Goal: Information Seeking & Learning: Learn about a topic

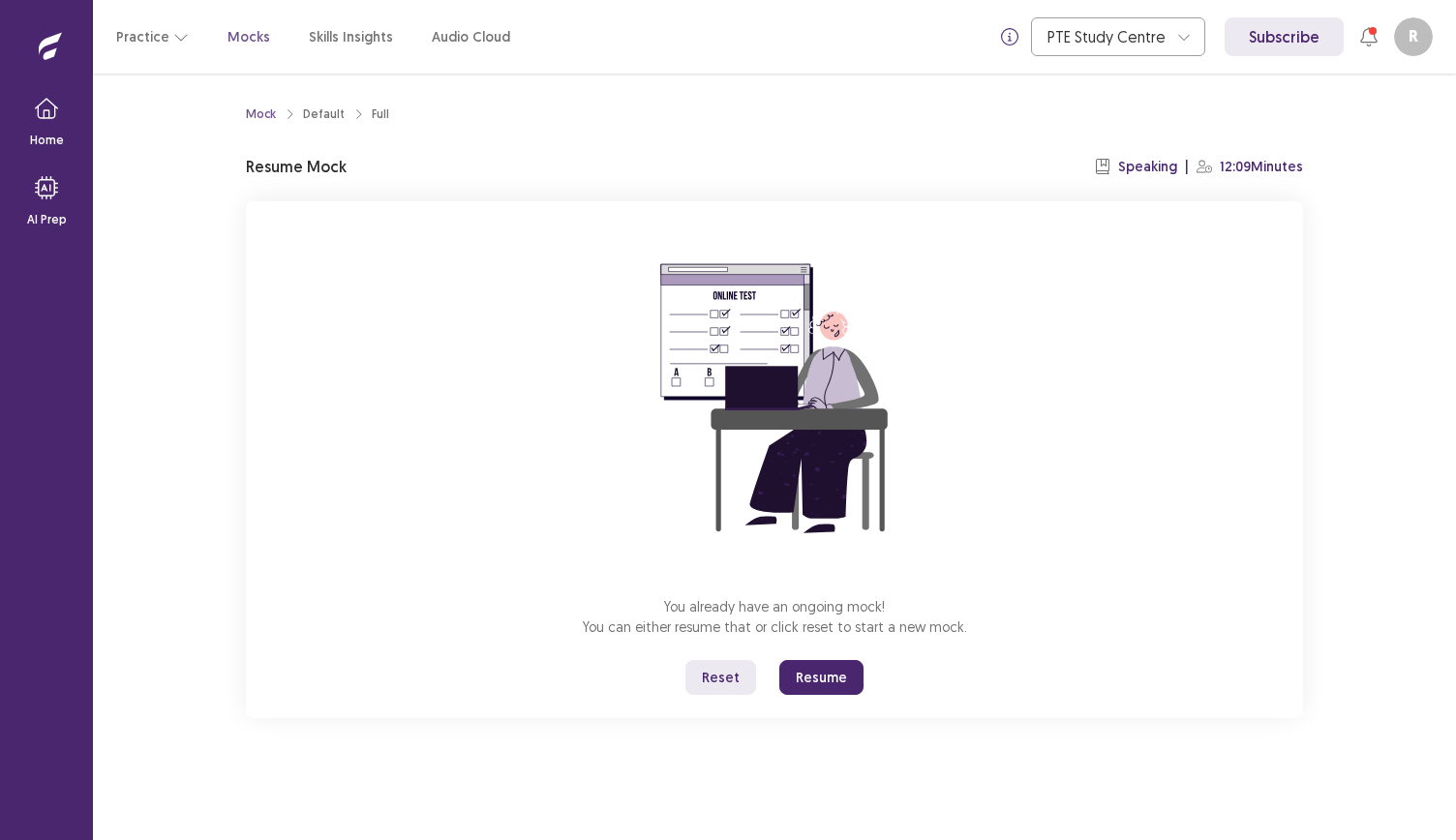
click at [826, 682] on button "Resume" at bounding box center [821, 676] width 84 height 35
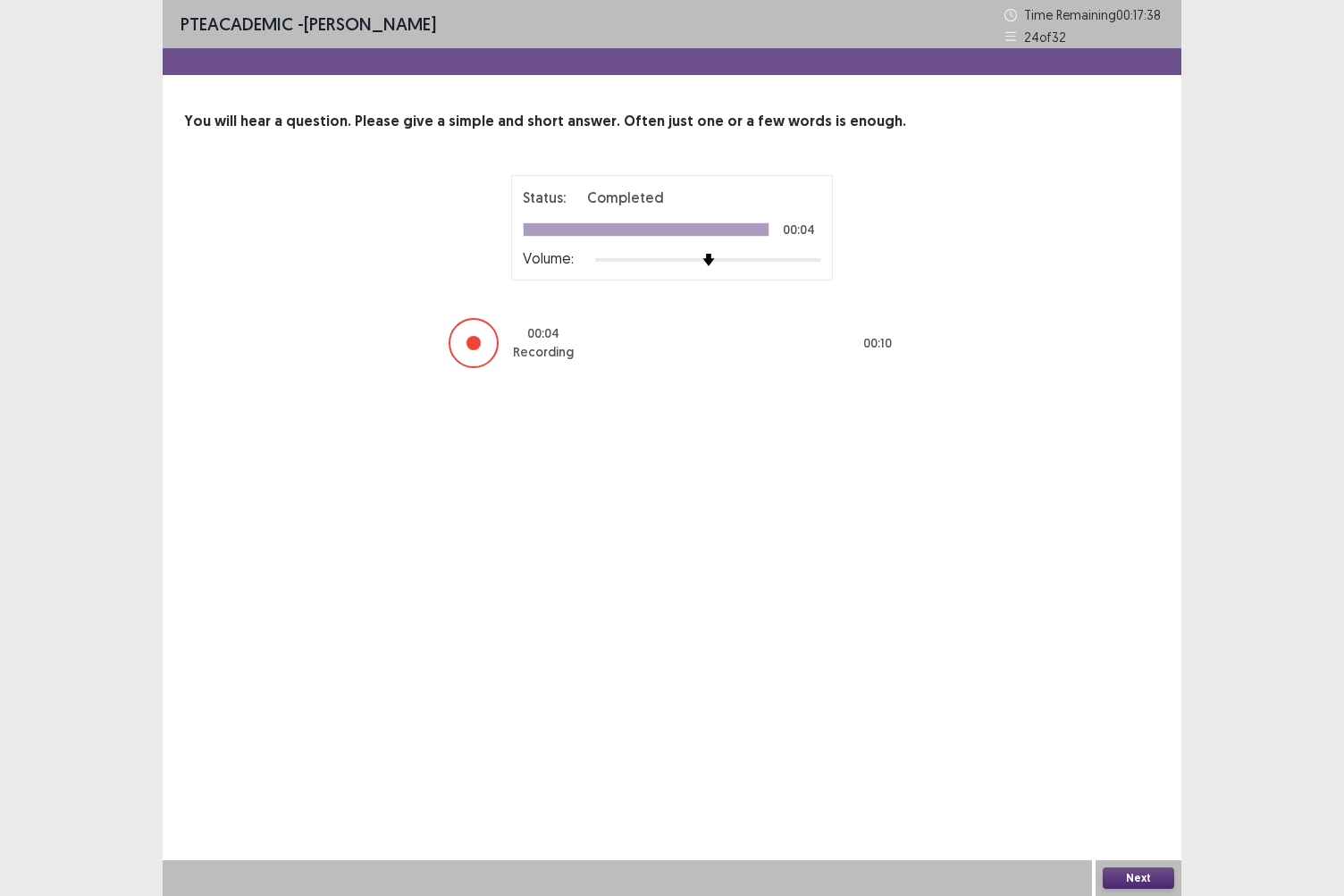
click at [1135, 775] on button "Next" at bounding box center [1138, 879] width 72 height 22
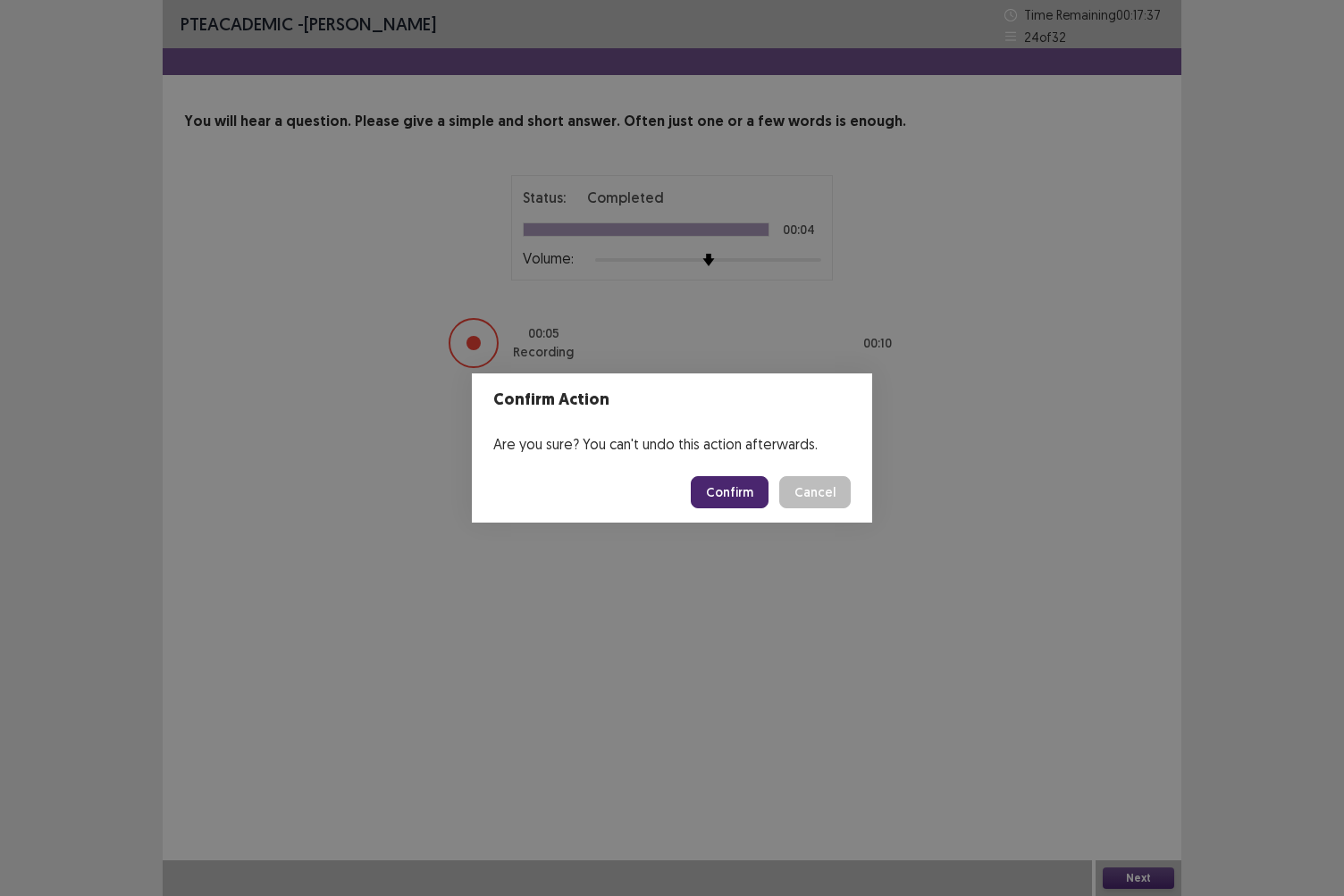
click at [730, 504] on button "Confirm" at bounding box center [729, 492] width 77 height 32
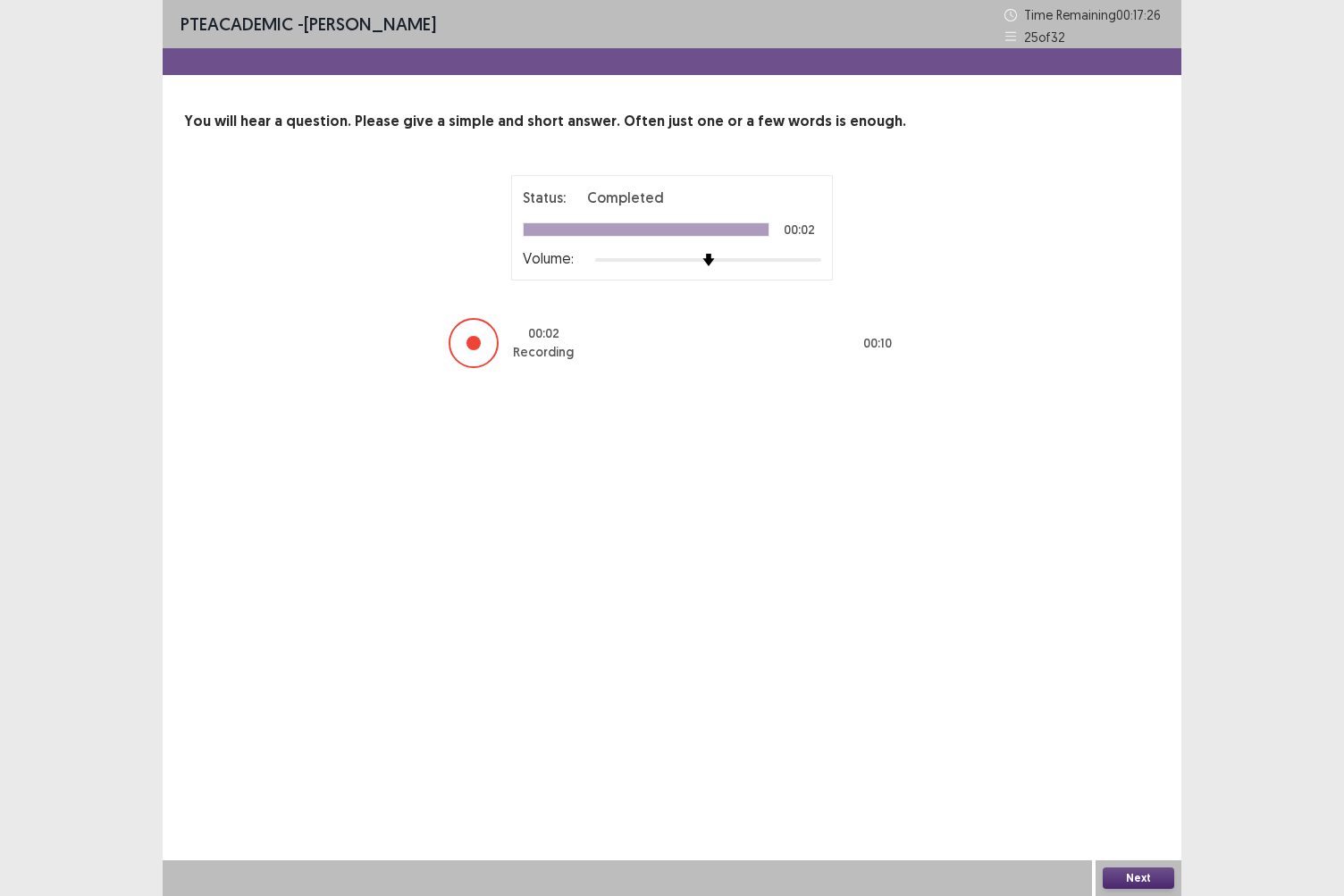
click at [1133, 775] on button "Next" at bounding box center [1138, 879] width 72 height 22
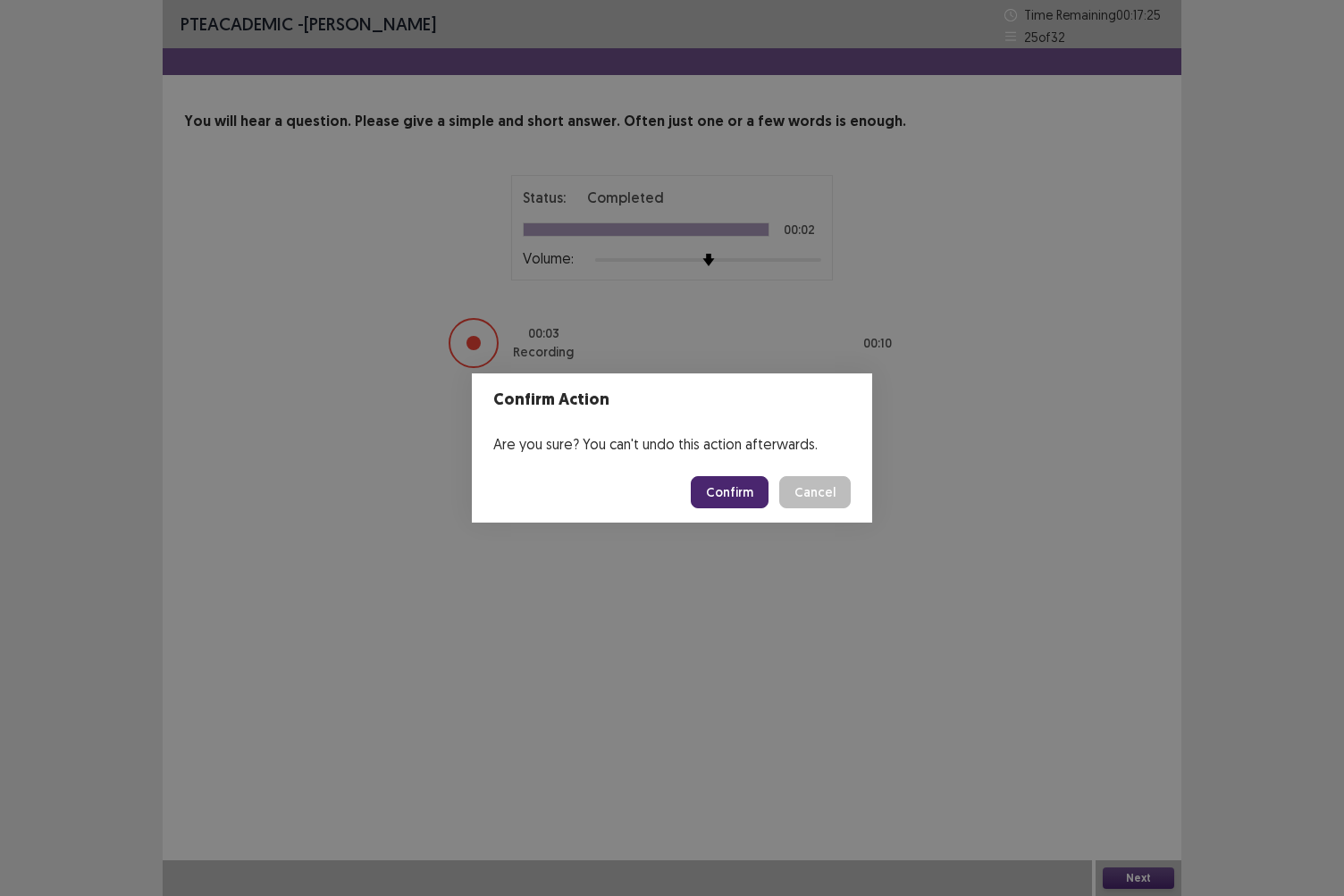
click at [713, 486] on button "Confirm" at bounding box center [729, 492] width 77 height 32
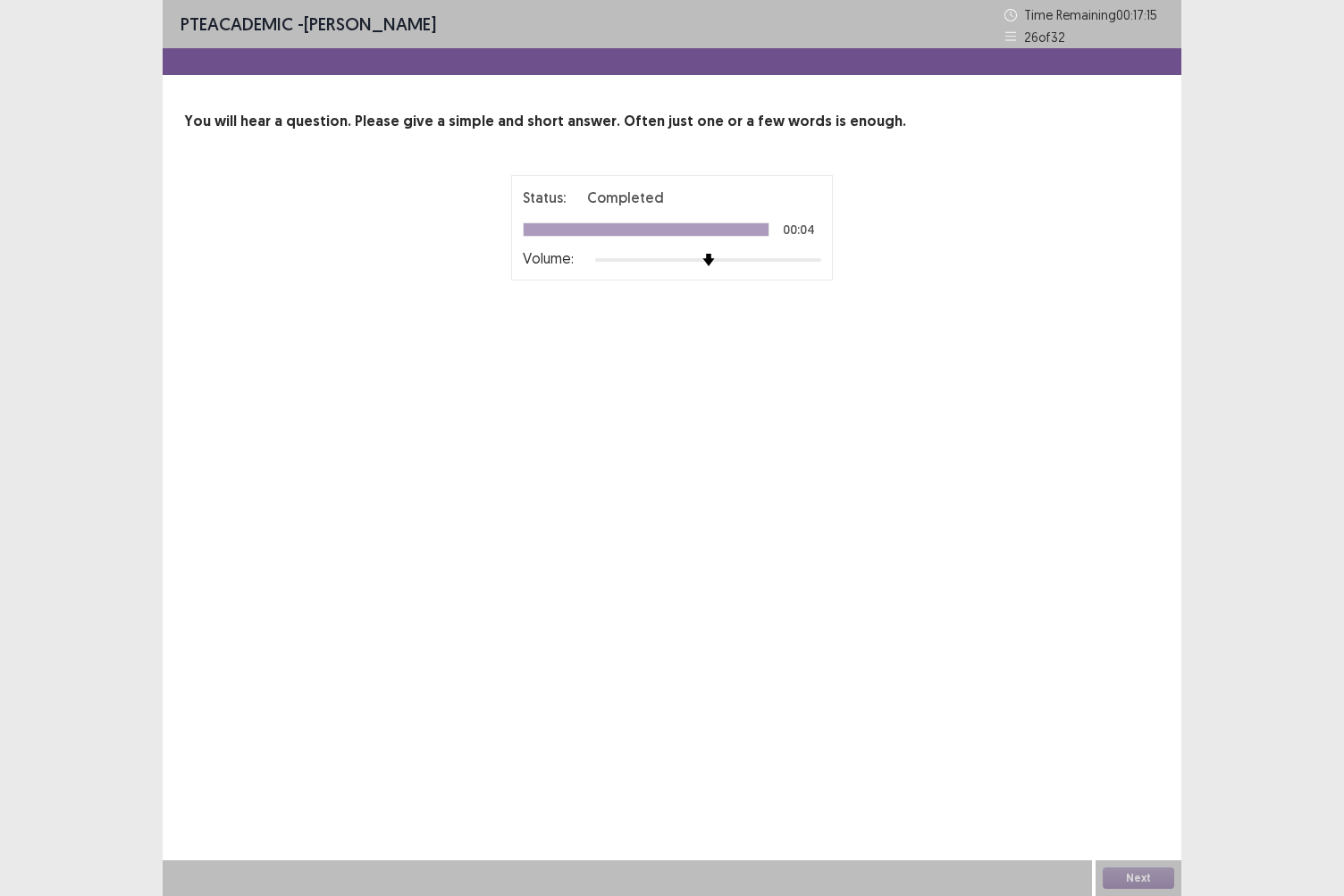
click at [1133, 775] on div "Next" at bounding box center [1138, 878] width 86 height 36
click at [1133, 775] on button "Next" at bounding box center [1138, 879] width 72 height 22
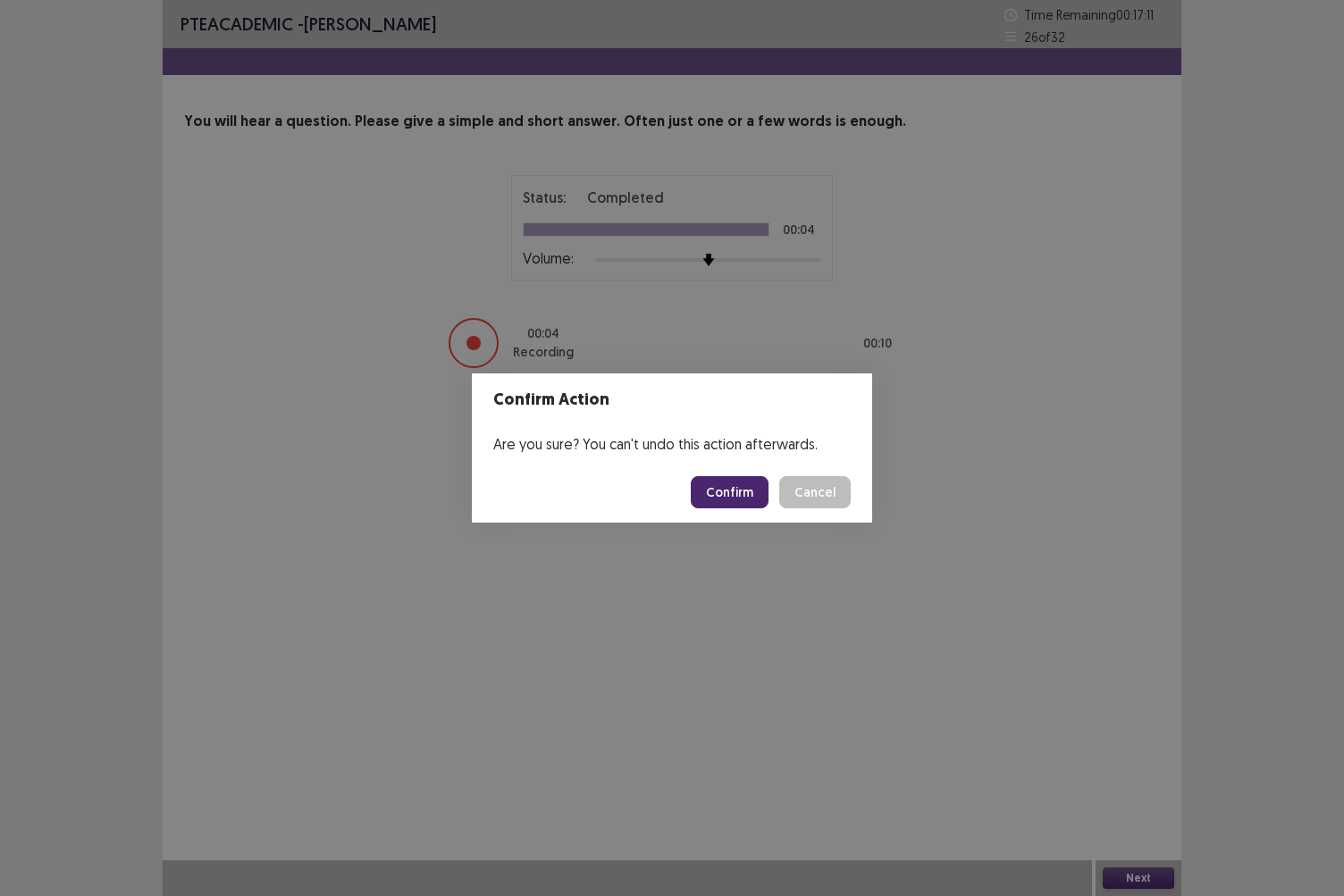
click at [756, 502] on button "Confirm" at bounding box center [729, 492] width 77 height 32
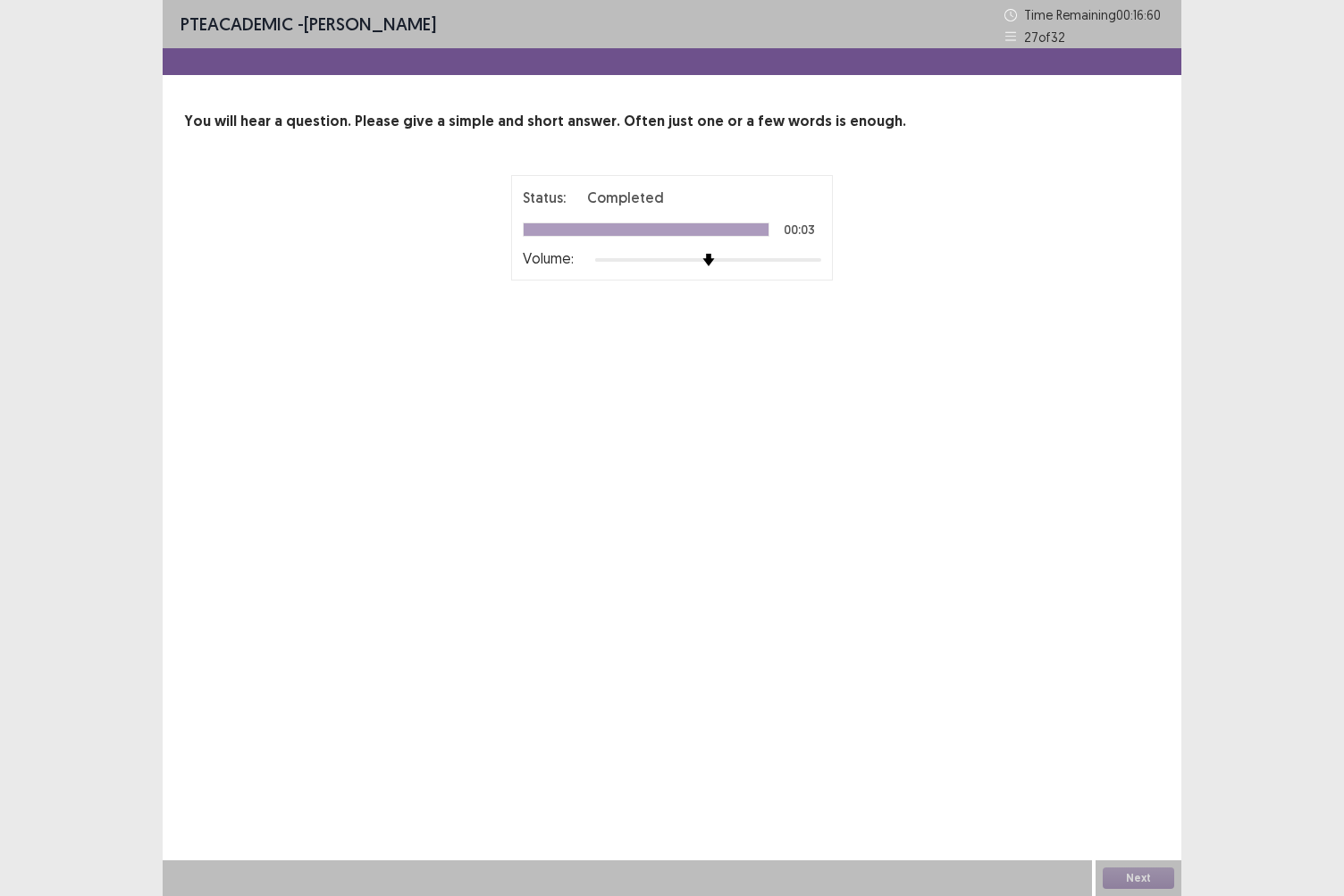
click at [1115, 775] on div "Next" at bounding box center [1138, 878] width 86 height 36
click at [1115, 775] on button "Next" at bounding box center [1138, 879] width 72 height 22
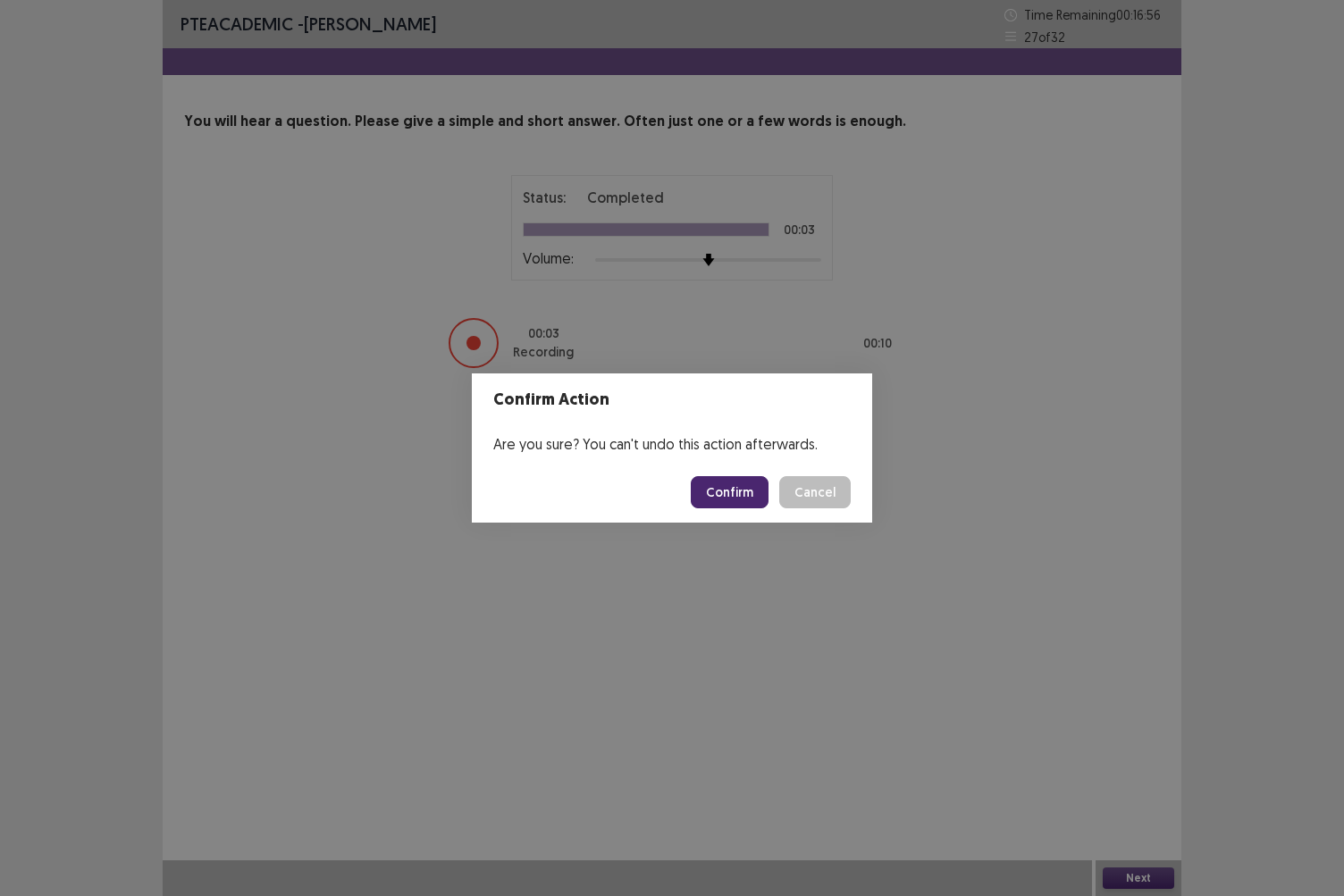
click at [758, 493] on button "Confirm" at bounding box center [729, 492] width 77 height 32
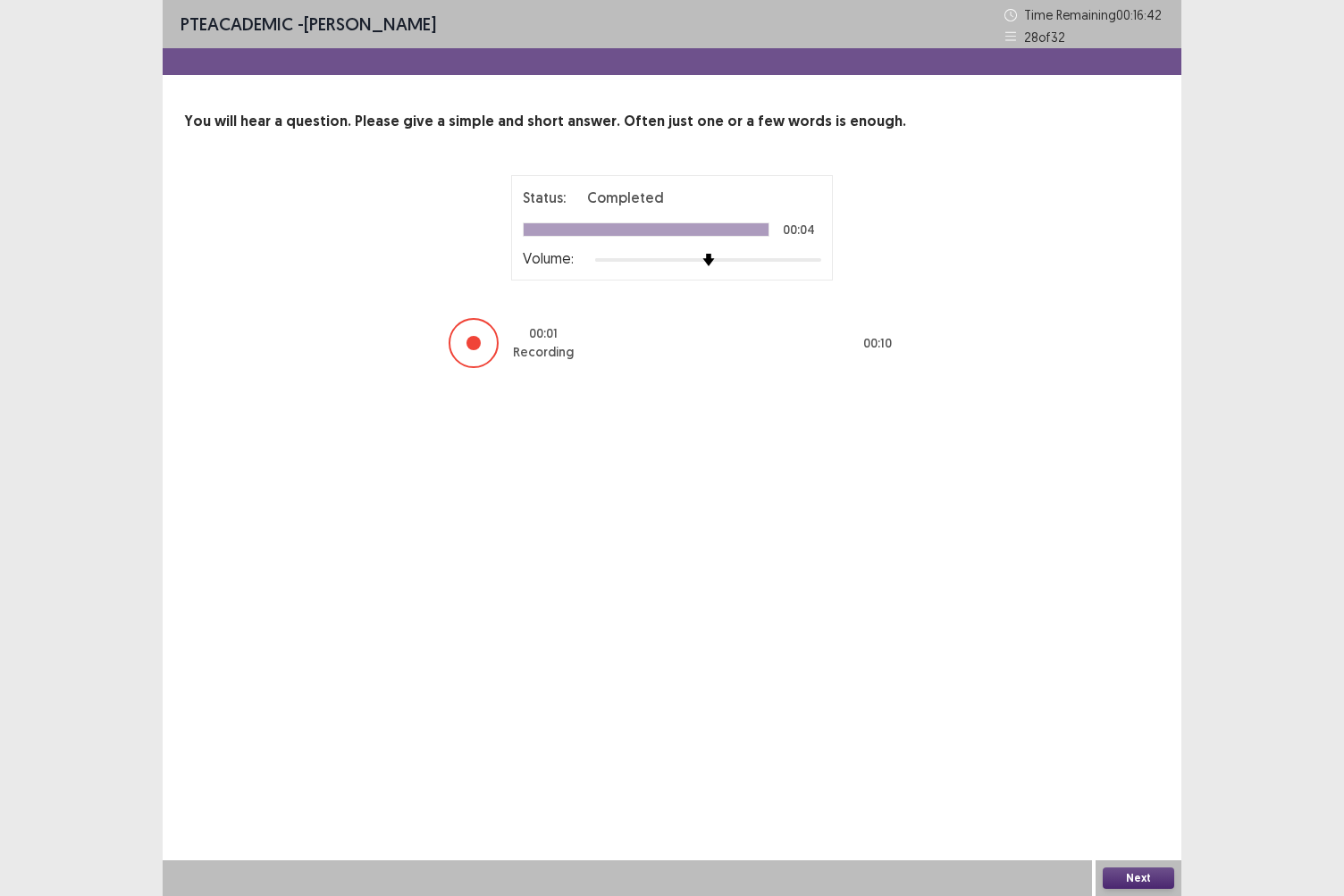
click at [1128, 775] on button "Next" at bounding box center [1138, 879] width 72 height 22
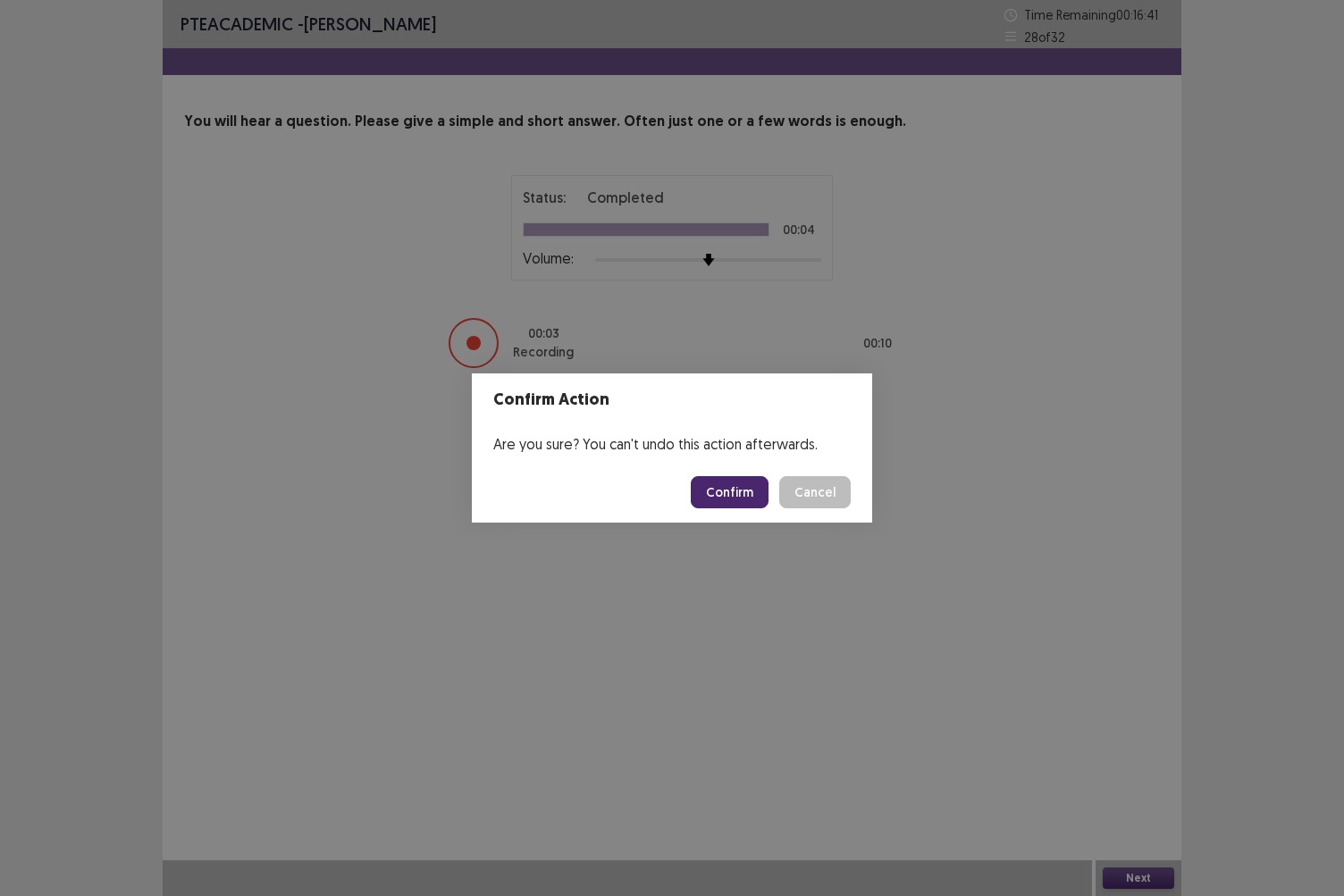
click at [733, 494] on button "Confirm" at bounding box center [729, 492] width 77 height 32
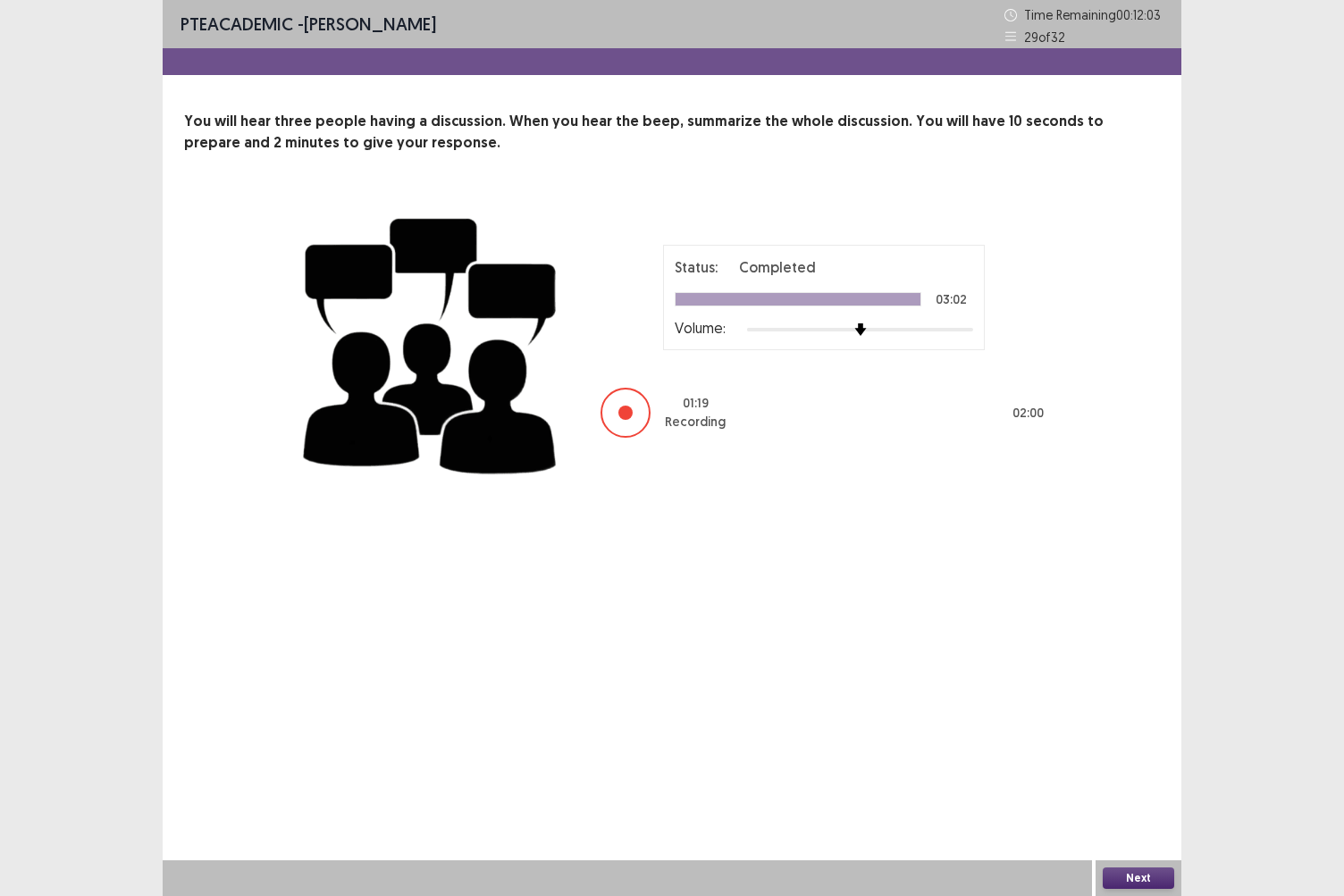
click at [1149, 775] on button "Next" at bounding box center [1138, 879] width 72 height 22
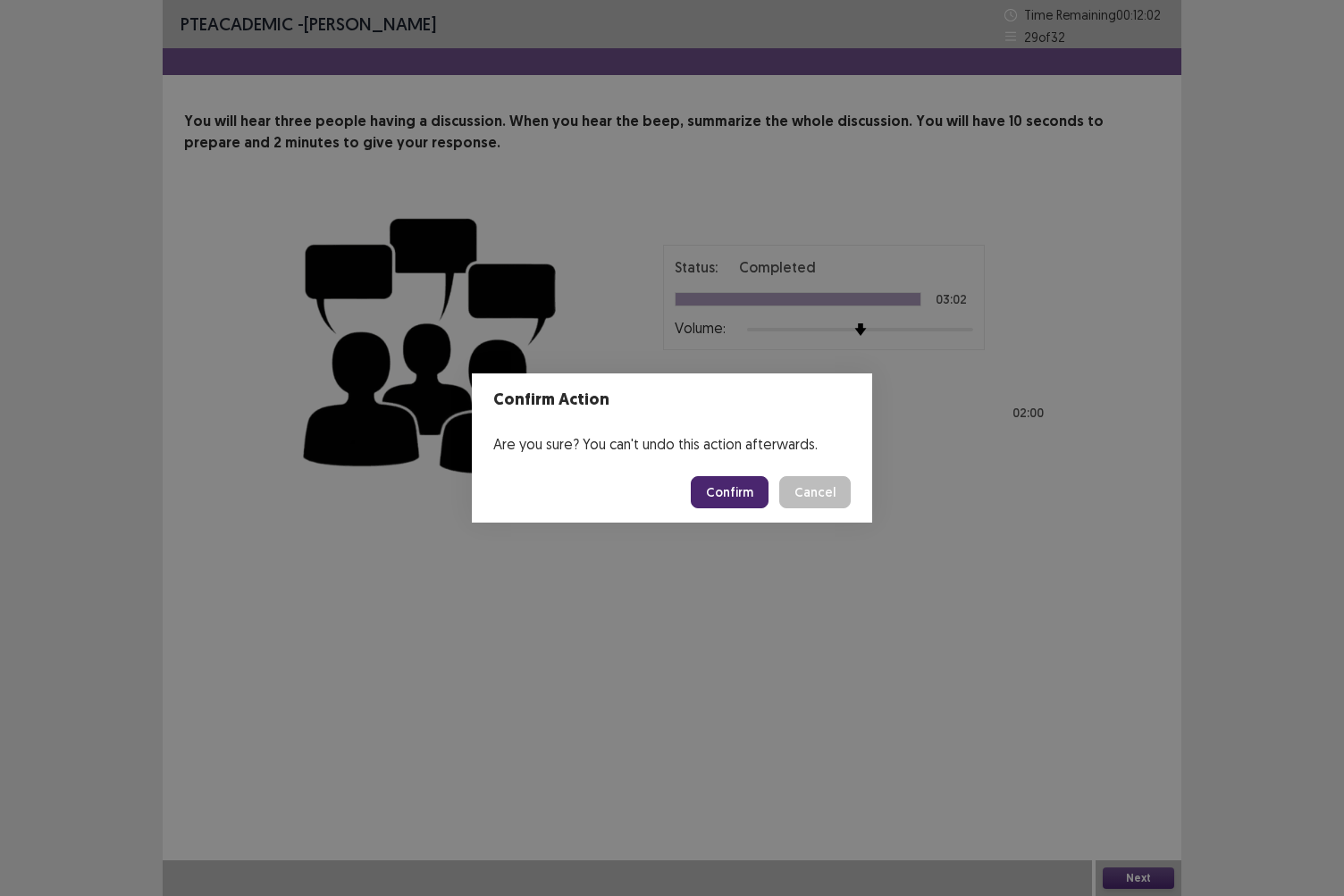
click at [718, 501] on button "Confirm" at bounding box center [729, 492] width 77 height 32
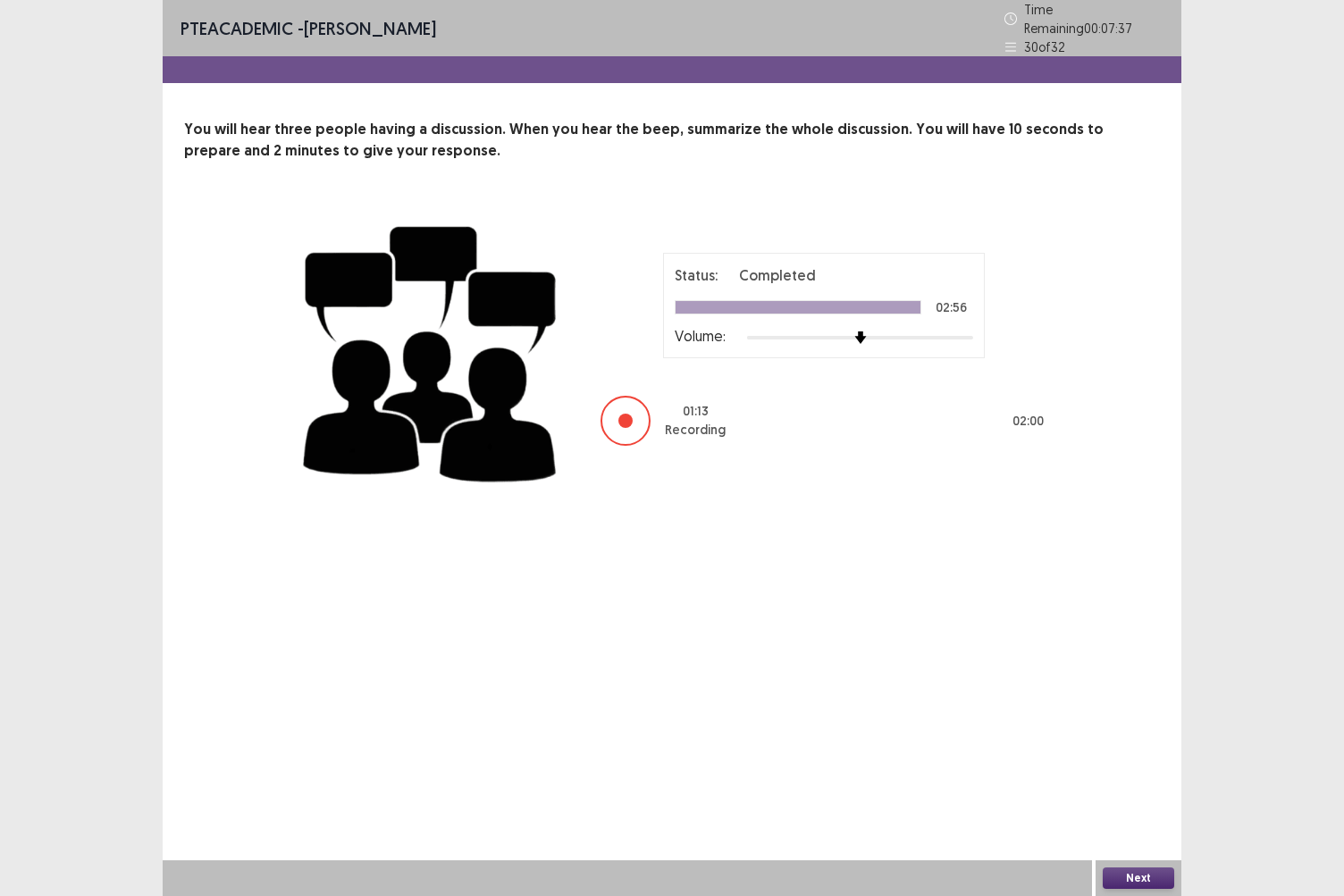
click at [1125, 775] on button "Next" at bounding box center [1138, 879] width 72 height 22
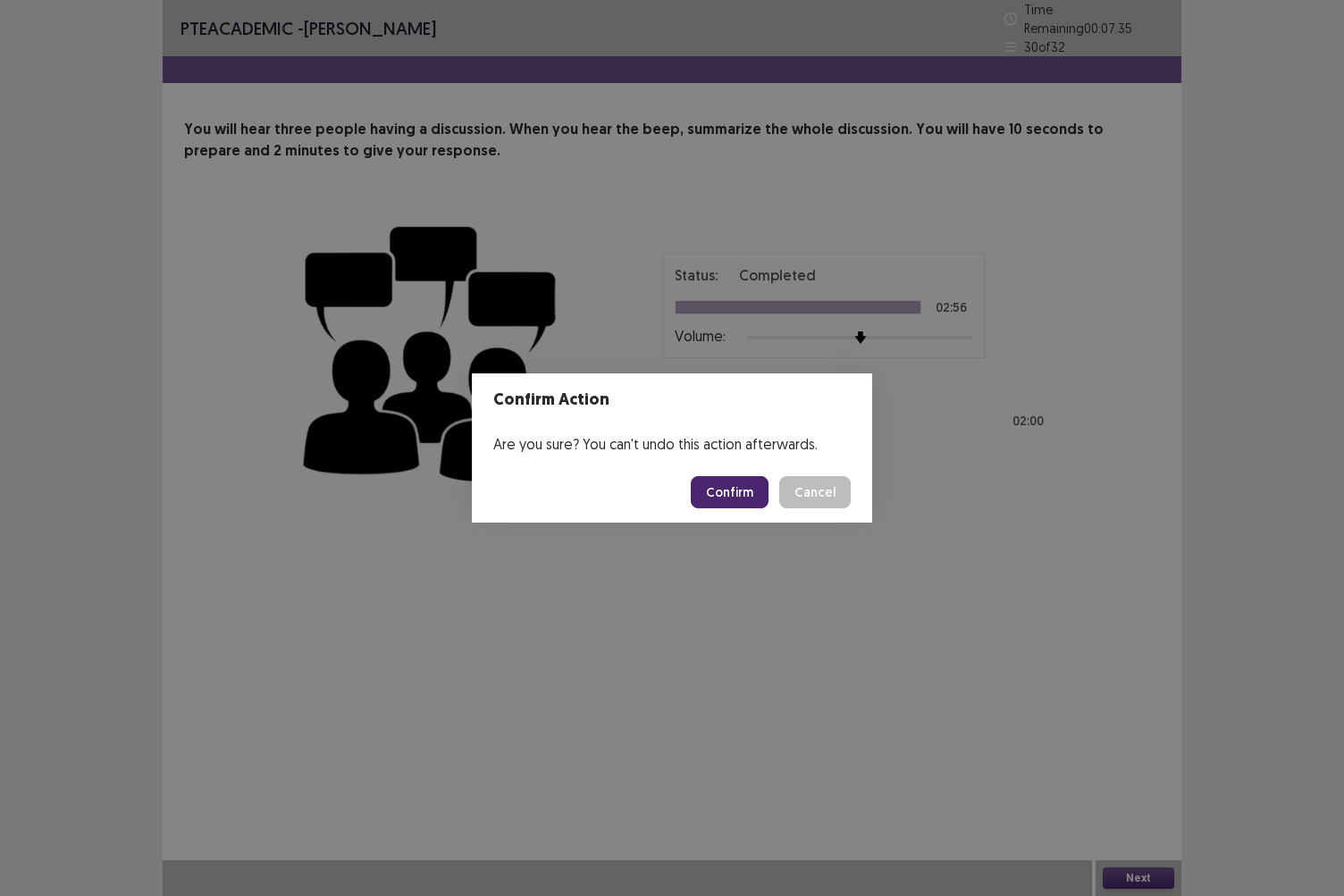
click at [729, 503] on button "Confirm" at bounding box center [729, 492] width 77 height 32
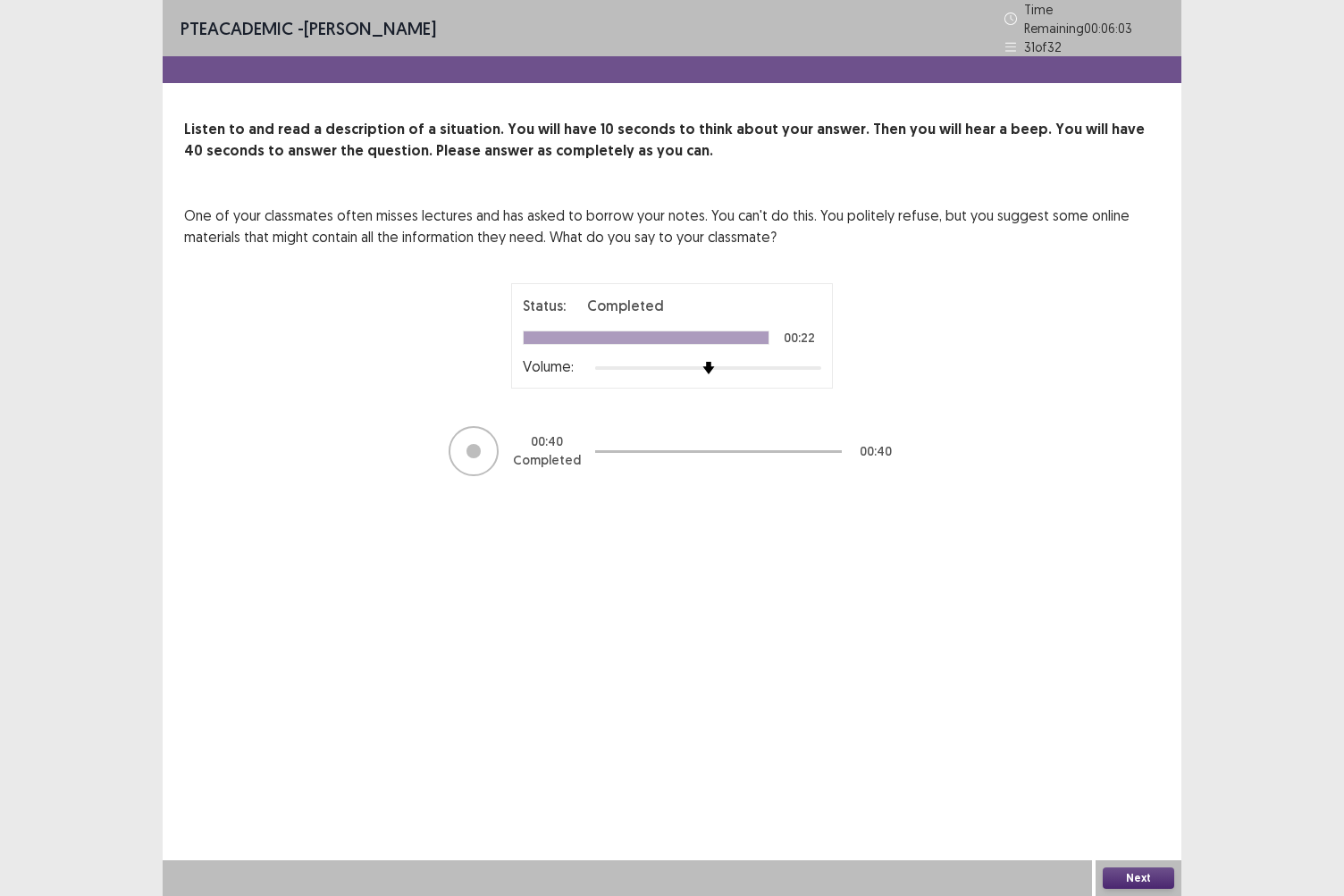
click at [1143, 775] on button "Next" at bounding box center [1138, 879] width 72 height 22
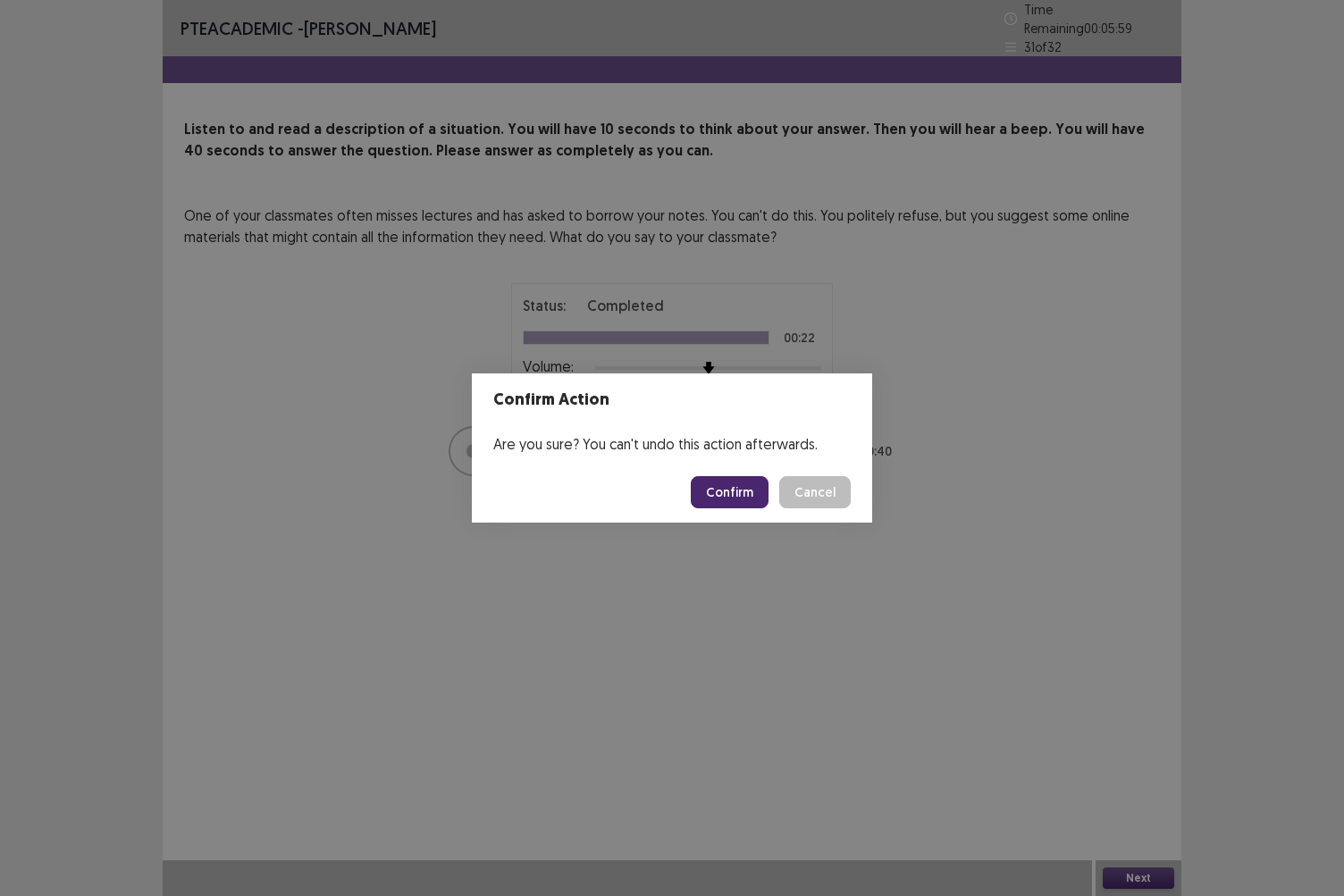
click at [742, 505] on button "Confirm" at bounding box center [729, 492] width 77 height 32
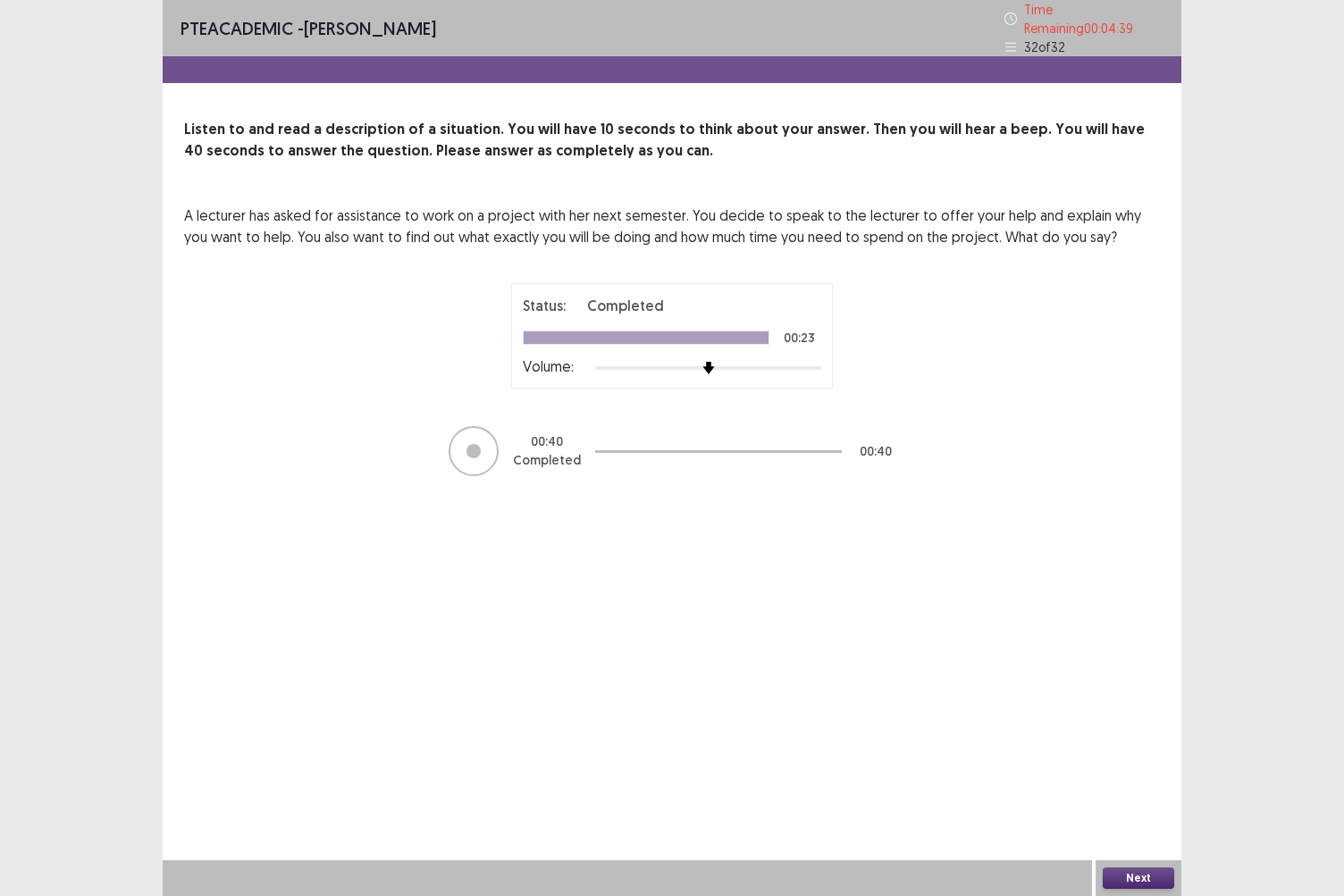
click at [897, 601] on div "PTE academic - [PERSON_NAME] Time Remaining 00 : 04 : 39 32 of 32 Listen to and…" at bounding box center [672, 448] width 1019 height 896
click at [1119, 775] on button "Next" at bounding box center [1138, 879] width 72 height 22
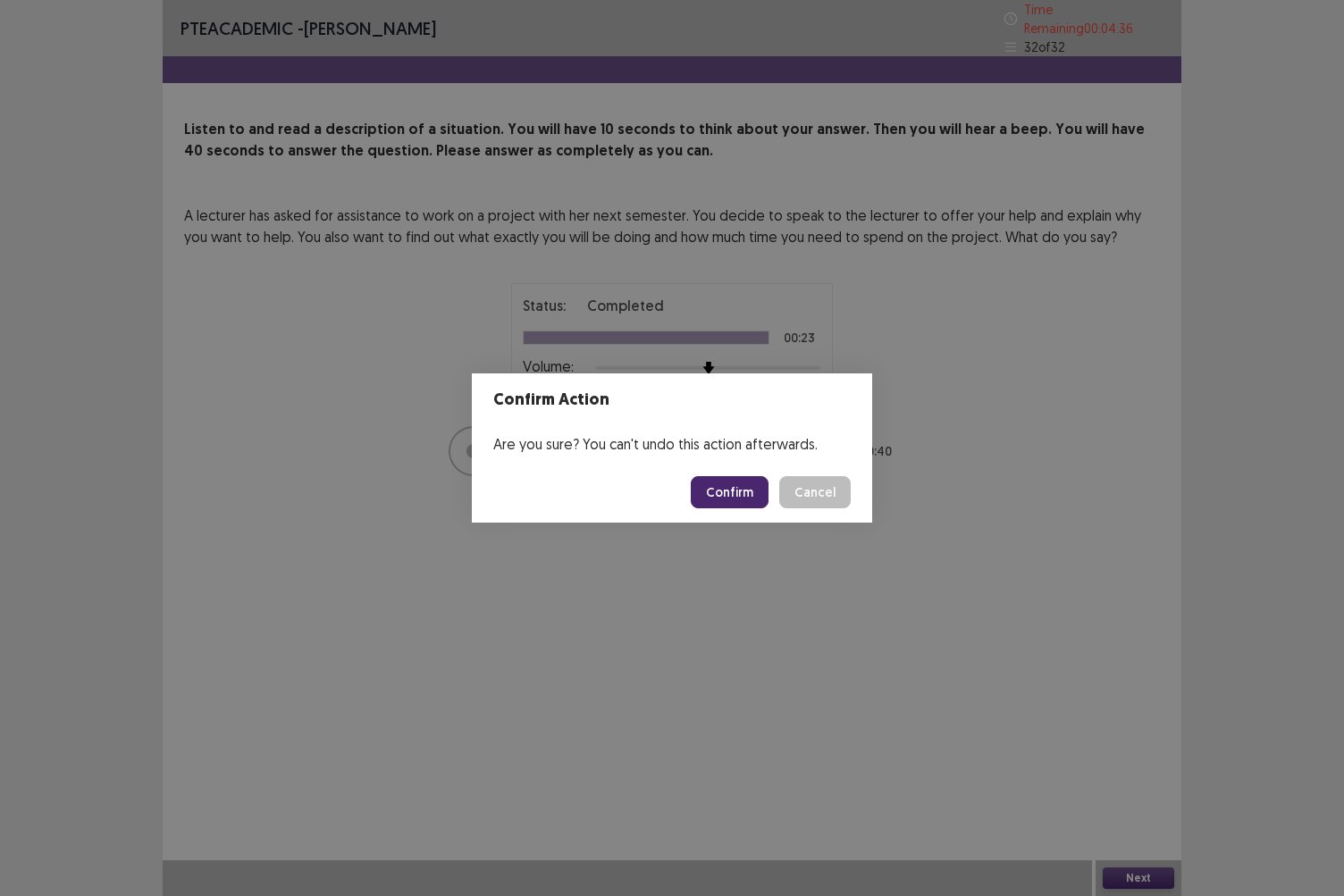
click at [735, 483] on button "Confirm" at bounding box center [729, 492] width 77 height 32
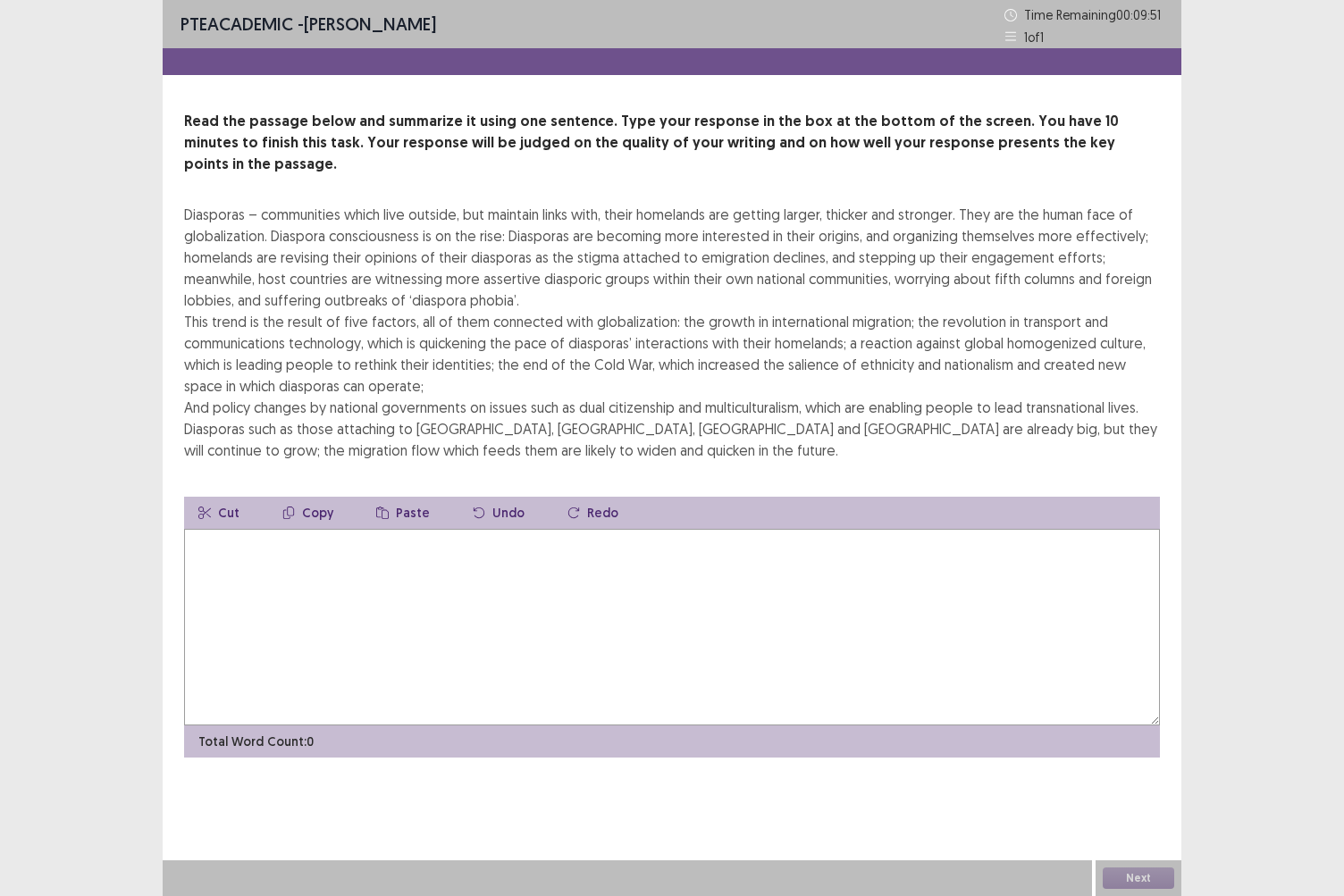
click at [280, 579] on textarea at bounding box center [672, 627] width 976 height 197
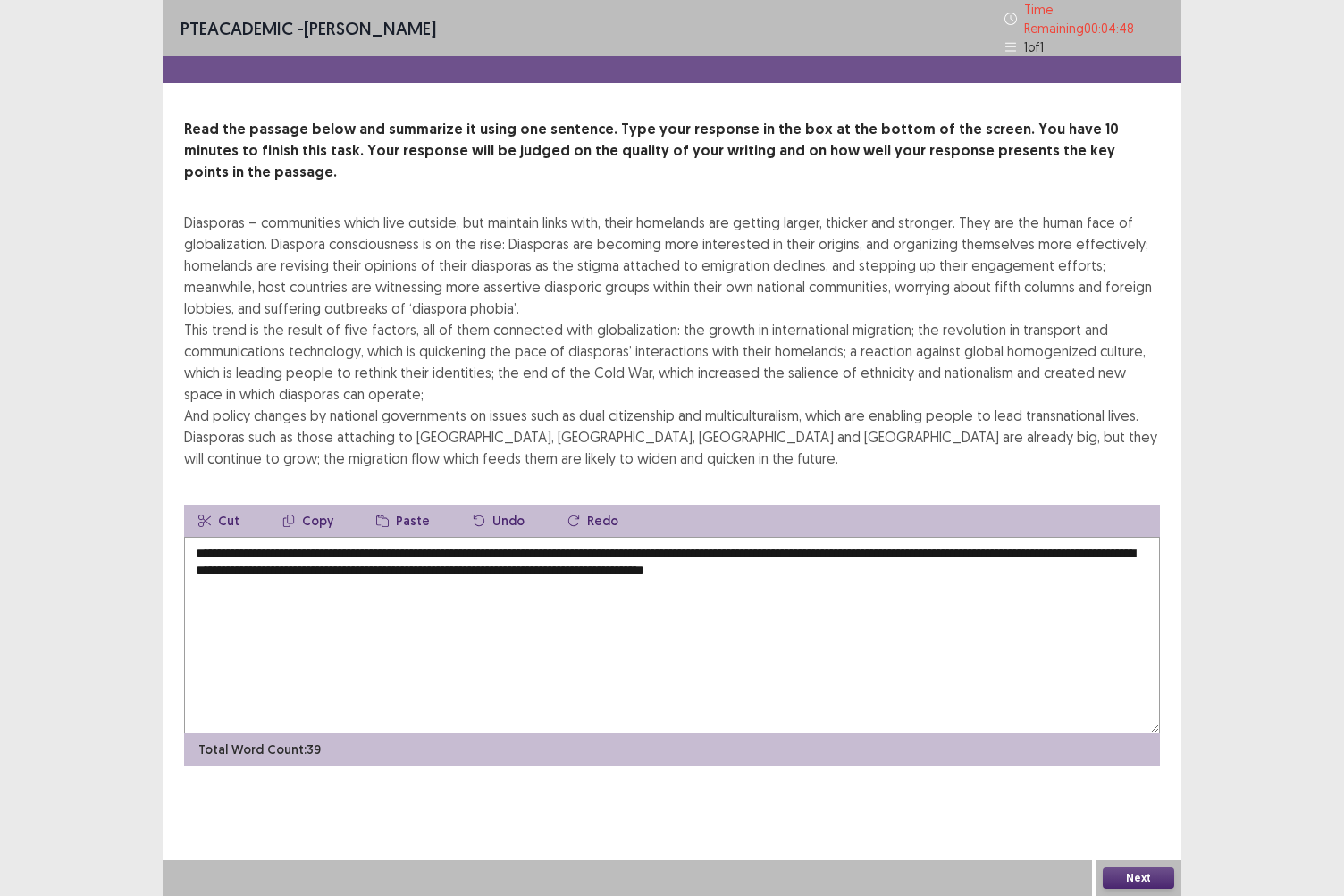
click at [828, 537] on textarea "**********" at bounding box center [672, 636] width 976 height 197
click at [830, 537] on textarea "**********" at bounding box center [672, 636] width 976 height 197
click at [960, 544] on textarea "**********" at bounding box center [672, 636] width 976 height 197
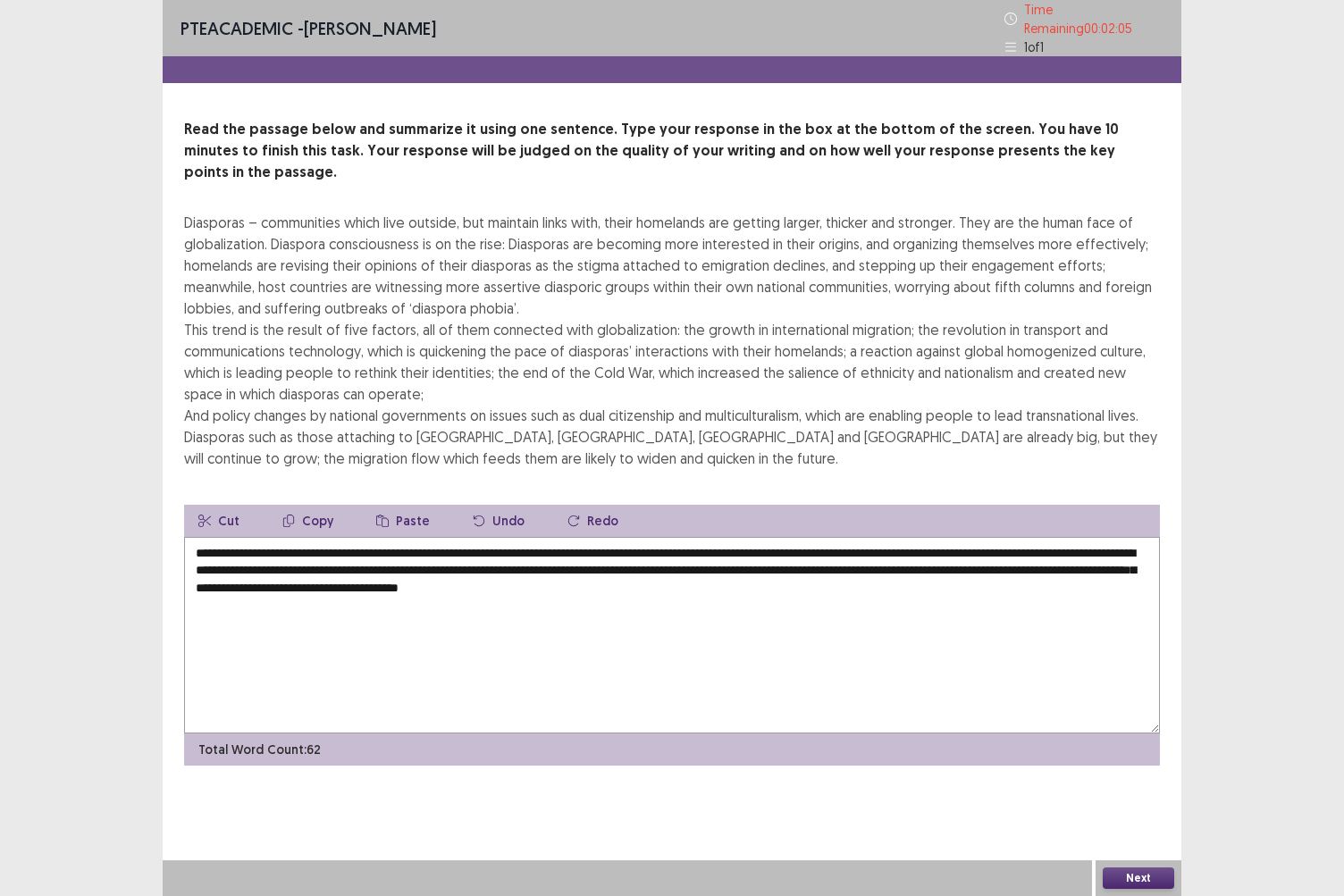
click at [758, 559] on textarea "**********" at bounding box center [672, 636] width 976 height 197
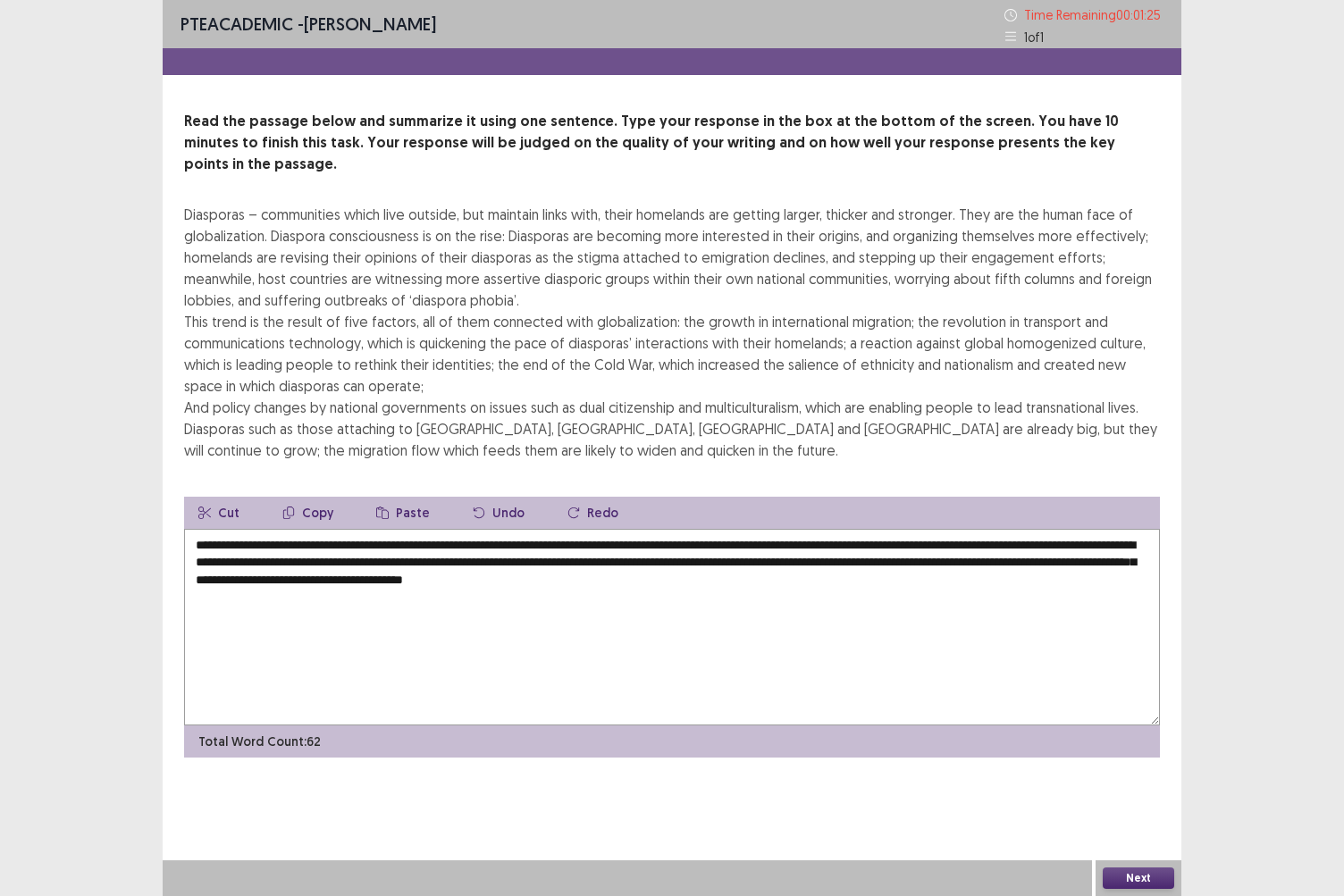
click at [807, 529] on textarea "**********" at bounding box center [672, 627] width 976 height 197
click at [768, 529] on textarea "**********" at bounding box center [672, 627] width 976 height 197
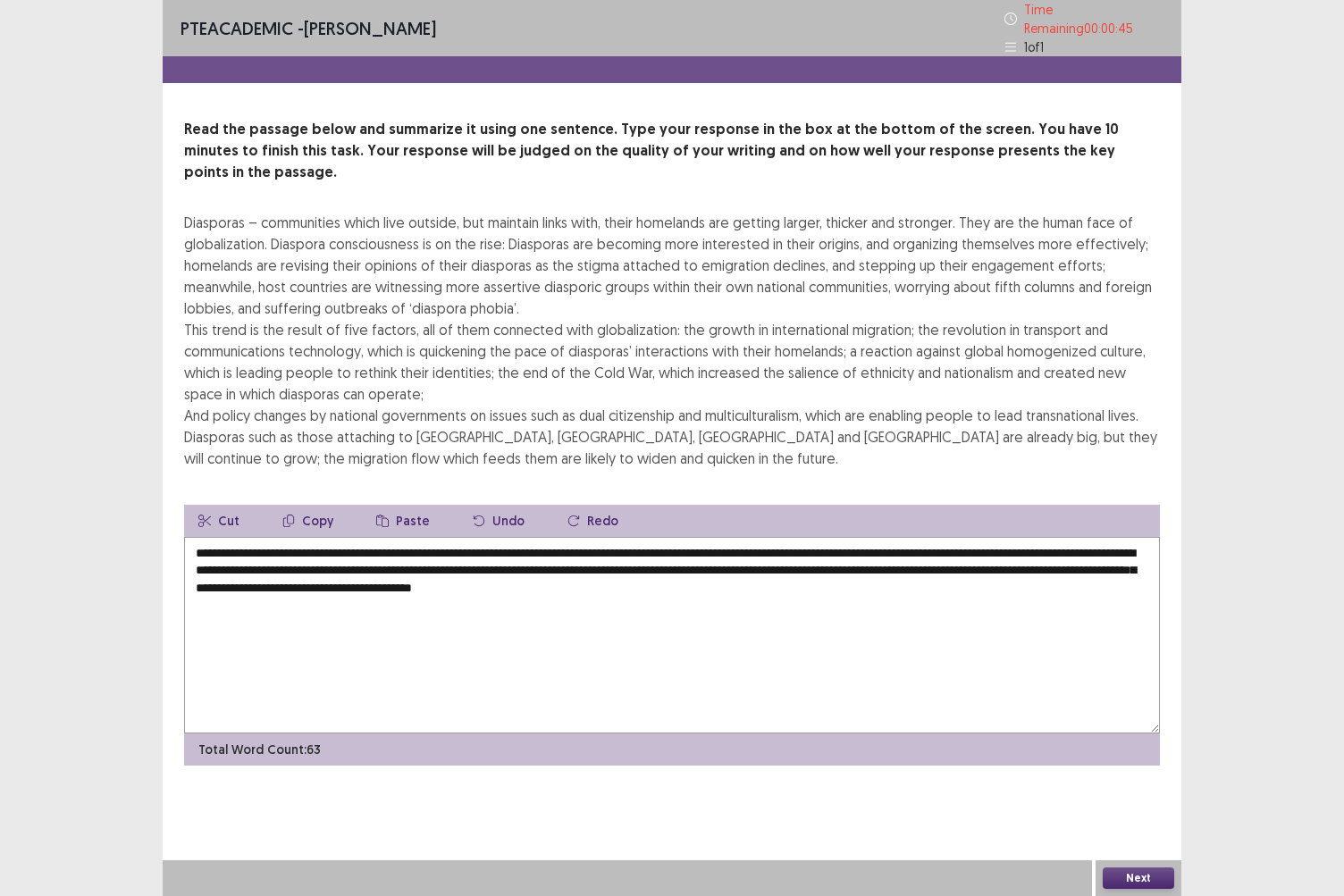
click at [588, 537] on textarea "**********" at bounding box center [672, 636] width 976 height 197
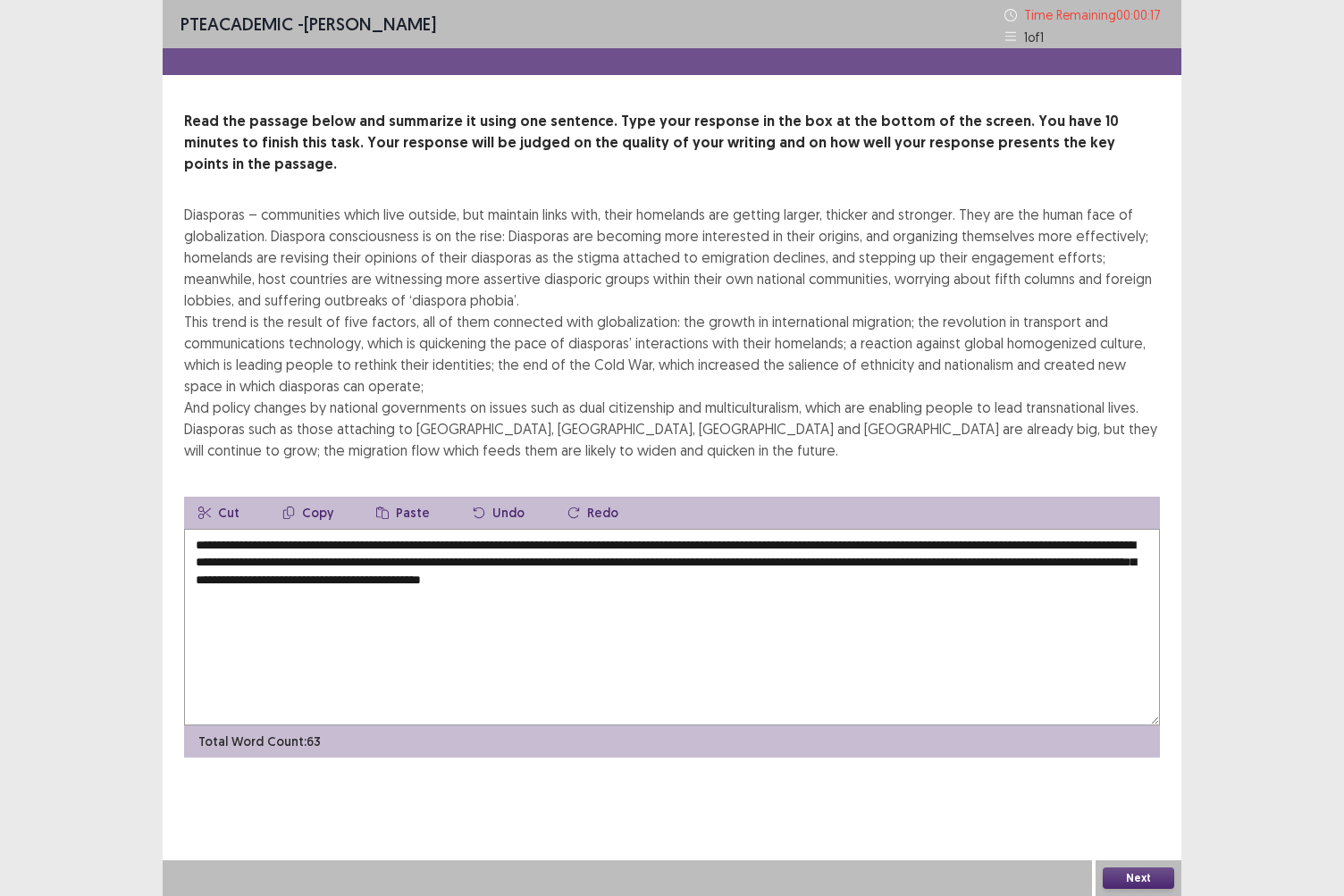
type textarea "**********"
click at [1153, 775] on button "Next" at bounding box center [1138, 879] width 72 height 22
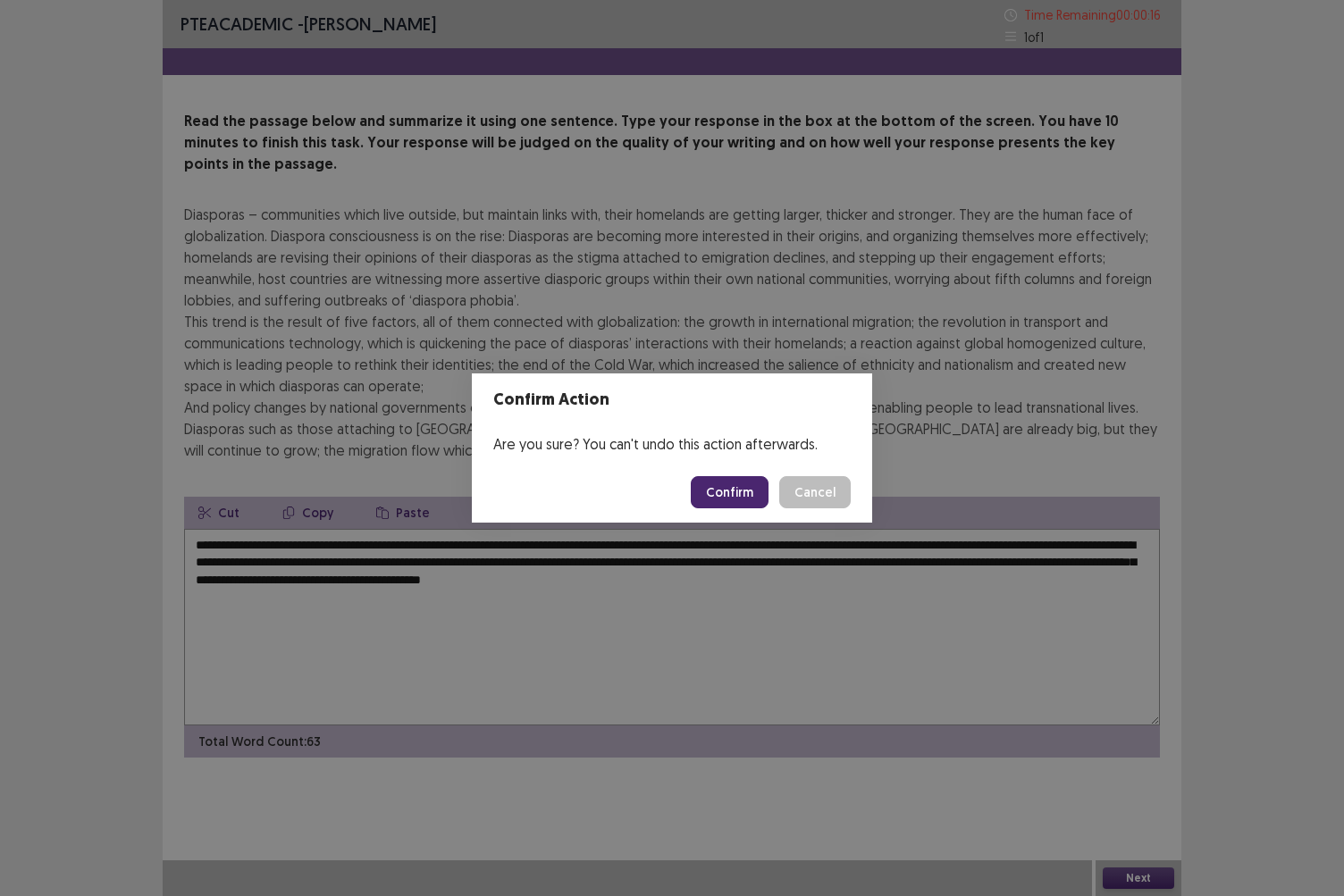
click at [742, 493] on button "Confirm" at bounding box center [729, 492] width 77 height 32
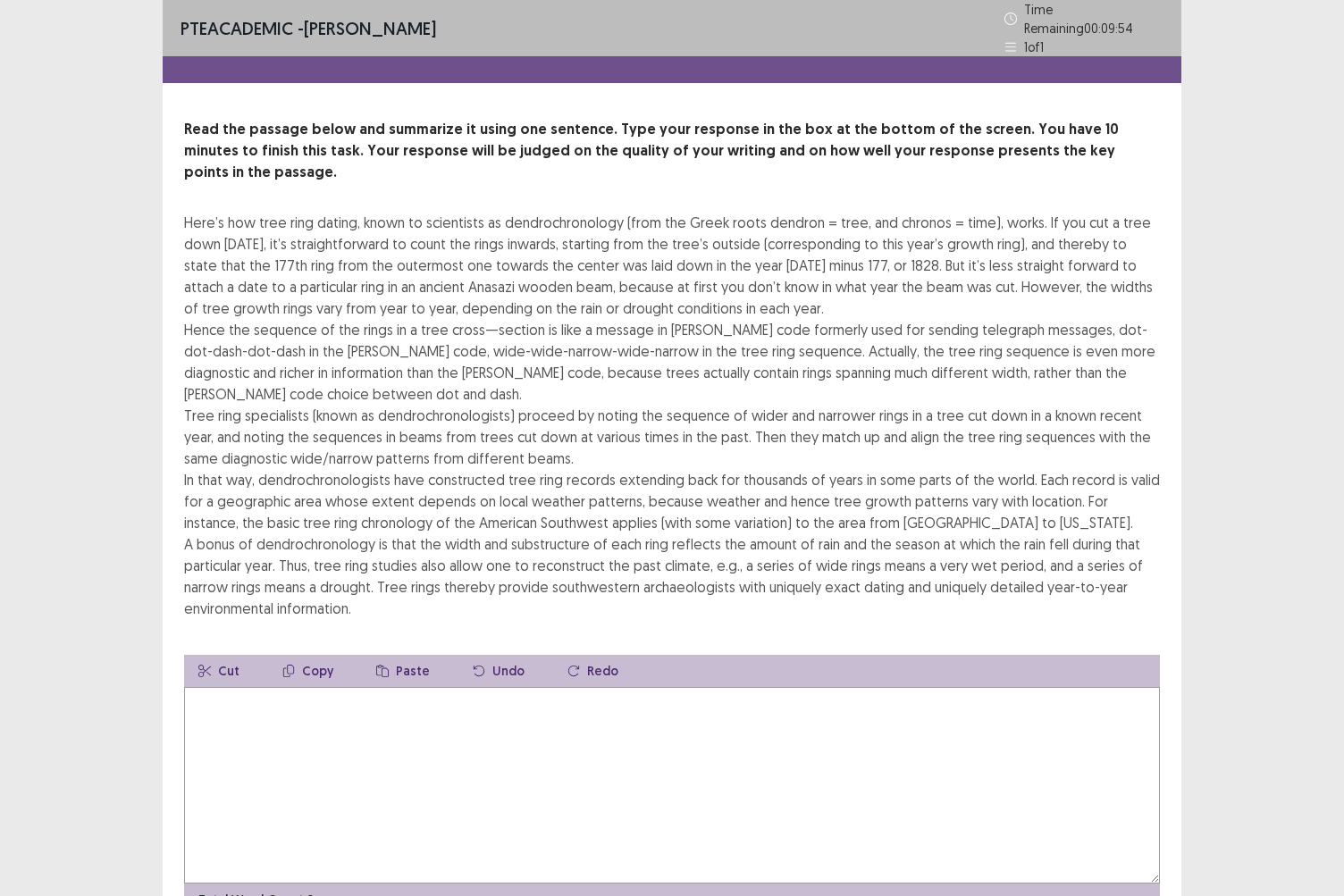
click at [423, 773] on textarea at bounding box center [672, 786] width 976 height 197
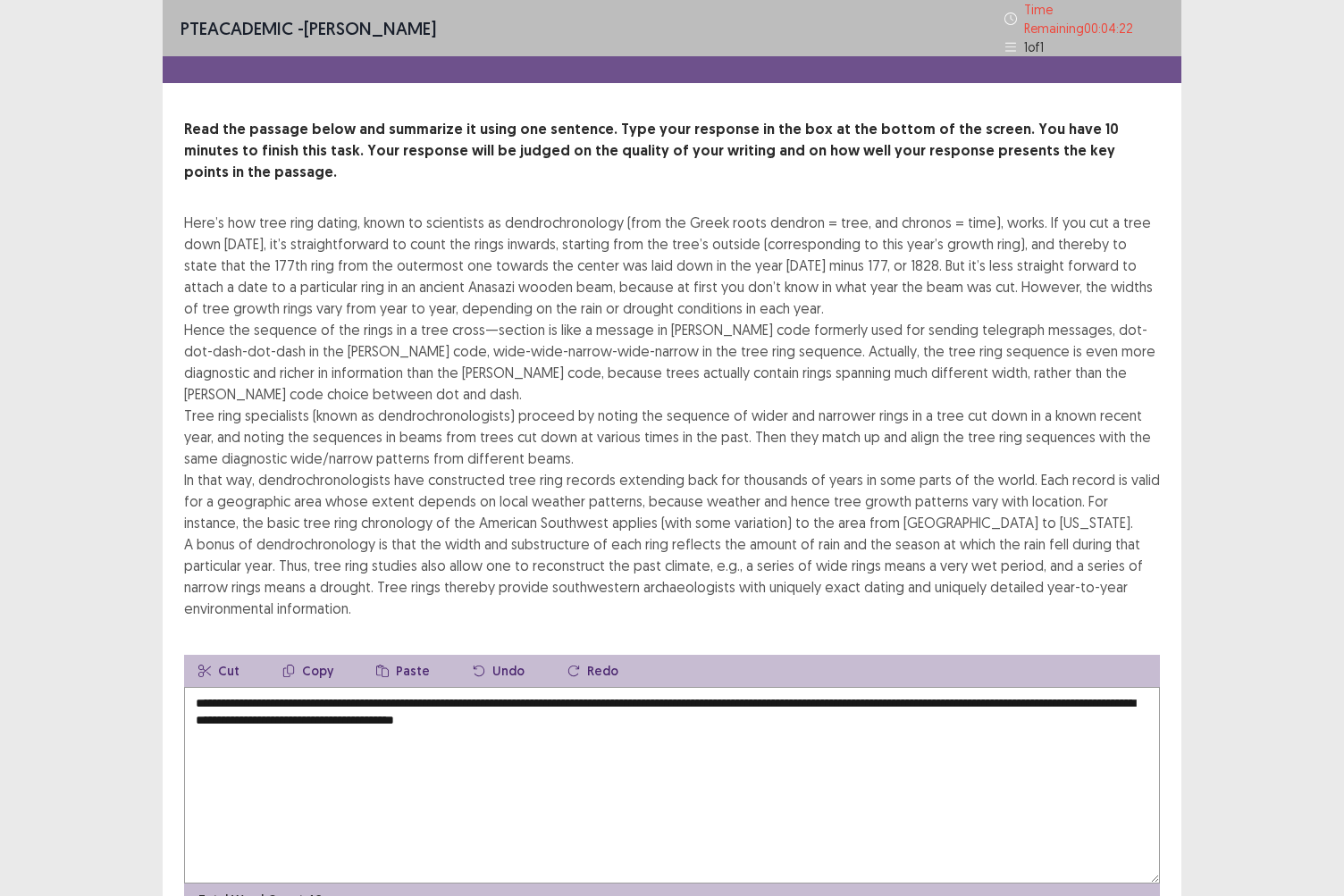
drag, startPoint x: 361, startPoint y: 679, endPoint x: 479, endPoint y: 671, distance: 118.3
click at [479, 687] on textarea "**********" at bounding box center [672, 786] width 976 height 197
click at [311, 655] on button "Copy" at bounding box center [307, 670] width 79 height 32
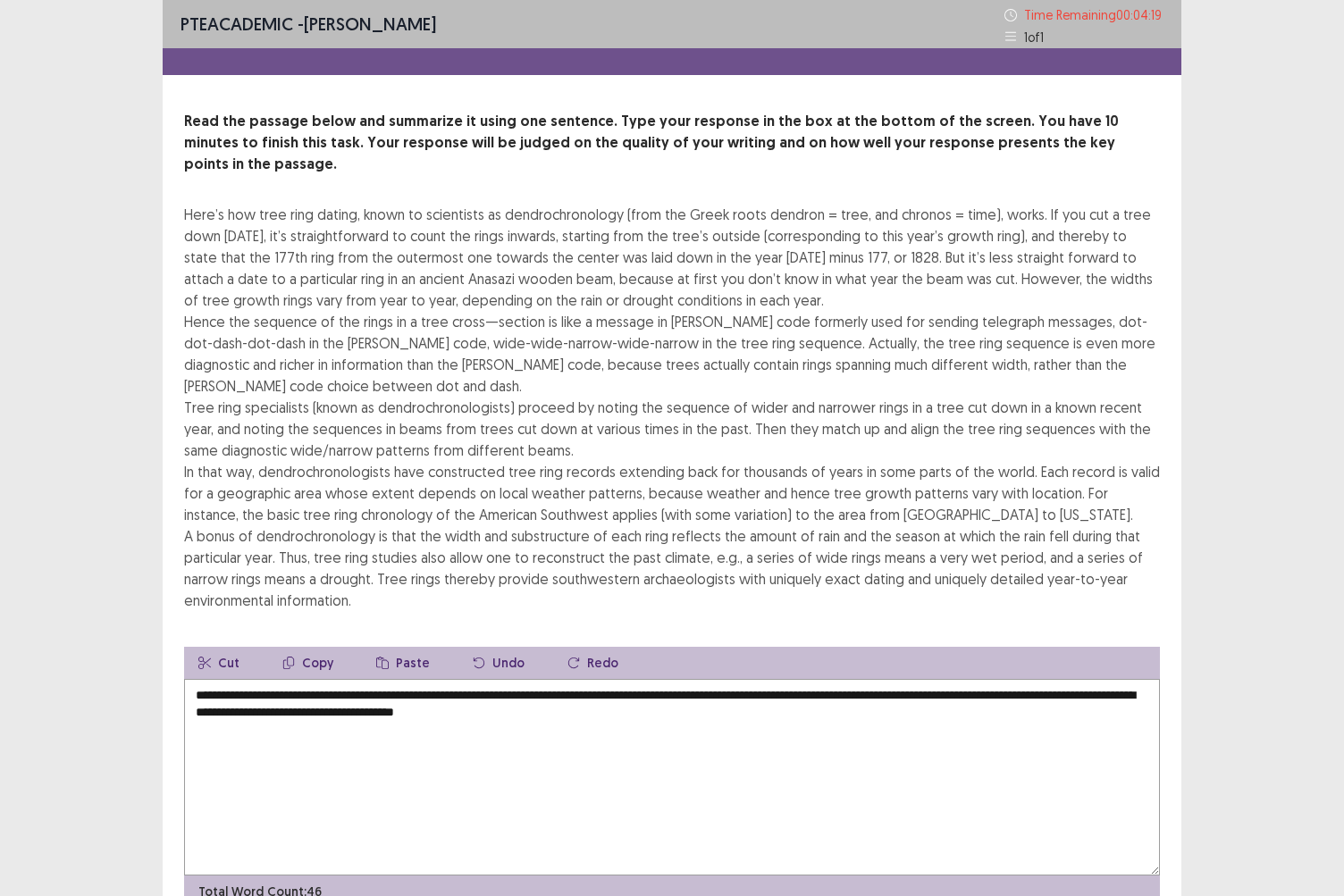
click at [668, 692] on textarea "**********" at bounding box center [672, 778] width 976 height 197
click at [413, 647] on button "Paste" at bounding box center [402, 663] width 82 height 32
type textarea "**********"
drag, startPoint x: 1327, startPoint y: 346, endPoint x: 1334, endPoint y: 433, distance: 87.3
click at [1334, 433] on div "PTE academic - [PERSON_NAME] Time Remaining 00 : 01 : 05 1 of 1 Read the passag…" at bounding box center [672, 494] width 1344 height 987
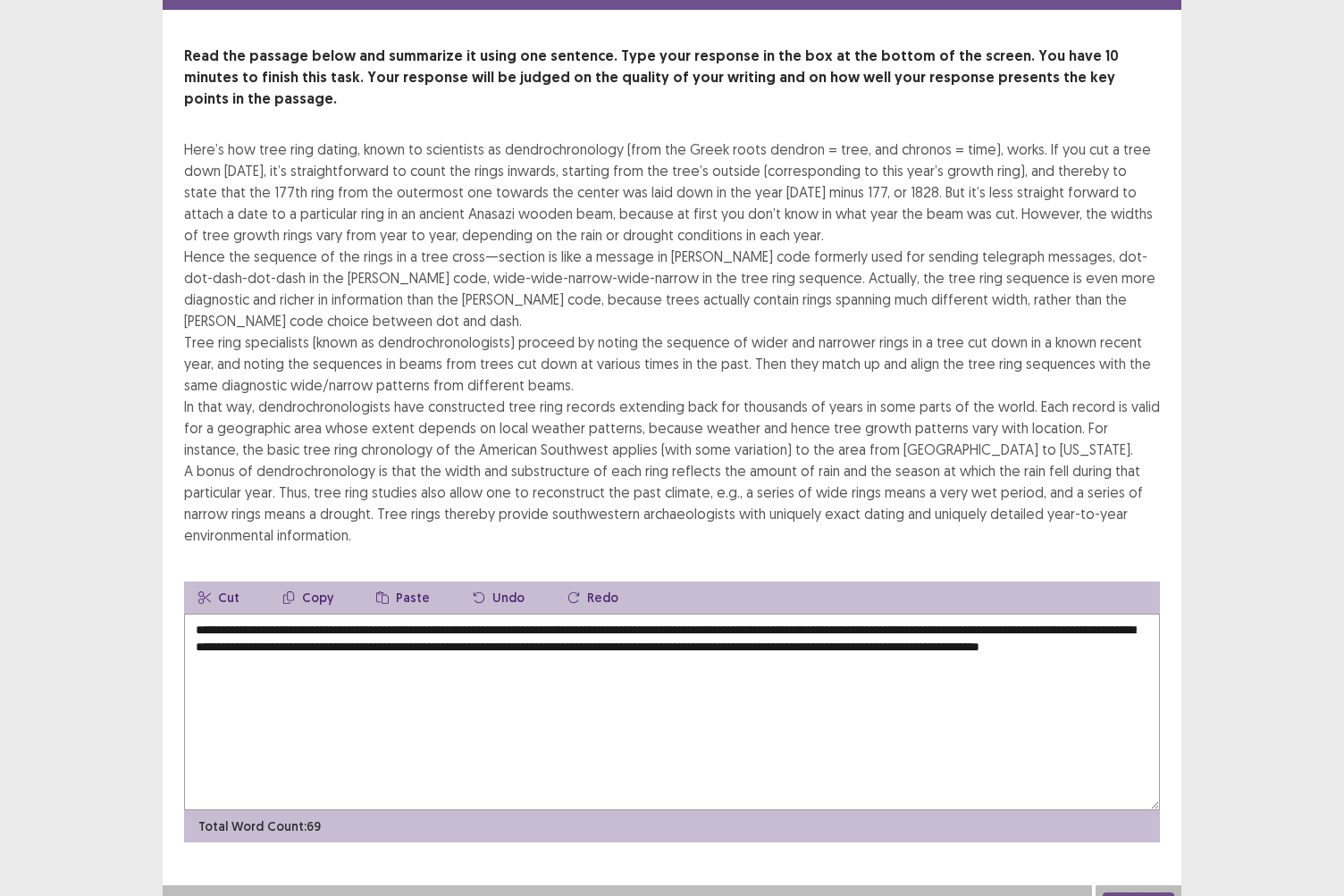
scroll to position [68, 0]
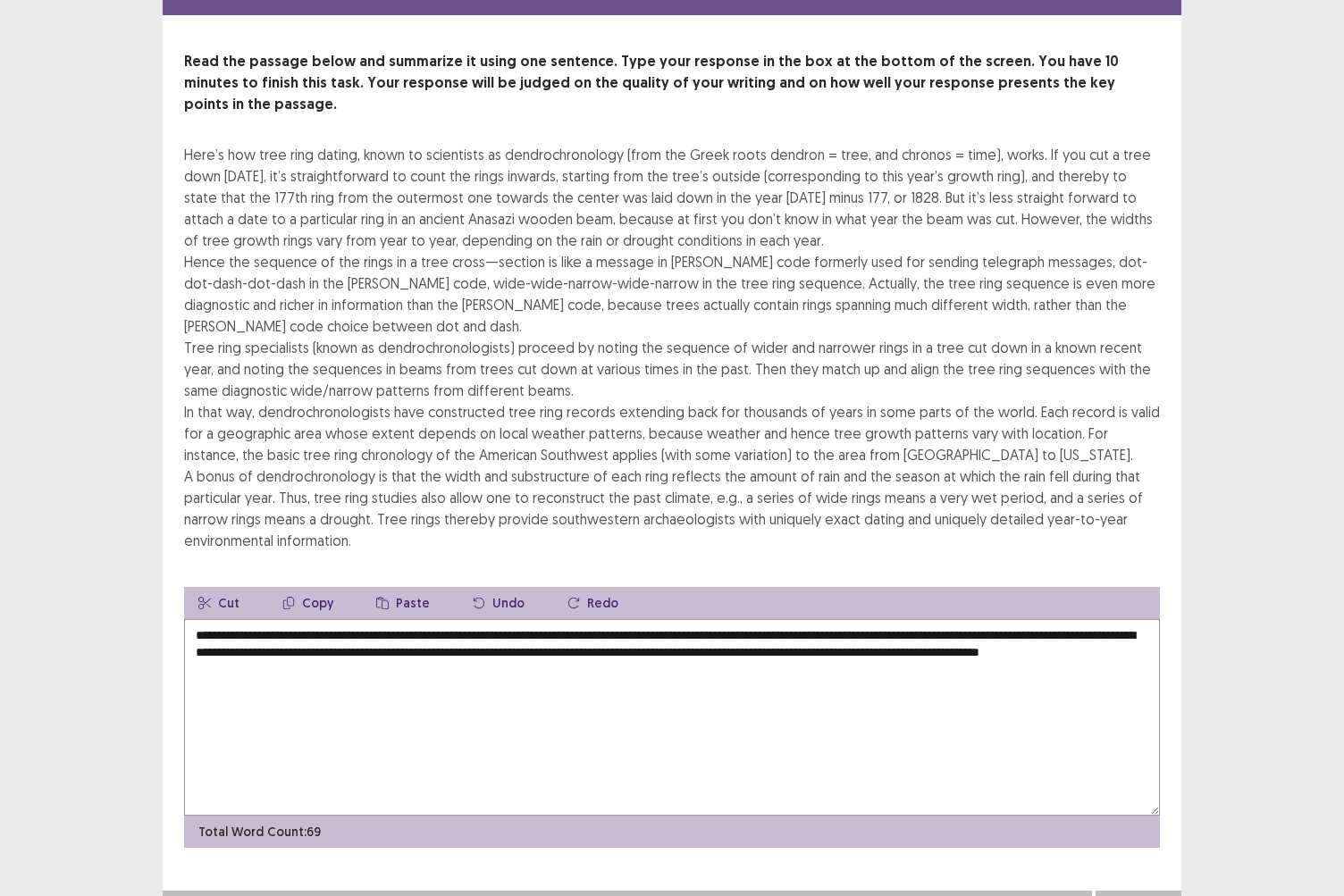
click at [1138, 775] on button "Next" at bounding box center [1138, 909] width 72 height 22
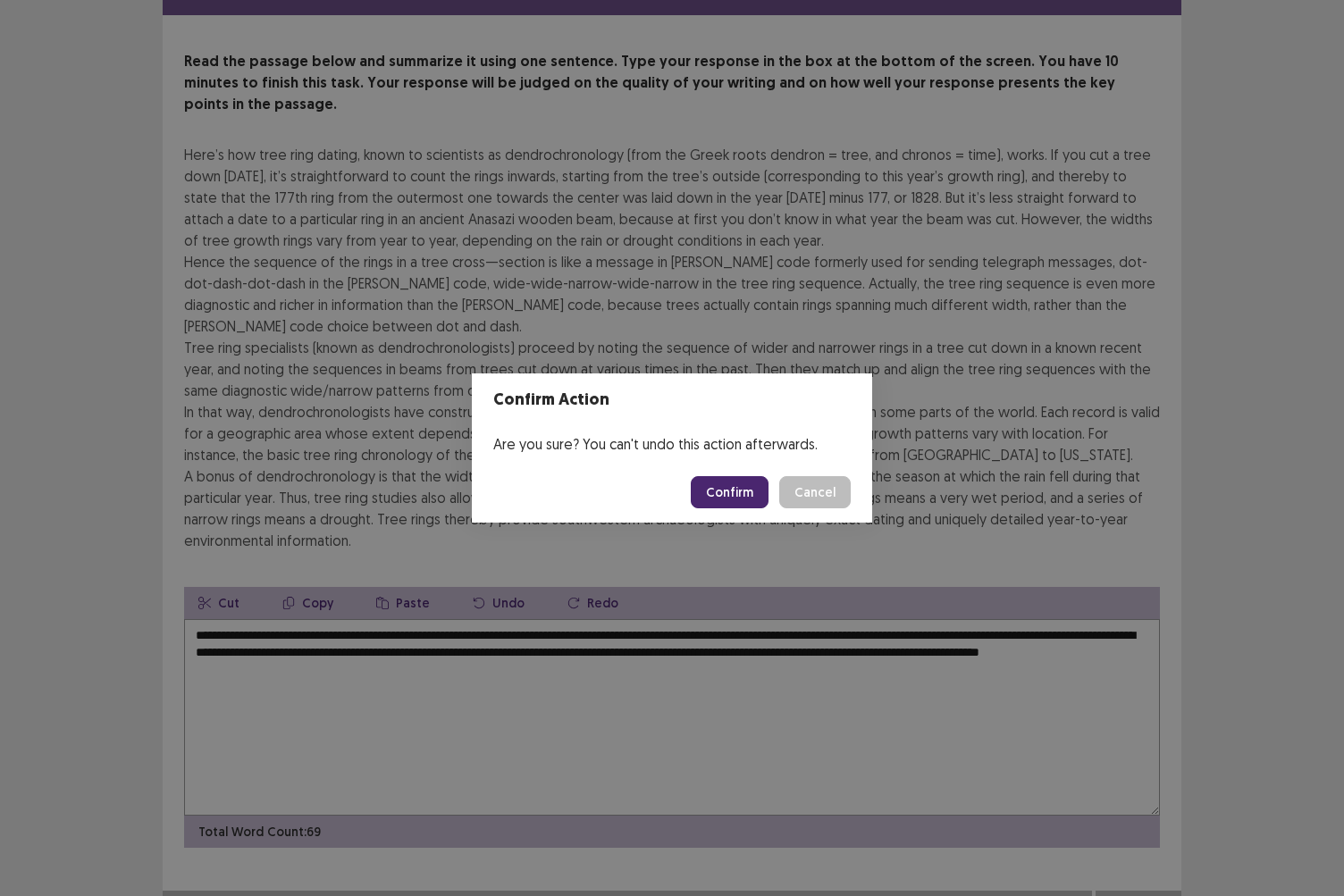
click at [747, 500] on button "Confirm" at bounding box center [729, 492] width 77 height 32
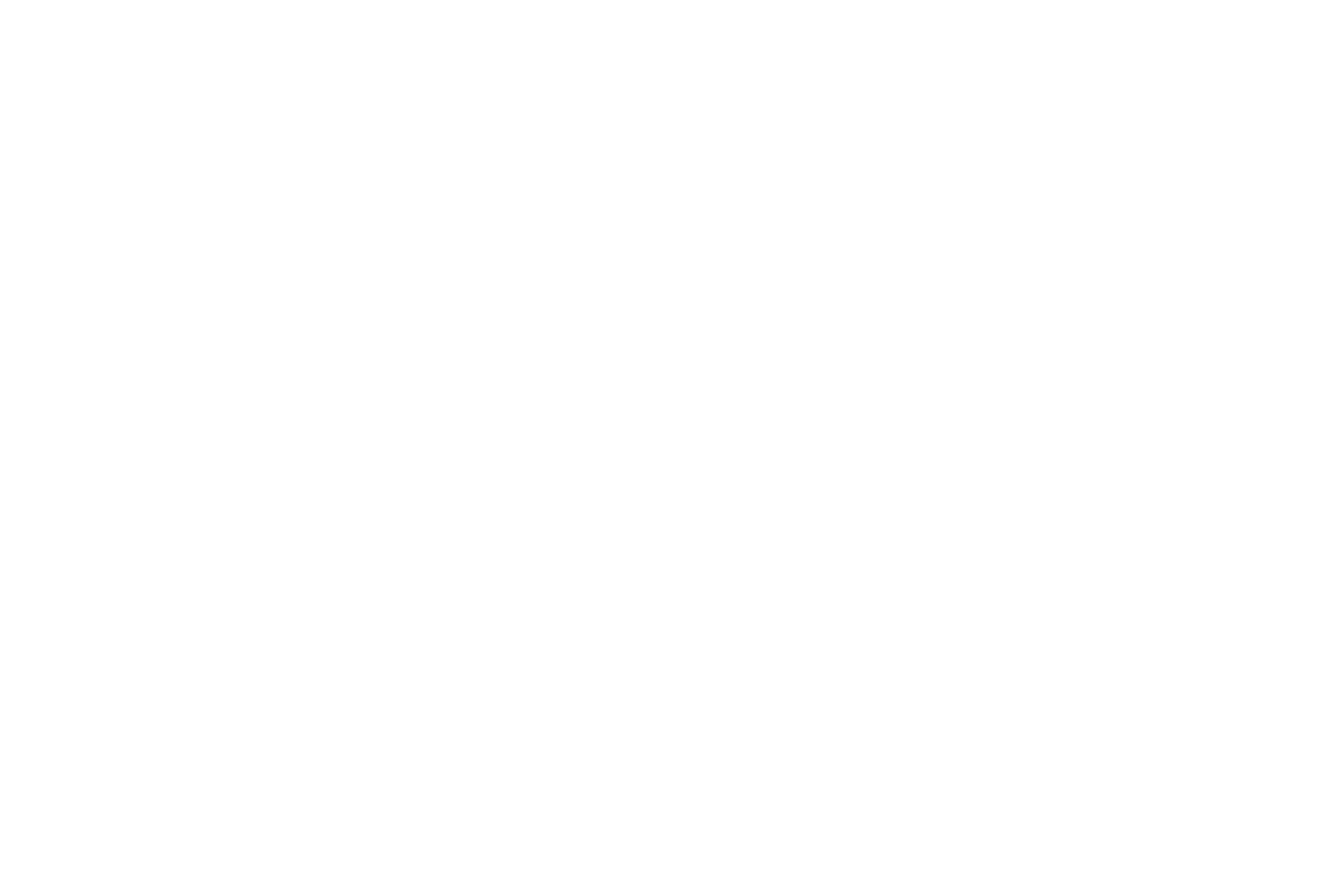
scroll to position [0, 0]
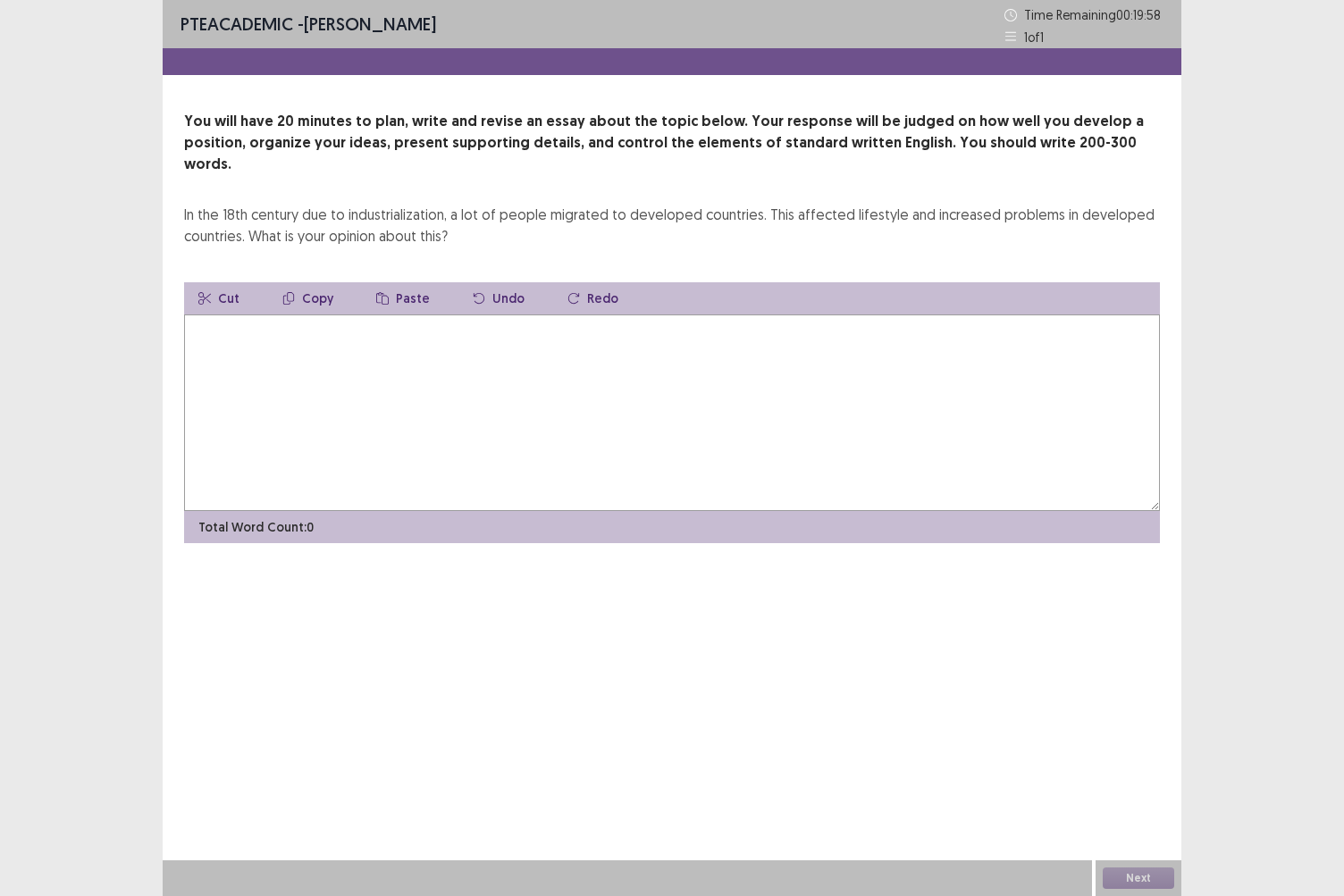
click at [374, 356] on textarea at bounding box center [672, 412] width 976 height 197
click at [319, 314] on textarea "**********" at bounding box center [672, 412] width 976 height 197
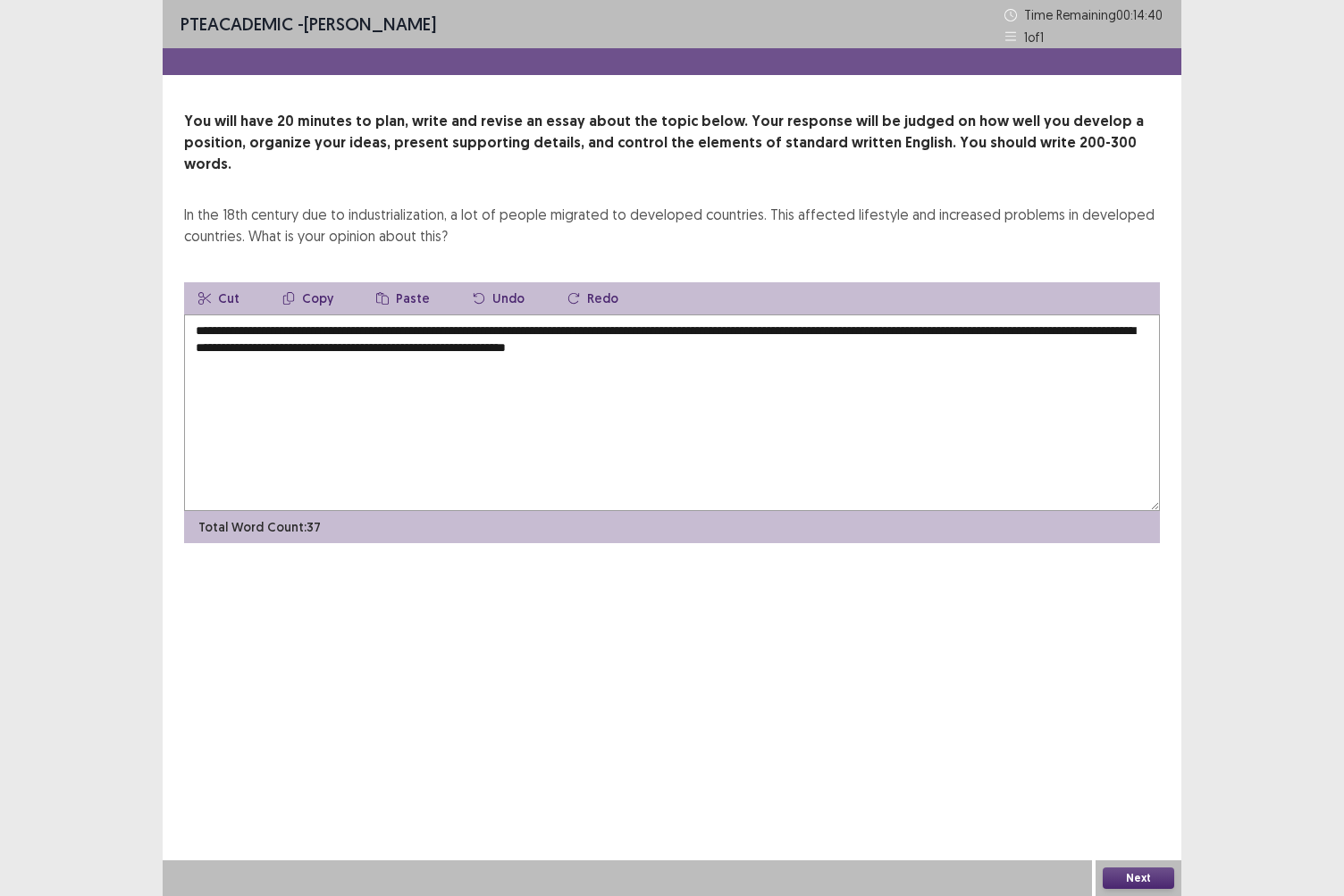
click at [231, 316] on textarea "**********" at bounding box center [672, 412] width 976 height 197
click at [762, 331] on textarea "**********" at bounding box center [672, 412] width 976 height 197
click at [661, 332] on textarea "**********" at bounding box center [672, 412] width 976 height 197
click at [670, 332] on textarea "**********" at bounding box center [672, 412] width 976 height 197
click at [778, 330] on textarea "**********" at bounding box center [672, 412] width 976 height 197
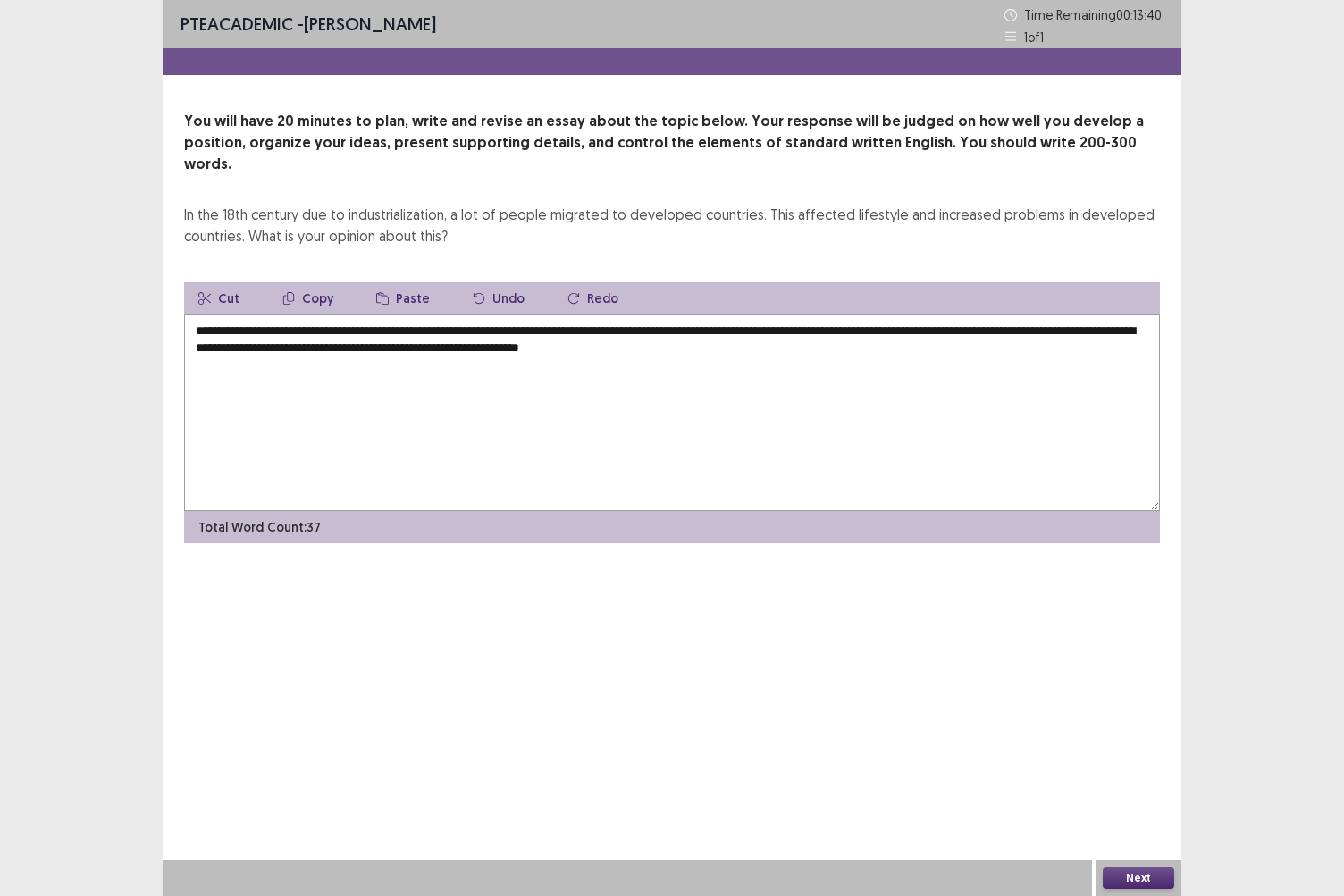
drag, startPoint x: 778, startPoint y: 330, endPoint x: 797, endPoint y: 345, distance: 24.2
drag, startPoint x: 797, startPoint y: 345, endPoint x: 778, endPoint y: 370, distance: 31.4
click at [778, 370] on textarea "**********" at bounding box center [672, 412] width 976 height 197
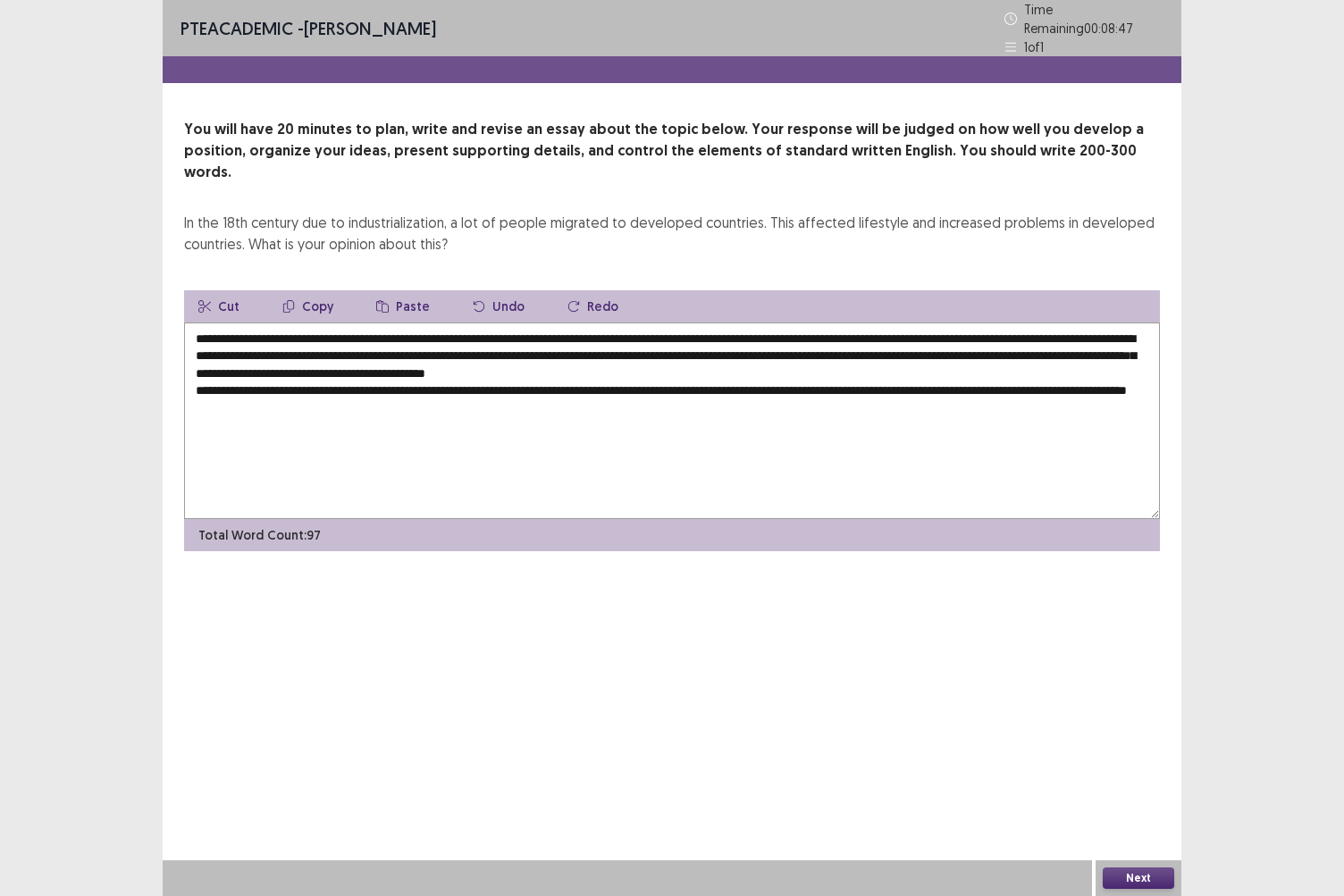
click at [1058, 363] on textarea "**********" at bounding box center [672, 421] width 976 height 197
click at [235, 384] on textarea "**********" at bounding box center [672, 421] width 976 height 197
click at [236, 380] on textarea "**********" at bounding box center [672, 421] width 976 height 197
click at [239, 383] on textarea "**********" at bounding box center [672, 421] width 976 height 197
click at [413, 380] on textarea "**********" at bounding box center [672, 421] width 976 height 197
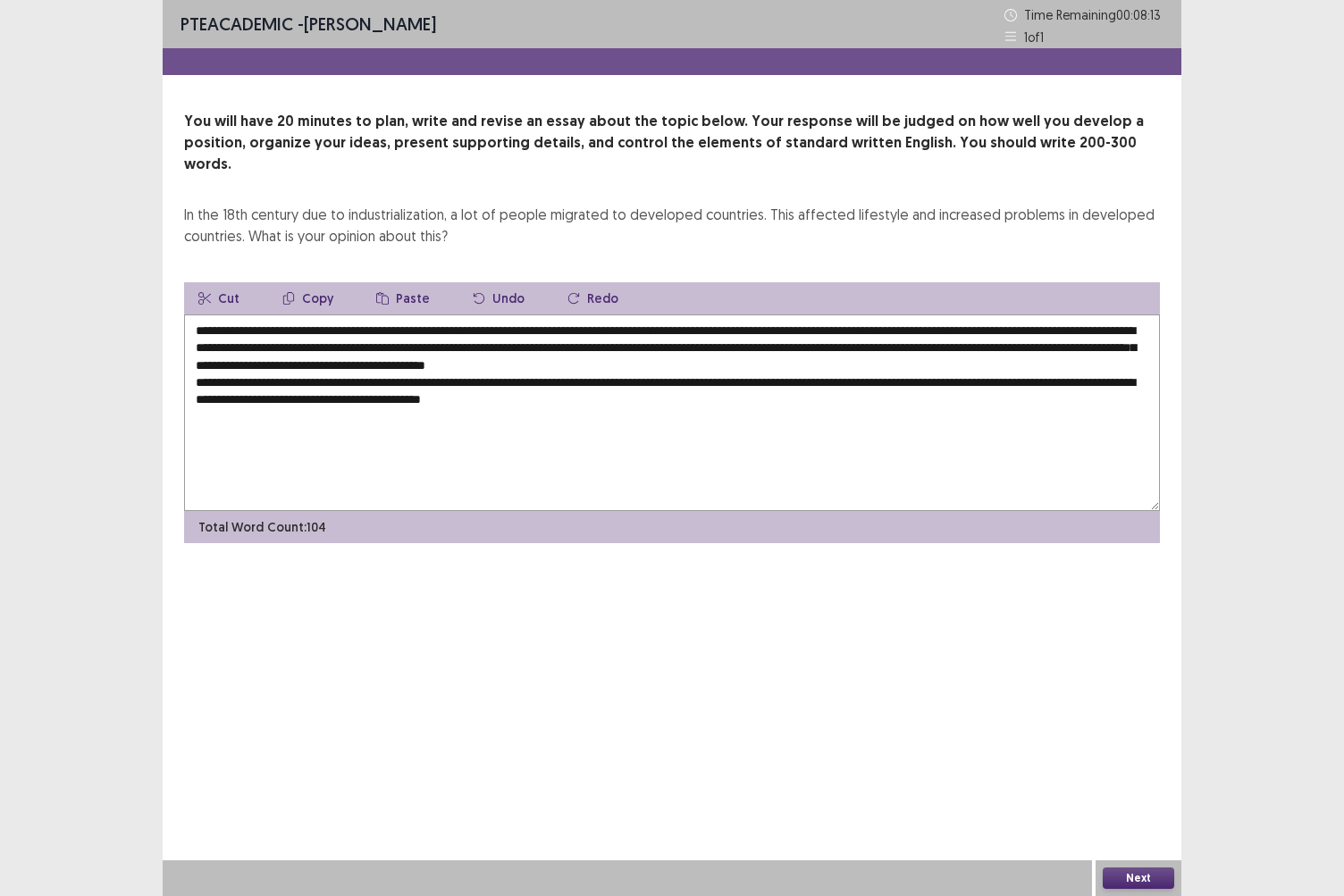
click at [677, 381] on textarea "**********" at bounding box center [672, 412] width 976 height 197
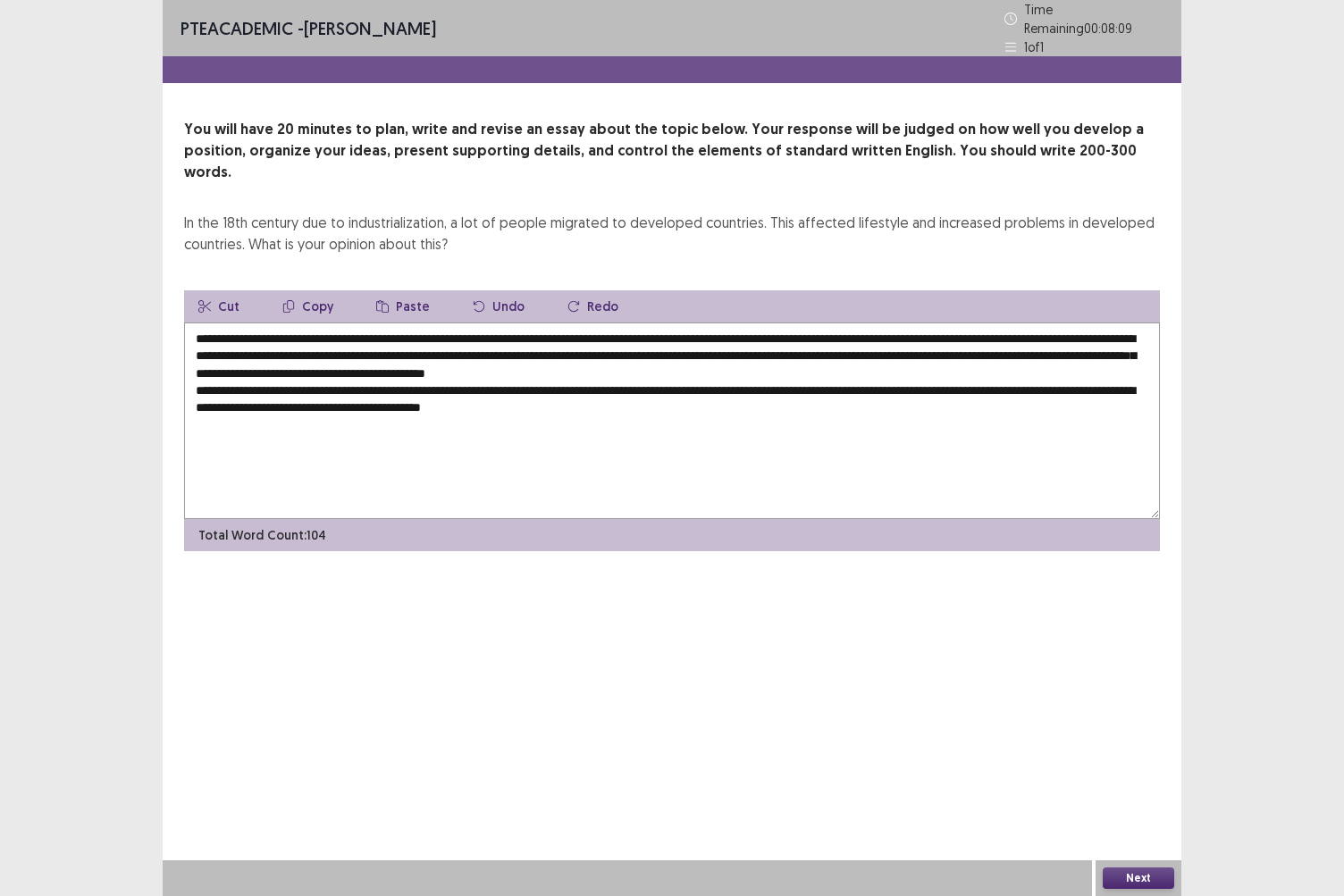
click at [713, 387] on textarea "**********" at bounding box center [672, 421] width 976 height 197
click at [1080, 378] on textarea "**********" at bounding box center [672, 421] width 976 height 197
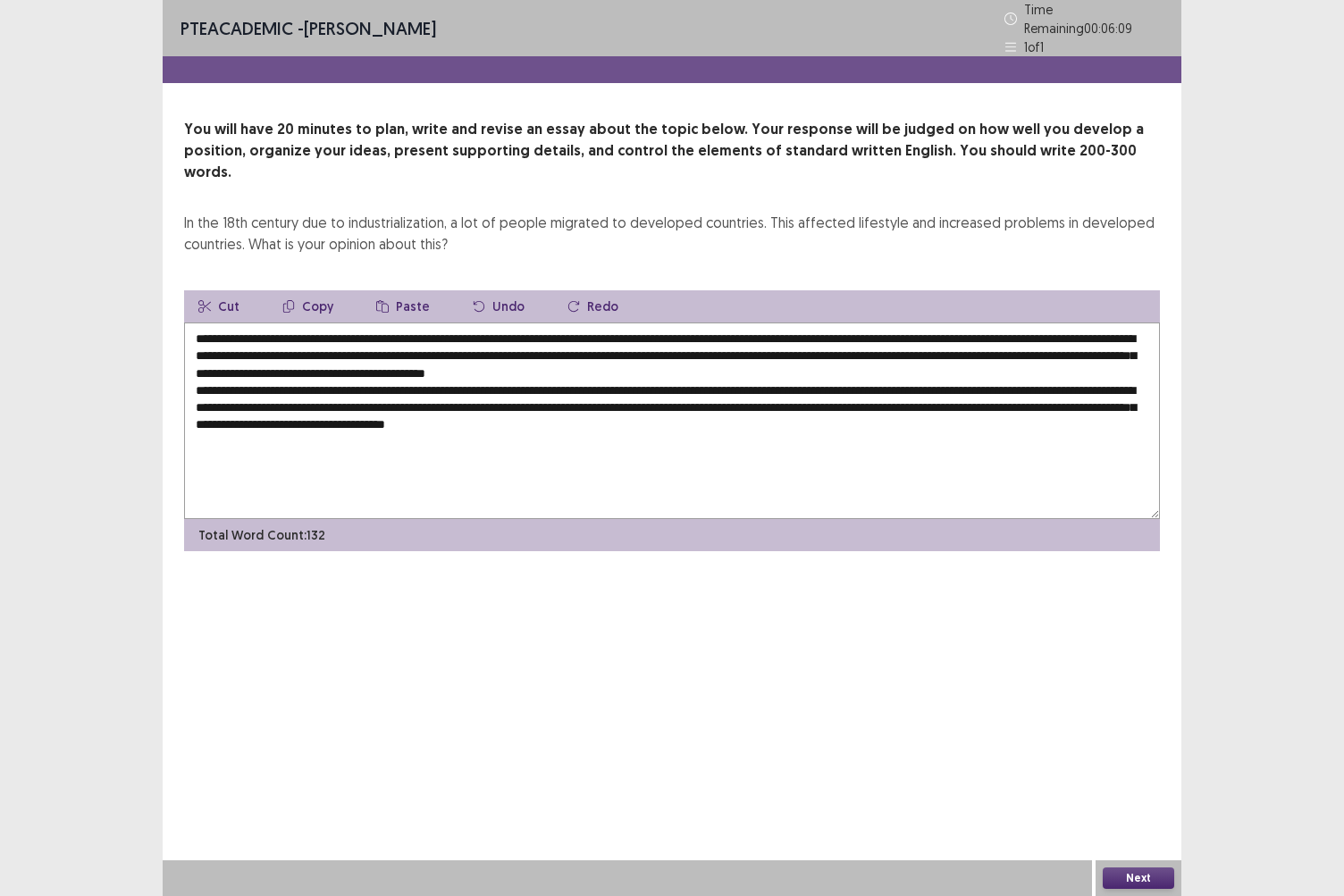
click at [612, 399] on textarea "**********" at bounding box center [672, 421] width 976 height 197
click at [624, 402] on textarea "**********" at bounding box center [672, 421] width 976 height 197
click at [903, 401] on textarea "**********" at bounding box center [672, 421] width 976 height 197
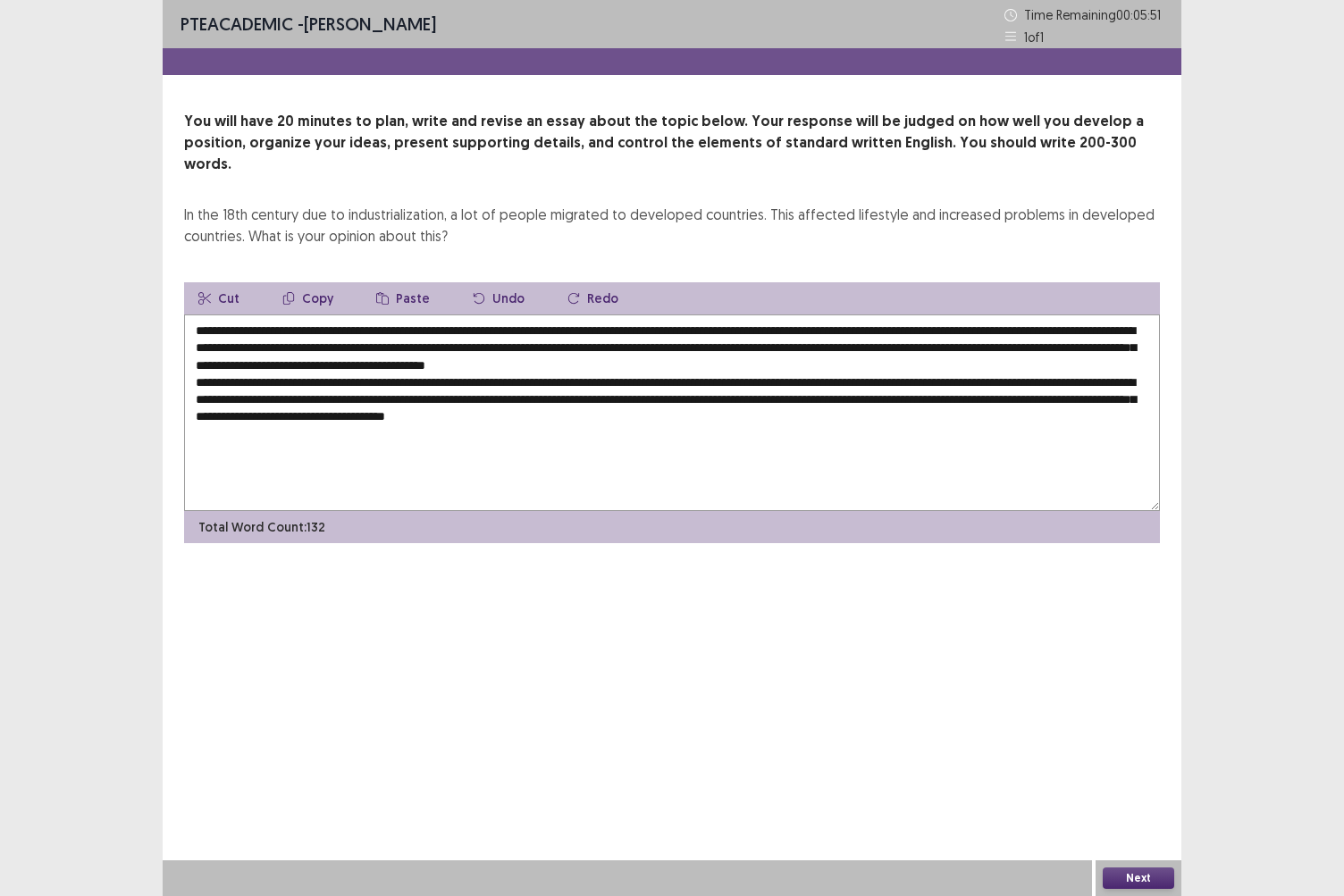
click at [1073, 381] on textarea "**********" at bounding box center [672, 412] width 976 height 197
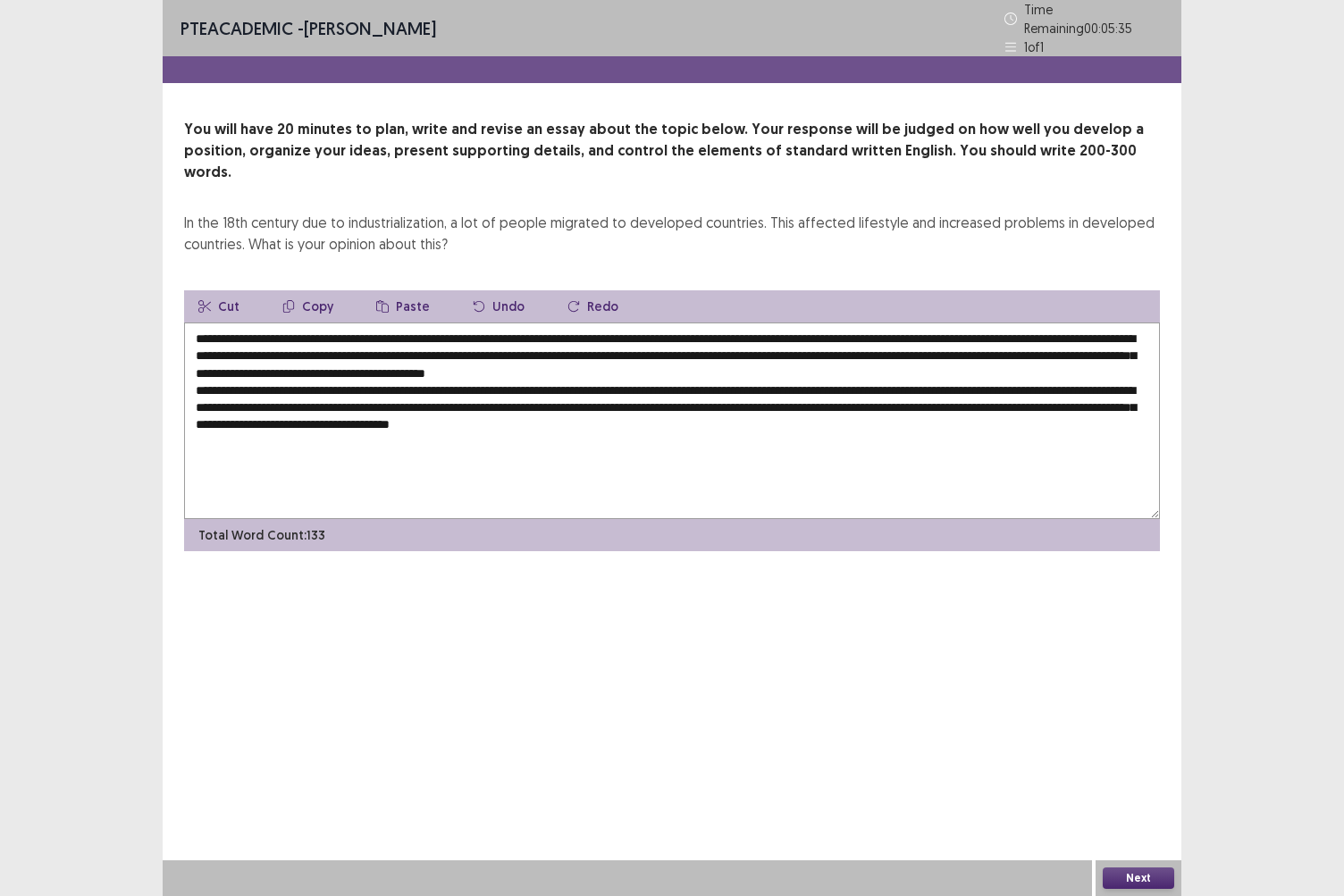
click at [397, 400] on textarea "**********" at bounding box center [672, 421] width 976 height 197
click at [1135, 379] on textarea "**********" at bounding box center [672, 421] width 976 height 197
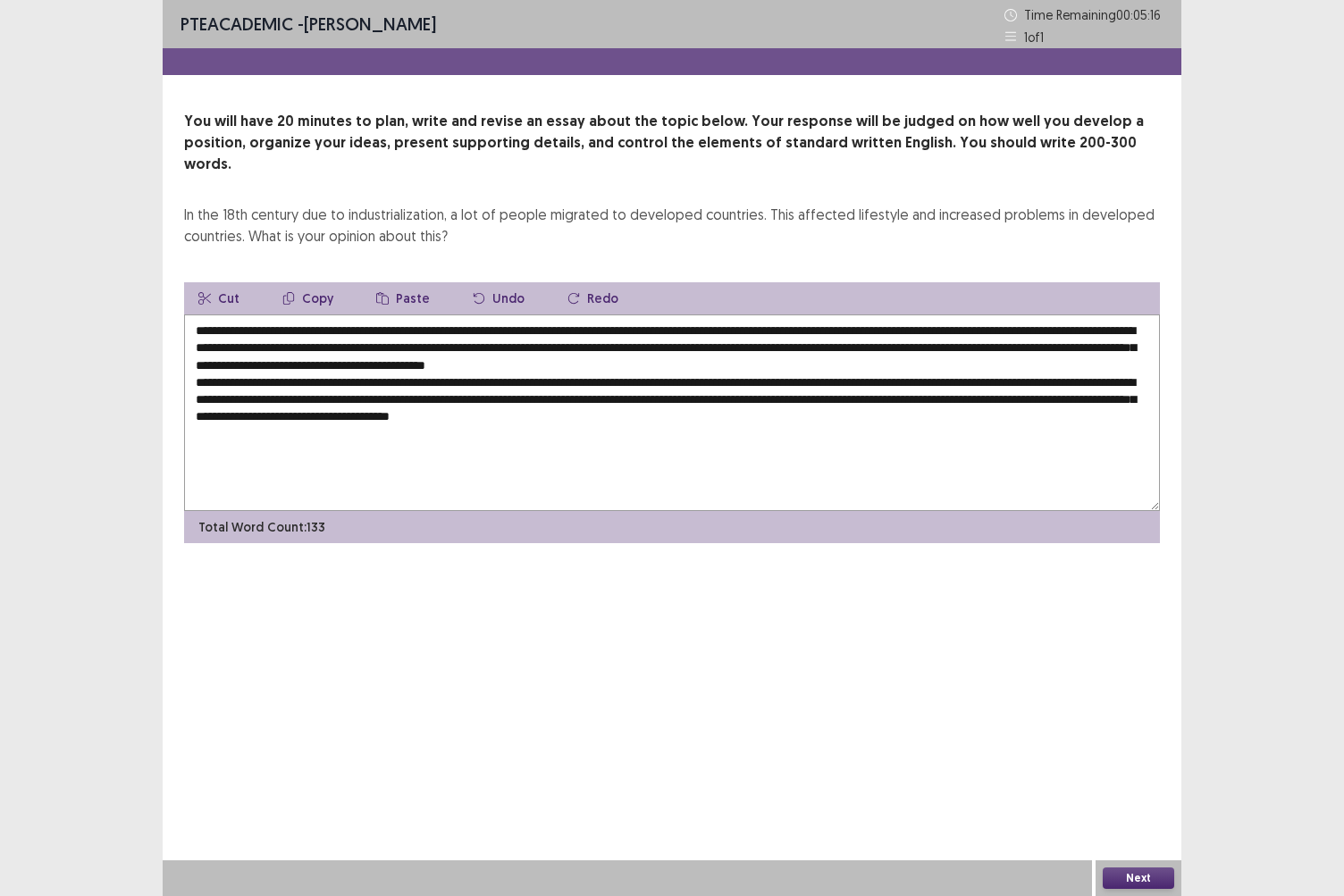
click at [236, 399] on textarea "**********" at bounding box center [672, 412] width 976 height 197
click at [341, 399] on textarea "**********" at bounding box center [672, 412] width 976 height 197
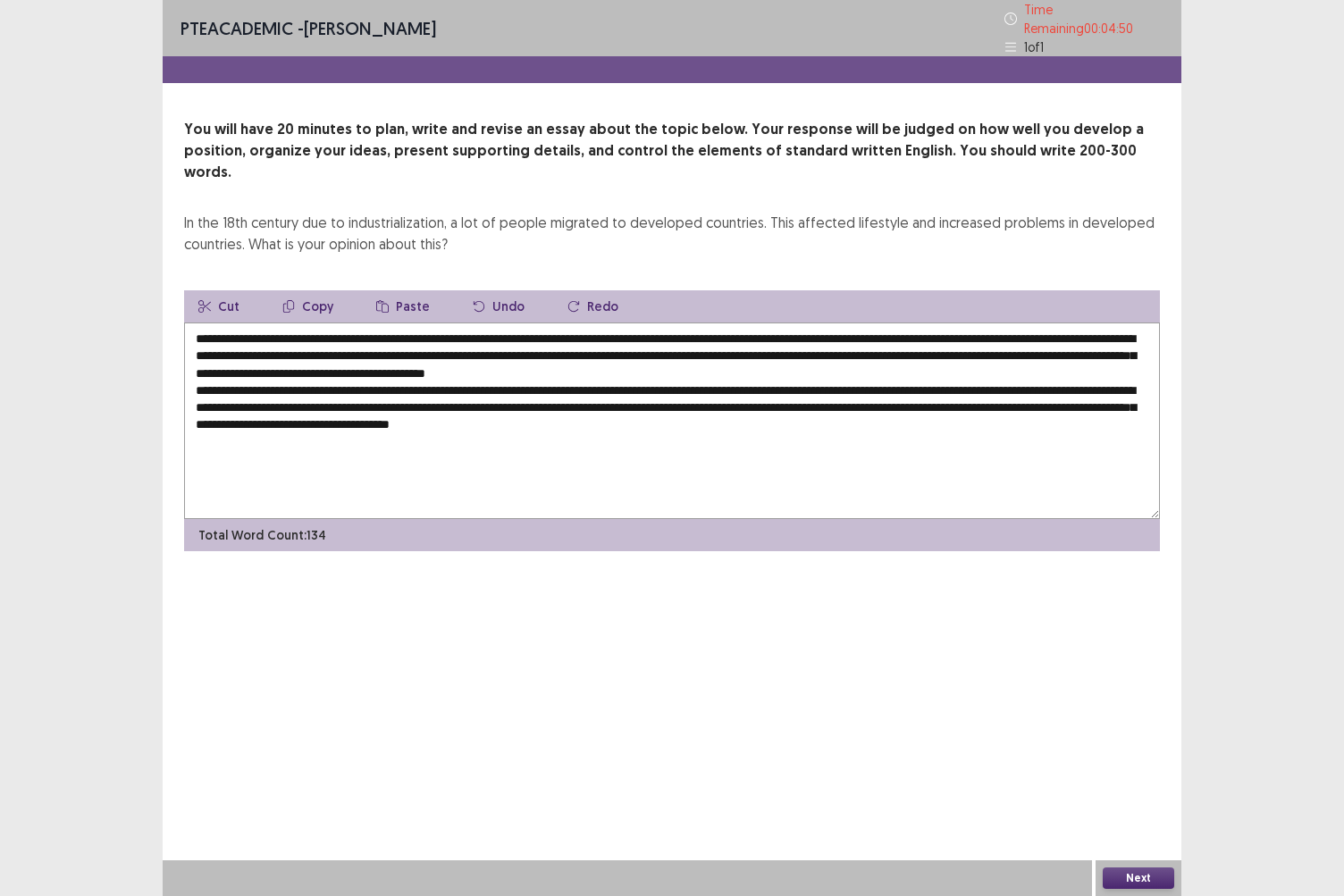
click at [911, 404] on textarea "**********" at bounding box center [672, 421] width 976 height 197
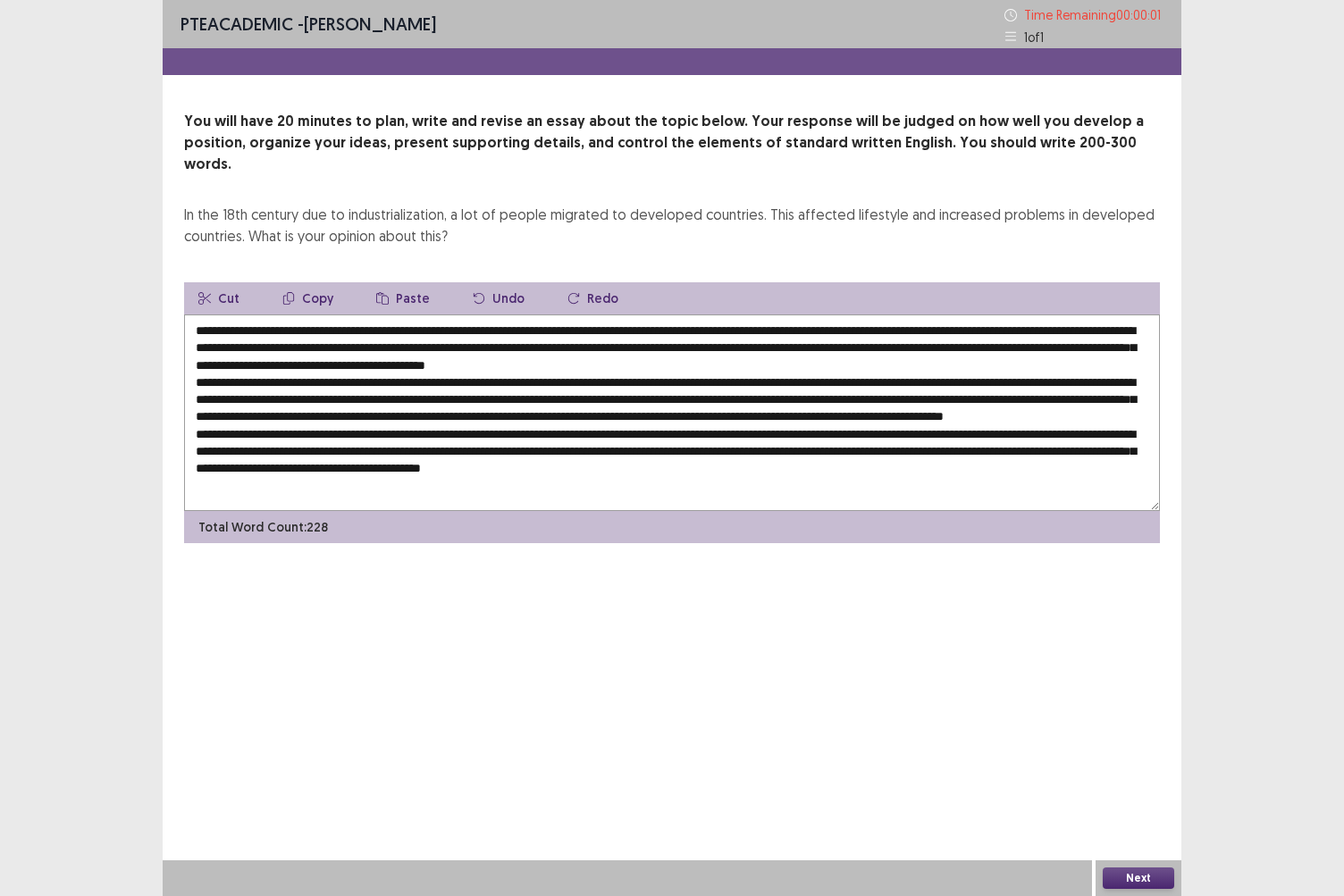
type textarea "**********"
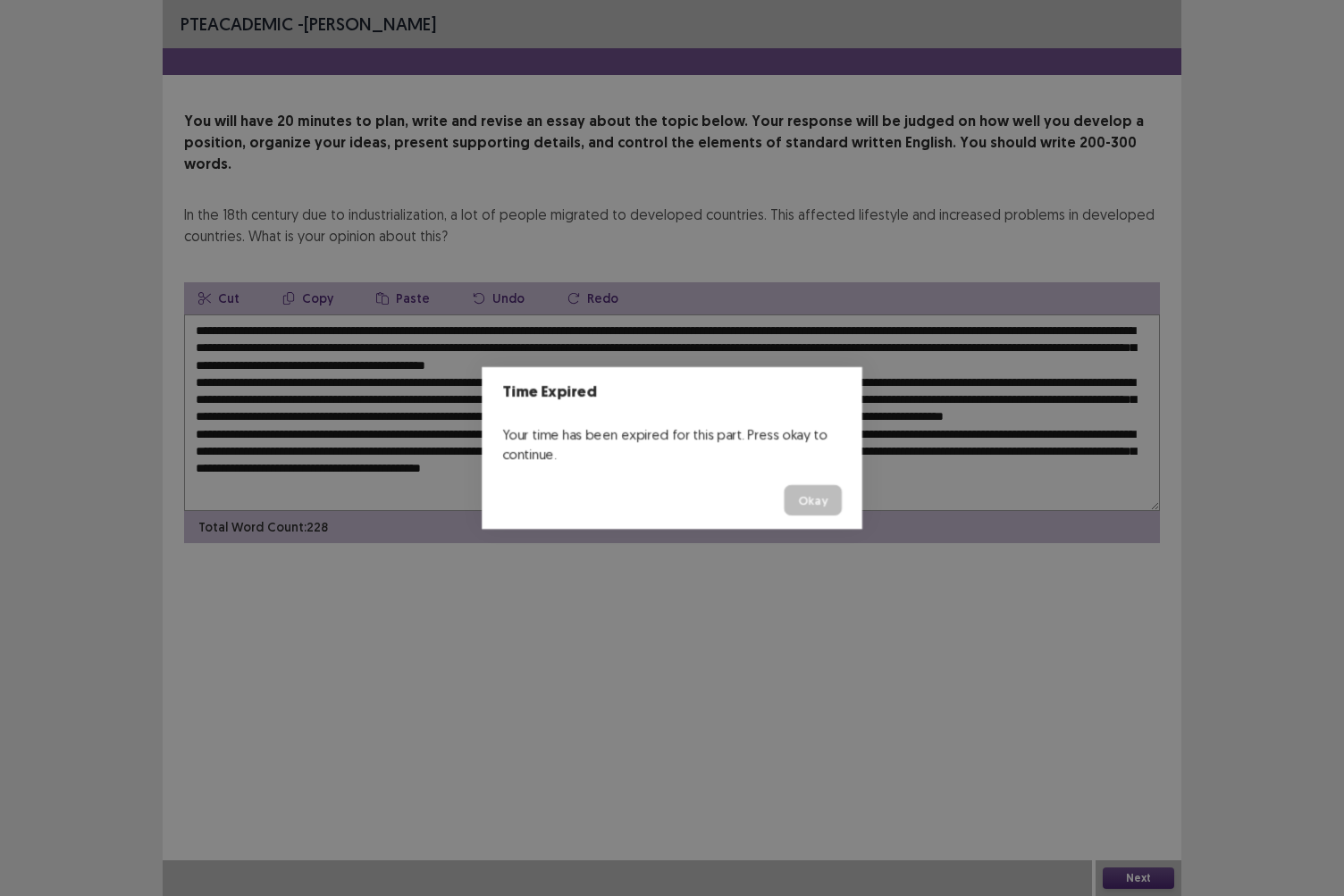
click at [784, 485] on button "Okay" at bounding box center [813, 500] width 58 height 30
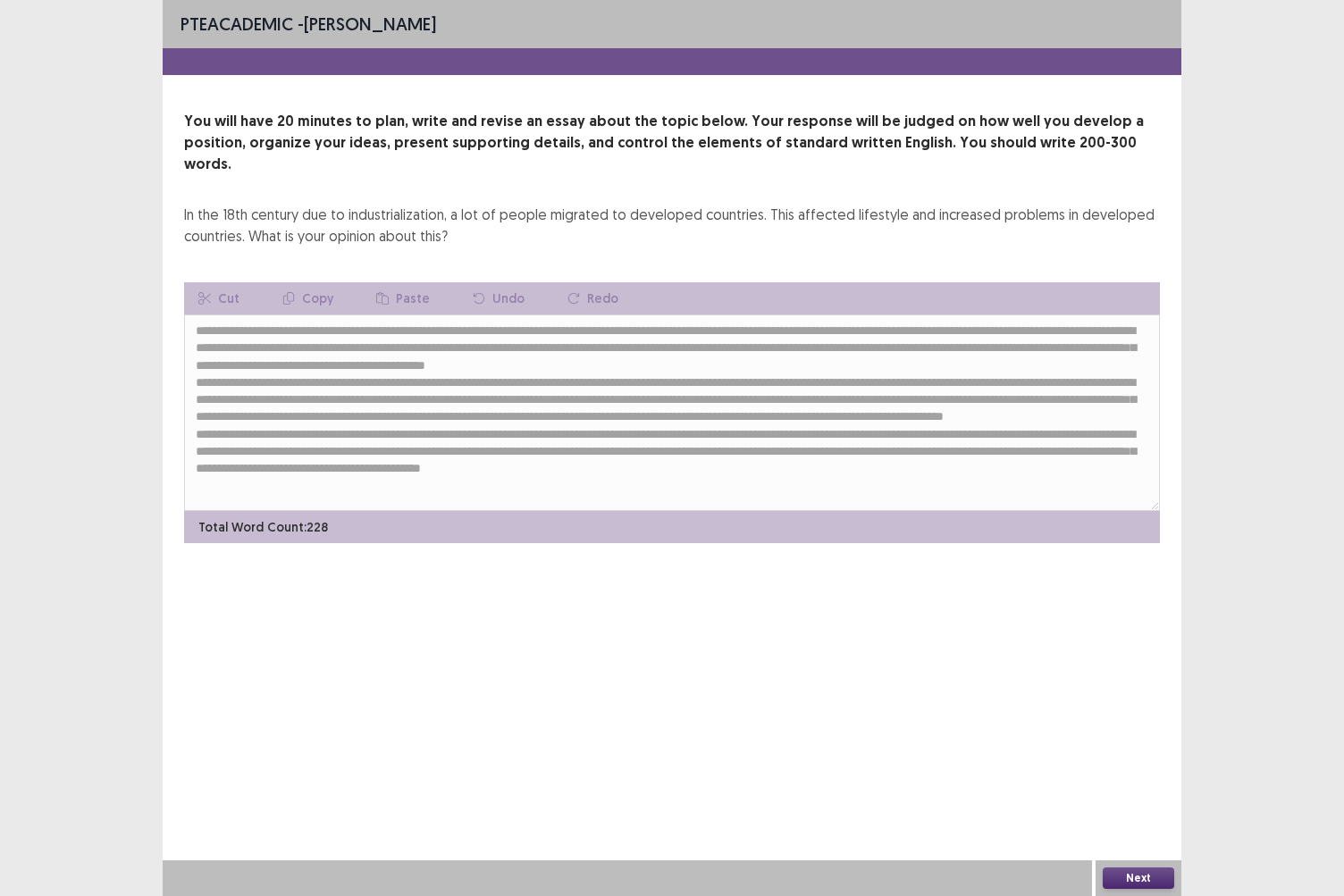
click at [1126, 775] on button "Next" at bounding box center [1138, 879] width 72 height 22
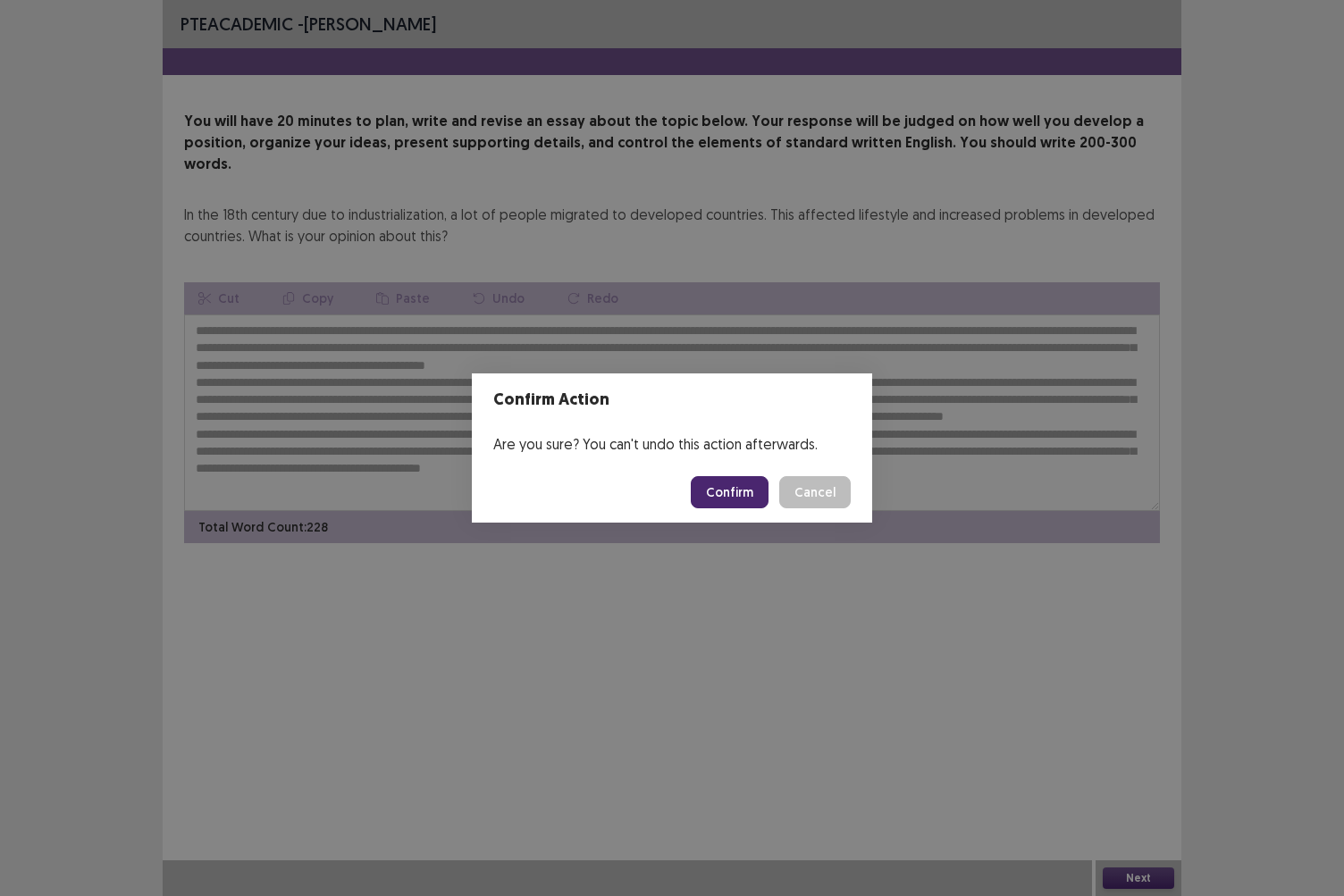
click at [739, 491] on button "Confirm" at bounding box center [729, 492] width 77 height 32
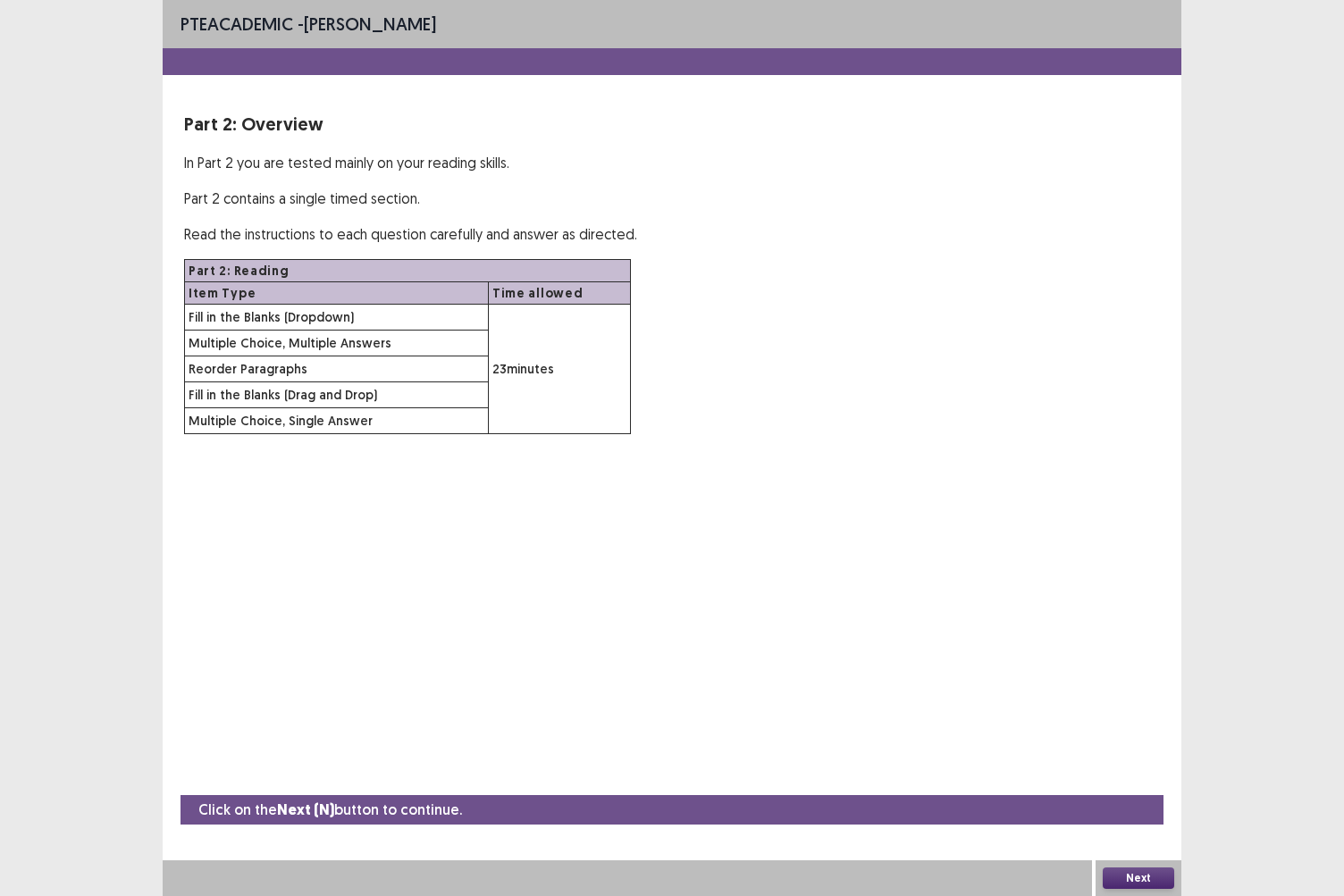
click at [1147, 775] on div "Next" at bounding box center [1138, 878] width 86 height 36
click at [1146, 775] on button "Next" at bounding box center [1138, 879] width 72 height 22
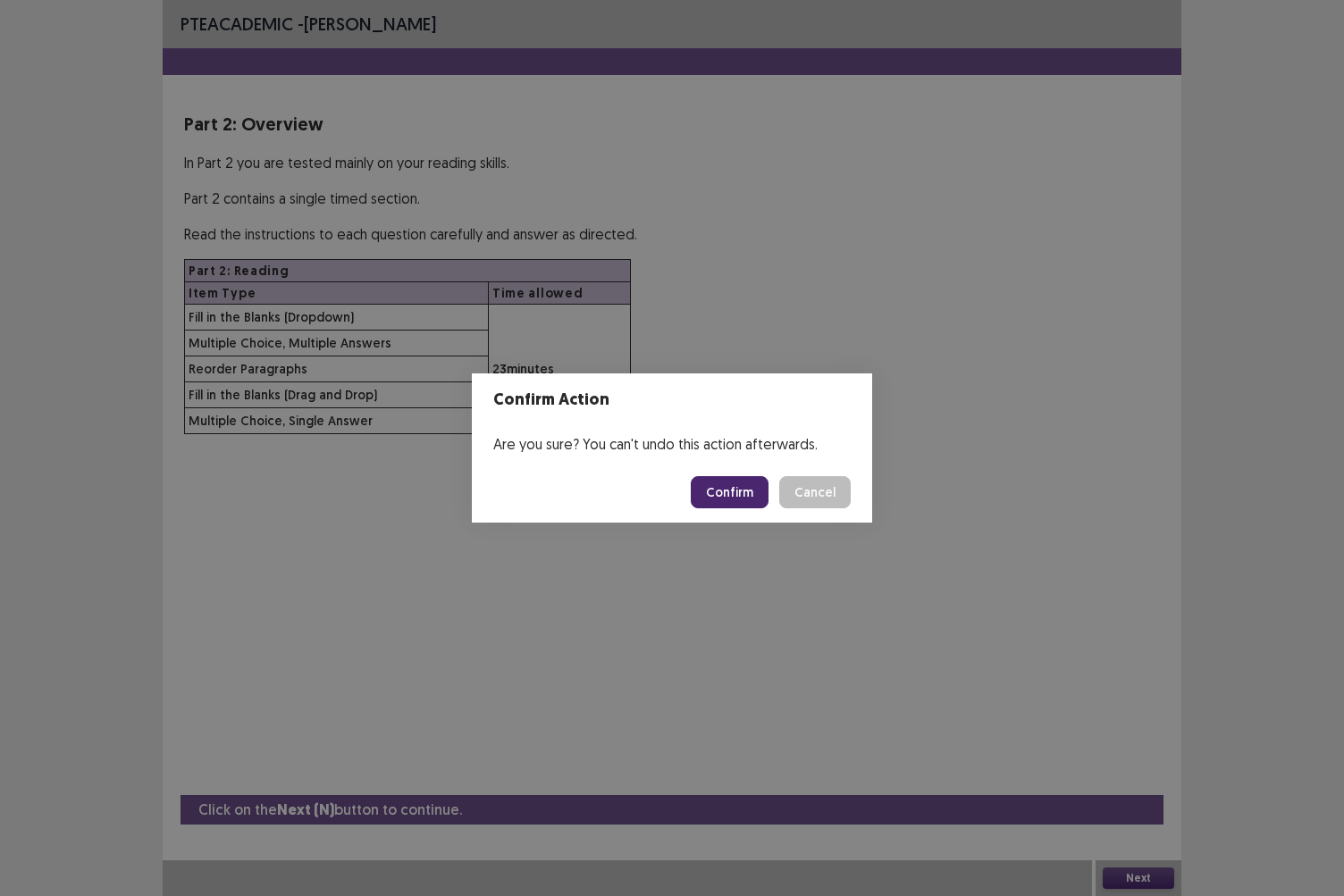
click at [759, 488] on button "Confirm" at bounding box center [729, 492] width 77 height 32
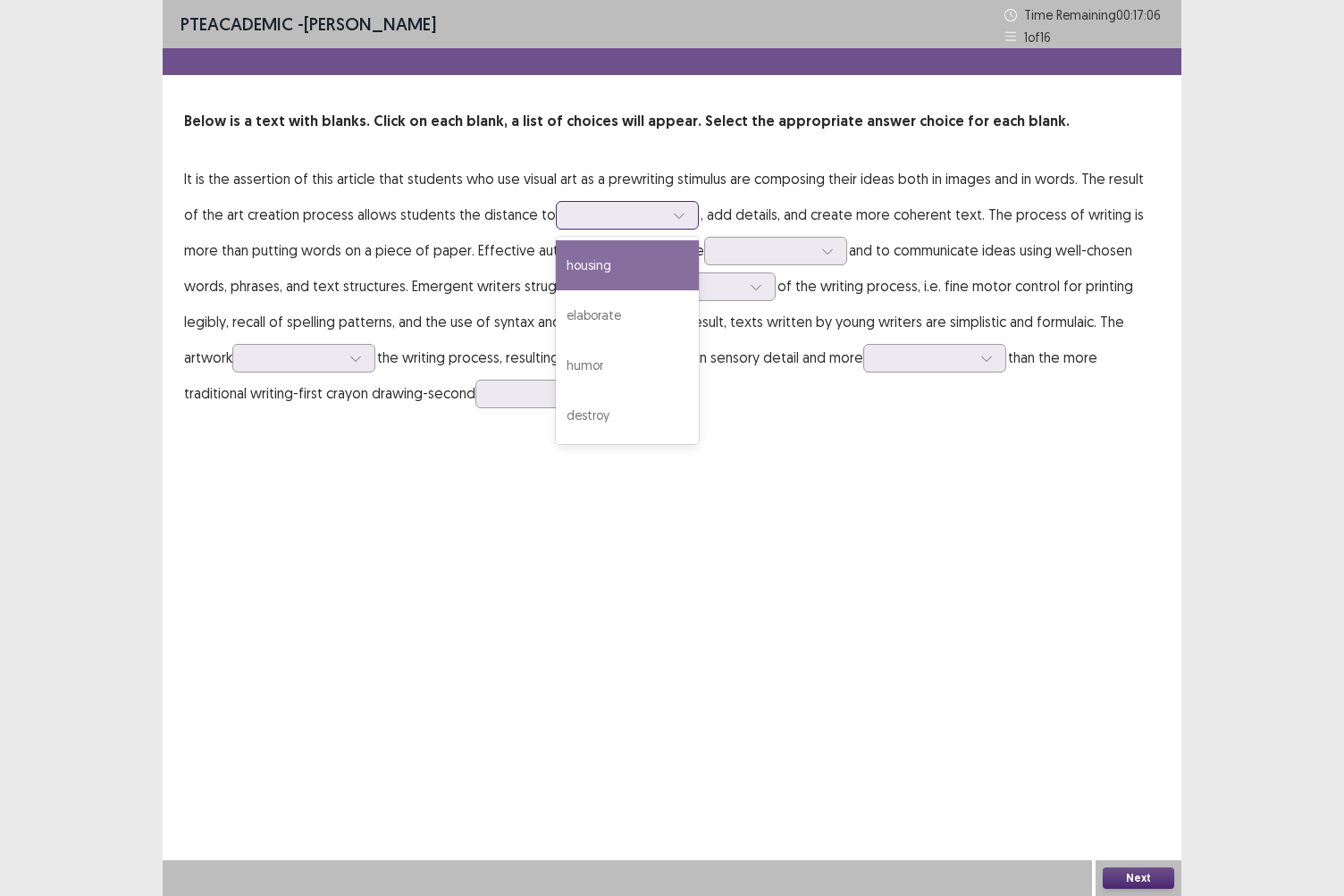
click at [673, 209] on icon at bounding box center [679, 216] width 13 height 13
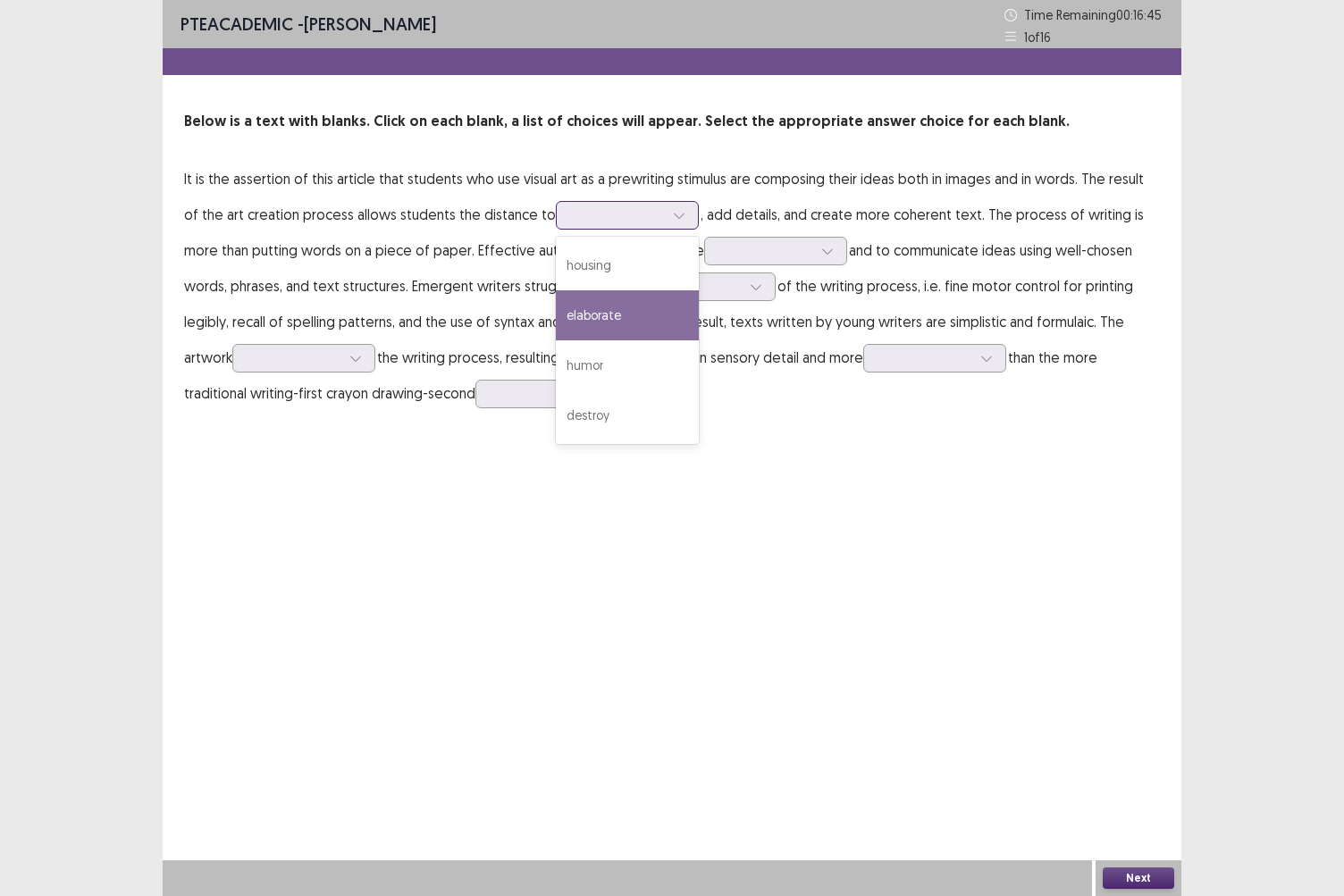
click at [628, 314] on div "elaborate" at bounding box center [626, 315] width 143 height 50
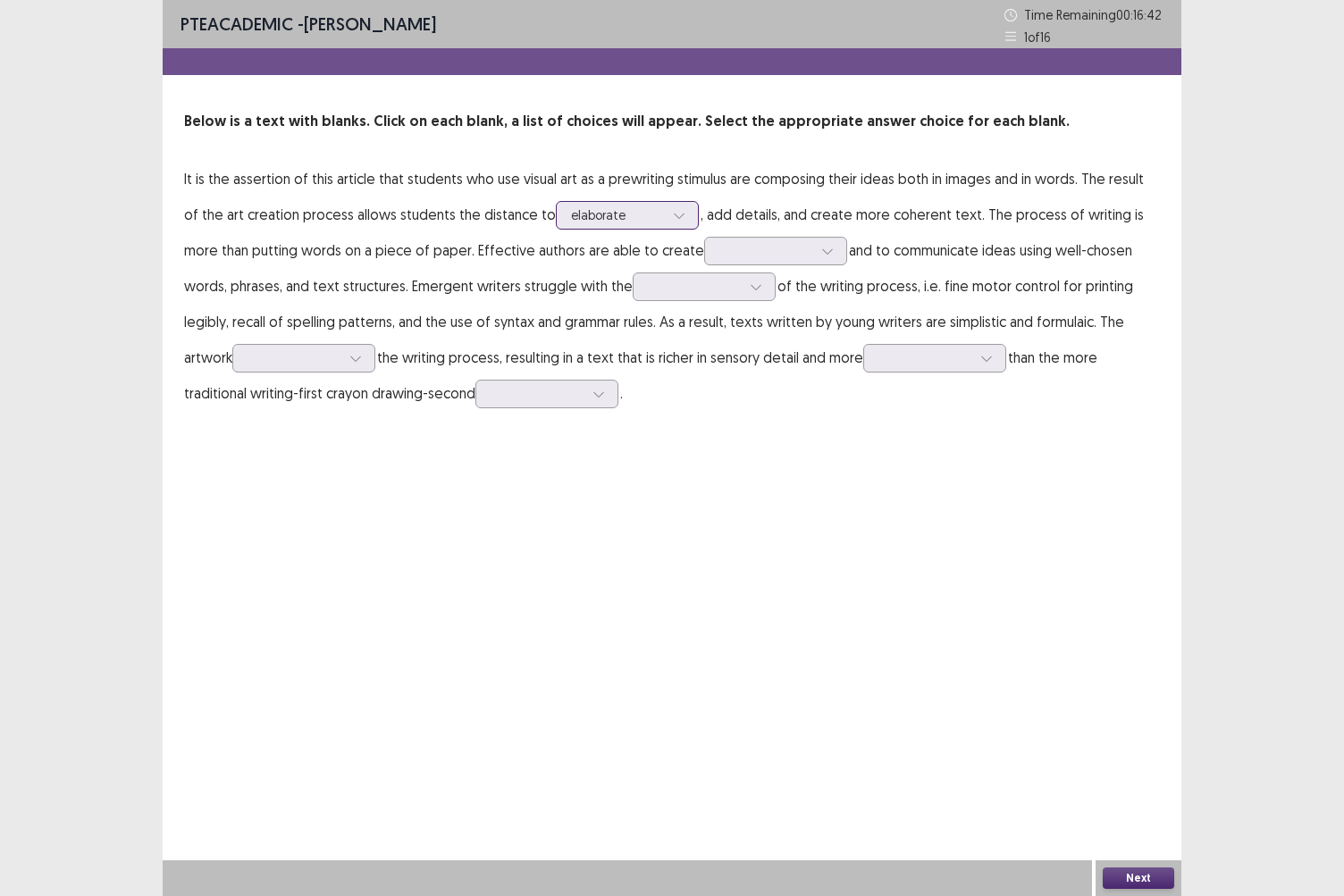
click at [673, 213] on icon at bounding box center [679, 216] width 13 height 13
click at [673, 209] on icon at bounding box center [679, 216] width 13 height 13
click at [821, 250] on icon at bounding box center [828, 251] width 13 height 13
click at [753, 341] on div "imagery" at bounding box center [775, 351] width 143 height 50
click at [749, 286] on icon at bounding box center [756, 287] width 13 height 13
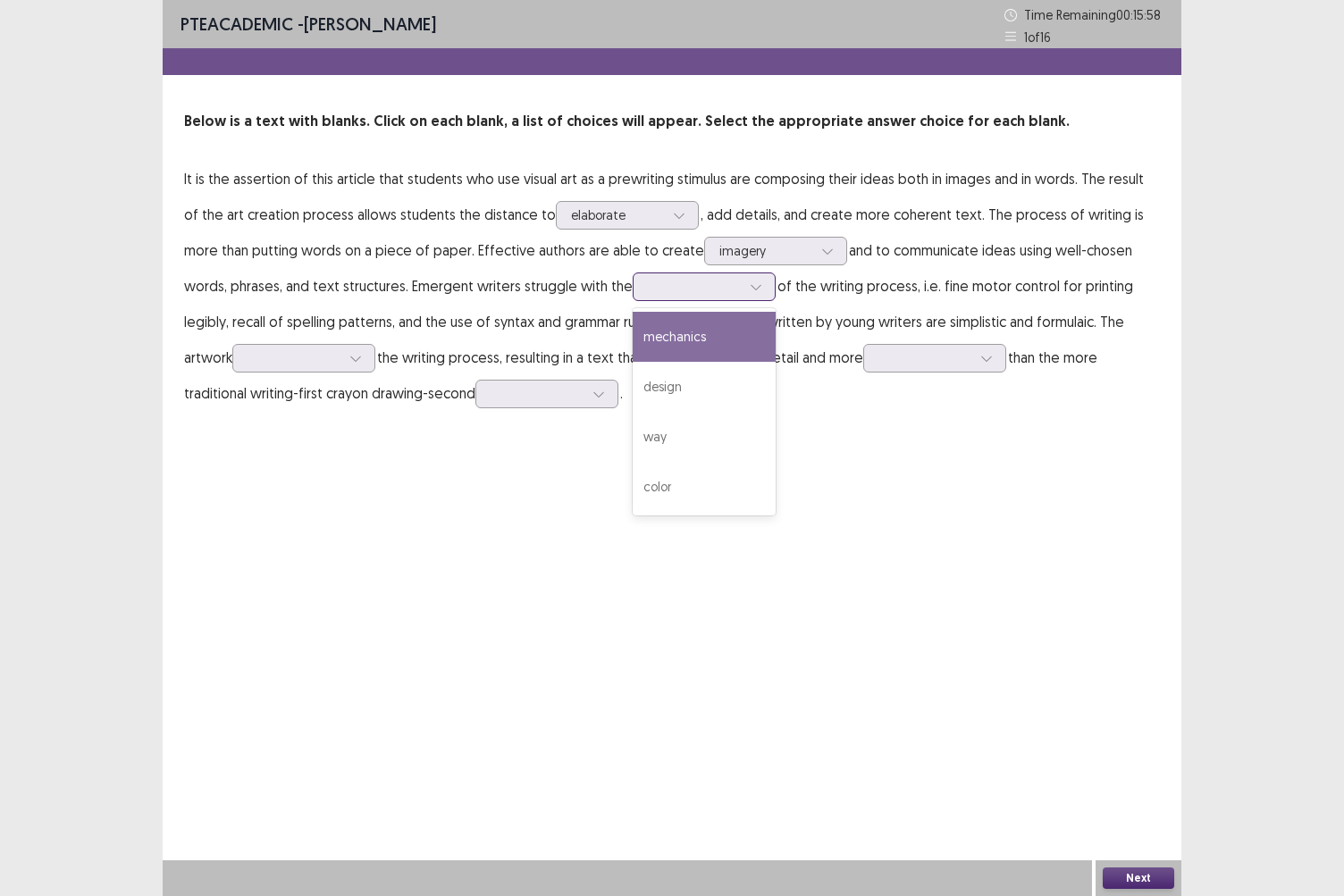
click at [650, 341] on div "mechanics" at bounding box center [704, 337] width 143 height 50
click at [749, 286] on icon at bounding box center [756, 287] width 13 height 13
click at [342, 358] on div at bounding box center [355, 358] width 26 height 26
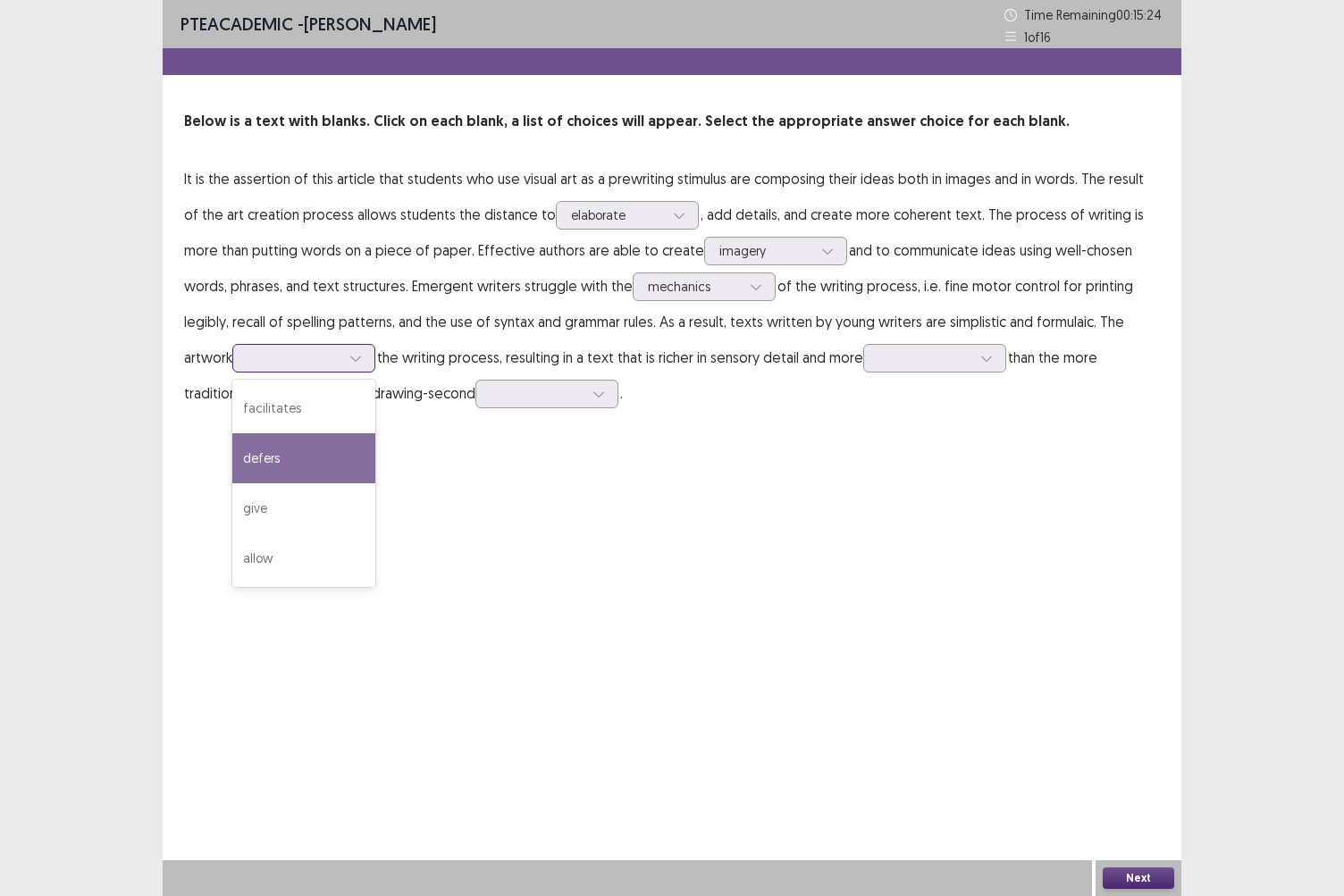
click at [232, 456] on div "defers" at bounding box center [303, 458] width 143 height 50
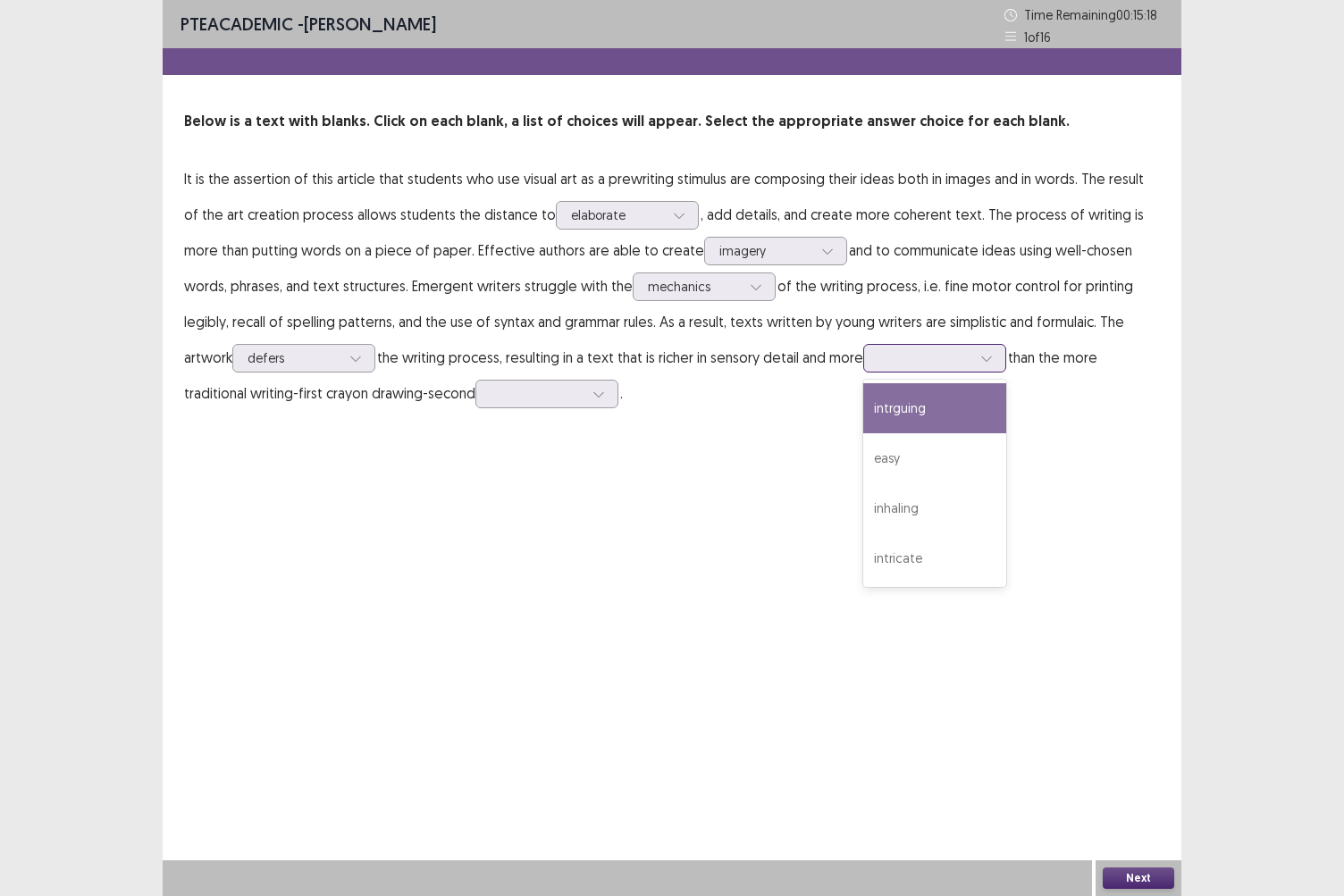
click at [982, 361] on icon at bounding box center [986, 360] width 10 height 5
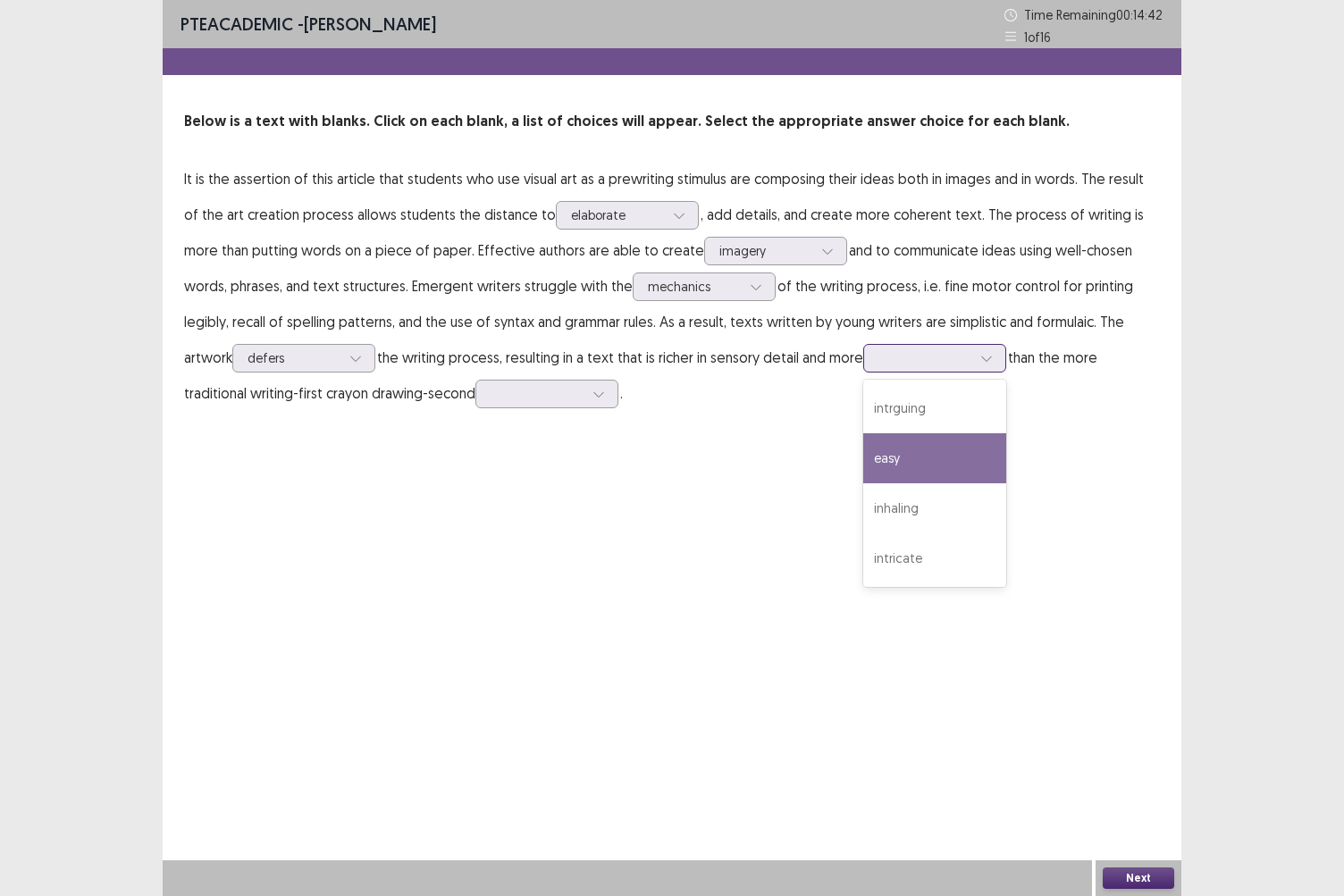
click at [865, 454] on div "easy" at bounding box center [934, 458] width 143 height 50
click at [593, 393] on icon at bounding box center [599, 394] width 13 height 13
click at [981, 361] on icon at bounding box center [987, 359] width 13 height 13
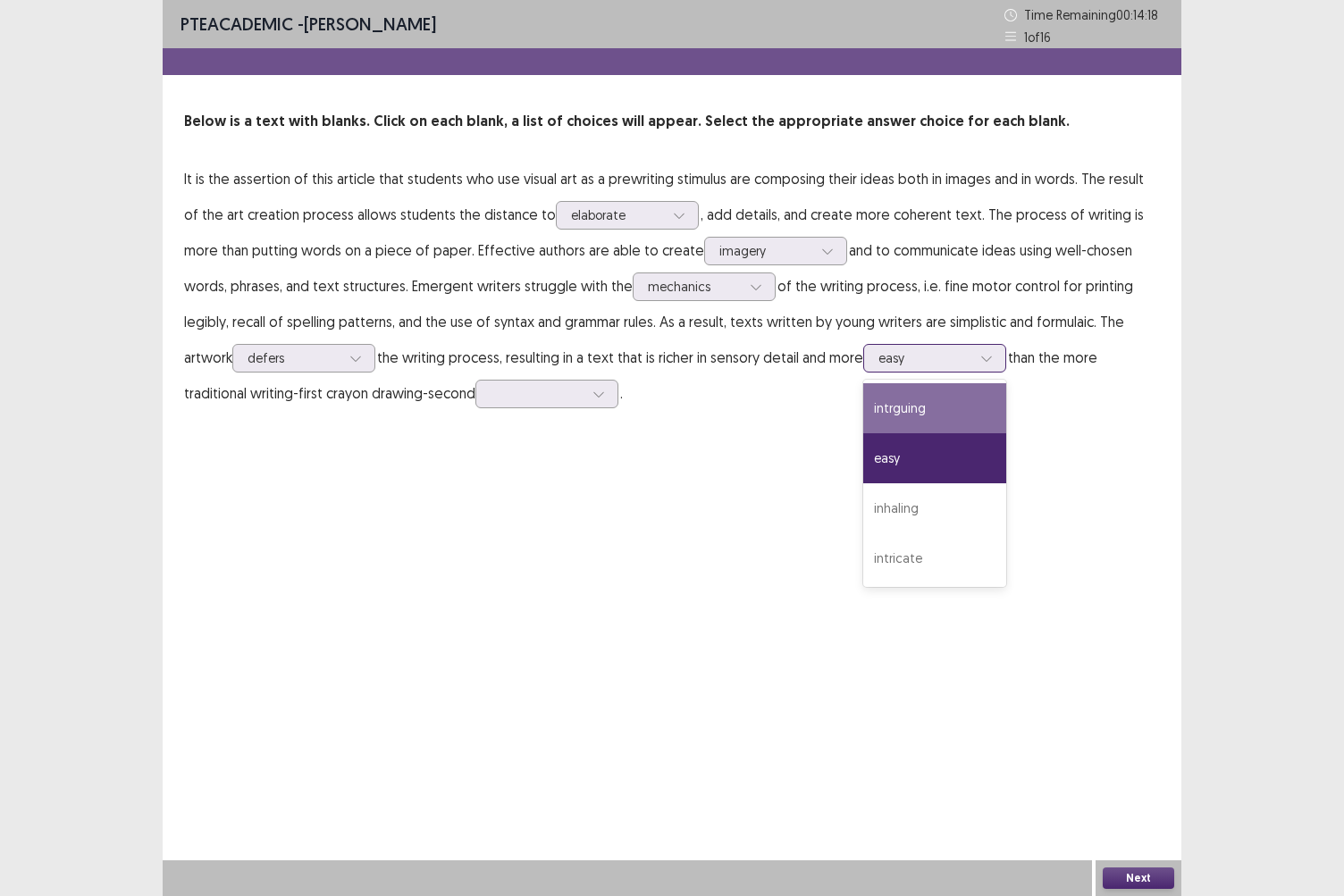
click at [921, 402] on div "intrguing" at bounding box center [934, 408] width 143 height 50
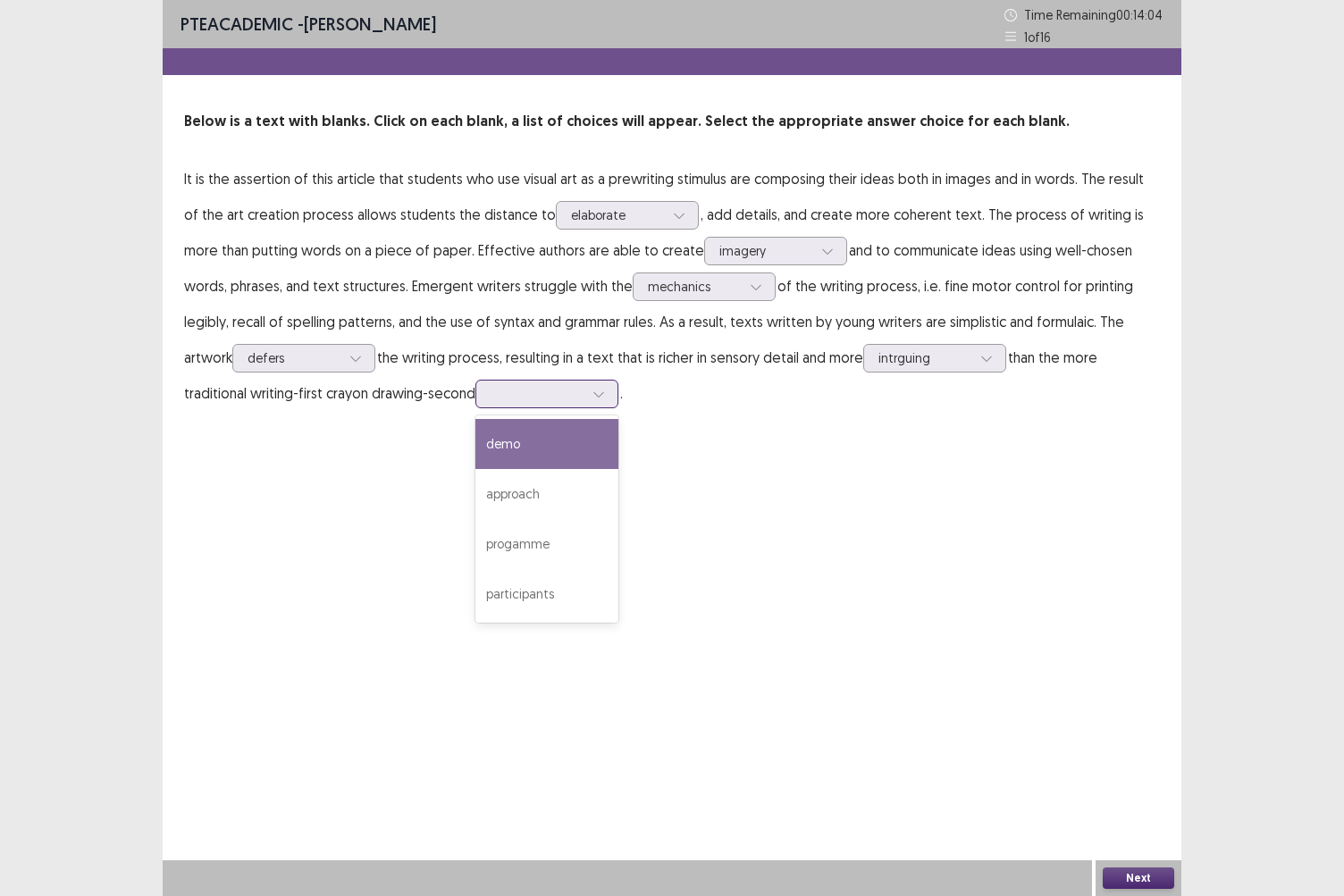
click at [593, 393] on icon at bounding box center [599, 394] width 13 height 13
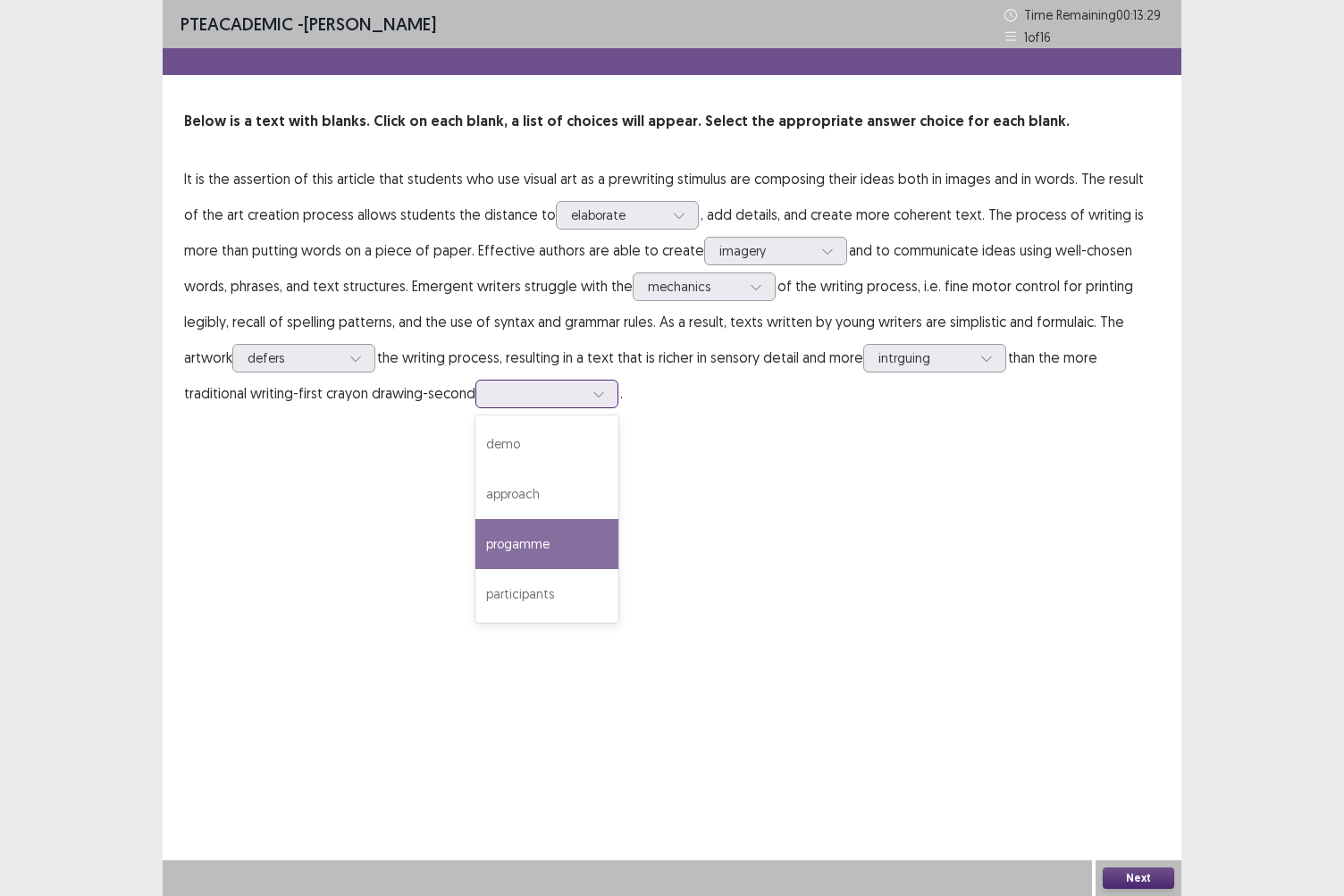
click at [513, 557] on div "progamme" at bounding box center [546, 544] width 143 height 50
click at [585, 386] on div at bounding box center [598, 393] width 26 height 26
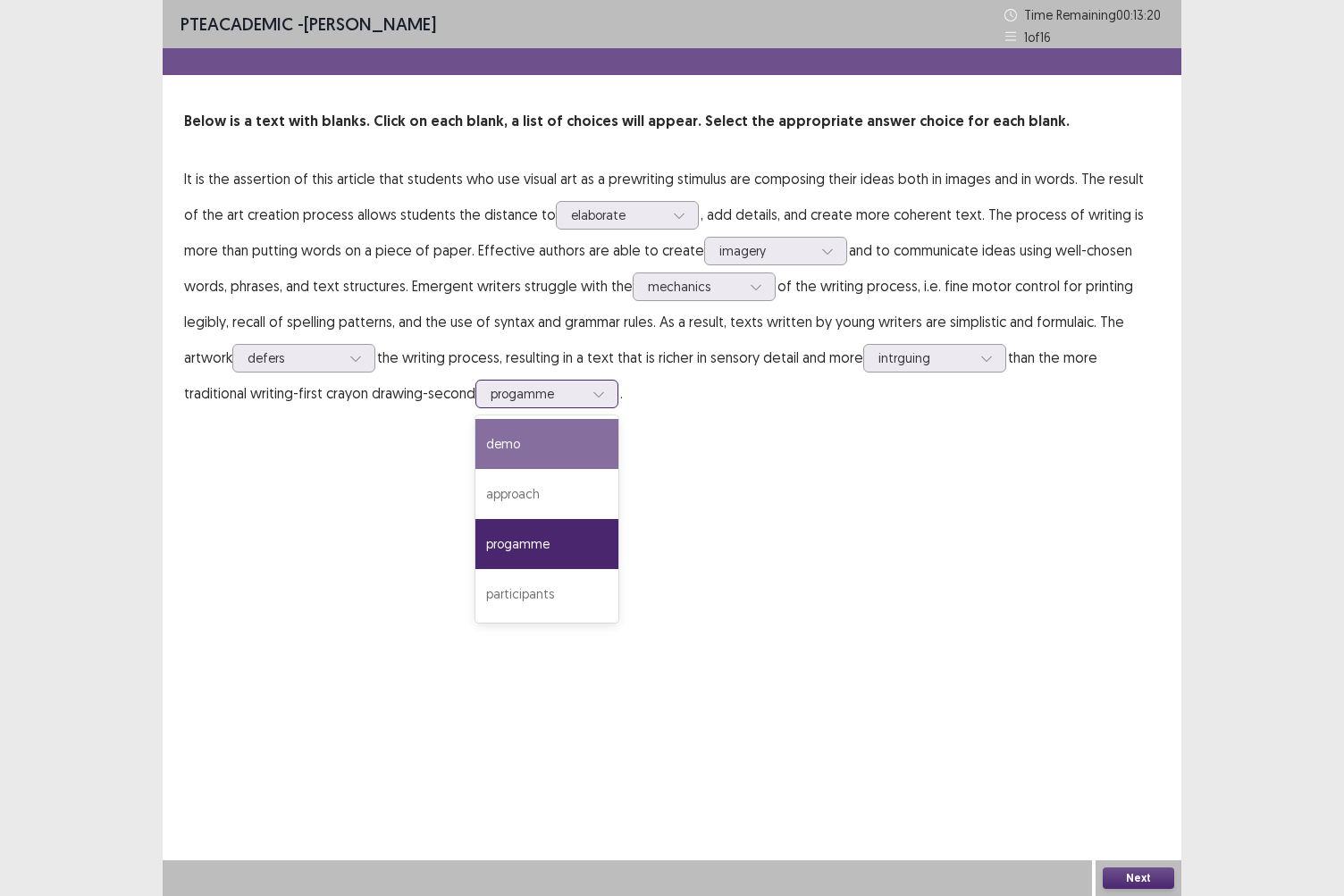
click at [537, 433] on div "demo" at bounding box center [546, 443] width 143 height 50
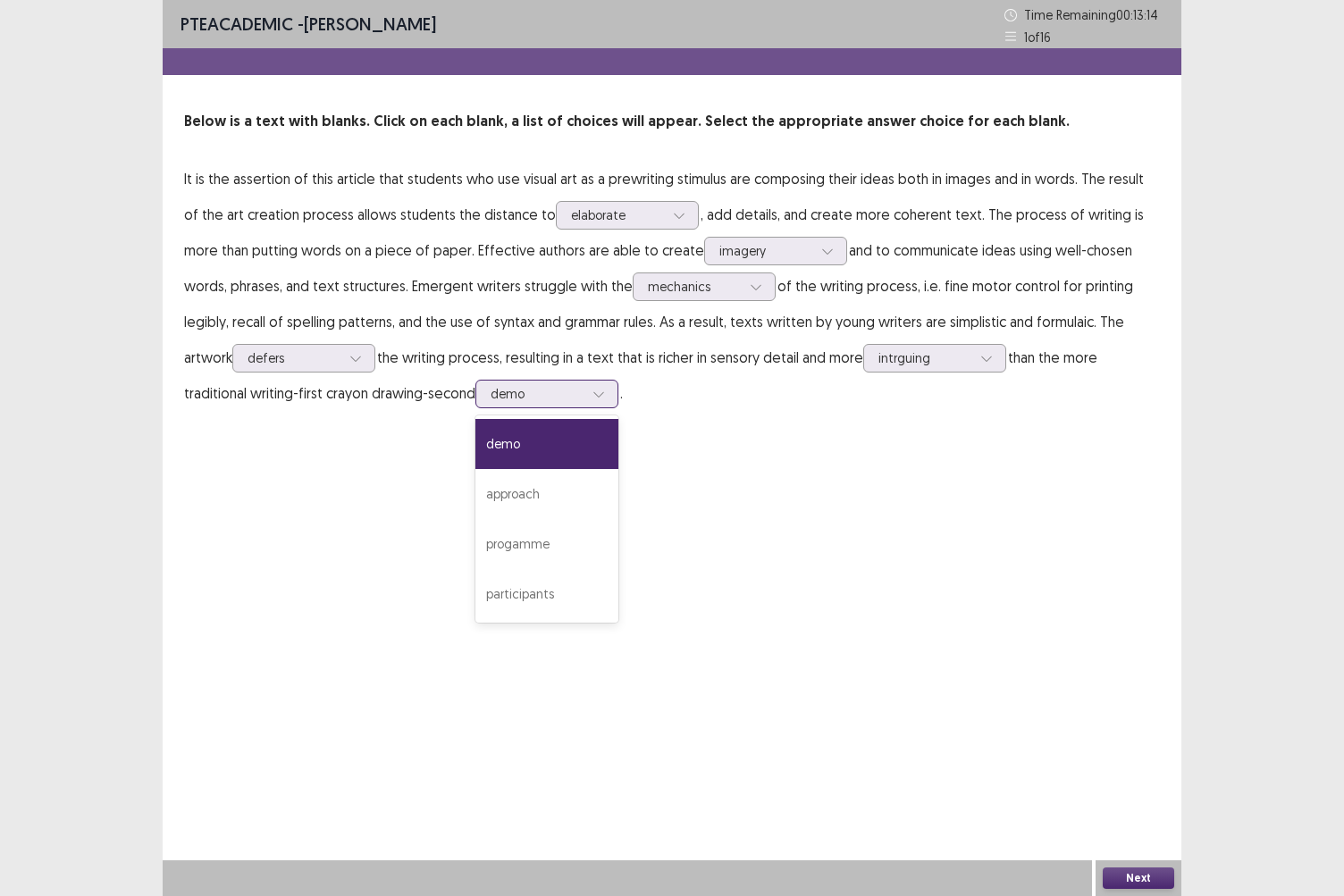
click at [593, 390] on icon at bounding box center [599, 394] width 13 height 13
click at [499, 458] on div "demo" at bounding box center [546, 443] width 143 height 50
click at [1149, 775] on button "Next" at bounding box center [1138, 879] width 72 height 22
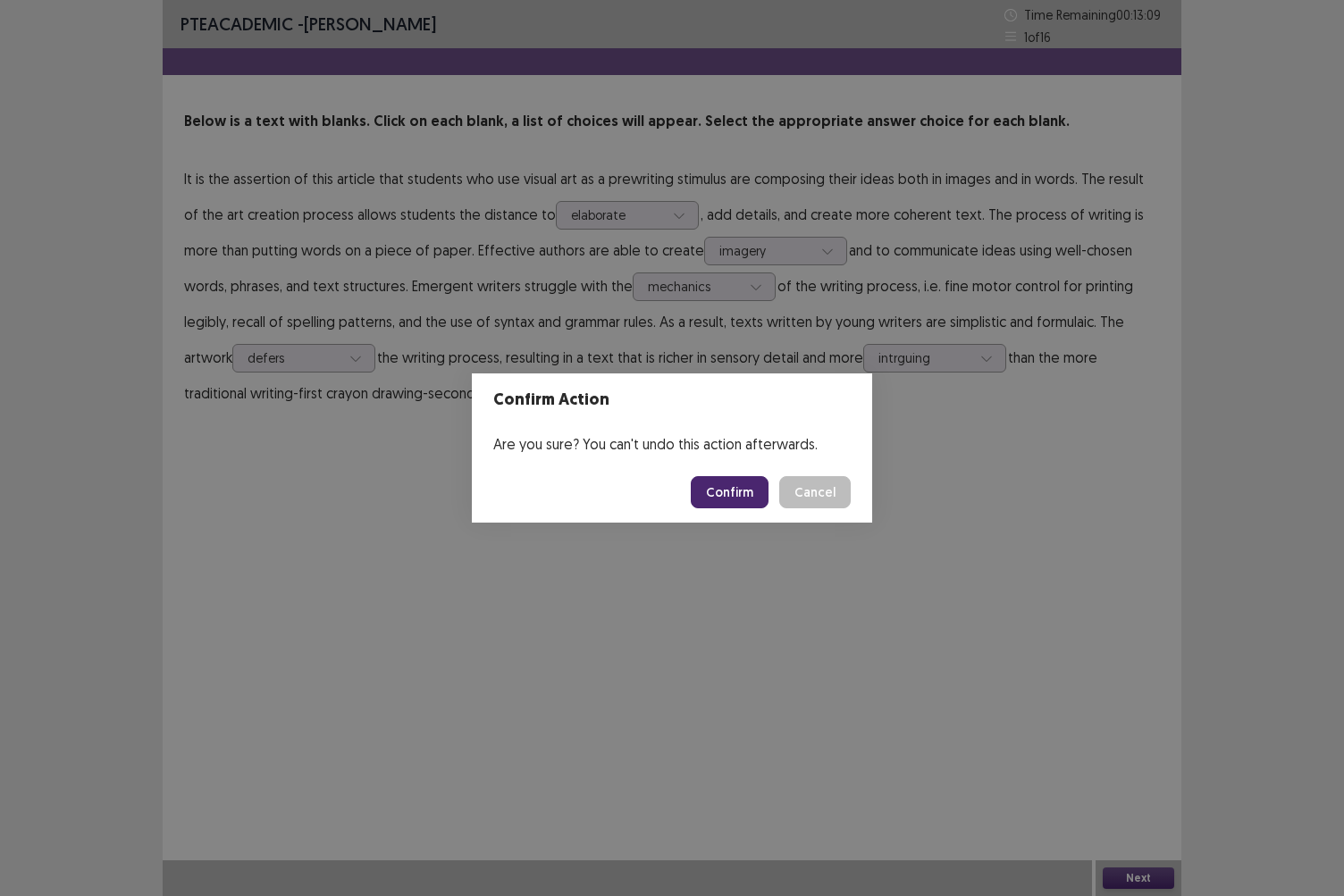
click at [737, 494] on button "Confirm" at bounding box center [729, 492] width 77 height 32
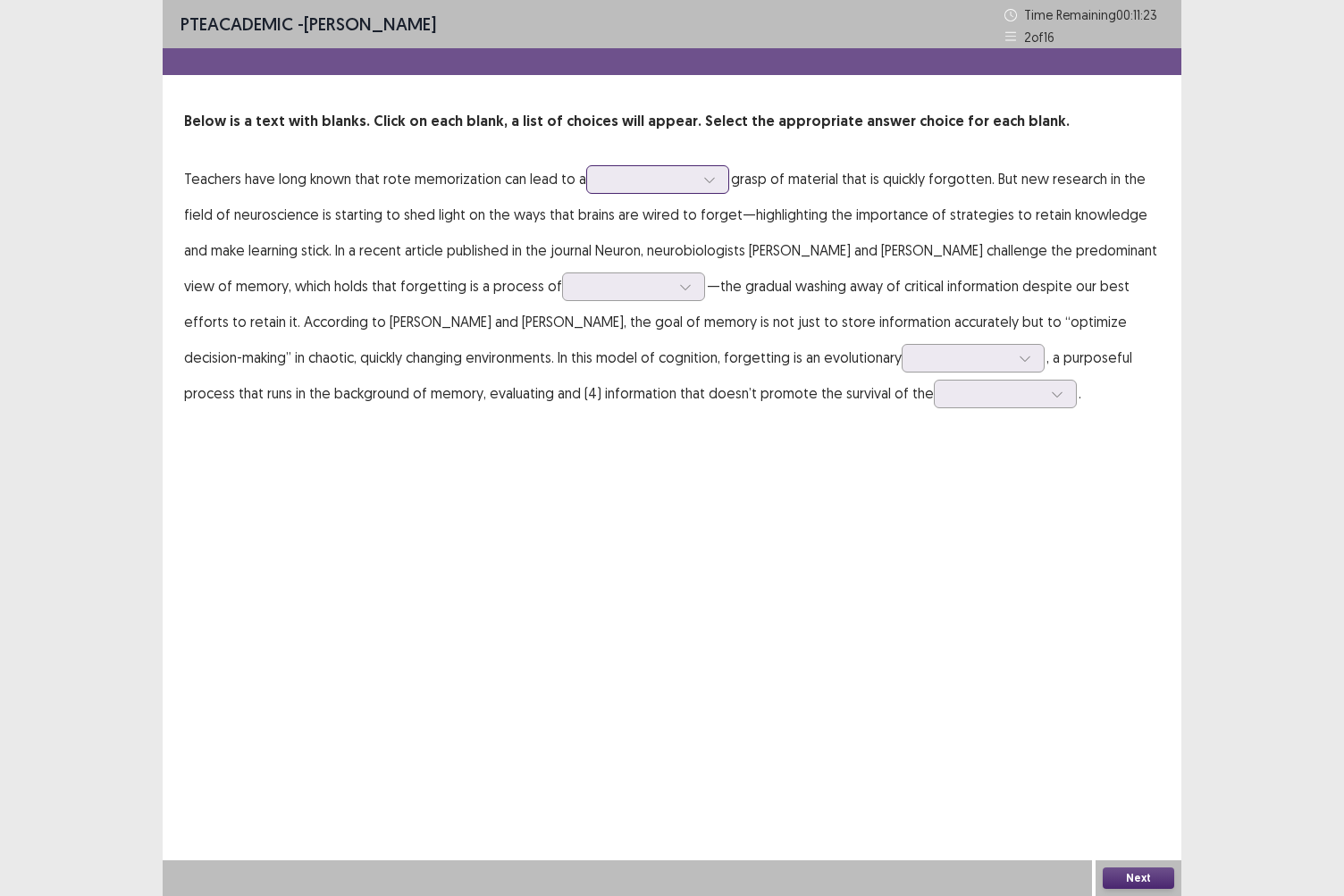
click at [709, 174] on icon at bounding box center [709, 179] width 13 height 13
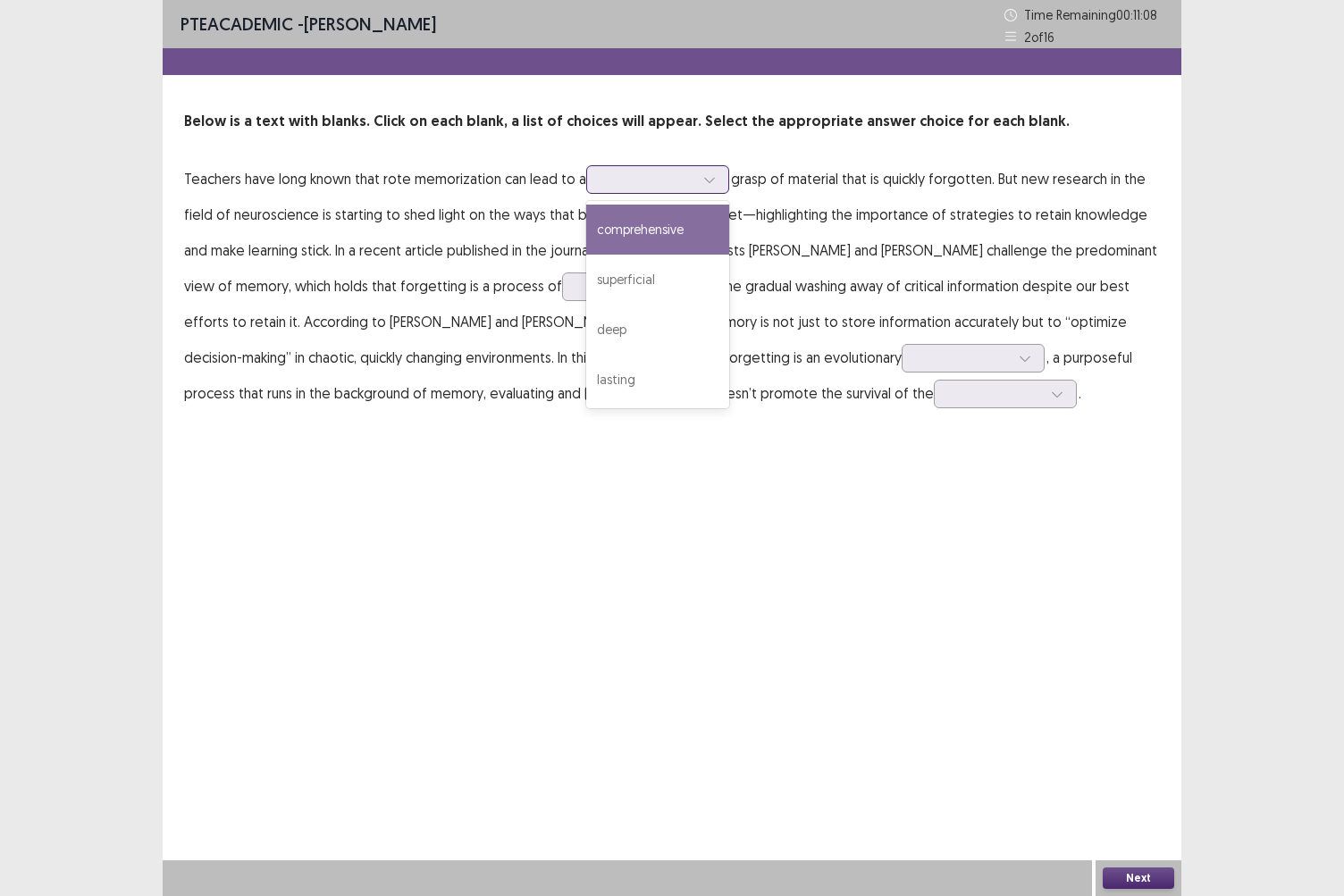
click at [681, 229] on div "comprehensive" at bounding box center [657, 229] width 143 height 50
click at [708, 178] on icon at bounding box center [709, 179] width 13 height 13
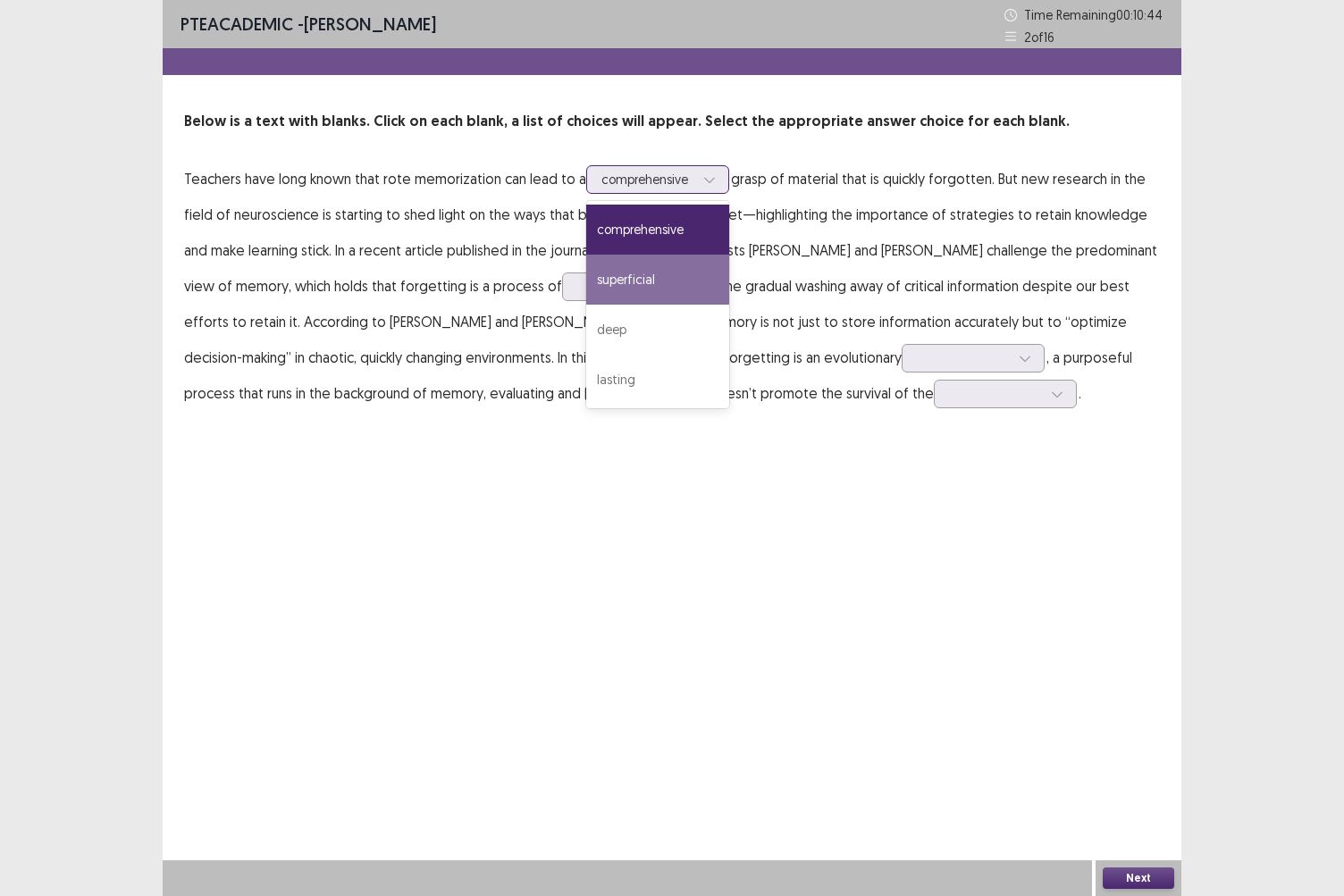
click at [662, 297] on div "superficial" at bounding box center [657, 280] width 143 height 50
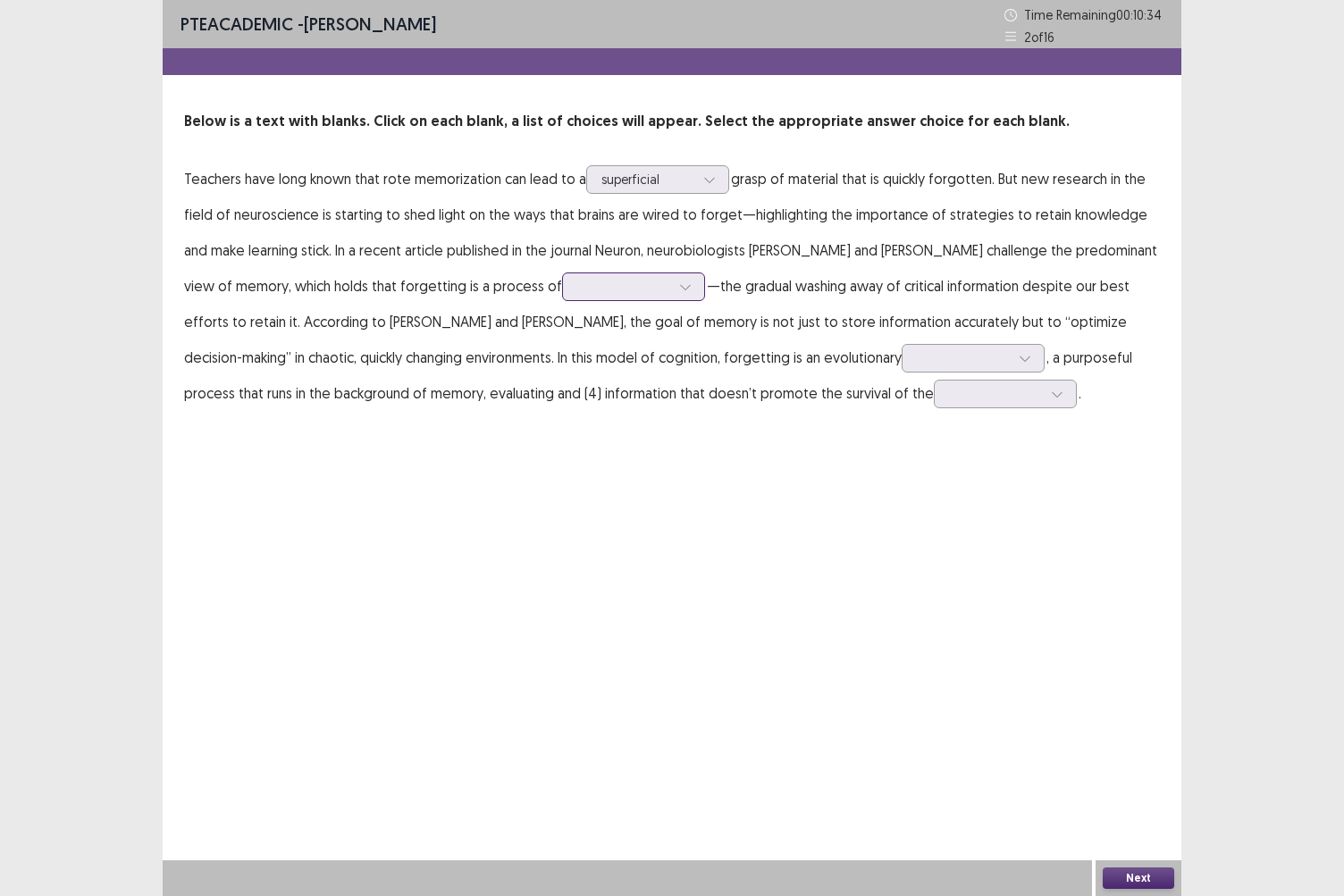
click at [679, 291] on icon at bounding box center [686, 287] width 13 height 13
drag, startPoint x: 590, startPoint y: 396, endPoint x: 628, endPoint y: 280, distance: 122.1
click at [672, 280] on div at bounding box center [685, 286] width 26 height 26
click at [562, 390] on div "loss" at bounding box center [633, 386] width 143 height 50
click at [1019, 360] on icon at bounding box center [1025, 359] width 13 height 13
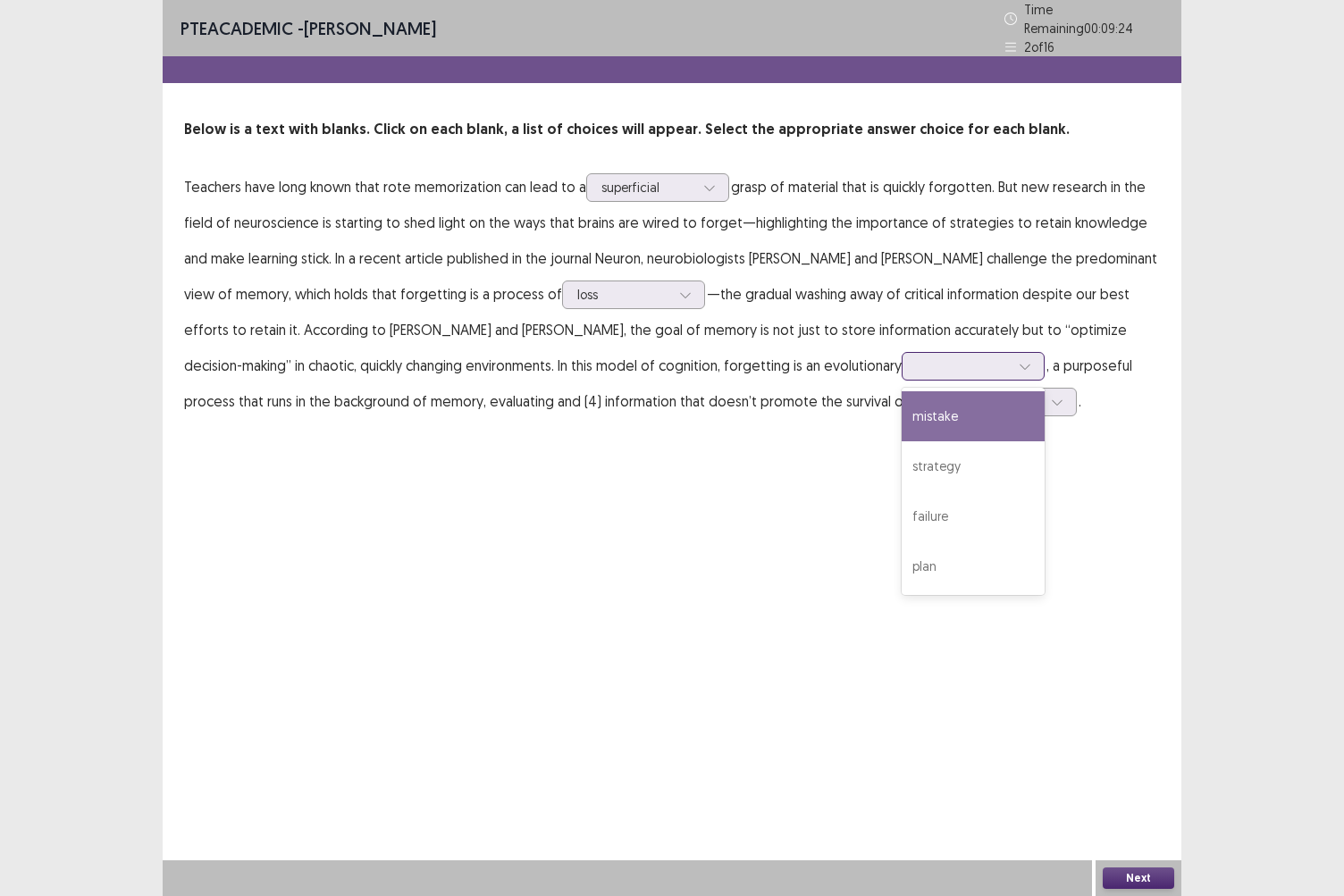
click at [901, 427] on div "mistake" at bounding box center [972, 416] width 143 height 50
click at [1019, 362] on icon at bounding box center [1025, 367] width 13 height 13
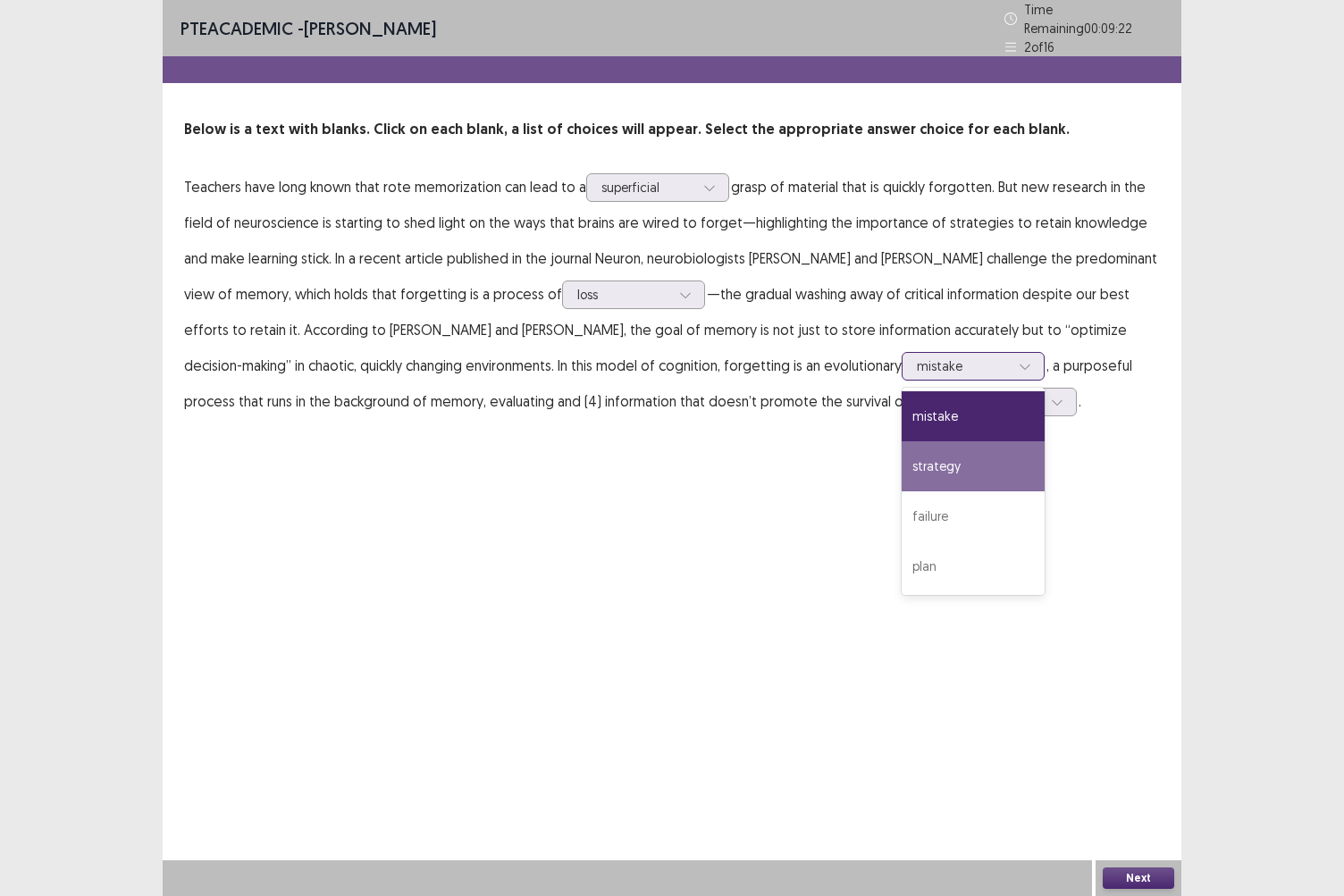
click at [901, 453] on div "strategy" at bounding box center [972, 466] width 143 height 50
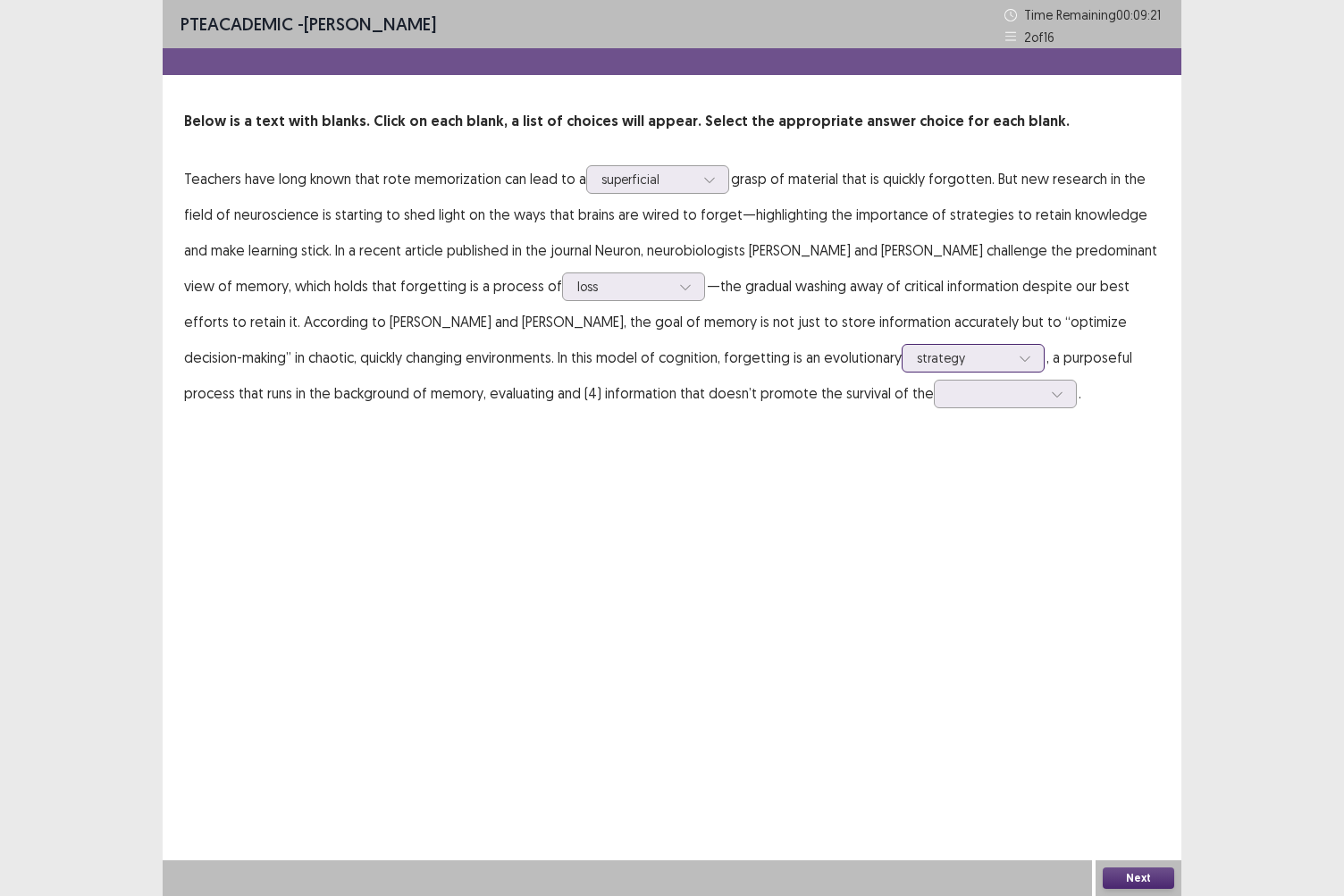
click at [1012, 356] on div at bounding box center [1024, 358] width 26 height 26
click at [1012, 361] on div at bounding box center [1024, 358] width 26 height 26
click at [1044, 384] on div at bounding box center [1056, 393] width 26 height 26
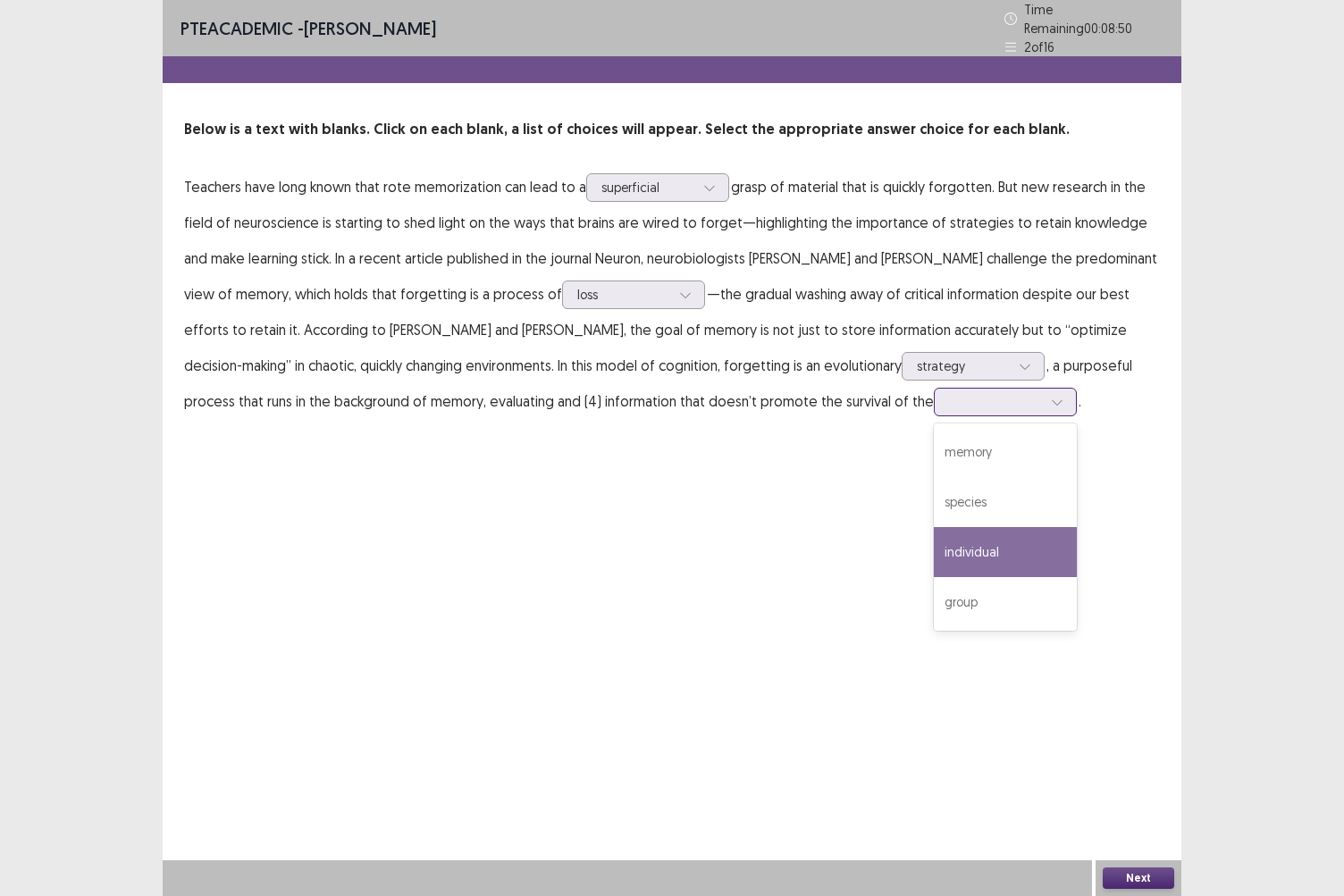
click at [934, 555] on div "individual" at bounding box center [1005, 552] width 143 height 50
click at [1135, 775] on button "Next" at bounding box center [1138, 879] width 72 height 22
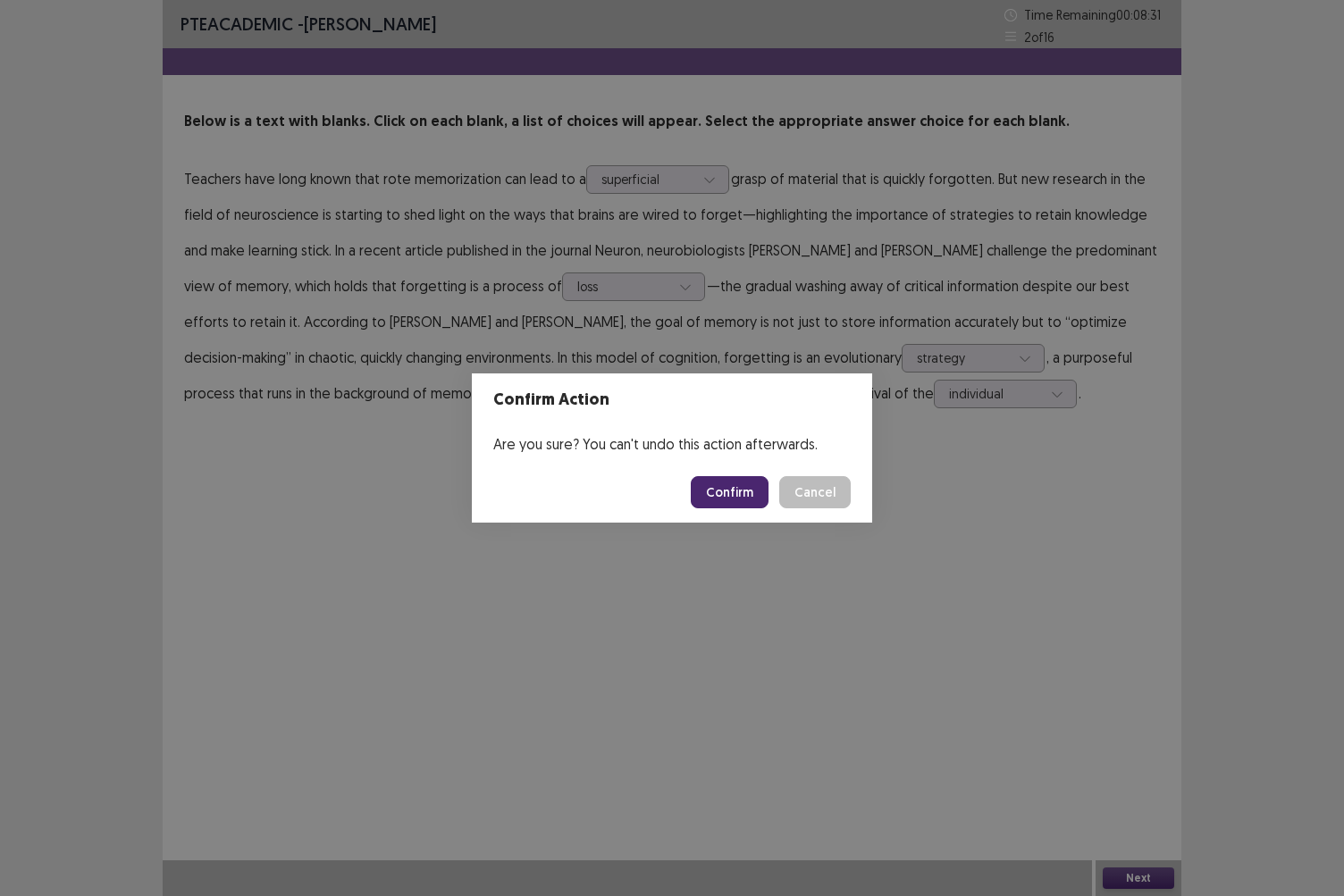
click at [735, 494] on button "Confirm" at bounding box center [729, 492] width 77 height 32
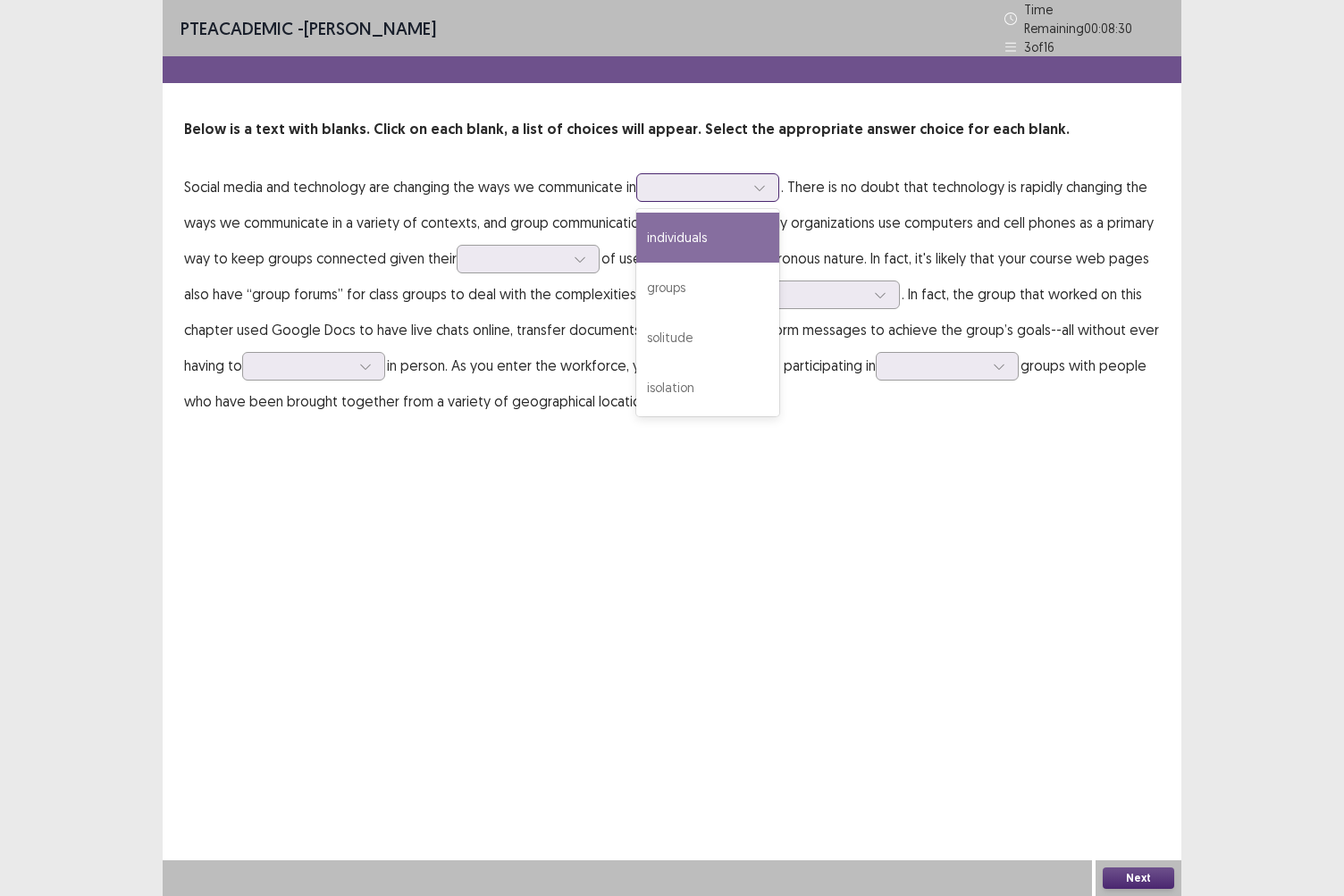
click at [766, 181] on icon at bounding box center [759, 188] width 13 height 13
click at [739, 240] on div "individuals" at bounding box center [708, 238] width 143 height 50
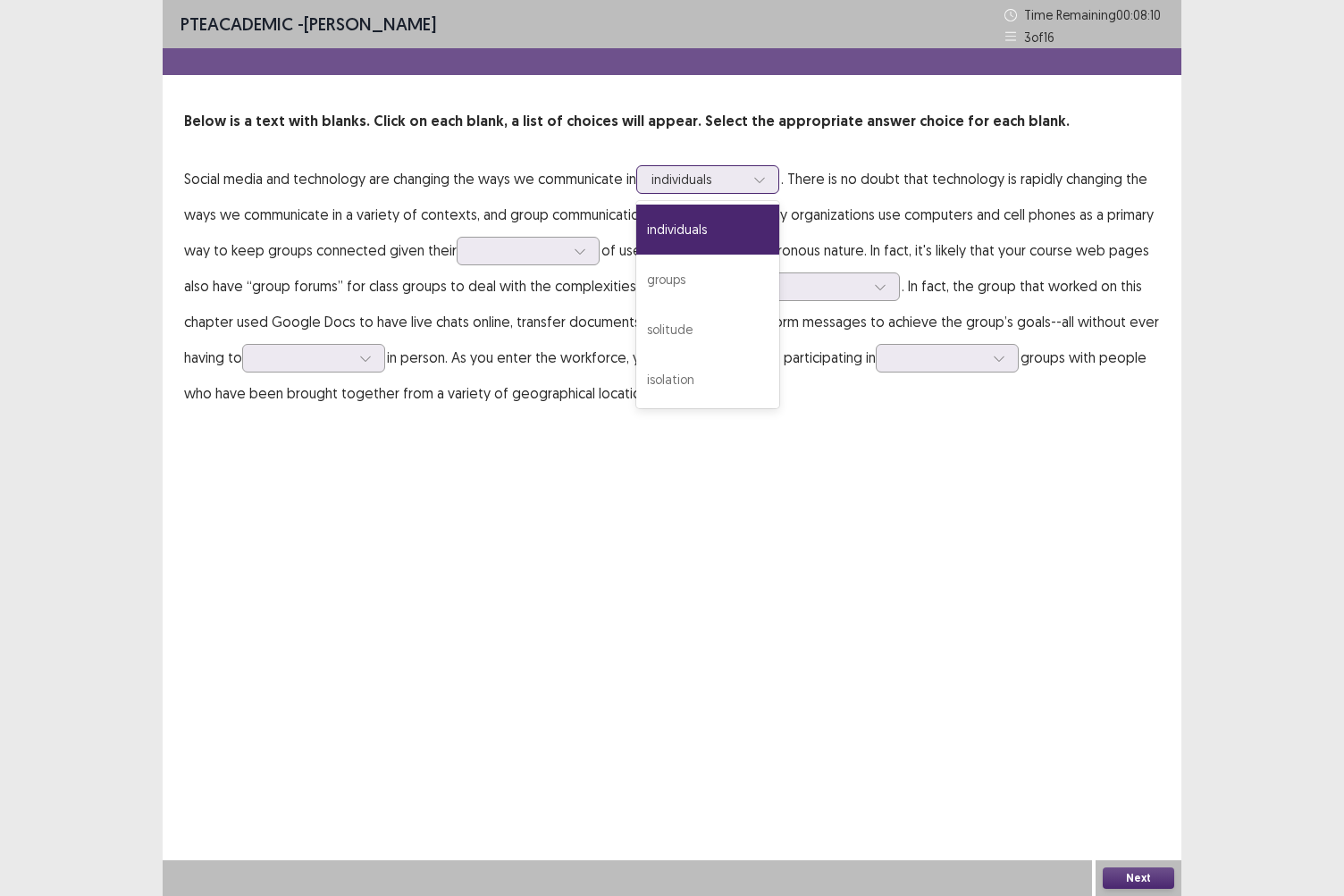
click at [766, 179] on icon at bounding box center [759, 179] width 13 height 13
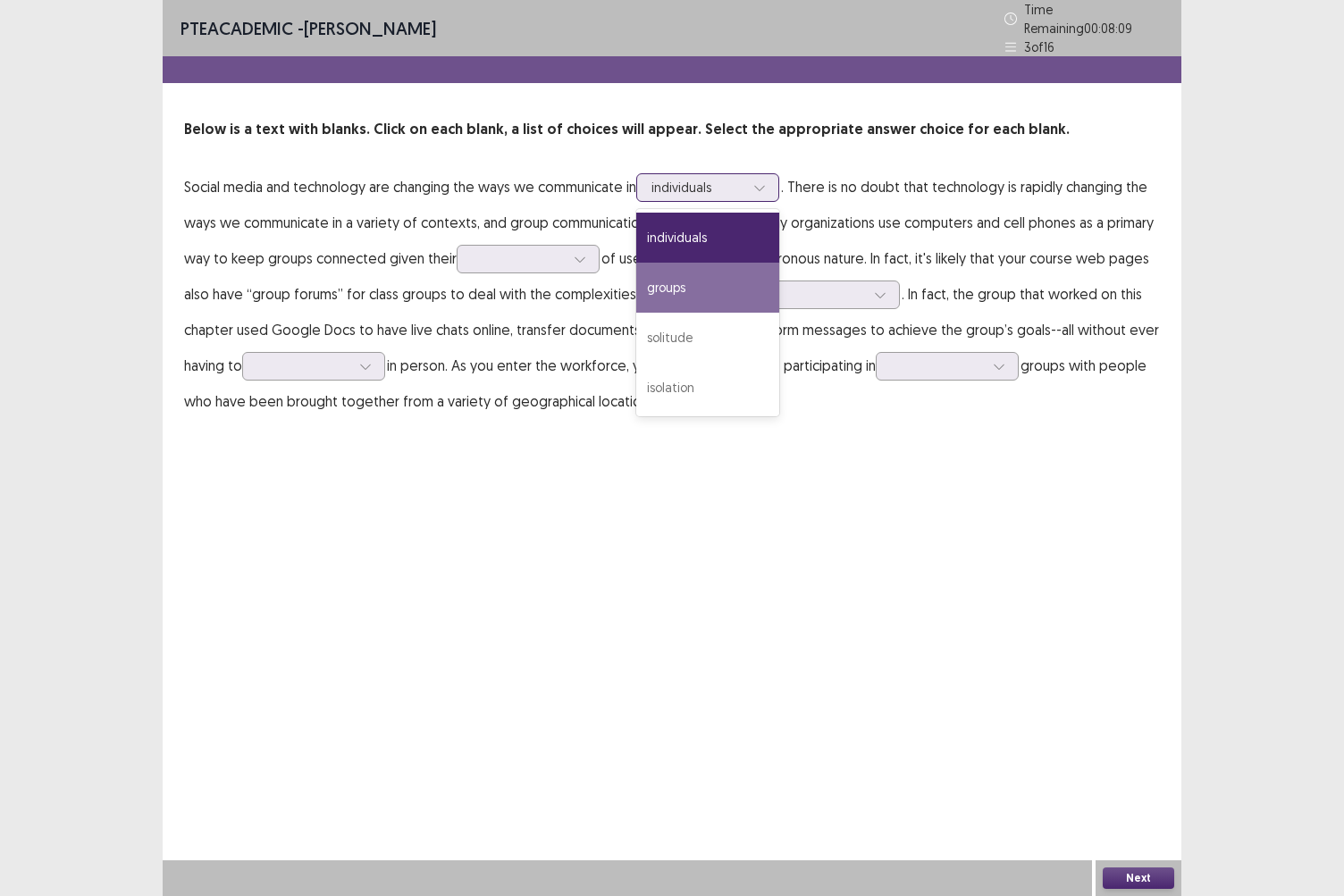
click at [723, 286] on div "groups" at bounding box center [708, 288] width 143 height 50
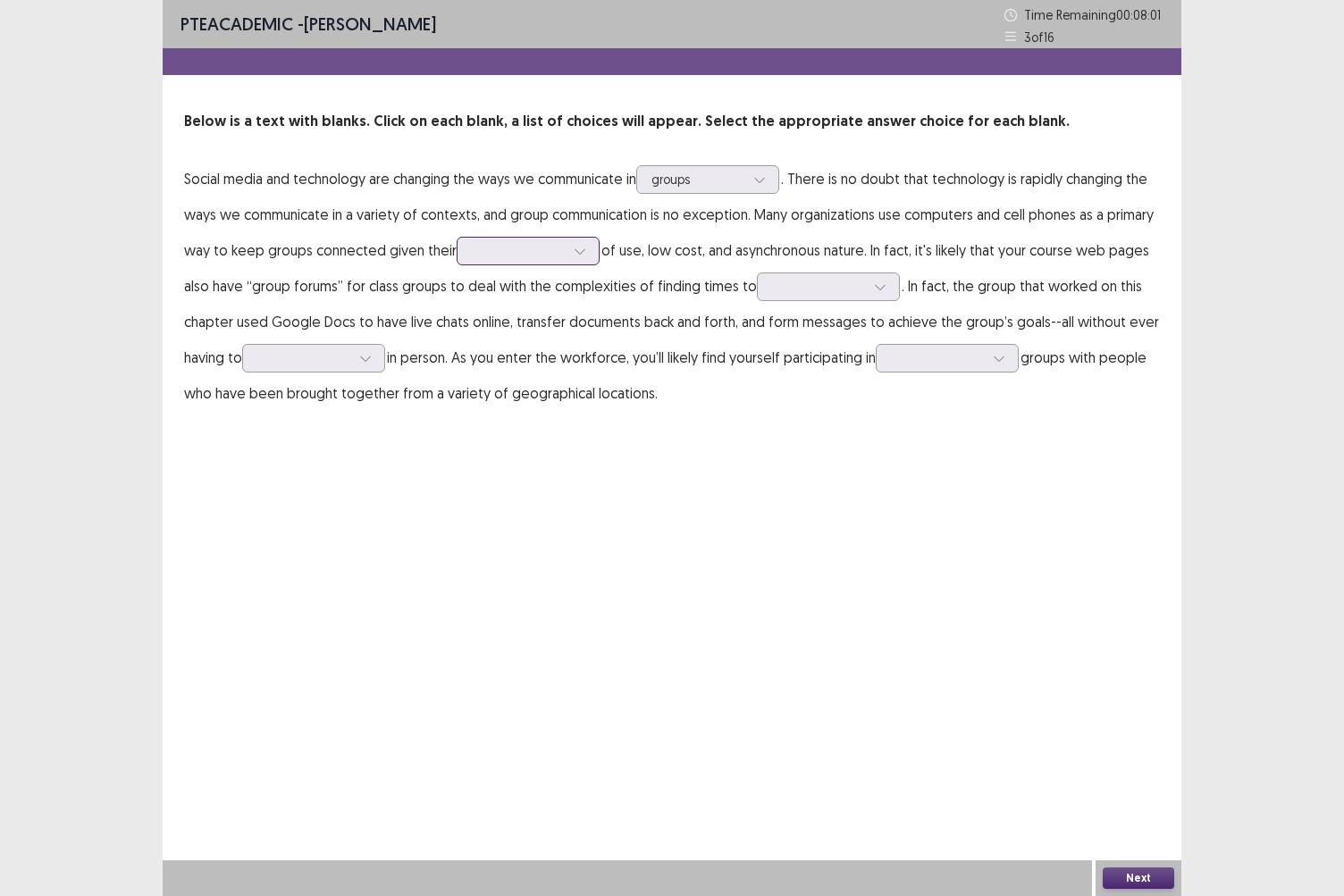
click at [578, 260] on div at bounding box center [579, 250] width 26 height 26
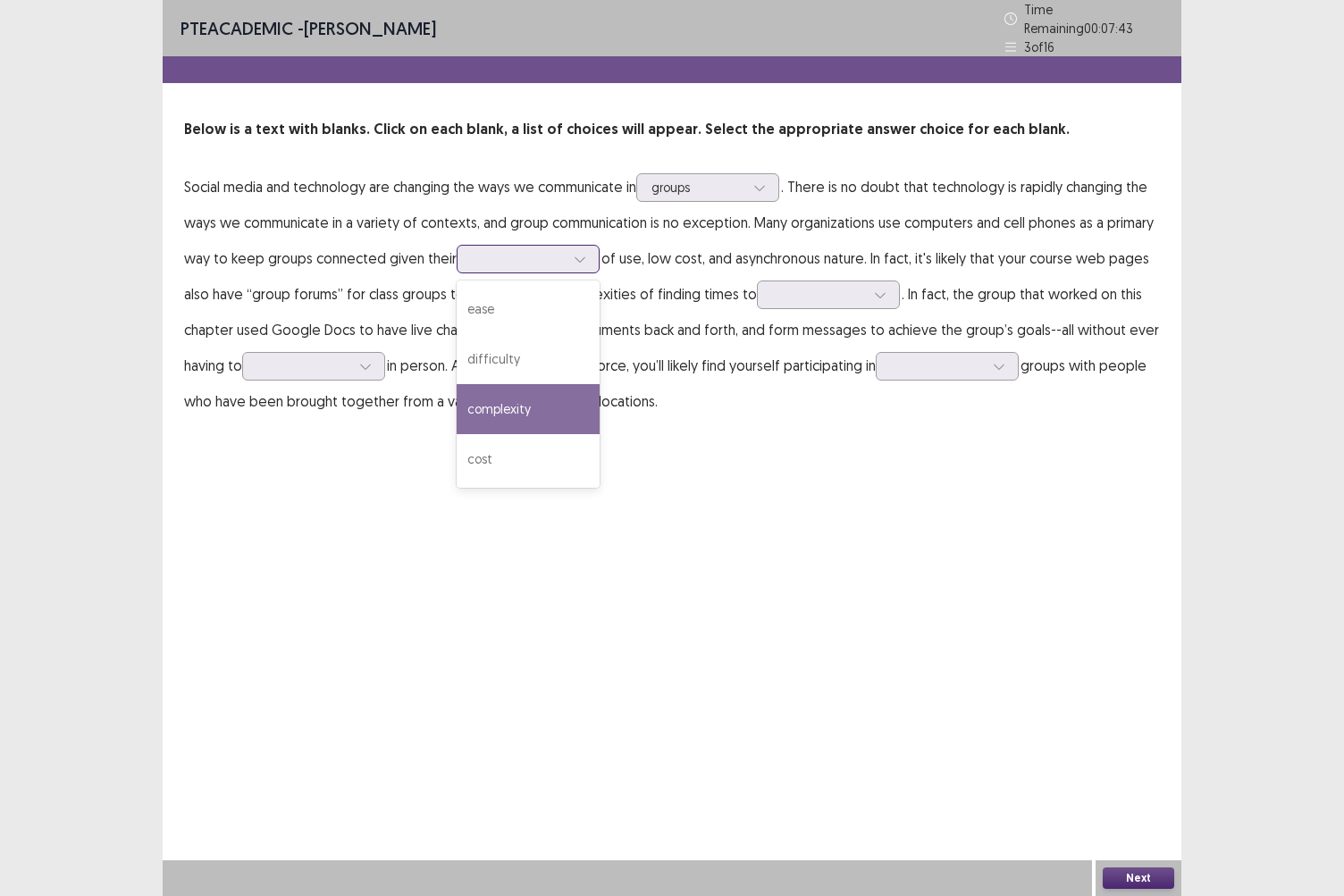
click at [545, 402] on div "complexity" at bounding box center [528, 409] width 143 height 50
click at [574, 253] on icon at bounding box center [580, 260] width 13 height 13
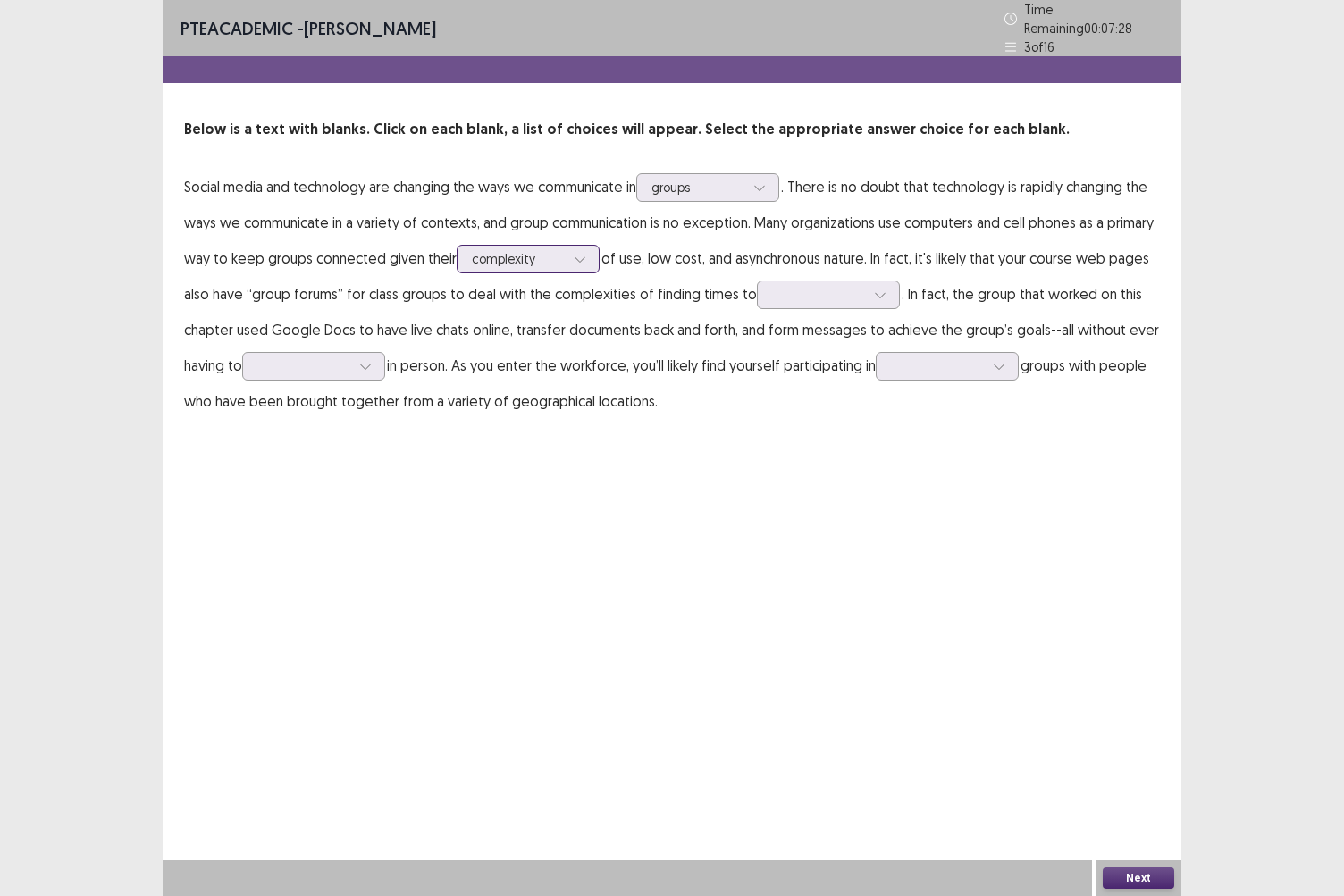
click at [574, 253] on icon at bounding box center [580, 260] width 13 height 13
click at [874, 289] on icon at bounding box center [881, 295] width 13 height 13
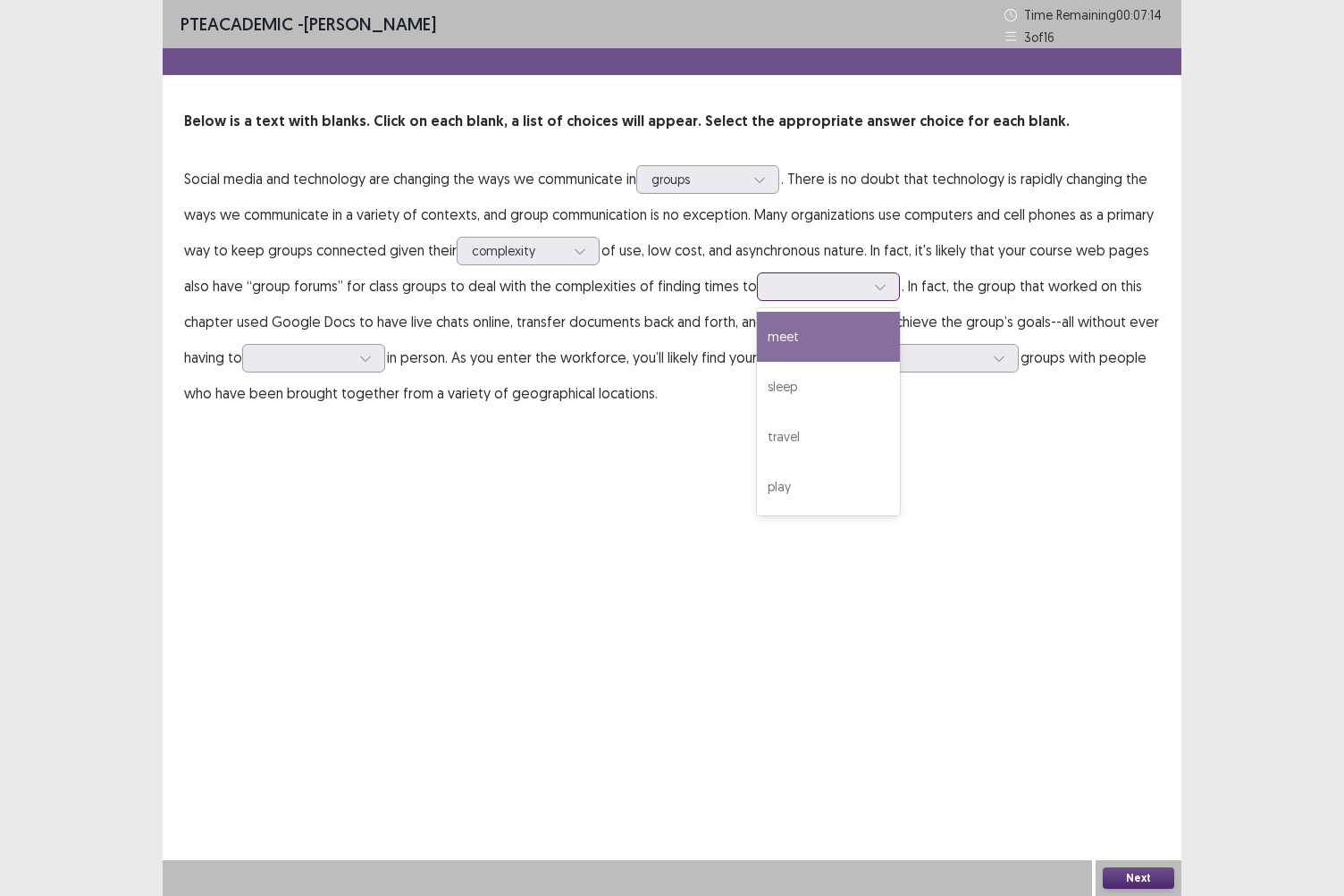
click at [830, 349] on div "meet" at bounding box center [828, 337] width 143 height 50
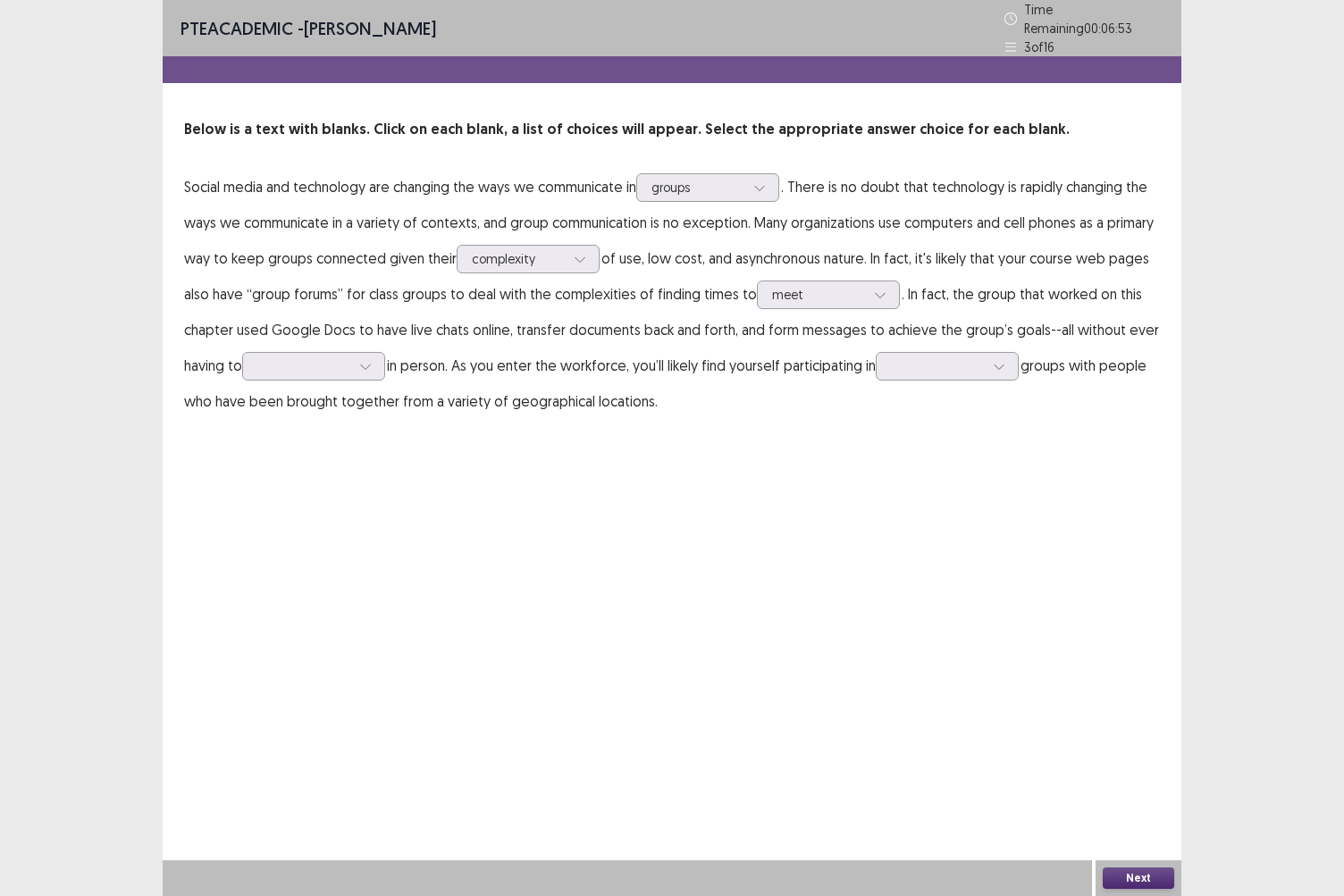
drag, startPoint x: 366, startPoint y: 354, endPoint x: 183, endPoint y: 436, distance: 200.5
click at [183, 436] on div "PTE academic - [PERSON_NAME] Time Remaining 00 : 06 : 53 3 of 16 Below is a tex…" at bounding box center [672, 228] width 1019 height 455
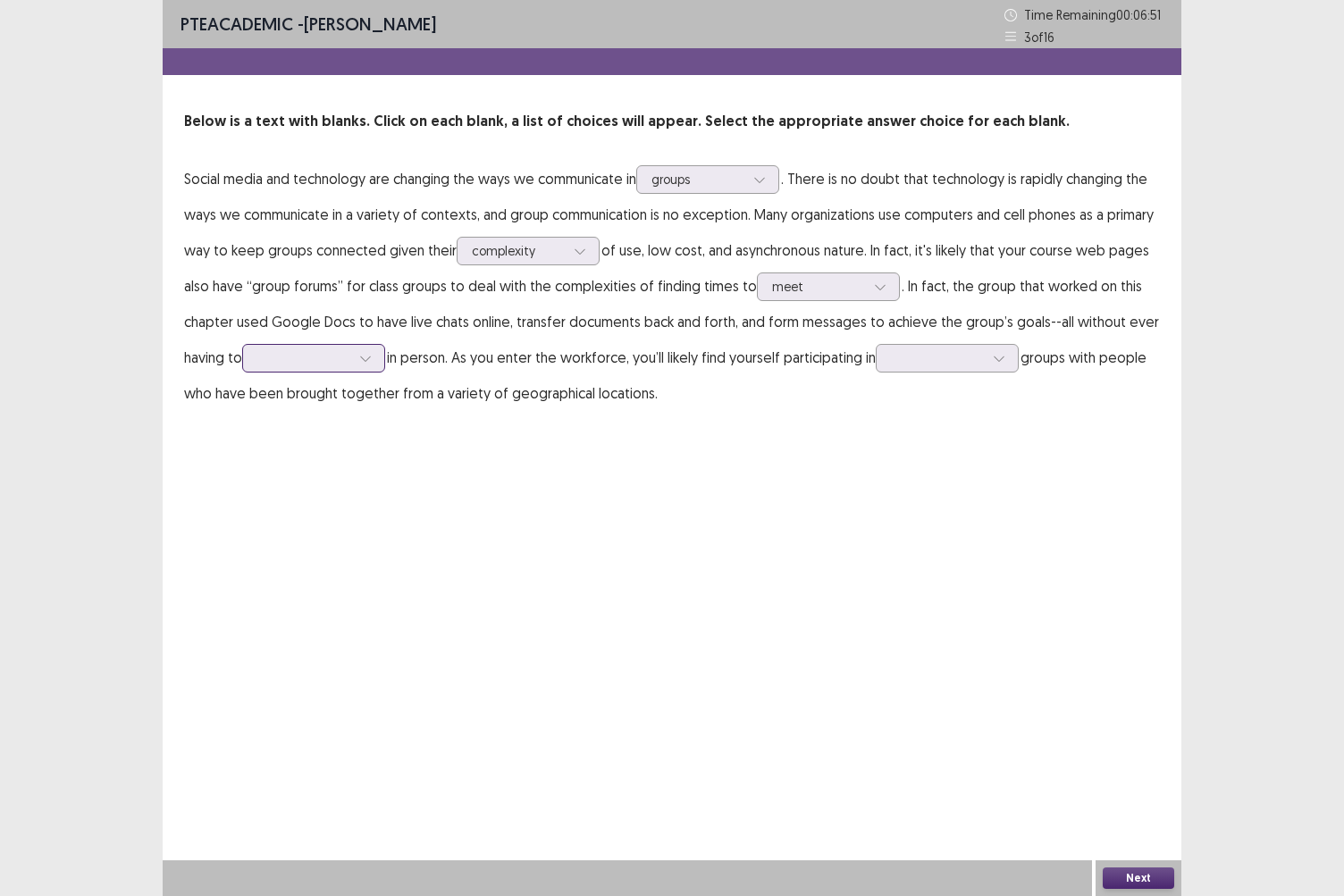
click at [368, 356] on icon at bounding box center [366, 359] width 13 height 13
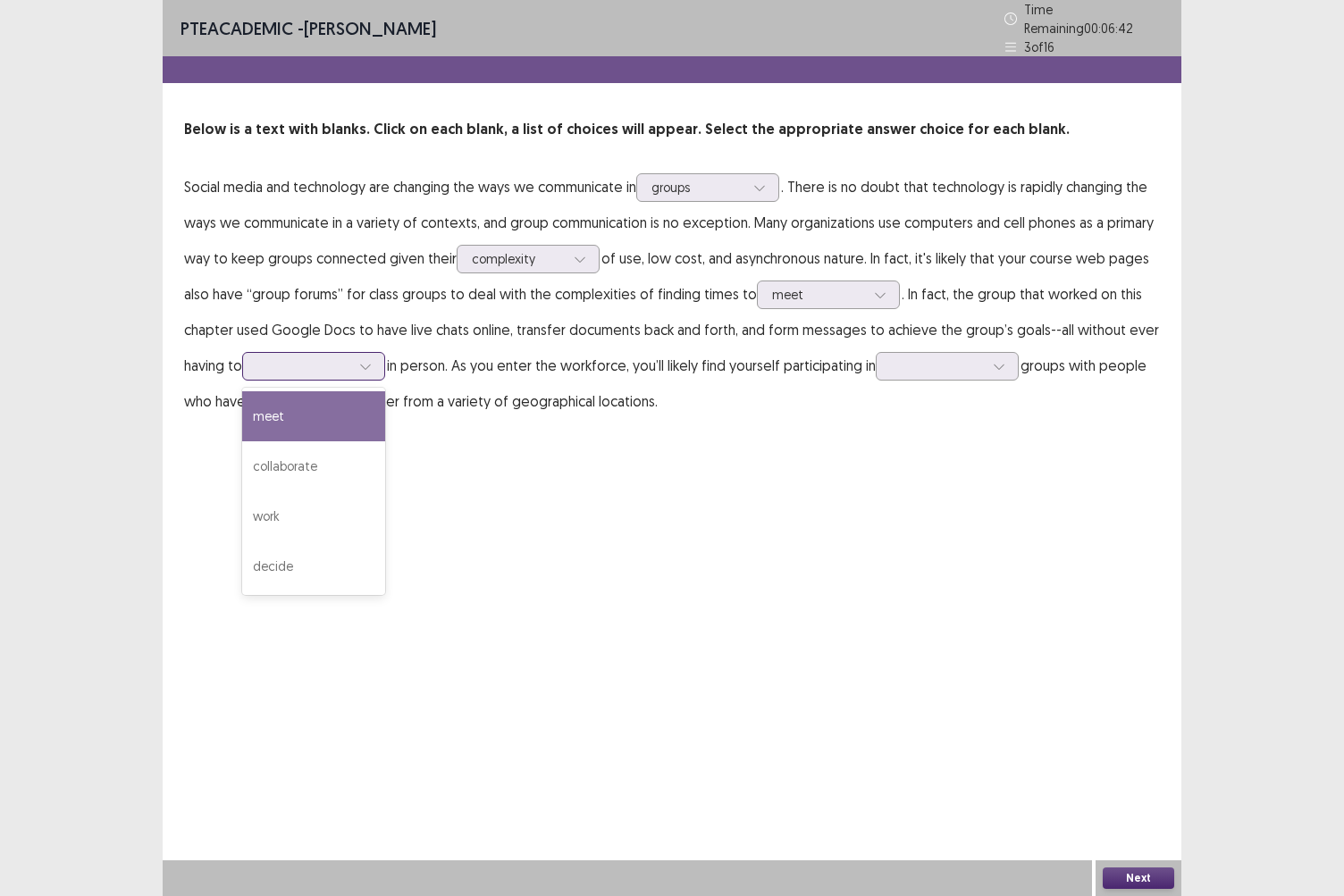
click at [315, 422] on div "meet" at bounding box center [313, 416] width 143 height 50
click at [364, 361] on icon at bounding box center [366, 367] width 13 height 13
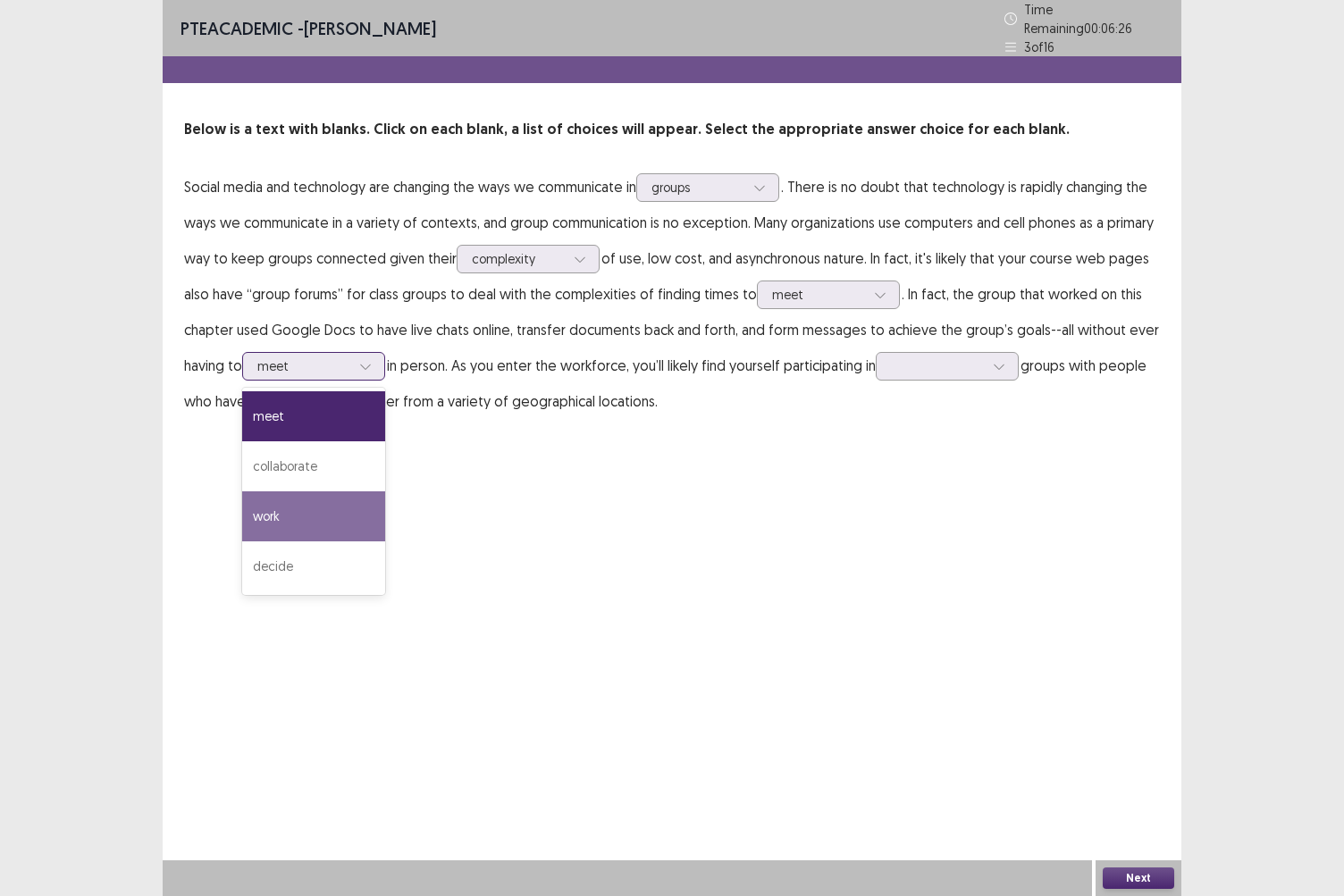
click at [332, 494] on div "work" at bounding box center [313, 516] width 143 height 50
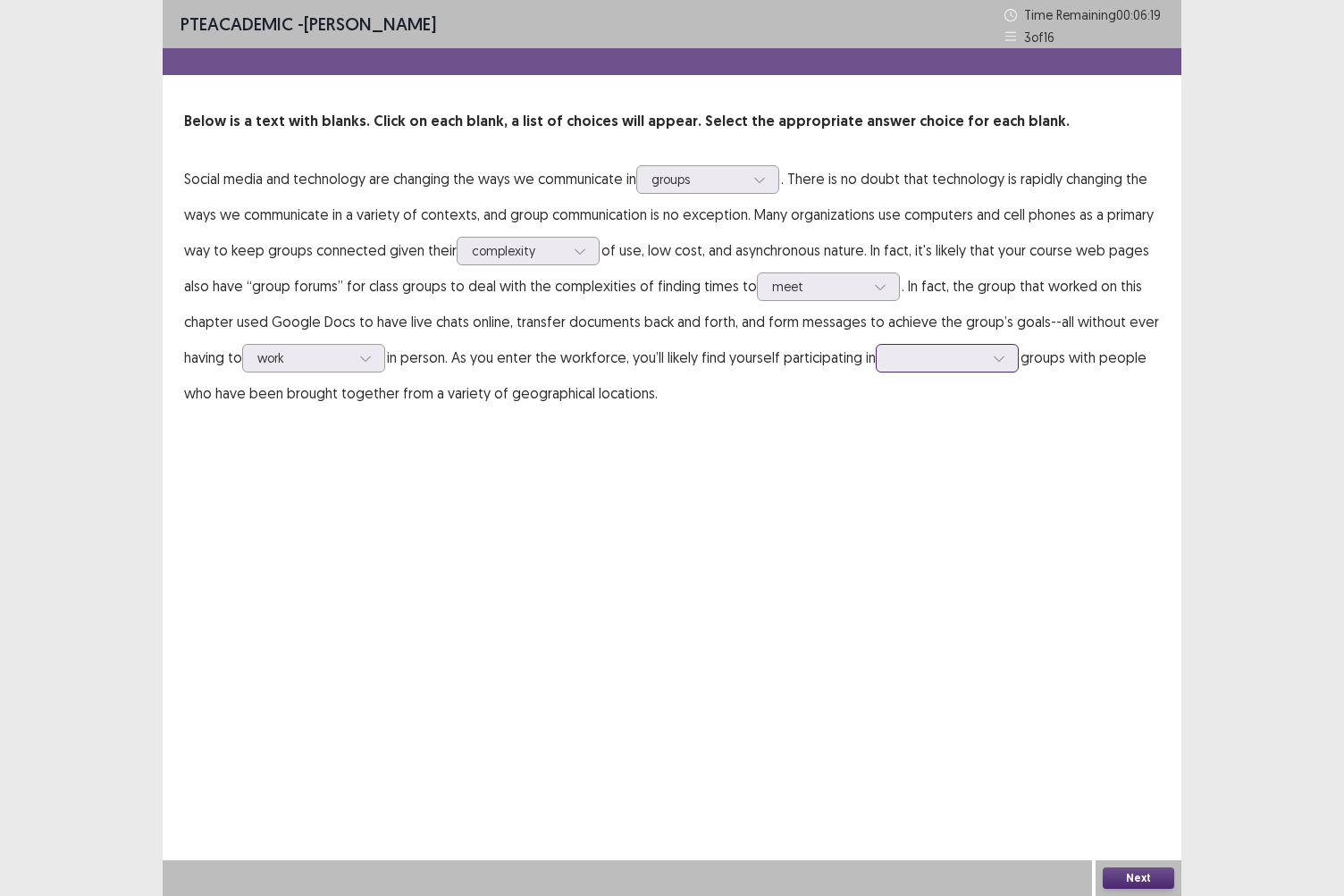
click at [986, 360] on div at bounding box center [938, 358] width 97 height 21
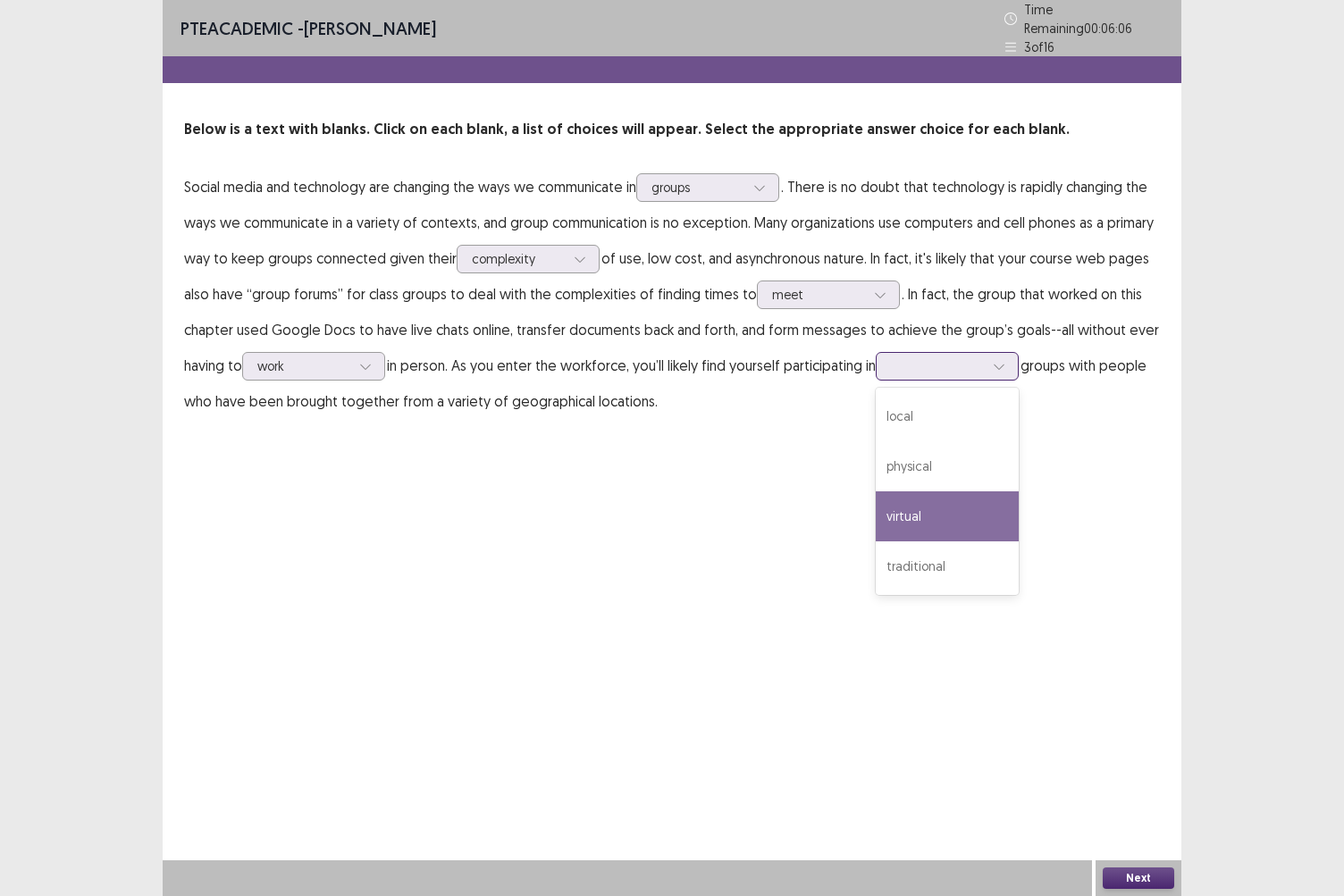
drag, startPoint x: 1011, startPoint y: 351, endPoint x: 904, endPoint y: 506, distance: 188.3
click at [904, 506] on div "virtual" at bounding box center [947, 516] width 143 height 50
click at [1135, 775] on button "Next" at bounding box center [1138, 879] width 72 height 22
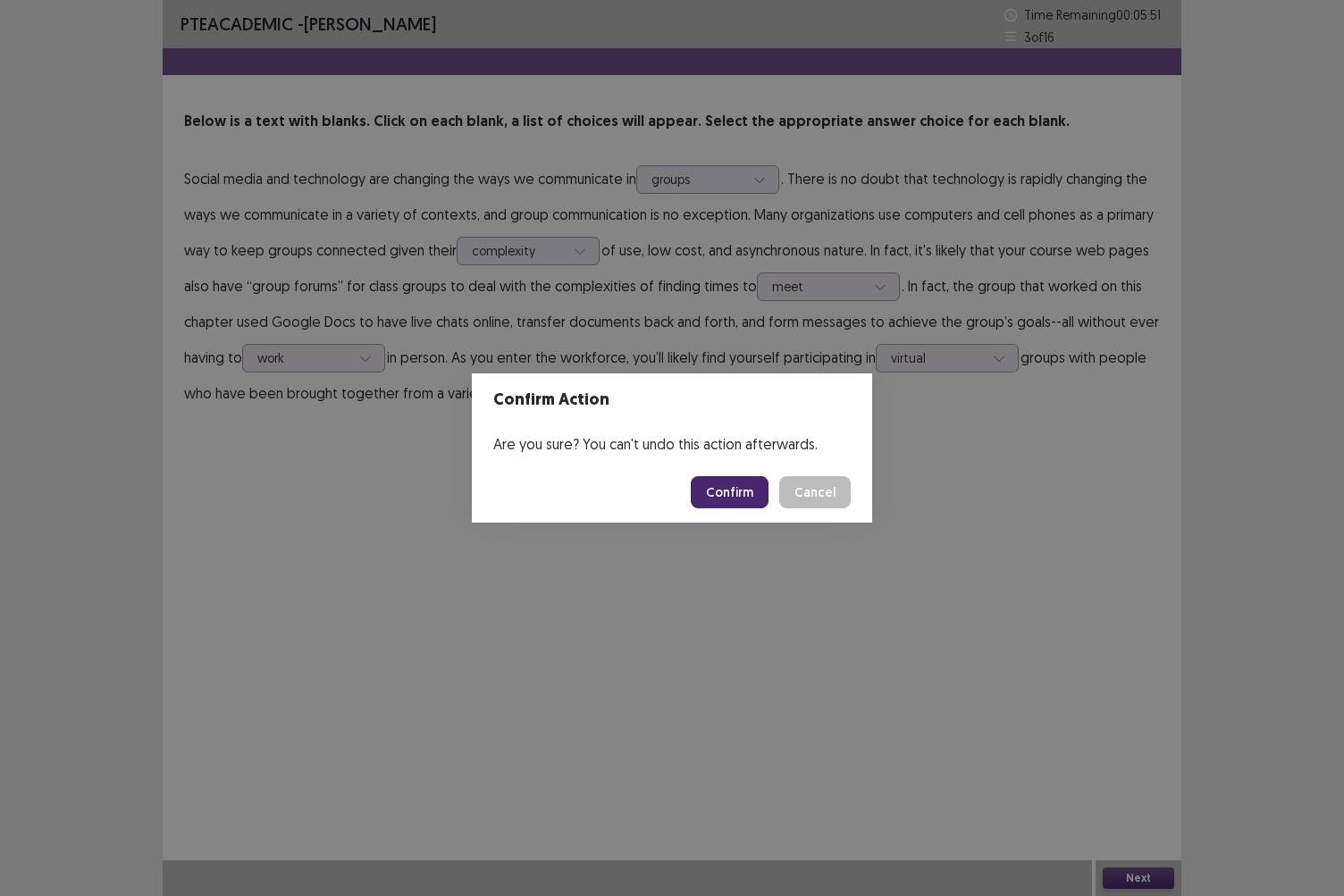
click at [734, 492] on button "Confirm" at bounding box center [729, 492] width 77 height 32
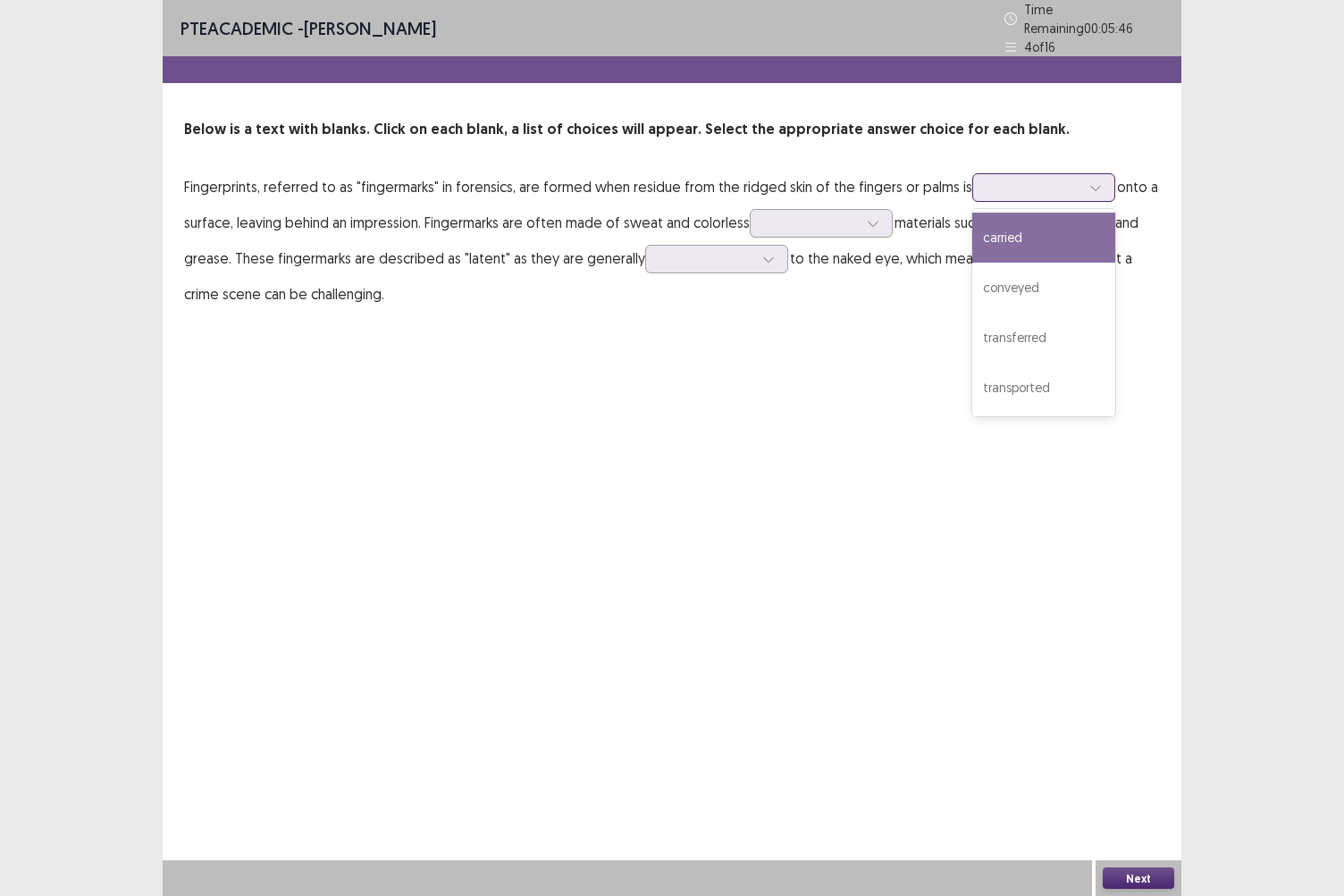
click at [1089, 181] on icon at bounding box center [1095, 188] width 13 height 13
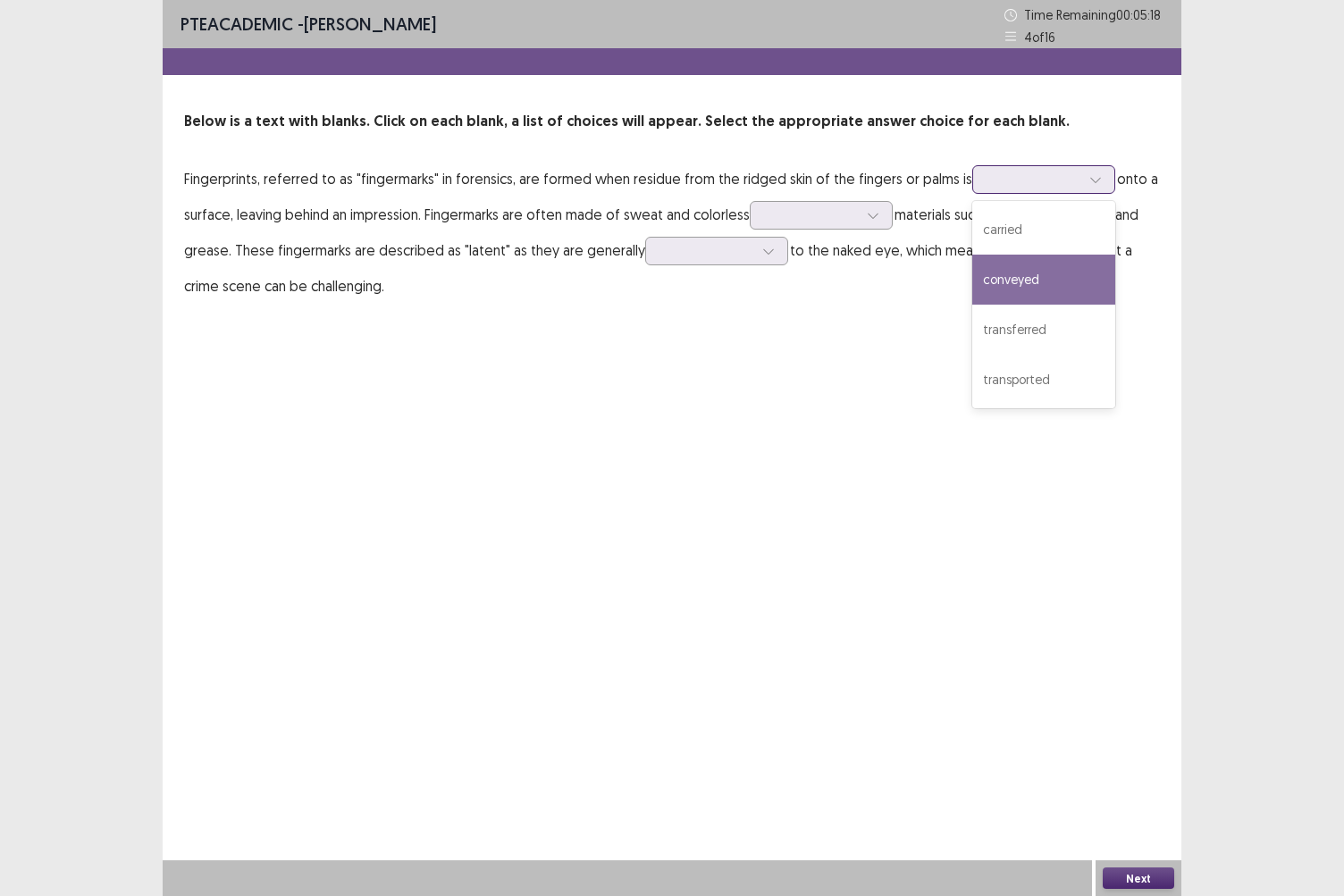
click at [1010, 295] on div "conveyed" at bounding box center [1044, 280] width 143 height 50
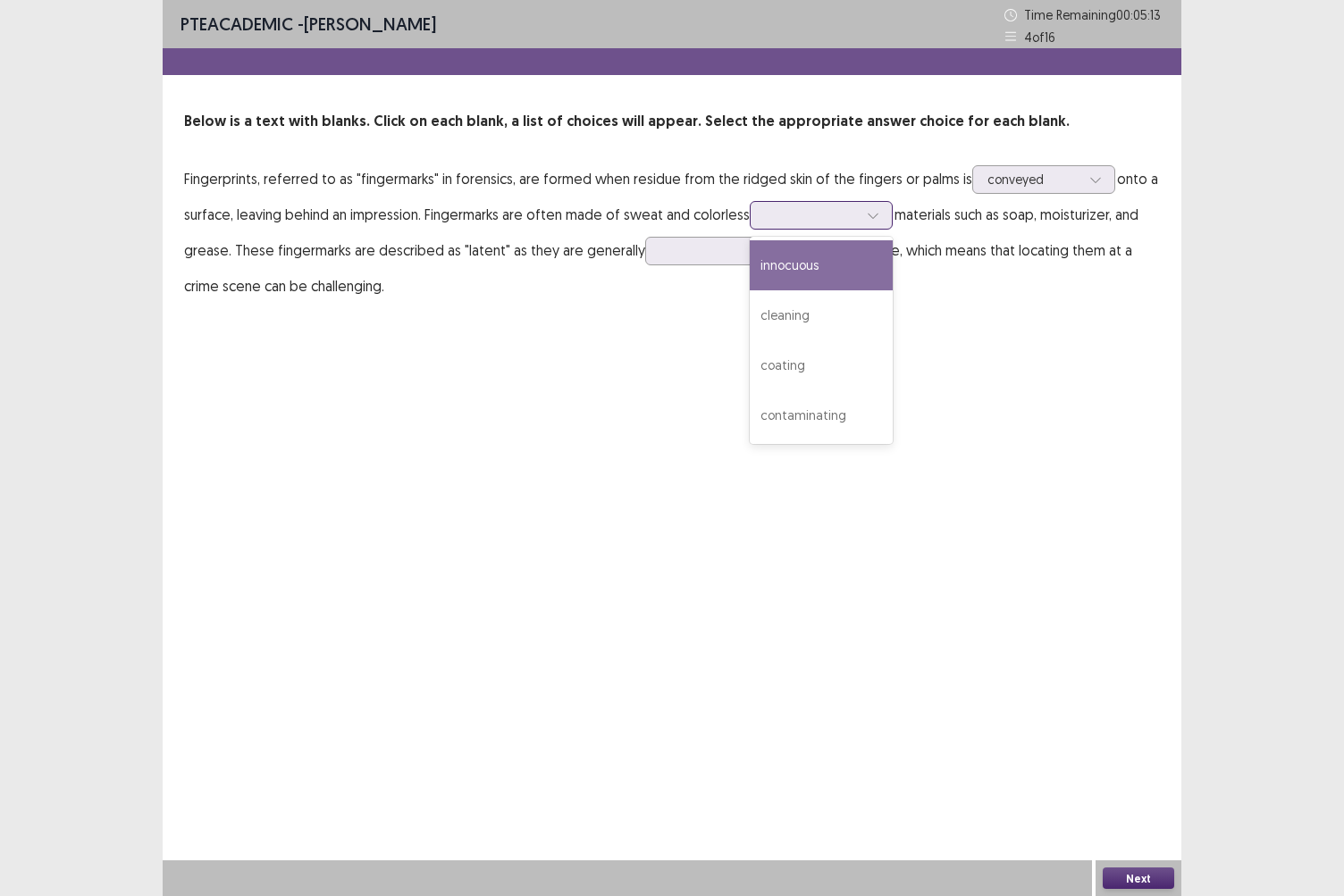
click at [869, 211] on icon at bounding box center [873, 216] width 13 height 13
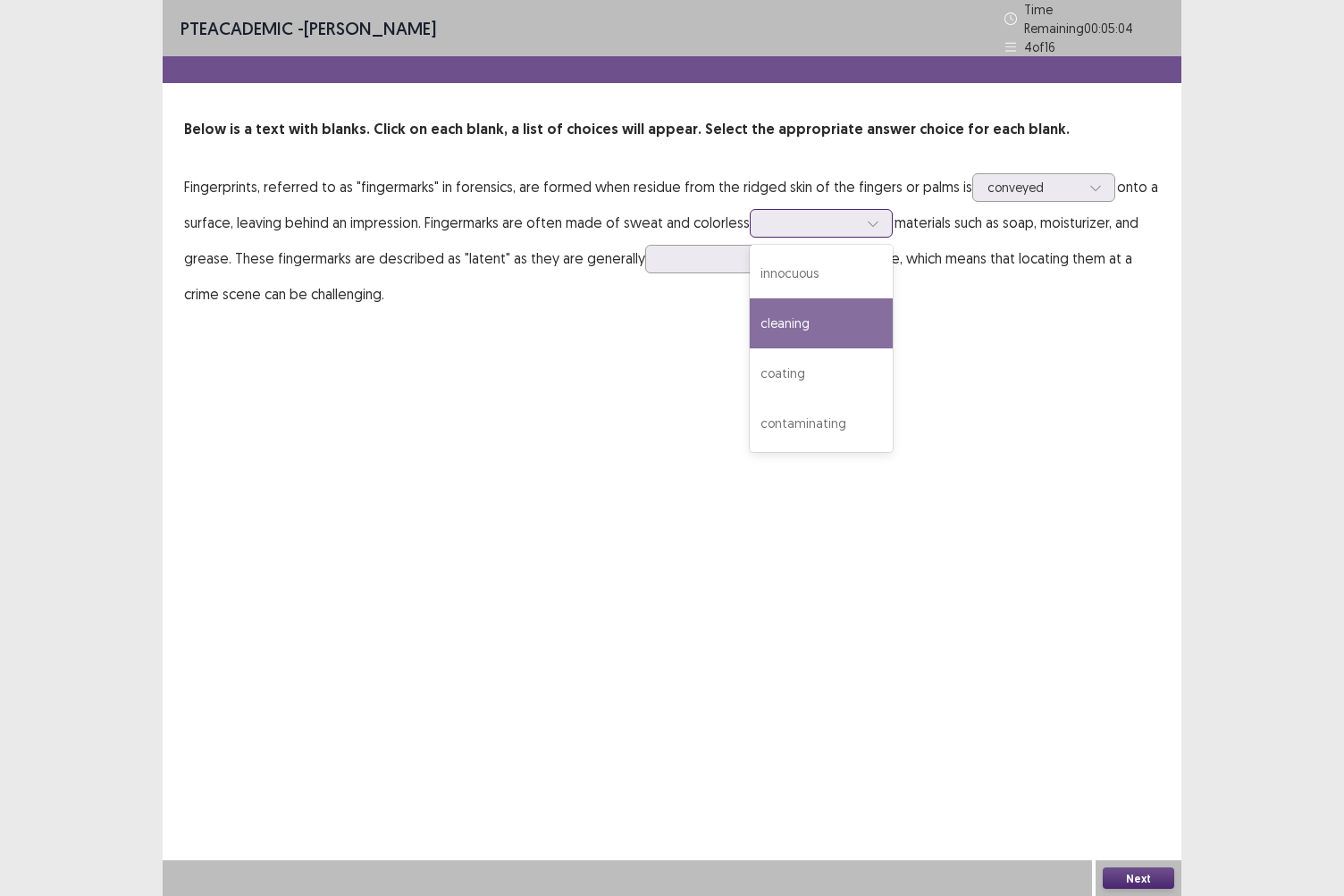
click at [799, 314] on div "cleaning" at bounding box center [820, 323] width 143 height 50
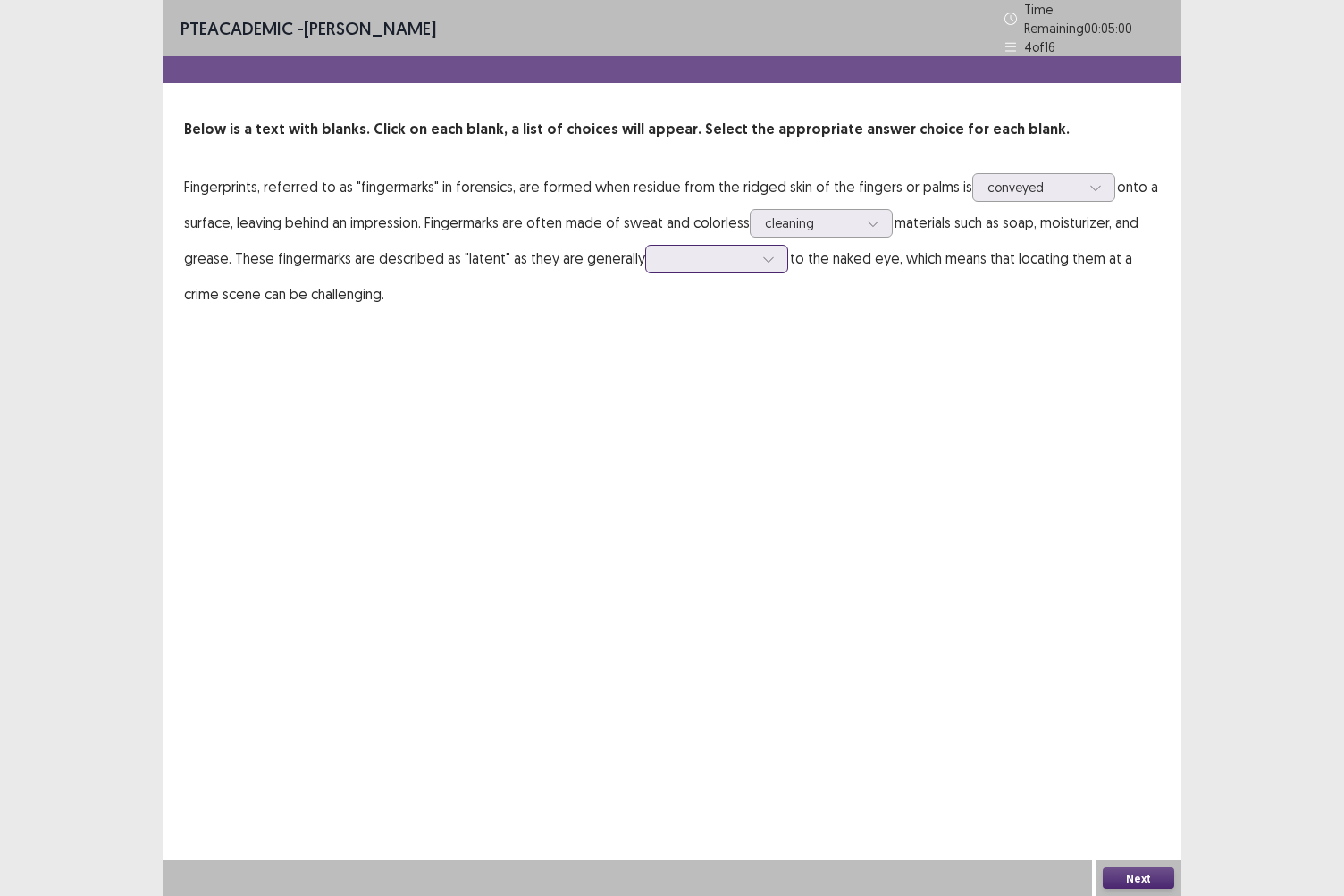
click at [762, 253] on icon at bounding box center [769, 260] width 13 height 13
click at [734, 306] on div "visible" at bounding box center [717, 309] width 143 height 50
click at [763, 258] on icon at bounding box center [768, 260] width 10 height 5
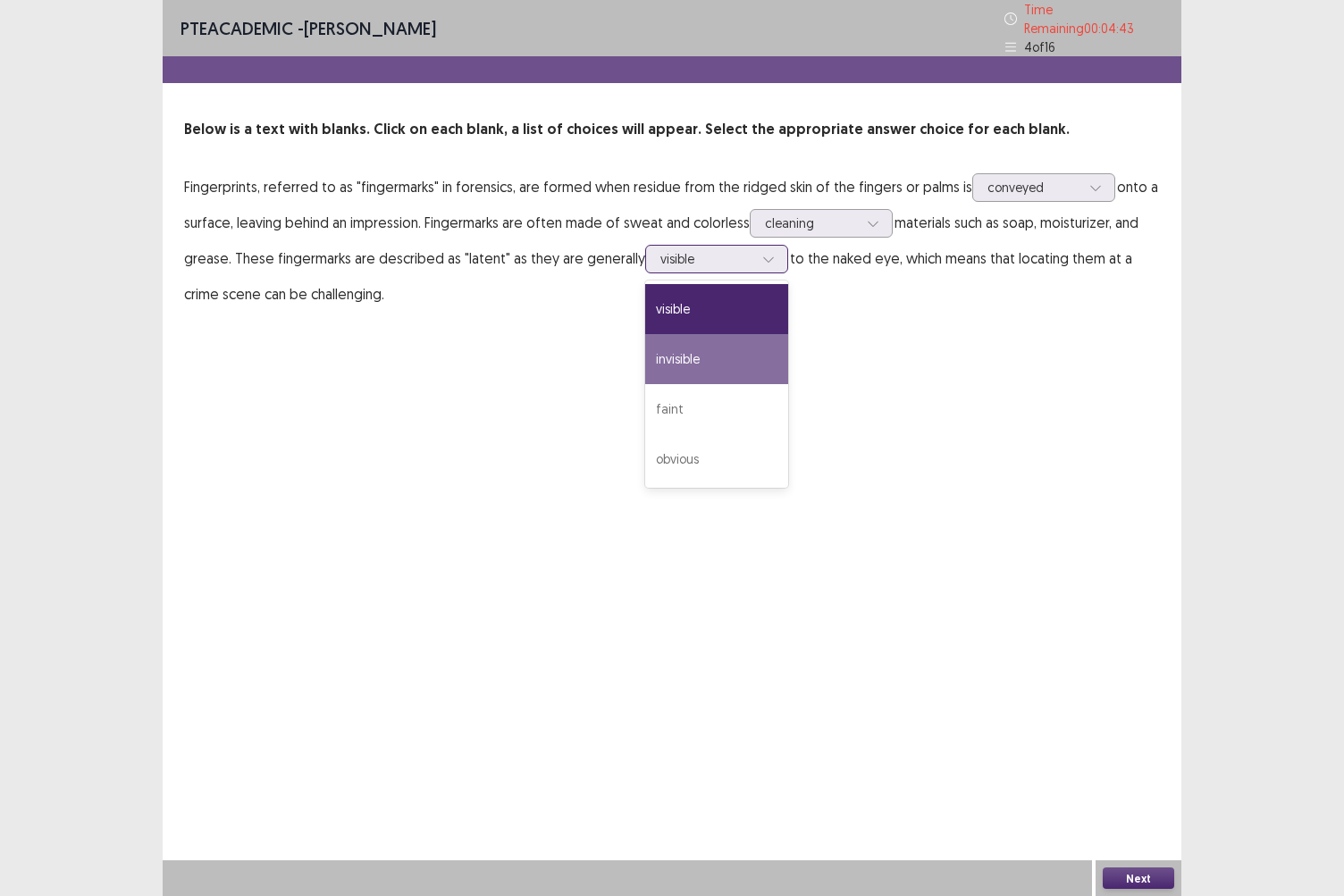
click at [709, 336] on div "invisible" at bounding box center [717, 359] width 143 height 50
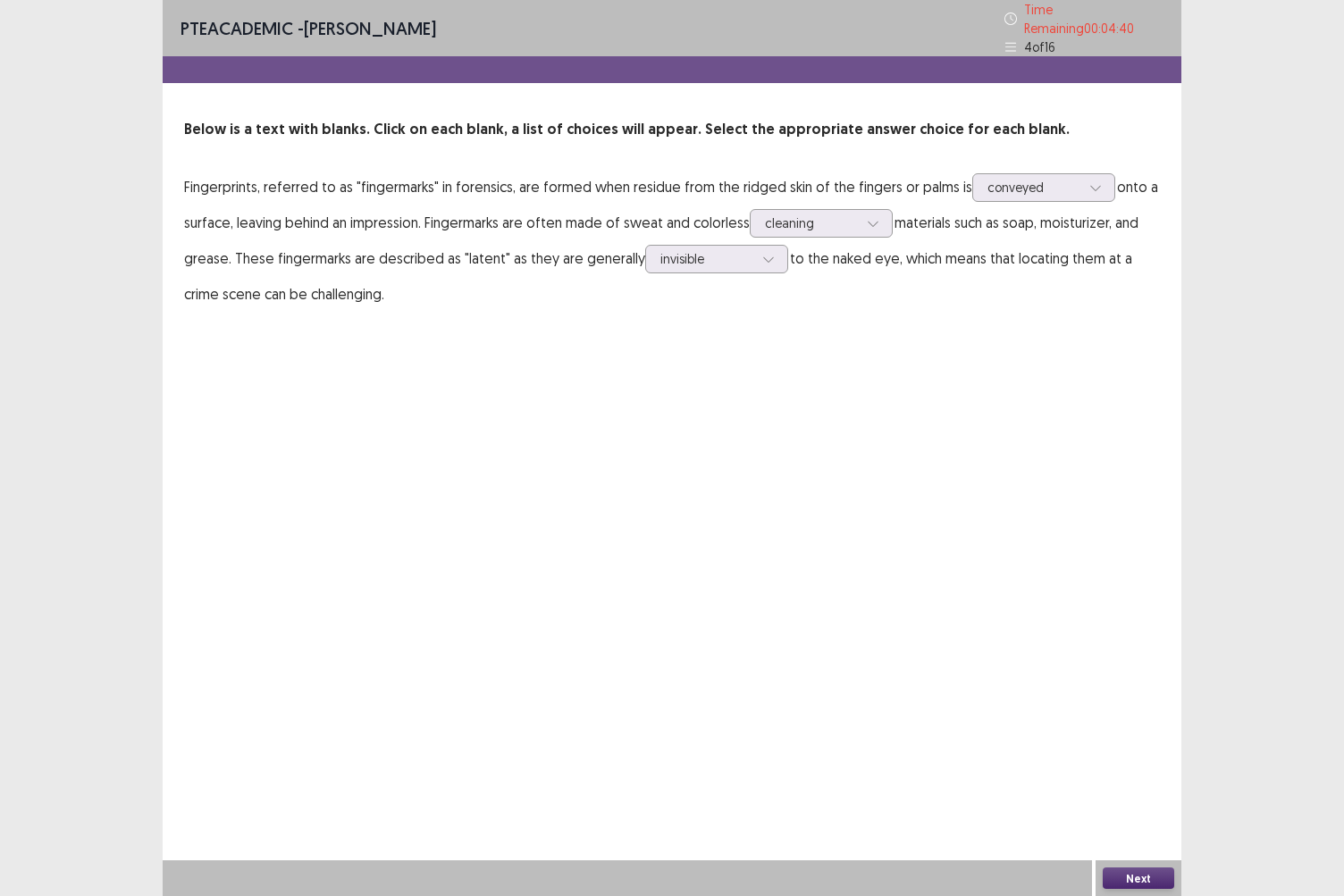
click at [1128, 775] on button "Next" at bounding box center [1138, 879] width 72 height 22
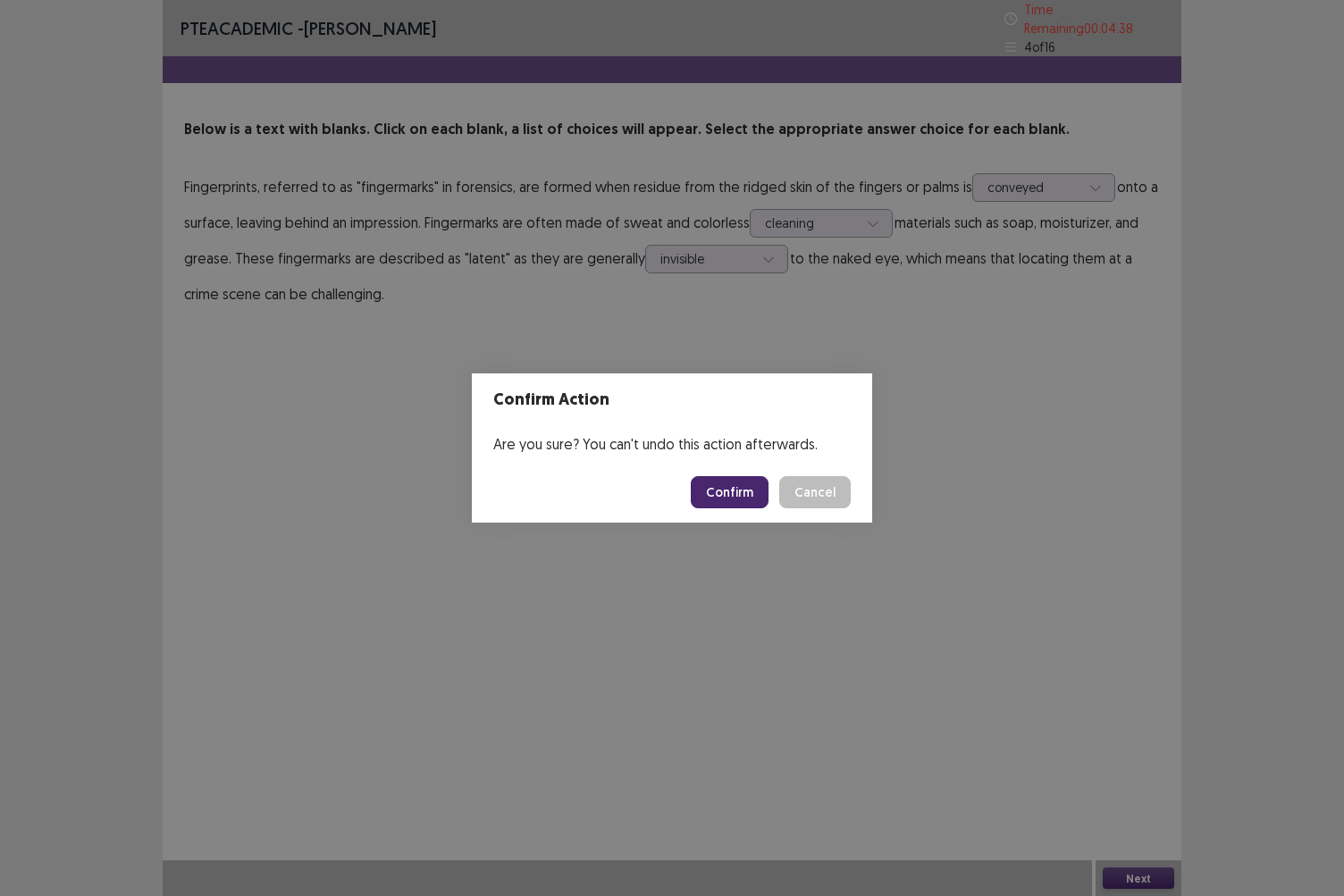
click at [731, 492] on font "Confirm" at bounding box center [729, 494] width 47 height 16
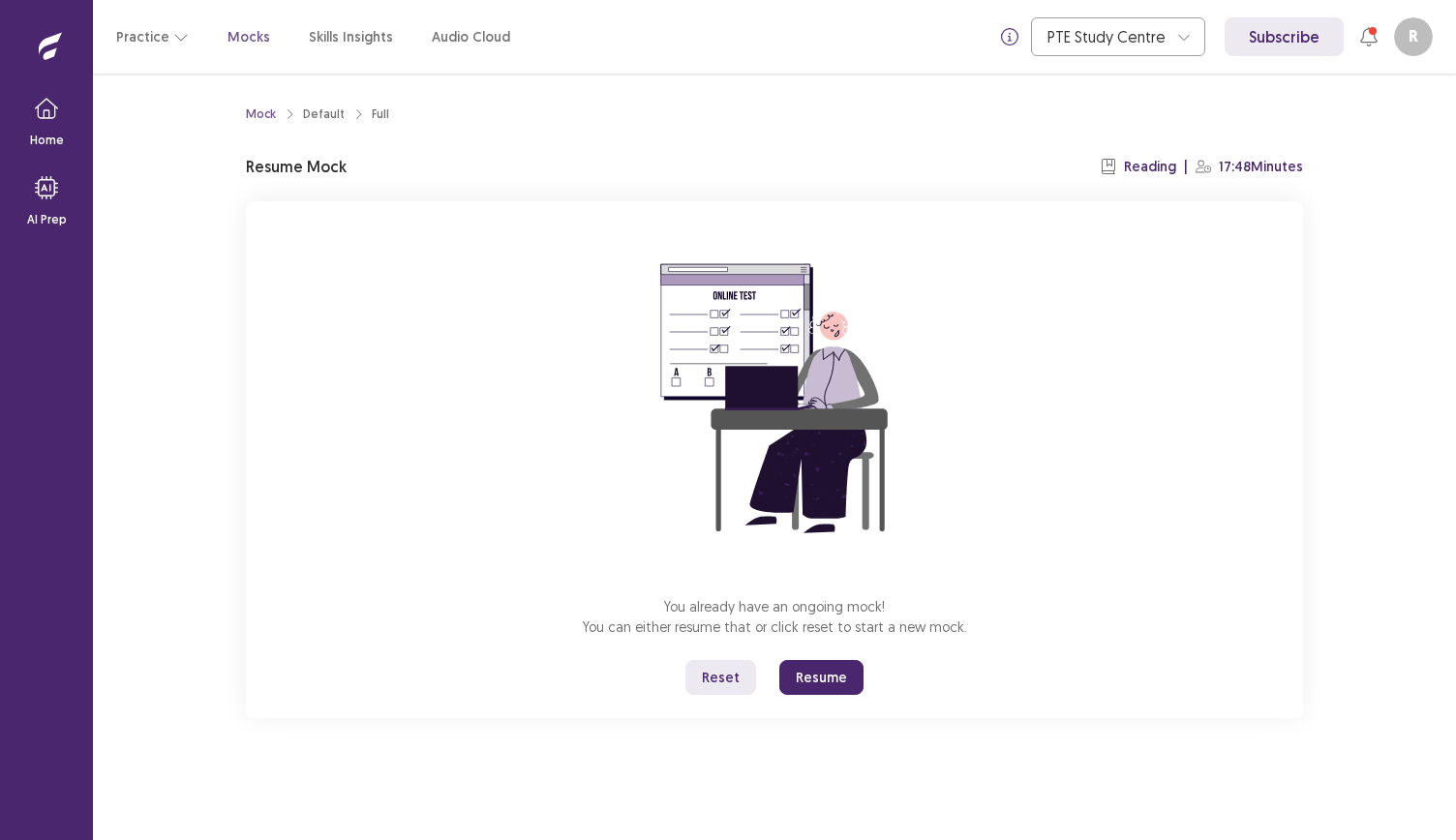
click at [822, 676] on button "Resume" at bounding box center [821, 676] width 84 height 35
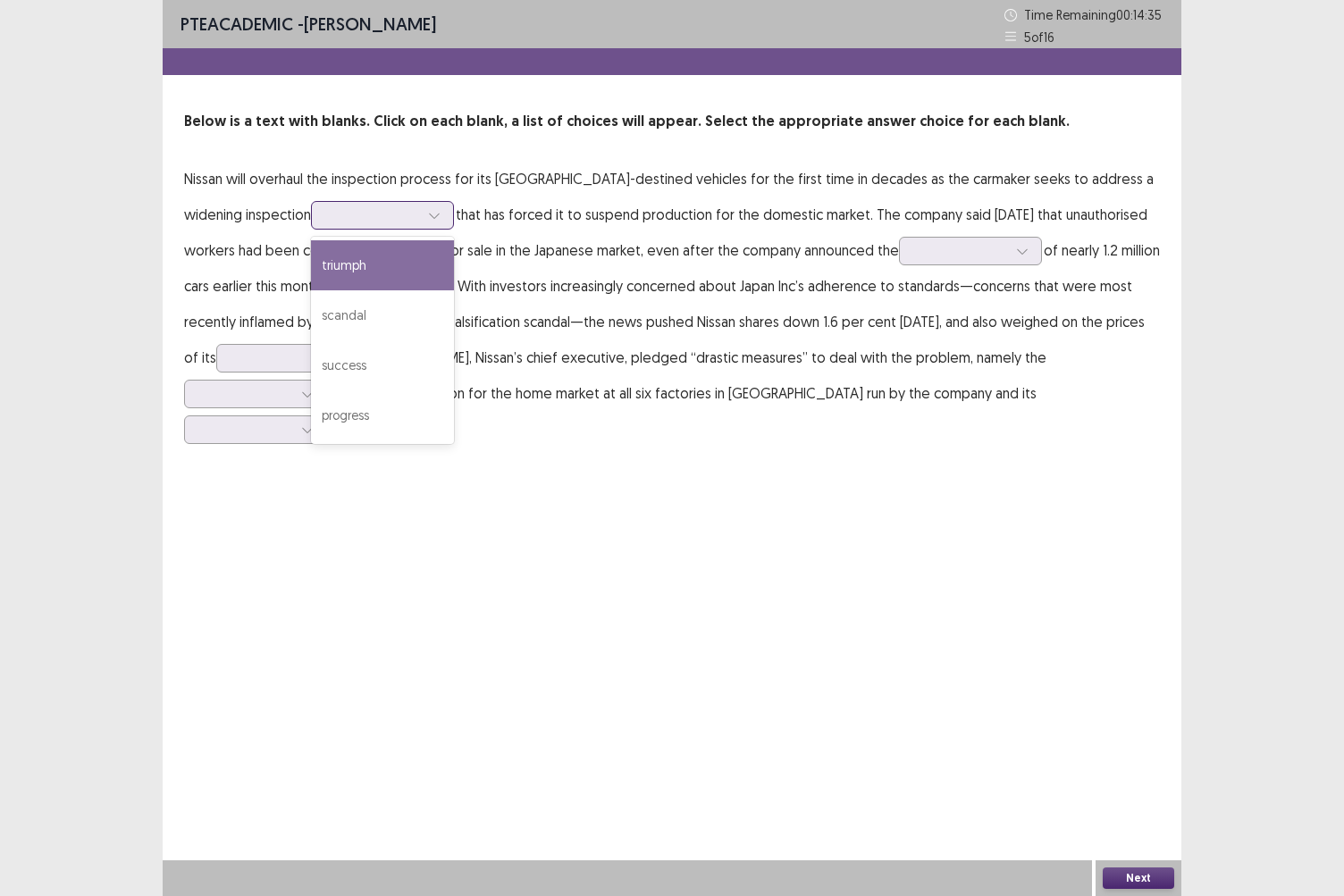
click at [428, 217] on icon at bounding box center [434, 216] width 13 height 13
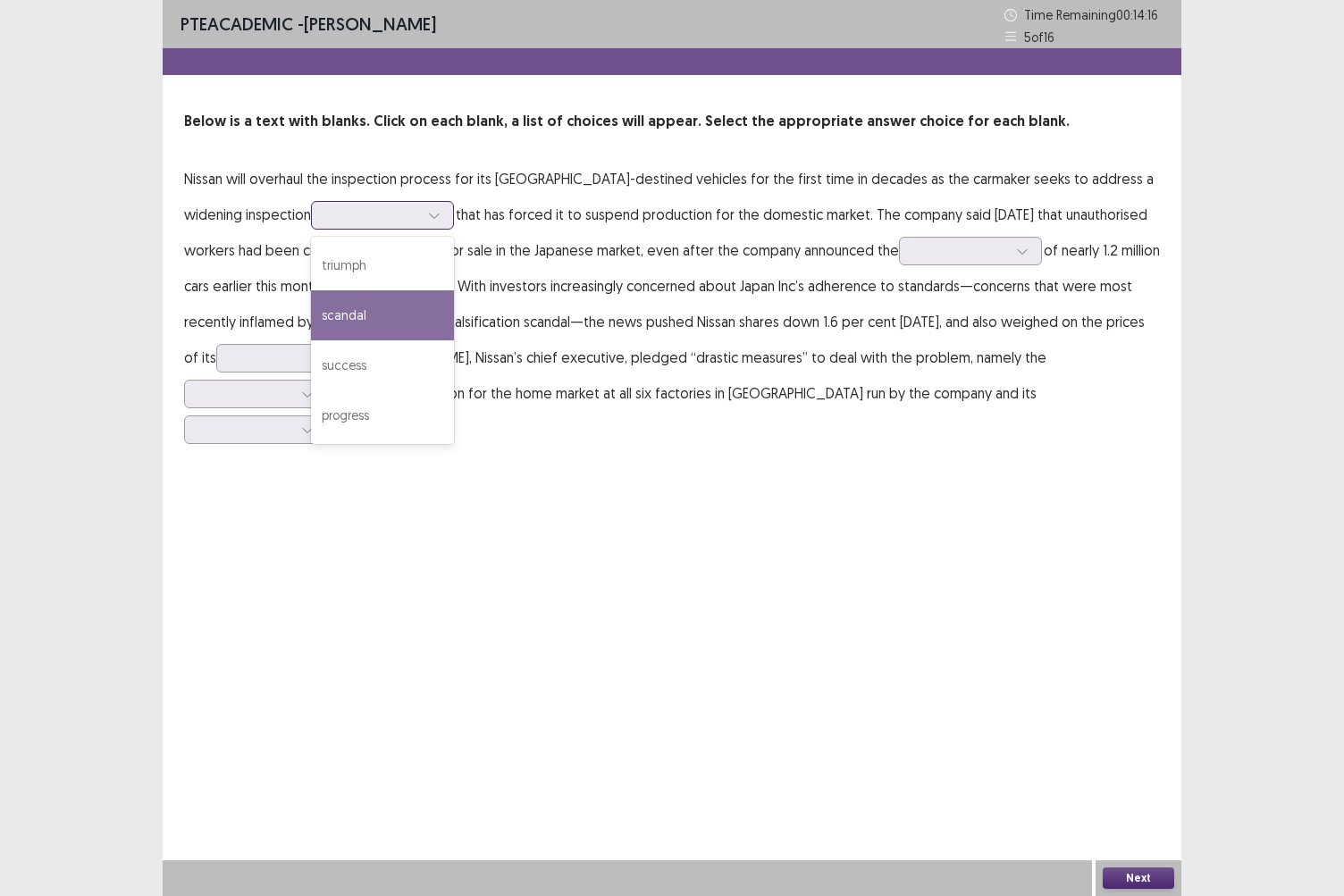
click at [334, 299] on div "scandal" at bounding box center [382, 315] width 143 height 50
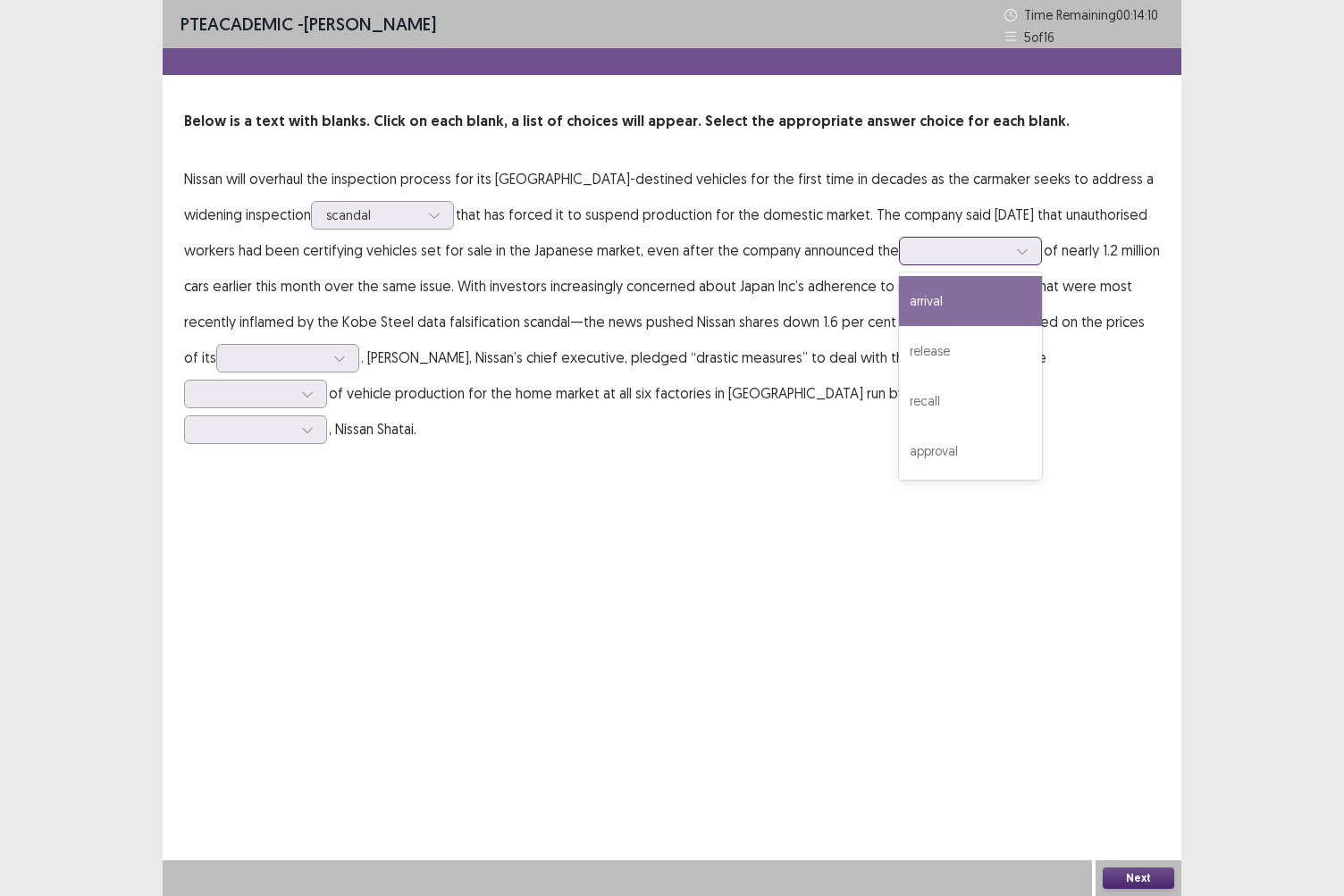
click at [1016, 250] on icon at bounding box center [1023, 251] width 13 height 13
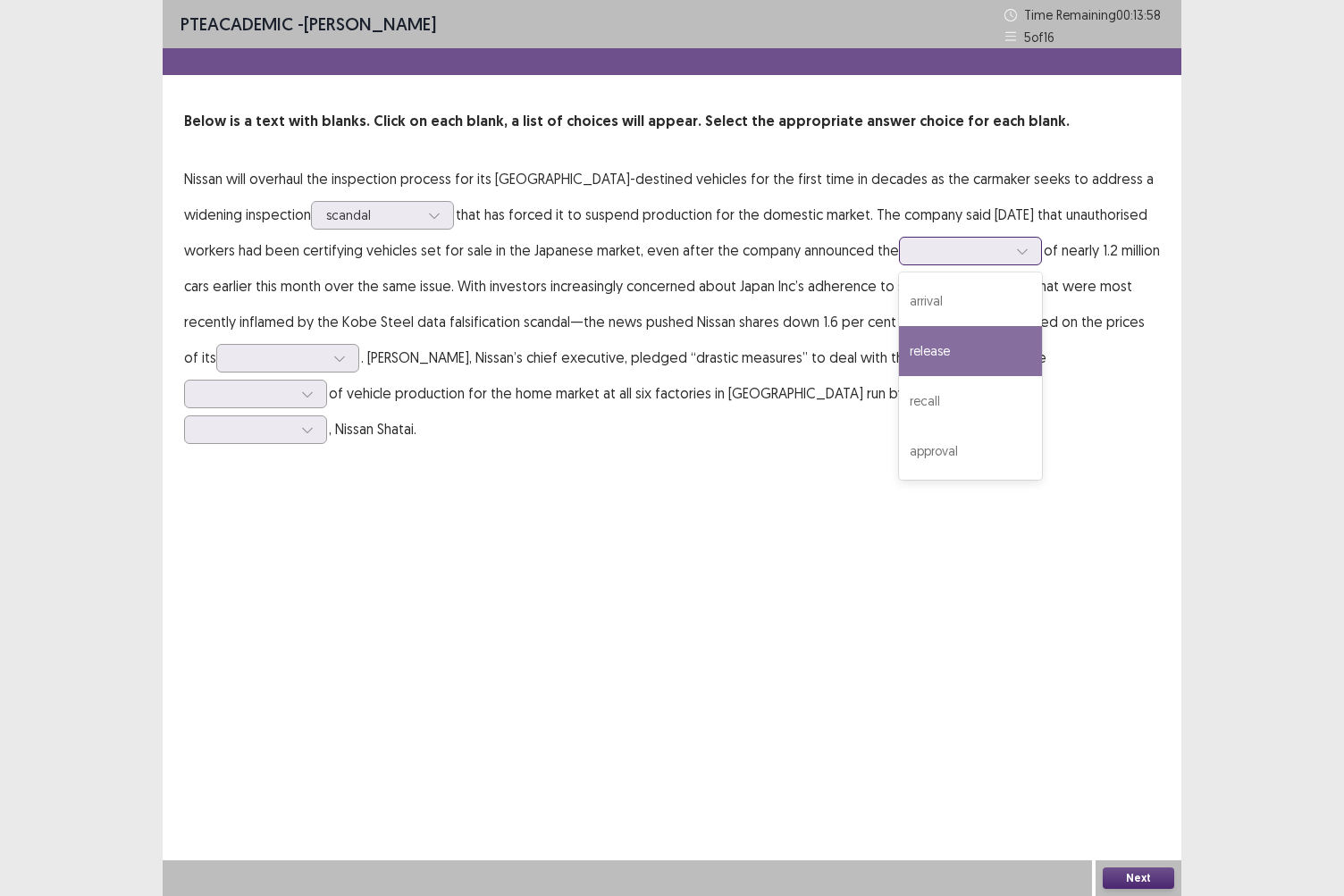
click at [943, 360] on div "release" at bounding box center [970, 351] width 143 height 50
click at [1016, 250] on icon at bounding box center [1023, 251] width 13 height 13
click at [602, 553] on div "PTE academic - Ranju Neupane Time Remaining 00 : 13 : 45 5 of 16 Below is a tex…" at bounding box center [672, 448] width 1019 height 896
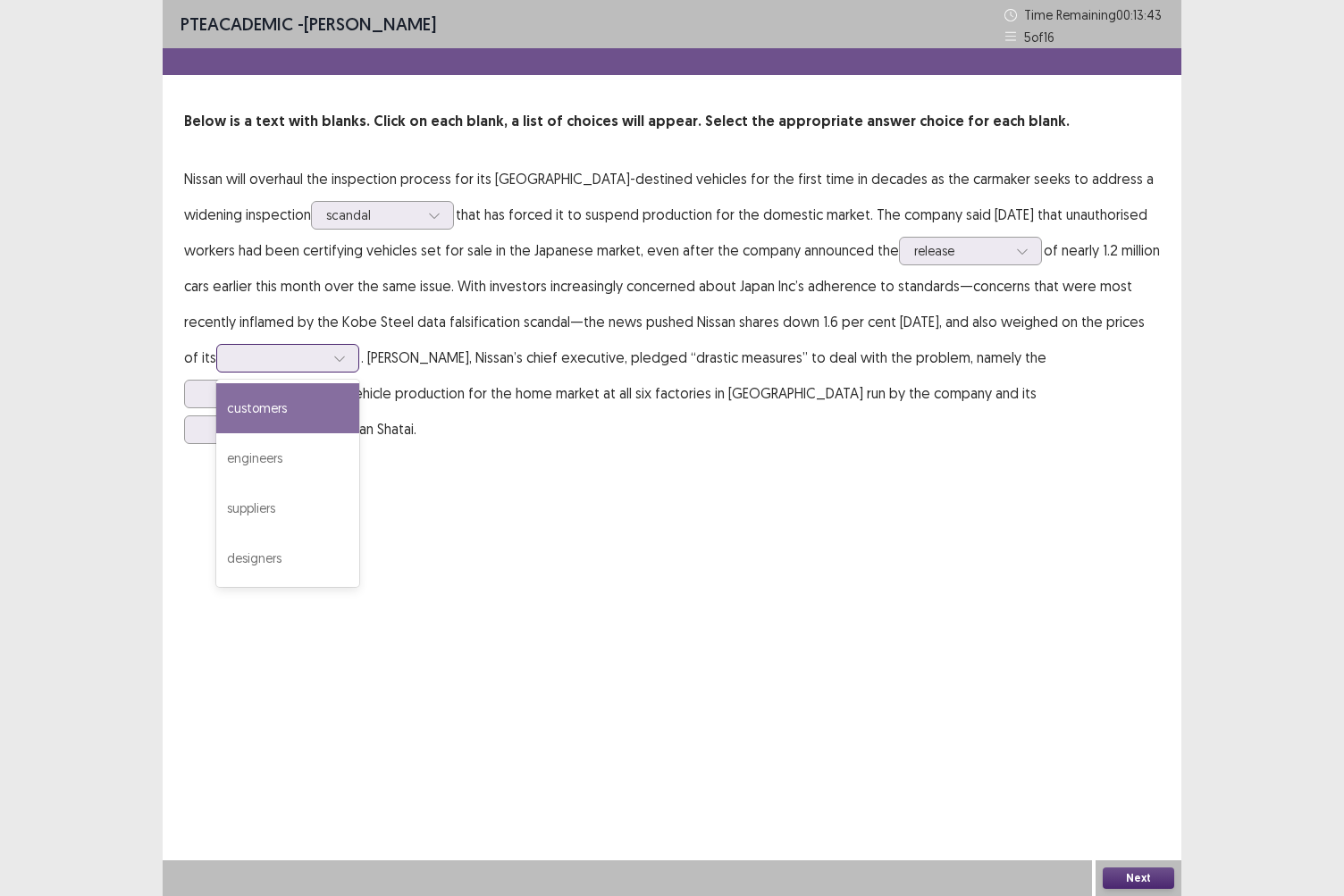
click at [331, 360] on div at bounding box center [339, 358] width 26 height 26
click at [315, 402] on div "customers" at bounding box center [288, 408] width 143 height 50
click at [336, 361] on icon at bounding box center [340, 359] width 13 height 13
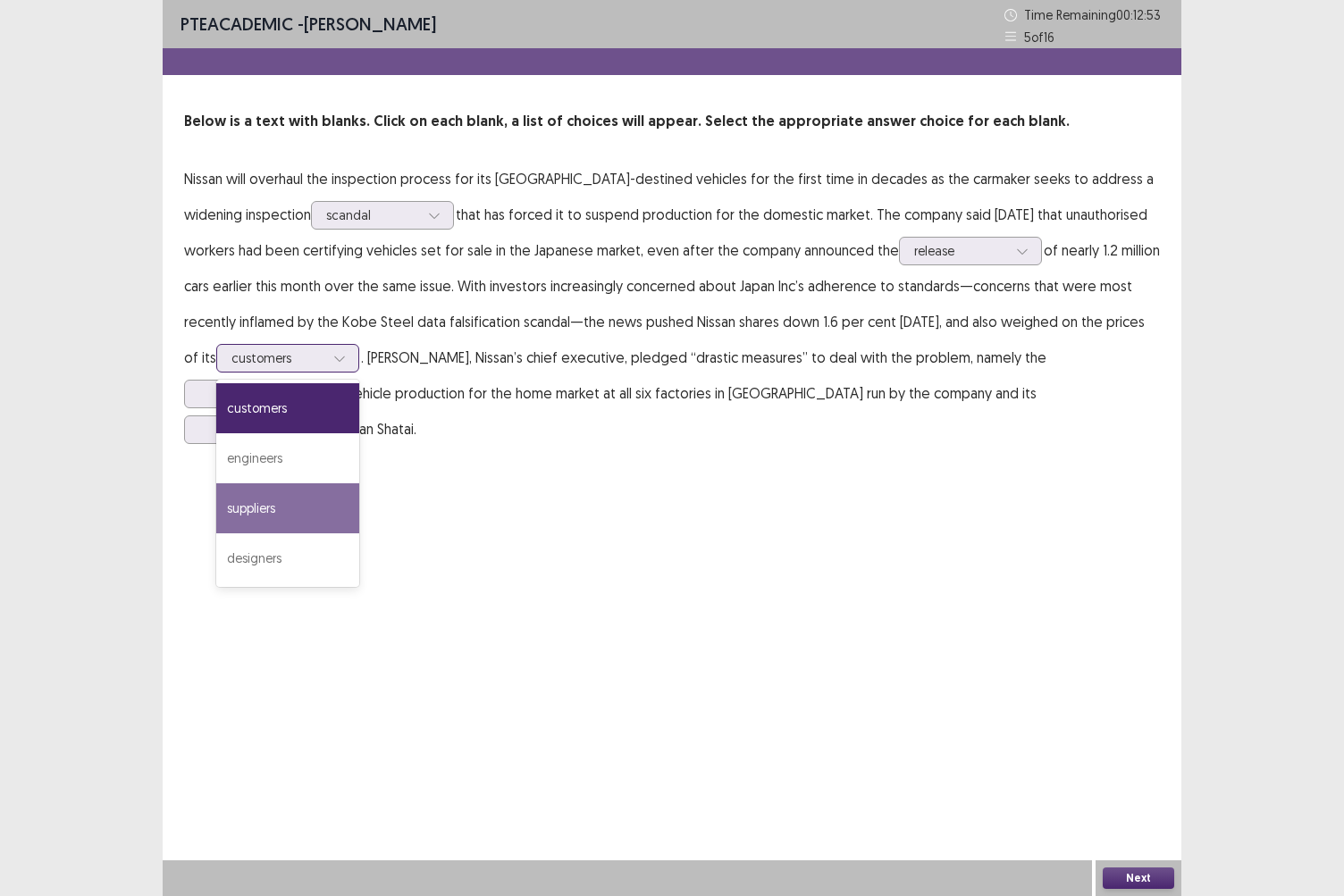
click at [258, 514] on div "suppliers" at bounding box center [288, 508] width 143 height 50
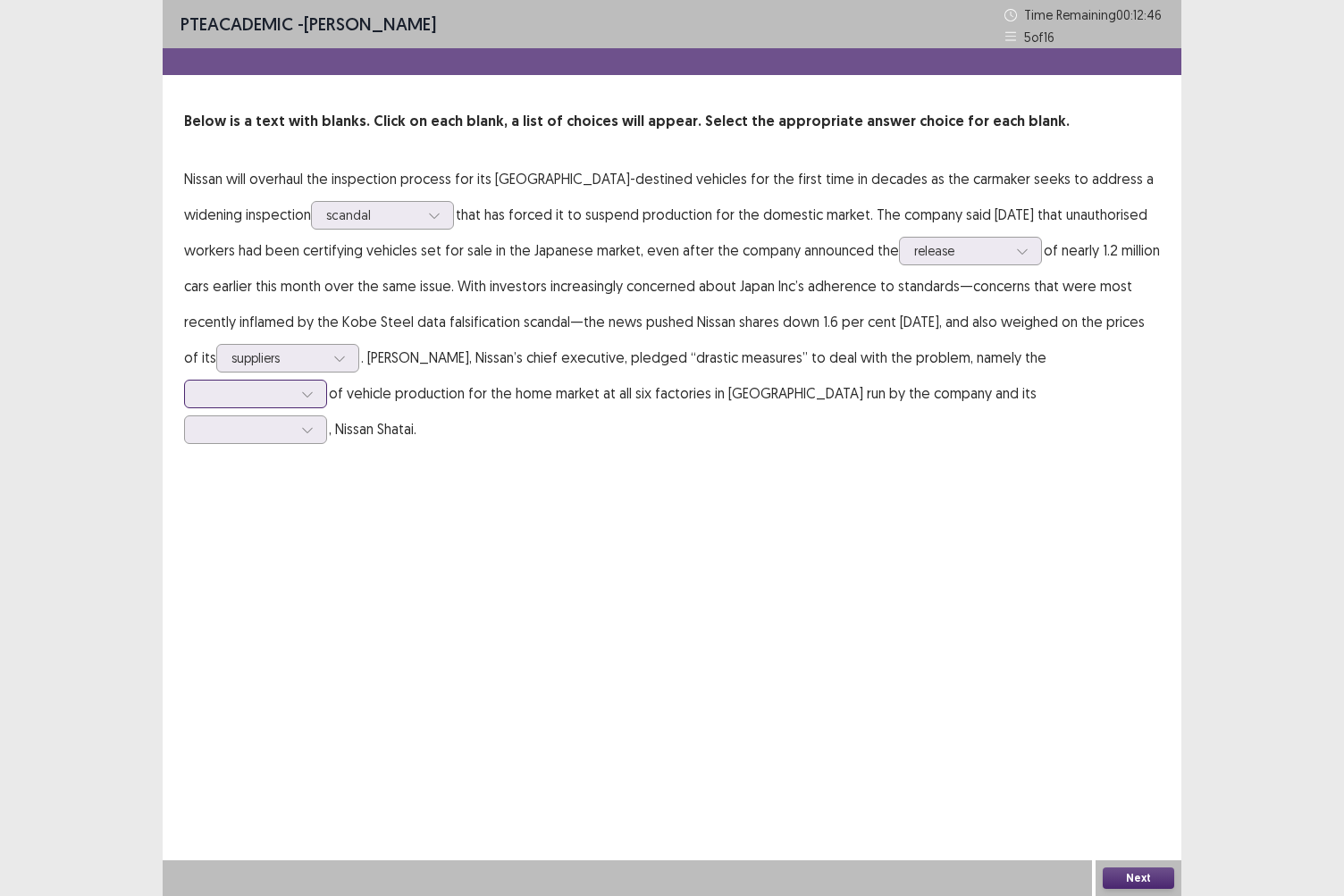
click at [315, 398] on div at bounding box center [307, 393] width 26 height 26
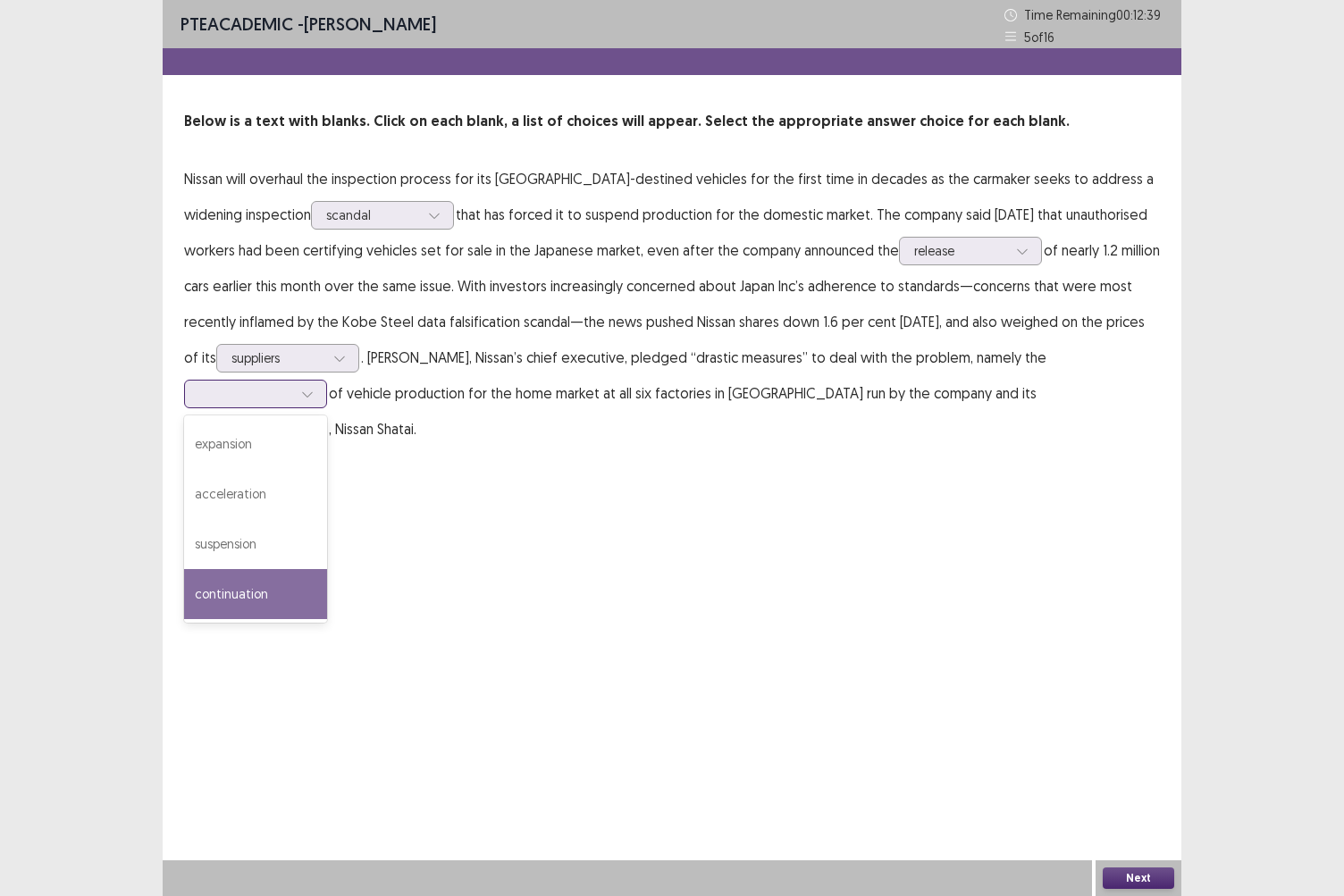
click at [232, 578] on div "continuation" at bounding box center [255, 594] width 143 height 50
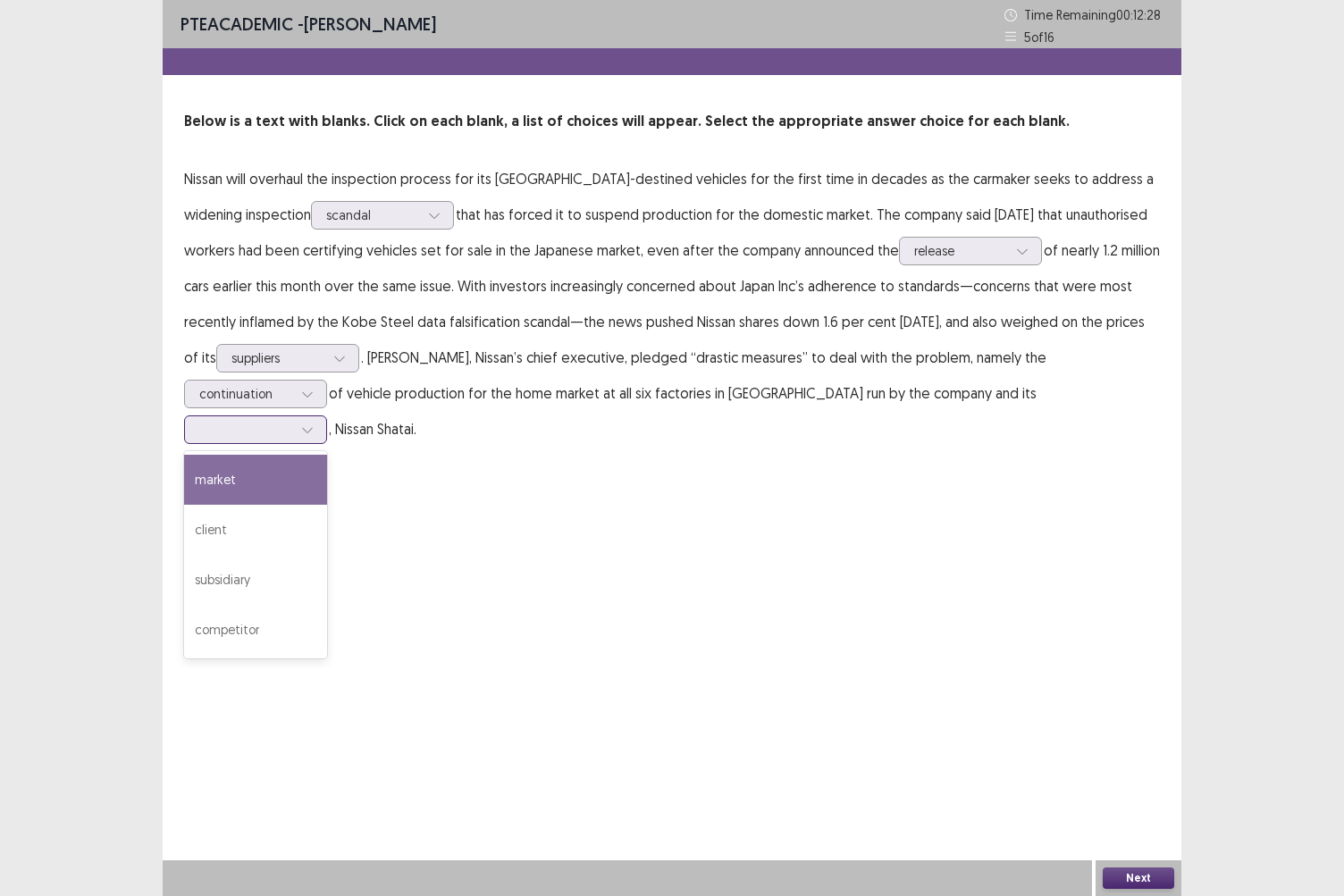
click at [313, 423] on icon at bounding box center [308, 430] width 13 height 13
click at [327, 455] on div "market" at bounding box center [255, 480] width 143 height 50
click at [301, 401] on div at bounding box center [307, 393] width 26 height 26
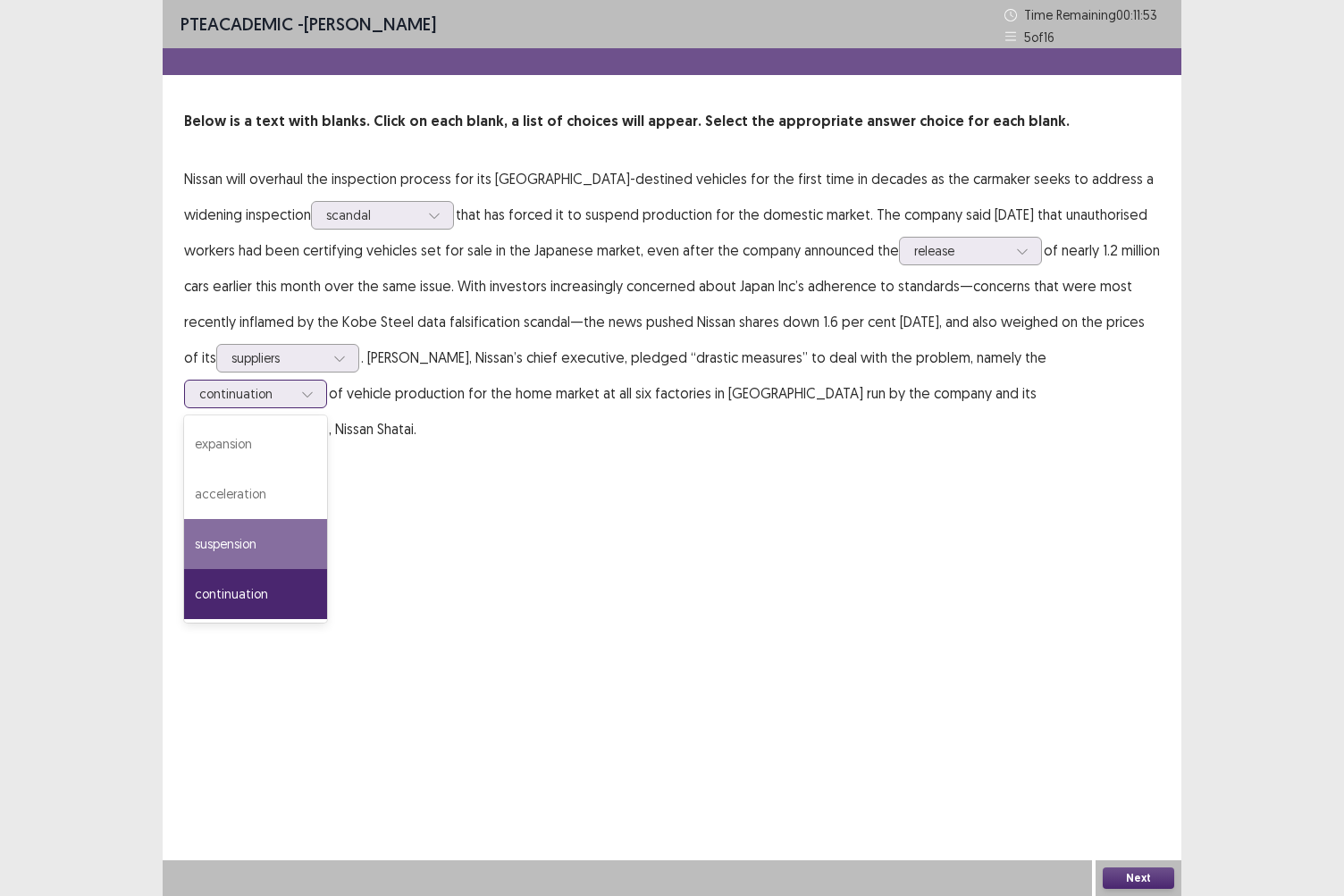
click at [240, 544] on div "suspension" at bounding box center [255, 544] width 143 height 50
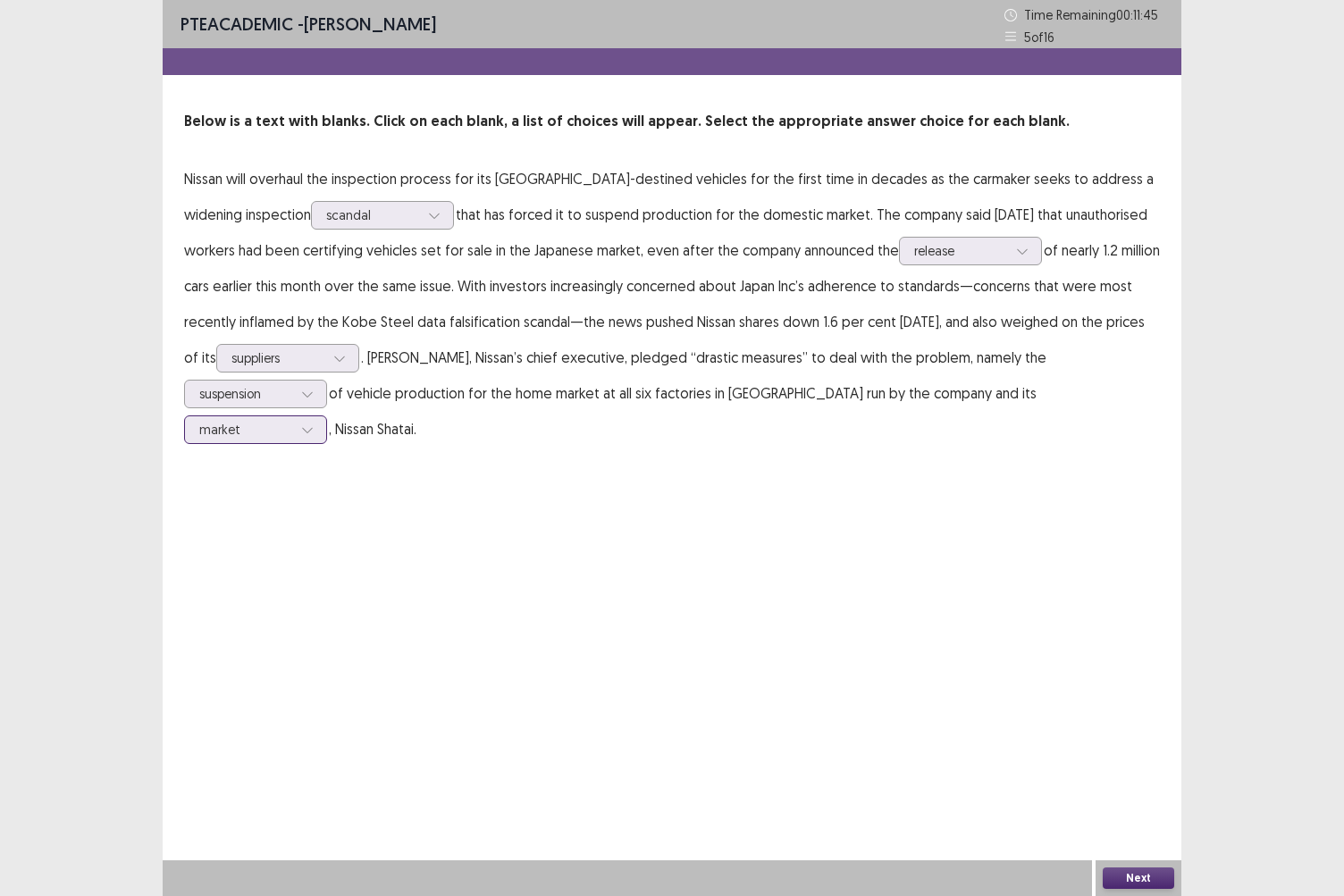
click at [312, 428] on icon at bounding box center [307, 431] width 10 height 5
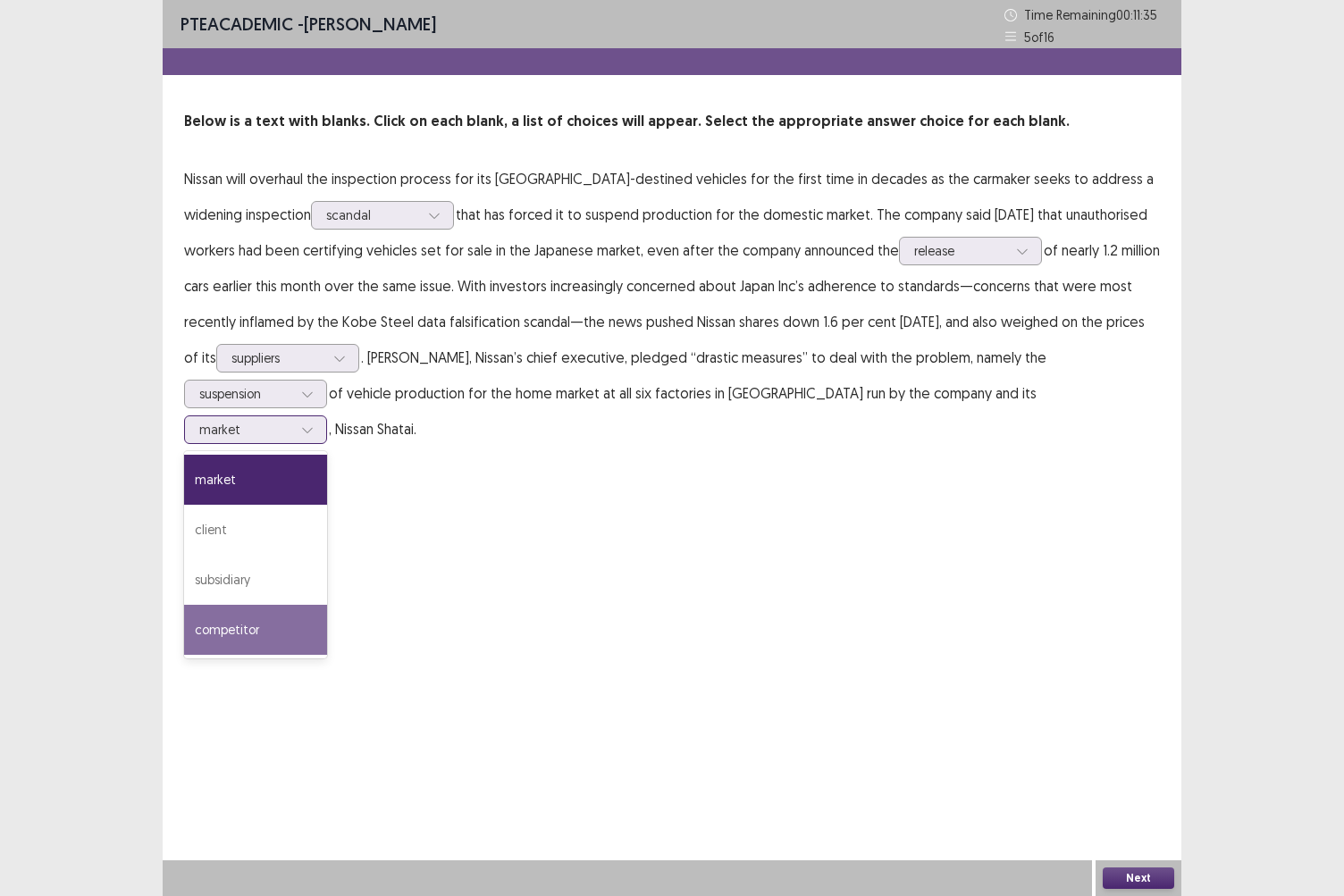
click at [327, 605] on div "competitor" at bounding box center [255, 629] width 143 height 50
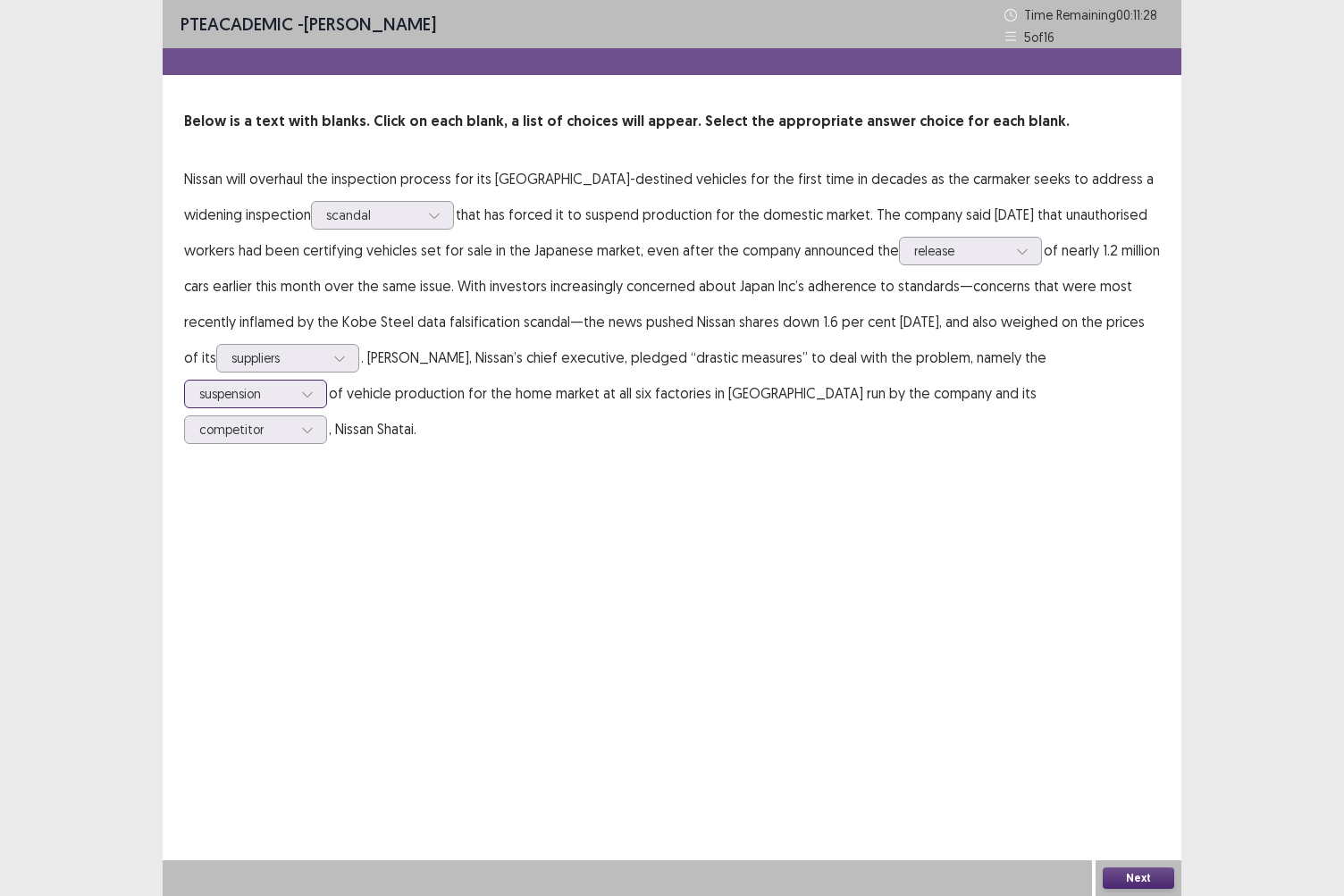
click at [313, 397] on icon at bounding box center [308, 394] width 13 height 13
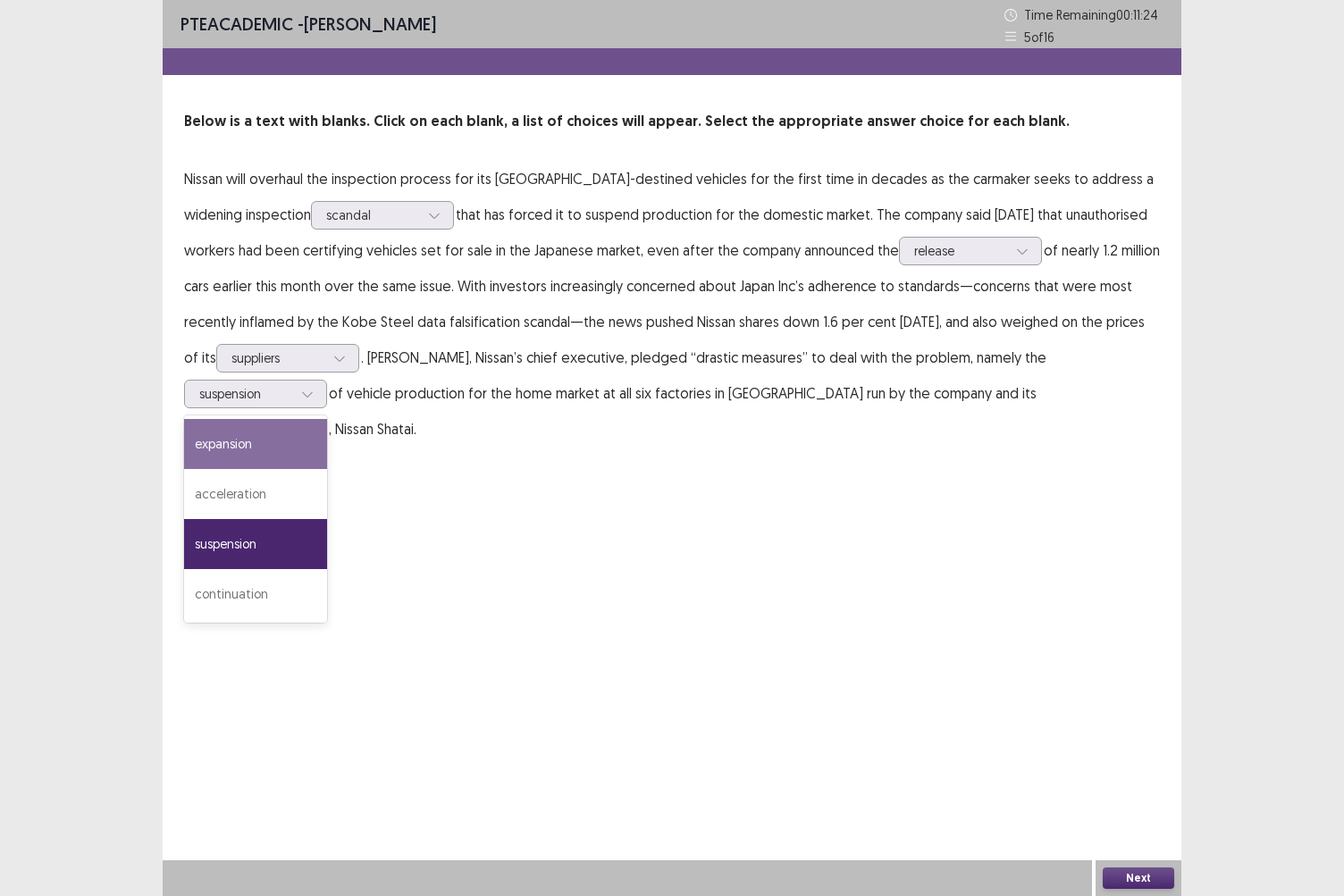
click at [483, 490] on div "PTE academic - Ranju Neupane Time Remaining 00 : 11 : 24 5 of 16 Below is a tex…" at bounding box center [672, 448] width 1019 height 896
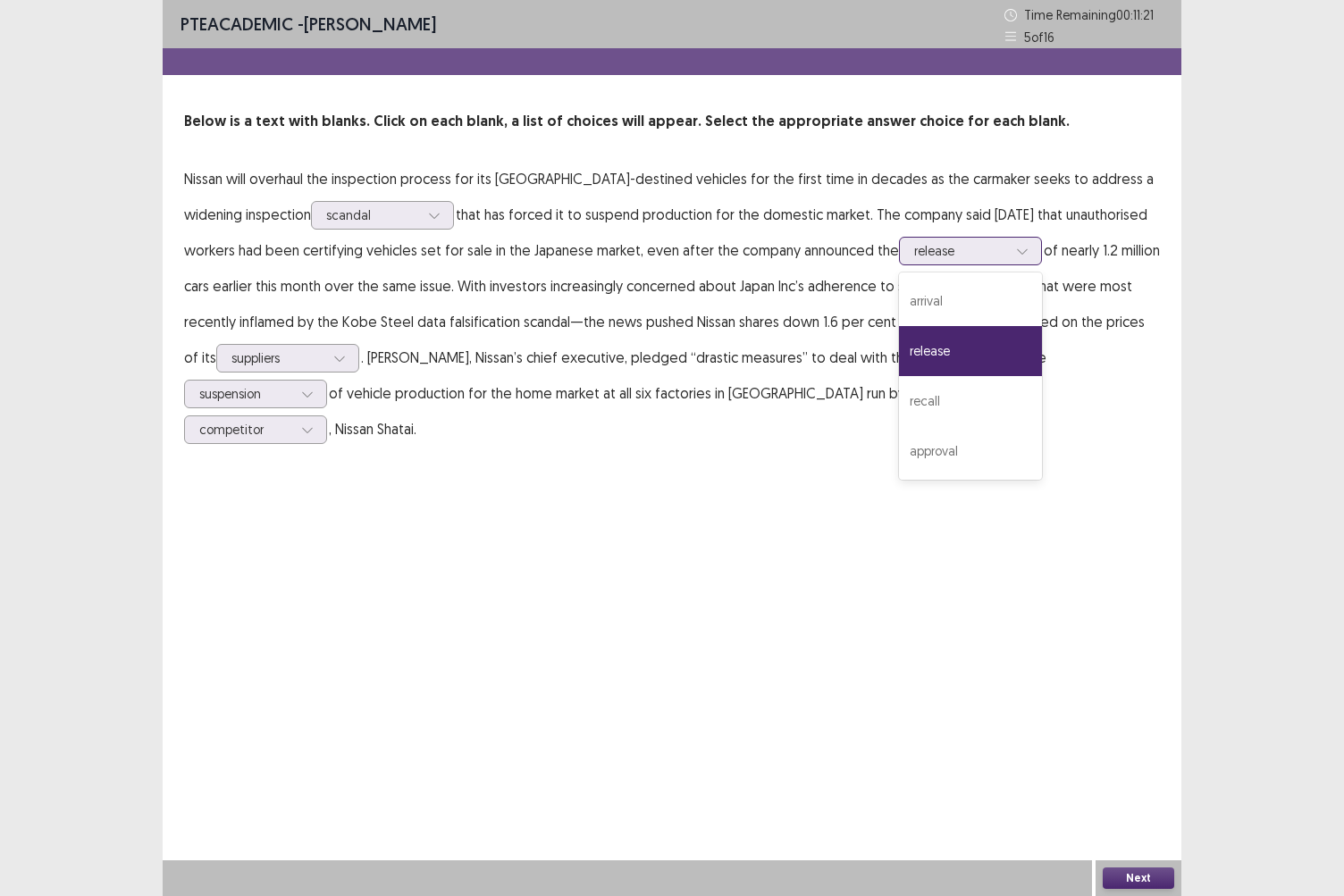
click at [1023, 250] on div at bounding box center [1022, 250] width 26 height 26
click at [1020, 260] on div at bounding box center [1022, 250] width 26 height 26
drag, startPoint x: 1120, startPoint y: 885, endPoint x: 627, endPoint y: 651, distance: 545.7
click at [627, 651] on div "PTE academic - Ranju Neupane Time Remaining 00 : 11 : 16 5 of 16 Below is a tex…" at bounding box center [672, 448] width 1019 height 896
click at [1124, 775] on button "Next" at bounding box center [1138, 879] width 72 height 22
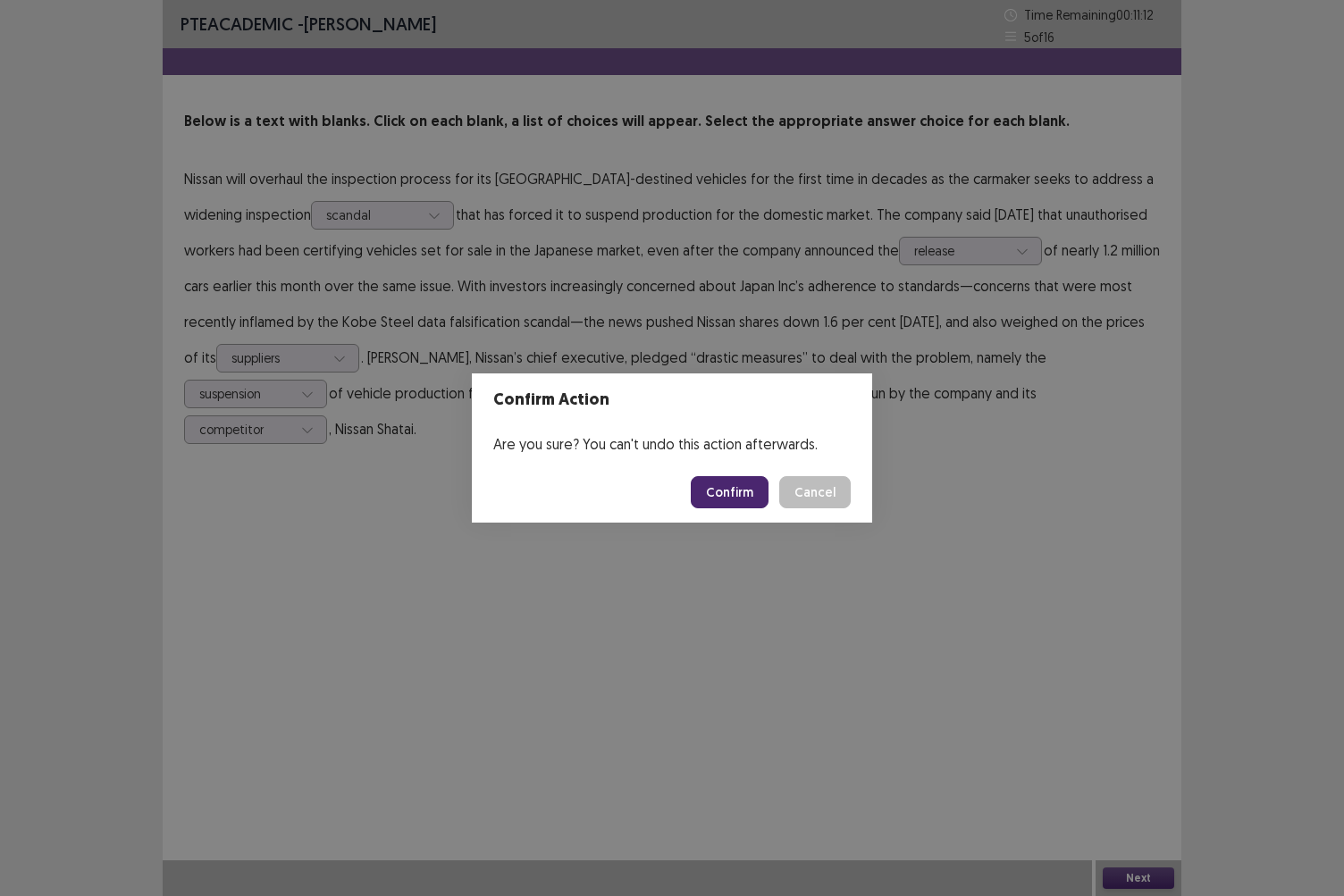
click at [735, 497] on button "Confirm" at bounding box center [729, 492] width 77 height 32
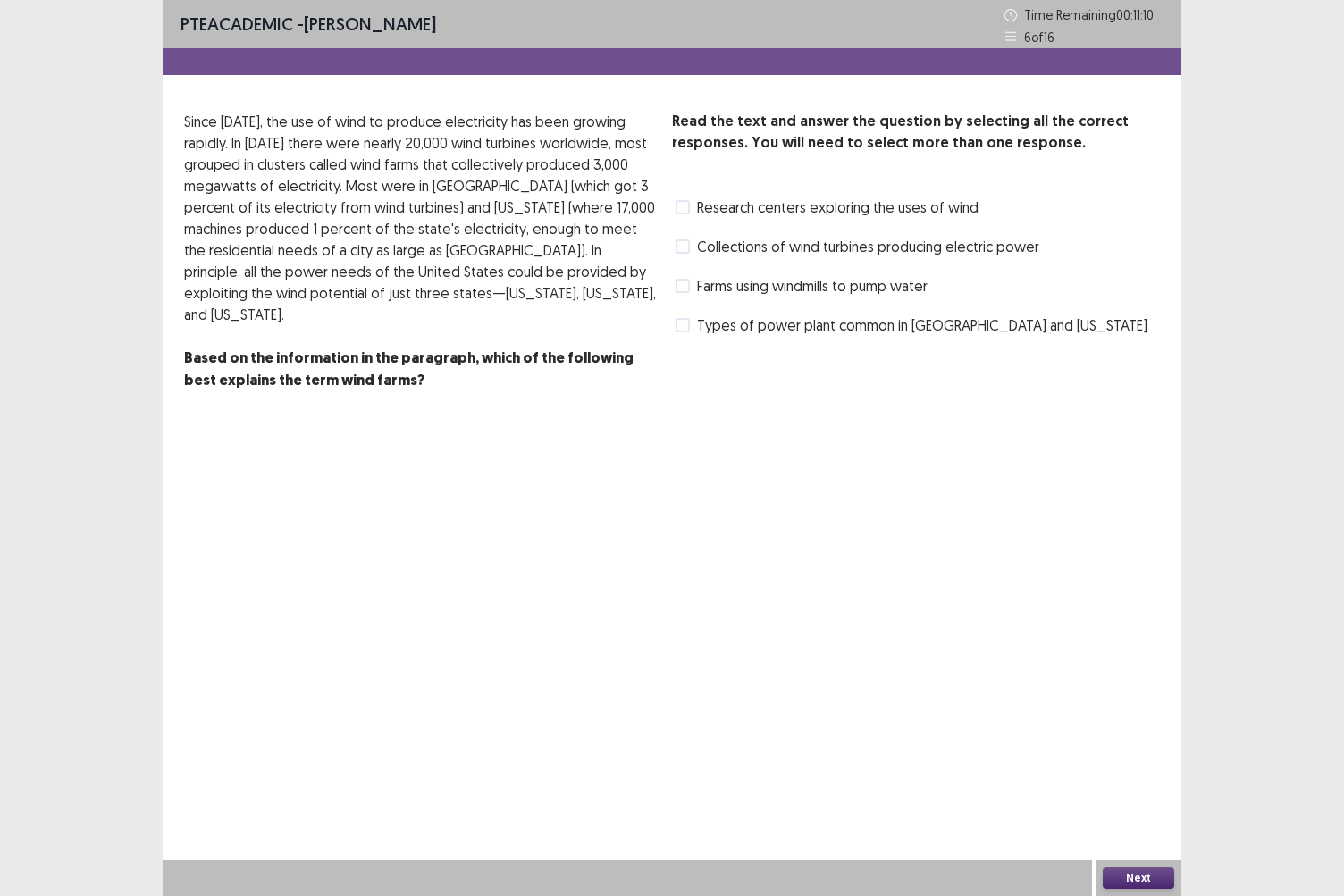
click at [671, 211] on div "Read the text and answer the question by selecting all the correct responses. Y…" at bounding box center [672, 262] width 1019 height 302
click at [685, 204] on span at bounding box center [683, 208] width 15 height 15
click at [685, 246] on span at bounding box center [683, 247] width 15 height 15
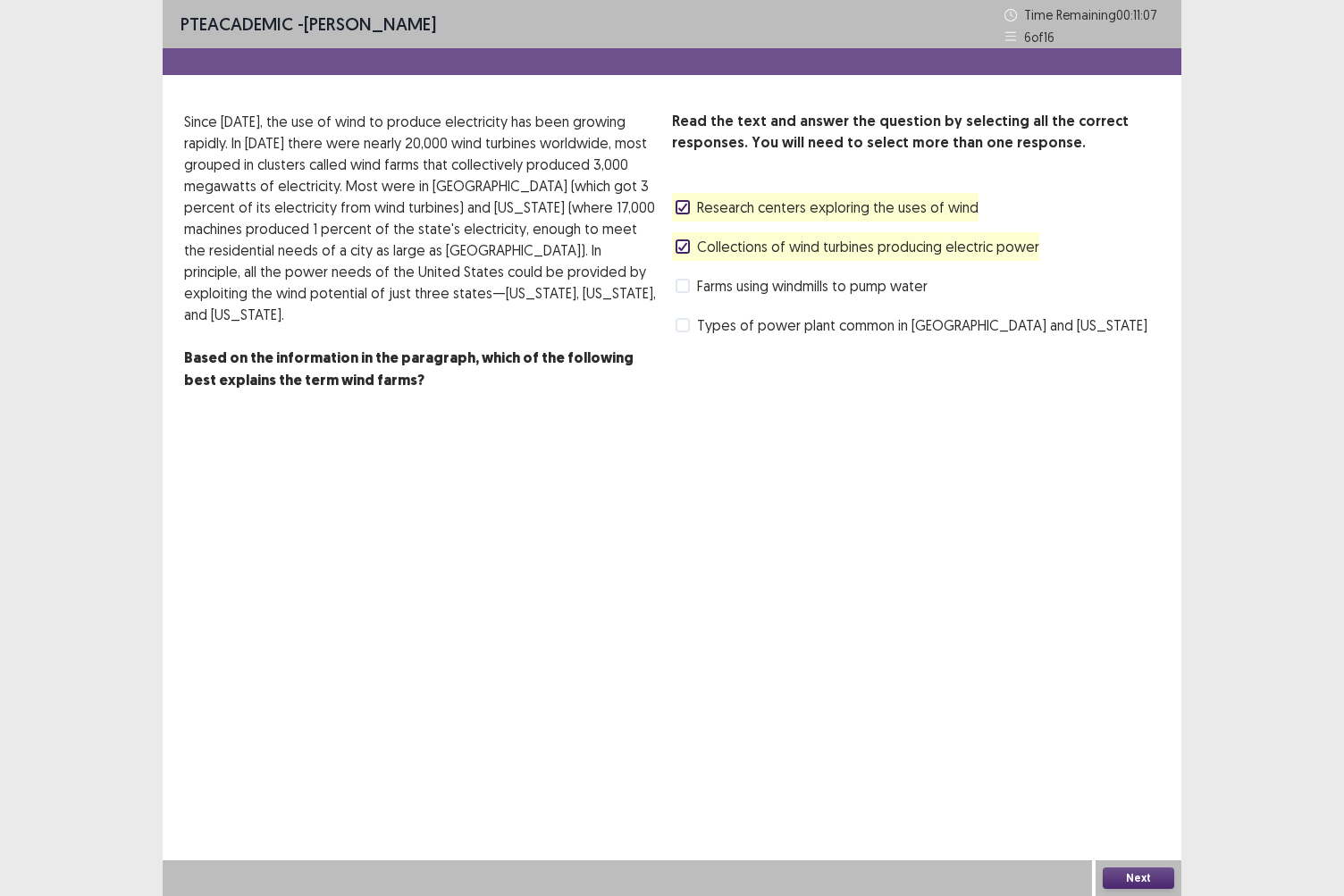
click at [687, 285] on span at bounding box center [683, 286] width 15 height 15
click at [1161, 775] on button "Next" at bounding box center [1138, 879] width 72 height 22
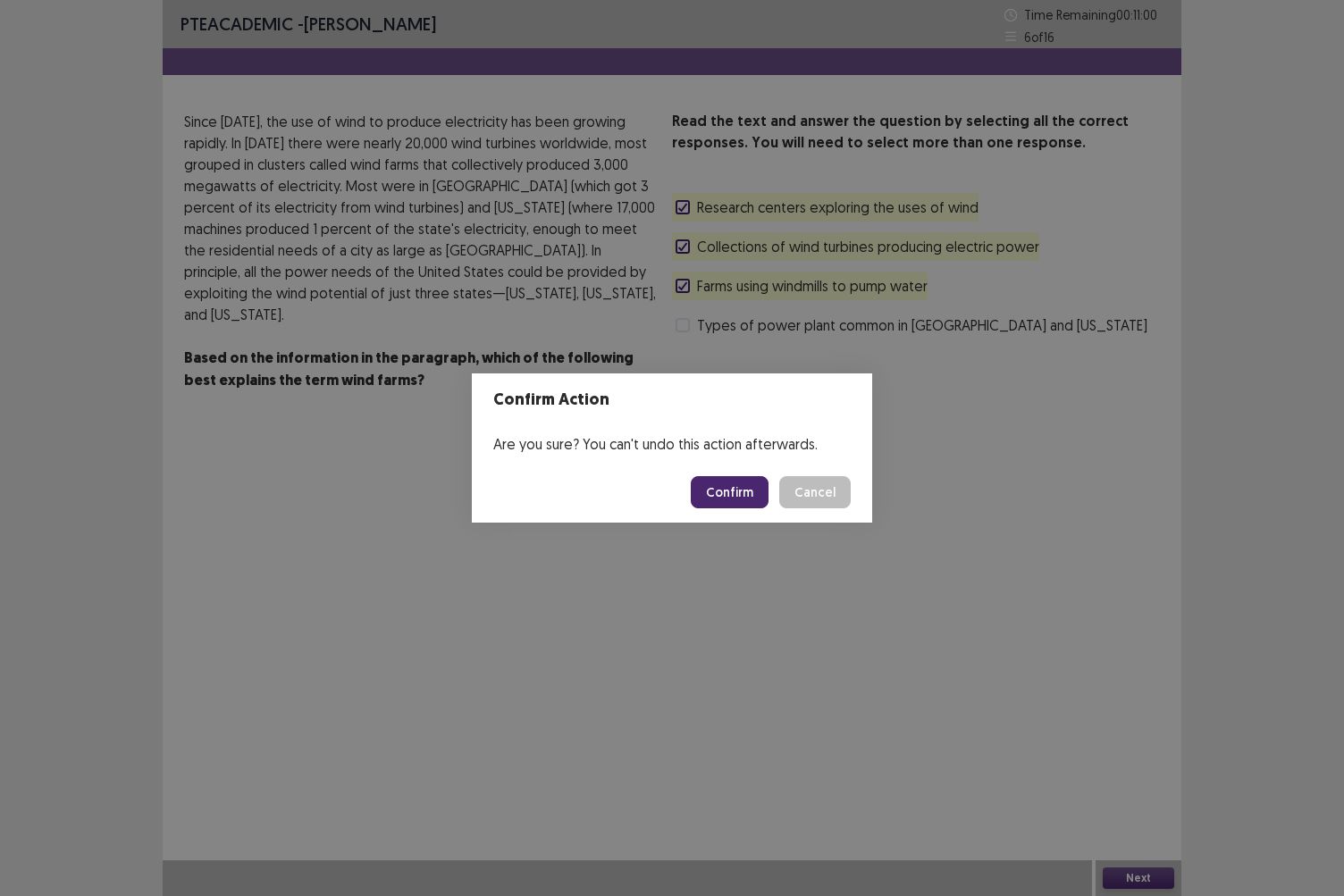
click at [738, 492] on button "Confirm" at bounding box center [729, 492] width 77 height 32
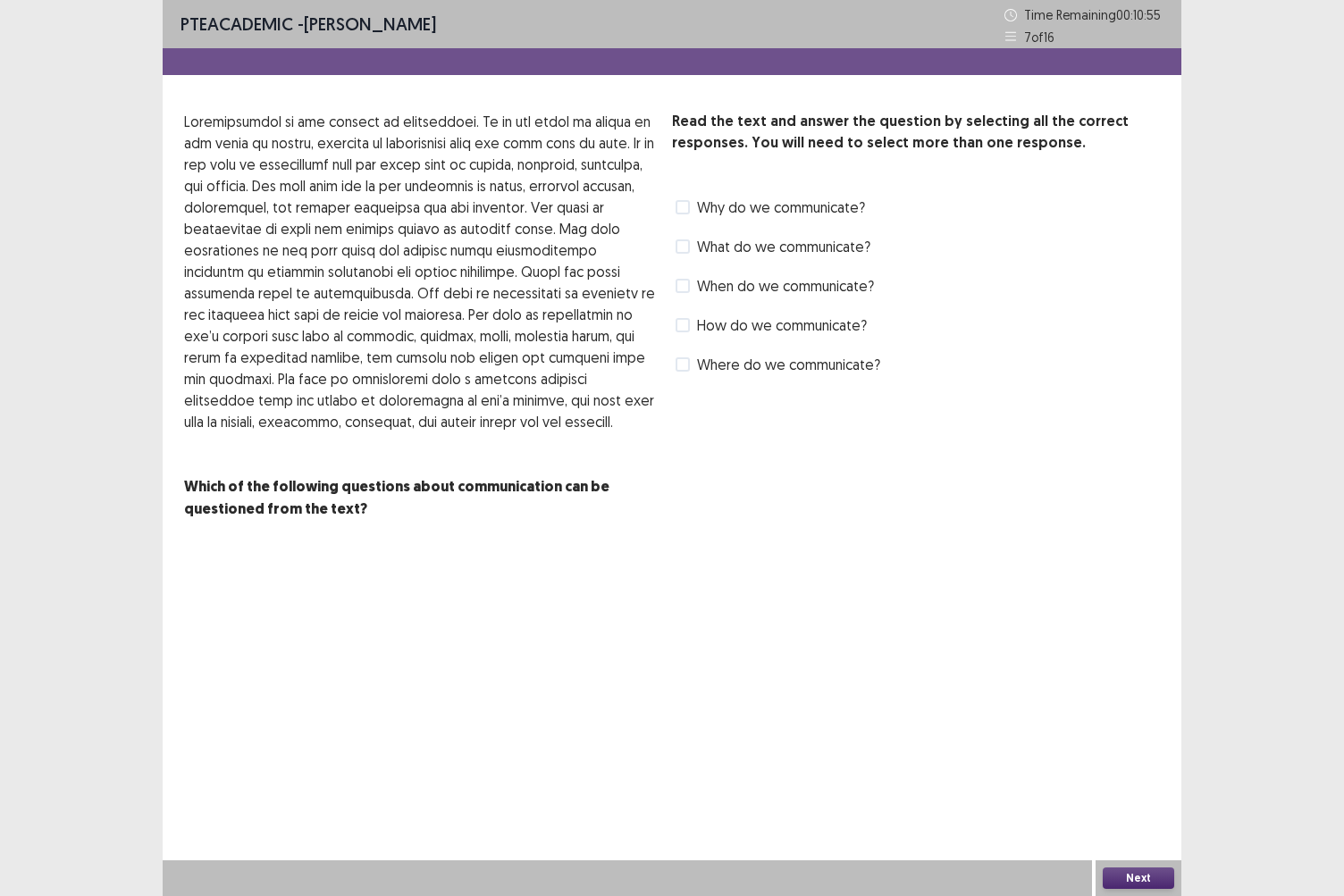
click at [691, 211] on label "Why do we communicate?" at bounding box center [770, 208] width 189 height 22
click at [685, 242] on span at bounding box center [683, 247] width 15 height 15
click at [680, 325] on span at bounding box center [683, 325] width 15 height 15
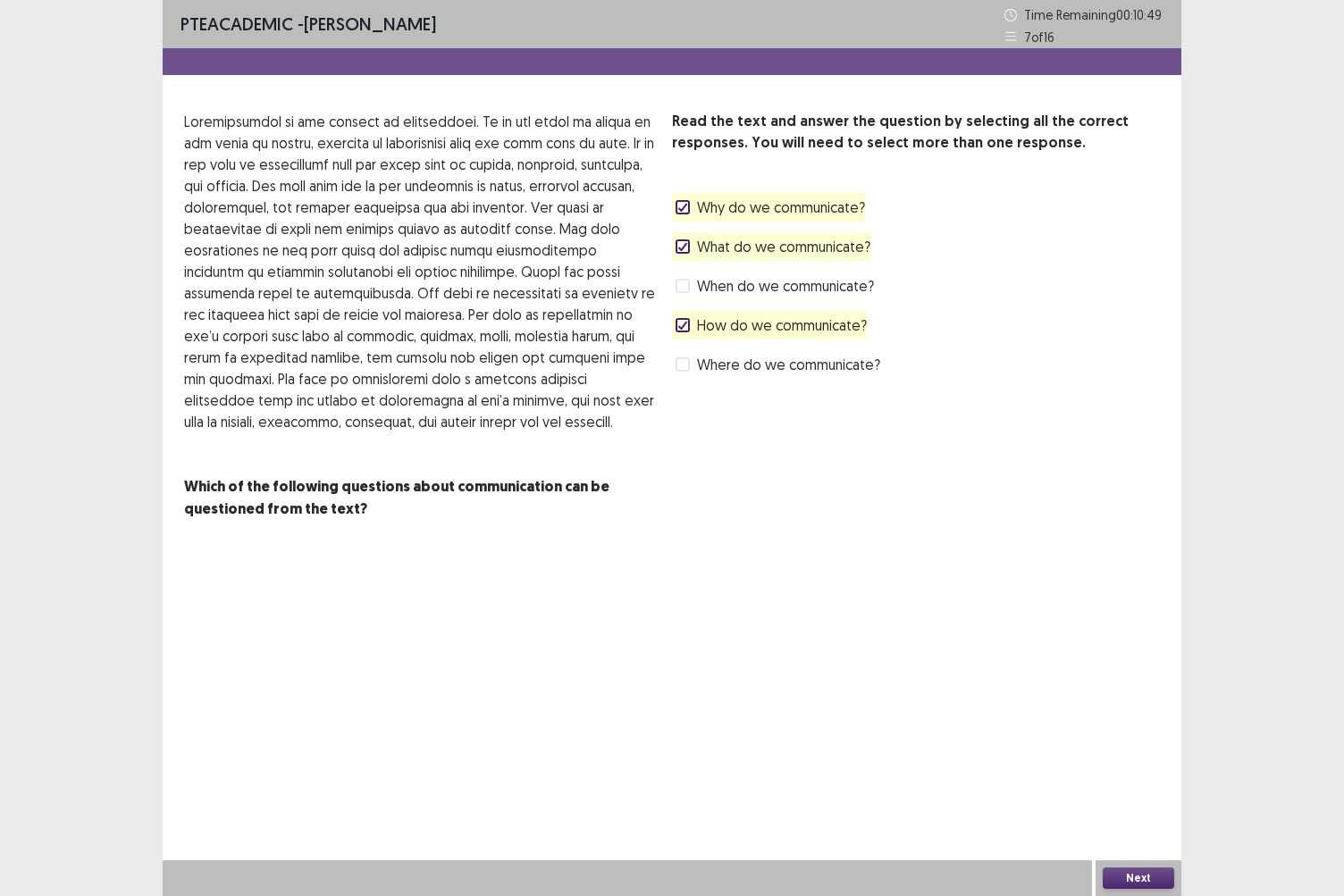
click at [684, 370] on span at bounding box center [683, 365] width 15 height 15
click at [1164, 775] on button "Next" at bounding box center [1138, 879] width 72 height 22
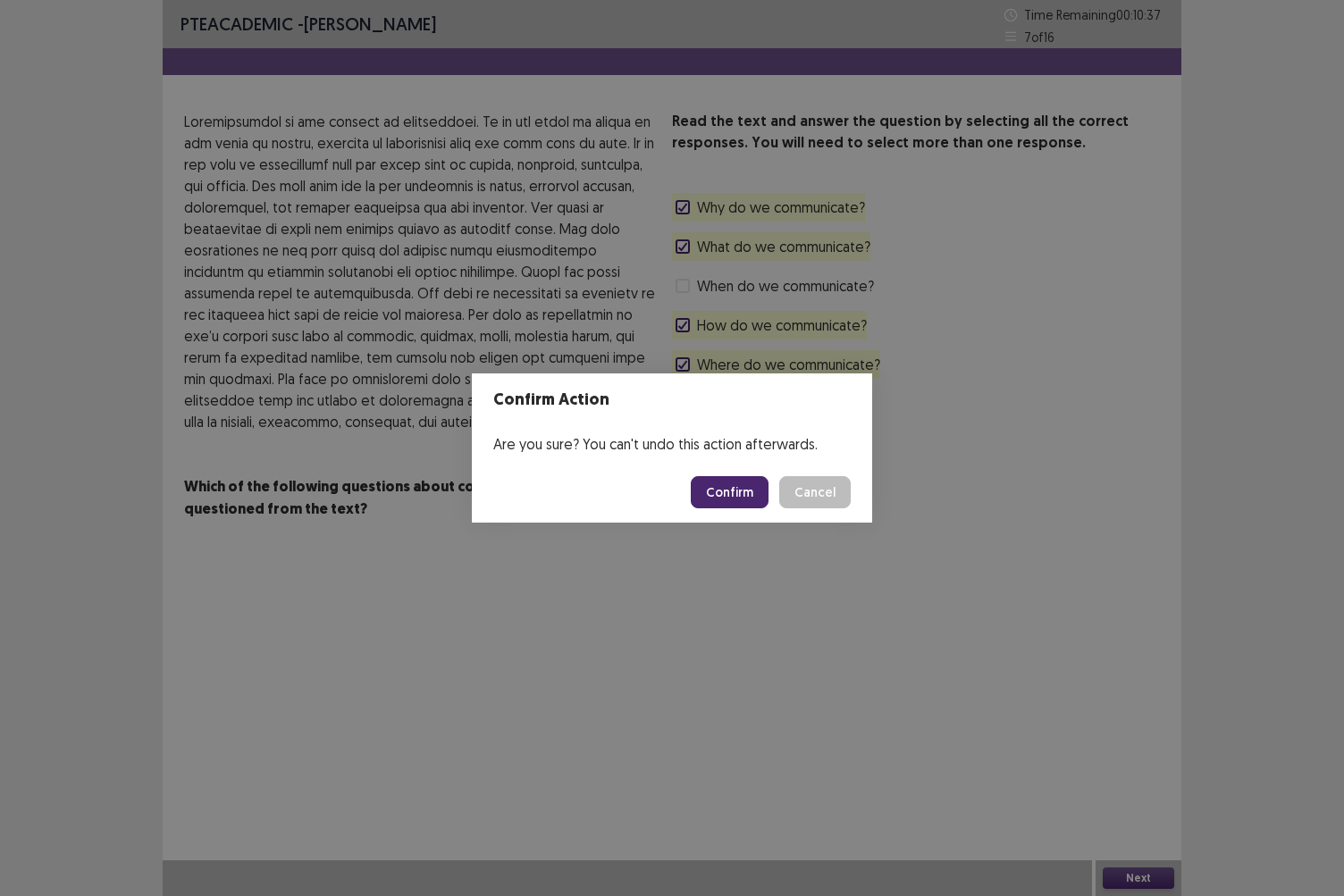
click at [756, 494] on button "Confirm" at bounding box center [729, 492] width 77 height 32
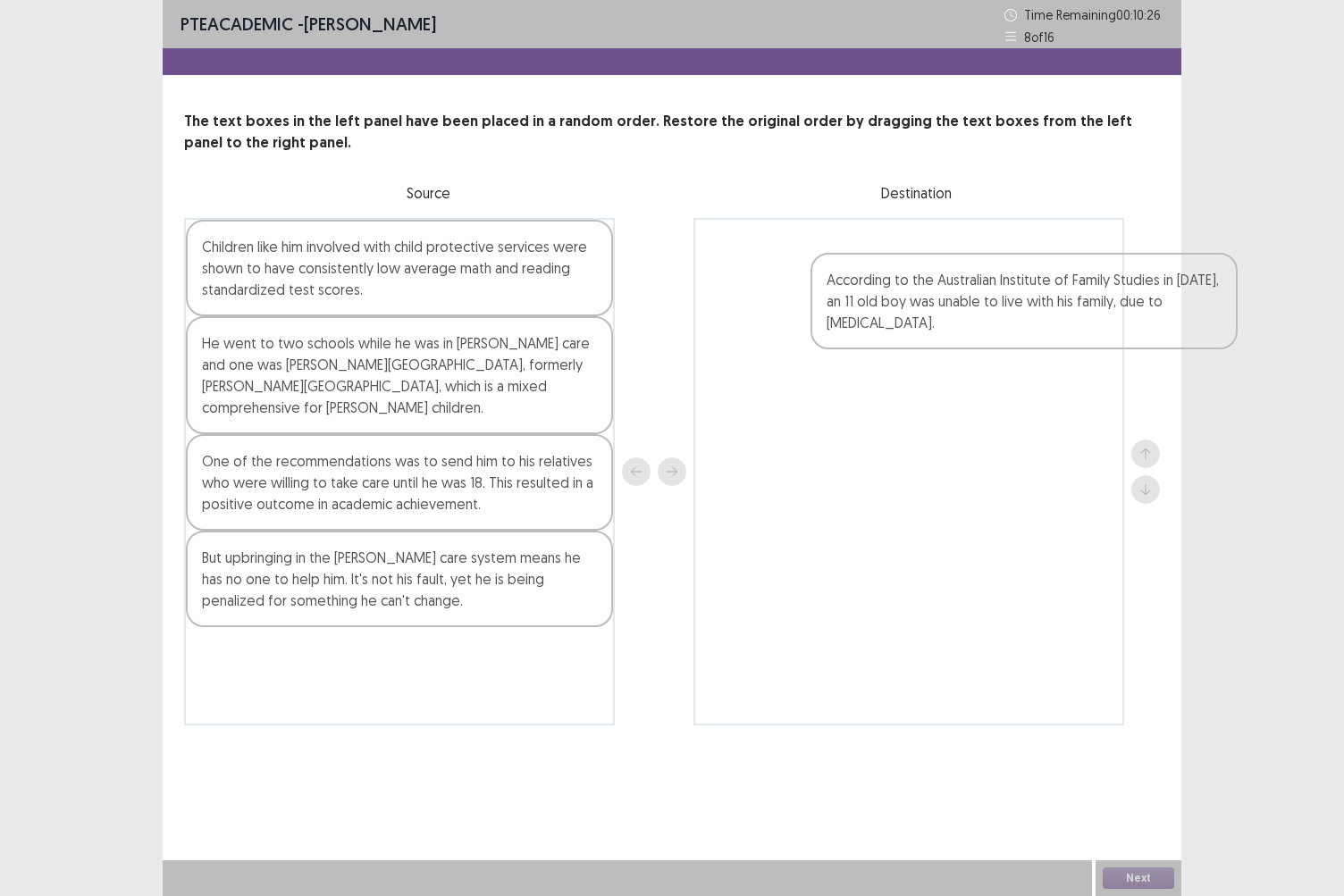
drag, startPoint x: 393, startPoint y: 679, endPoint x: 1003, endPoint y: 321, distance: 707.3
click at [1015, 323] on div "Children like him involved with child protective services were shown to have co…" at bounding box center [672, 471] width 976 height 507
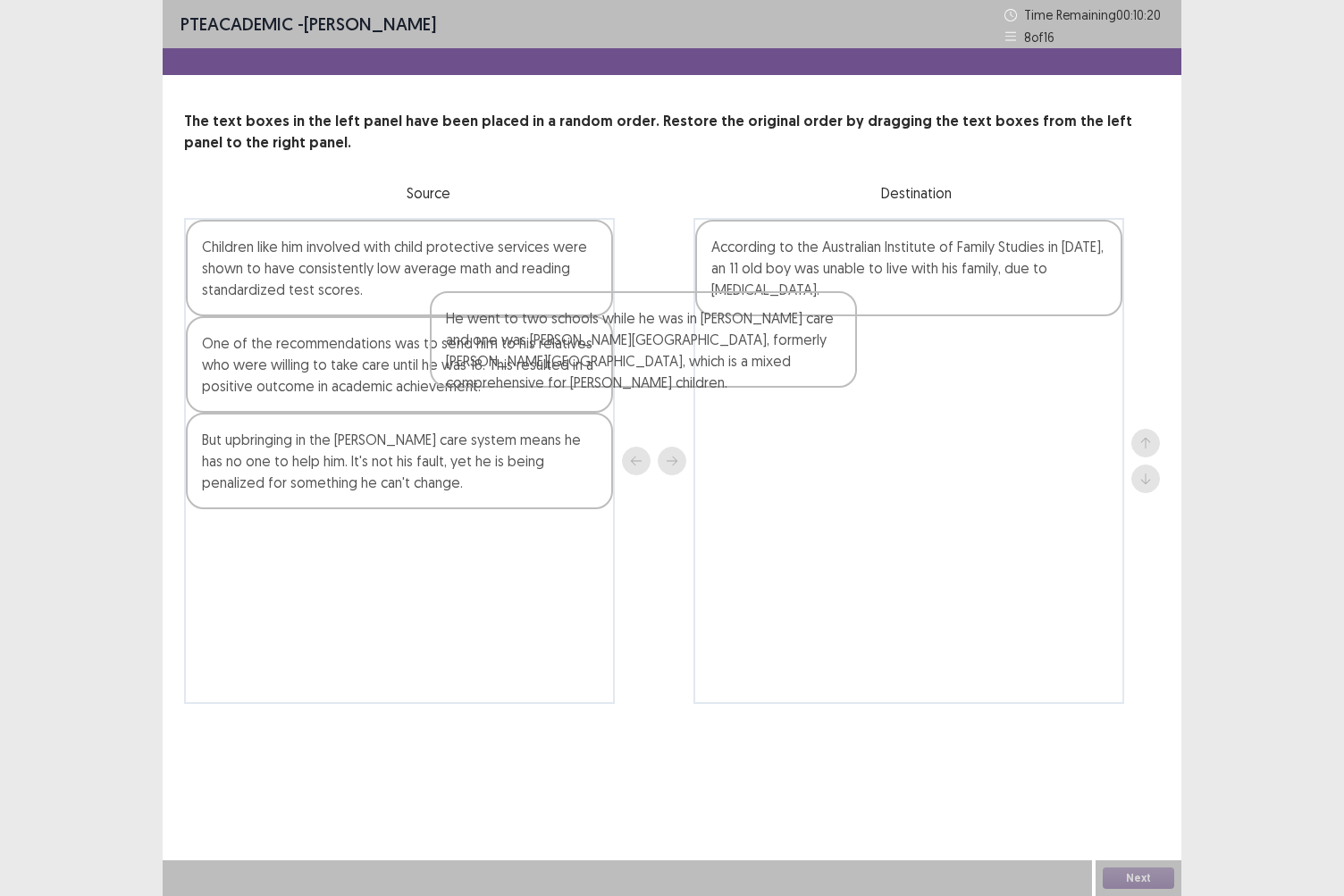
drag, startPoint x: 340, startPoint y: 365, endPoint x: 748, endPoint y: 347, distance: 408.4
click at [748, 347] on div "Children like him involved with child protective services were shown to have co…" at bounding box center [672, 461] width 976 height 486
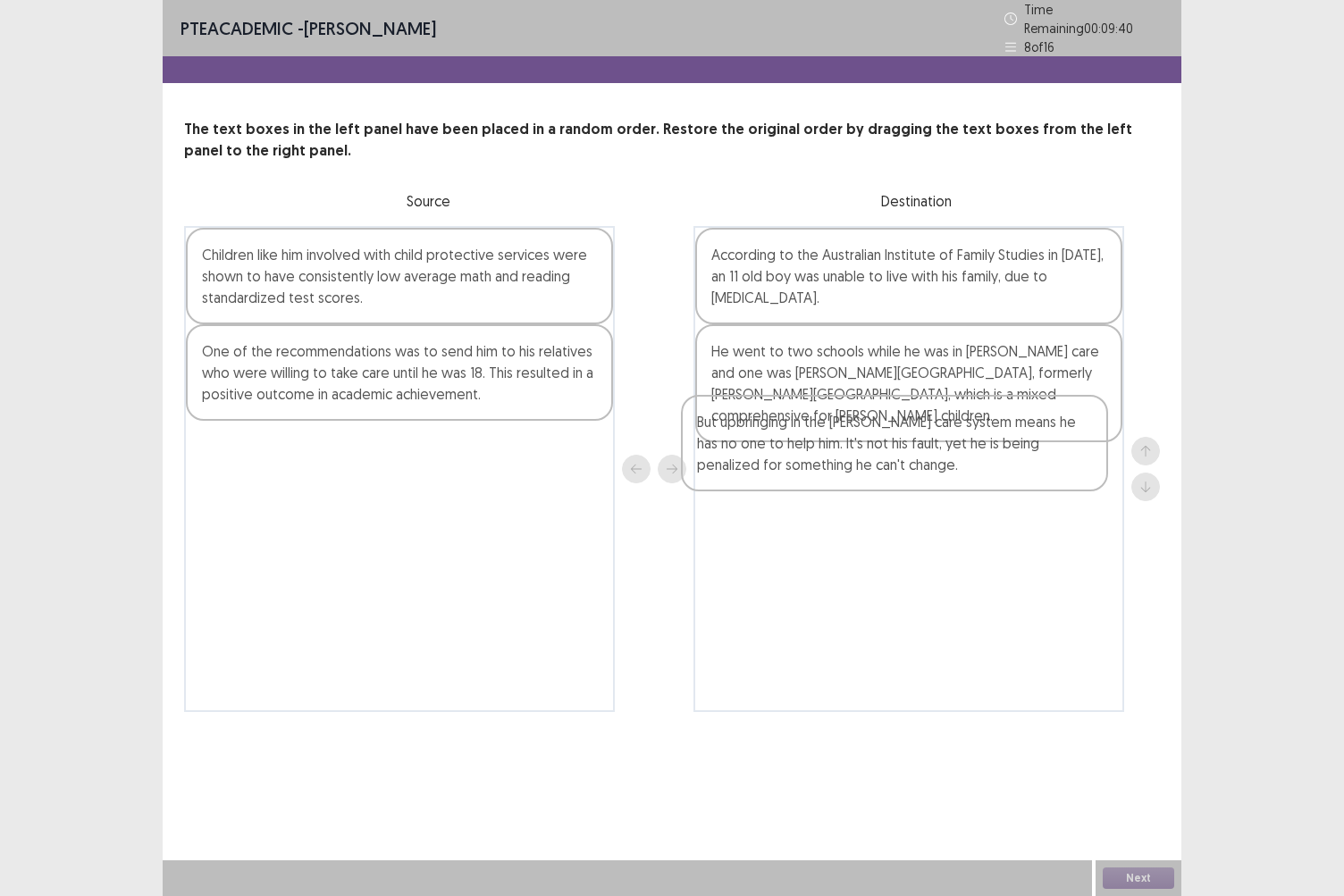
drag, startPoint x: 453, startPoint y: 467, endPoint x: 964, endPoint y: 453, distance: 511.2
click at [964, 453] on div "Children like him involved with child protective services were shown to have co…" at bounding box center [672, 469] width 976 height 486
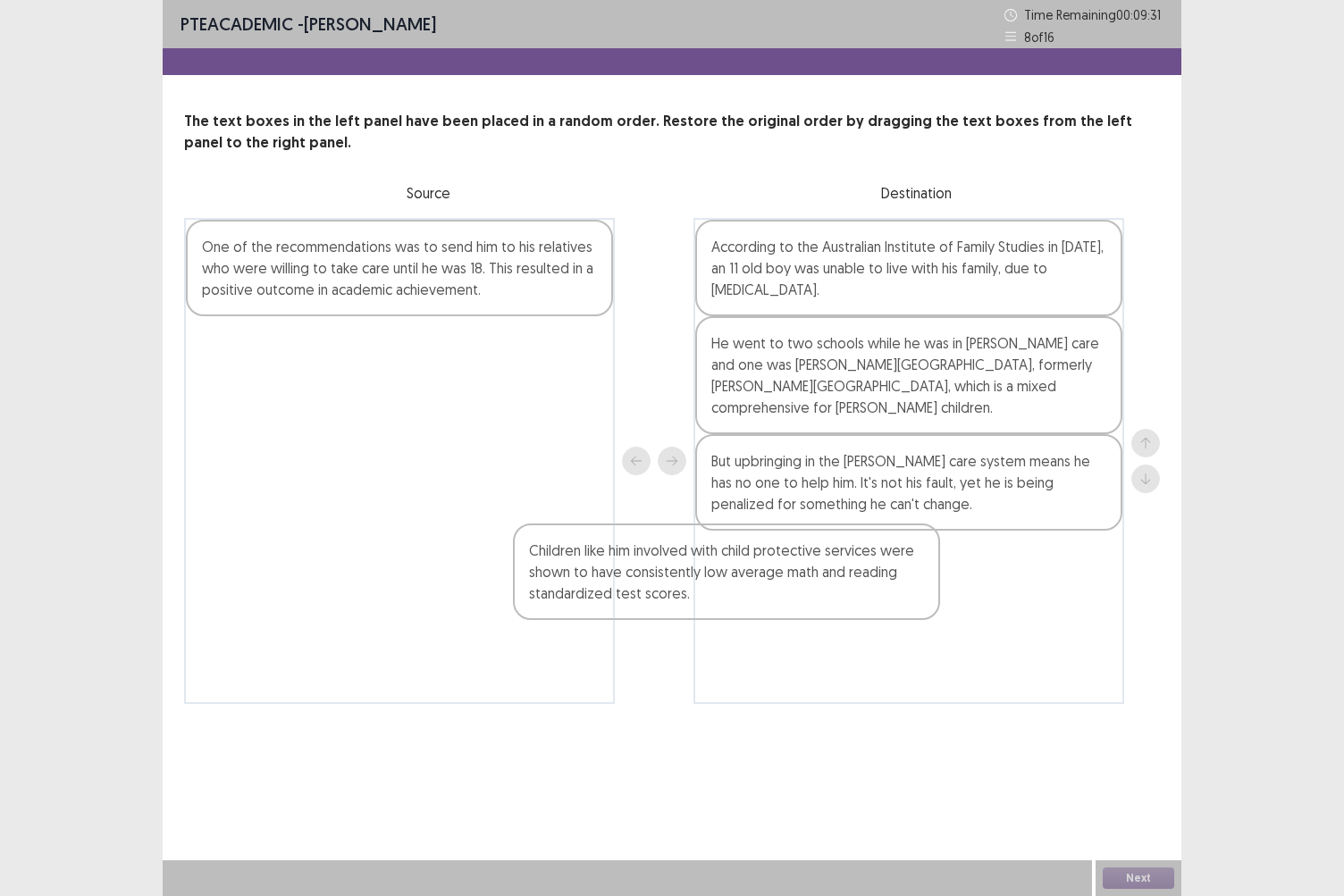
drag, startPoint x: 488, startPoint y: 277, endPoint x: 820, endPoint y: 585, distance: 452.9
click at [820, 585] on div "Children like him involved with child protective services were shown to have co…" at bounding box center [672, 461] width 976 height 486
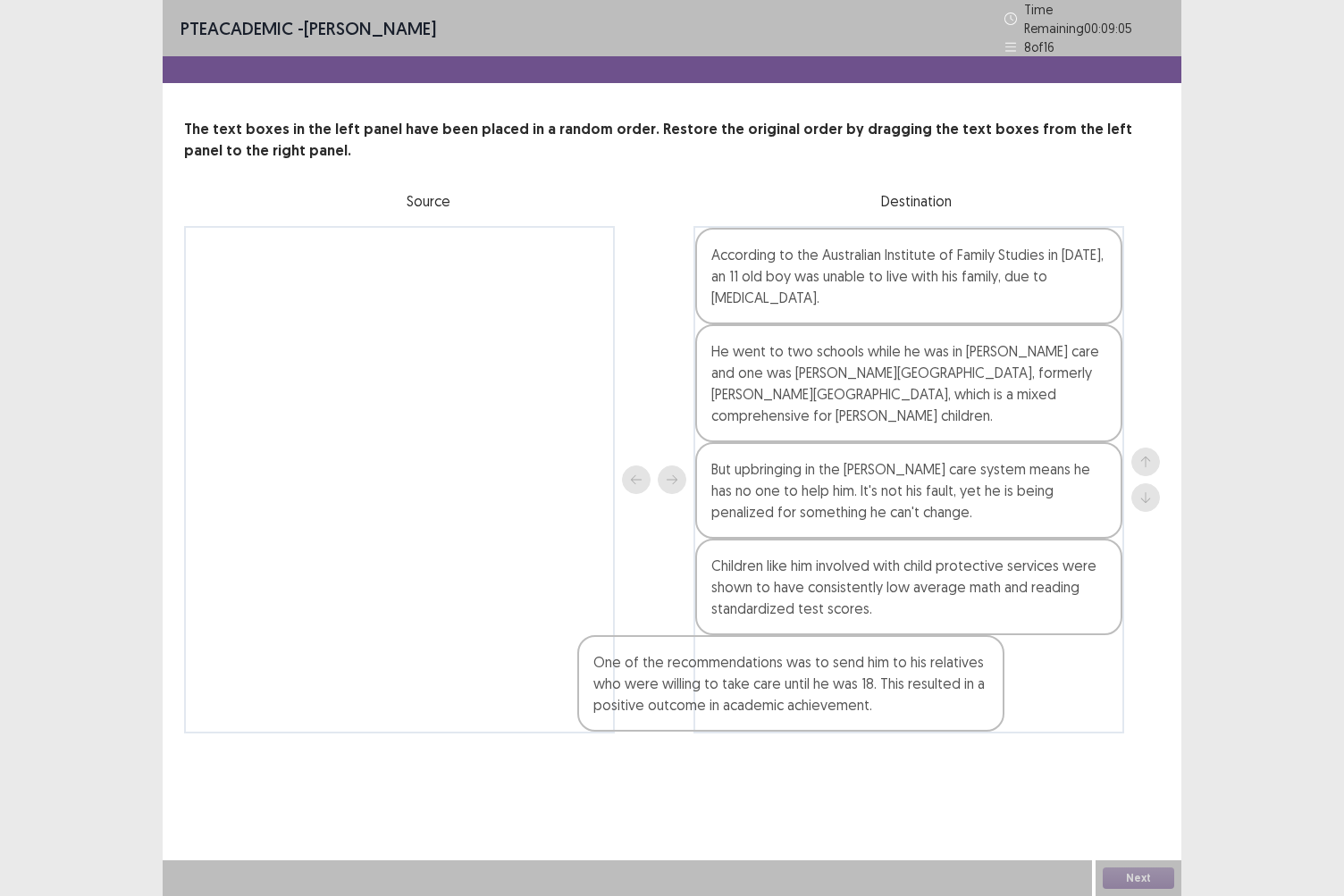
drag, startPoint x: 506, startPoint y: 284, endPoint x: 899, endPoint y: 705, distance: 575.9
click at [899, 705] on div "PTE academic - Ranju Neupane Time Remaining 00 : 09 : 05 8 of 16 The text boxes…" at bounding box center [672, 384] width 1019 height 769
click at [1115, 775] on button "Next" at bounding box center [1138, 879] width 72 height 22
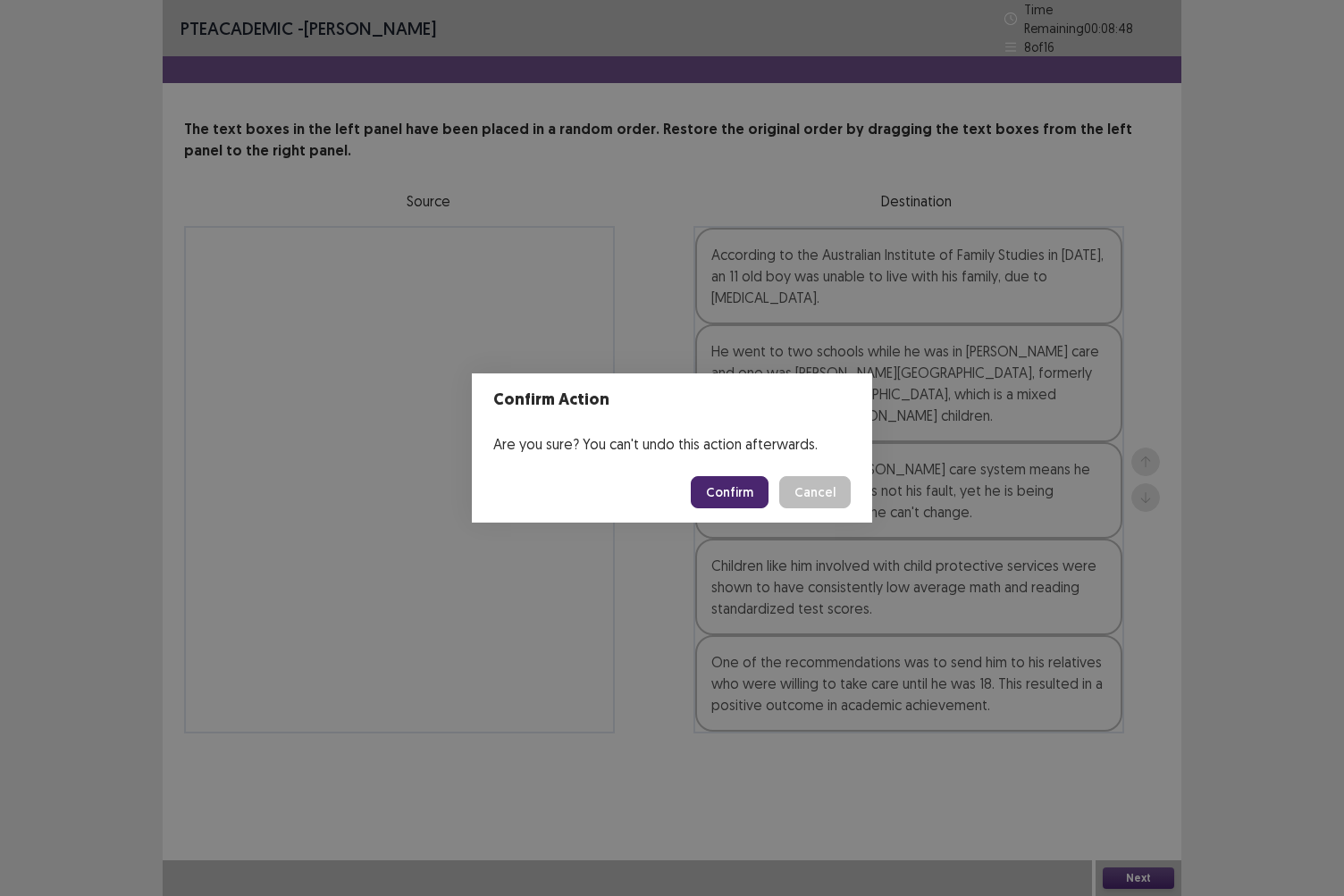
click at [726, 486] on button "Confirm" at bounding box center [729, 492] width 77 height 32
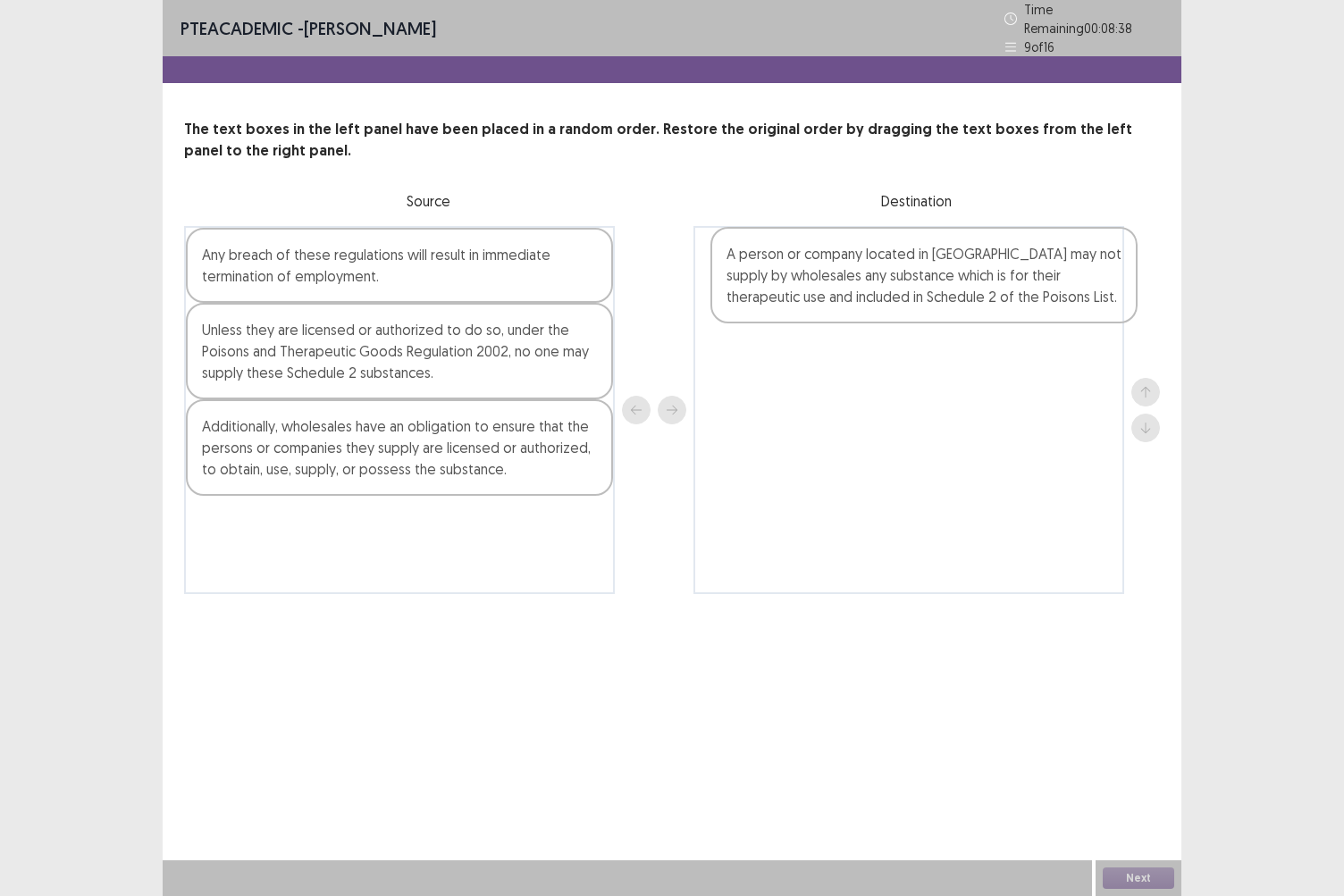
drag, startPoint x: 376, startPoint y: 372, endPoint x: 902, endPoint y: 302, distance: 530.6
click at [902, 302] on div "Any breach of these regulations will result in immediate termination of employm…" at bounding box center [672, 410] width 976 height 368
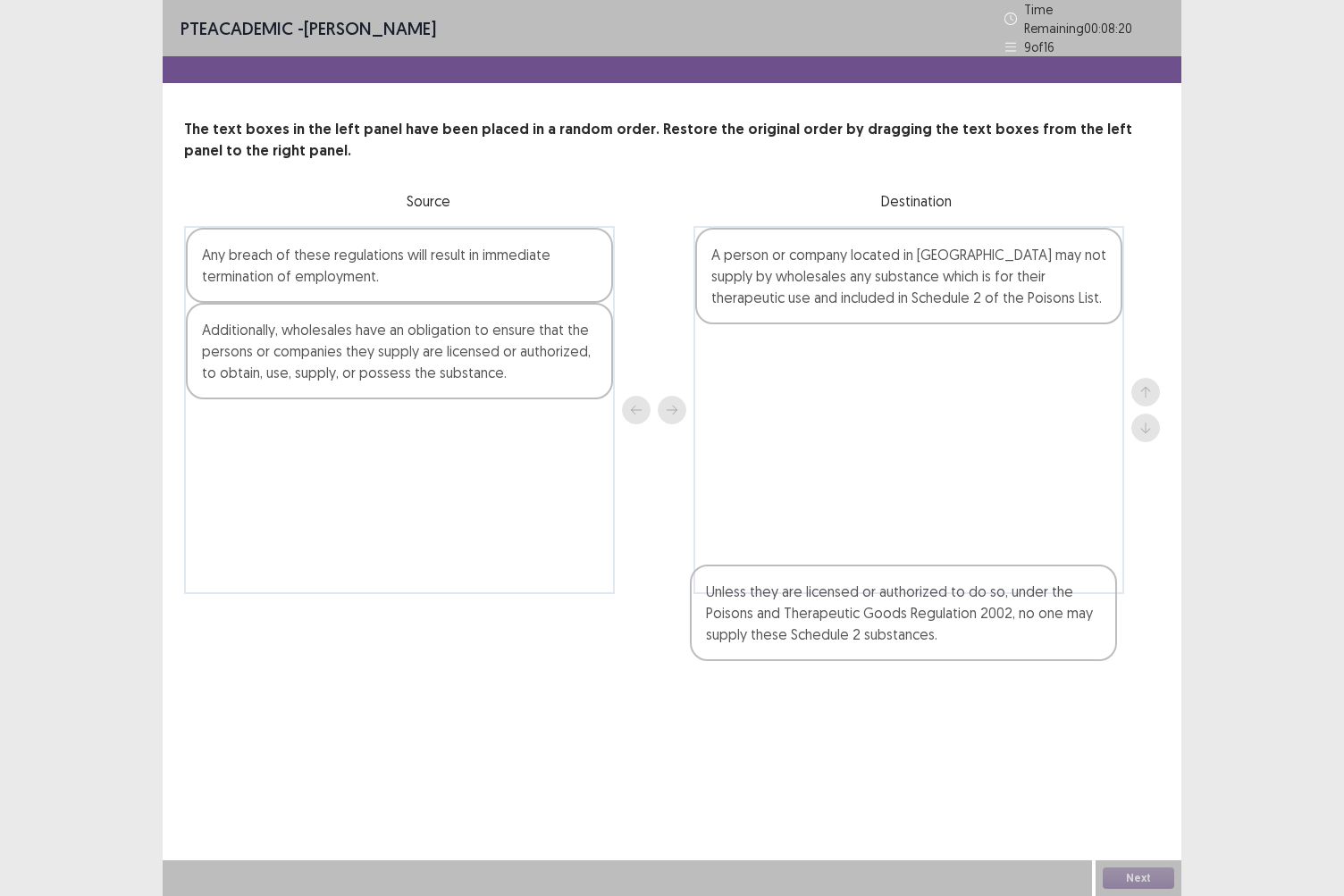
drag, startPoint x: 488, startPoint y: 354, endPoint x: 1001, endPoint y: 624, distance: 579.7
click at [1001, 624] on div "PTE academic - Ranju Neupane Time Remaining 00 : 08 : 20 9 of 16 The text boxes…" at bounding box center [672, 448] width 1019 height 896
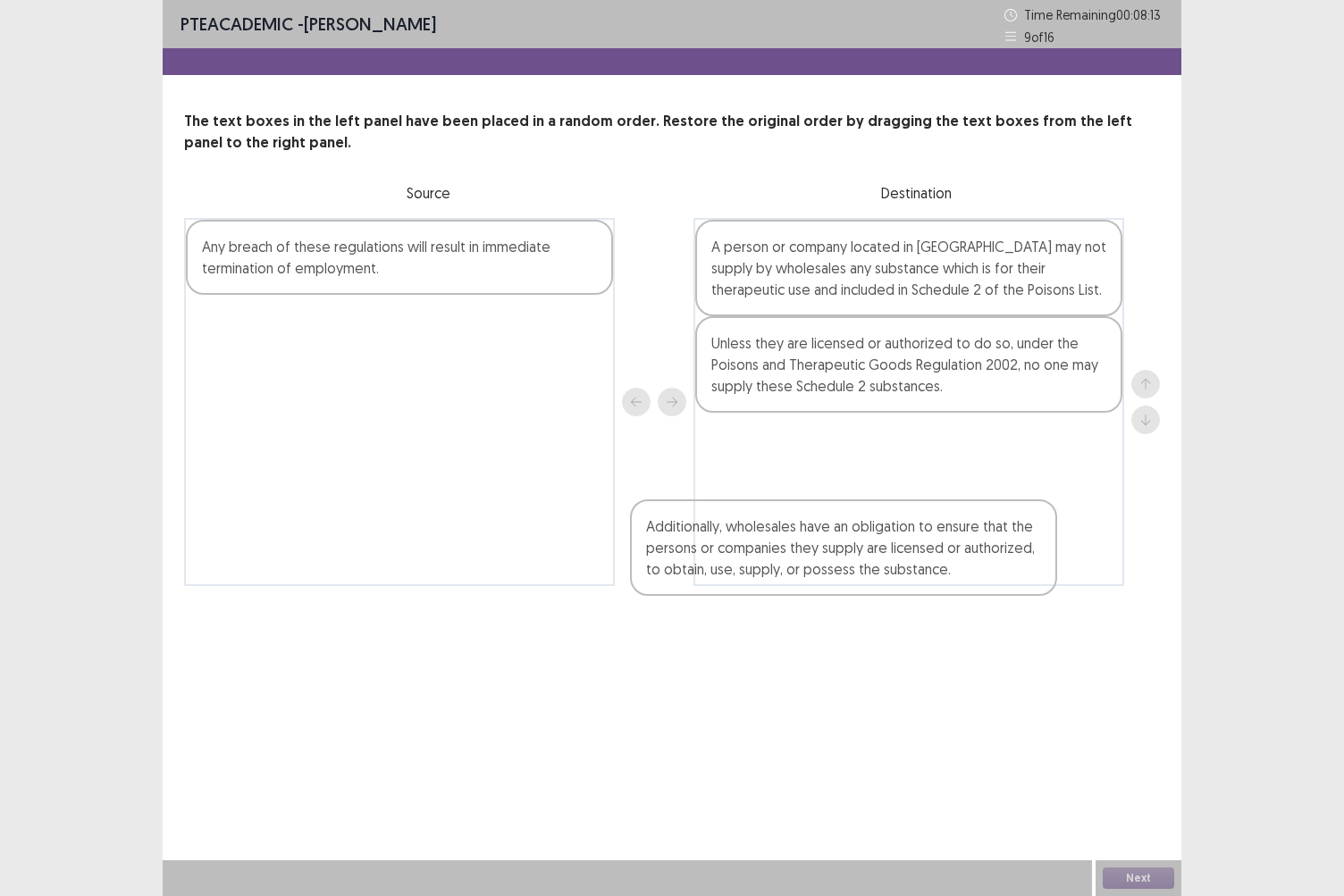
drag, startPoint x: 480, startPoint y: 372, endPoint x: 944, endPoint y: 612, distance: 522.4
click at [944, 612] on div "PTE academic - Ranju Neupane Time Remaining 00 : 08 : 13 9 of 16 The text boxes…" at bounding box center [672, 311] width 1019 height 622
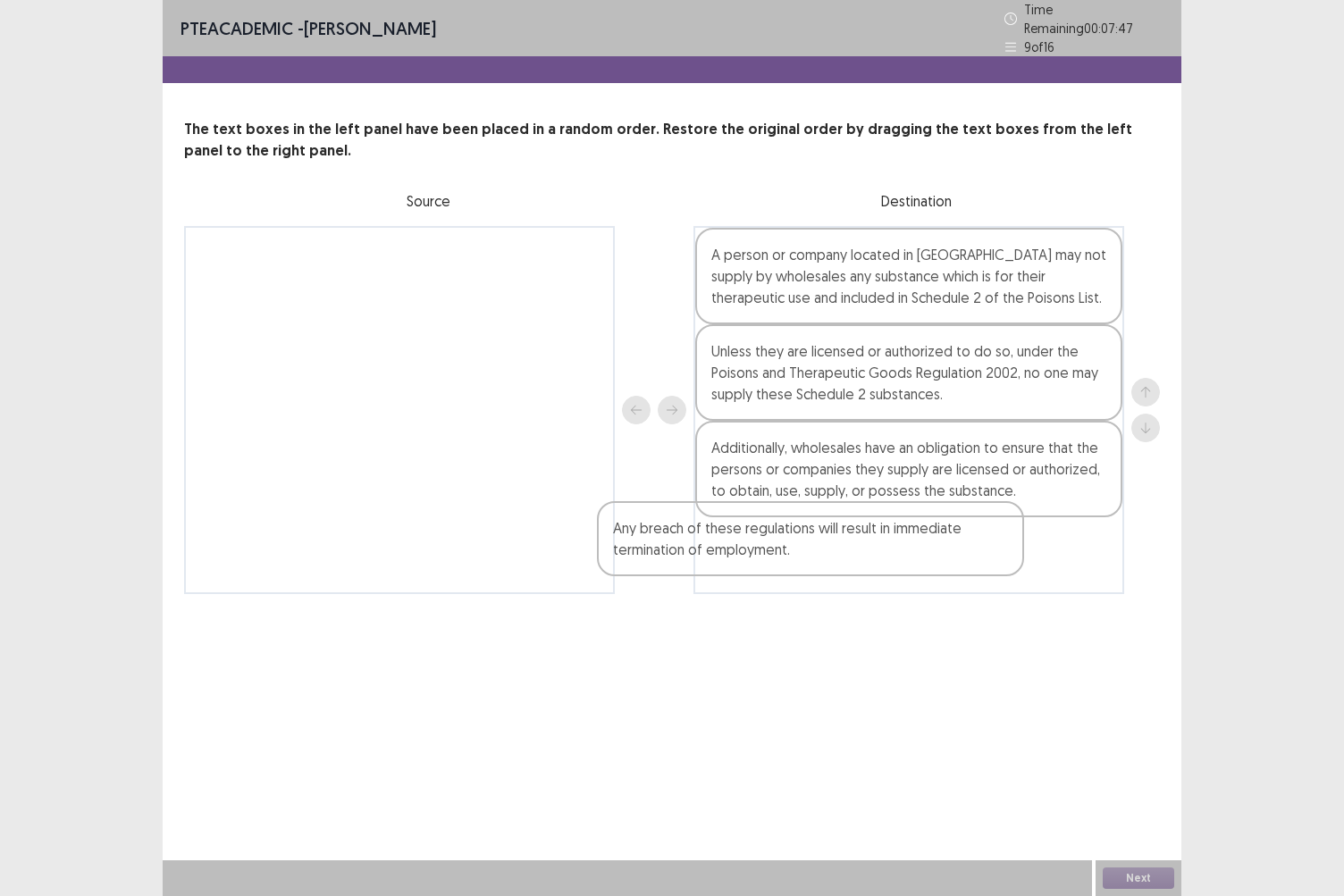
drag, startPoint x: 507, startPoint y: 261, endPoint x: 921, endPoint y: 547, distance: 503.2
click at [921, 547] on div "Any breach of these regulations will result in immediate termination of employm…" at bounding box center [672, 410] width 976 height 368
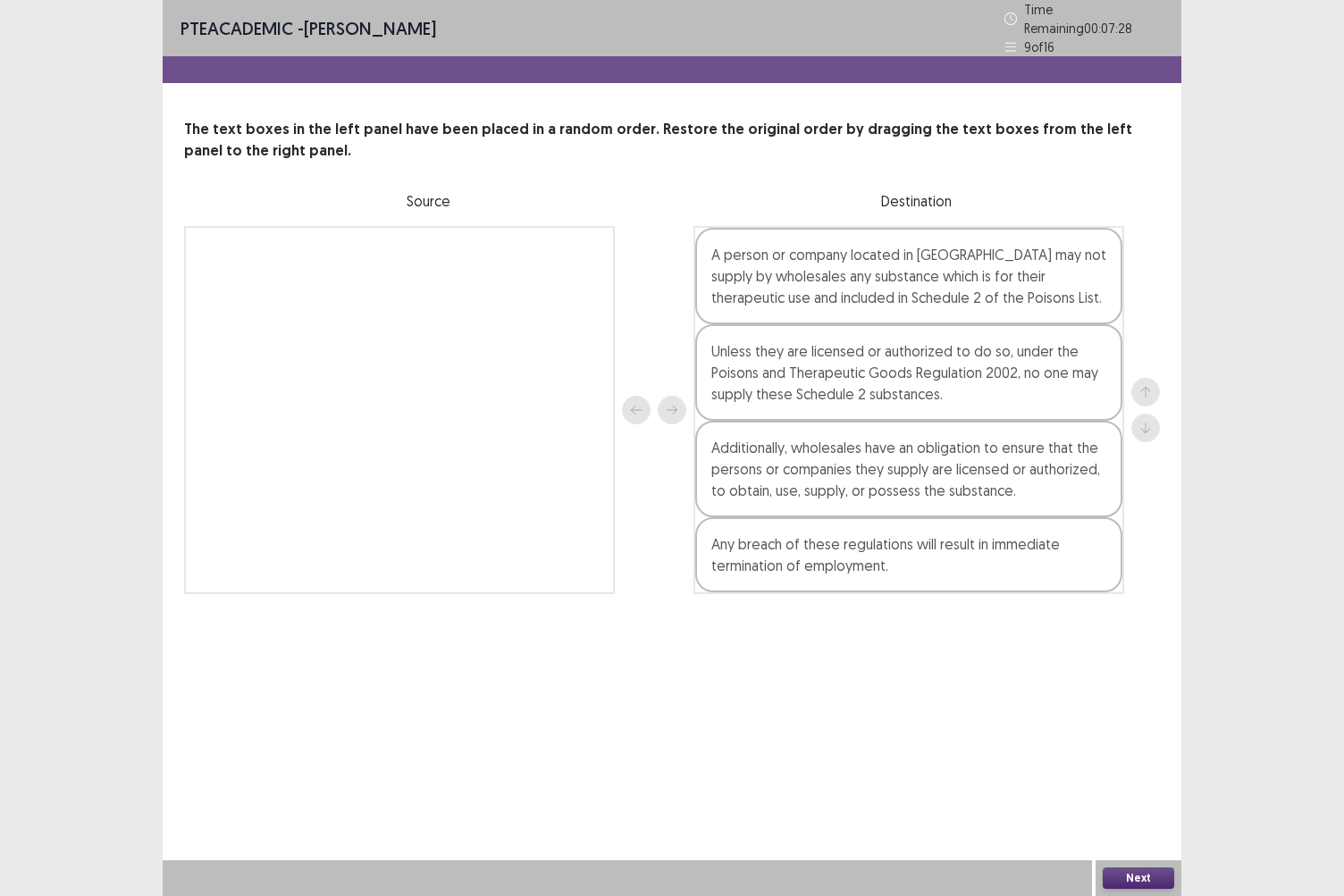
click at [1135, 775] on button "Next" at bounding box center [1138, 879] width 72 height 22
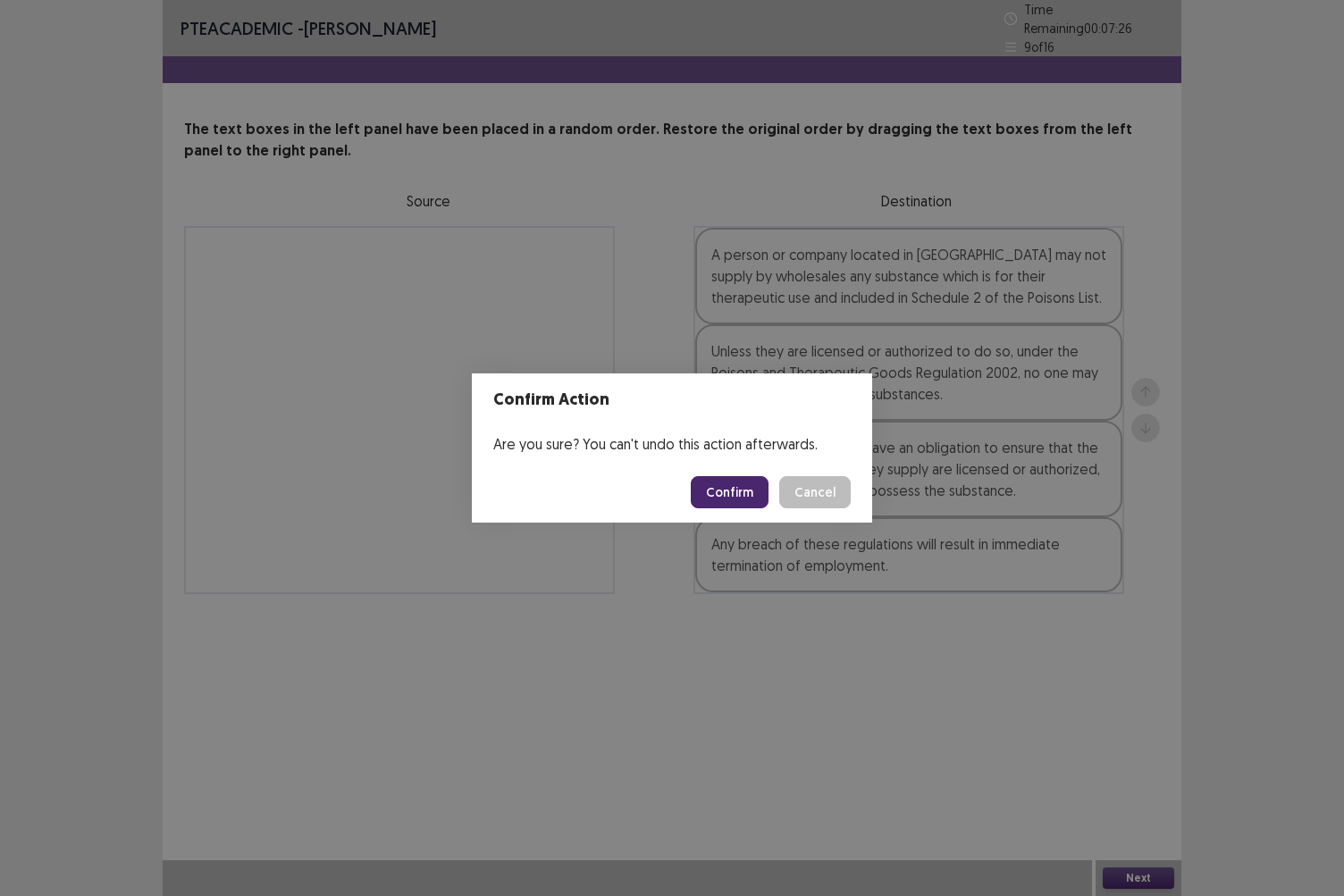
click at [747, 490] on button "Confirm" at bounding box center [729, 492] width 77 height 32
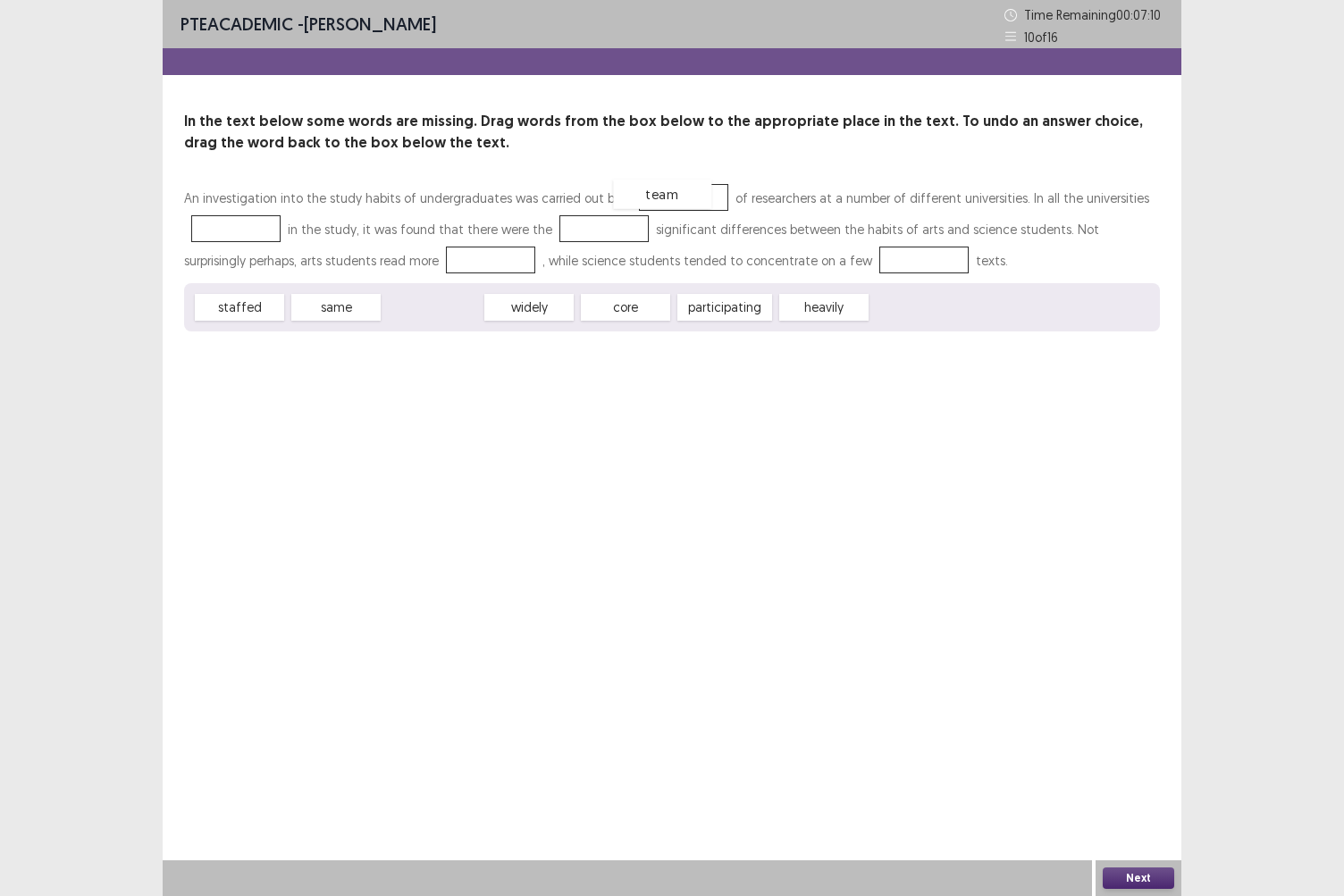
drag, startPoint x: 433, startPoint y: 309, endPoint x: 663, endPoint y: 195, distance: 256.7
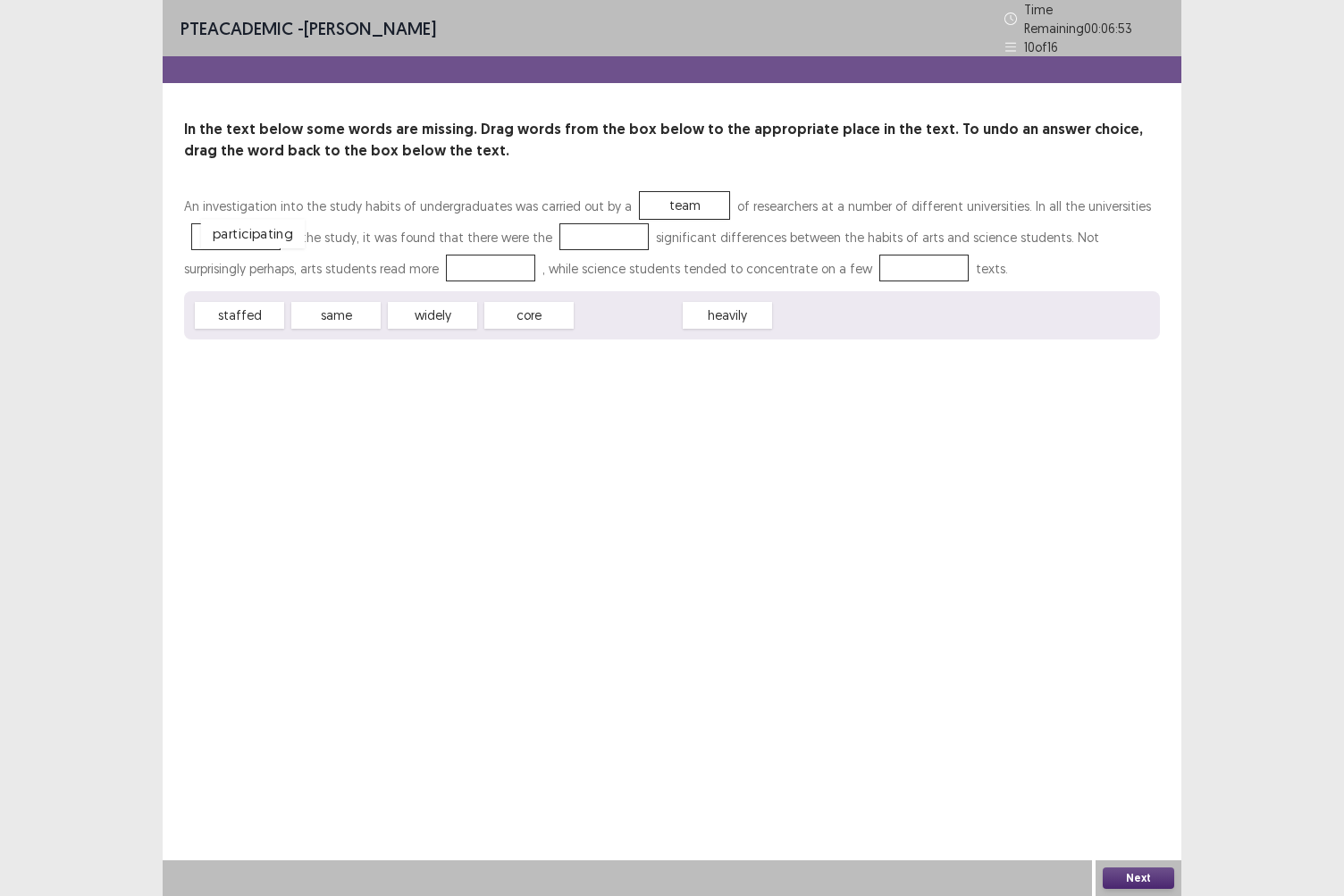
drag, startPoint x: 648, startPoint y: 303, endPoint x: 256, endPoint y: 219, distance: 400.9
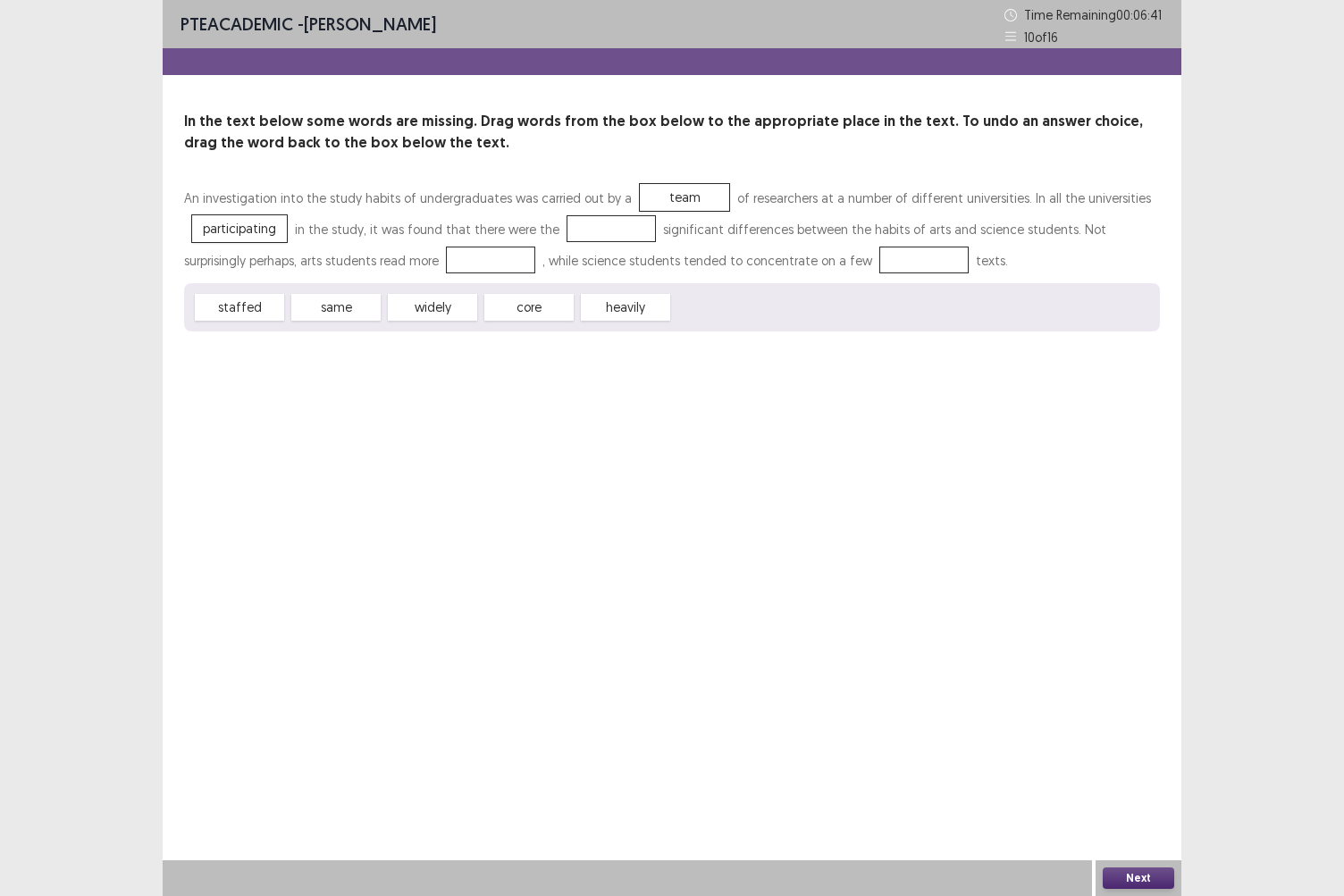
click at [361, 243] on div "An investigation into the study habits of undergraduates was carried out by a t…" at bounding box center [672, 229] width 976 height 94
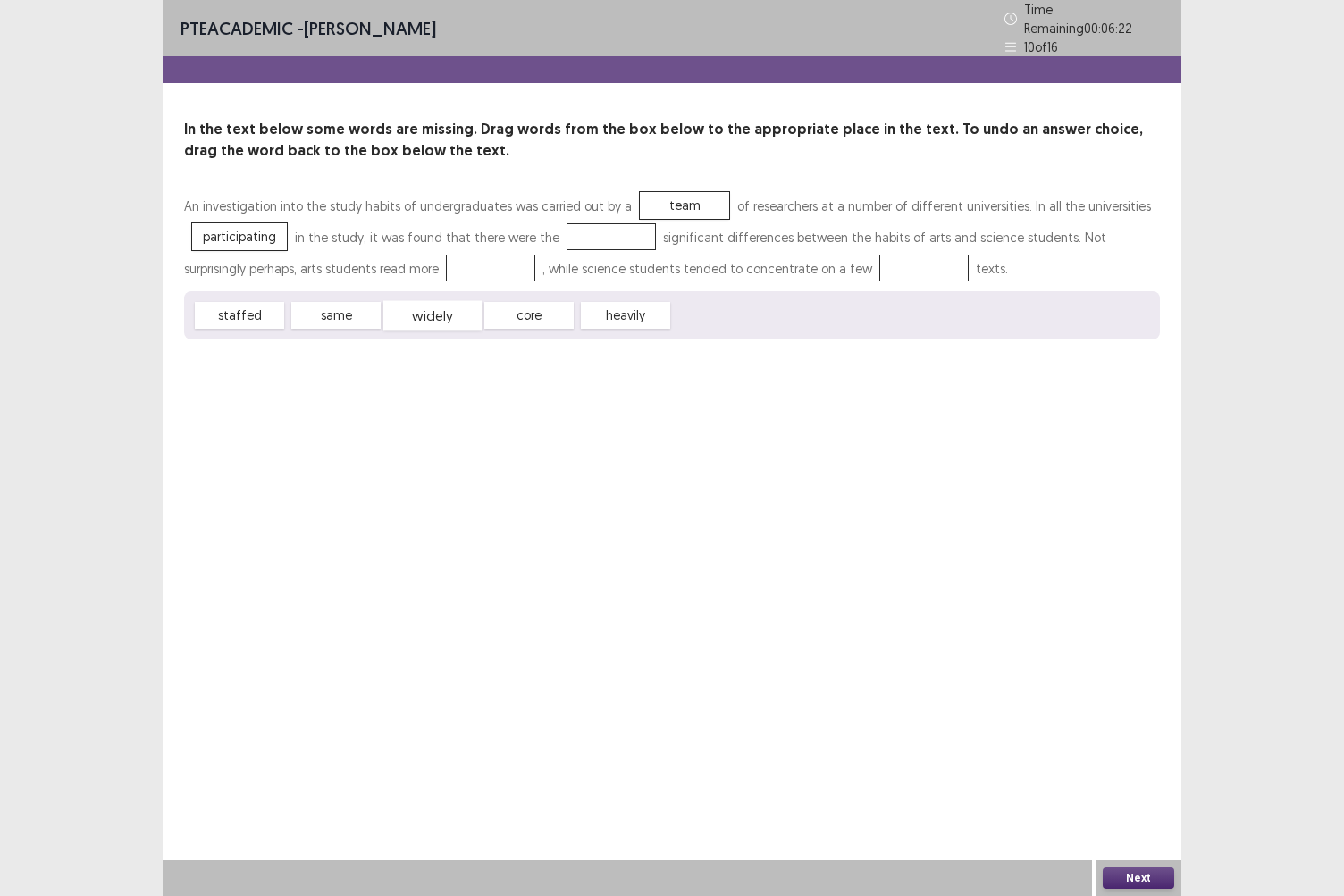
click at [436, 311] on div "widely" at bounding box center [433, 316] width 98 height 29
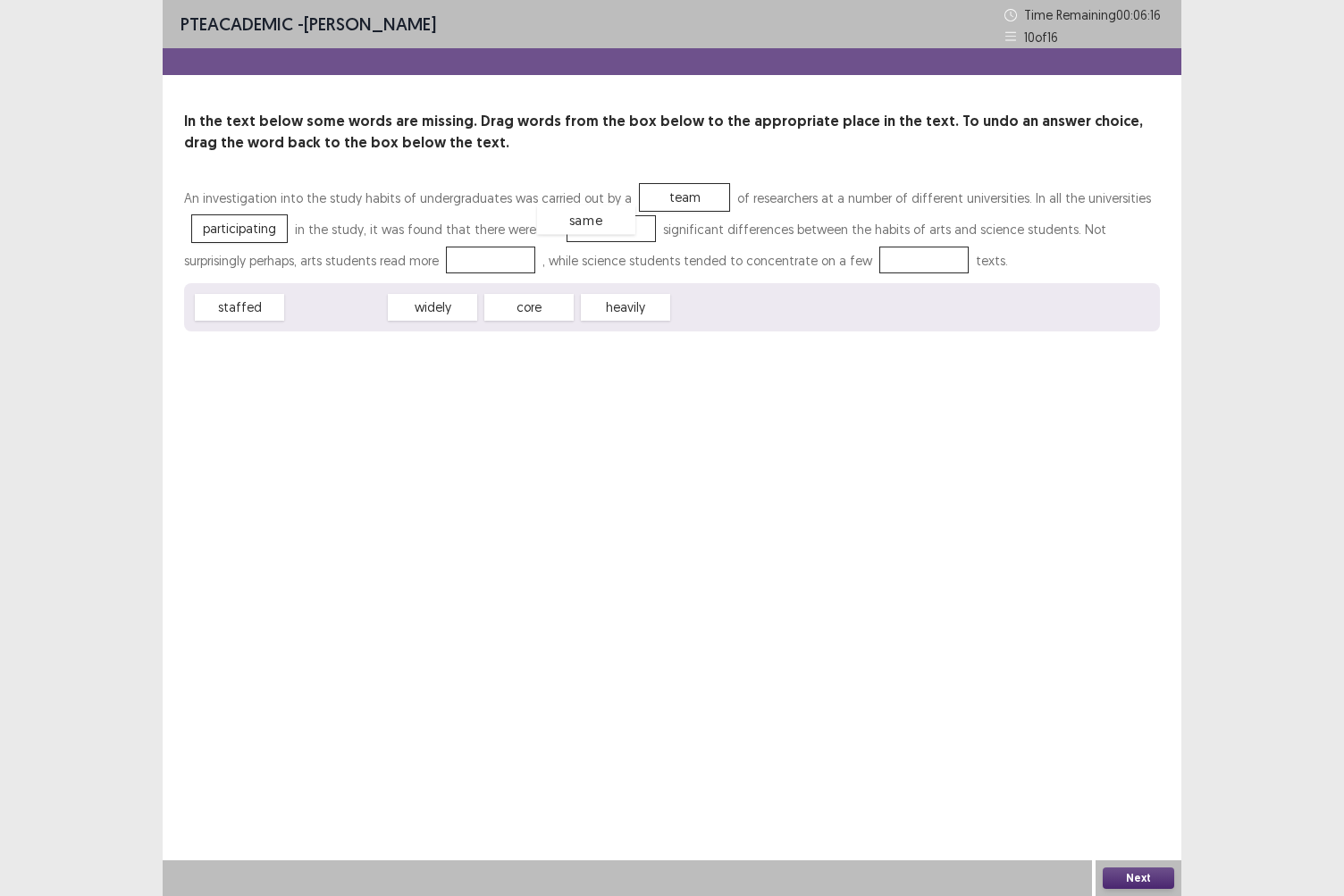
drag, startPoint x: 339, startPoint y: 304, endPoint x: 589, endPoint y: 217, distance: 264.7
drag, startPoint x: 615, startPoint y: 273, endPoint x: 656, endPoint y: 391, distance: 124.9
click at [656, 391] on div "same" at bounding box center [667, 389] width 98 height 29
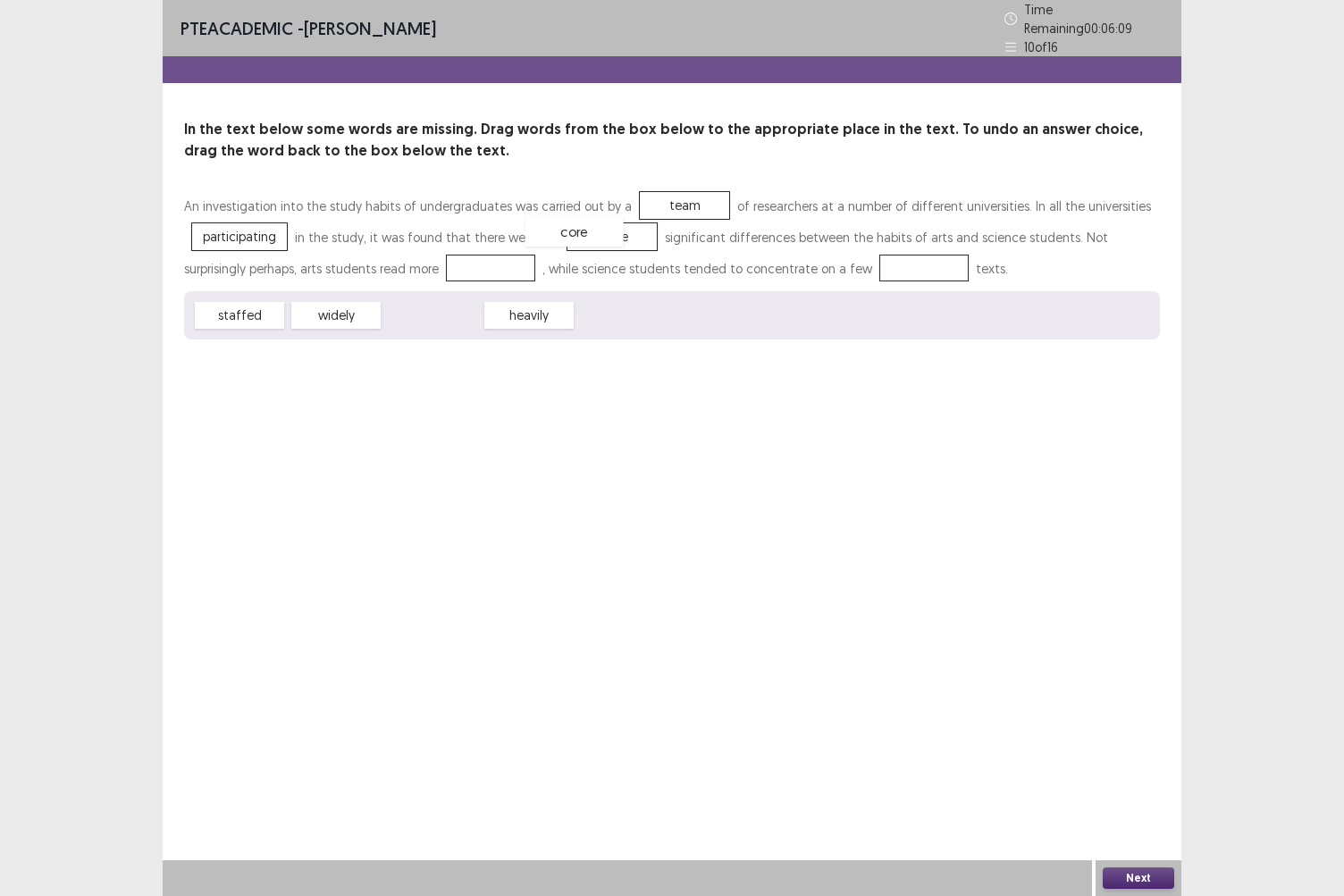
drag, startPoint x: 447, startPoint y: 302, endPoint x: 589, endPoint y: 219, distance: 164.5
drag, startPoint x: 352, startPoint y: 312, endPoint x: 411, endPoint y: 268, distance: 73.6
drag, startPoint x: 247, startPoint y: 308, endPoint x: 846, endPoint y: 257, distance: 601.2
drag, startPoint x: 345, startPoint y: 316, endPoint x: 602, endPoint y: 229, distance: 271.3
click at [1339, 775] on div "PTE academic - Ranju Neupane Time Remaining 00 : 04 : 34 10 of 16 In the text b…" at bounding box center [672, 448] width 1344 height 896
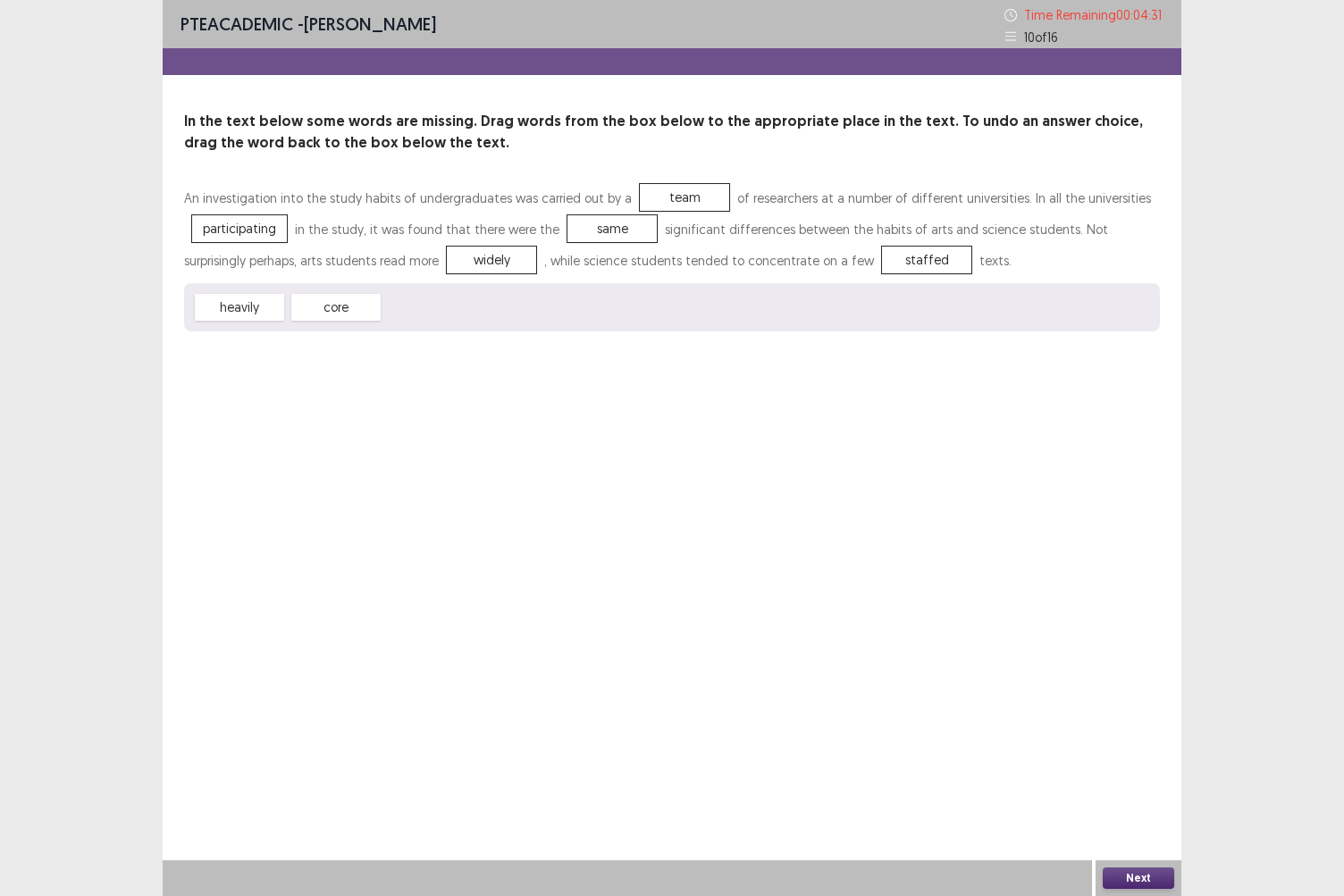
click at [1296, 775] on div "PTE academic - Ranju Neupane Time Remaining 00 : 04 : 31 10 of 16 In the text b…" at bounding box center [672, 448] width 1344 height 896
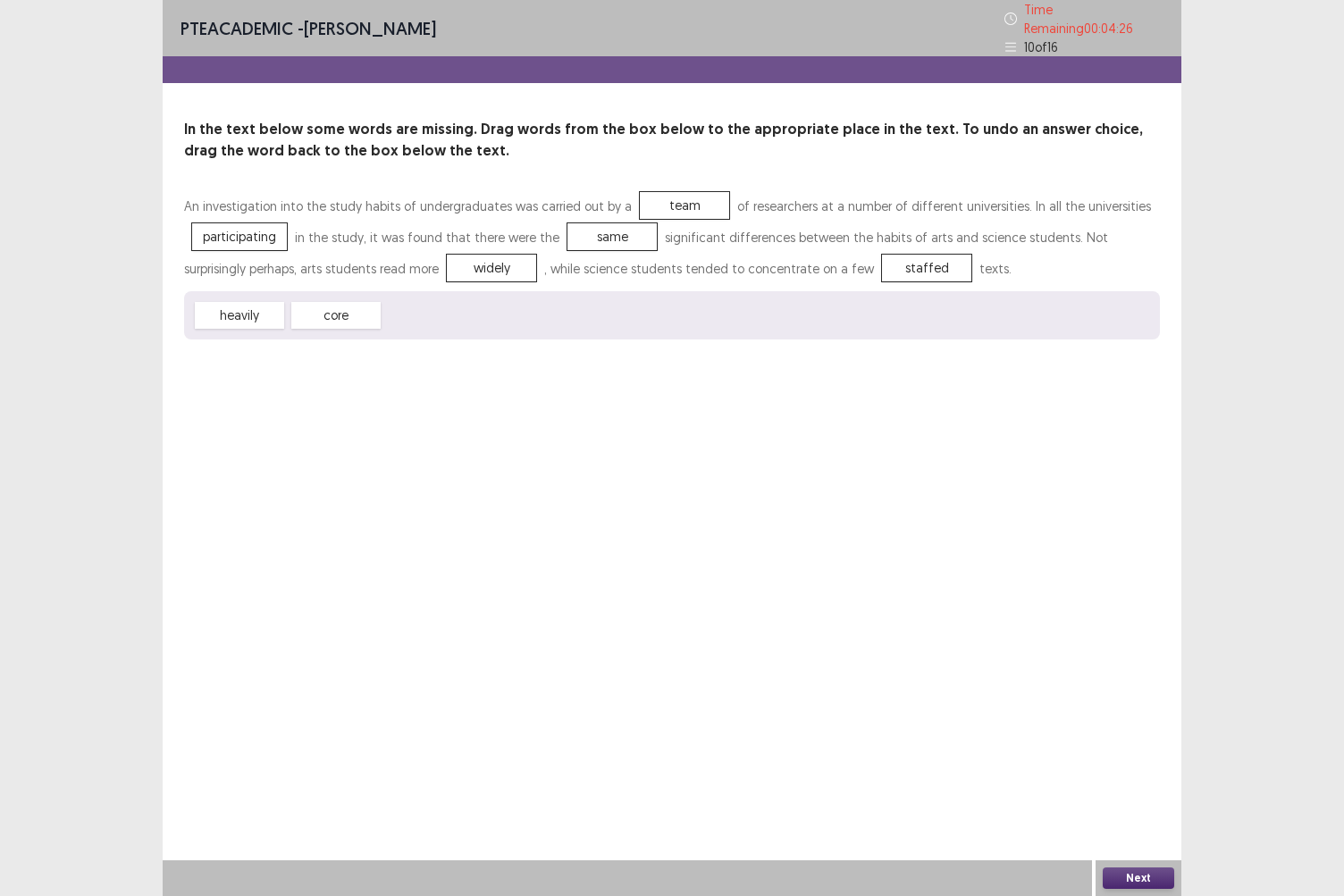
click at [1151, 775] on button "Next" at bounding box center [1138, 879] width 72 height 22
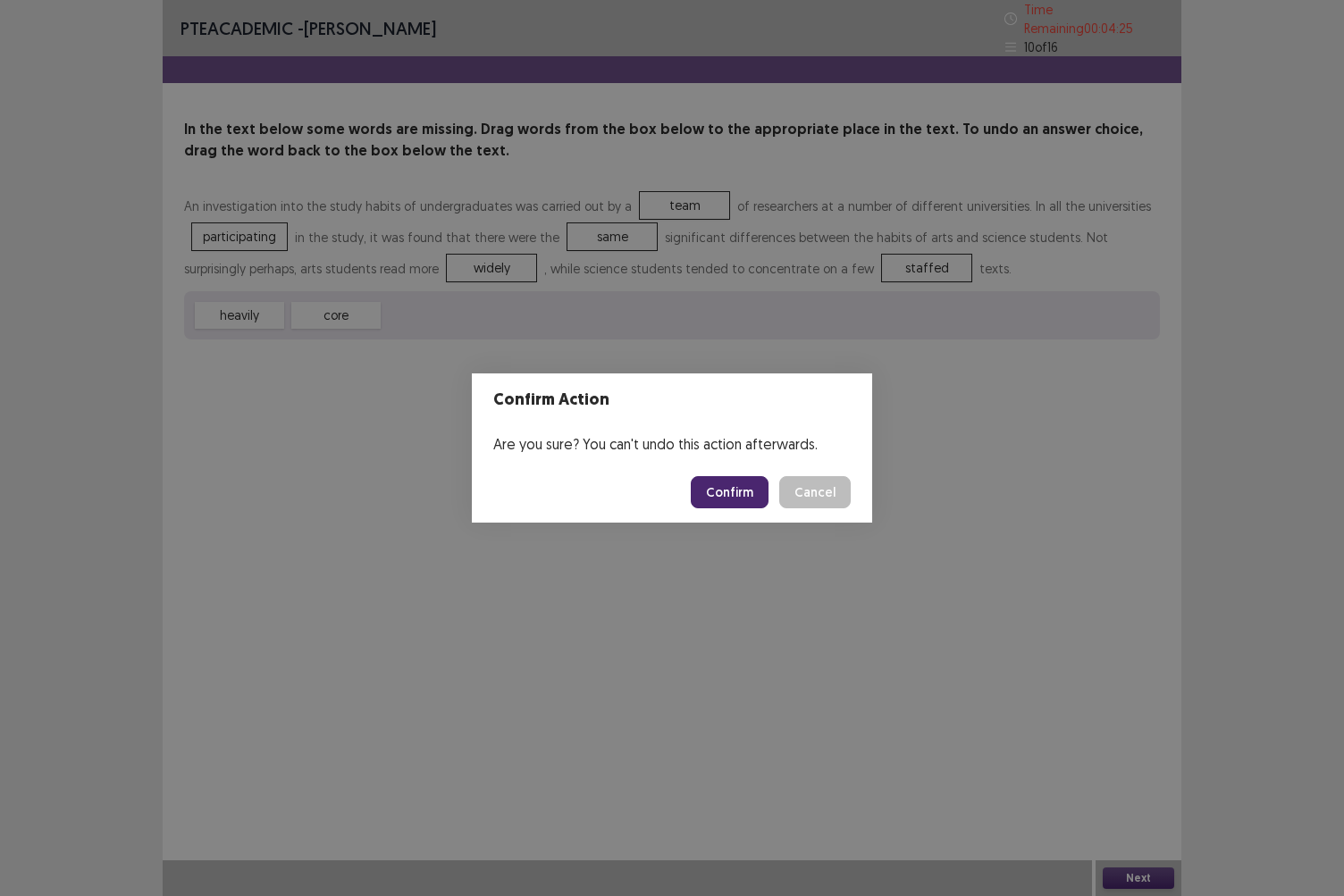
click at [726, 490] on button "Confirm" at bounding box center [729, 492] width 77 height 32
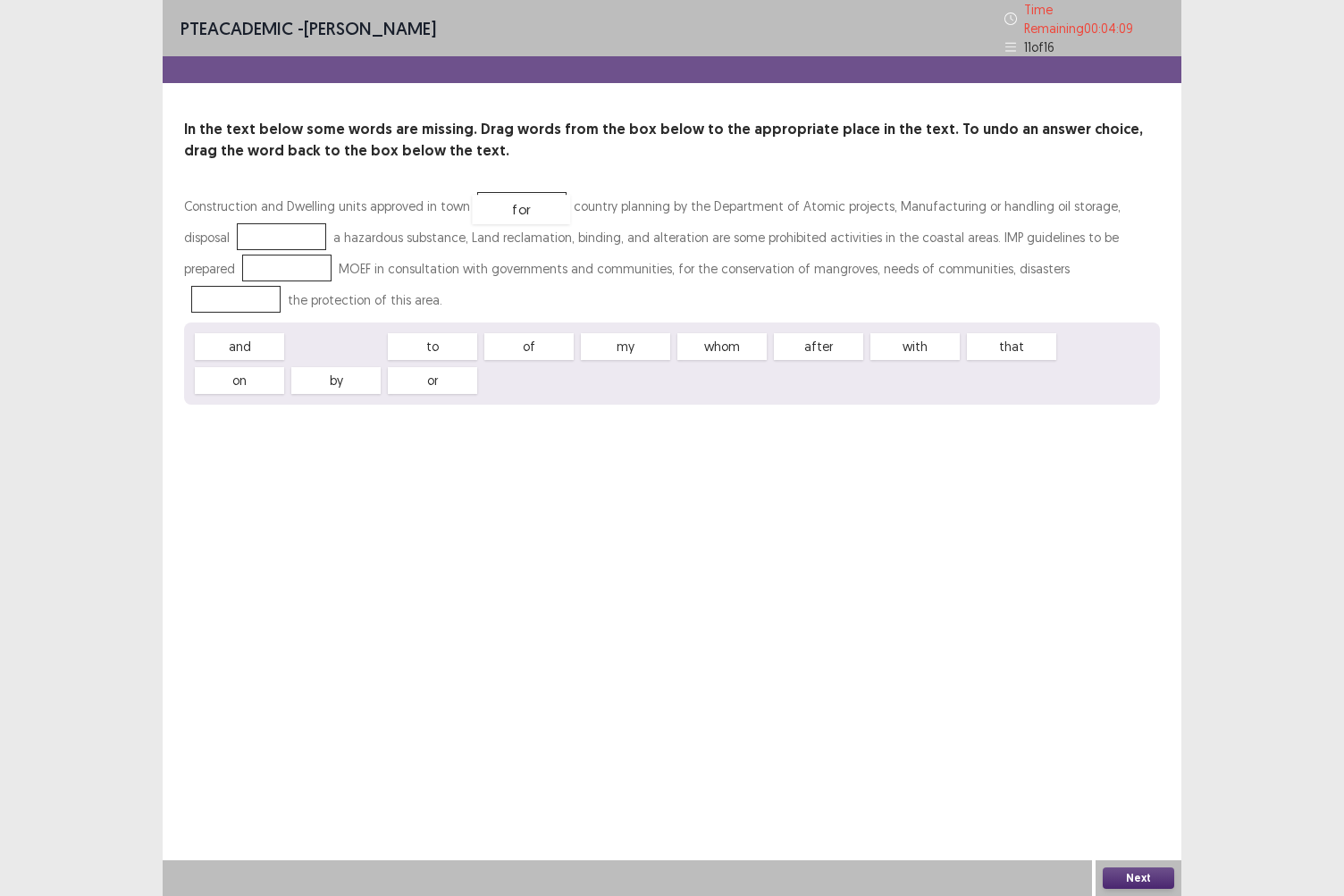
drag, startPoint x: 324, startPoint y: 340, endPoint x: 509, endPoint y: 202, distance: 230.8
drag, startPoint x: 451, startPoint y: 334, endPoint x: 272, endPoint y: 229, distance: 207.5
drag, startPoint x: 993, startPoint y: 340, endPoint x: 229, endPoint y: 269, distance: 767.3
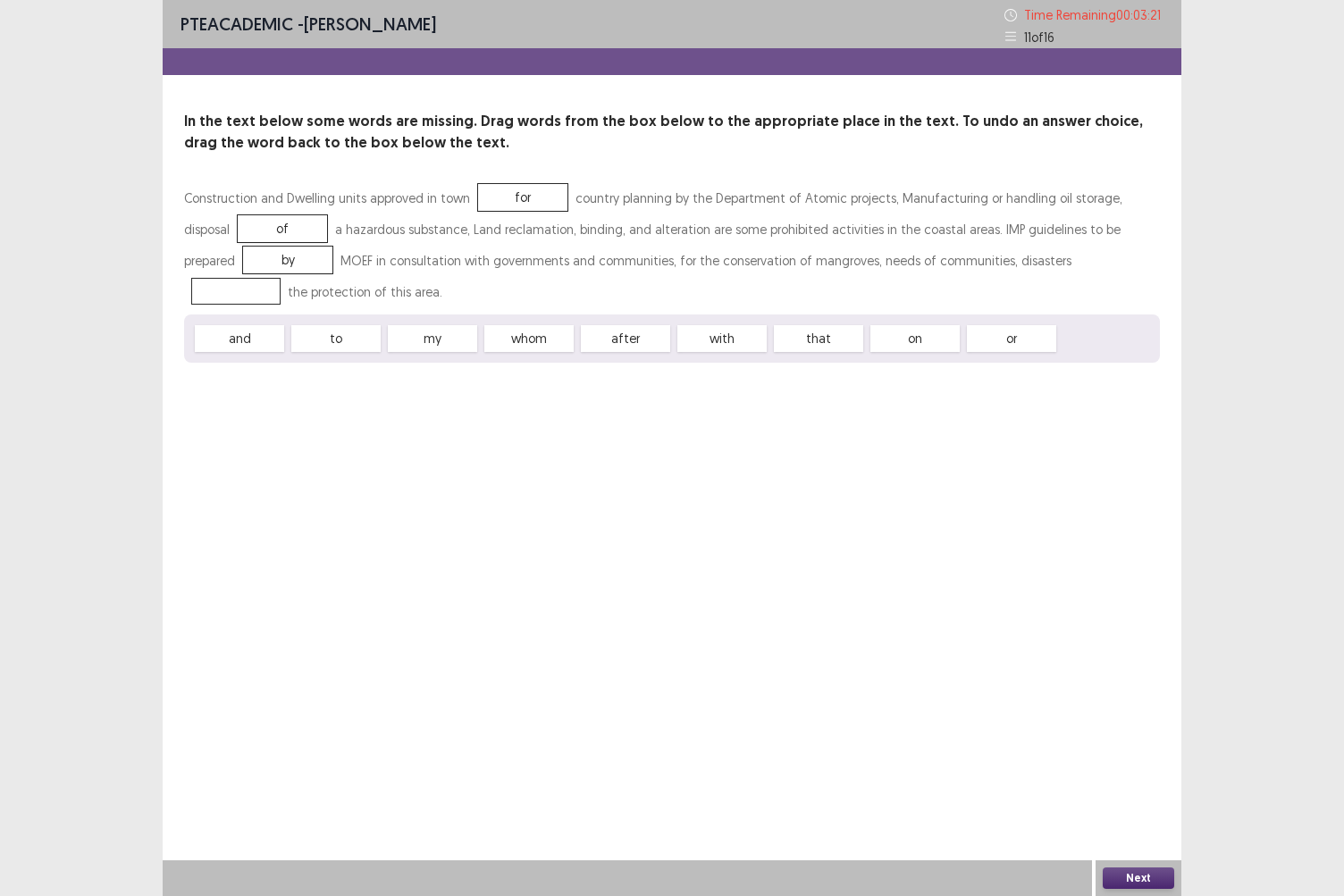
drag, startPoint x: 627, startPoint y: 341, endPoint x: 797, endPoint y: 274, distance: 182.7
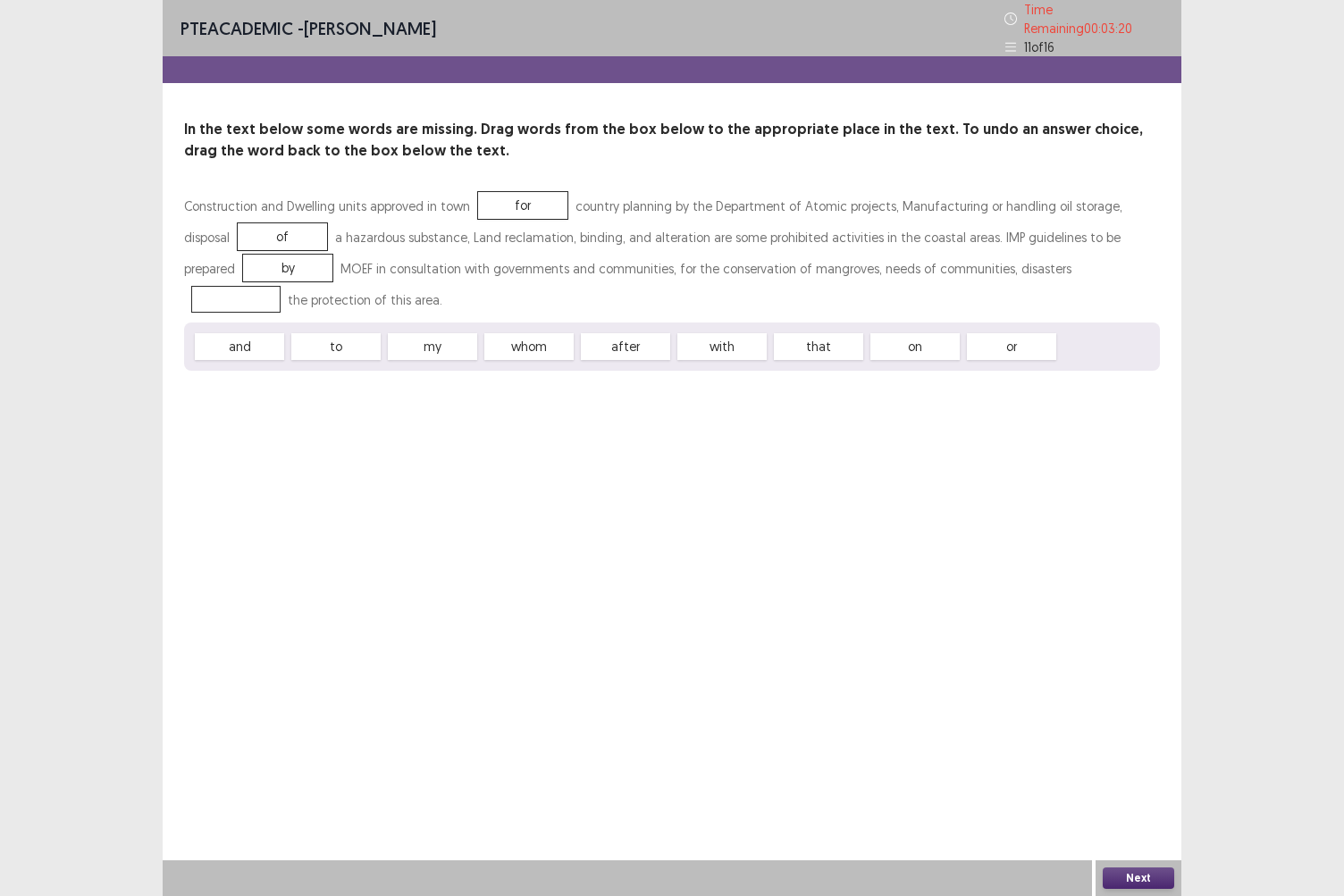
drag, startPoint x: 797, startPoint y: 274, endPoint x: 701, endPoint y: 392, distance: 152.1
click at [701, 392] on div "PTE academic - Ranju Neupane Time Remaining 00 : 03 : 20 11 of 16 In the text b…" at bounding box center [672, 203] width 1019 height 407
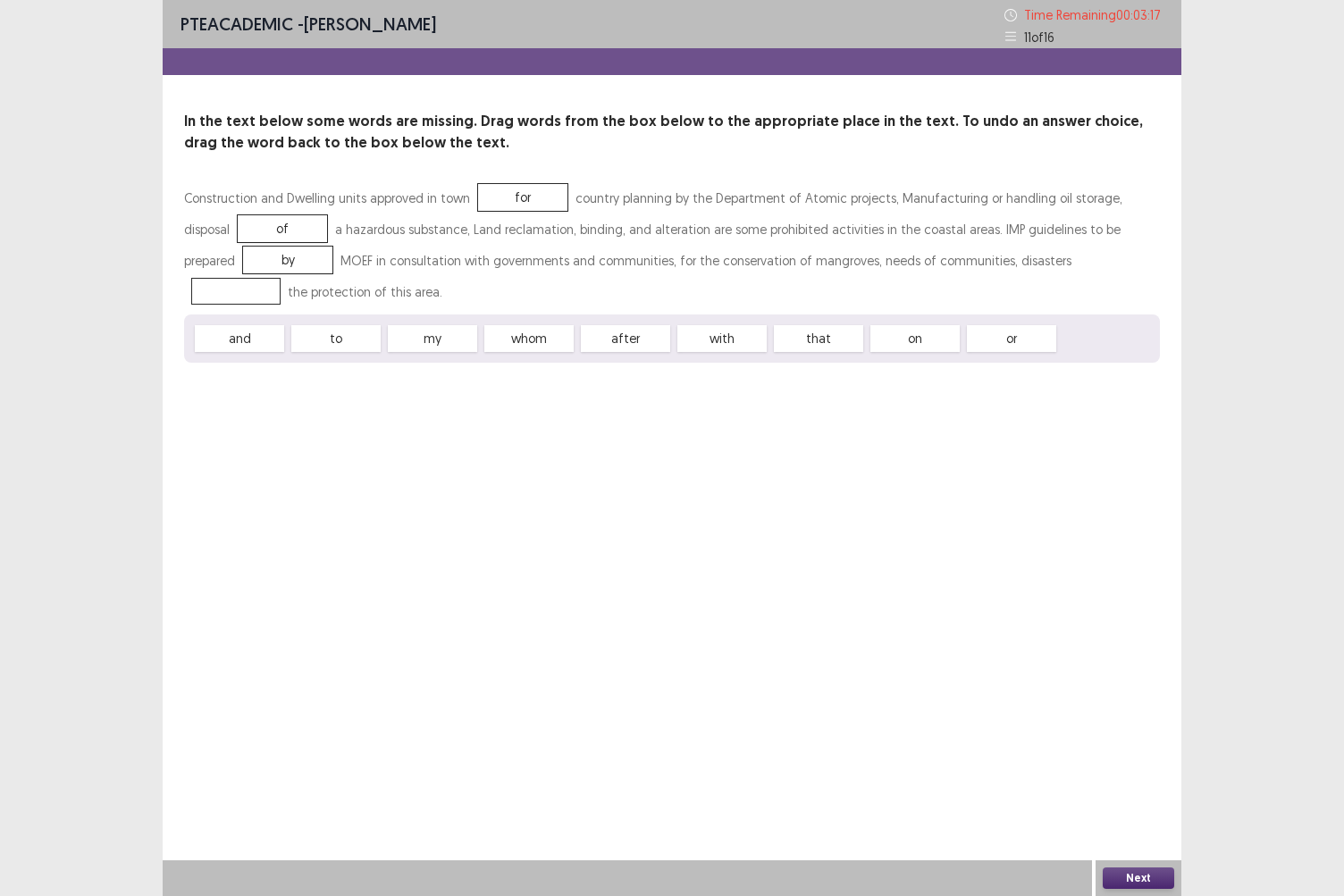
drag, startPoint x: 704, startPoint y: 337, endPoint x: 983, endPoint y: 270, distance: 286.9
drag, startPoint x: 983, startPoint y: 270, endPoint x: 1060, endPoint y: 257, distance: 78.1
drag, startPoint x: 1132, startPoint y: 876, endPoint x: 756, endPoint y: 746, distance: 397.8
click at [756, 746] on div "PTE academic - Ranju Neupane Time Remaining 00 : 03 : 11 11 of 16 In the text b…" at bounding box center [672, 448] width 1019 height 896
click at [1123, 775] on button "Next" at bounding box center [1138, 879] width 72 height 22
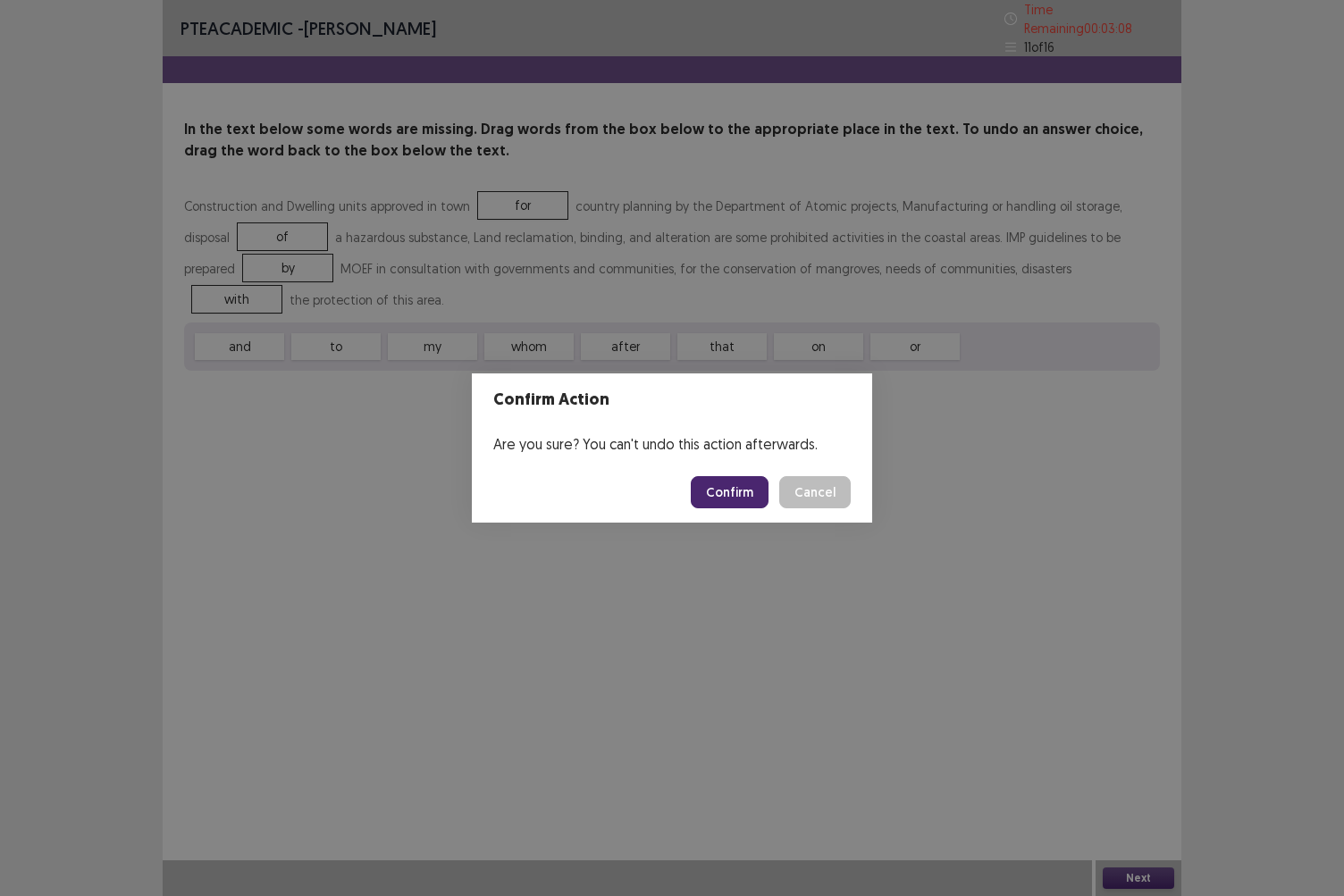
click at [735, 494] on button "Confirm" at bounding box center [729, 492] width 77 height 32
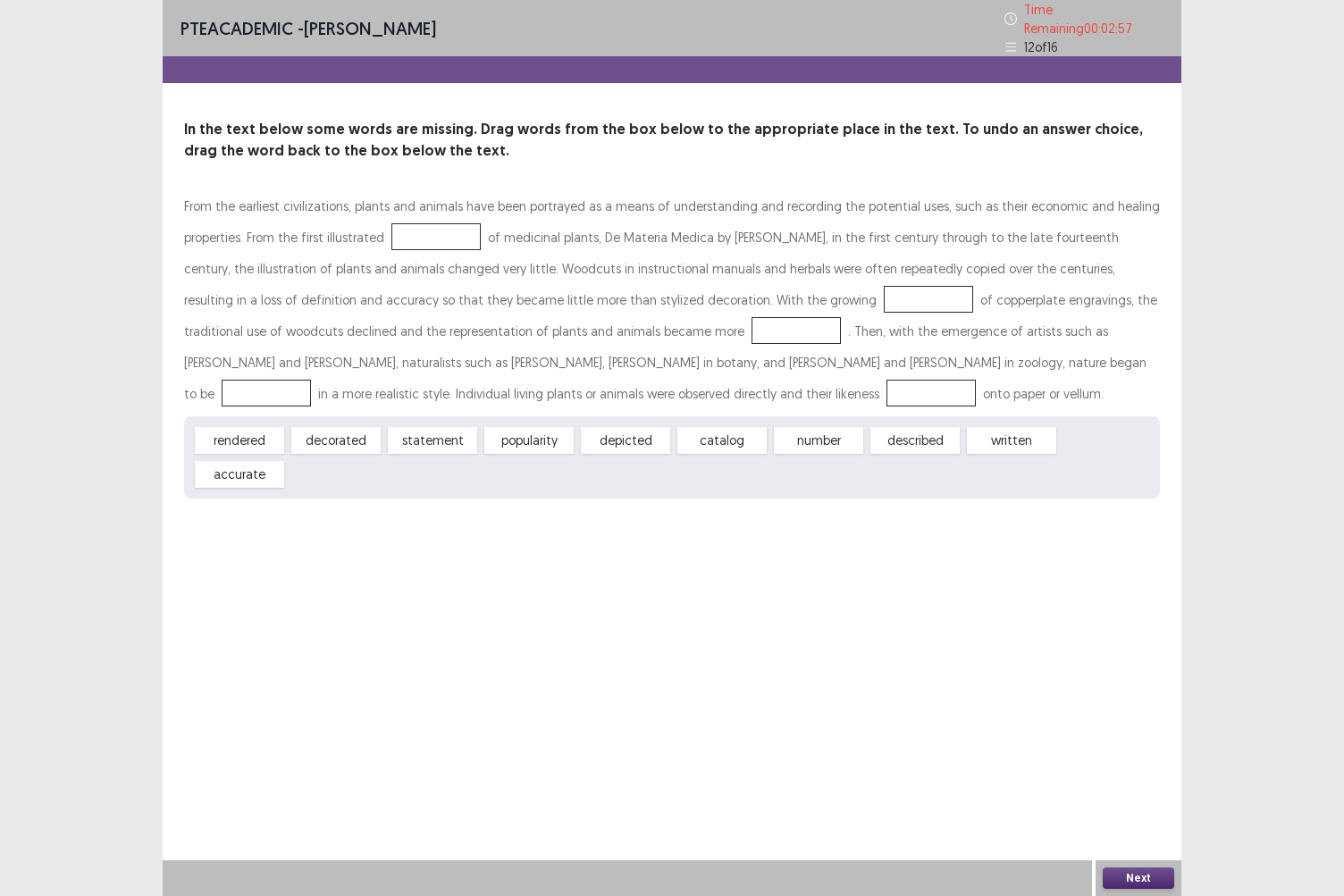
click at [335, 461] on div "rendered decorated statement popularity depicted catalog number described writt…" at bounding box center [672, 457] width 976 height 82
drag, startPoint x: 746, startPoint y: 434, endPoint x: 433, endPoint y: 228, distance: 374.7
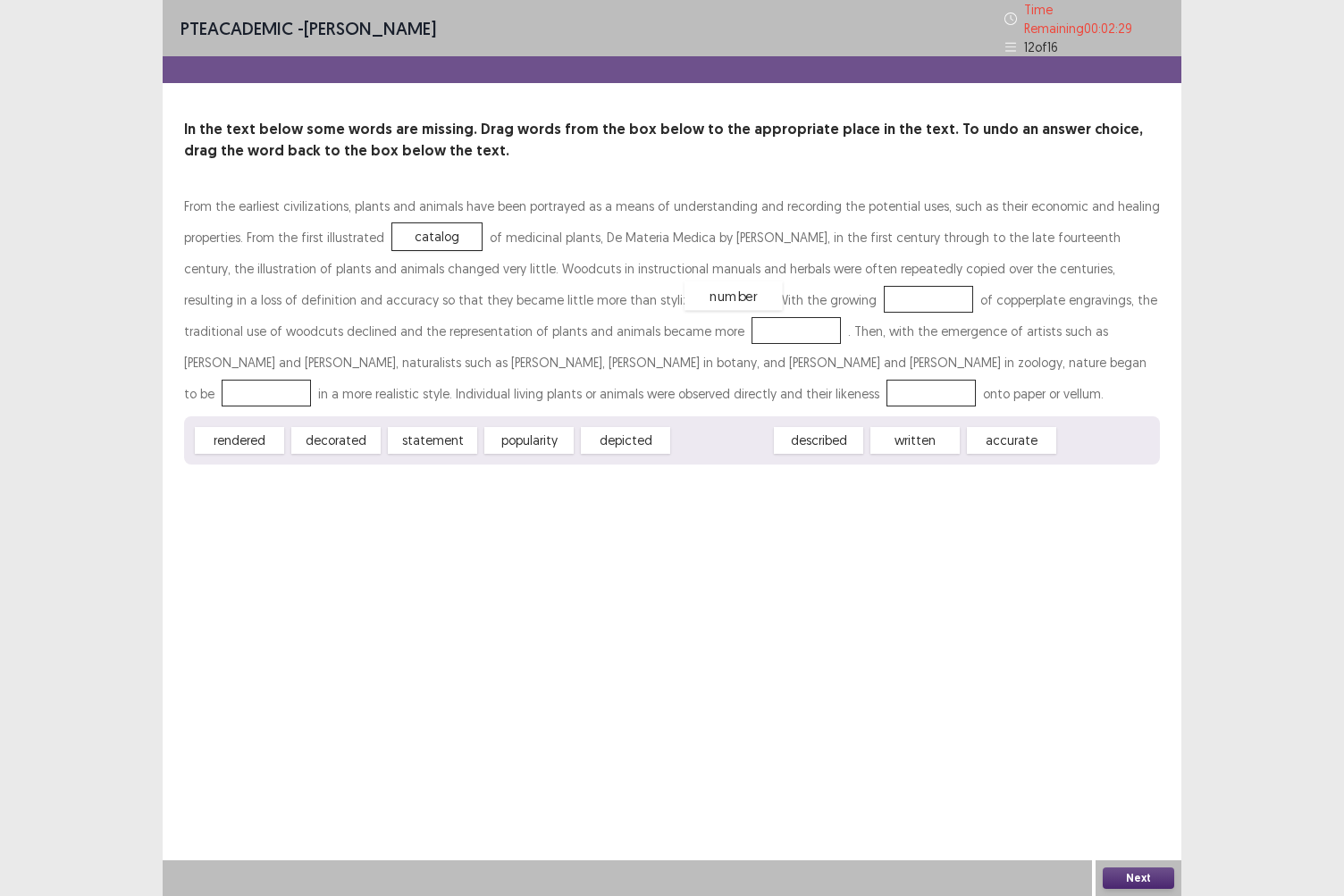
drag, startPoint x: 703, startPoint y: 434, endPoint x: 714, endPoint y: 290, distance: 144.4
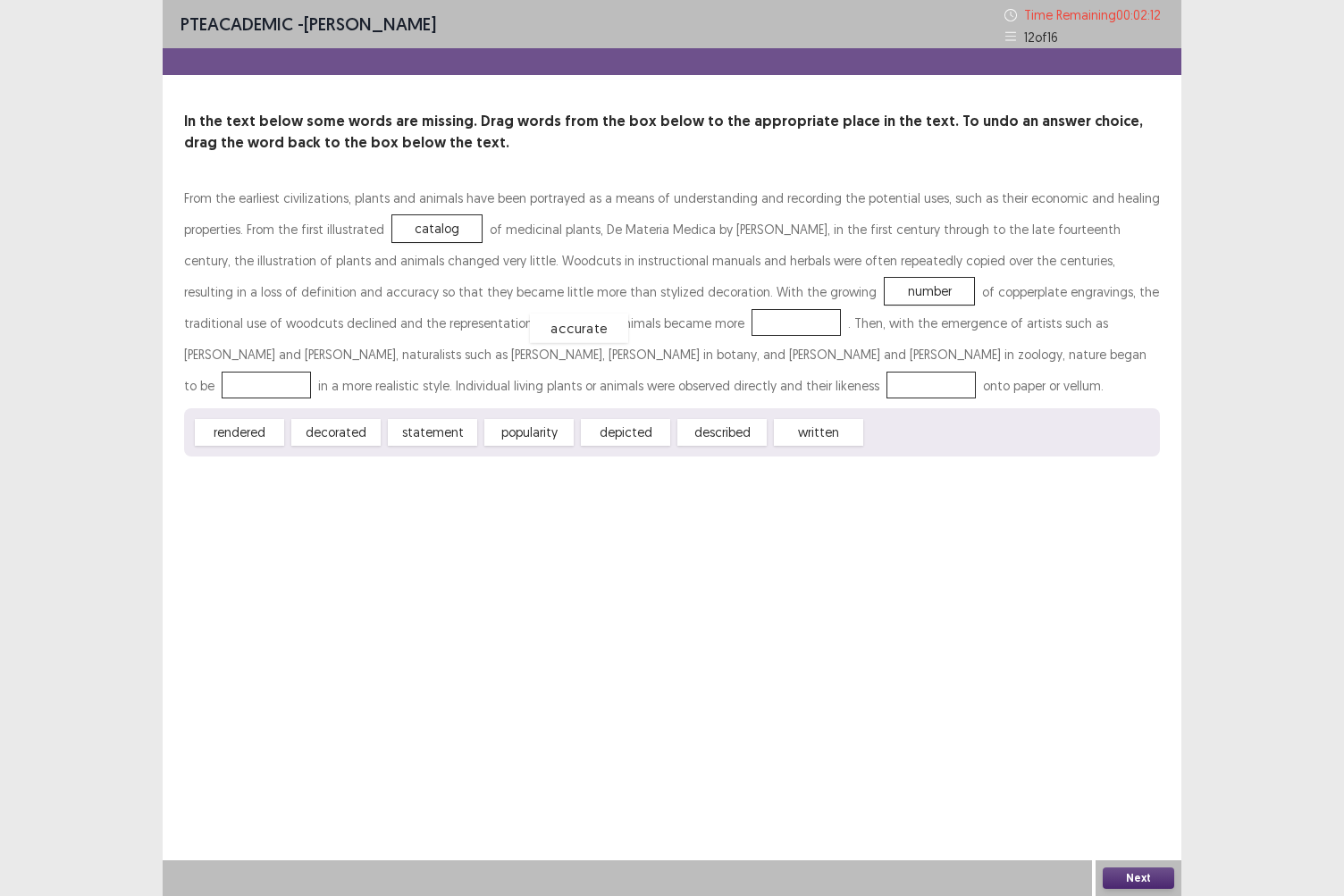
drag, startPoint x: 926, startPoint y: 438, endPoint x: 590, endPoint y: 333, distance: 352.0
drag, startPoint x: 336, startPoint y: 429, endPoint x: 899, endPoint y: 325, distance: 572.5
drag, startPoint x: 728, startPoint y: 433, endPoint x: 569, endPoint y: 388, distance: 165.2
click at [1144, 775] on button "Next" at bounding box center [1138, 879] width 72 height 22
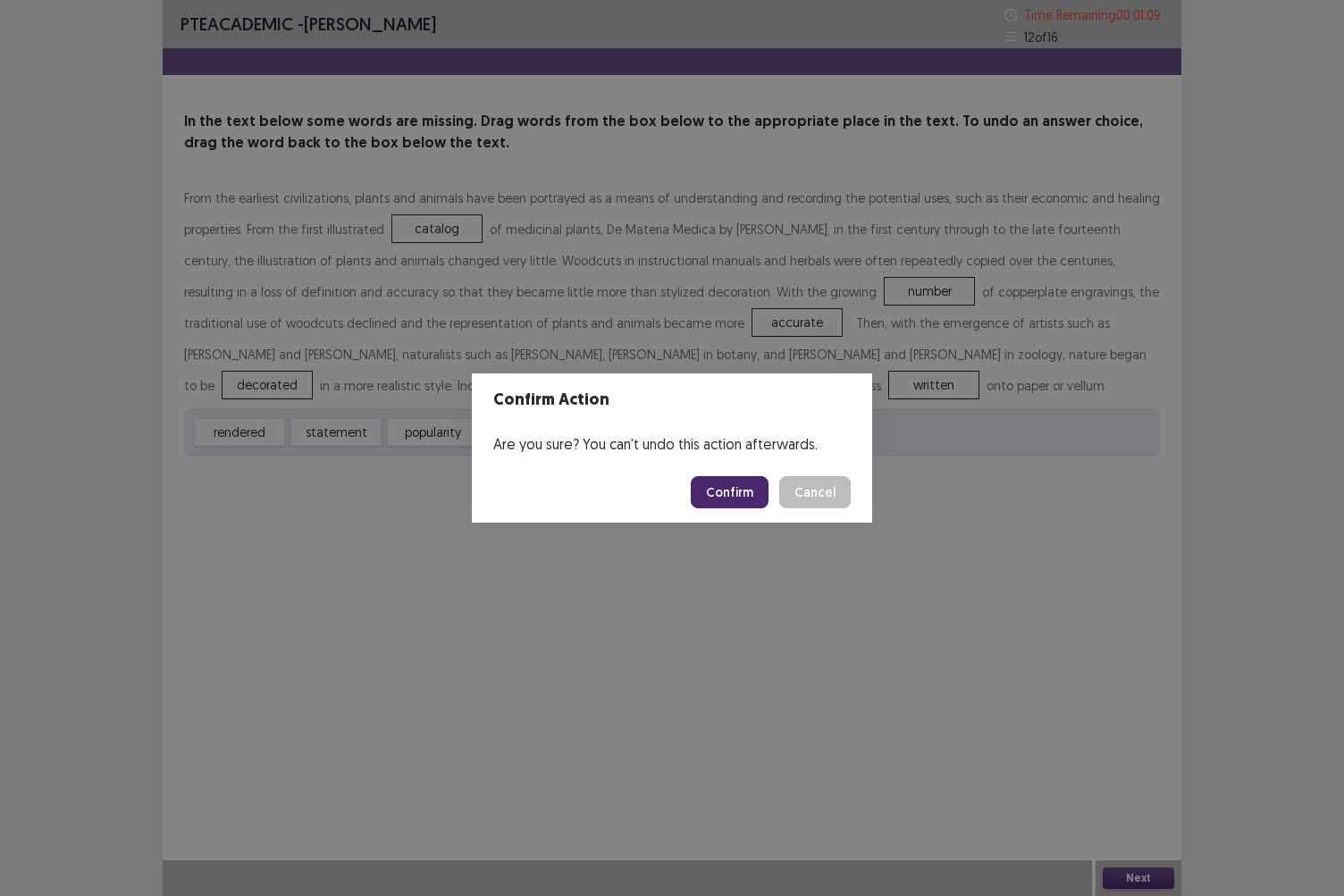
click at [737, 494] on button "Confirm" at bounding box center [729, 492] width 77 height 32
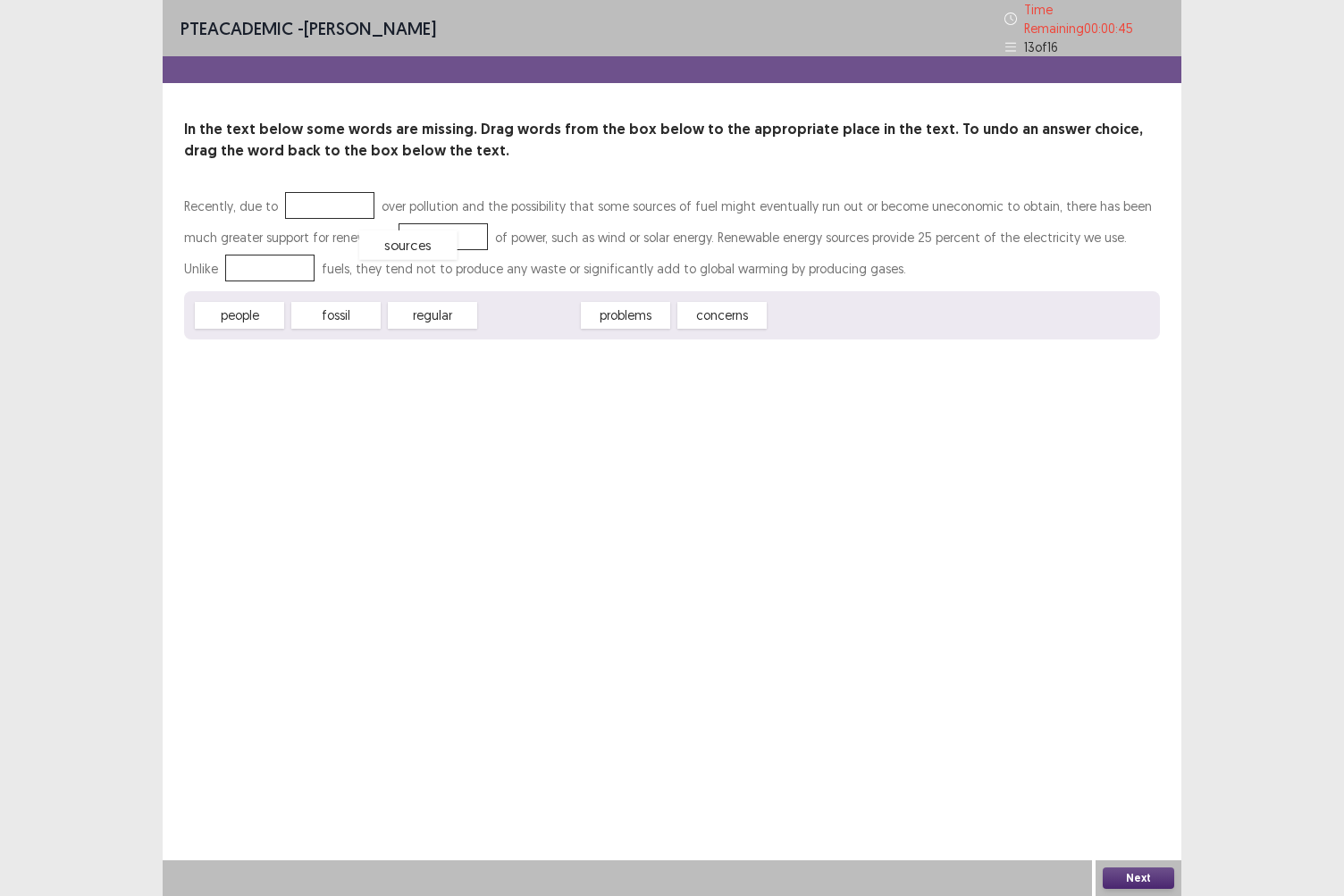
drag, startPoint x: 527, startPoint y: 313, endPoint x: 405, endPoint y: 242, distance: 141.2
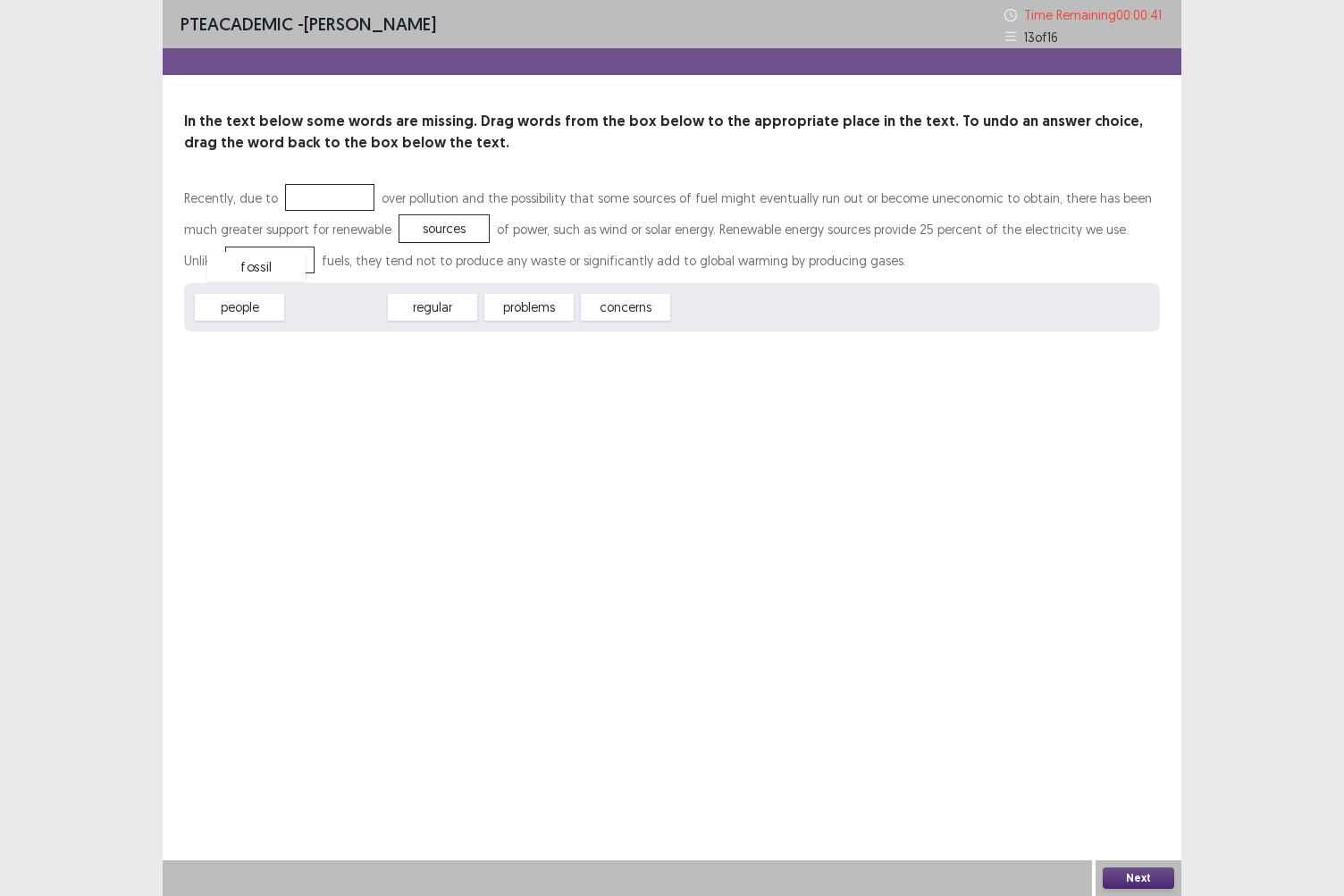
drag, startPoint x: 325, startPoint y: 309, endPoint x: 246, endPoint y: 268, distance: 89.0
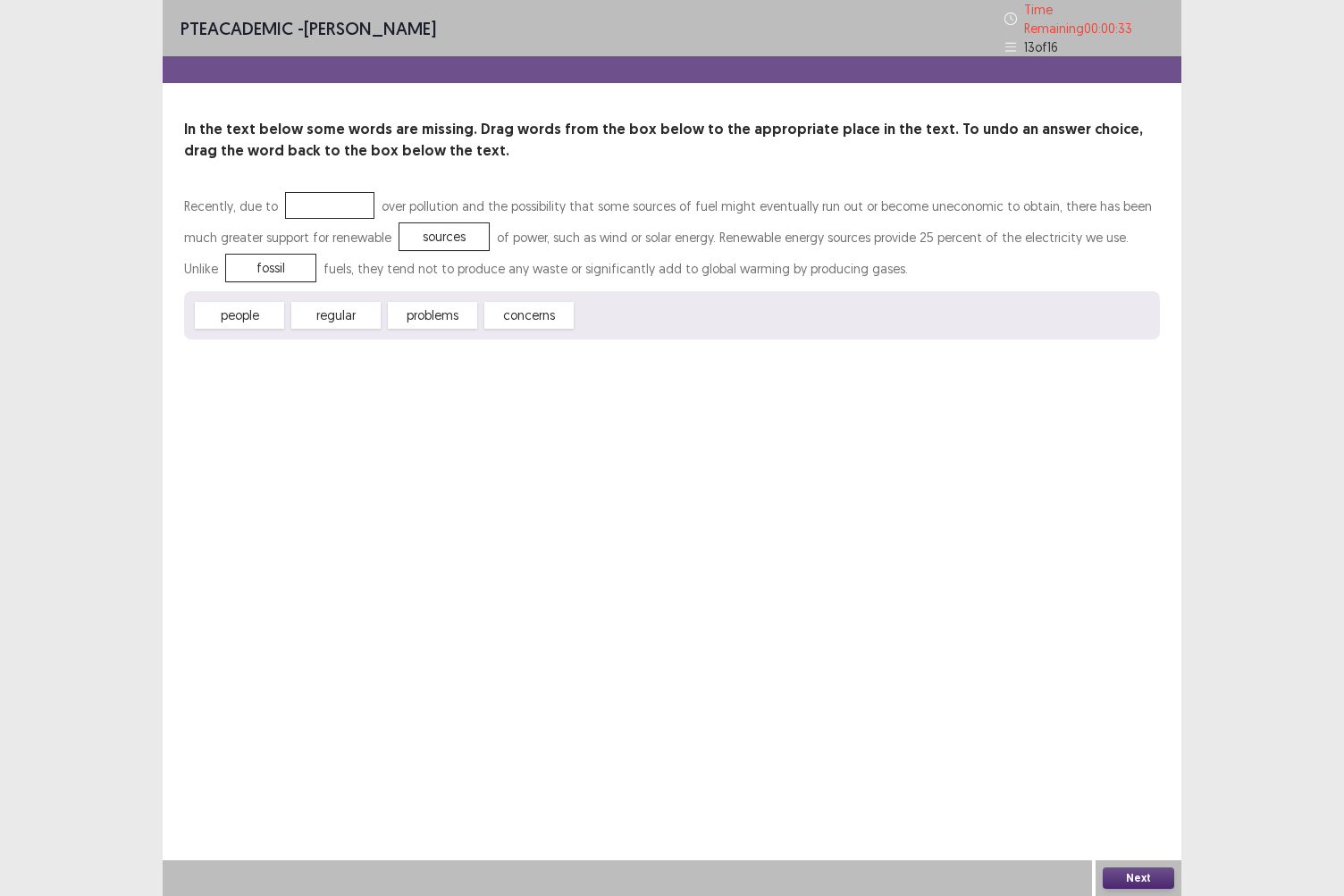
drag, startPoint x: 527, startPoint y: 305, endPoint x: 411, endPoint y: 341, distance: 121.5
click at [411, 341] on div "PTE academic - Ranju Neupane Time Remaining 00 : 00 : 33 13 of 16 In the text b…" at bounding box center [672, 188] width 1019 height 375
drag, startPoint x: 434, startPoint y: 311, endPoint x: 341, endPoint y: 202, distance: 143.3
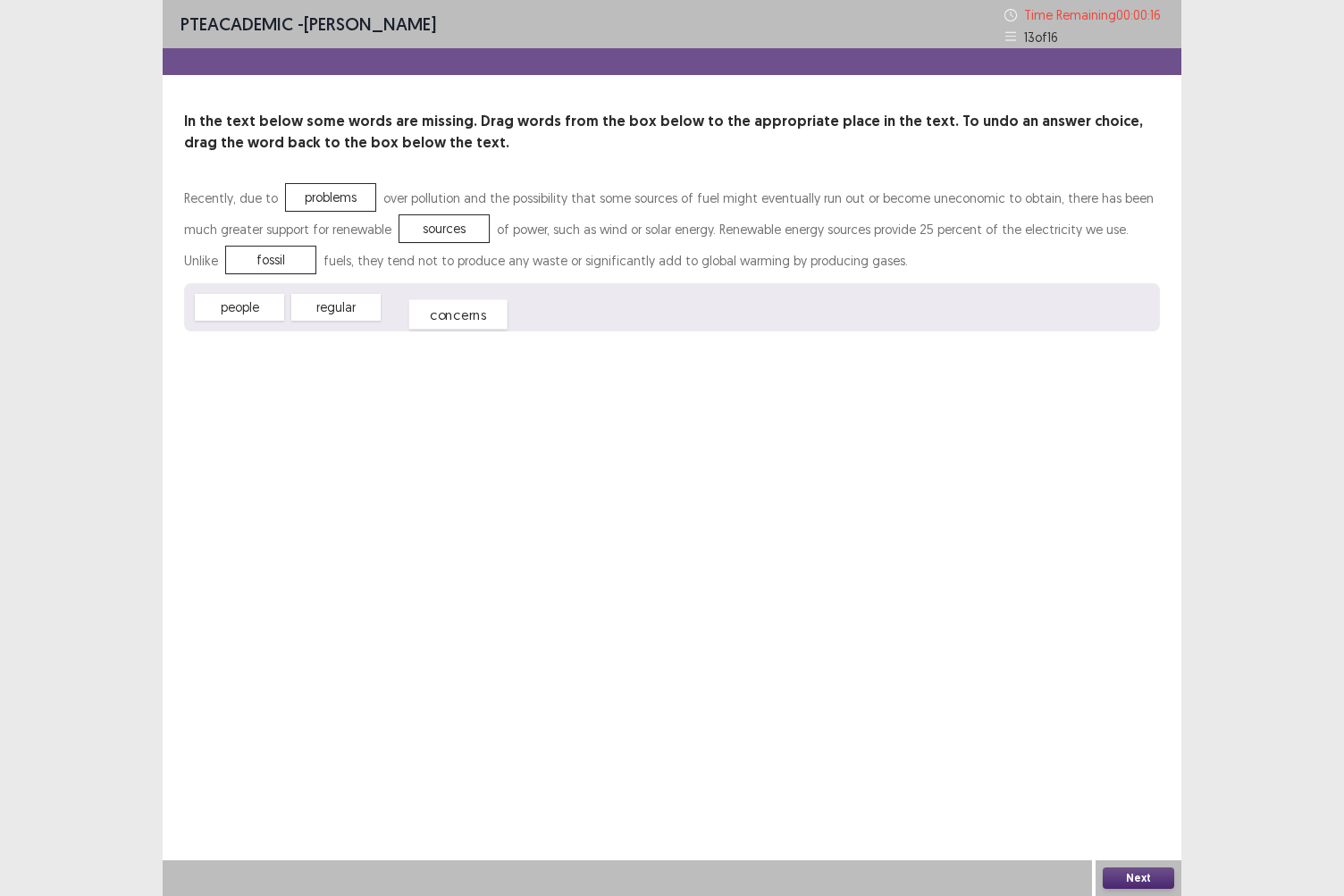
drag, startPoint x: 429, startPoint y: 313, endPoint x: 455, endPoint y: 320, distance: 26.9
click at [455, 320] on div "concerns" at bounding box center [459, 315] width 98 height 29
click at [1147, 775] on button "Next" at bounding box center [1138, 879] width 72 height 22
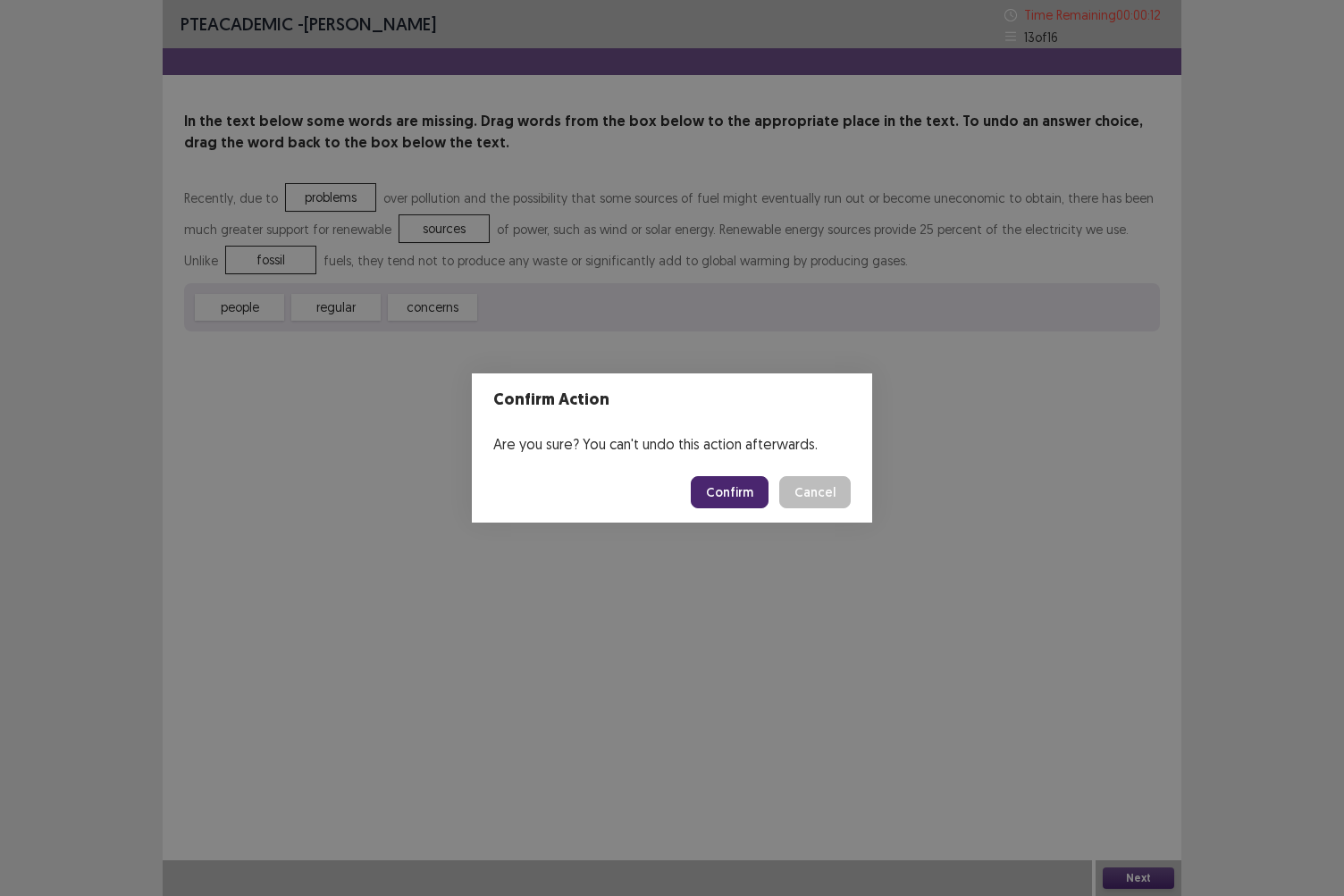
click at [734, 492] on button "Confirm" at bounding box center [729, 492] width 77 height 32
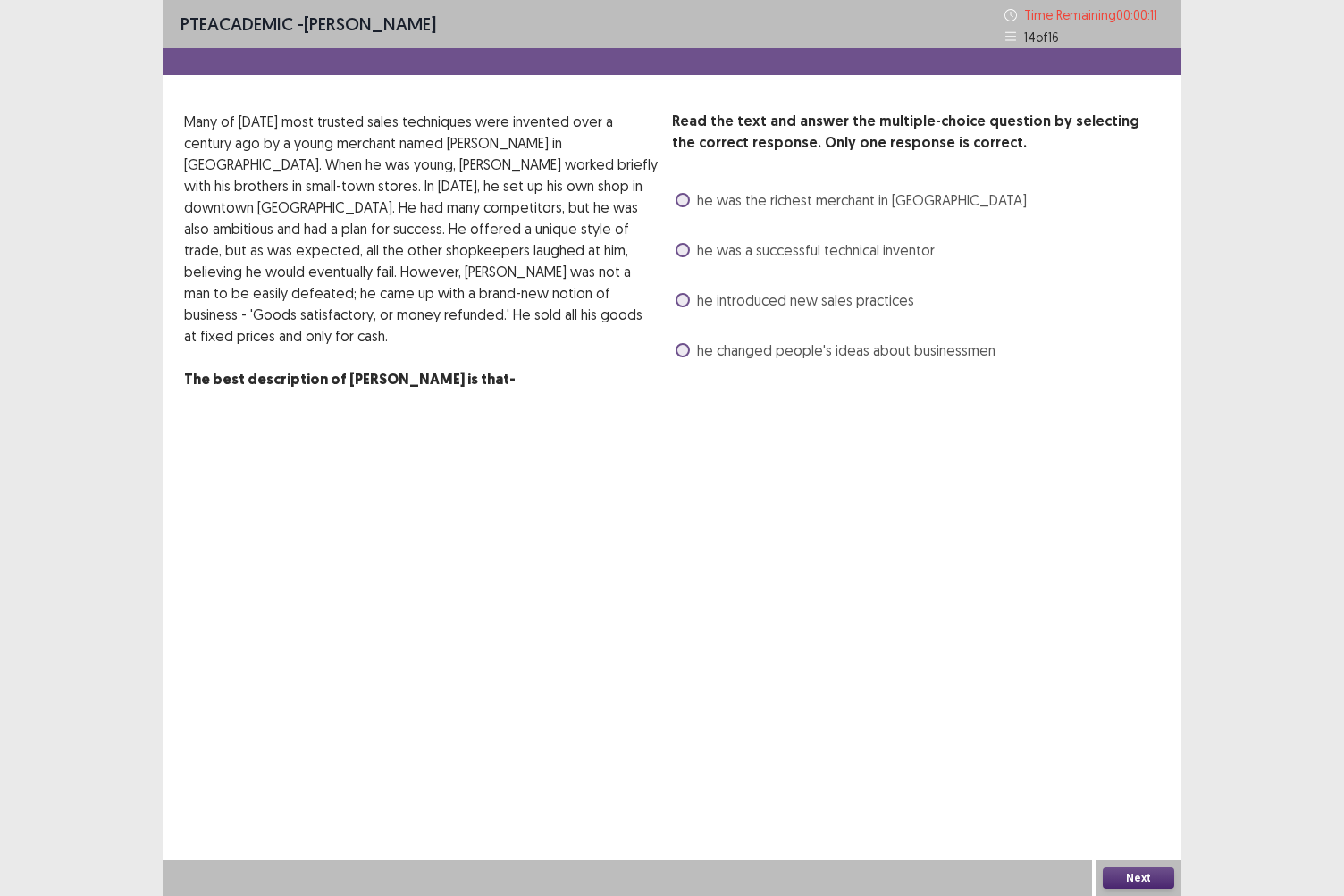
click at [688, 199] on span at bounding box center [683, 200] width 15 height 15
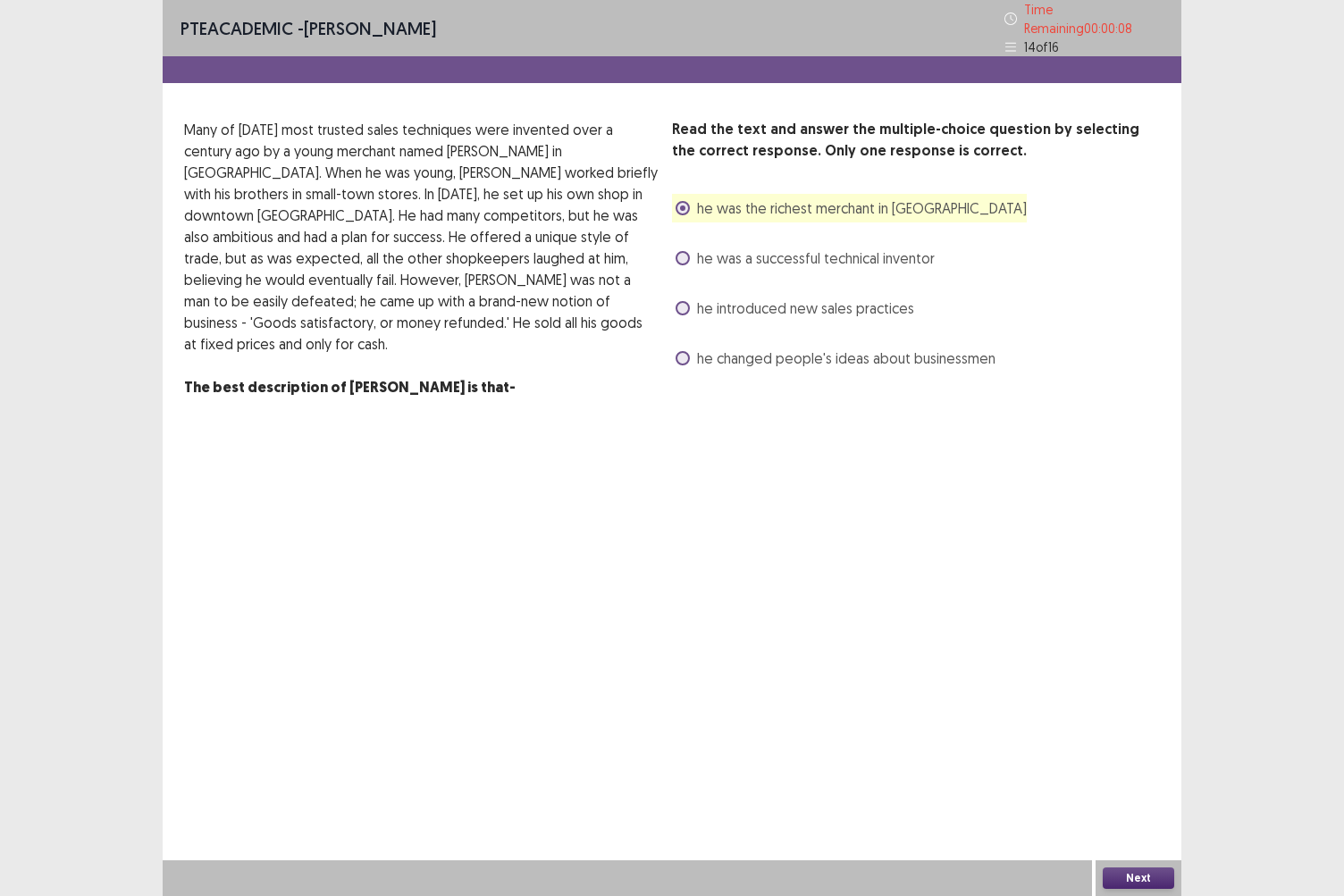
click at [698, 303] on span "he introduced new sales practices" at bounding box center [806, 309] width 217 height 22
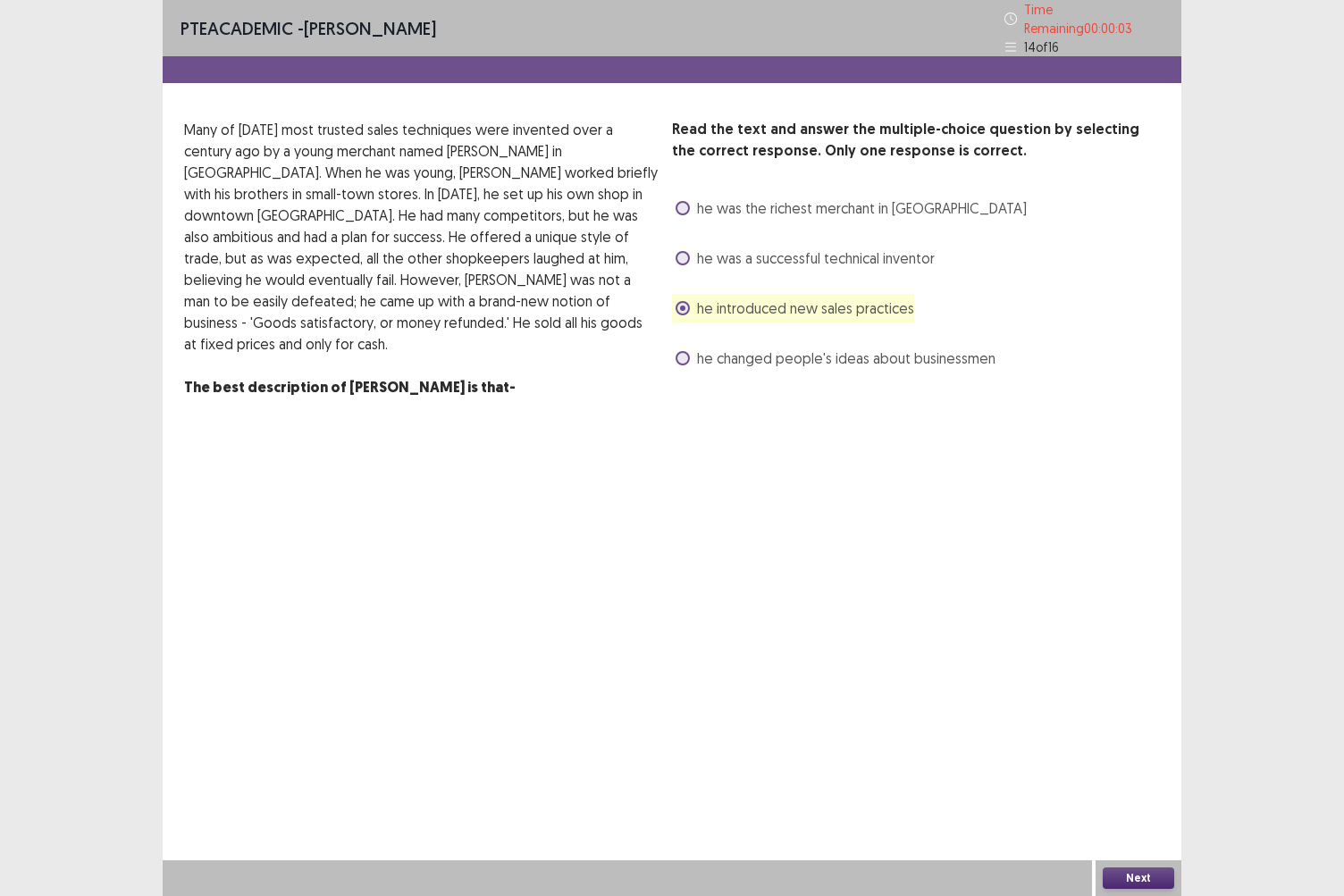
click at [690, 202] on label "he was the richest merchant in Toronto" at bounding box center [851, 209] width 351 height 22
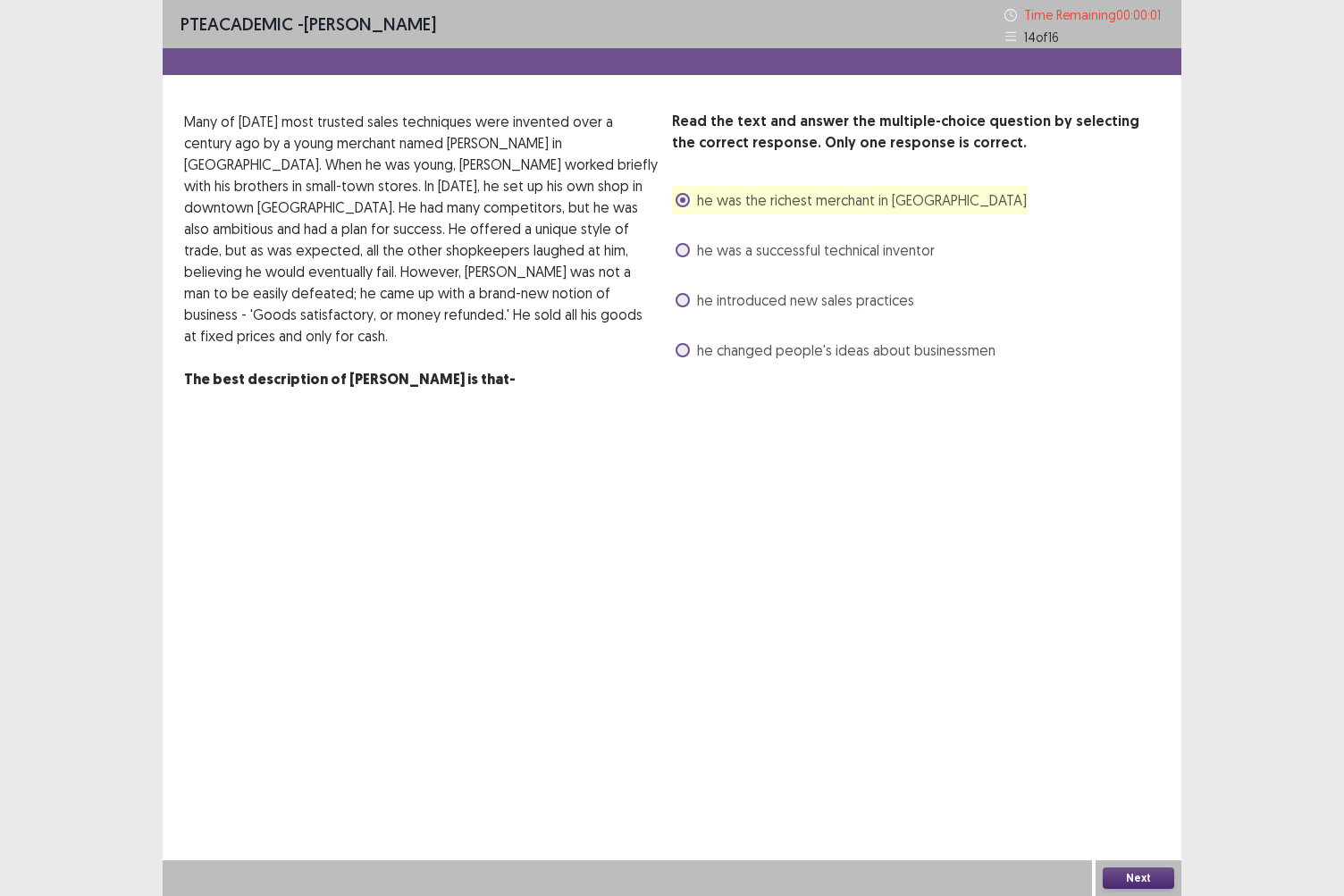
click at [1135, 775] on button "Next" at bounding box center [1138, 879] width 72 height 22
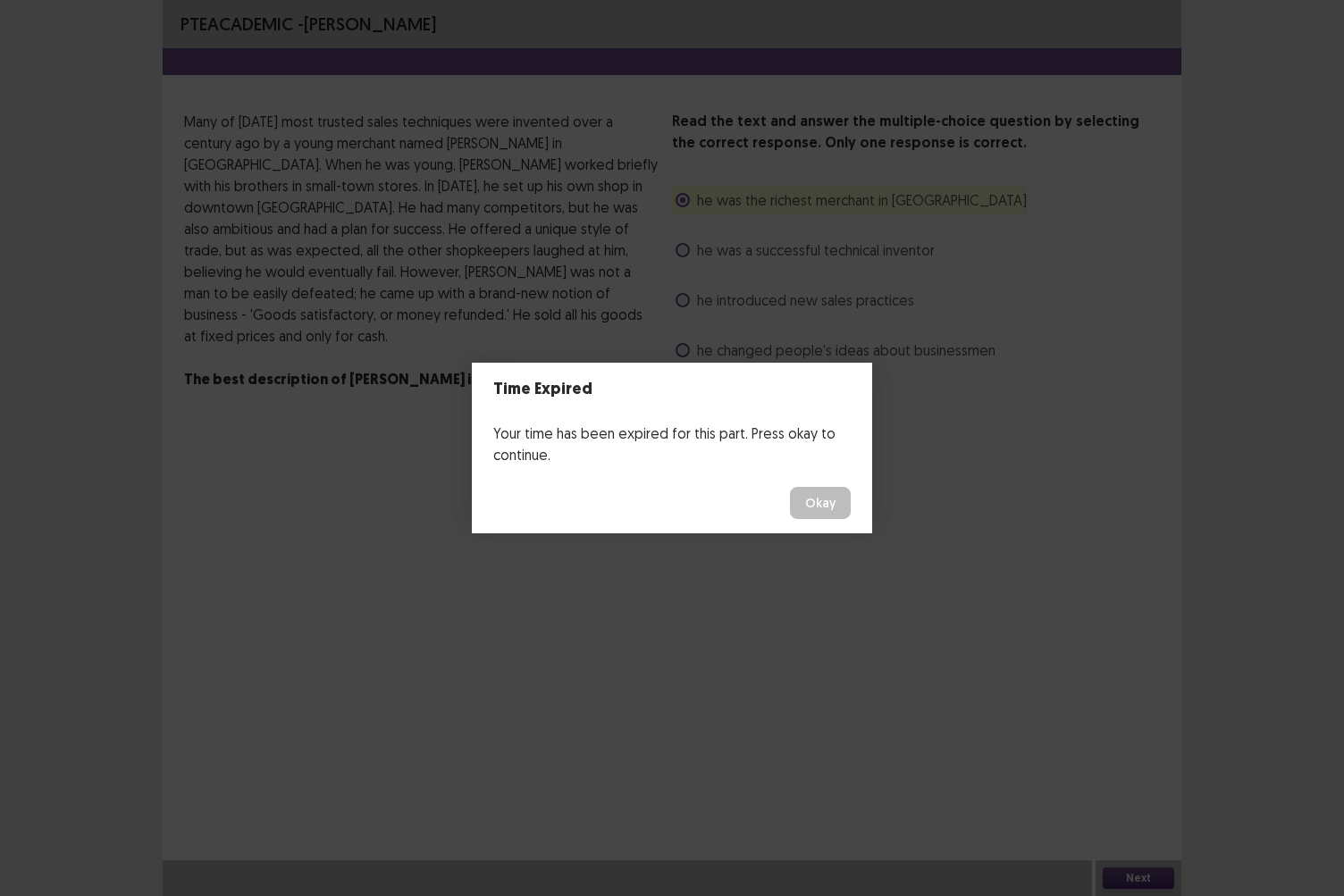
click at [836, 503] on button "Okay" at bounding box center [820, 503] width 61 height 32
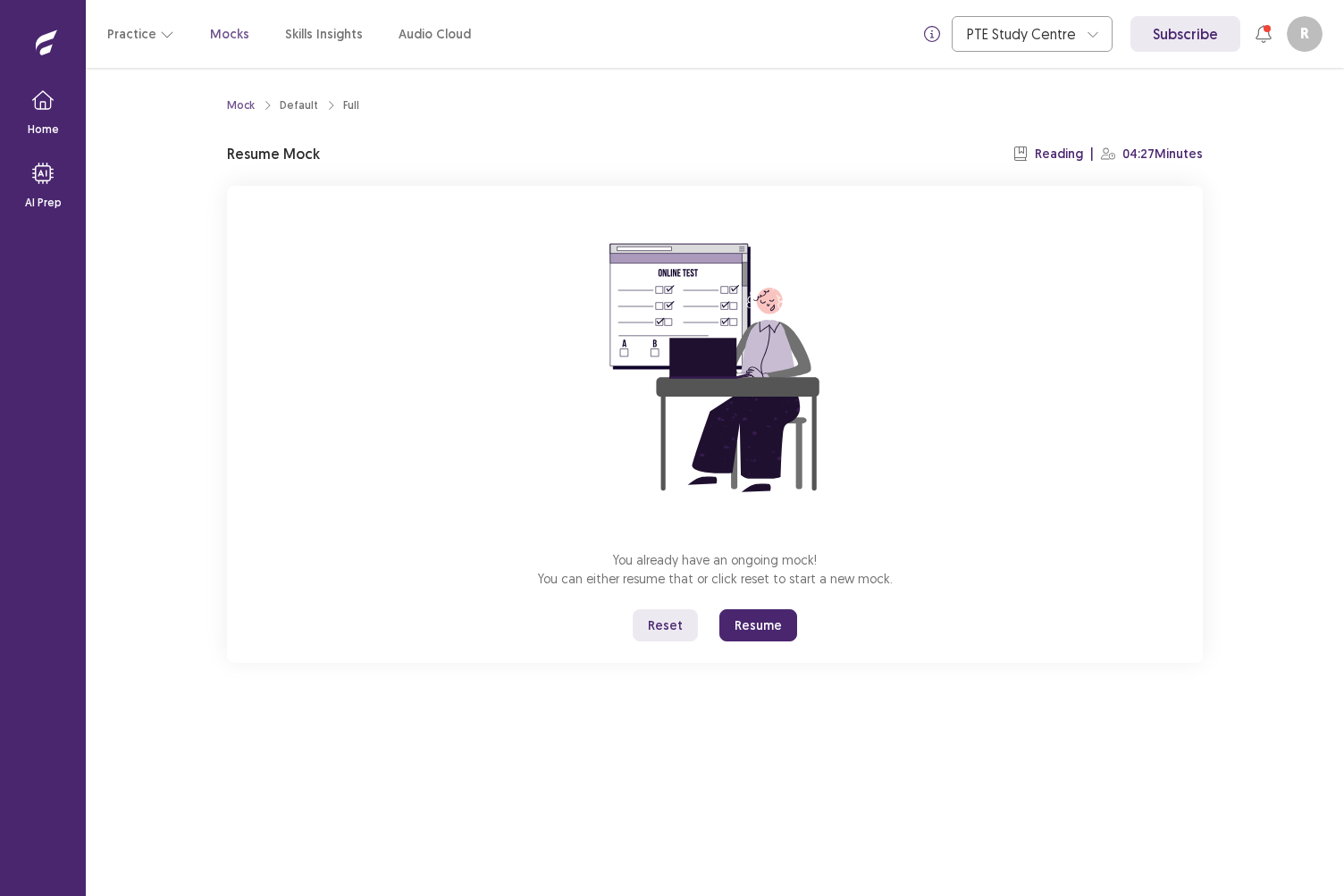
click at [761, 620] on button "Resume" at bounding box center [758, 625] width 77 height 32
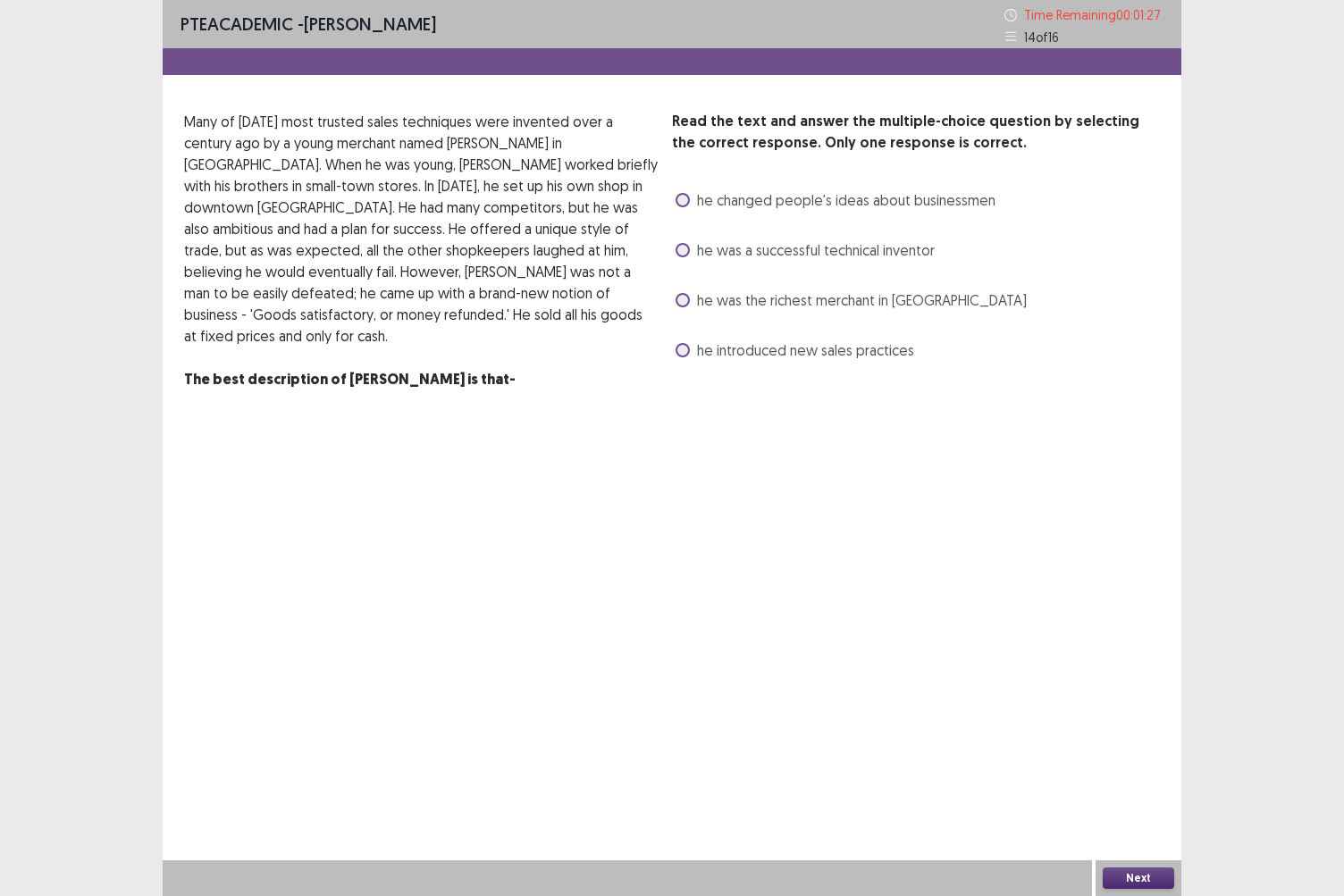
click at [681, 200] on span at bounding box center [683, 200] width 15 height 15
click at [1132, 775] on button "Next" at bounding box center [1138, 879] width 72 height 22
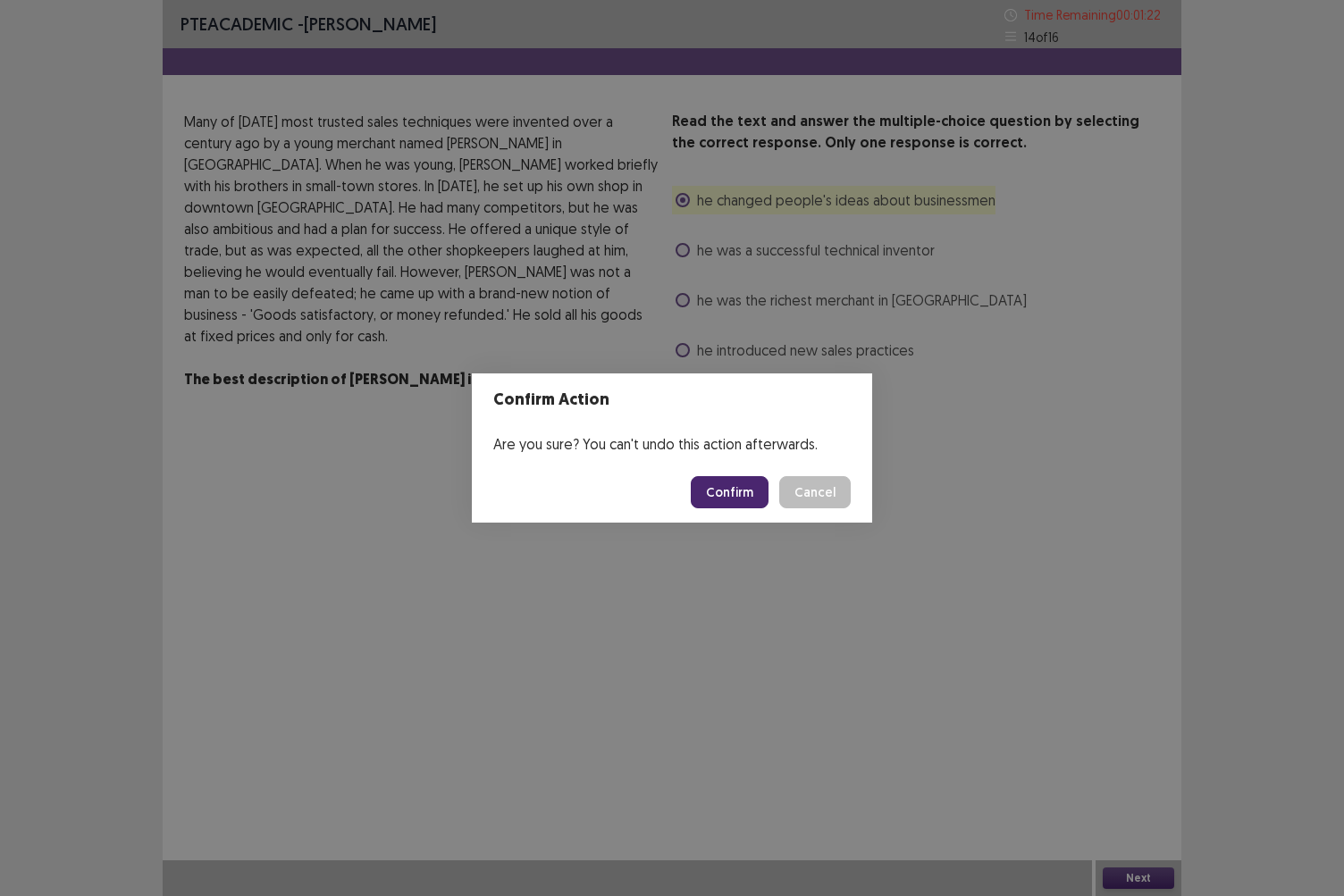
click at [744, 487] on button "Confirm" at bounding box center [729, 492] width 77 height 32
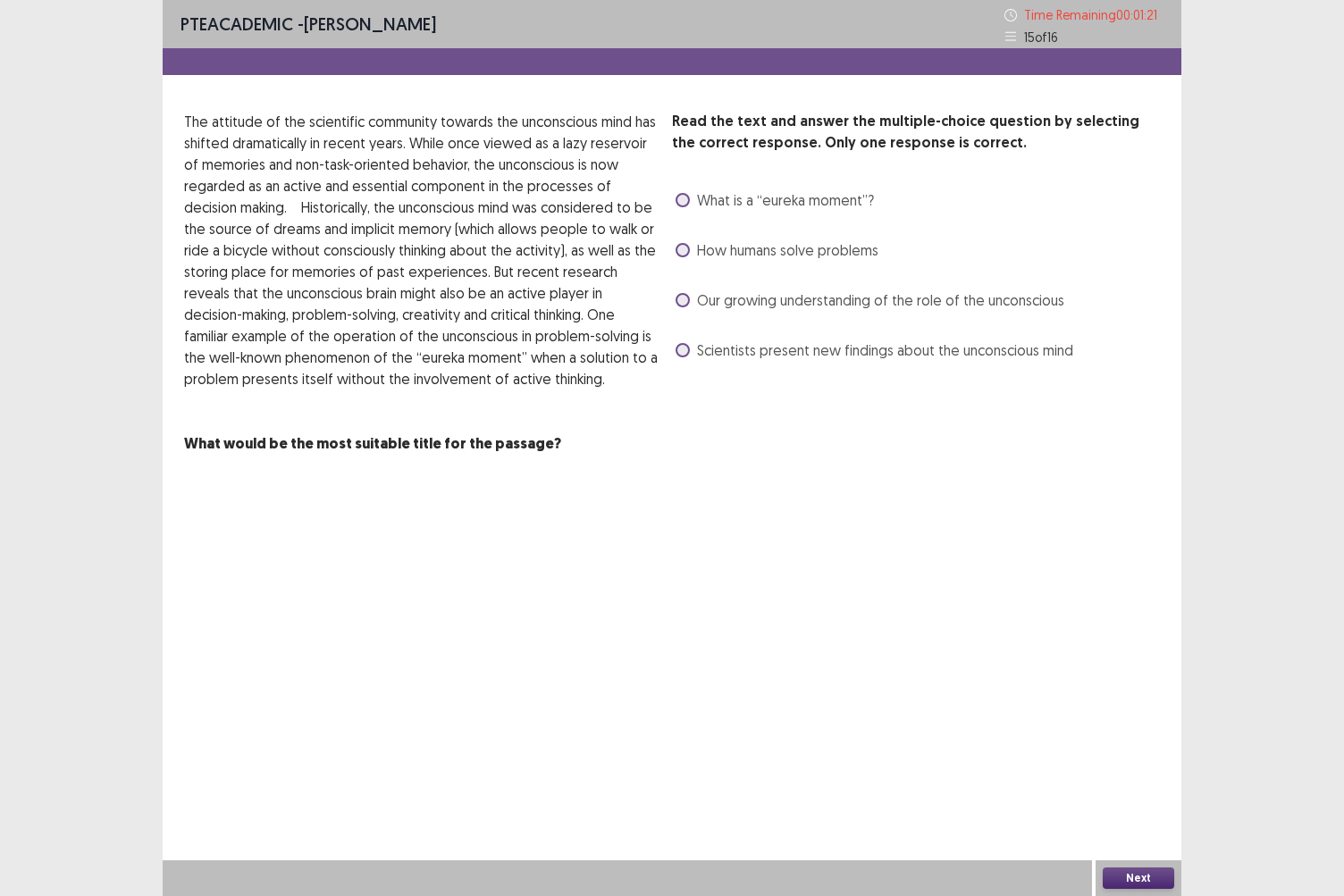
click at [678, 300] on span at bounding box center [683, 300] width 15 height 15
click at [1147, 775] on button "Next" at bounding box center [1138, 879] width 72 height 22
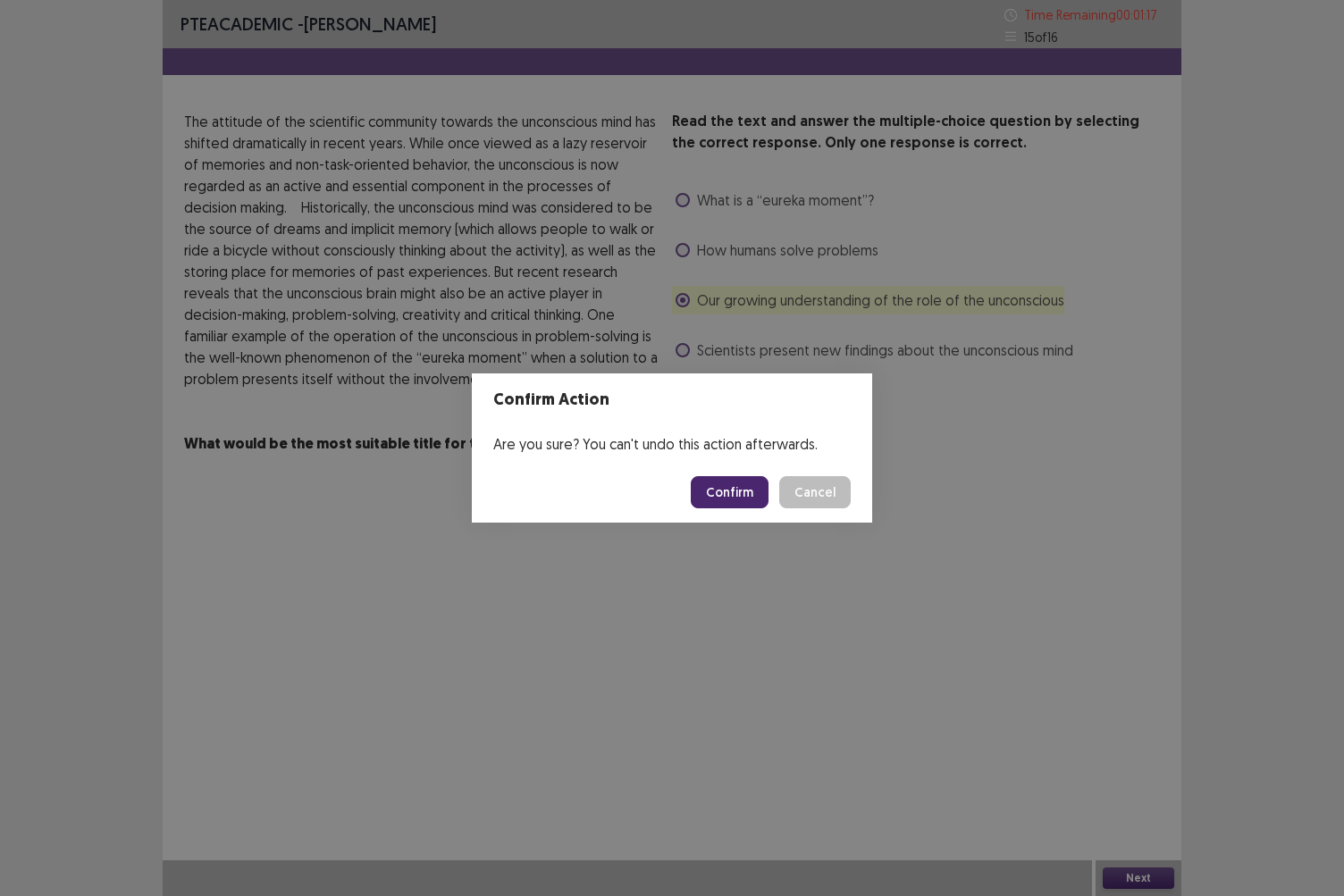
click at [735, 484] on button "Confirm" at bounding box center [729, 492] width 77 height 32
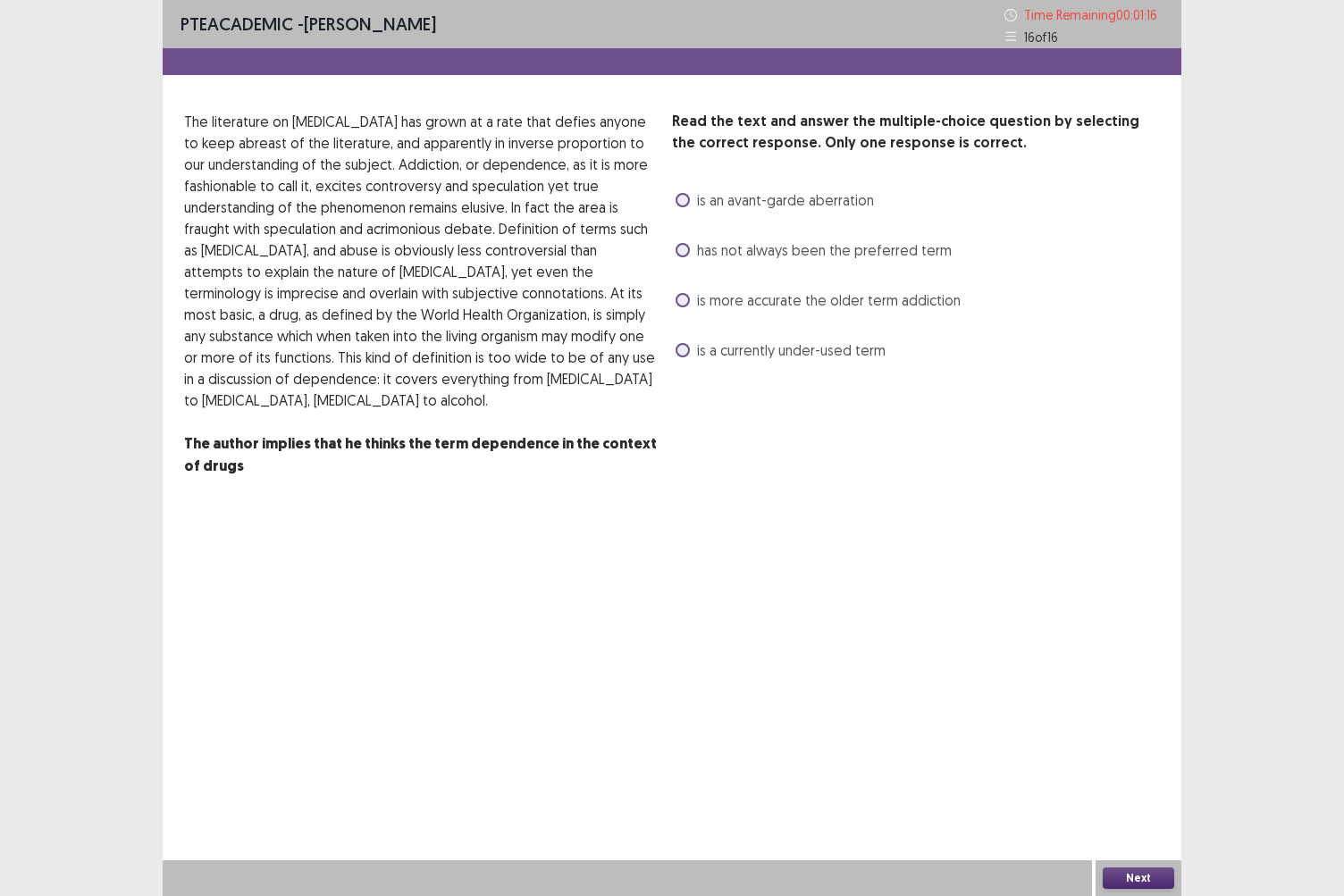
click at [679, 206] on span at bounding box center [683, 200] width 15 height 15
click at [1144, 775] on button "Next" at bounding box center [1138, 879] width 72 height 22
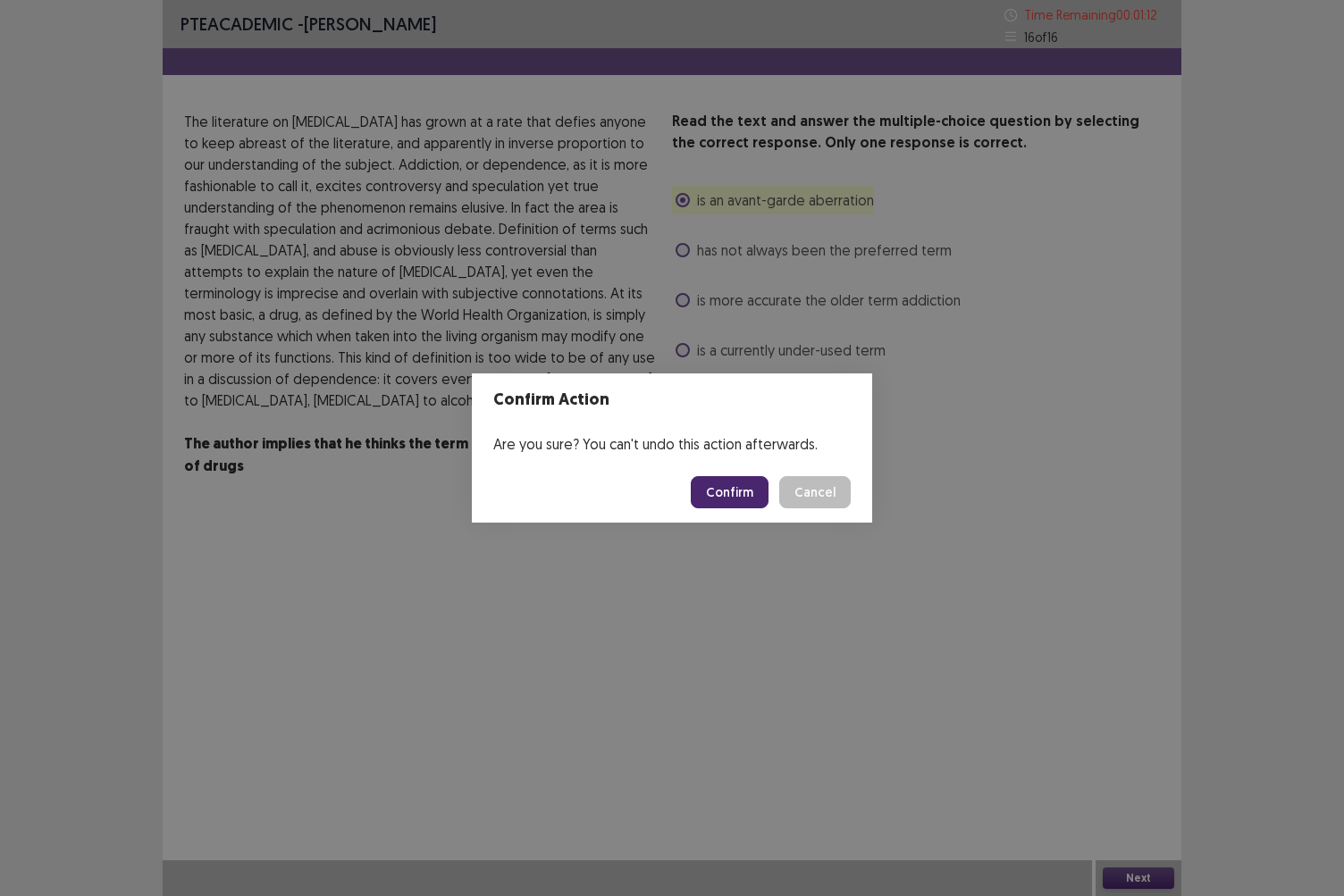
click at [728, 493] on button "Confirm" at bounding box center [729, 492] width 77 height 32
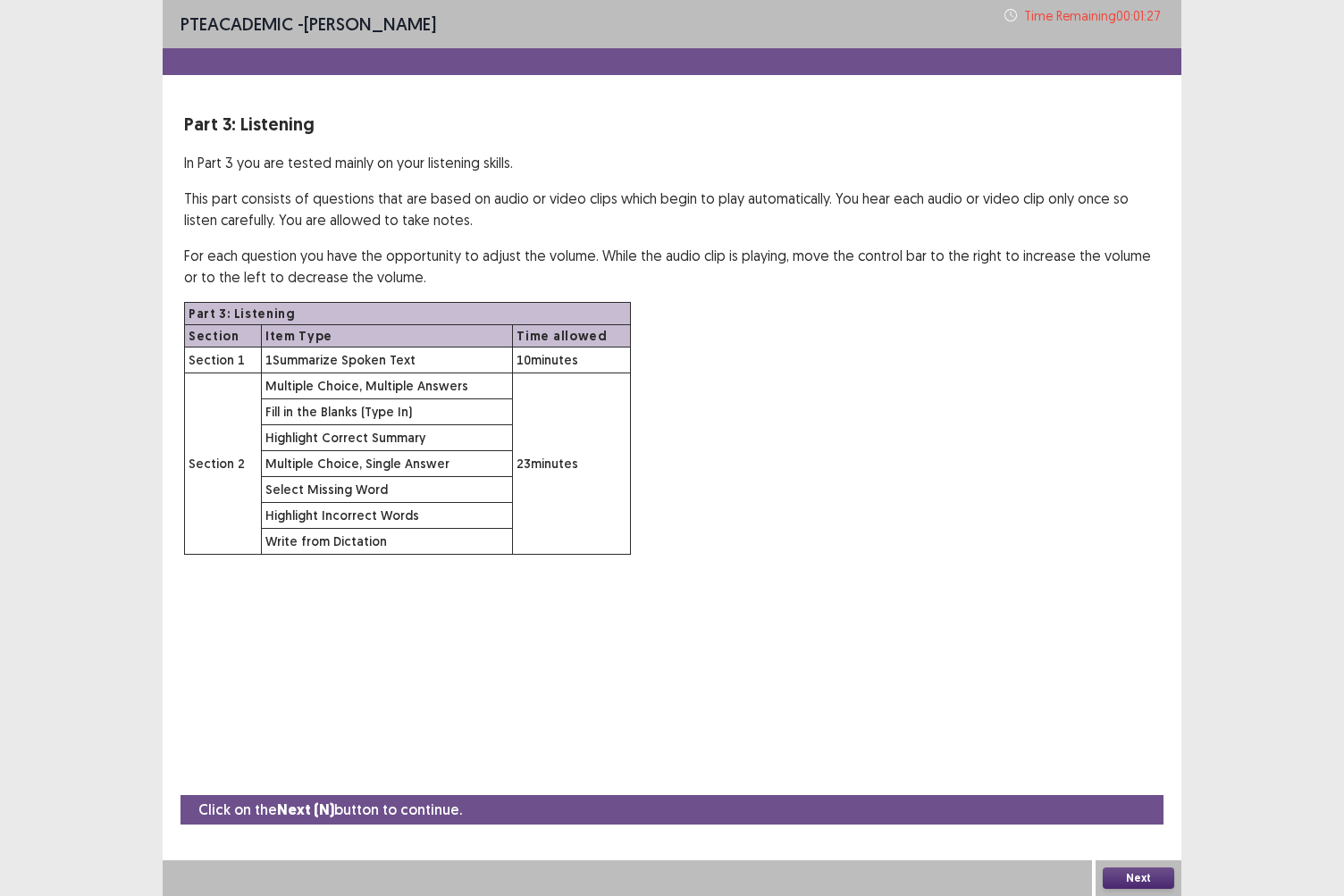
click at [1136, 775] on button "Next" at bounding box center [1138, 879] width 72 height 22
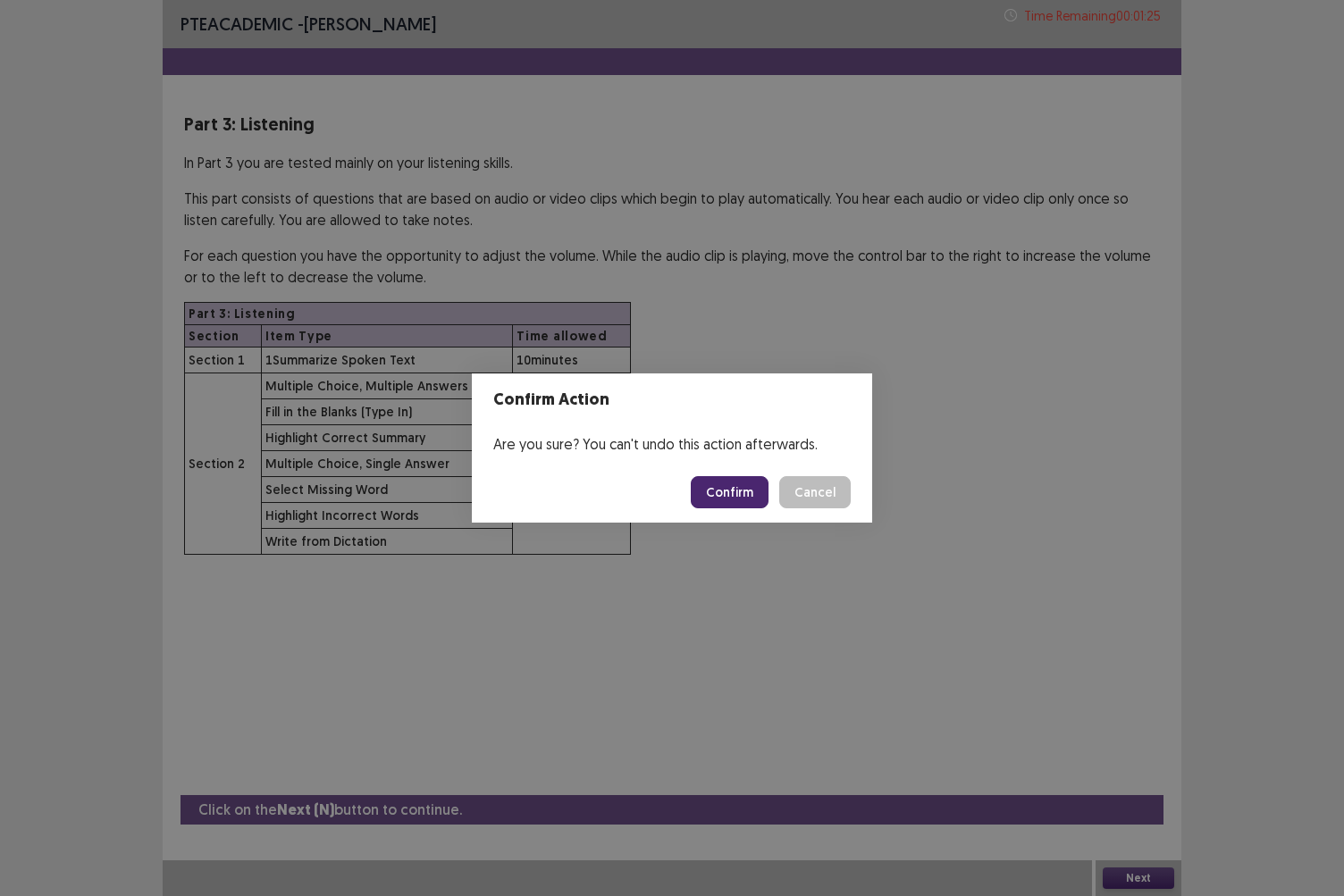
click at [722, 479] on button "Confirm" at bounding box center [729, 492] width 77 height 32
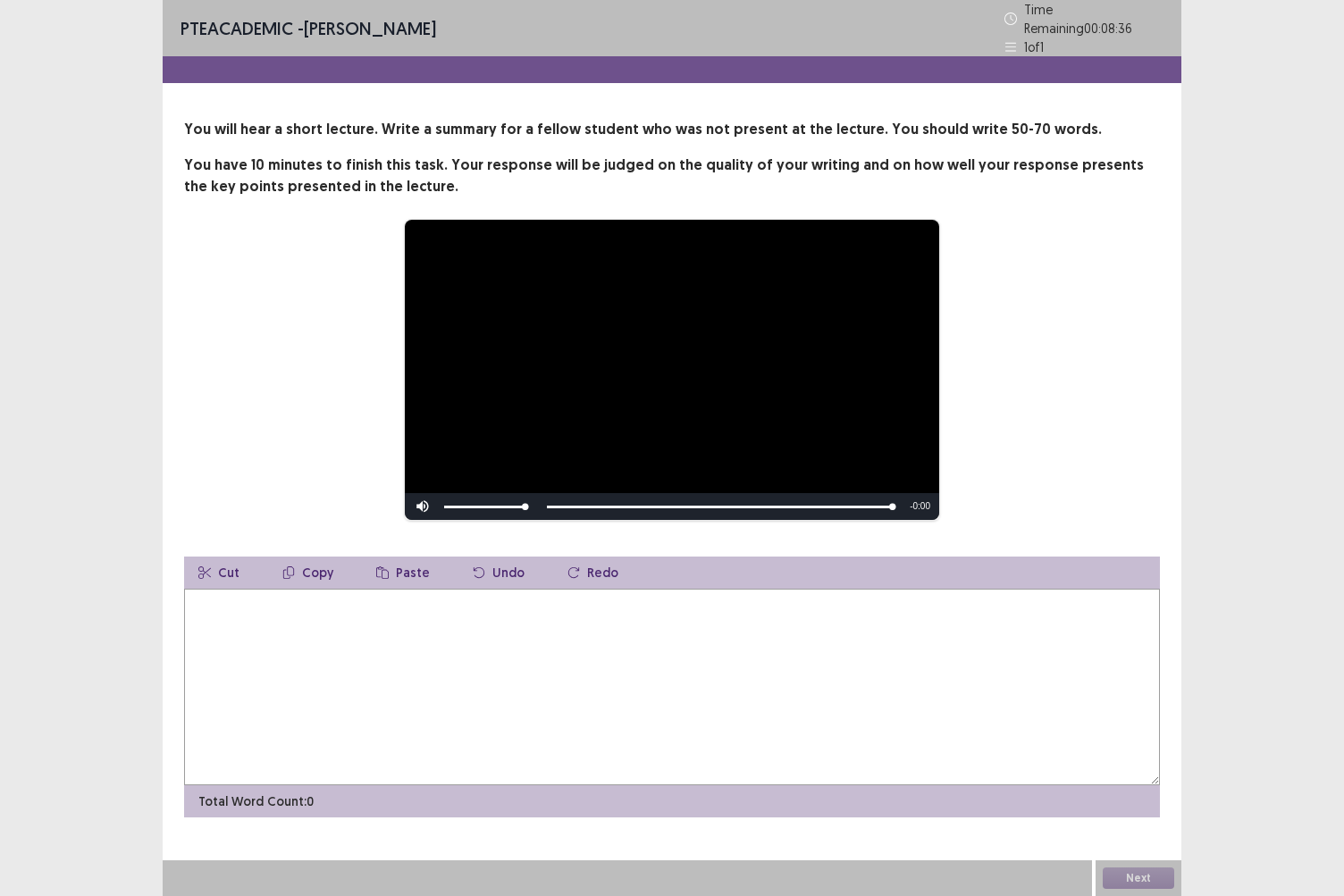
click at [271, 677] on textarea at bounding box center [672, 687] width 976 height 197
type textarea "*"
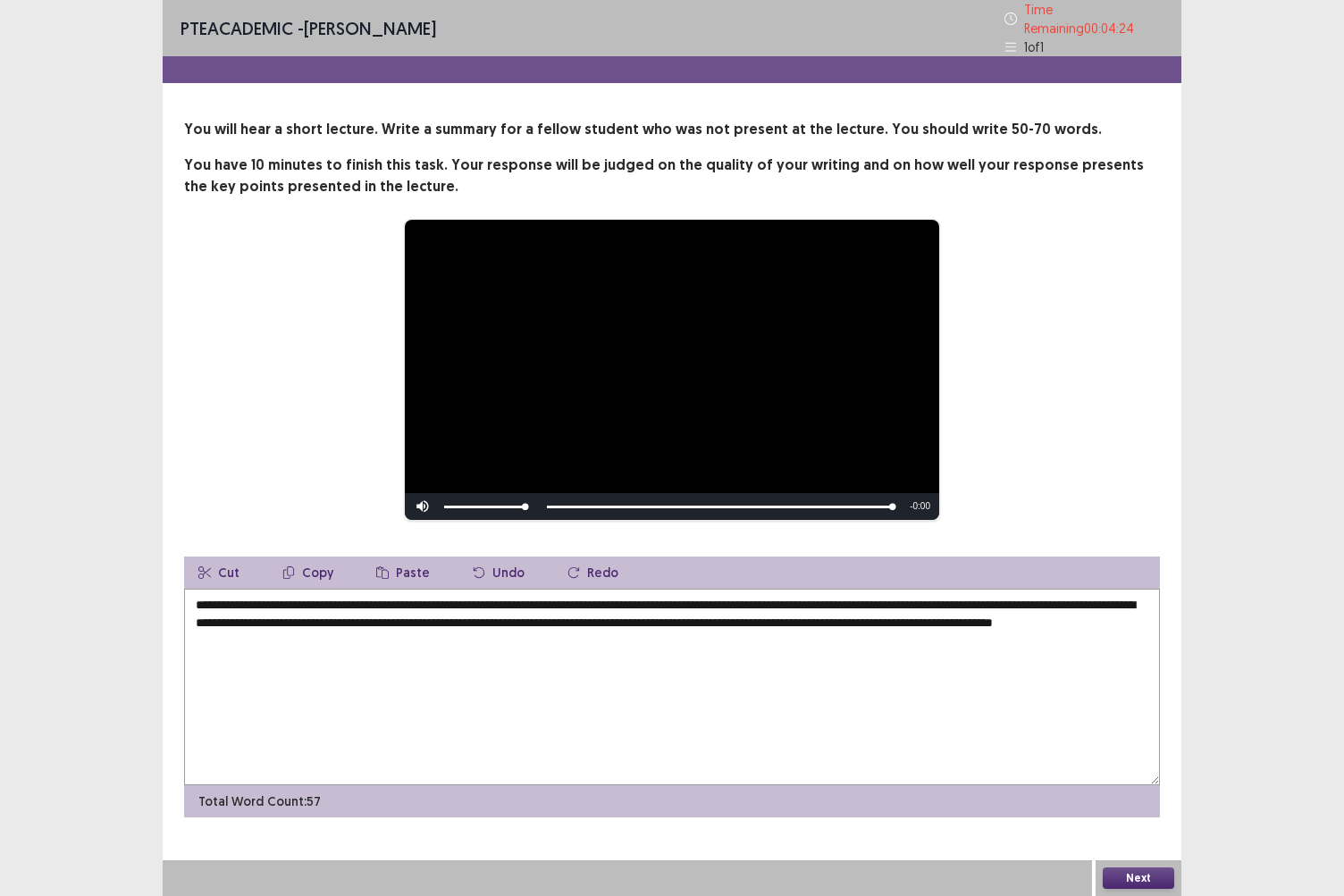
click at [483, 639] on textarea "**********" at bounding box center [672, 687] width 976 height 197
type textarea "**********"
click at [1131, 775] on button "Next" at bounding box center [1138, 879] width 72 height 22
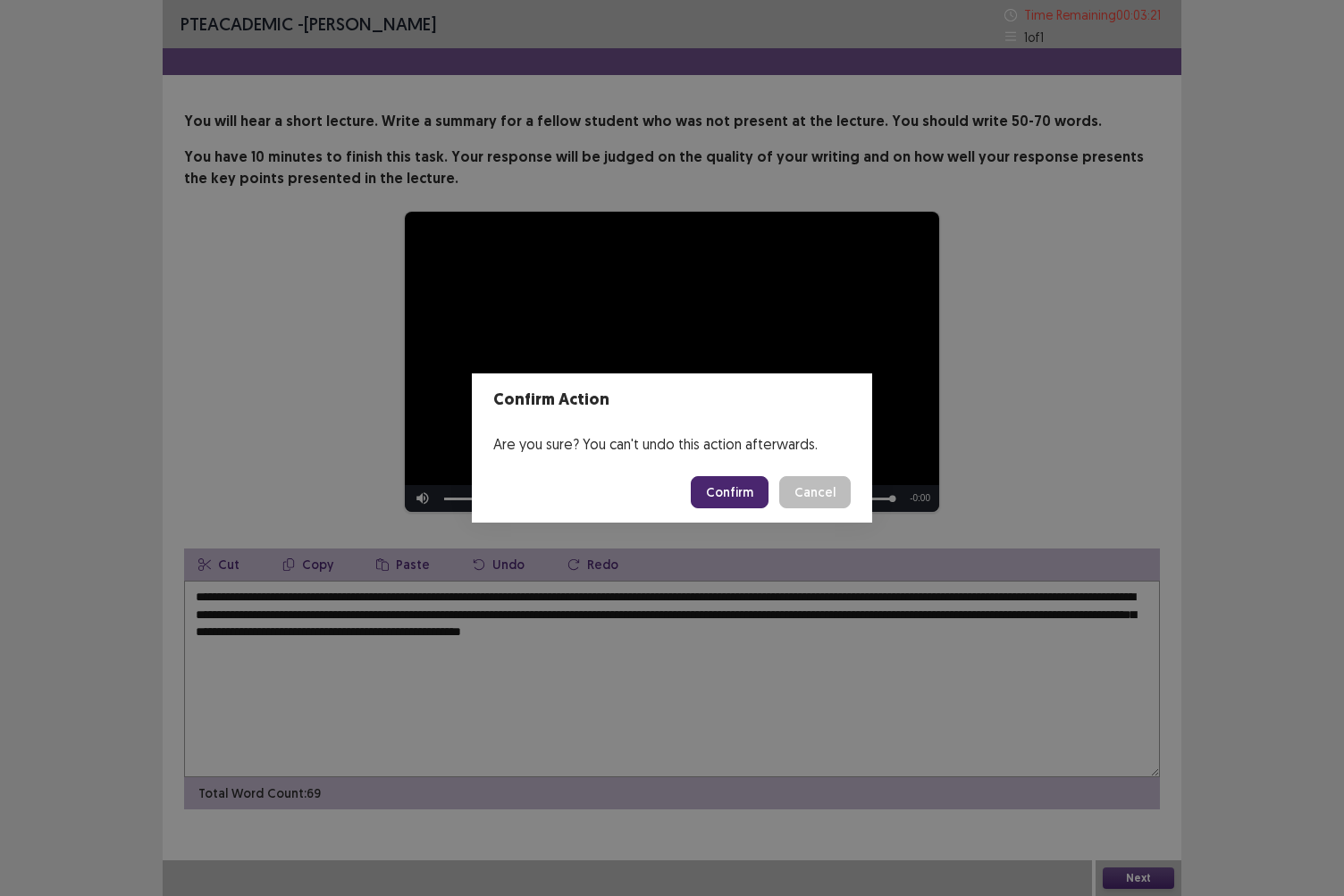
click at [744, 485] on button "Confirm" at bounding box center [729, 492] width 77 height 32
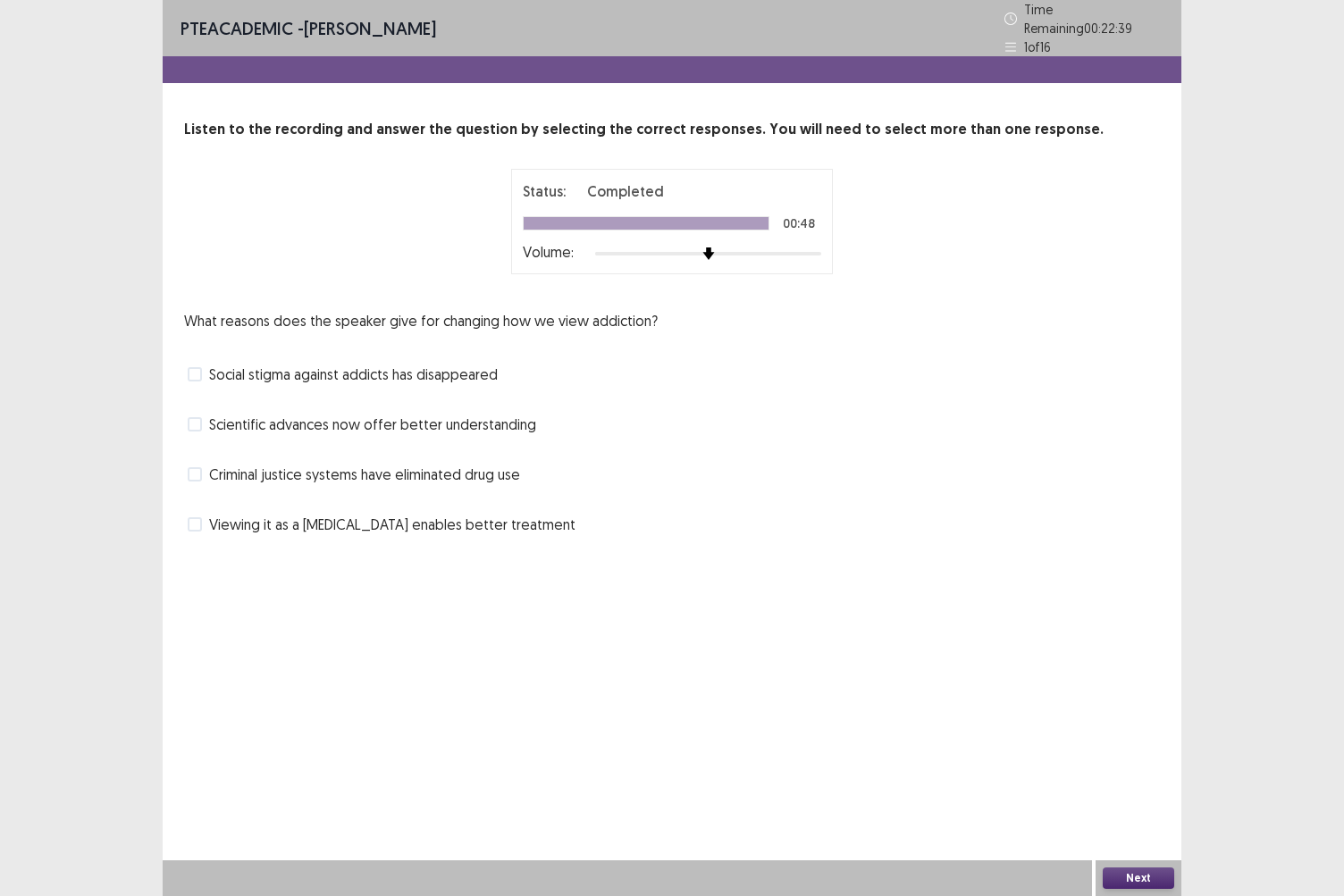
click at [208, 516] on label "Viewing it as a brain disease enables better treatment" at bounding box center [382, 524] width 388 height 22
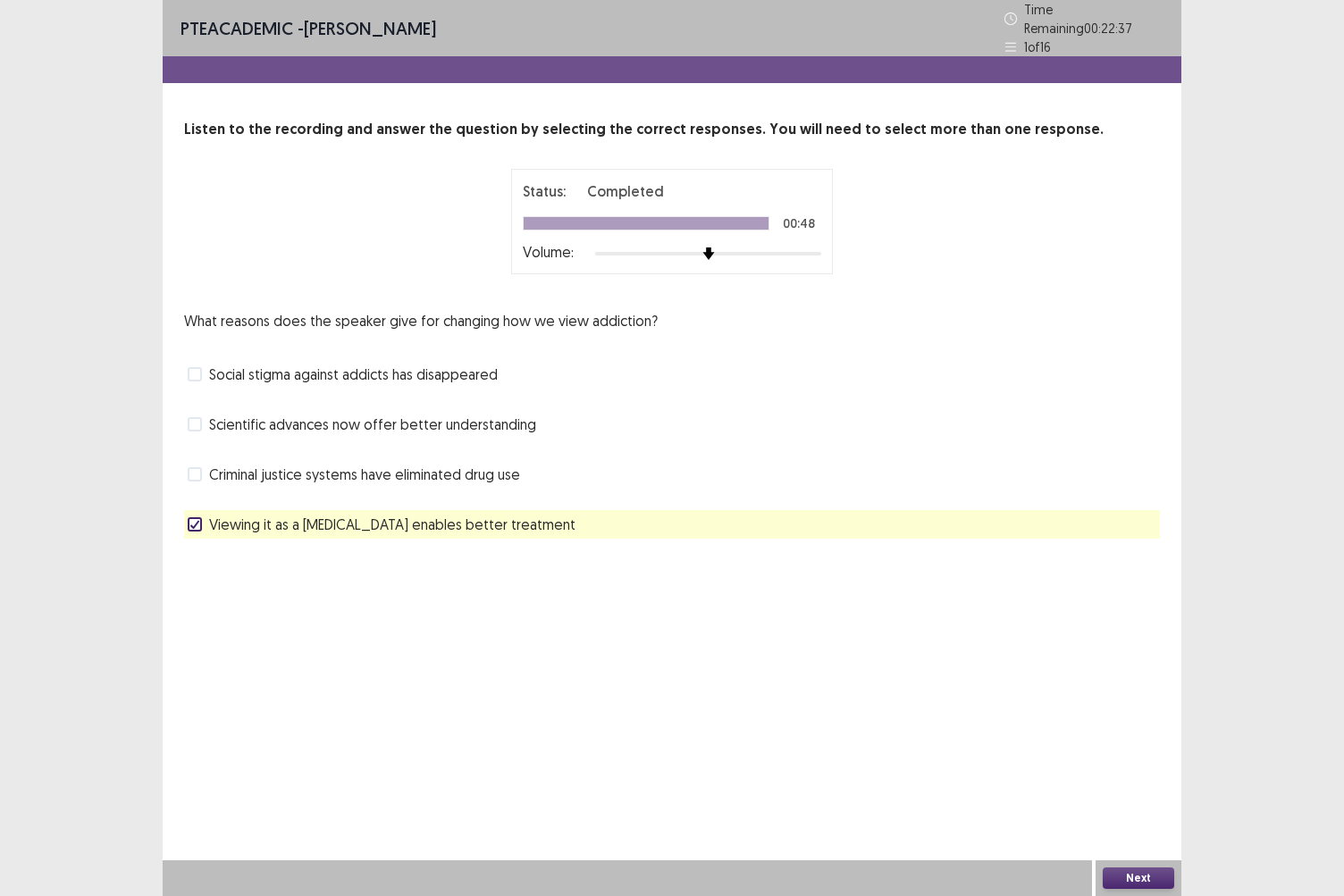
click at [208, 516] on label "Viewing it as a brain disease enables better treatment" at bounding box center [382, 524] width 388 height 22
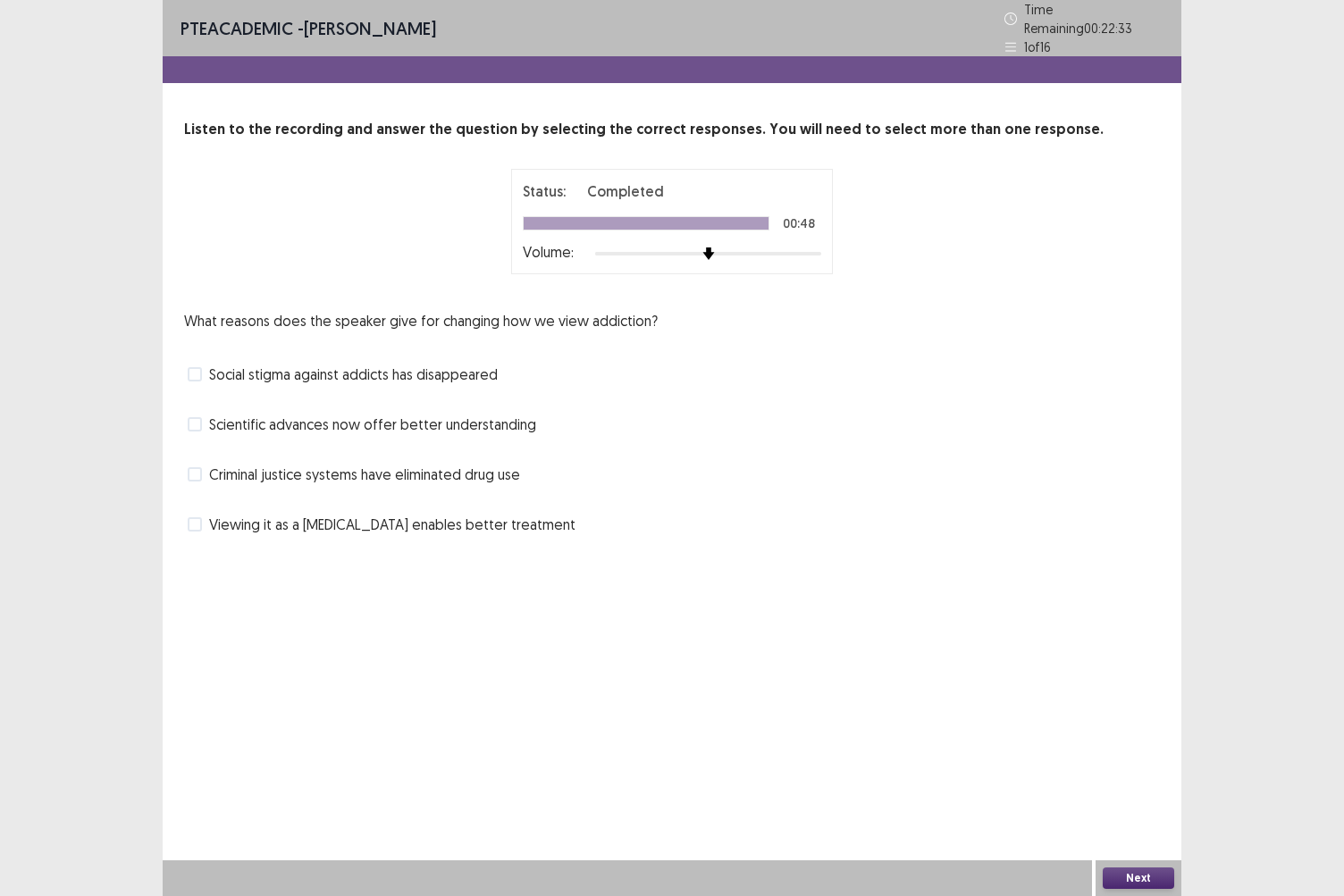
click at [202, 413] on label "Scientific advances now offer better understanding" at bounding box center [361, 424] width 349 height 22
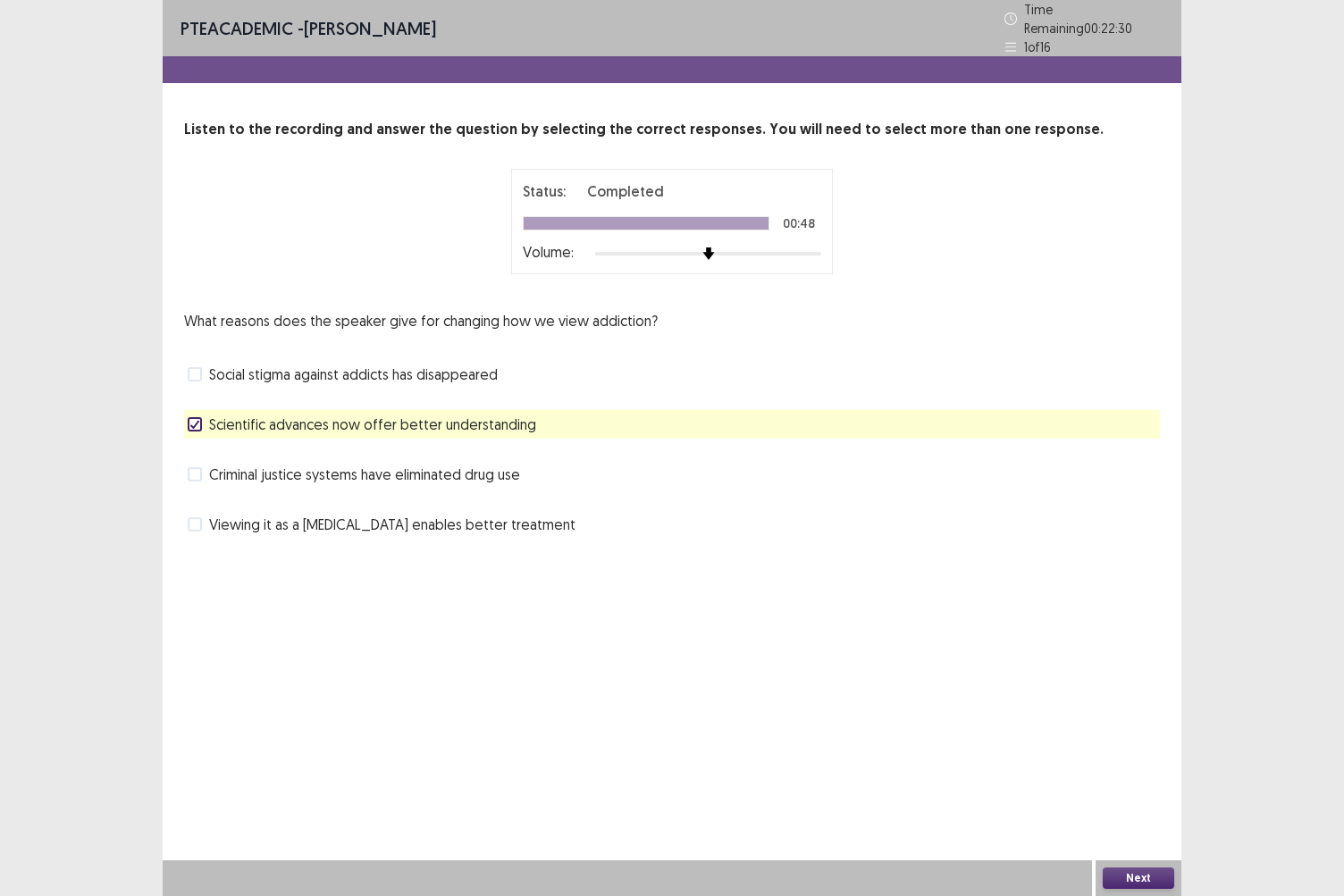
click at [1144, 775] on button "Next" at bounding box center [1138, 879] width 72 height 22
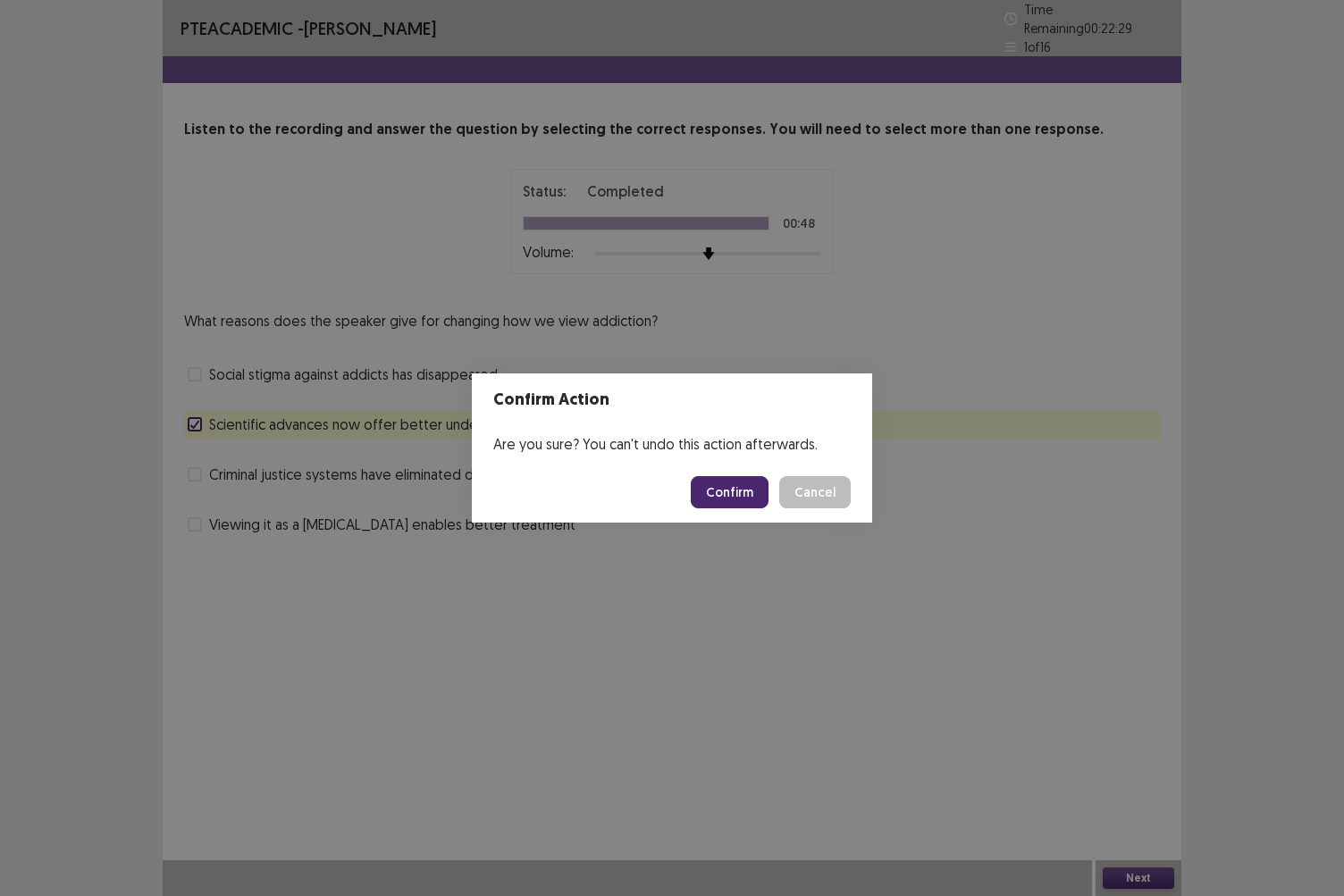
click at [718, 492] on button "Confirm" at bounding box center [729, 492] width 77 height 32
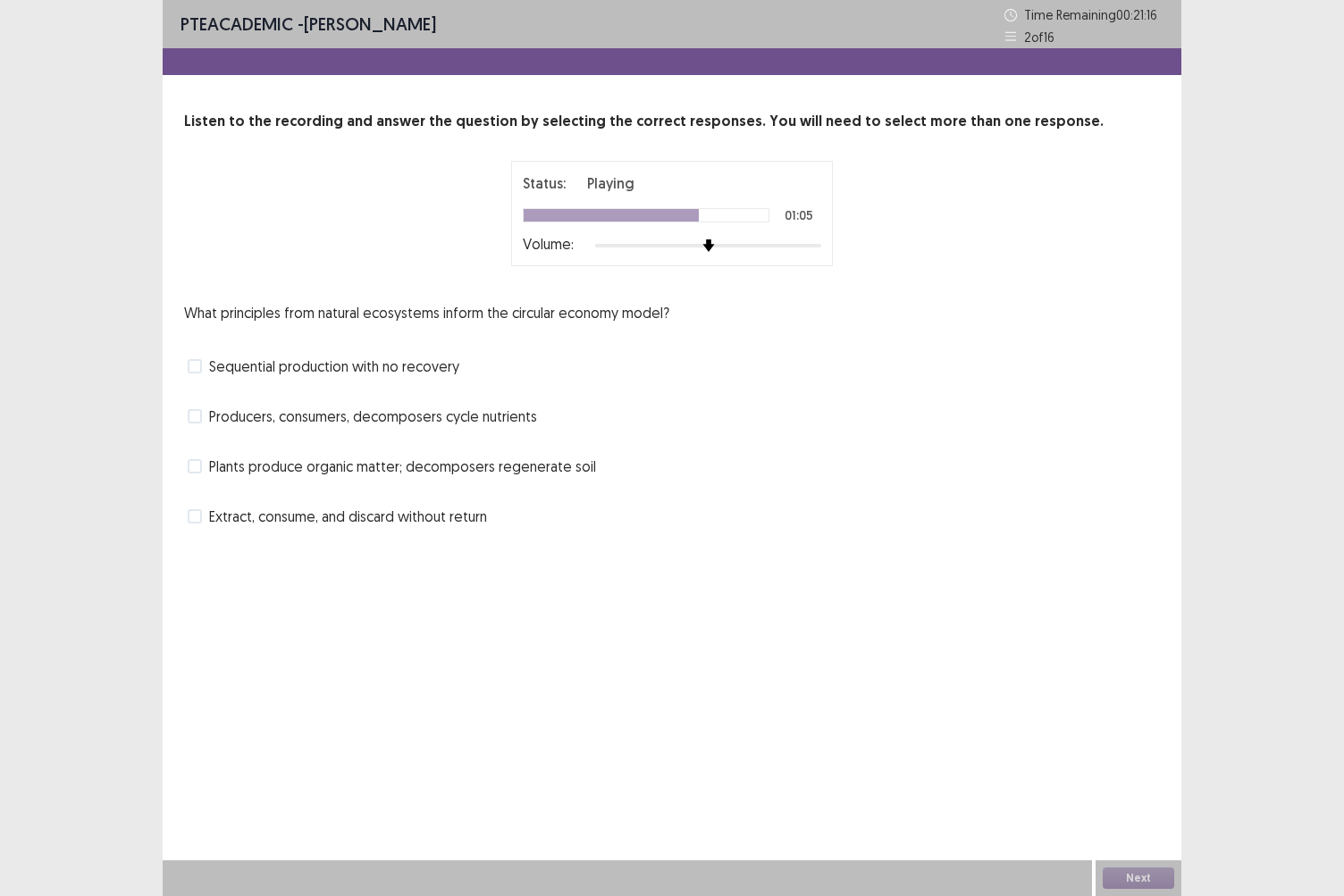
click at [195, 467] on span at bounding box center [195, 466] width 15 height 15
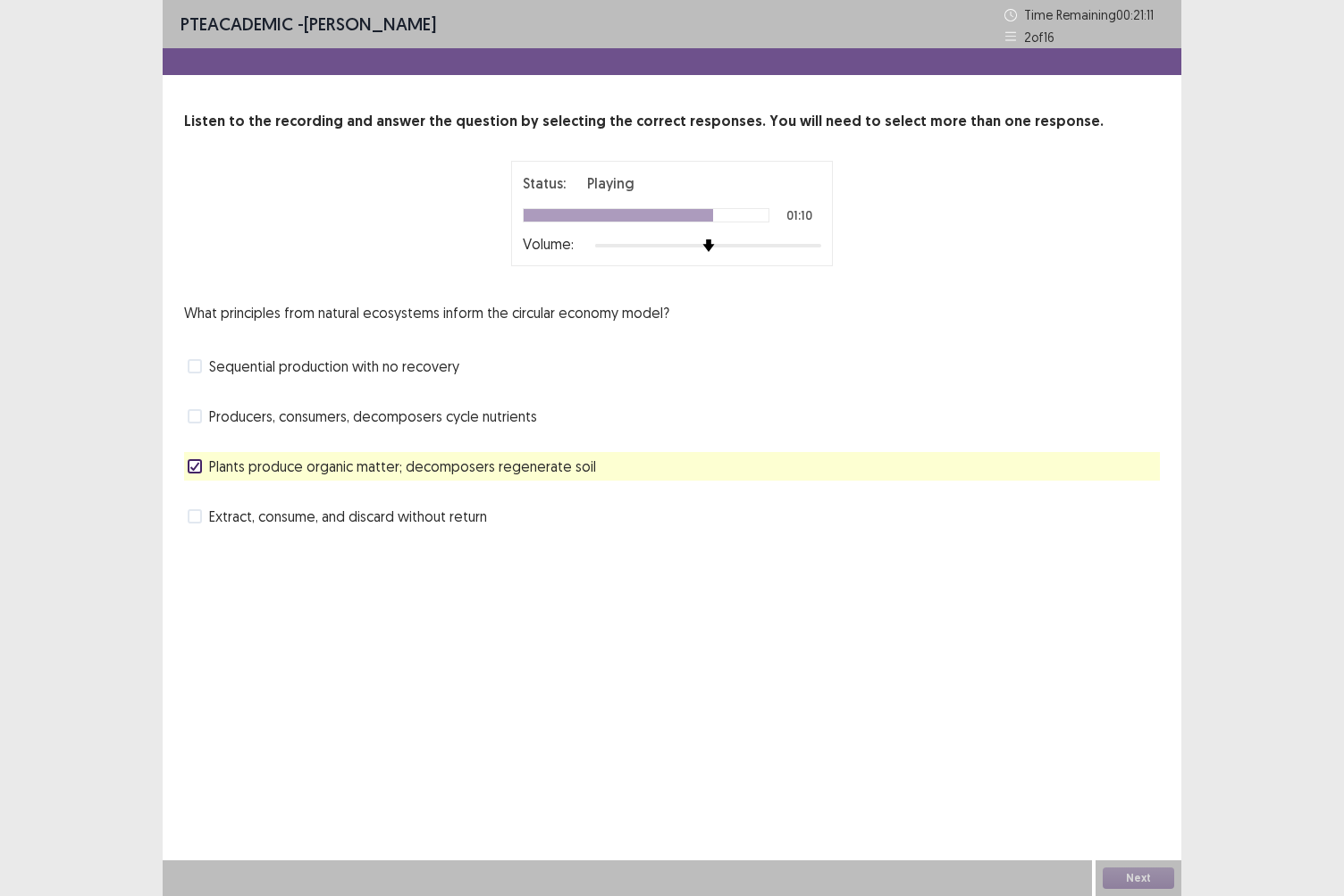
click at [195, 420] on span at bounding box center [195, 417] width 15 height 15
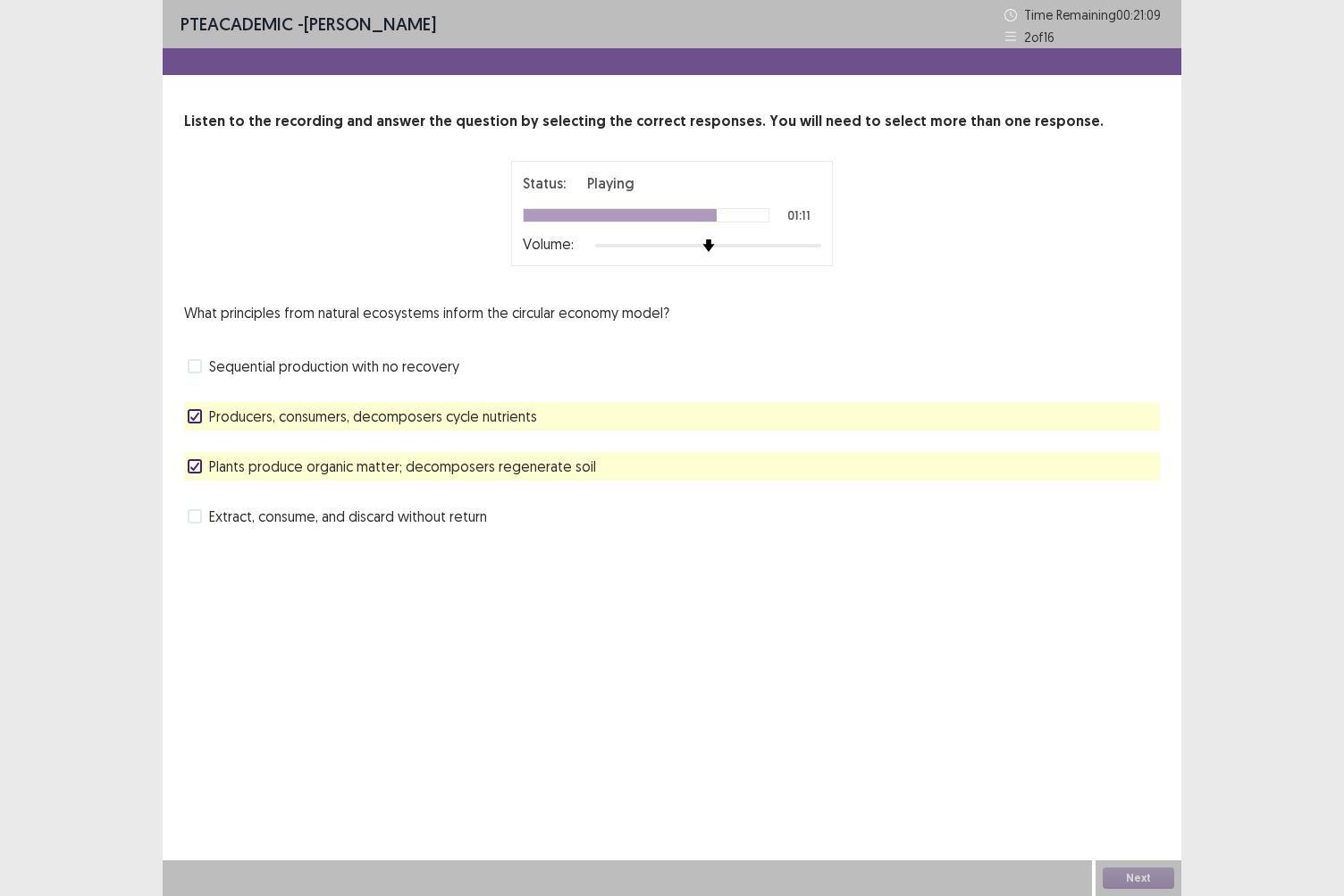
click at [193, 468] on polyline at bounding box center [195, 466] width 8 height 7
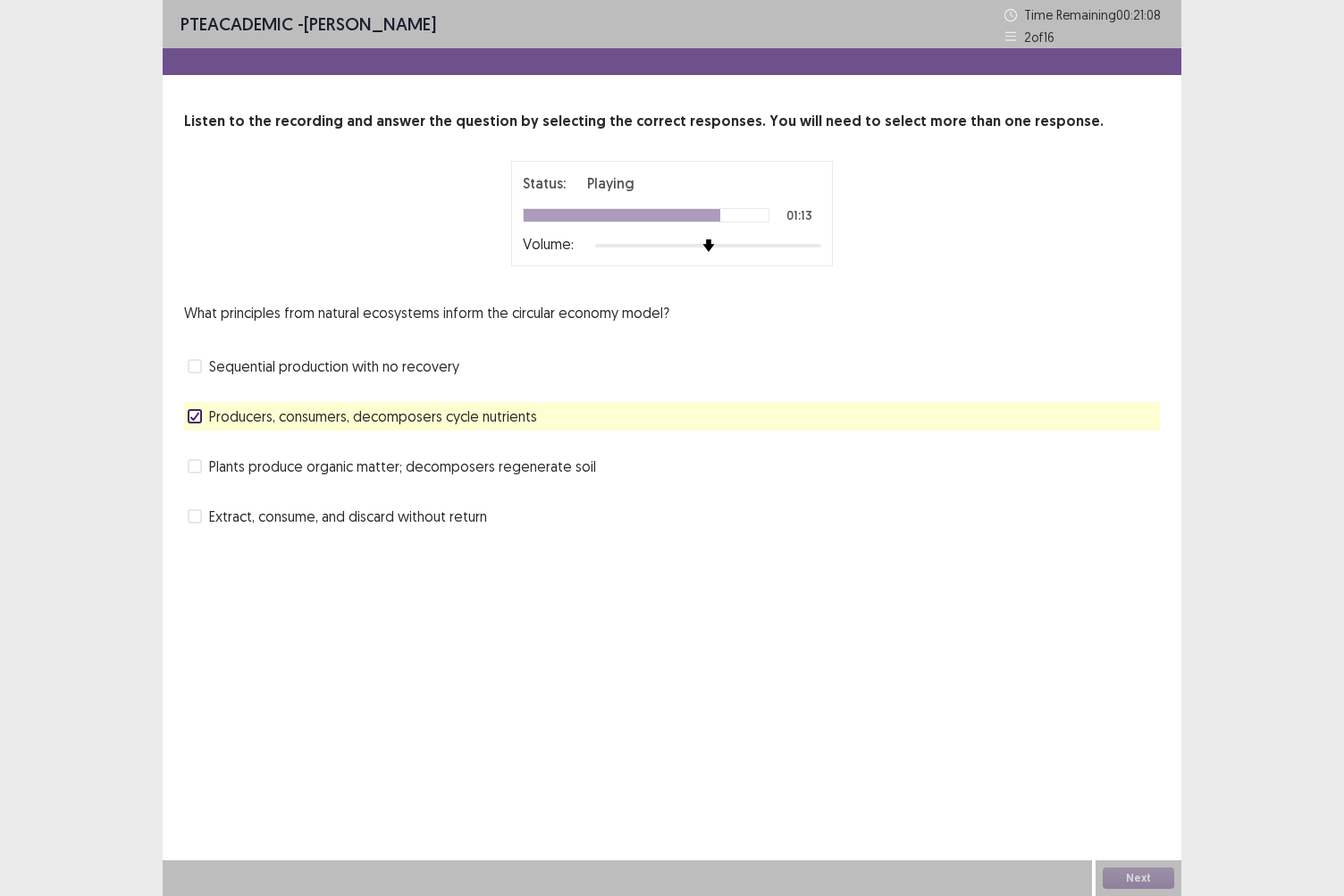
click at [194, 468] on span at bounding box center [195, 466] width 15 height 15
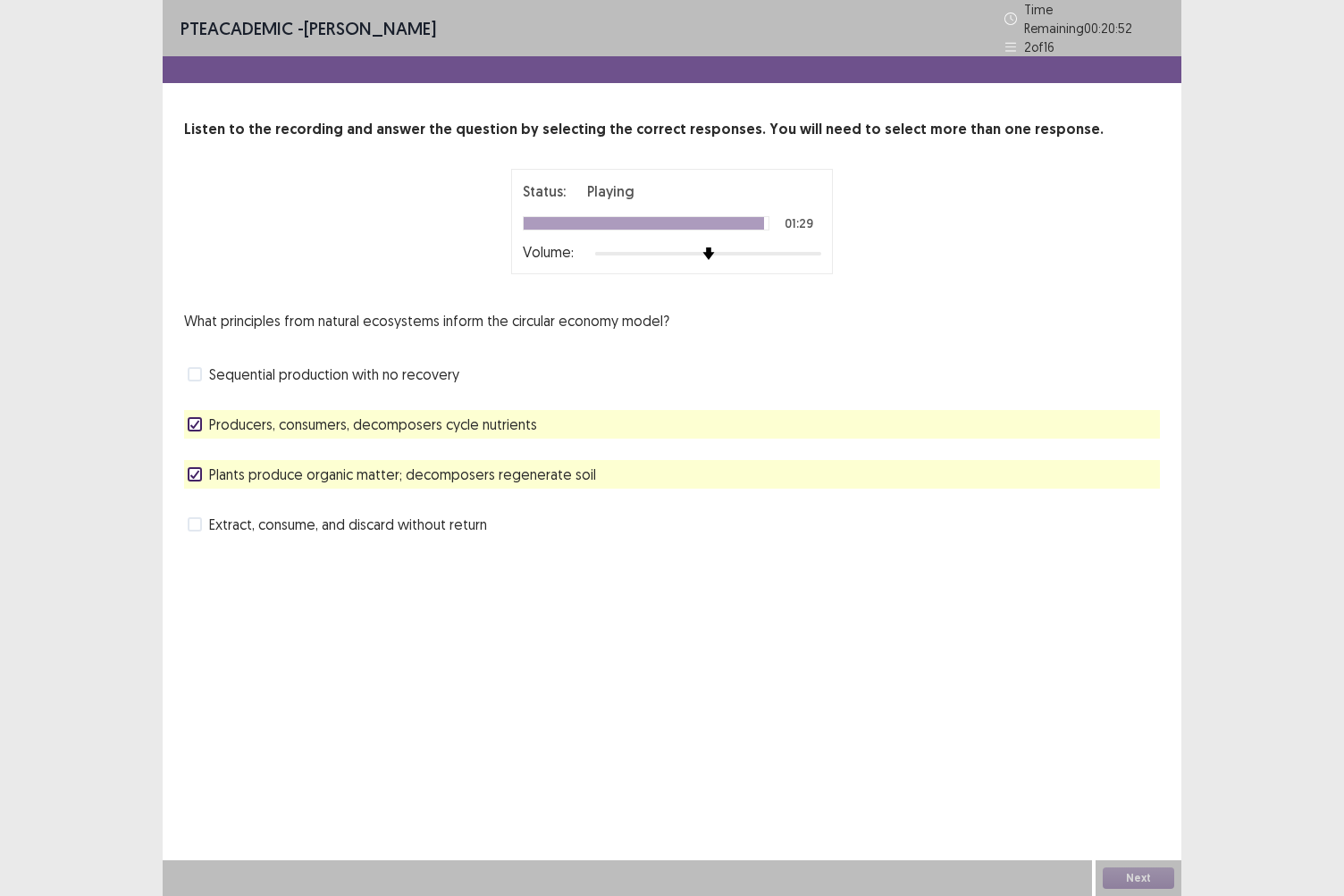
click at [200, 467] on span at bounding box center [195, 474] width 15 height 15
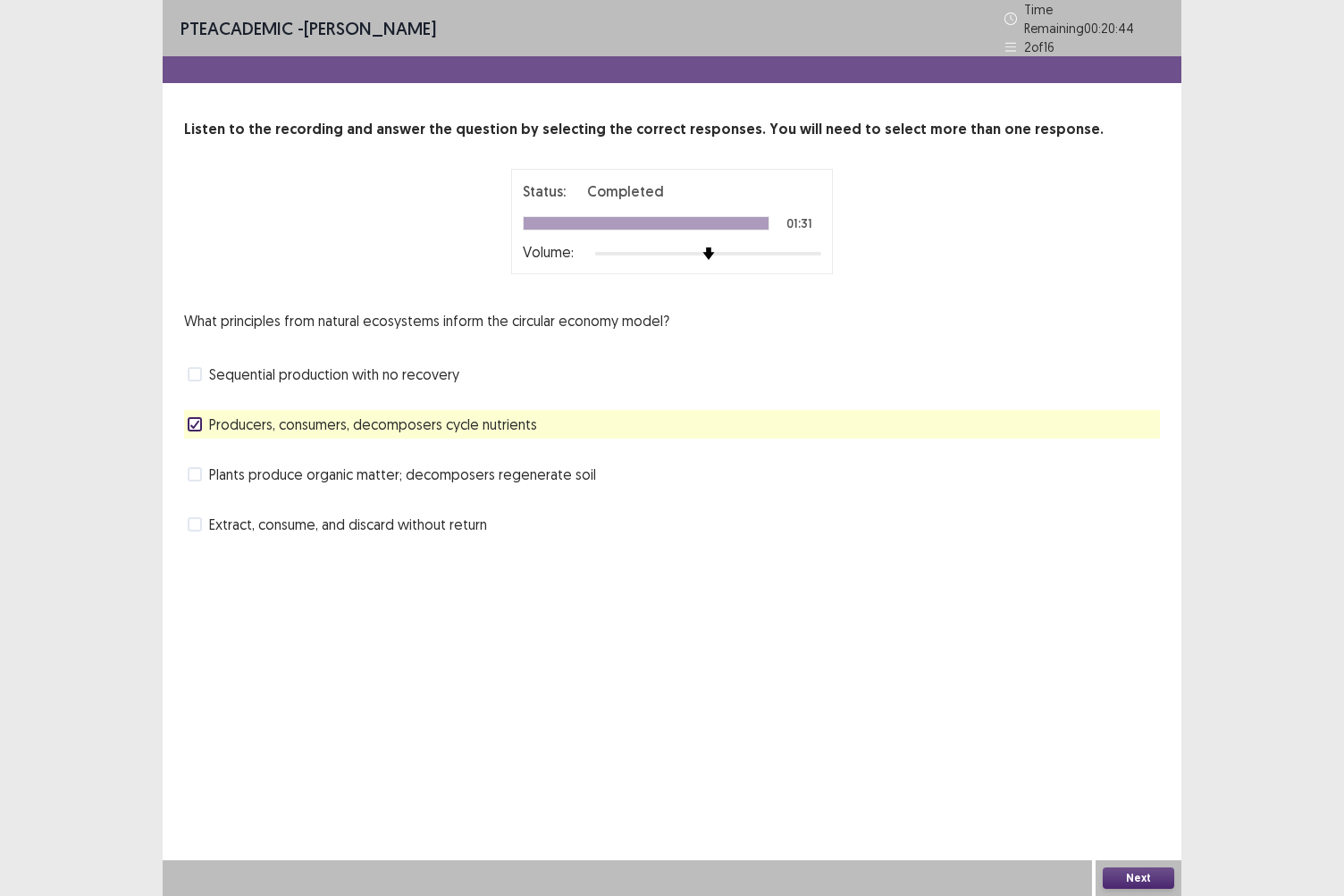
click at [209, 518] on span "Extract, consume, and discard without return" at bounding box center [348, 524] width 278 height 22
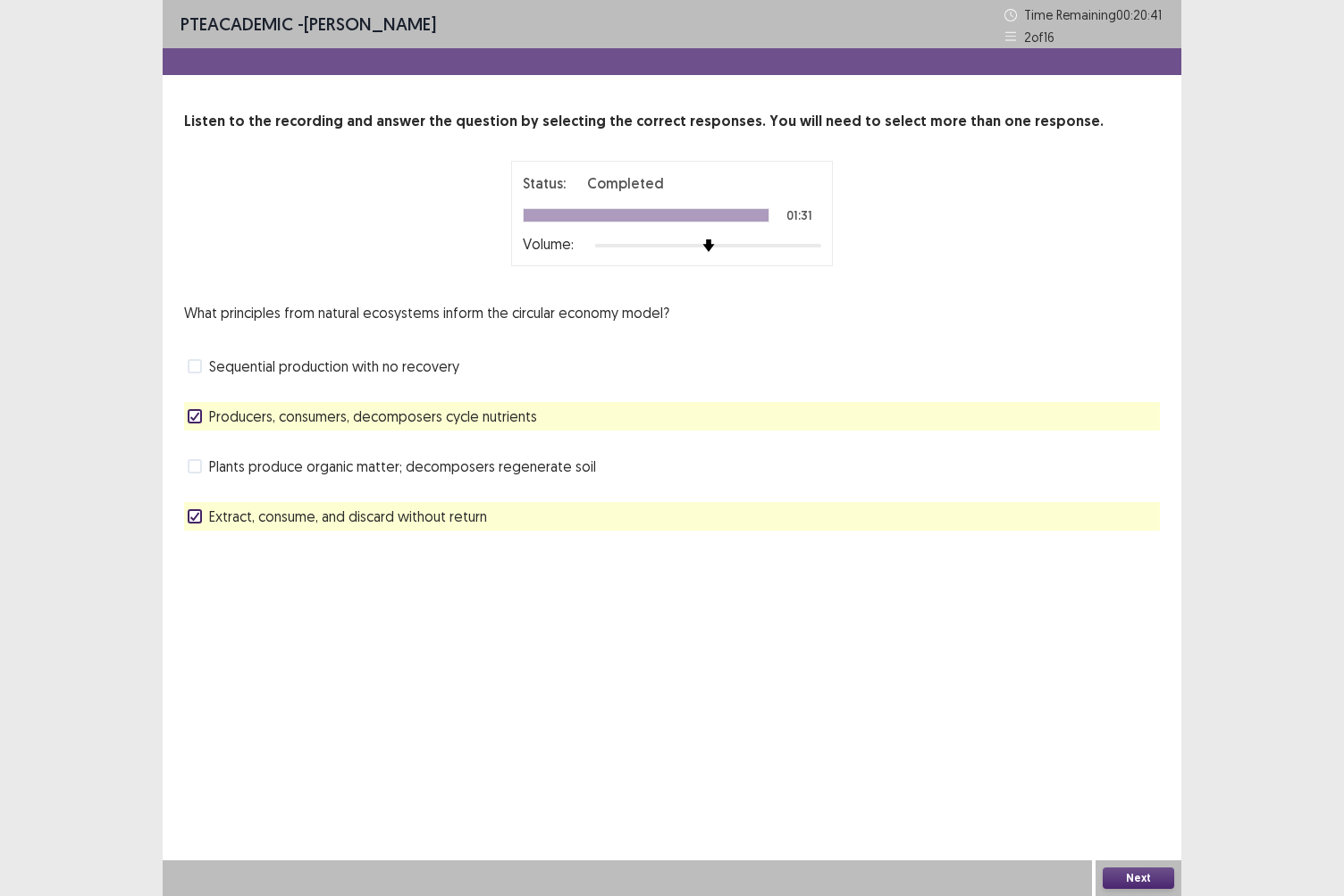
click at [197, 513] on polyline at bounding box center [195, 516] width 8 height 7
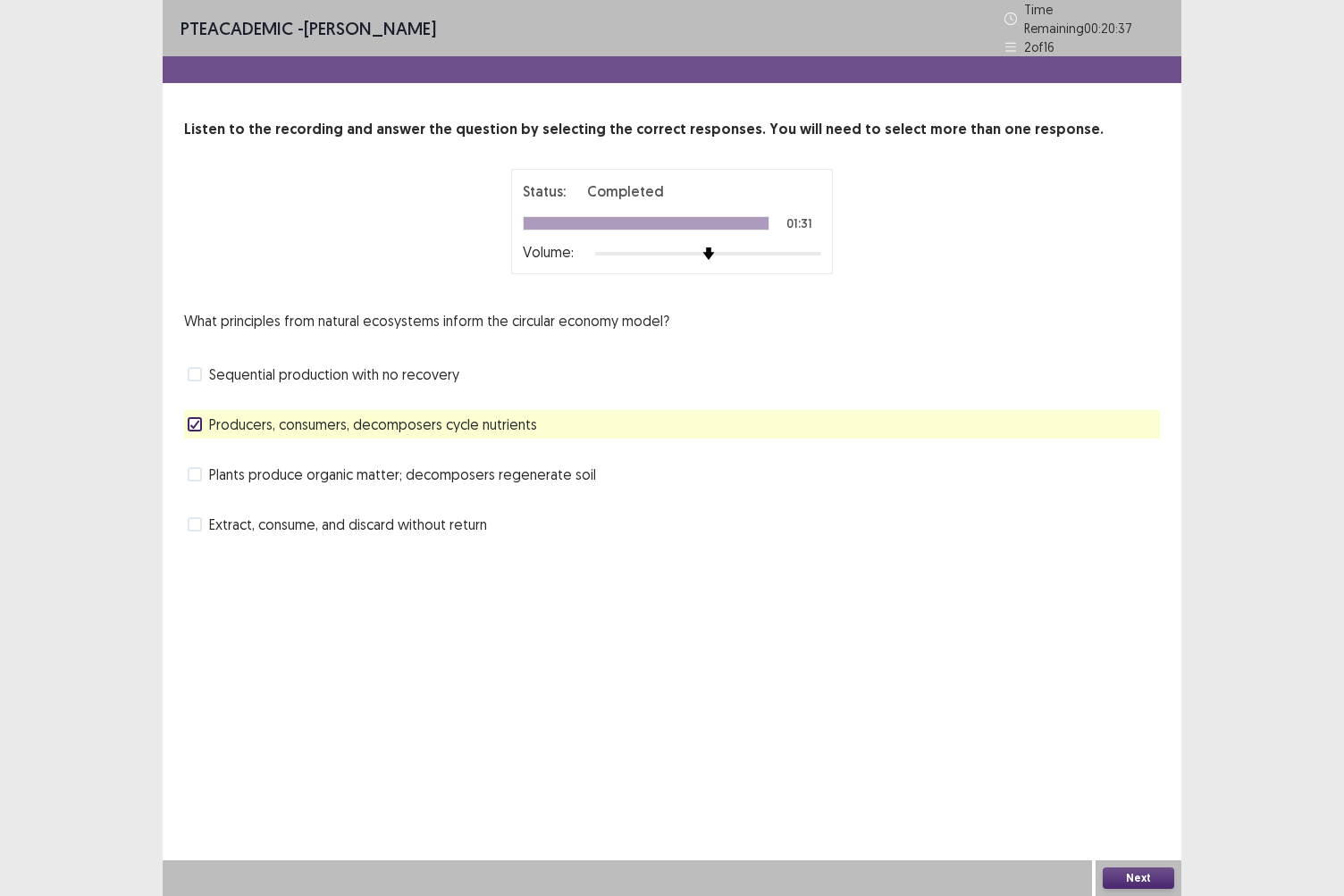
click at [1125, 775] on button "Next" at bounding box center [1138, 879] width 72 height 22
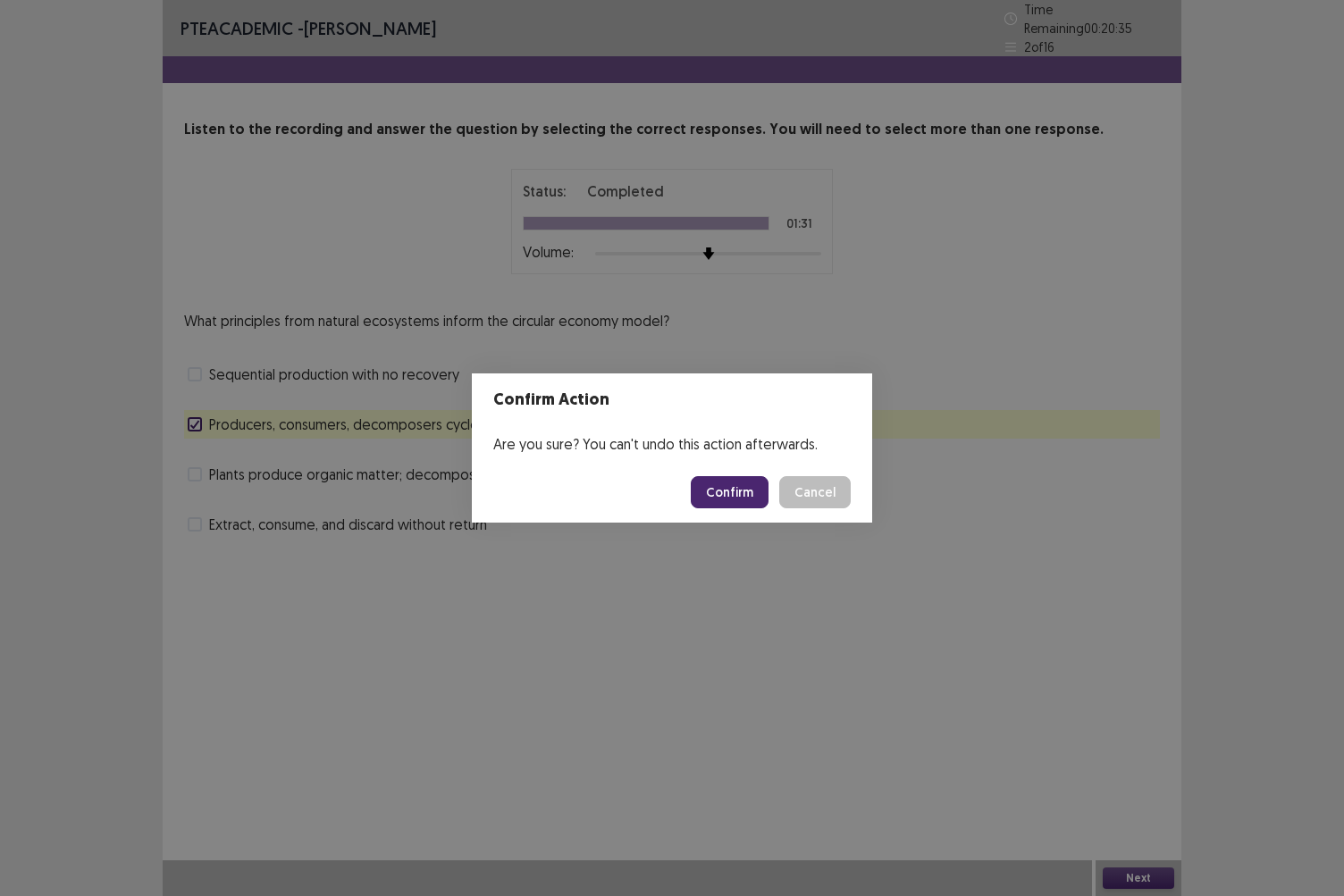
click at [747, 495] on button "Confirm" at bounding box center [729, 492] width 77 height 32
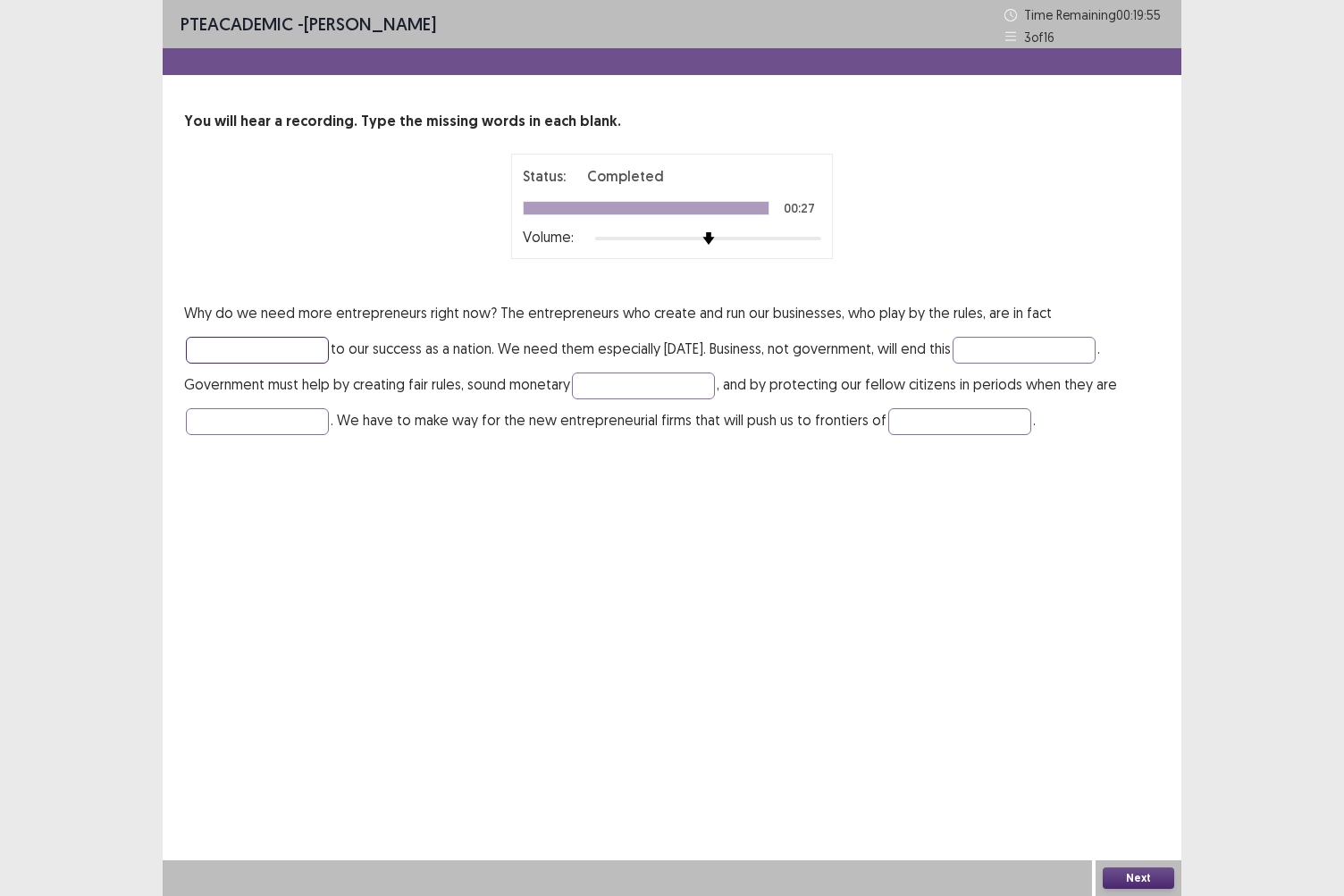
click at [217, 352] on input "text" at bounding box center [257, 350] width 143 height 26
type input "********"
click at [964, 347] on input "text" at bounding box center [1023, 350] width 143 height 26
type input "*********"
click at [654, 392] on input "text" at bounding box center [643, 385] width 143 height 26
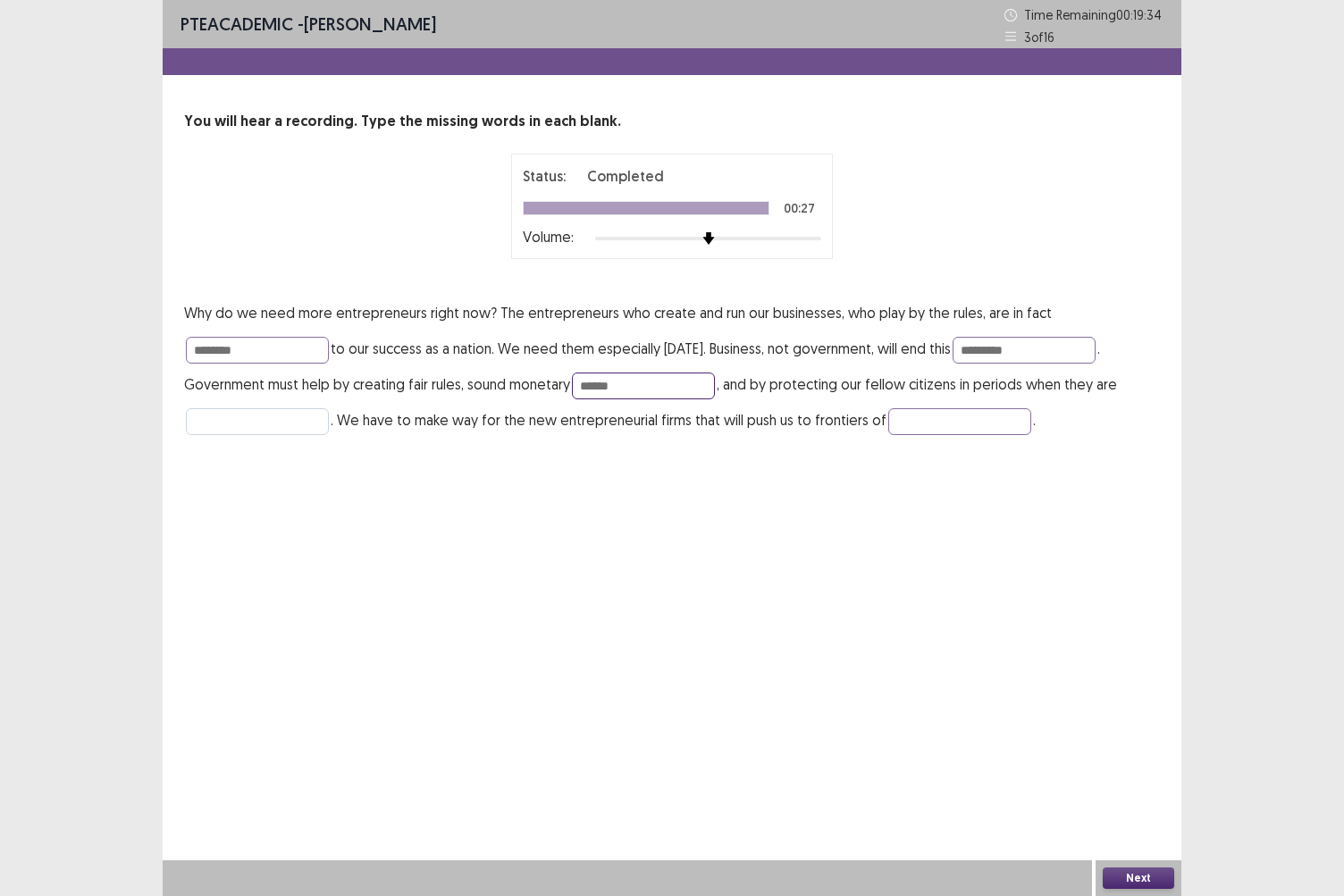
type input "******"
click at [213, 415] on input "text" at bounding box center [257, 422] width 143 height 26
type input "*******"
click at [898, 423] on input "text" at bounding box center [960, 422] width 143 height 26
type input "**********"
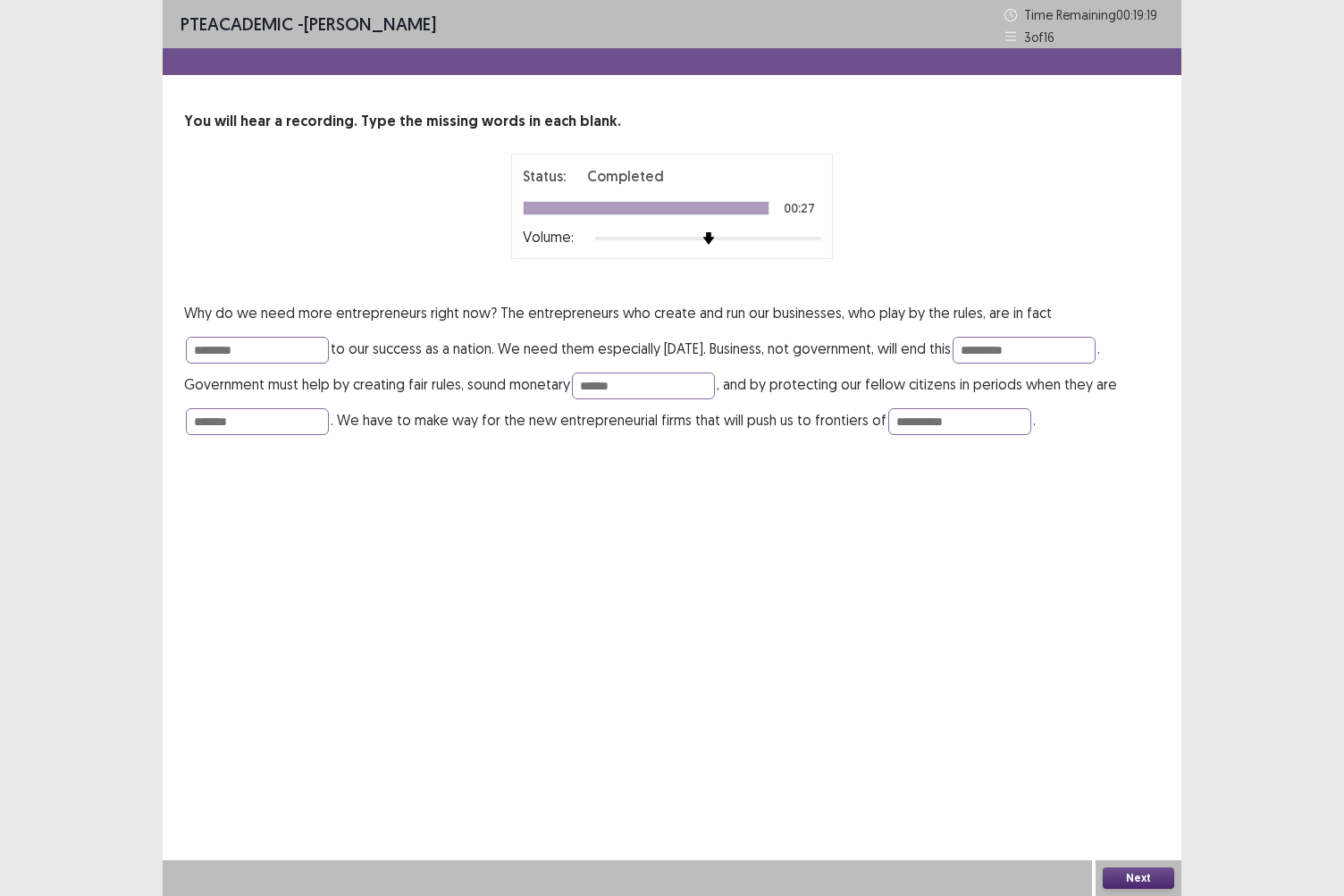
click at [1113, 775] on button "Next" at bounding box center [1138, 879] width 72 height 22
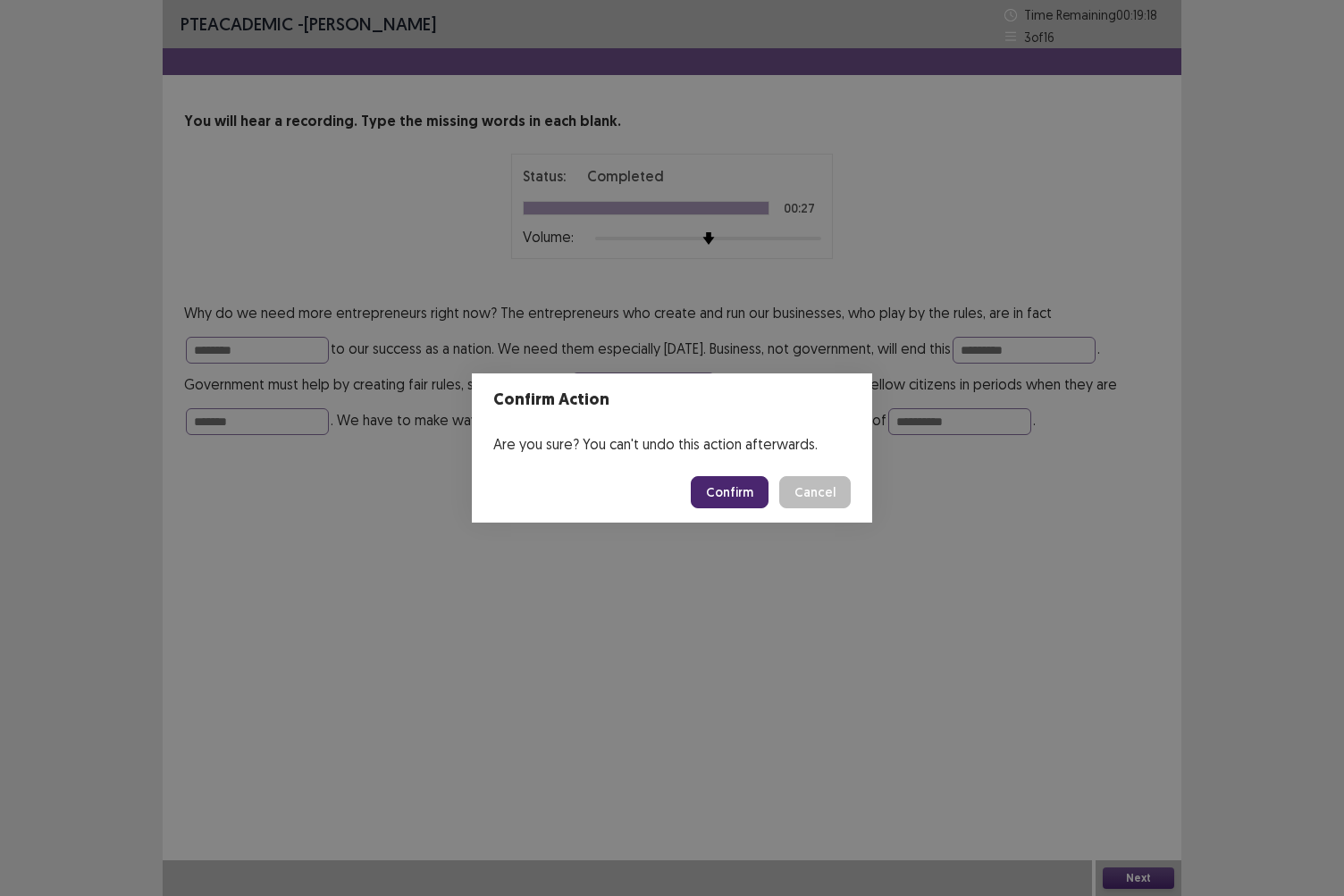
click at [740, 488] on button "Confirm" at bounding box center [729, 492] width 77 height 32
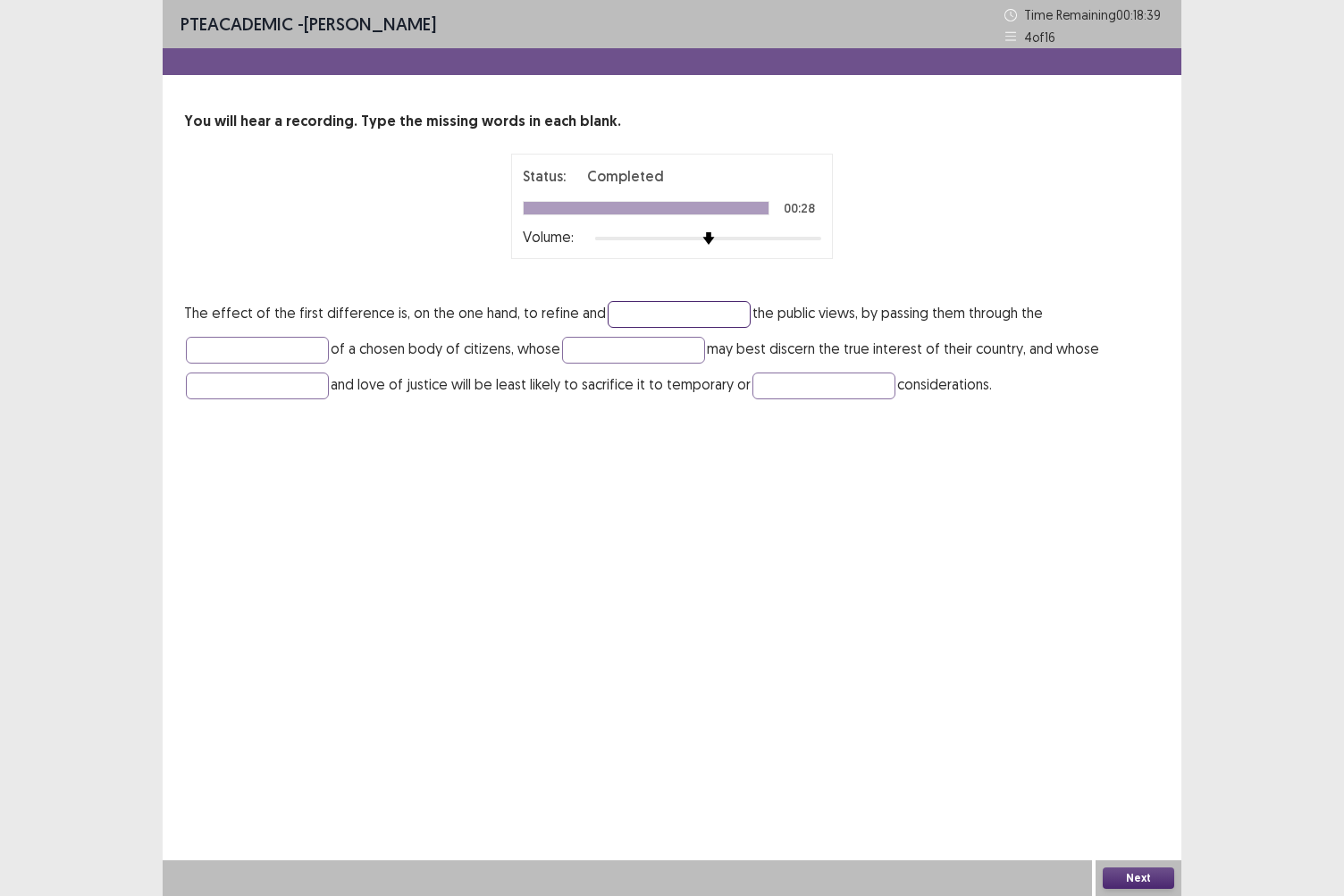
click at [648, 312] on input "text" at bounding box center [678, 314] width 143 height 26
type input "*******"
click at [274, 352] on input "text" at bounding box center [257, 350] width 143 height 26
type input "******"
click at [628, 354] on input "text" at bounding box center [633, 350] width 143 height 26
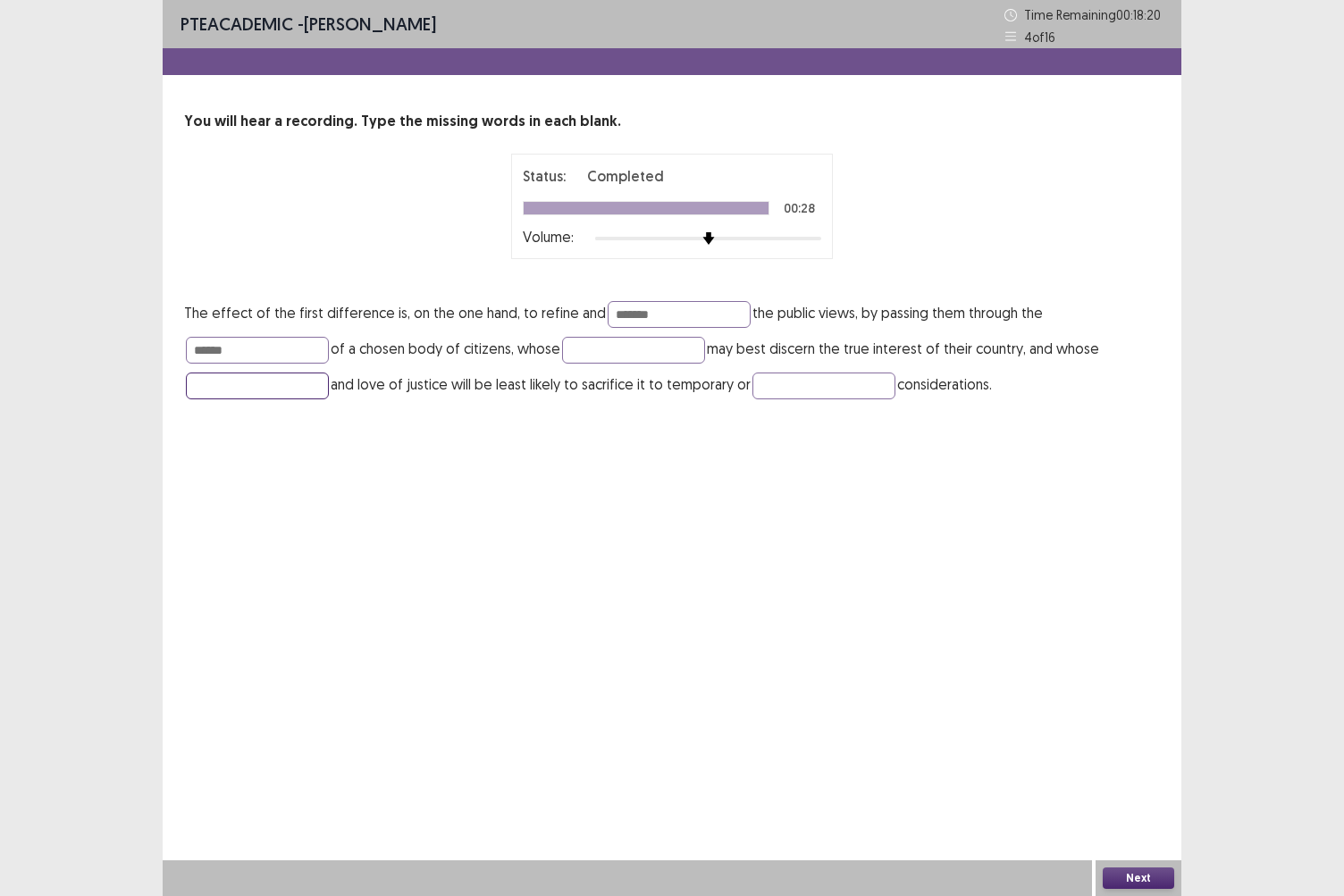
click at [288, 384] on input "text" at bounding box center [257, 385] width 143 height 26
type input "**********"
click at [792, 385] on input "text" at bounding box center [823, 385] width 143 height 26
type input "*******"
click at [1152, 775] on button "Next" at bounding box center [1138, 879] width 72 height 22
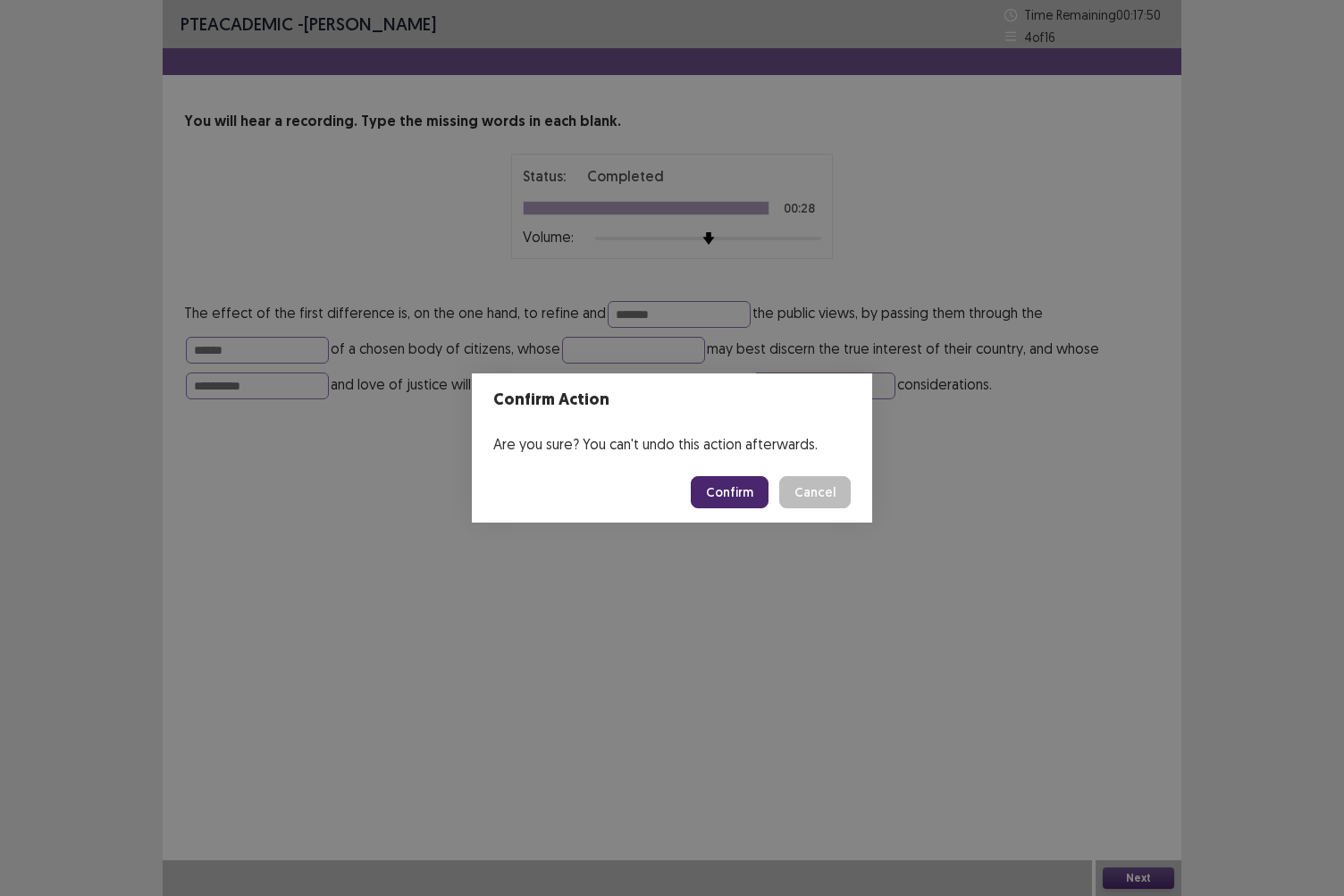
click at [754, 493] on button "Confirm" at bounding box center [729, 492] width 77 height 32
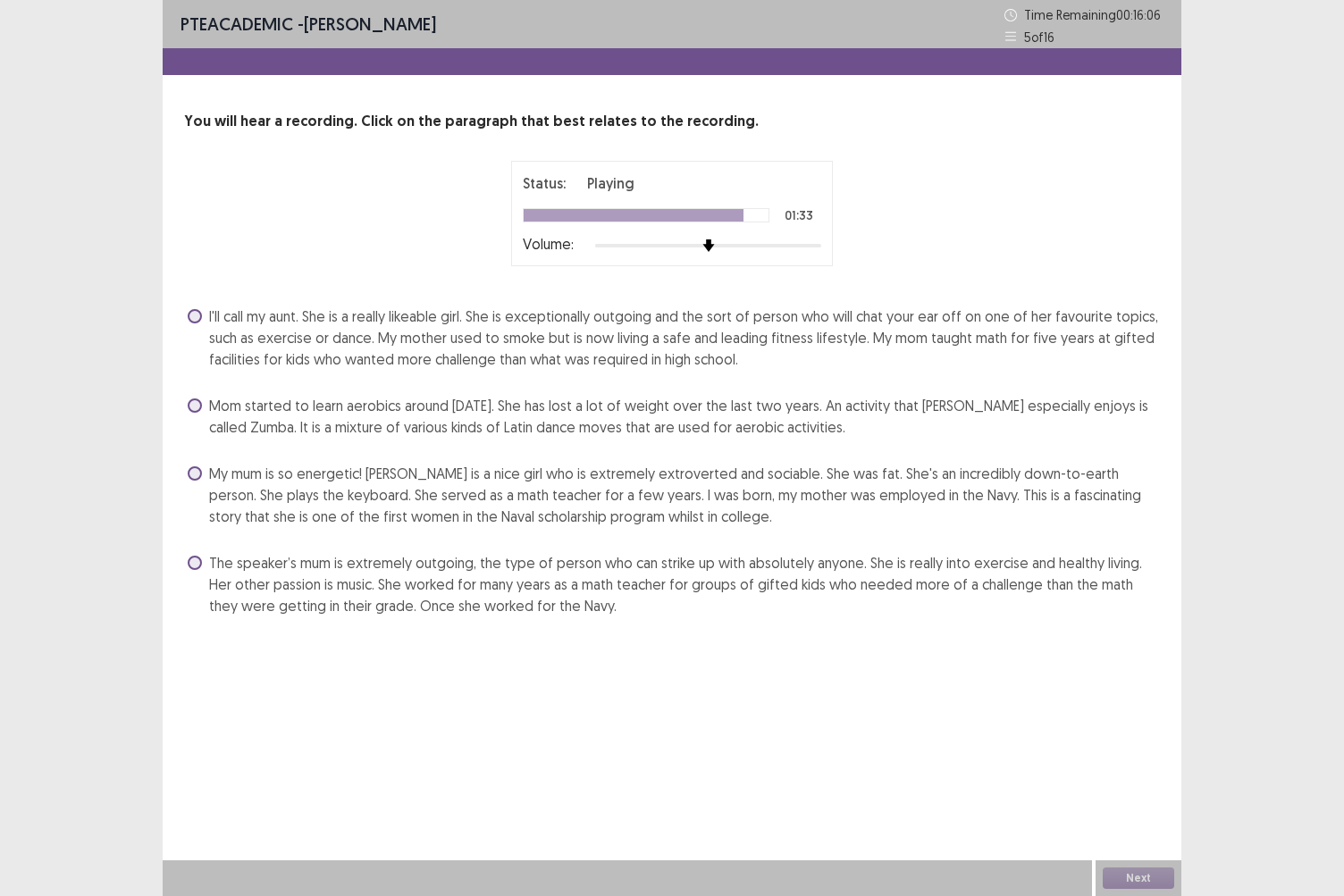
click at [198, 472] on span at bounding box center [195, 473] width 15 height 15
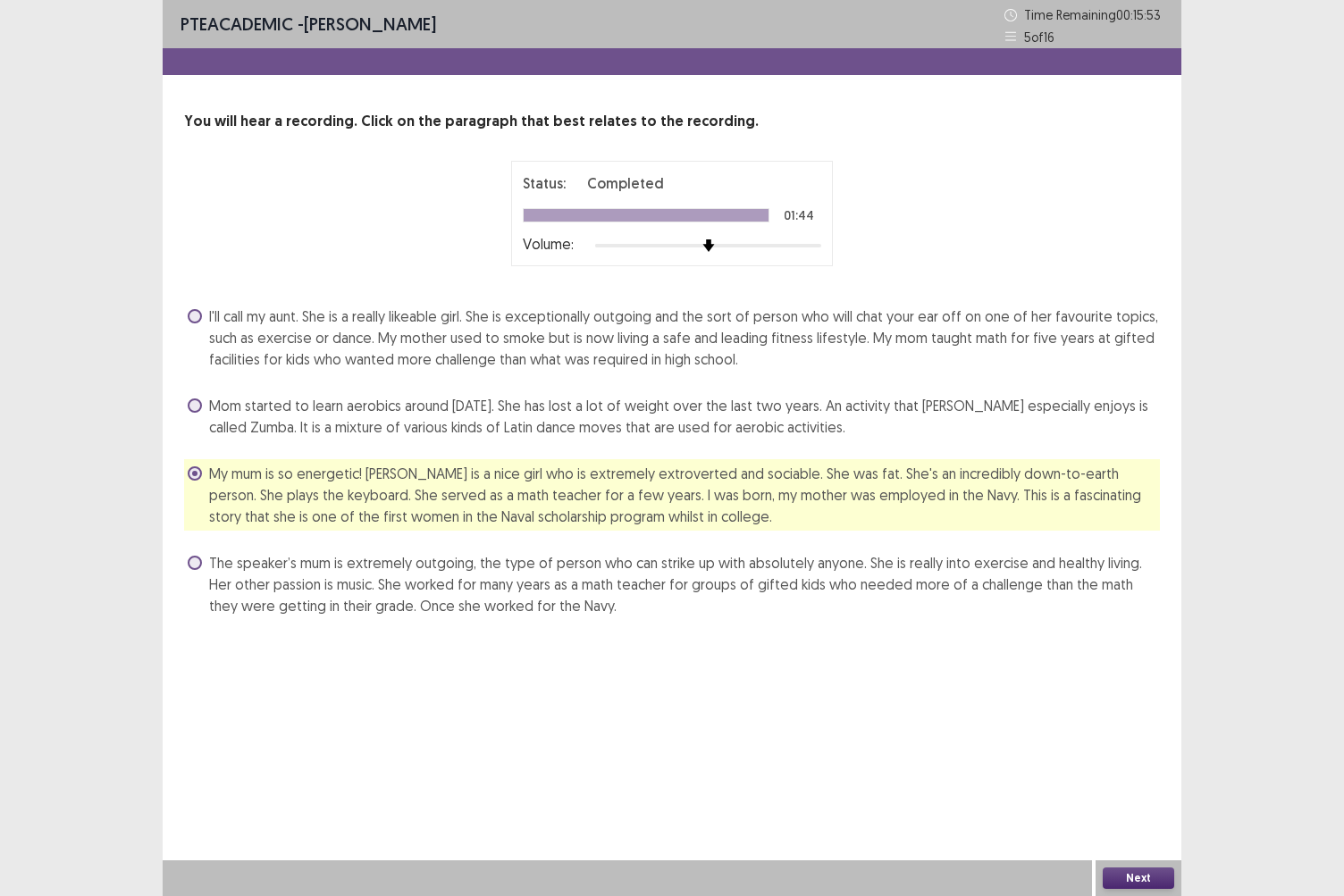
click at [1145, 775] on button "Next" at bounding box center [1138, 879] width 72 height 22
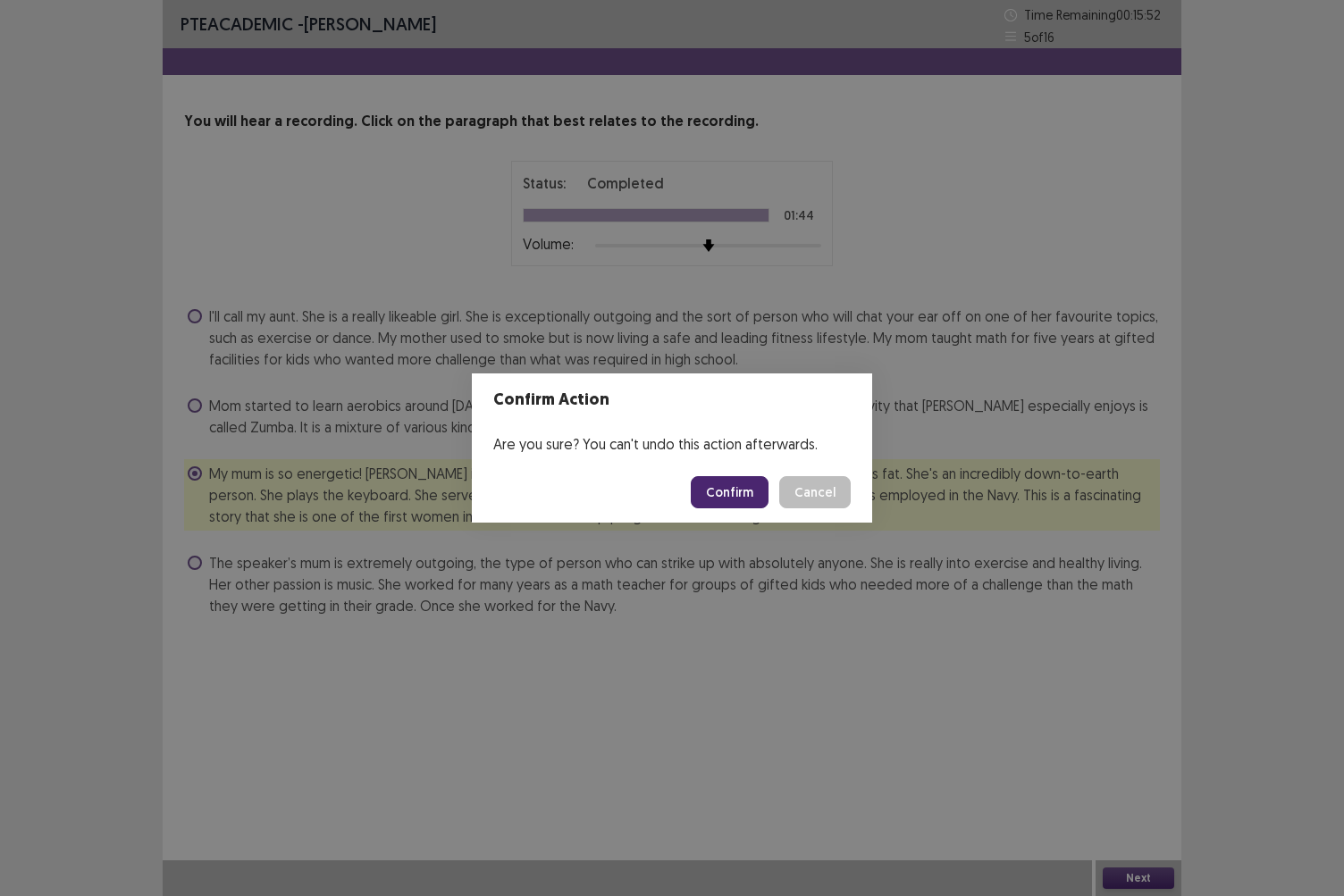
click at [739, 483] on button "Confirm" at bounding box center [729, 492] width 77 height 32
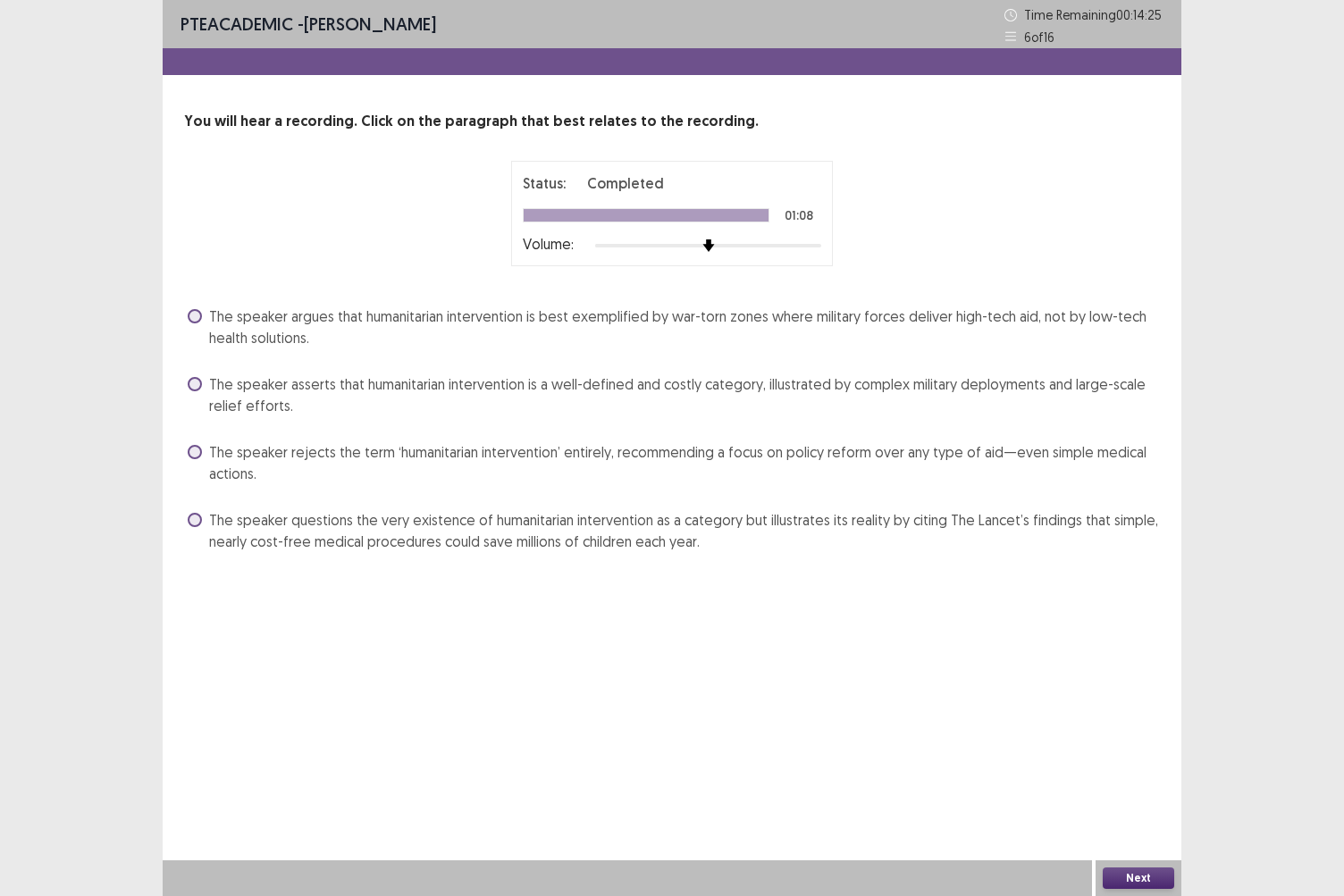
click at [203, 515] on label "The speaker questions the very existence of humanitarian intervention as a cate…" at bounding box center [674, 530] width 972 height 43
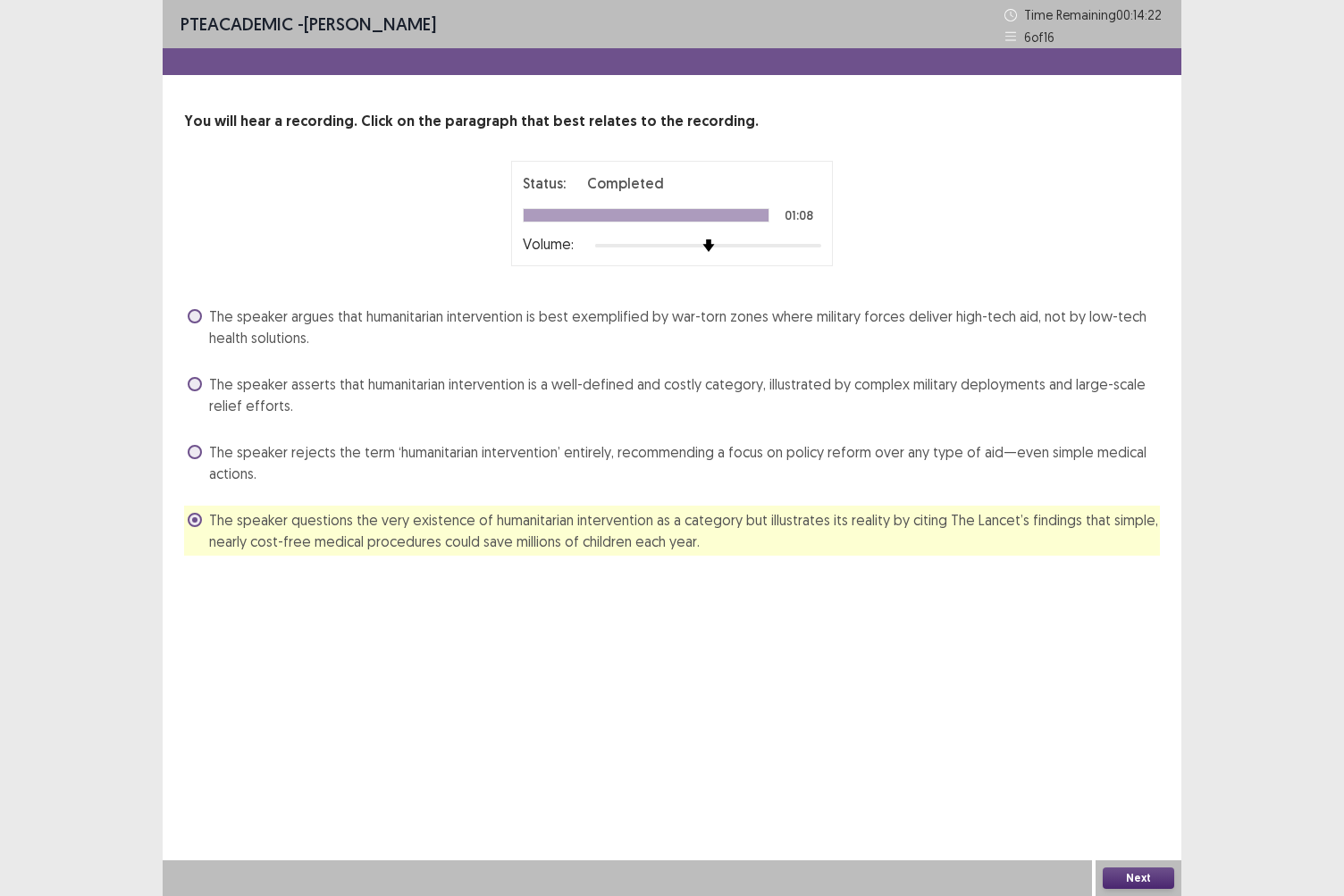
click at [1140, 775] on button "Next" at bounding box center [1138, 879] width 72 height 22
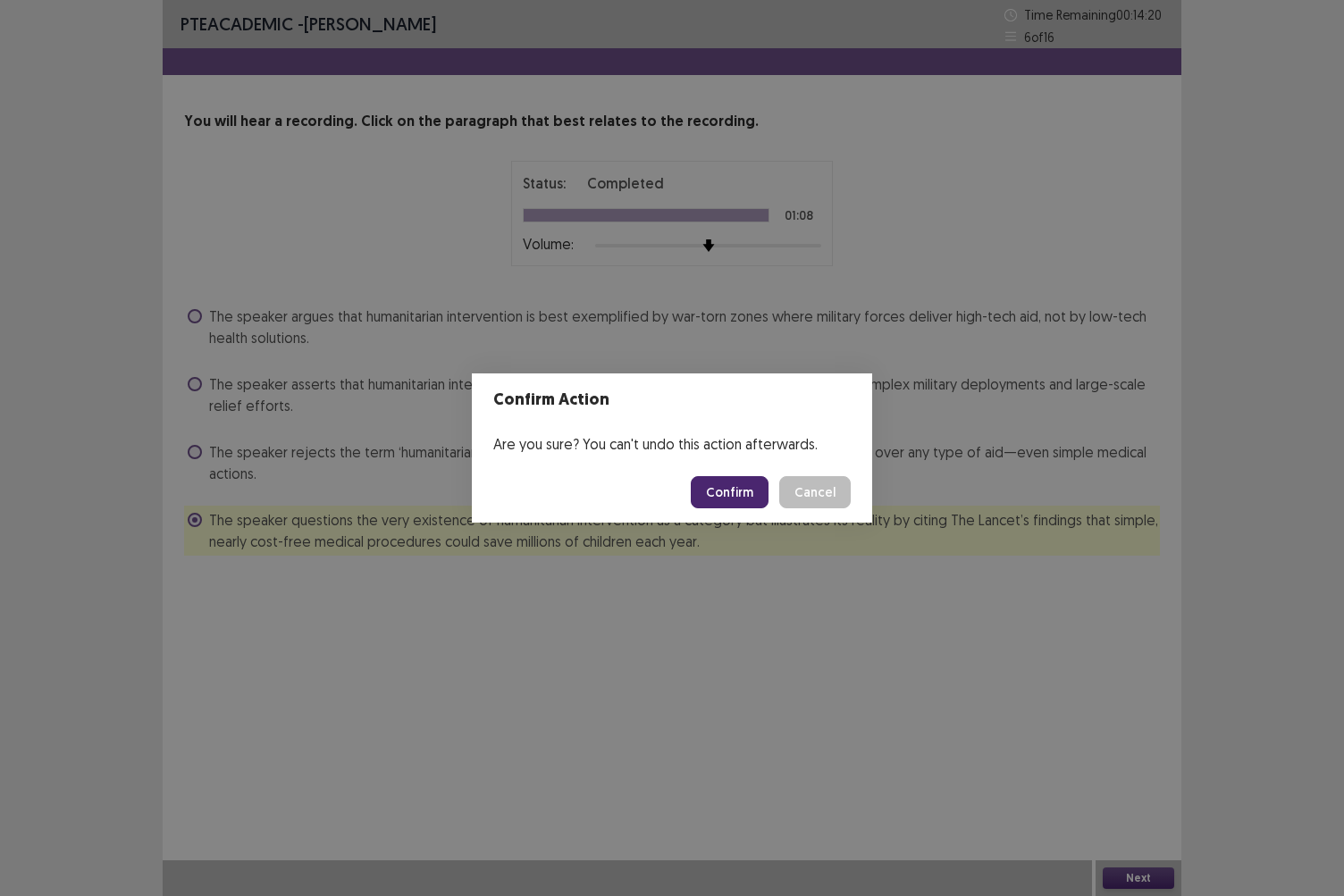
click at [739, 487] on button "Confirm" at bounding box center [729, 492] width 77 height 32
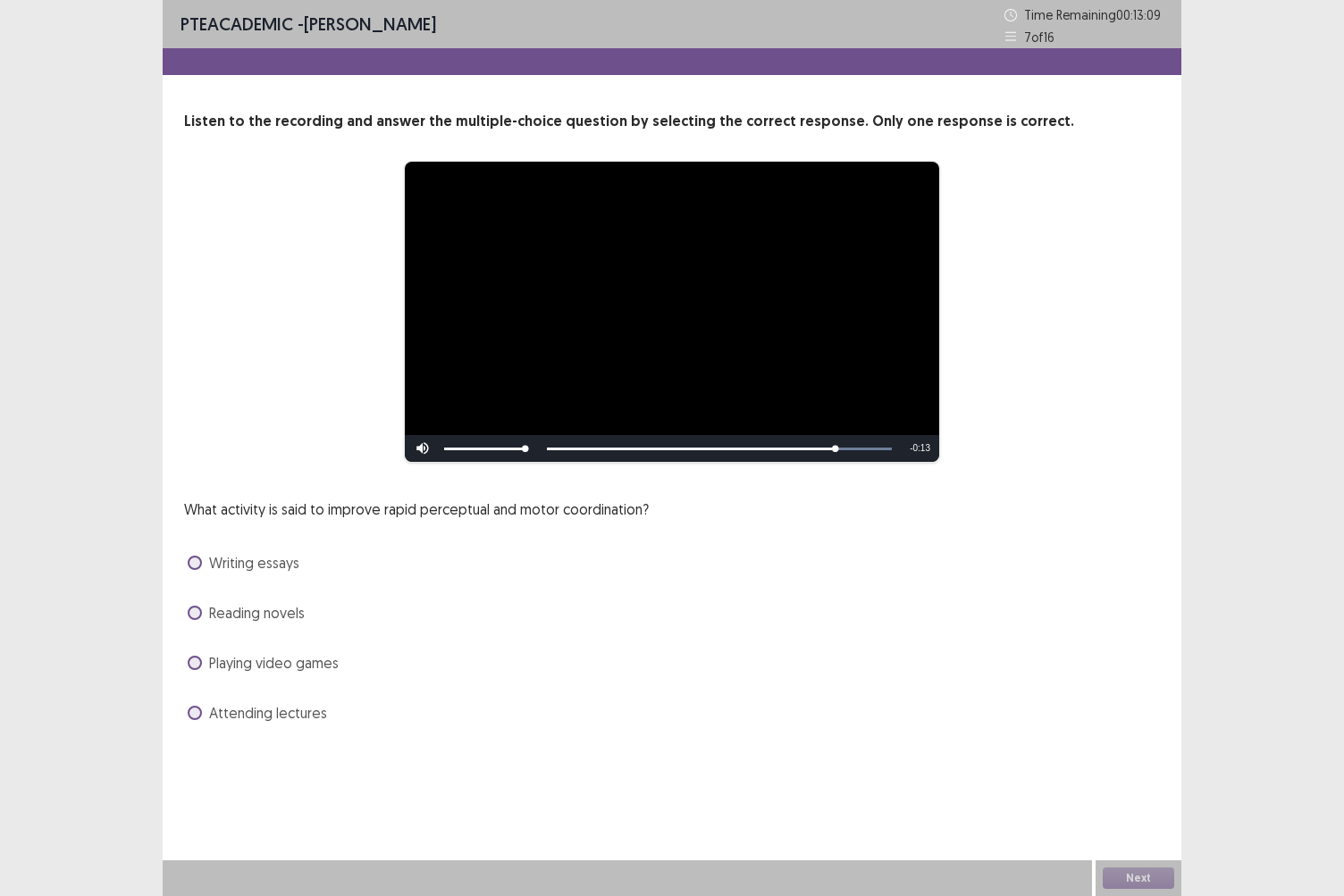
click at [193, 660] on span at bounding box center [195, 663] width 15 height 15
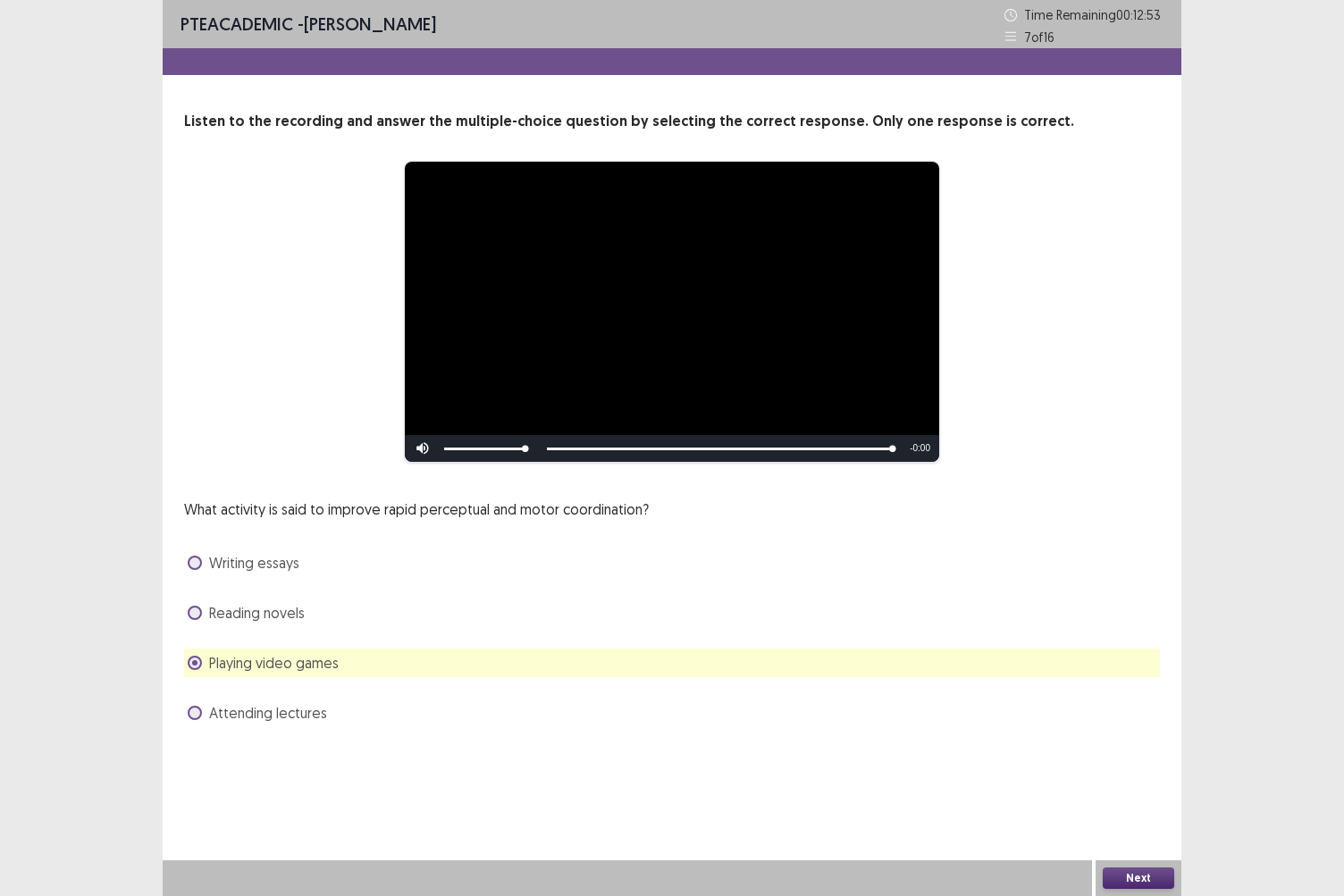
click at [1143, 775] on div "Next" at bounding box center [1138, 878] width 86 height 36
click at [1136, 775] on div "Next" at bounding box center [1138, 878] width 86 height 36
click at [1140, 775] on button "Next" at bounding box center [1138, 879] width 72 height 22
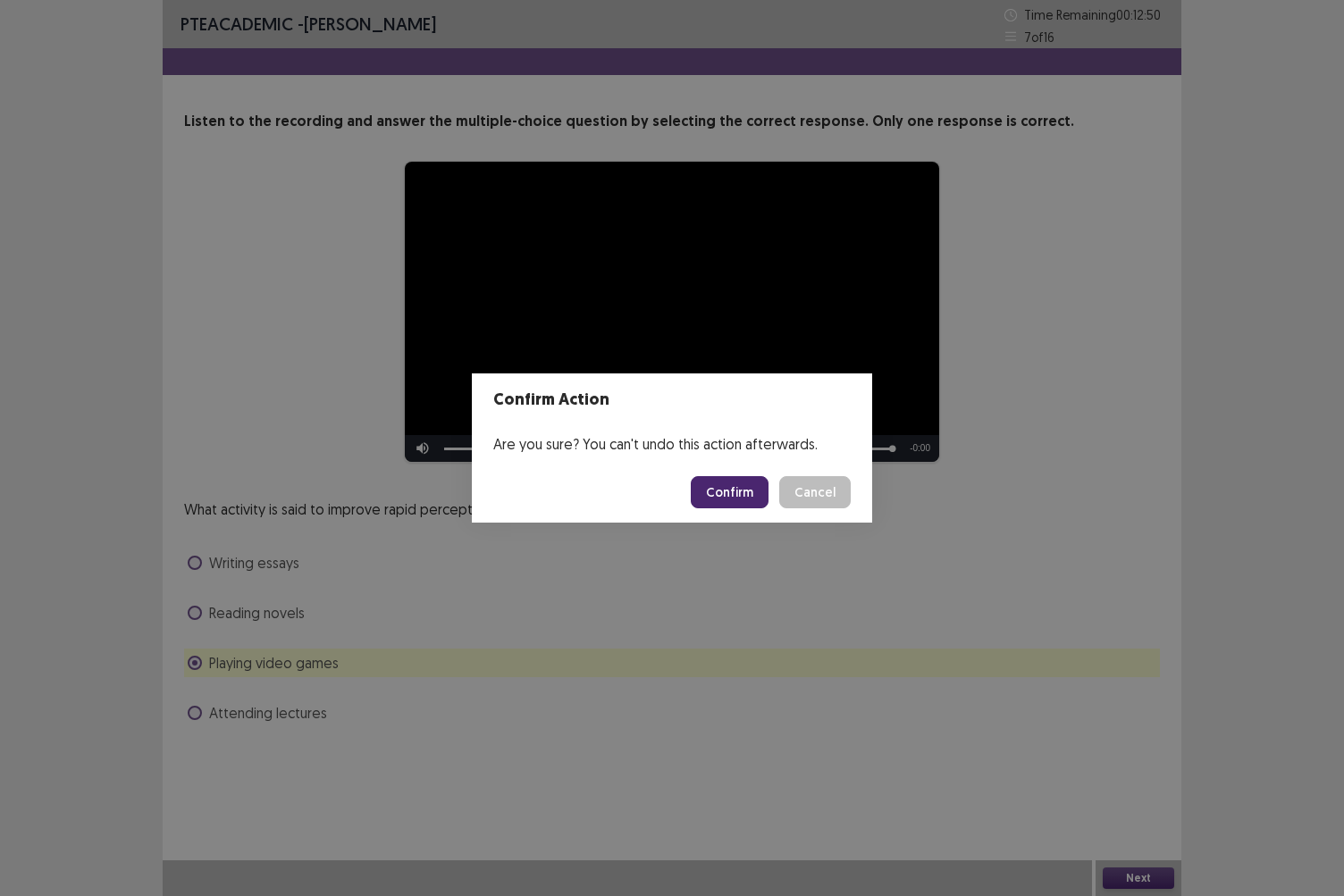
click at [722, 484] on button "Confirm" at bounding box center [729, 492] width 77 height 32
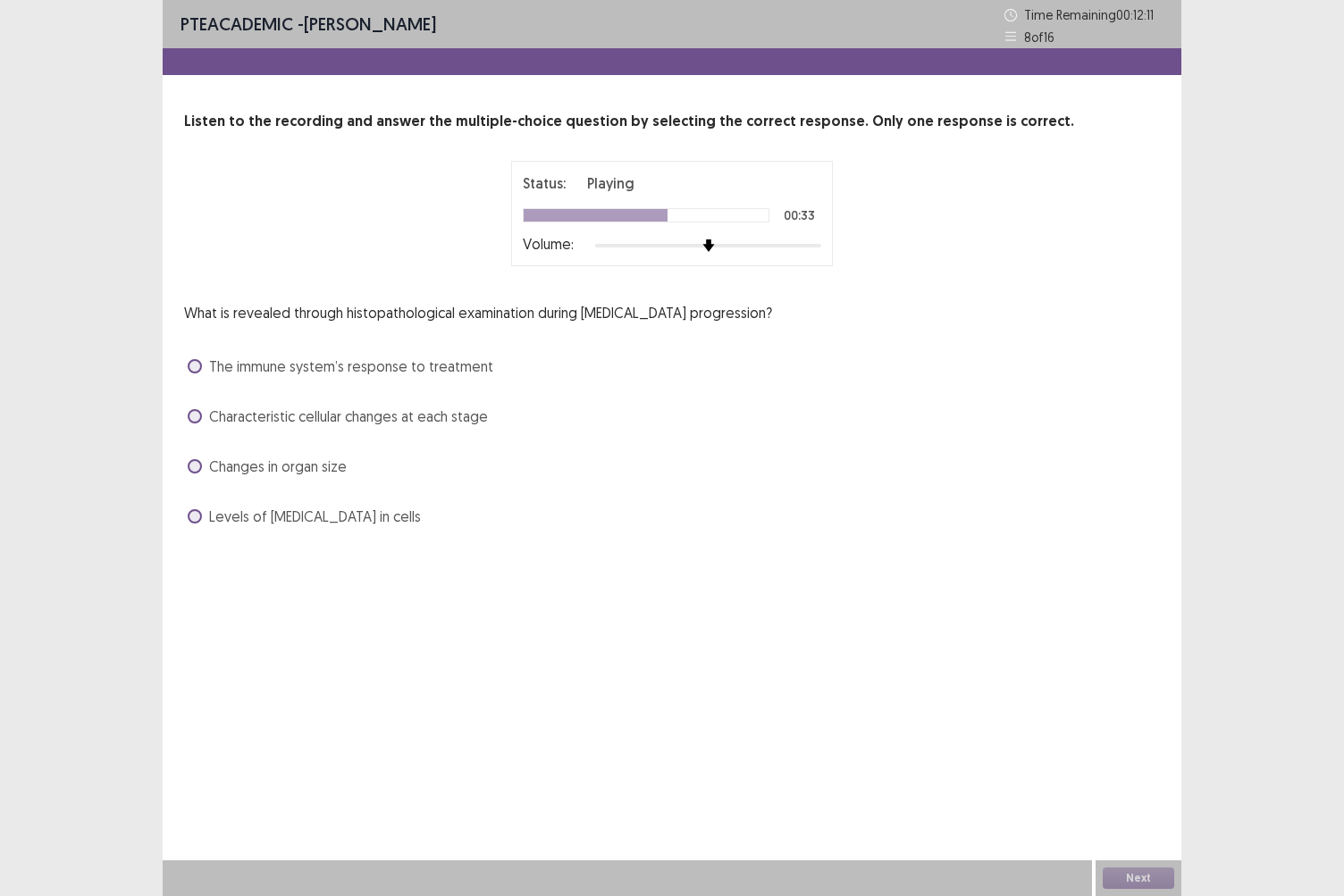
click at [199, 414] on span at bounding box center [195, 417] width 15 height 15
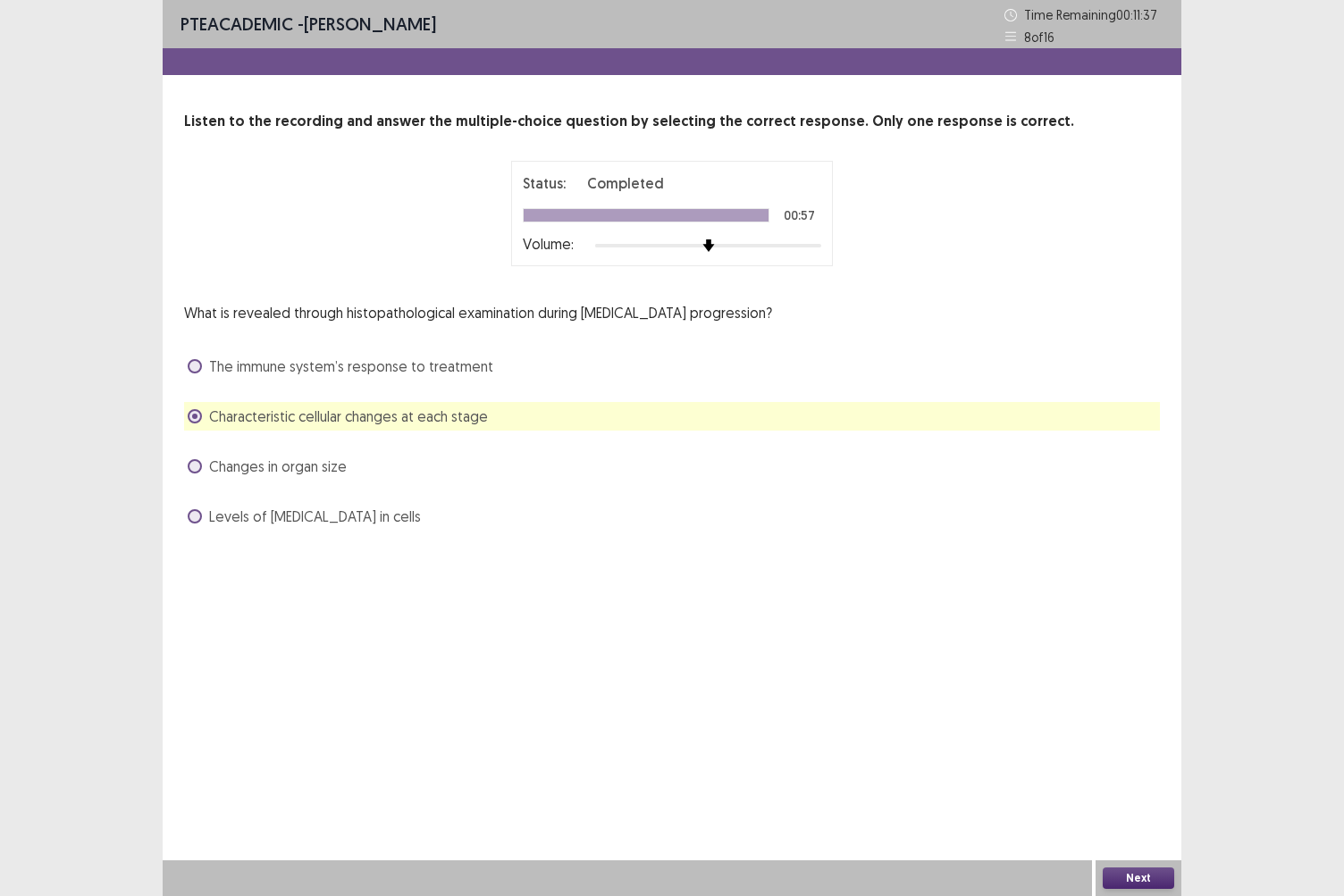
click at [1146, 775] on button "Next" at bounding box center [1138, 879] width 72 height 22
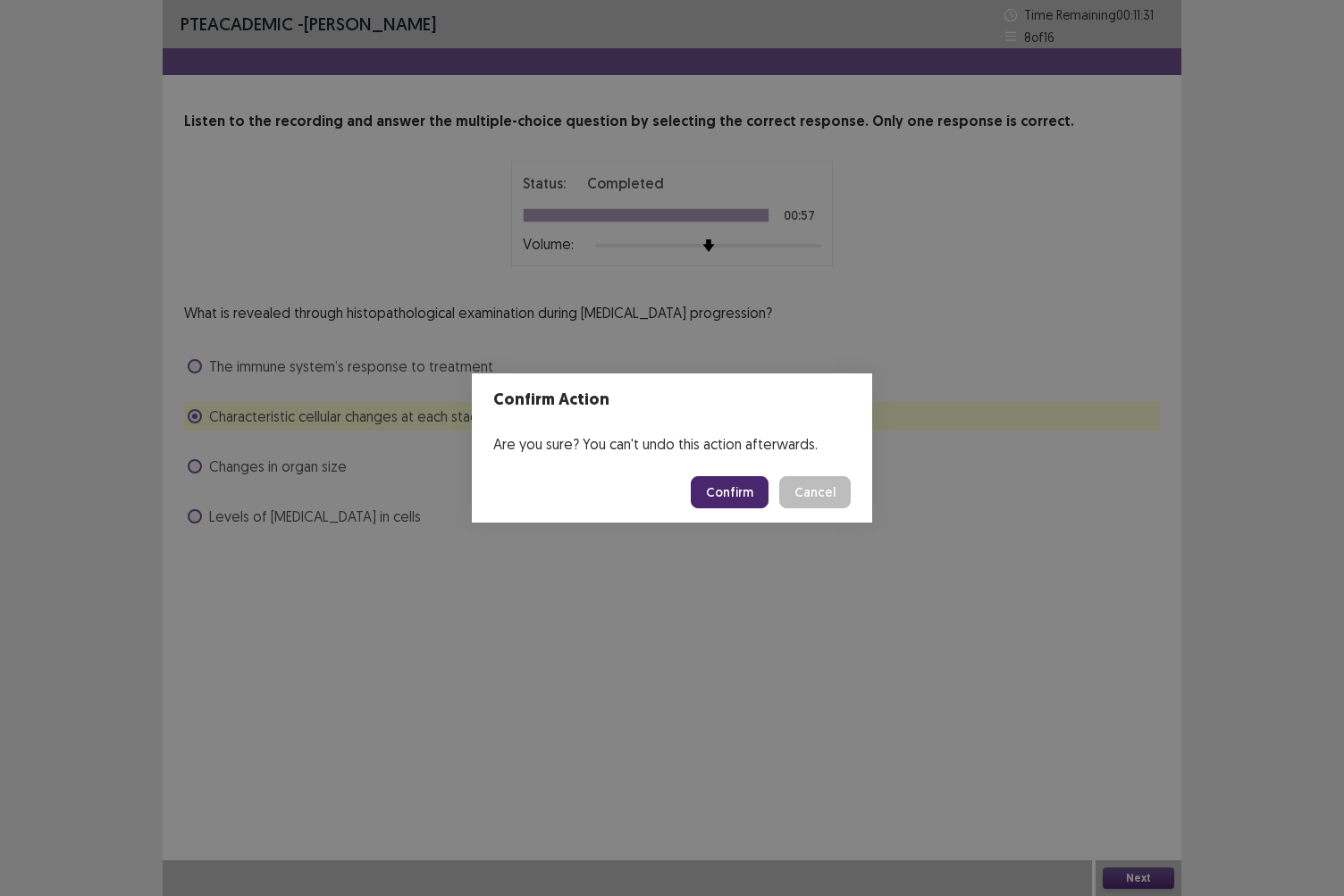
click at [747, 494] on button "Confirm" at bounding box center [729, 492] width 77 height 32
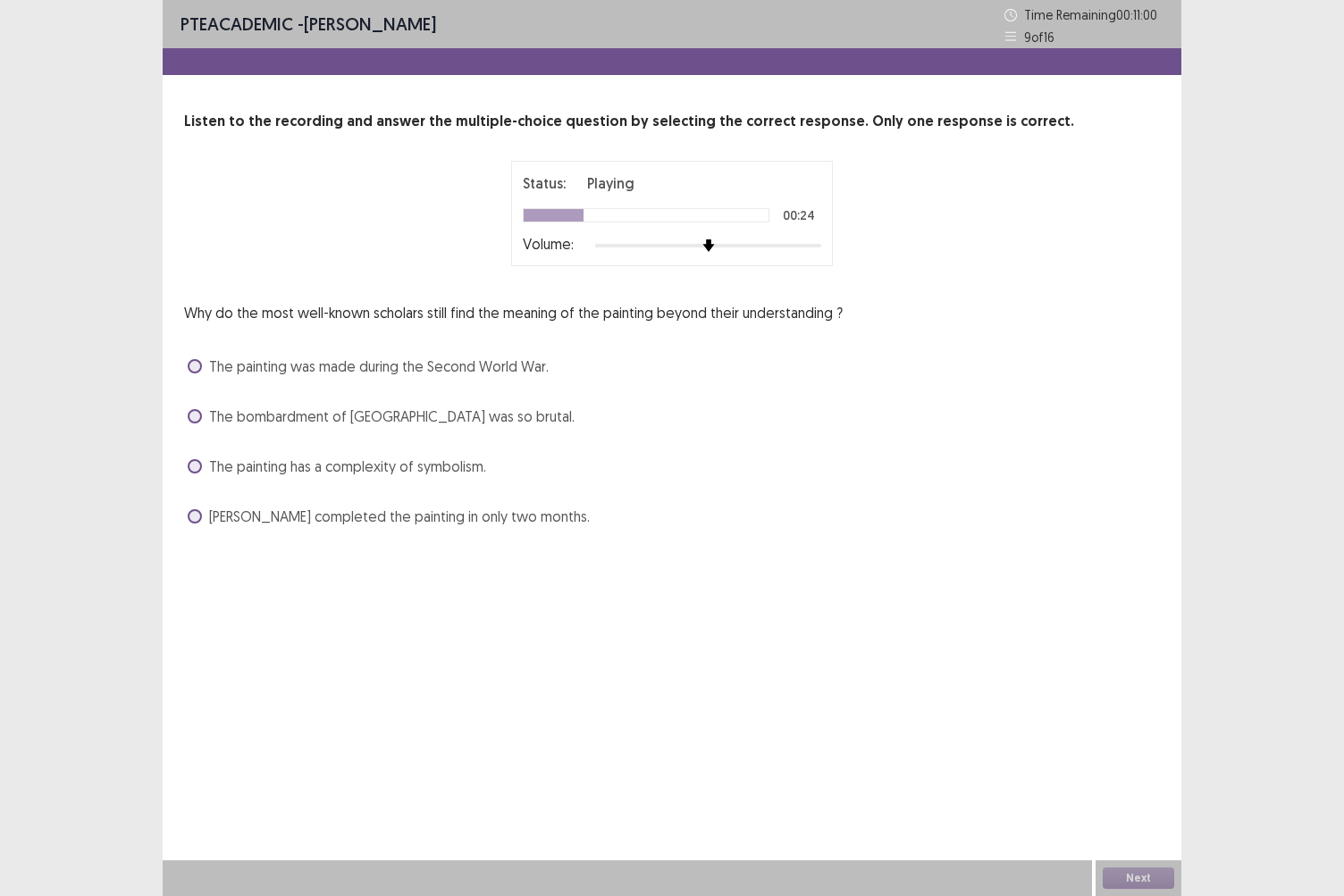
click at [199, 364] on span at bounding box center [195, 367] width 15 height 15
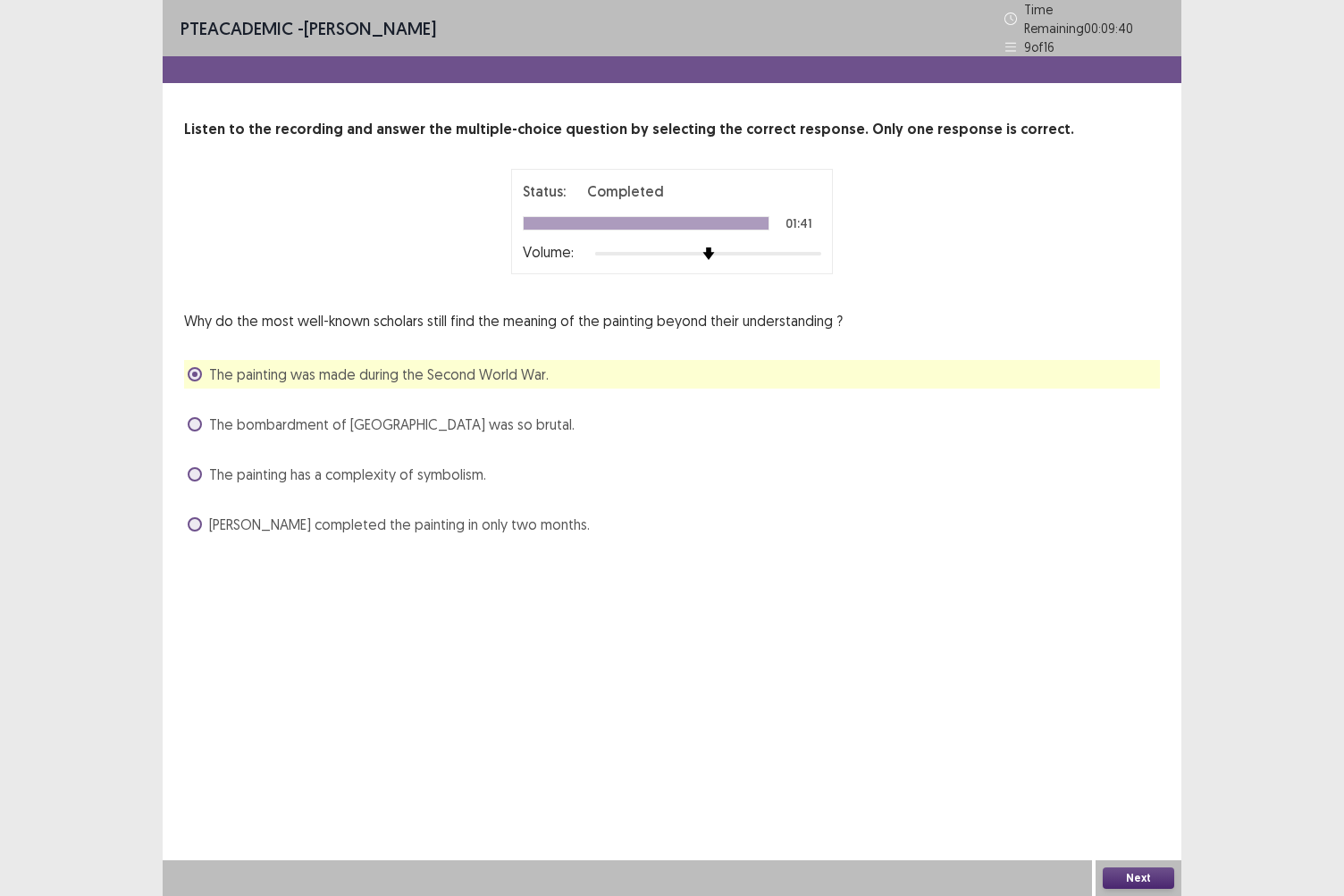
click at [1152, 775] on button "Next" at bounding box center [1138, 879] width 72 height 22
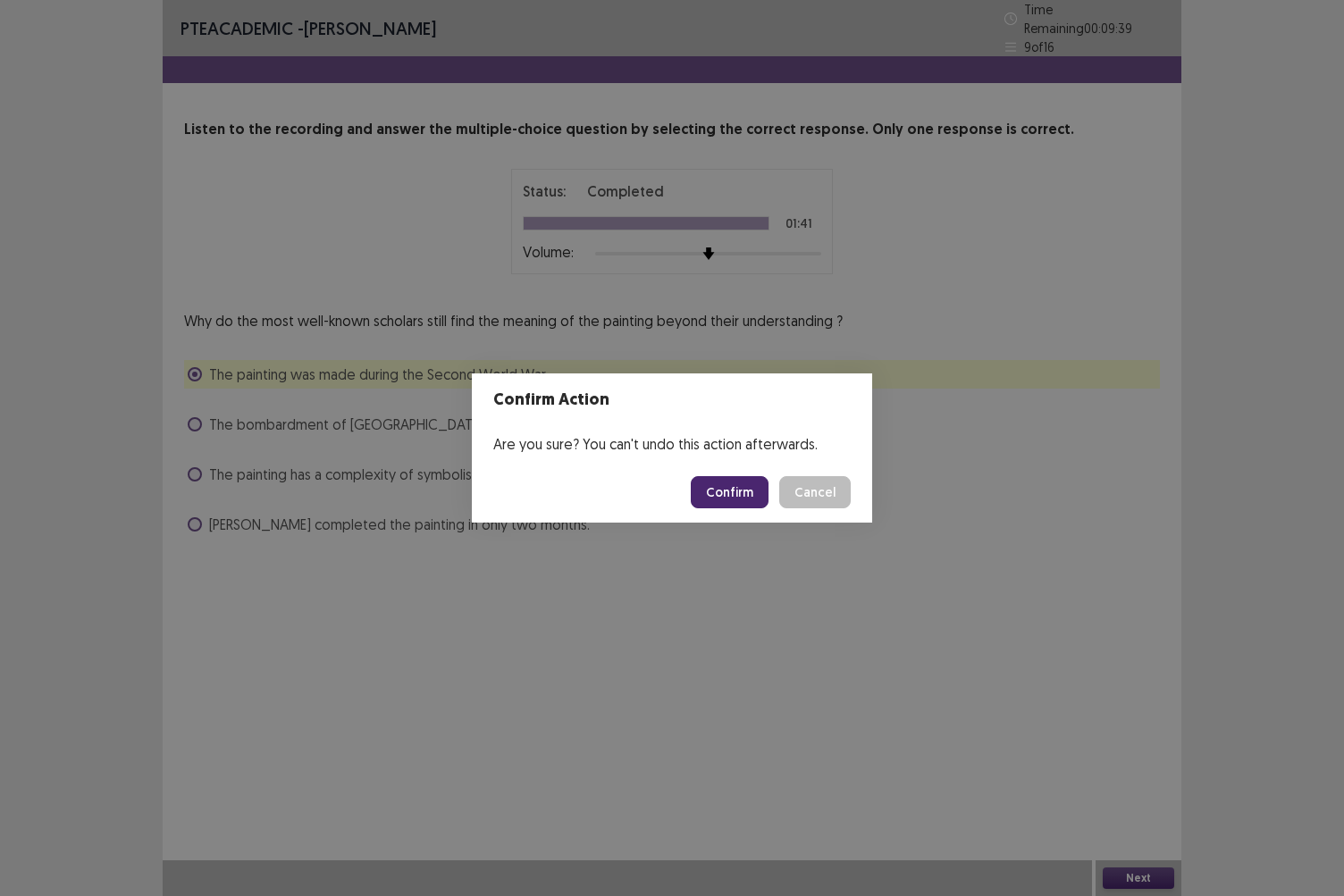
click at [737, 488] on button "Confirm" at bounding box center [729, 492] width 77 height 32
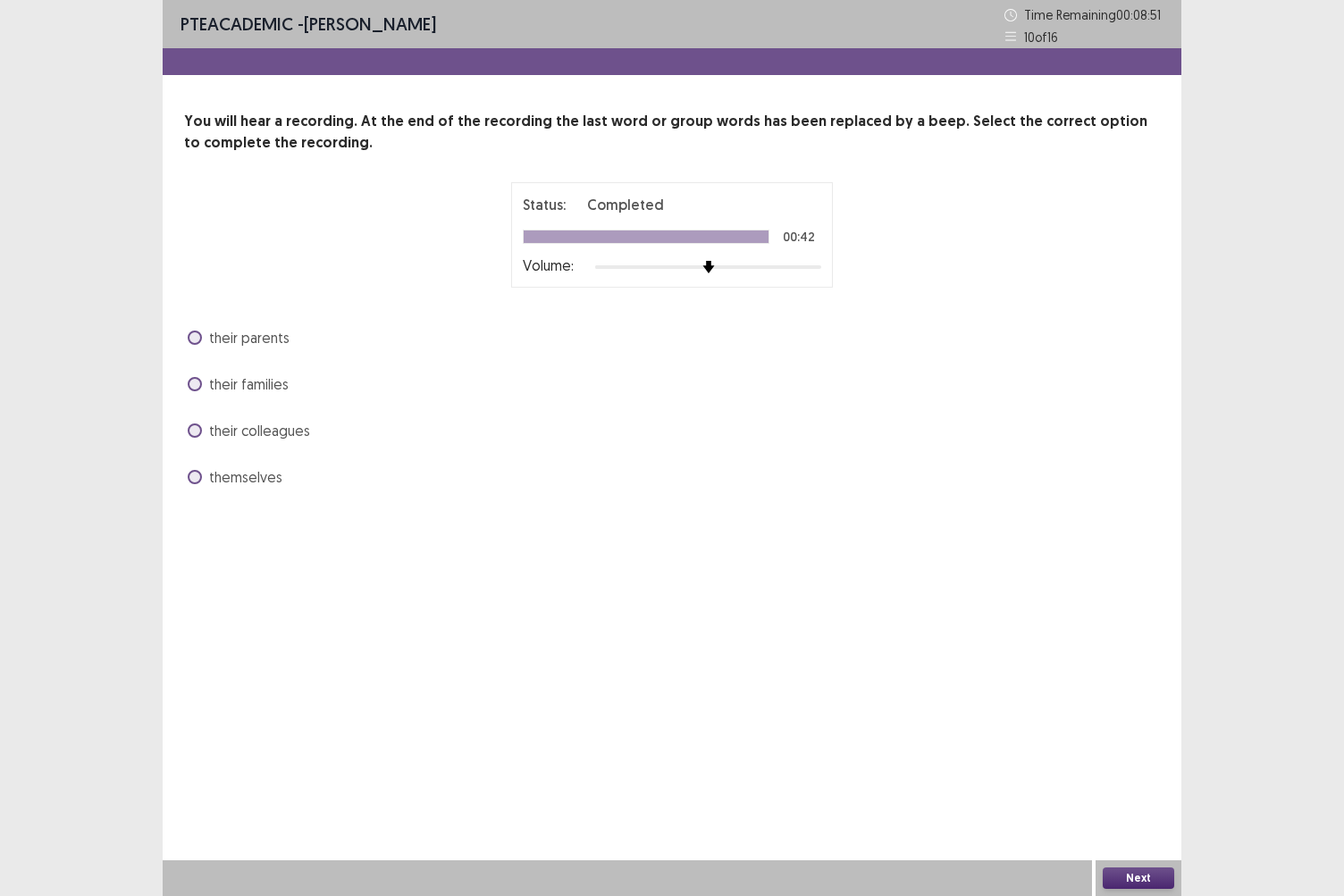
drag, startPoint x: 304, startPoint y: 504, endPoint x: 271, endPoint y: 463, distance: 52.6
click at [271, 463] on div "PTE academic - Ranju Neupane Time Remaining 00 : 08 : 51 10 of 16 You will hear…" at bounding box center [672, 263] width 1019 height 527
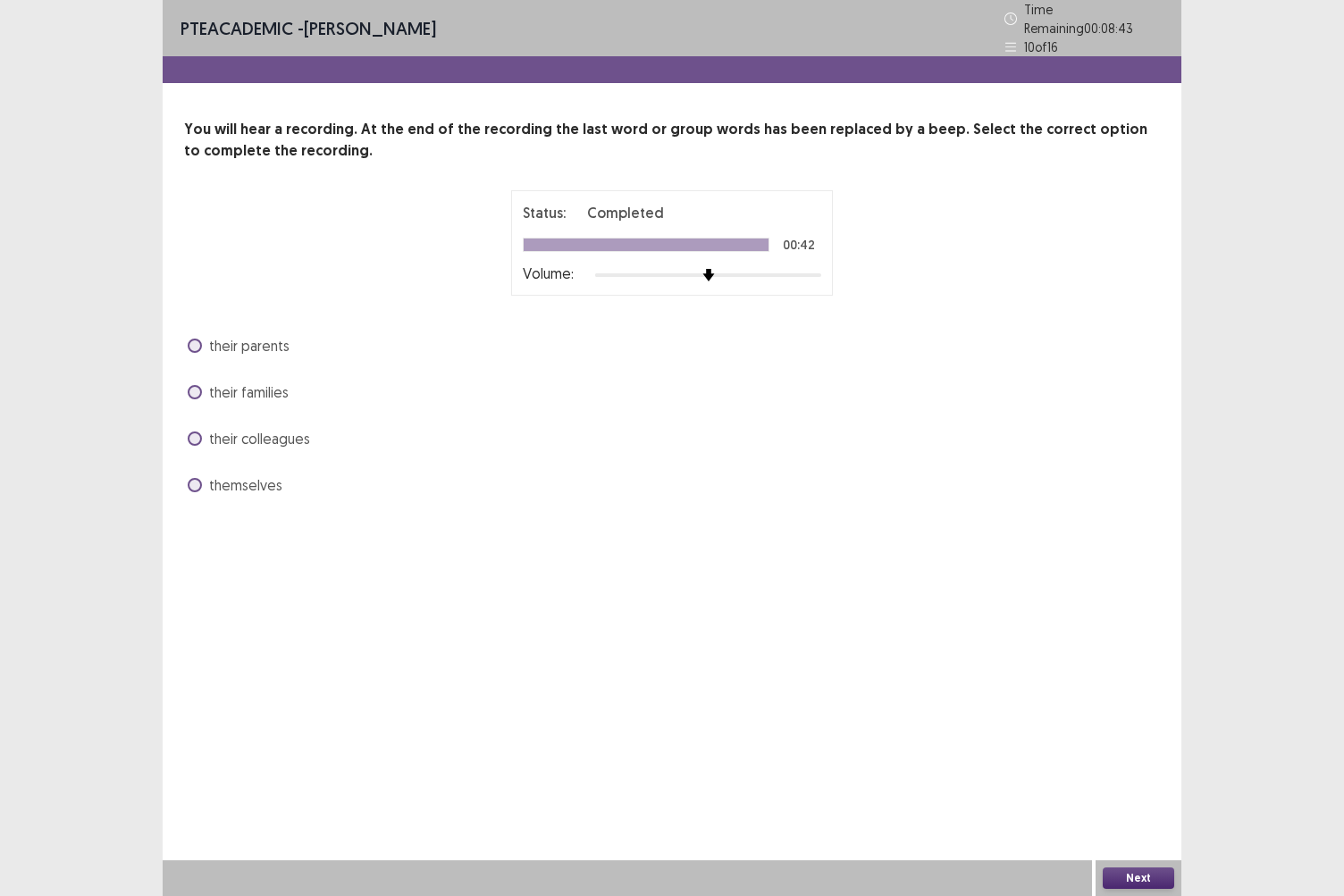
click at [236, 433] on span "their colleagues" at bounding box center [260, 439] width 101 height 22
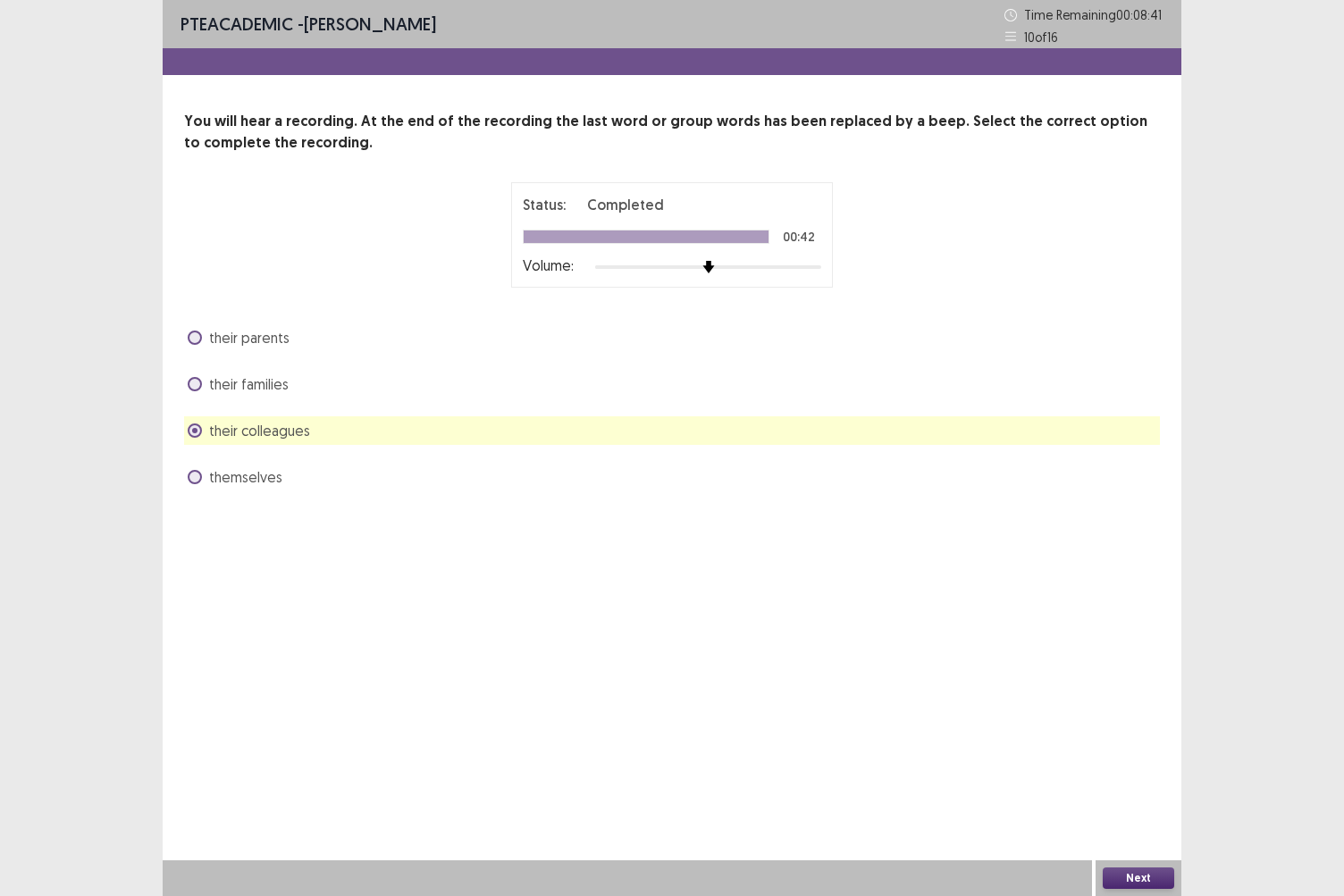
click at [1153, 775] on button "Next" at bounding box center [1138, 879] width 72 height 22
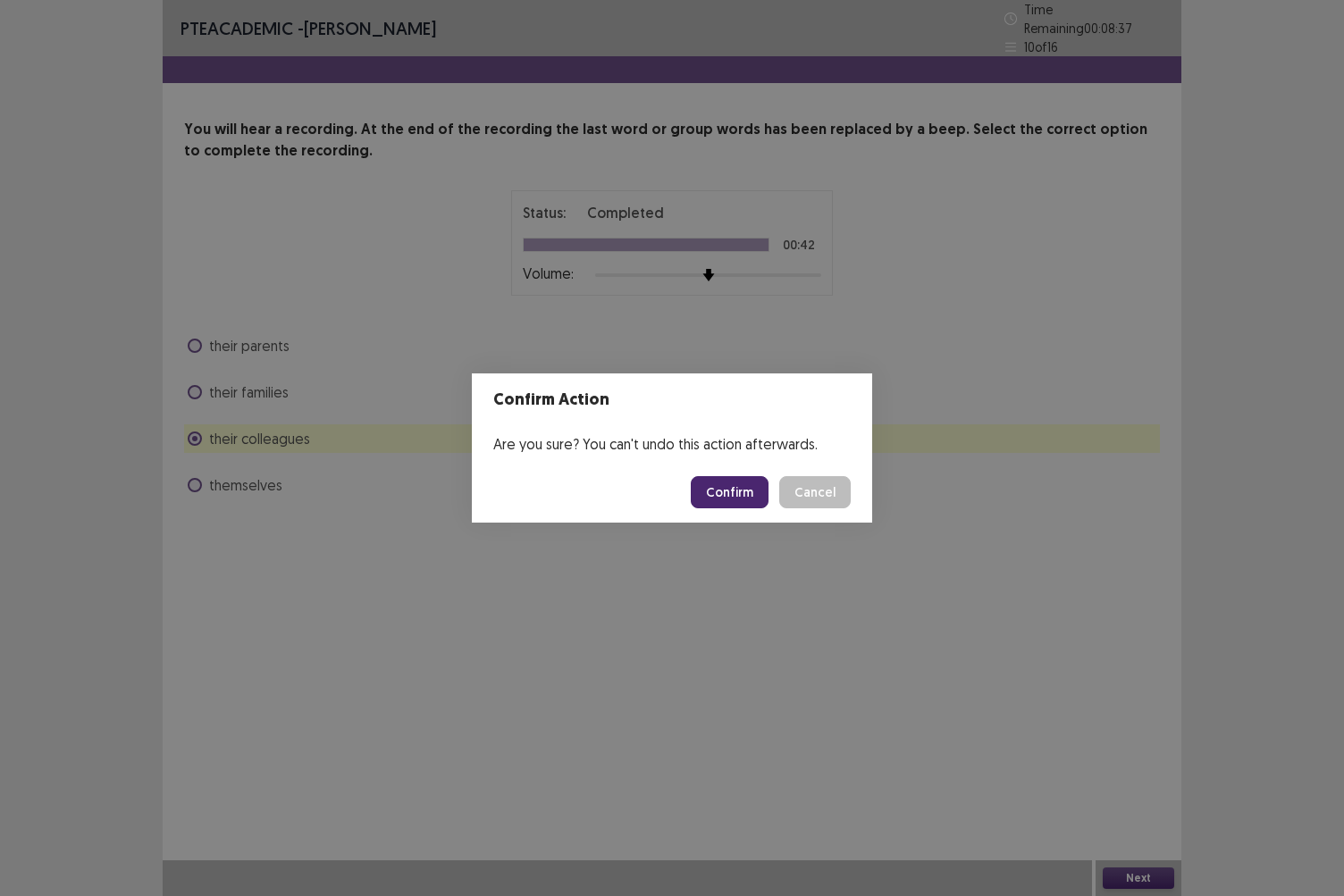
click at [747, 698] on div "Confirm Action Are you sure? You can't undo this action afterwards. Confirm Can…" at bounding box center [672, 448] width 1344 height 896
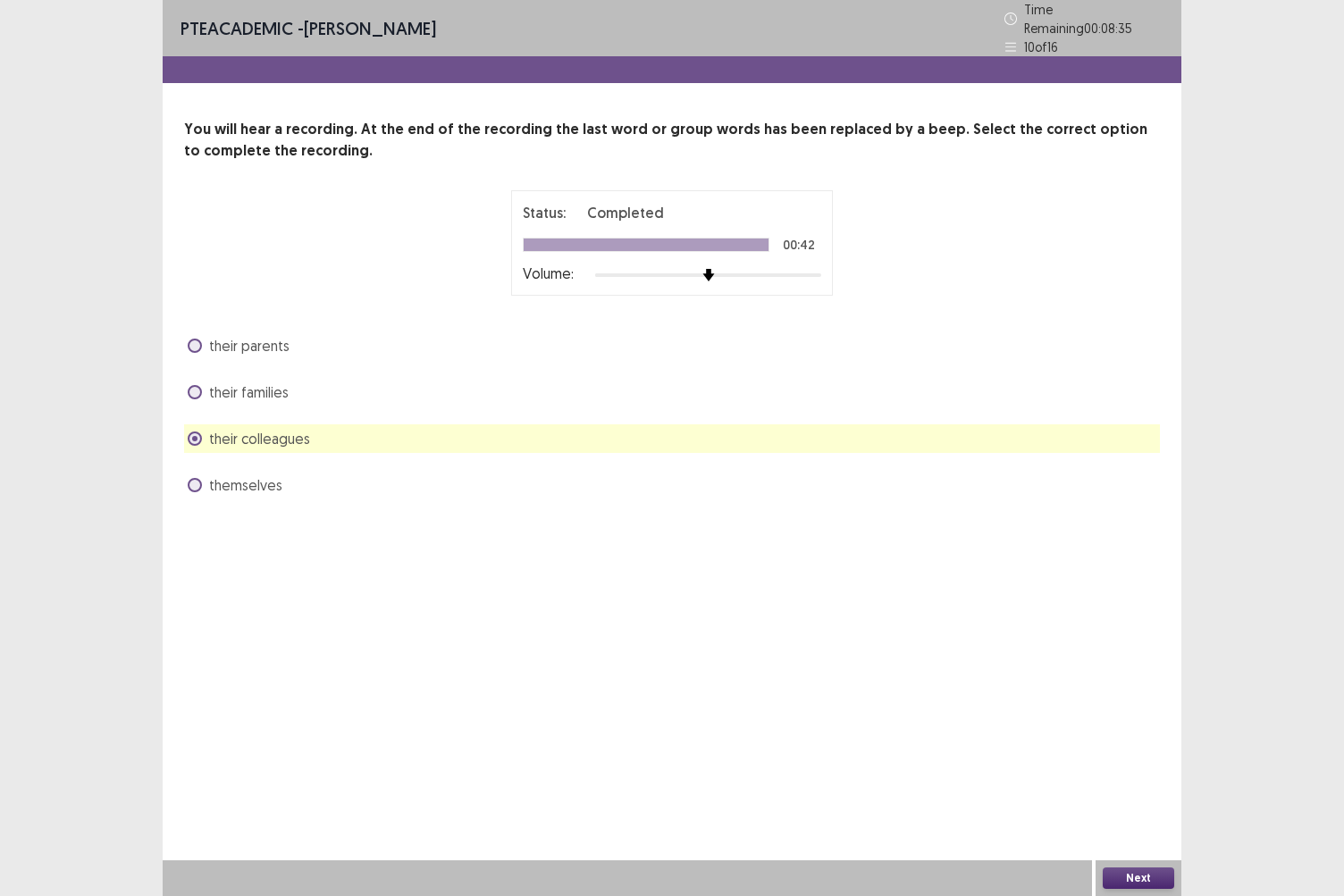
click at [197, 481] on span at bounding box center [195, 485] width 15 height 15
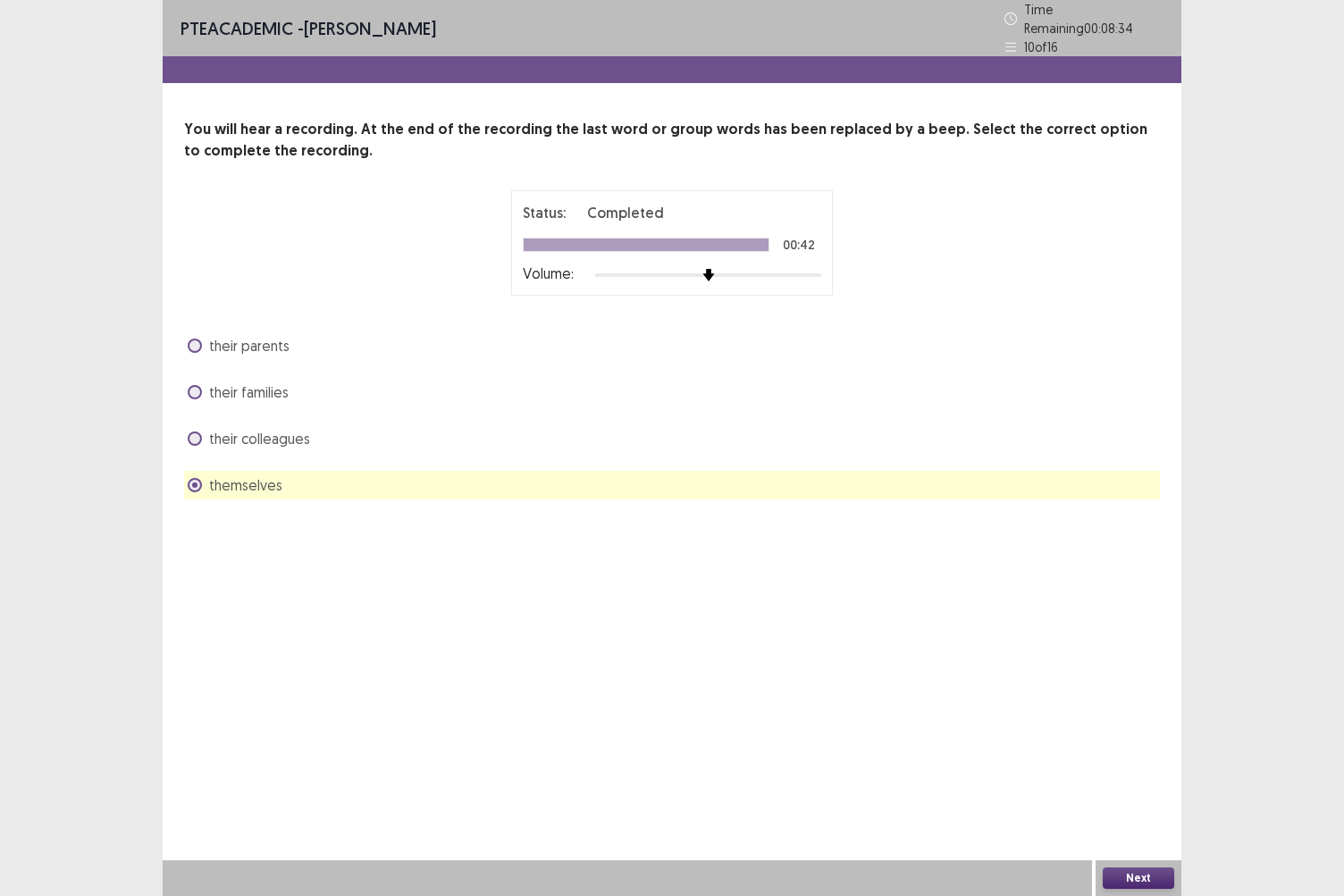
click at [1162, 775] on button "Next" at bounding box center [1138, 879] width 72 height 22
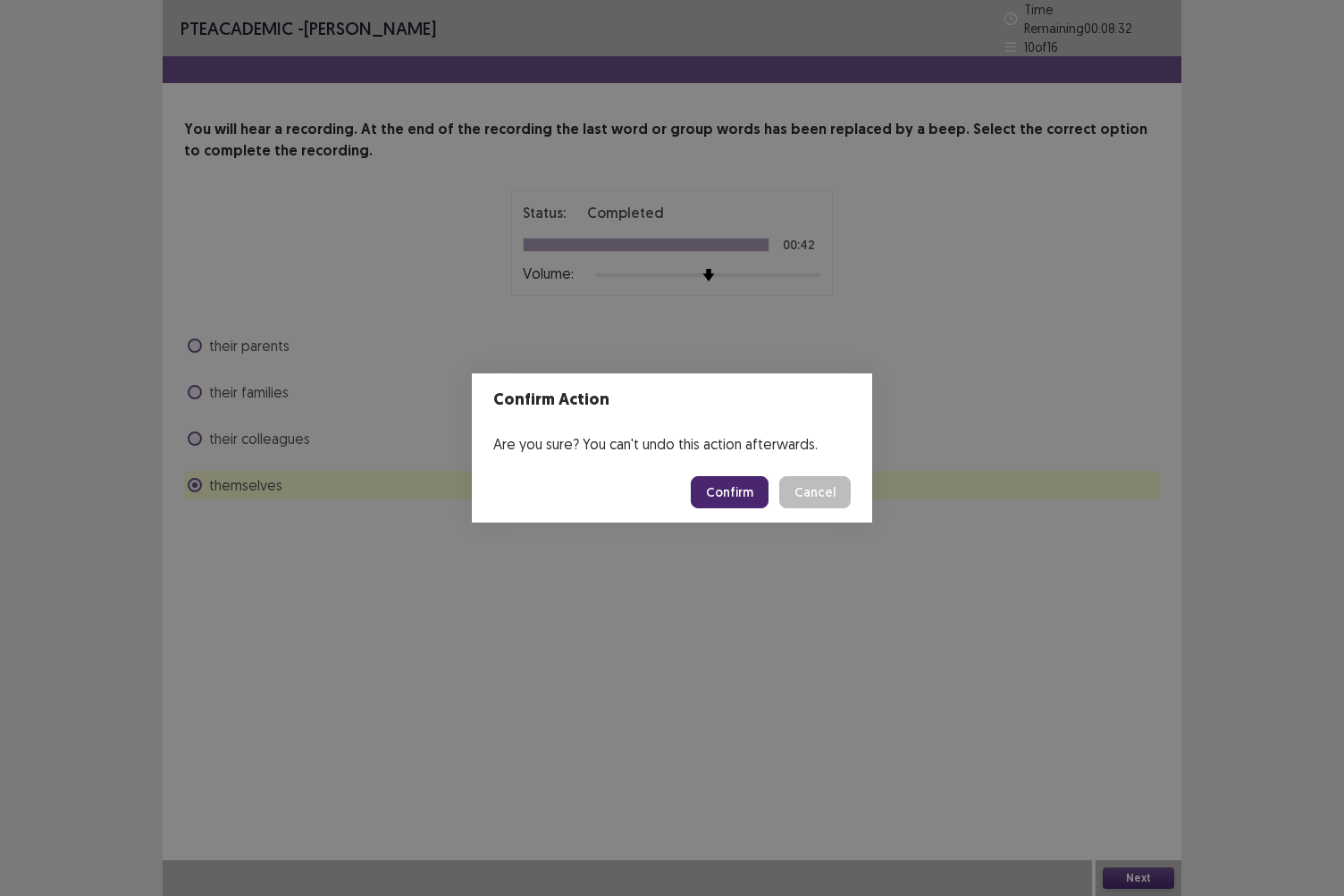
click at [728, 487] on button "Confirm" at bounding box center [729, 492] width 77 height 32
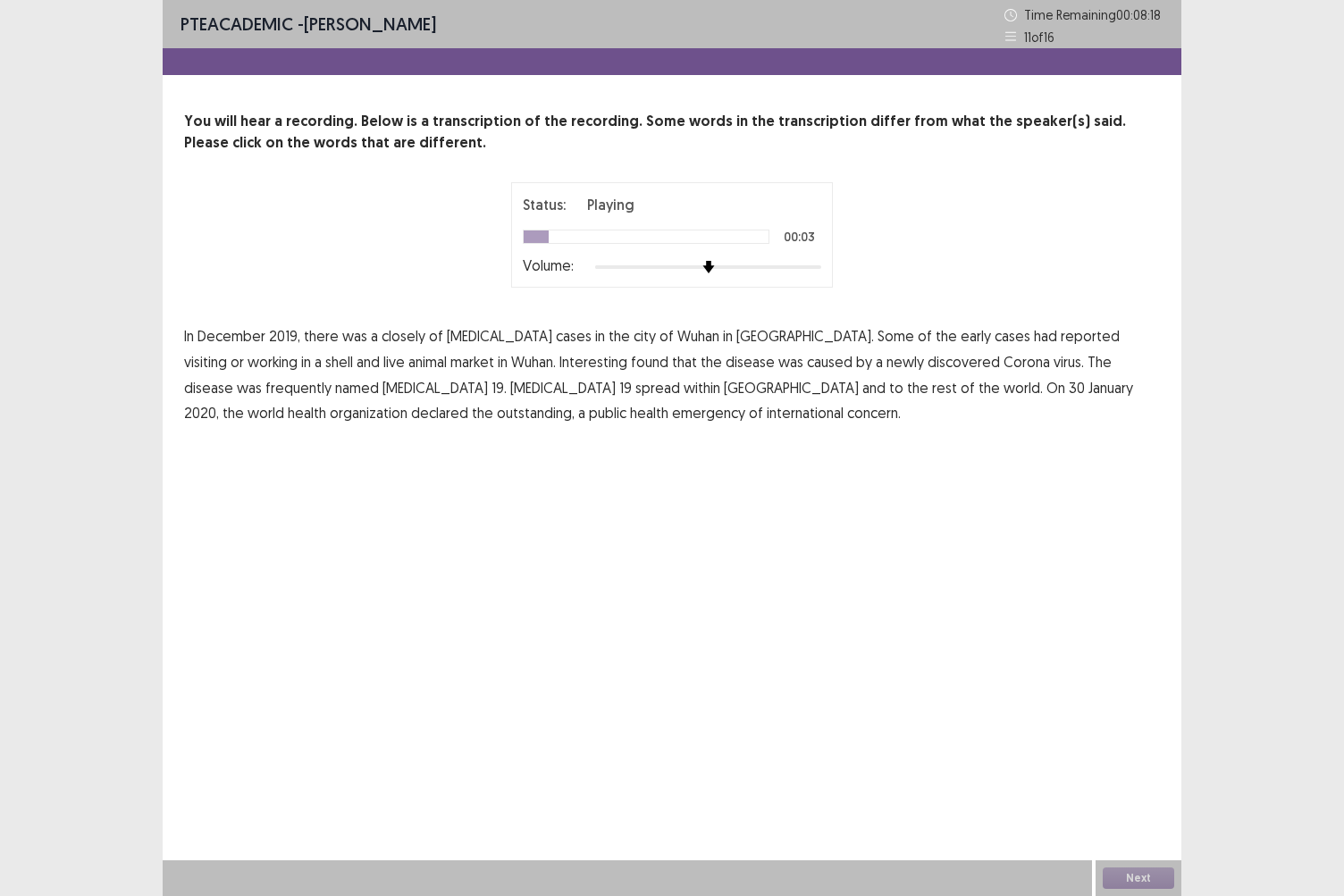
click at [397, 338] on span "closely" at bounding box center [403, 336] width 44 height 22
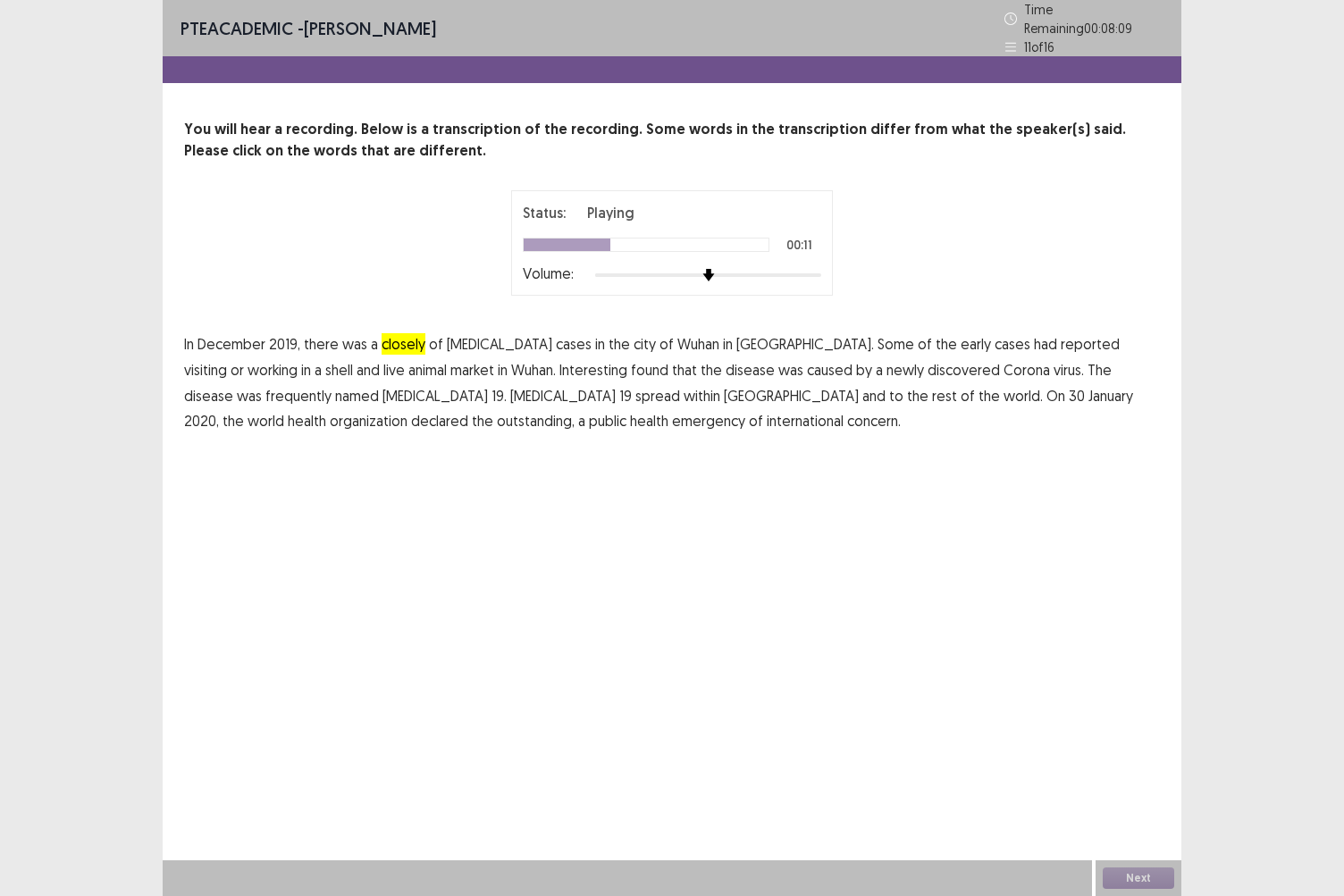
click at [353, 360] on span "shell" at bounding box center [339, 371] width 27 height 22
click at [559, 366] on span "Interesting" at bounding box center [593, 371] width 68 height 22
click at [331, 385] on span "frequently" at bounding box center [298, 396] width 66 height 22
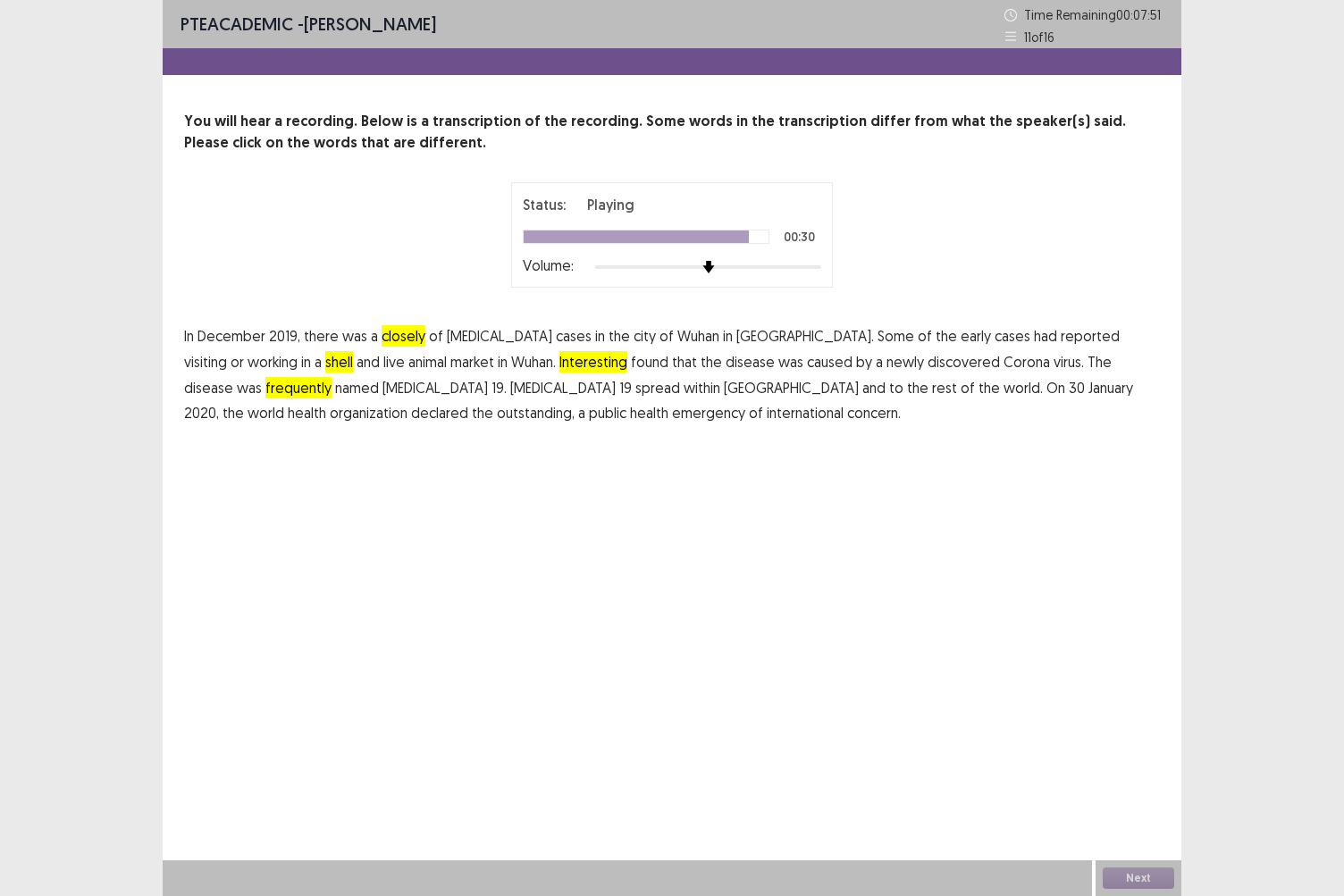
click at [575, 402] on span "outstanding," at bounding box center [535, 413] width 77 height 22
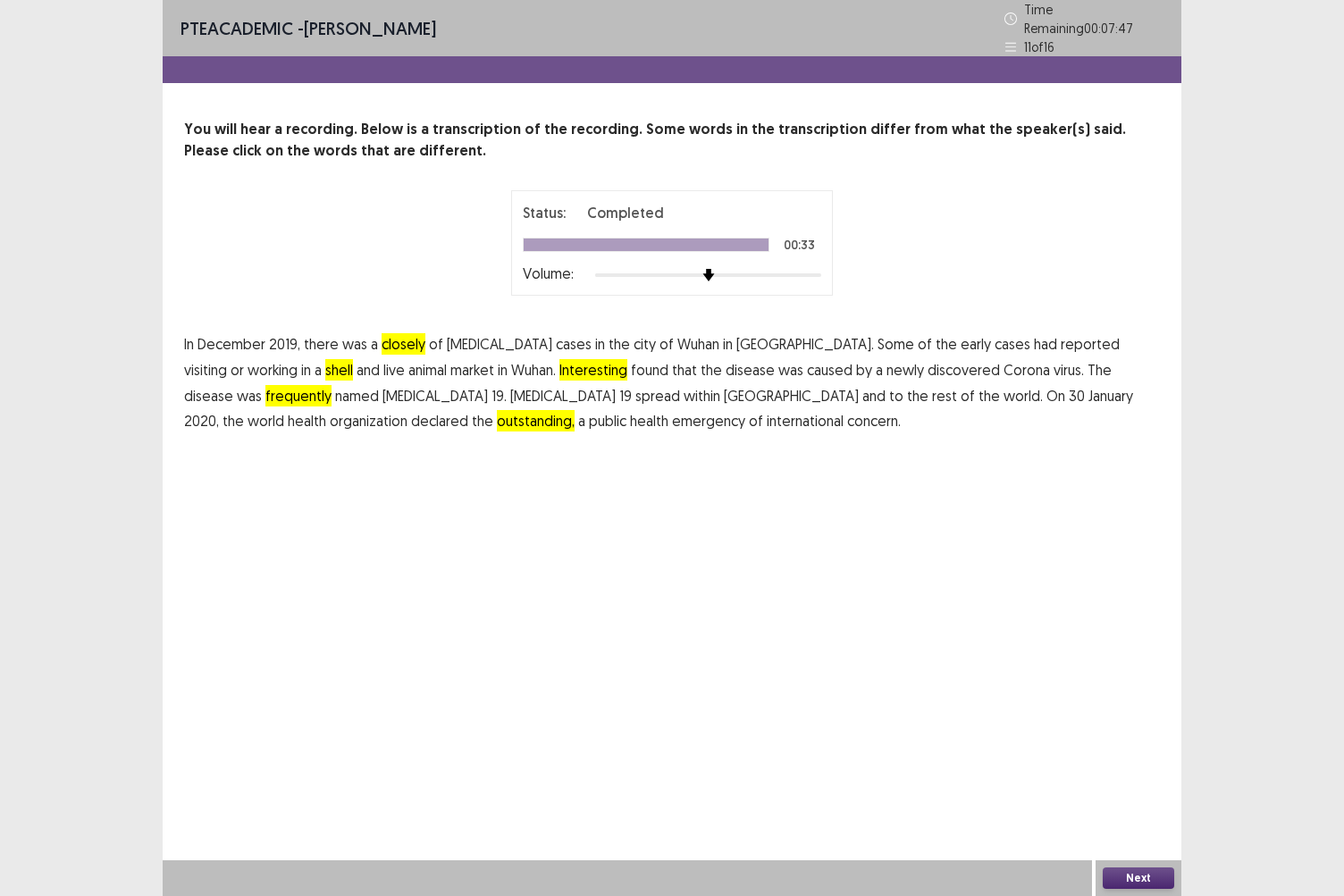
click at [1133, 775] on button "Next" at bounding box center [1138, 879] width 72 height 22
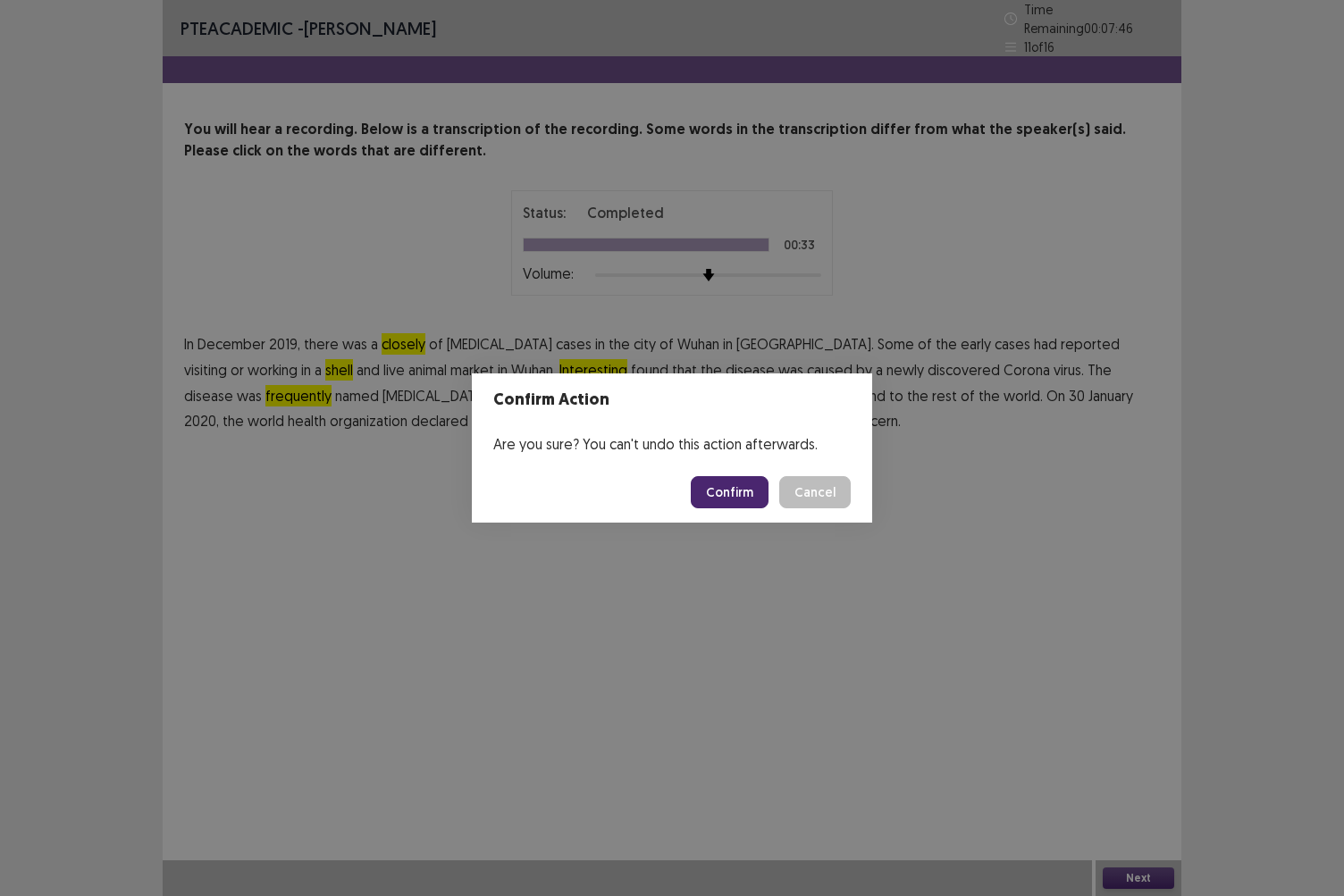
click at [750, 496] on button "Confirm" at bounding box center [729, 492] width 77 height 32
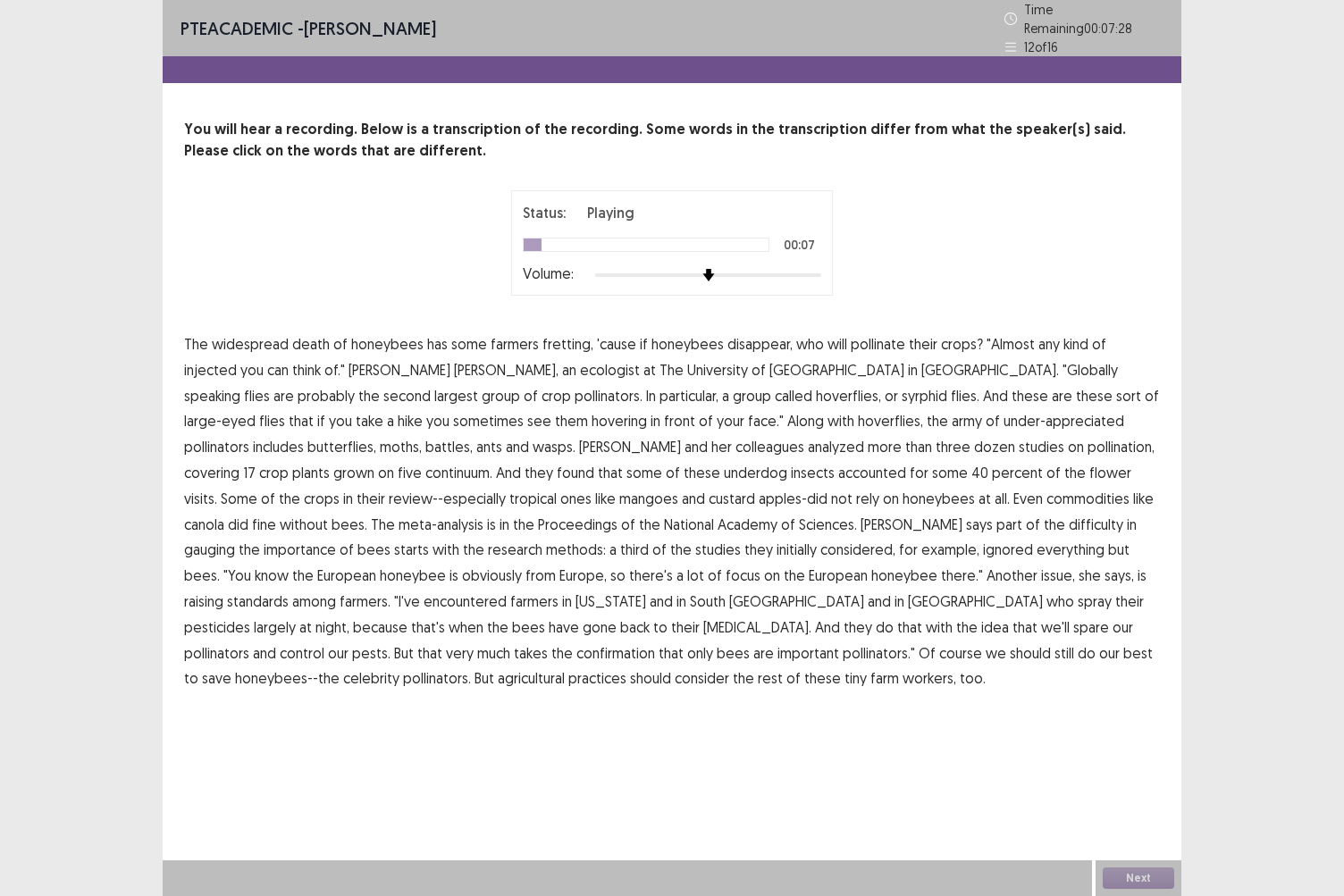
click at [237, 360] on span "injected" at bounding box center [210, 371] width 53 height 22
click at [493, 462] on span "continuum." at bounding box center [459, 473] width 67 height 22
drag, startPoint x: 778, startPoint y: 518, endPoint x: 747, endPoint y: 519, distance: 31.0
click at [235, 539] on span "gauging" at bounding box center [209, 550] width 51 height 22
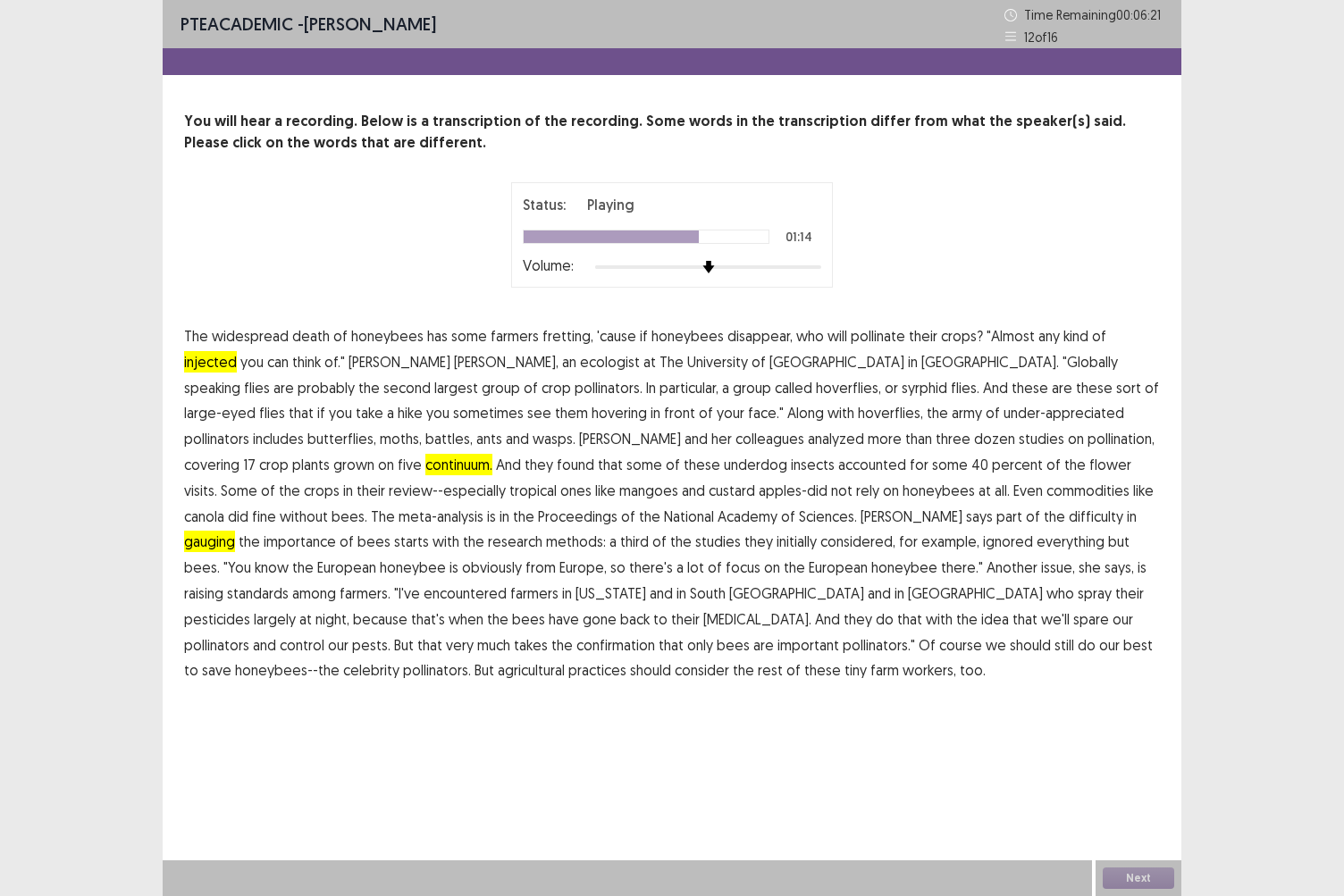
click at [289, 583] on span "standards" at bounding box center [258, 594] width 62 height 22
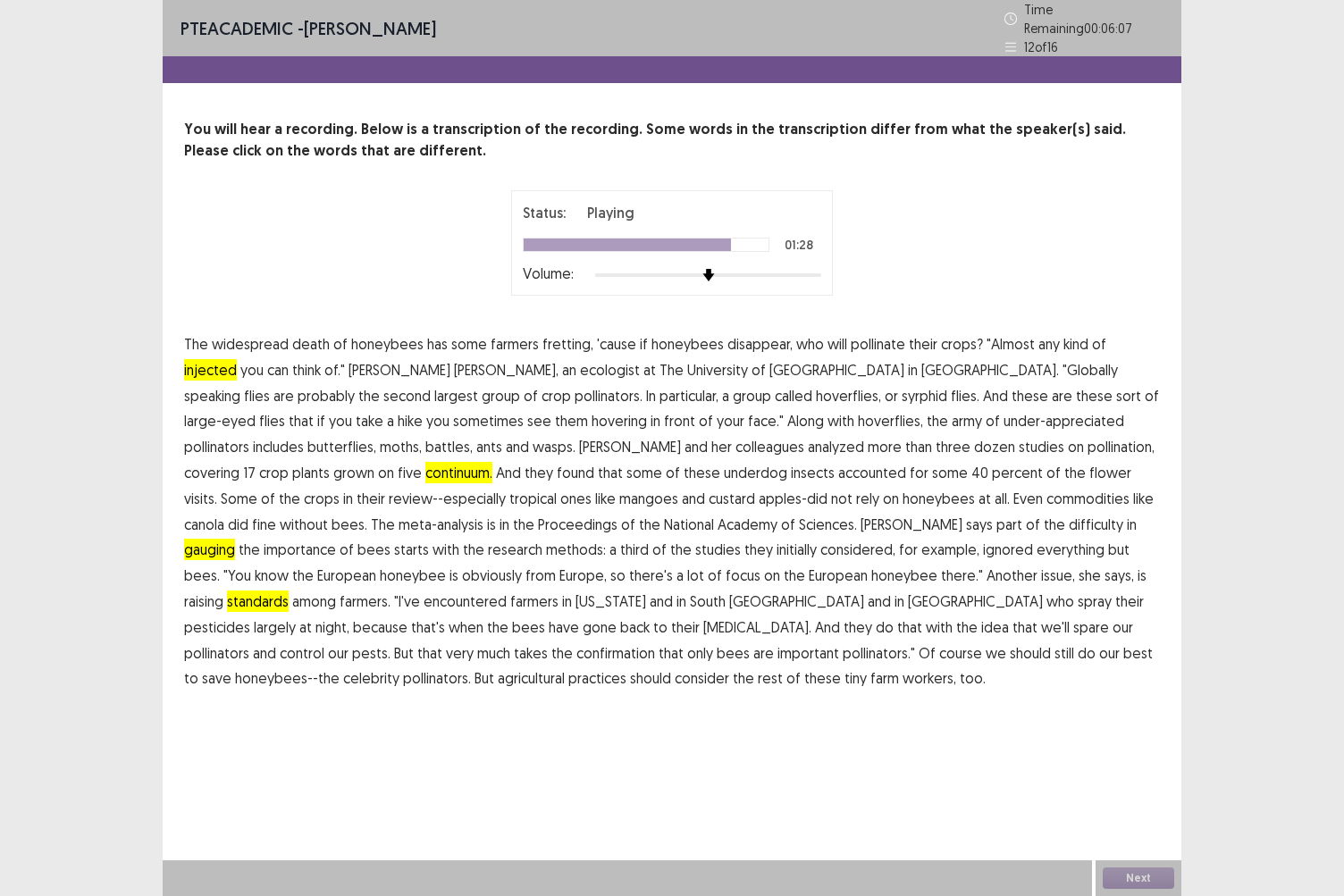
click at [324, 643] on span "control" at bounding box center [301, 654] width 45 height 22
click at [655, 643] on span "confirmation" at bounding box center [616, 654] width 78 height 22
click at [1108, 775] on button "Next" at bounding box center [1138, 879] width 72 height 22
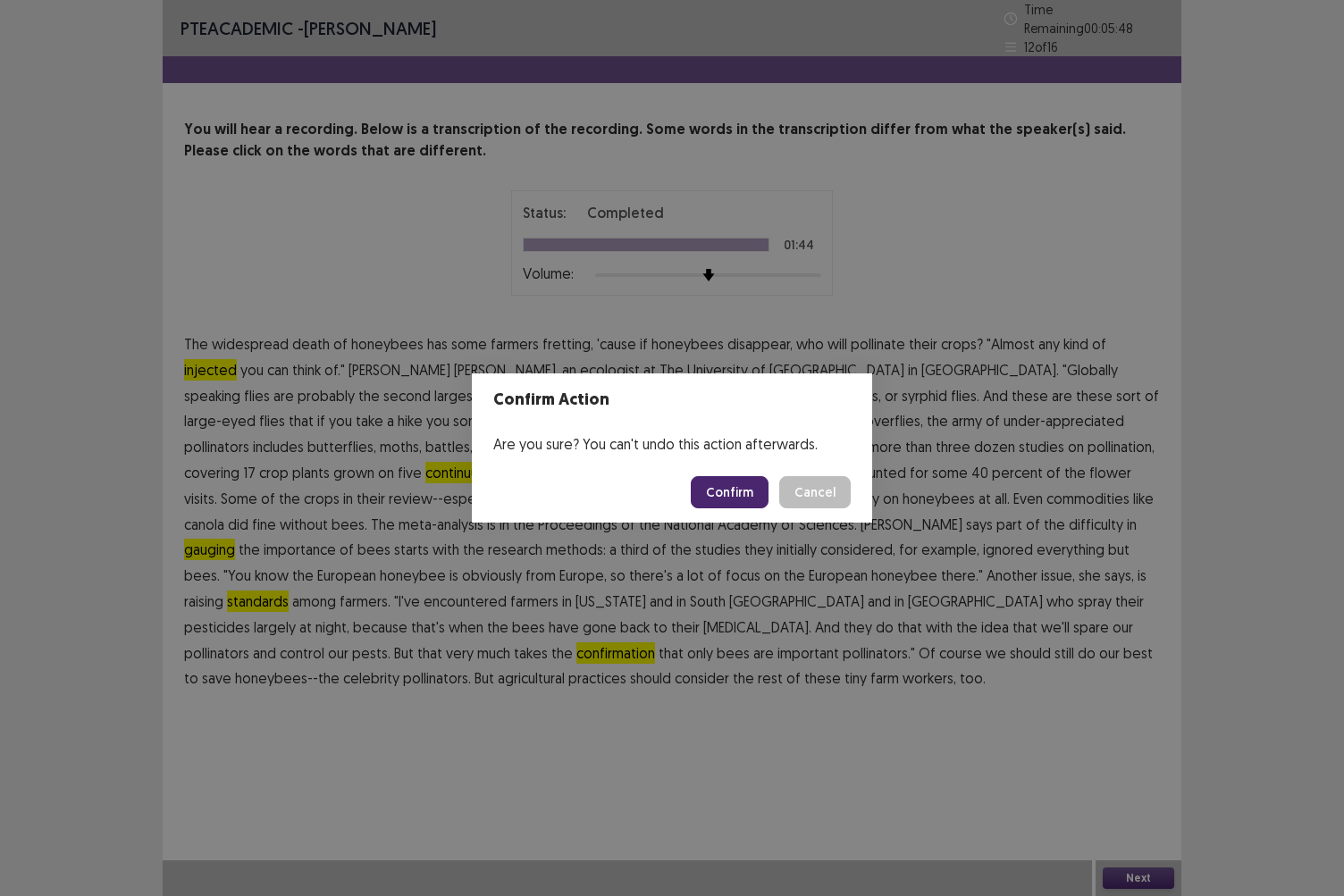
click at [735, 501] on button "Confirm" at bounding box center [729, 492] width 77 height 32
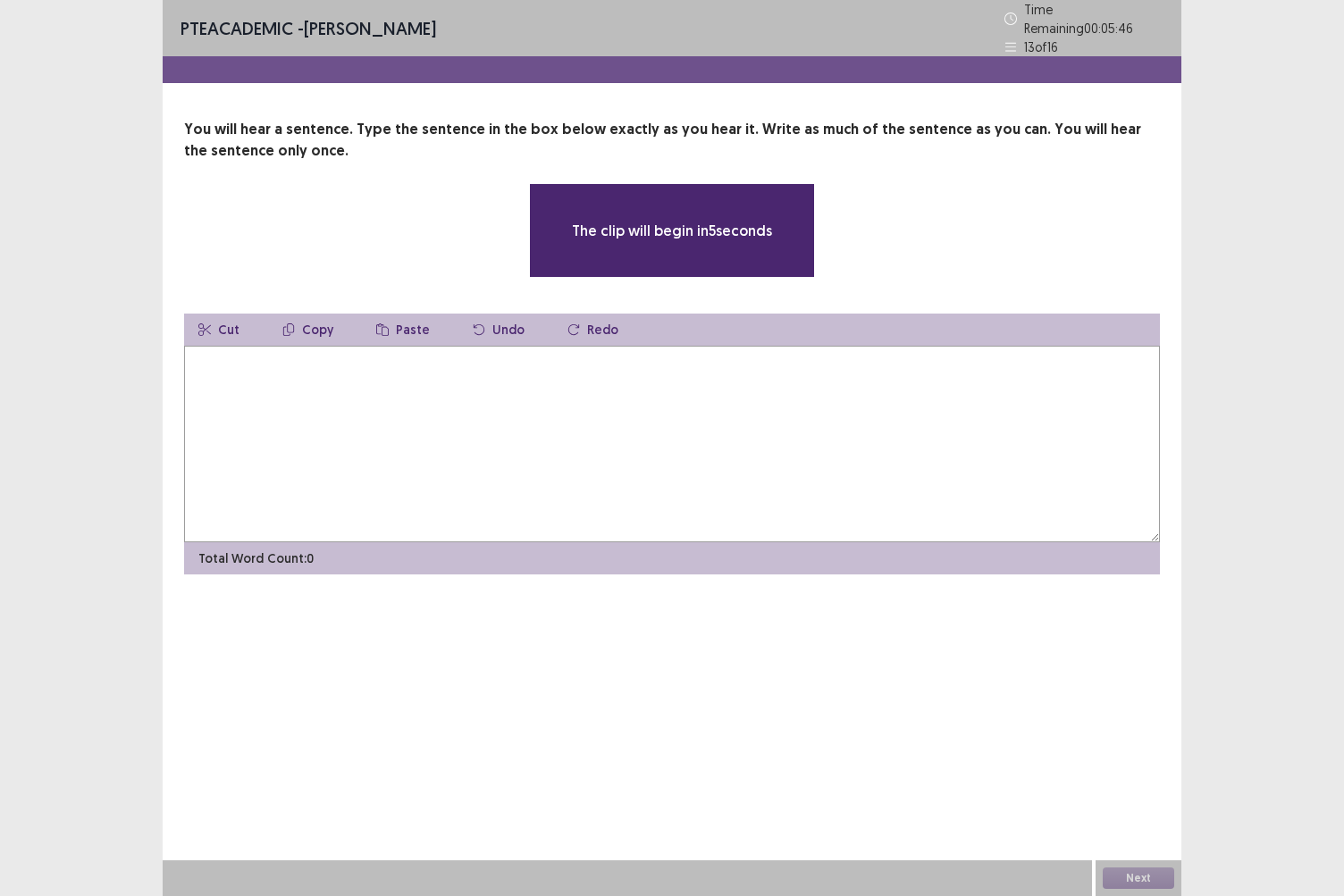
click at [427, 430] on textarea at bounding box center [672, 444] width 976 height 197
drag, startPoint x: 427, startPoint y: 430, endPoint x: 392, endPoint y: 429, distance: 35.0
click at [392, 429] on textarea at bounding box center [672, 444] width 976 height 197
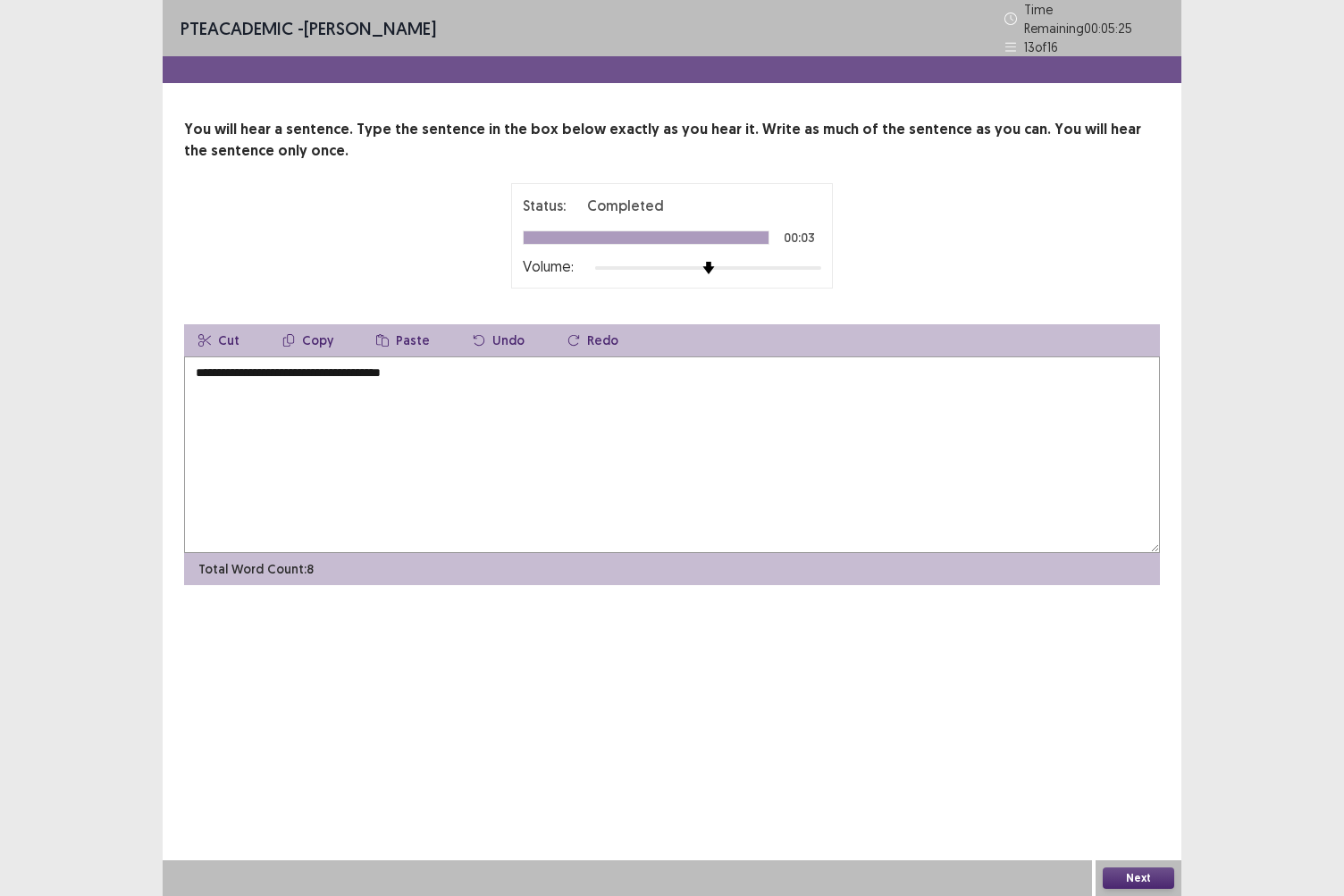
click at [200, 362] on textarea "**********" at bounding box center [672, 455] width 976 height 197
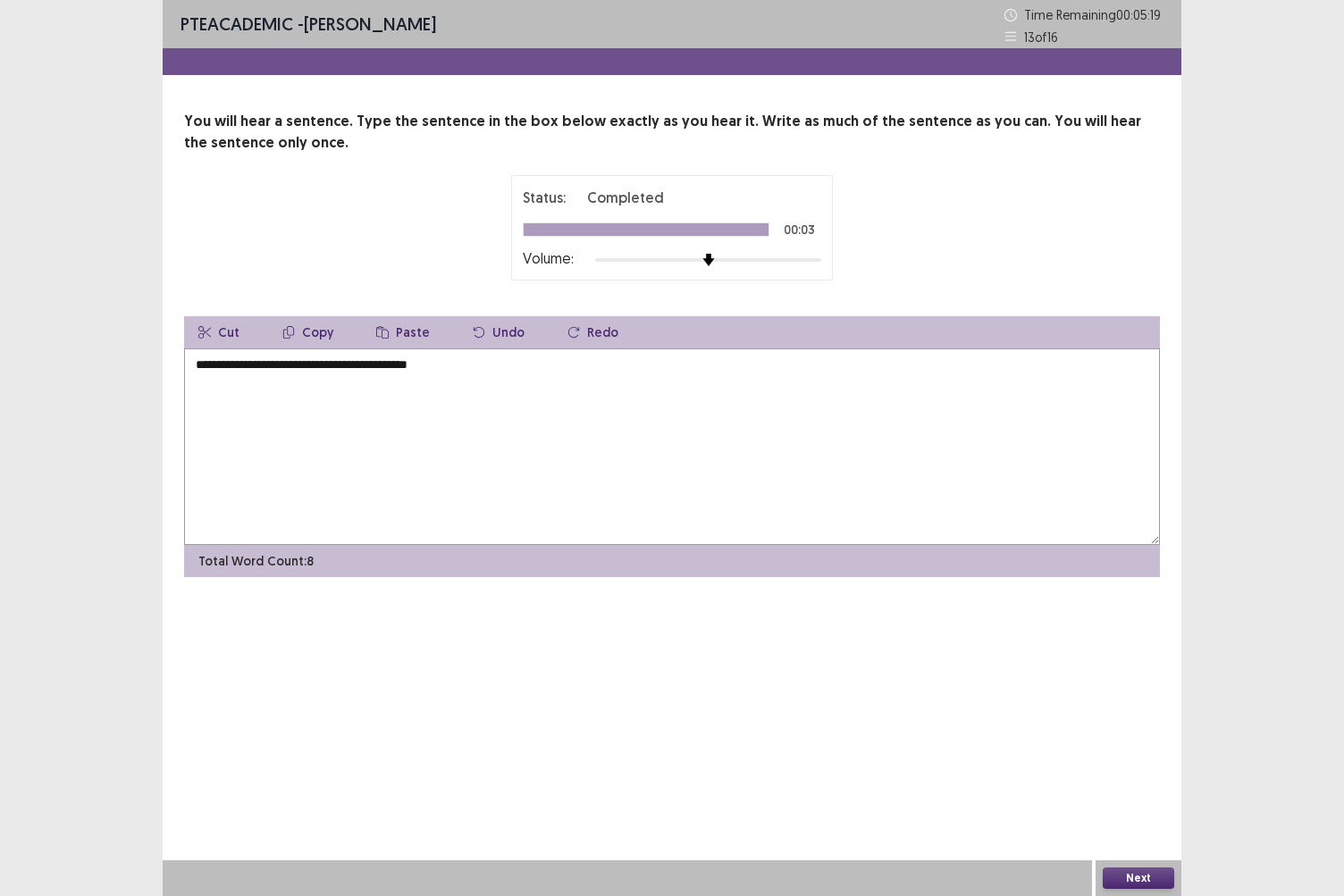
click at [249, 367] on textarea "**********" at bounding box center [672, 447] width 976 height 197
type textarea "**********"
click at [1136, 775] on button "Next" at bounding box center [1138, 879] width 72 height 22
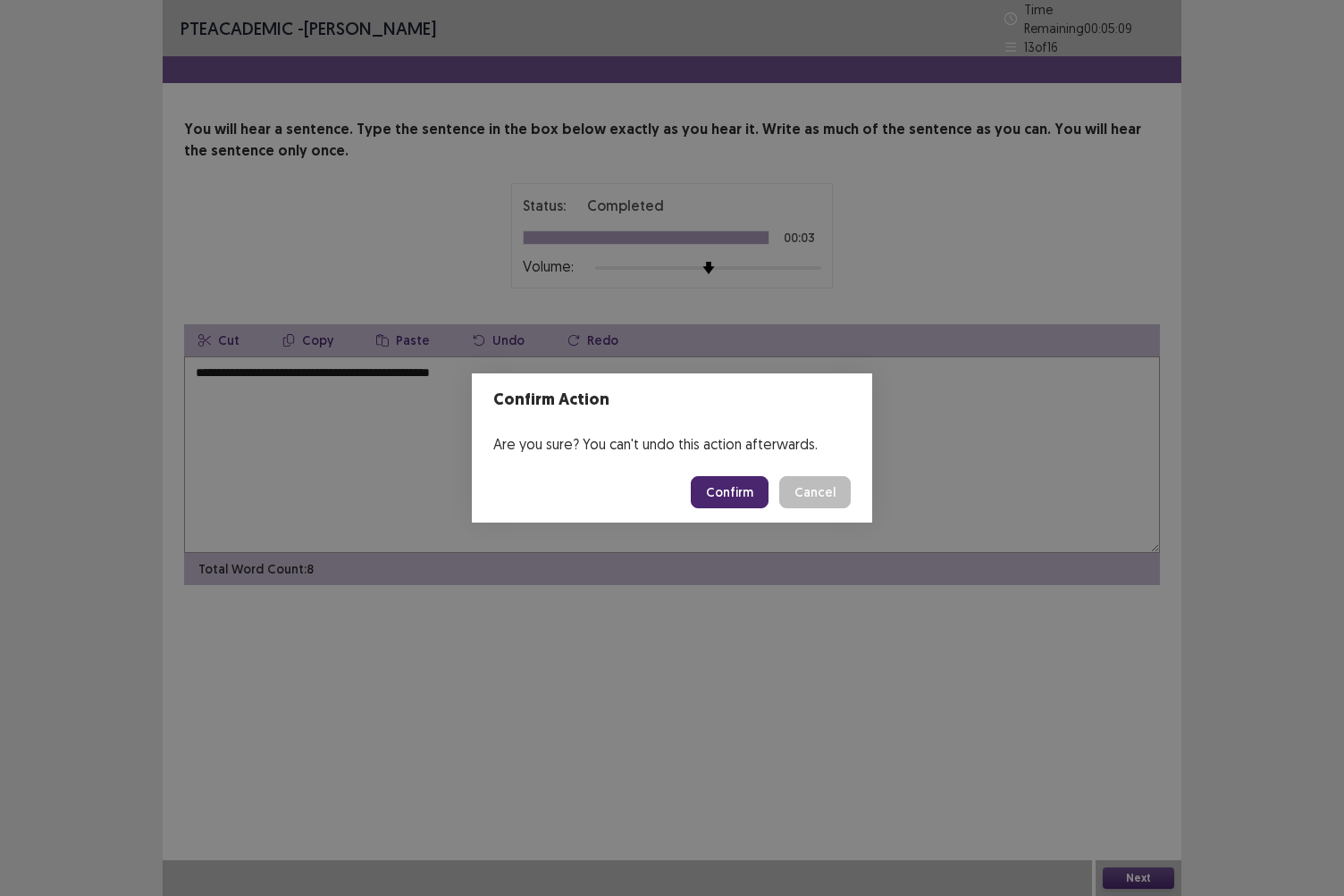
click at [733, 499] on button "Confirm" at bounding box center [729, 492] width 77 height 32
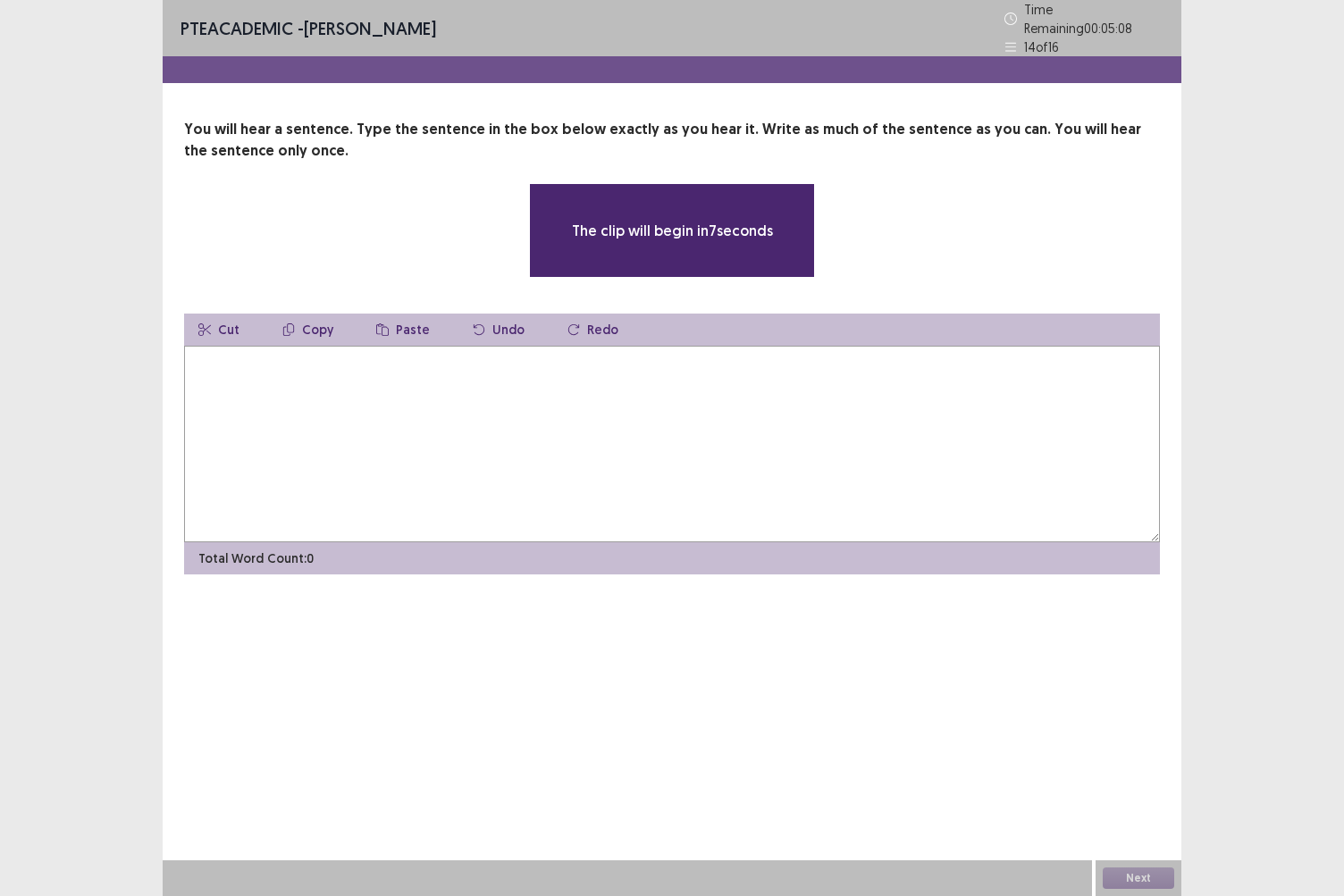
click at [503, 461] on textarea at bounding box center [672, 444] width 976 height 197
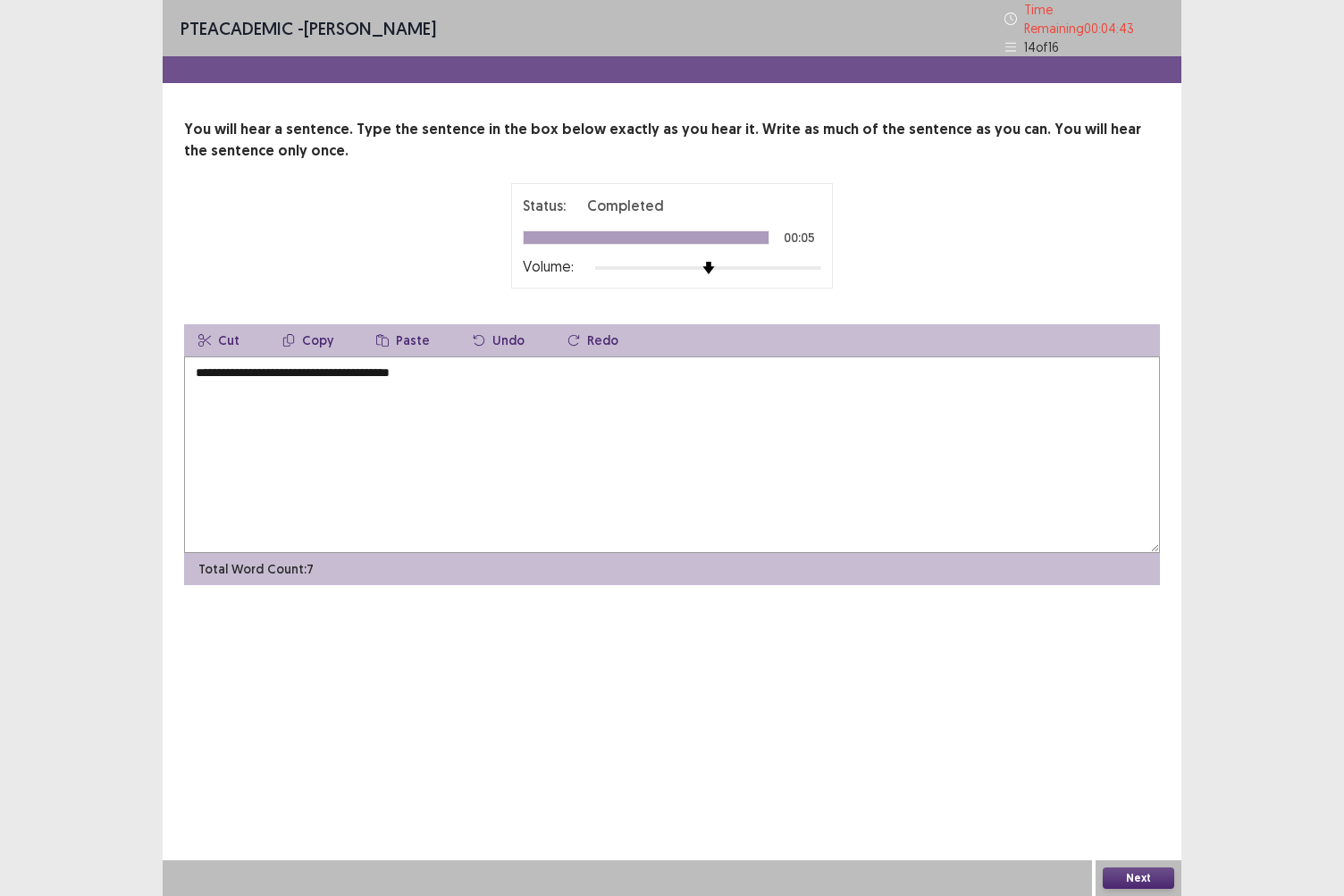
click at [239, 367] on textarea "**********" at bounding box center [672, 455] width 976 height 197
click at [247, 369] on textarea "**********" at bounding box center [672, 455] width 976 height 197
click at [459, 361] on textarea "**********" at bounding box center [672, 455] width 976 height 197
click at [199, 362] on textarea "**********" at bounding box center [672, 455] width 976 height 197
click at [250, 369] on textarea "**********" at bounding box center [672, 455] width 976 height 197
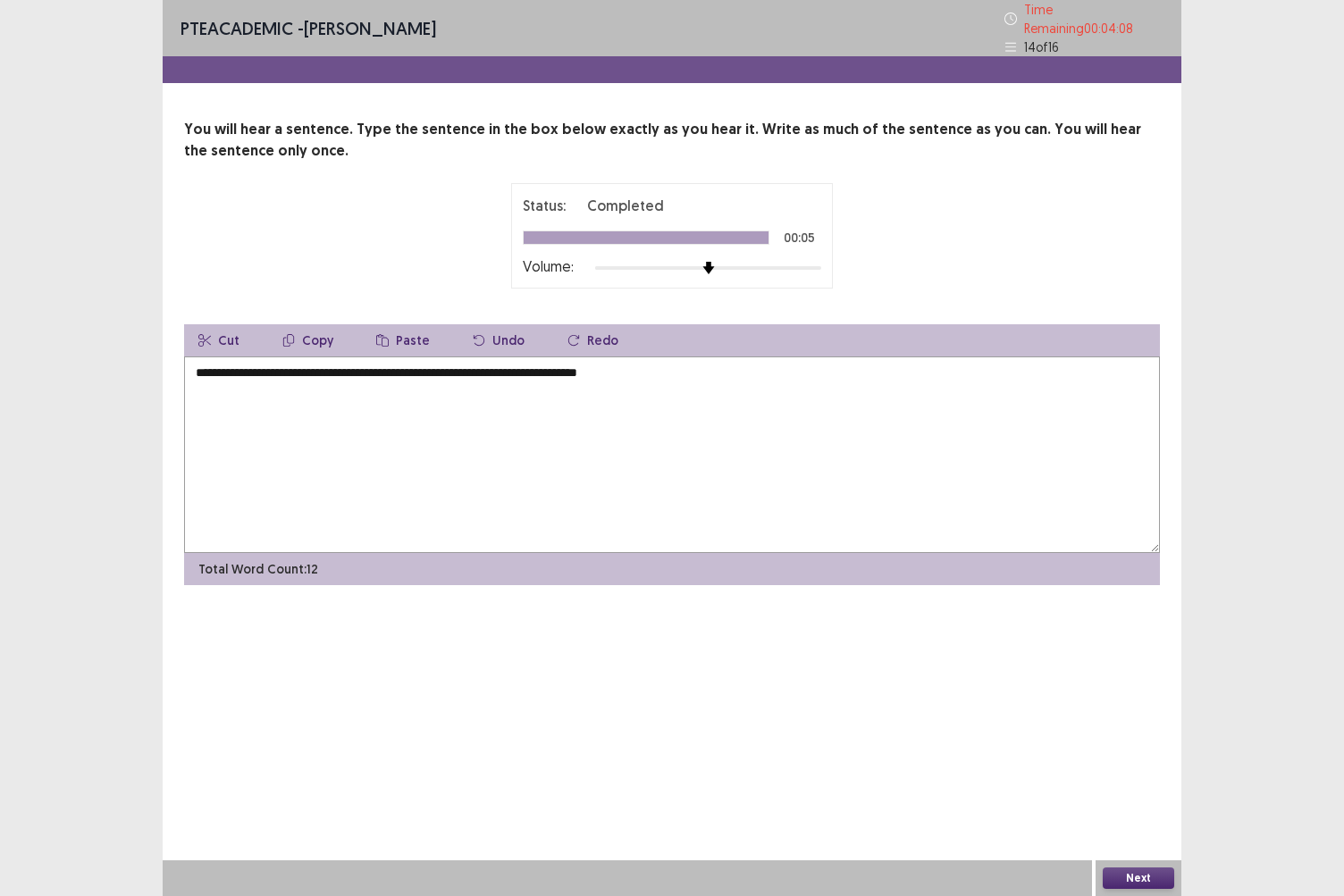
click at [670, 372] on textarea "**********" at bounding box center [672, 455] width 976 height 197
type textarea "**********"
click at [1140, 775] on button "Next" at bounding box center [1138, 879] width 72 height 22
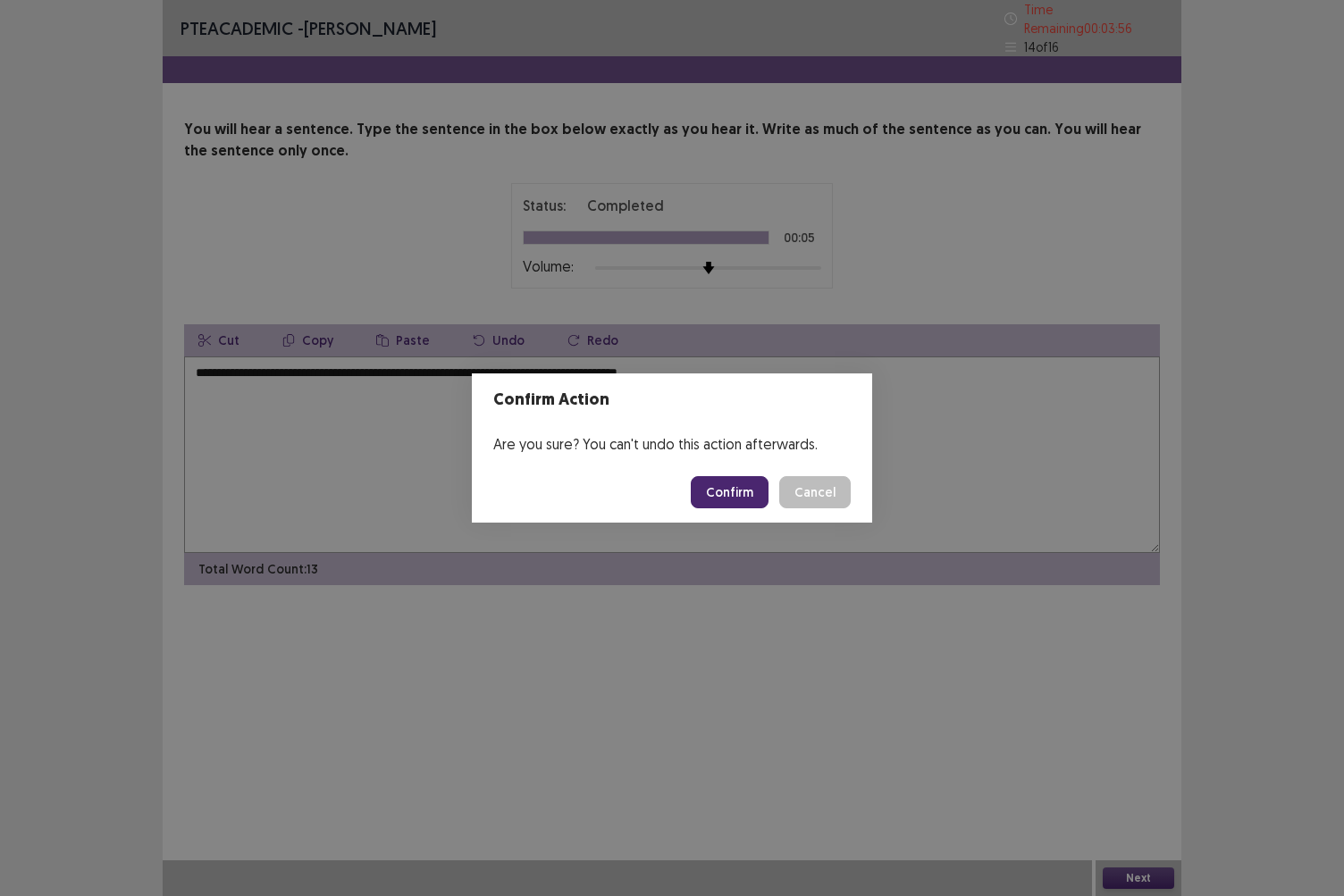
click at [752, 490] on button "Confirm" at bounding box center [729, 492] width 77 height 32
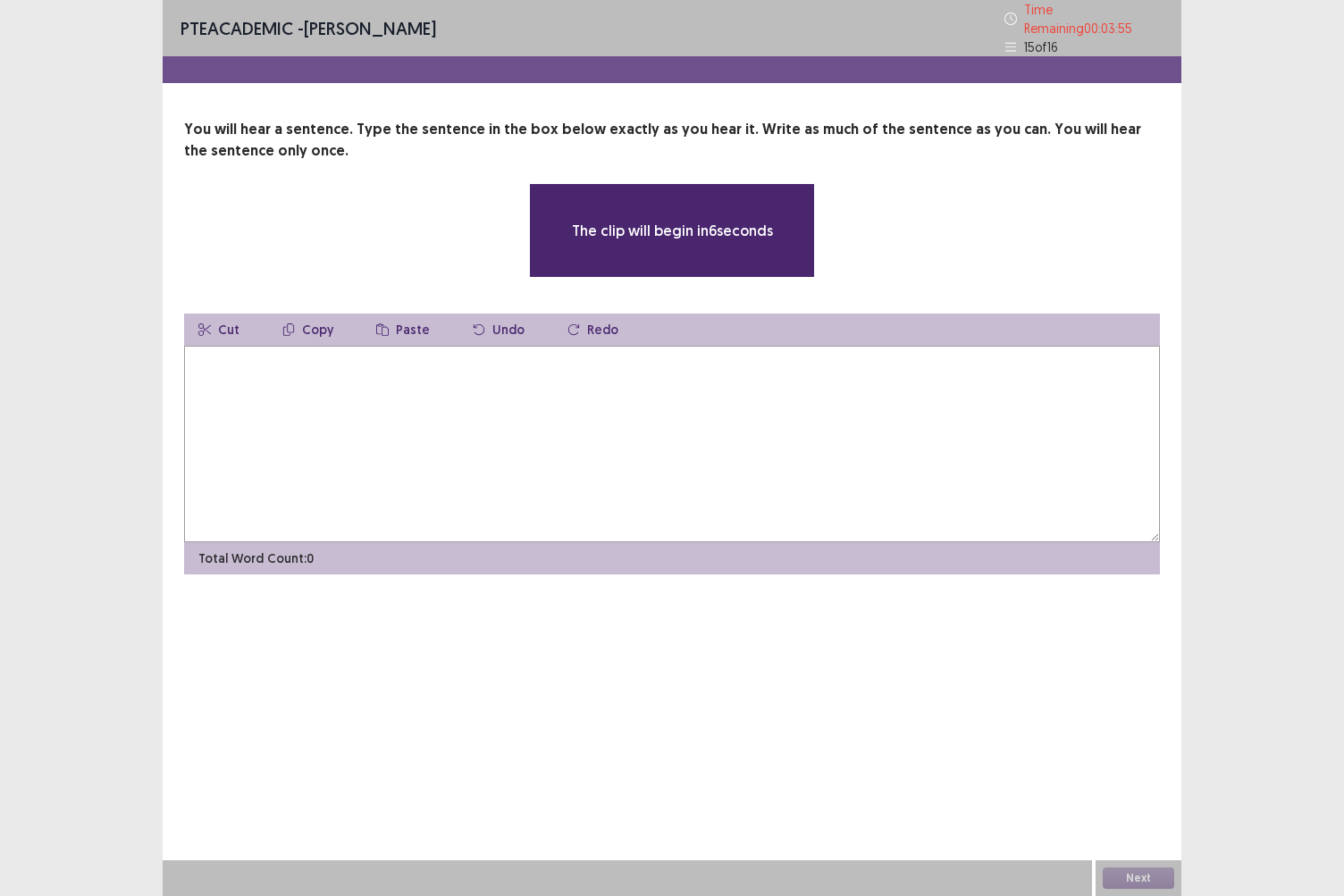
click at [549, 466] on textarea at bounding box center [672, 444] width 976 height 197
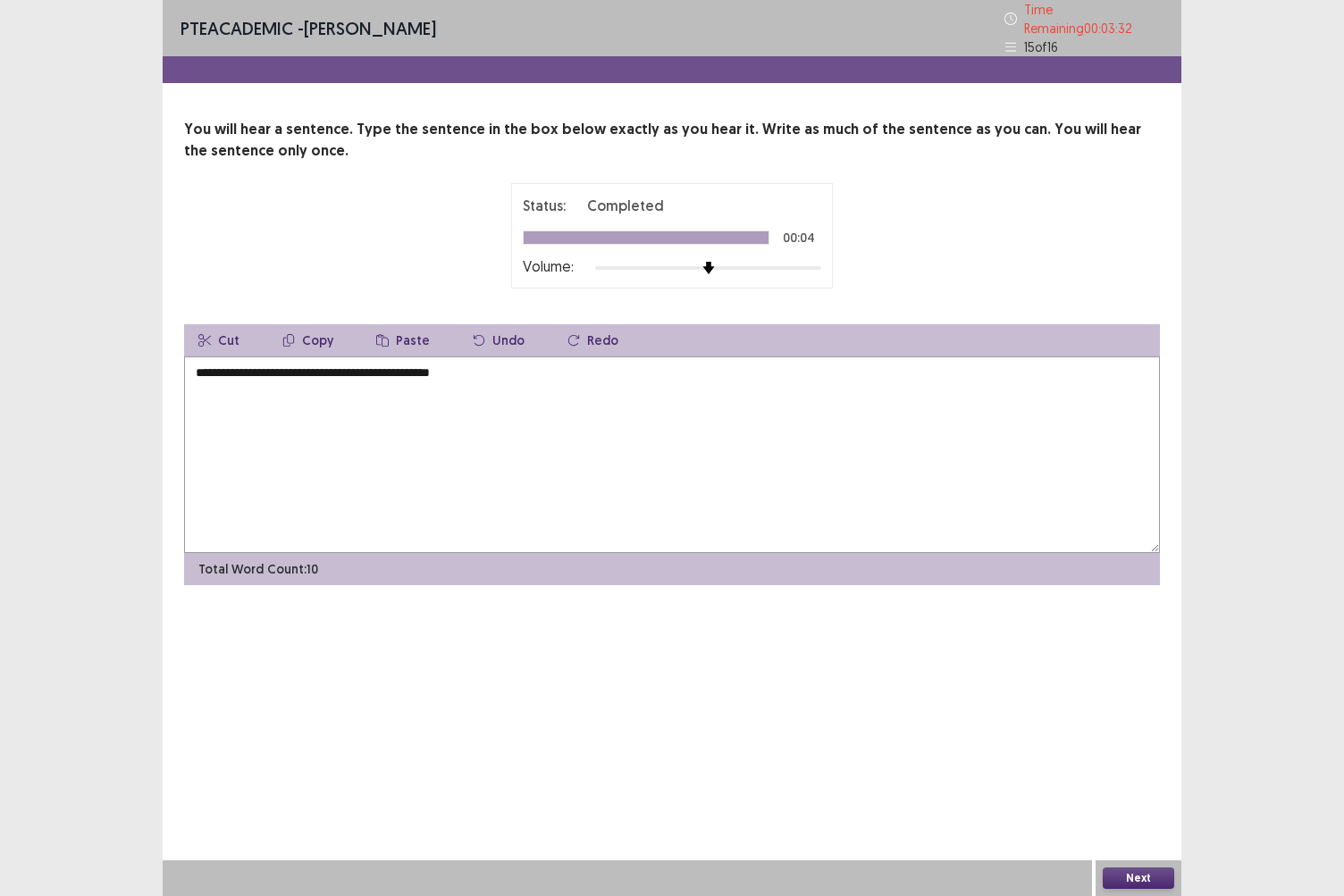
click at [294, 362] on textarea "**********" at bounding box center [672, 455] width 976 height 197
click at [295, 366] on textarea "**********" at bounding box center [672, 455] width 976 height 197
click at [207, 364] on textarea "**********" at bounding box center [672, 455] width 976 height 197
click at [201, 364] on textarea "**********" at bounding box center [672, 455] width 976 height 197
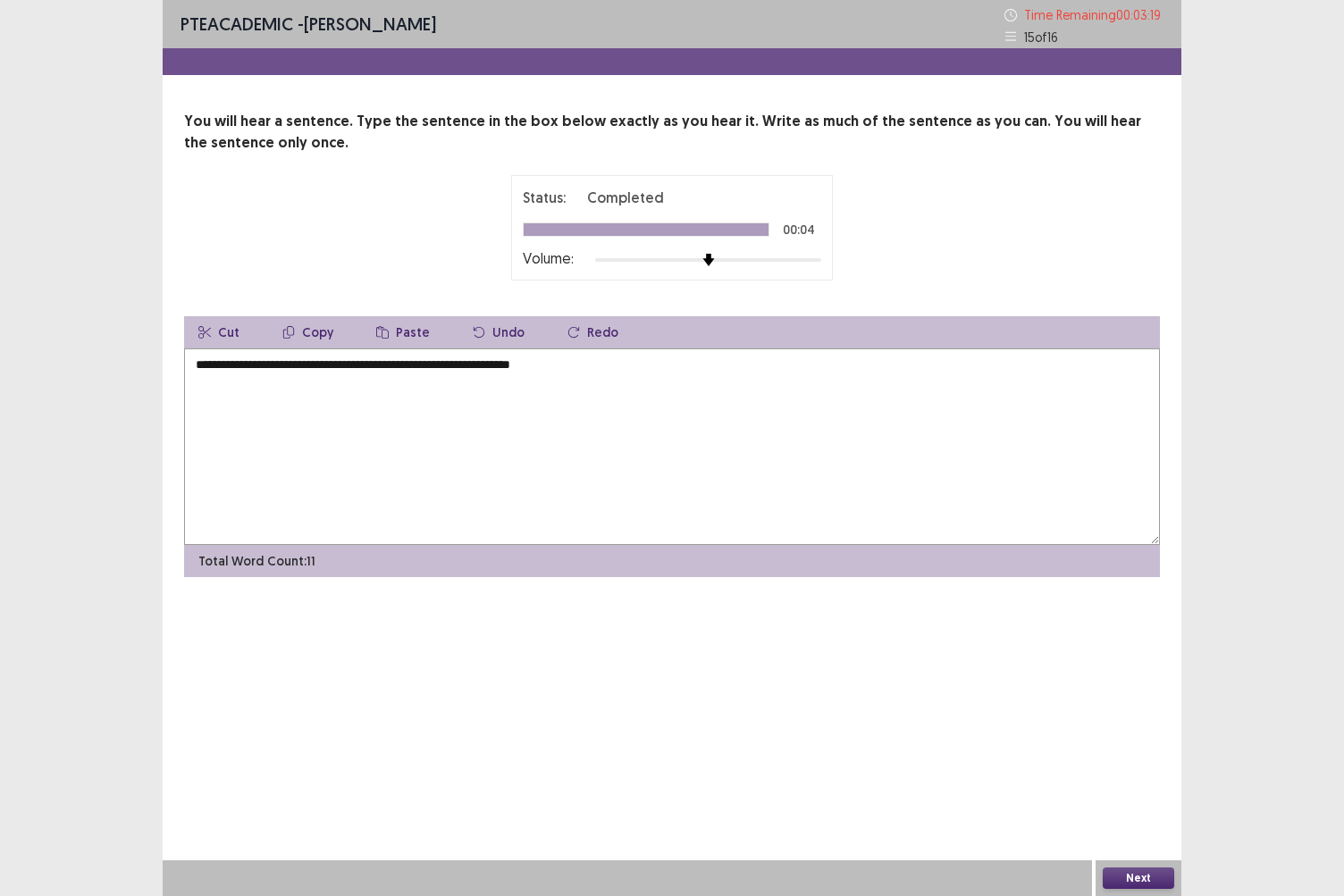
click at [302, 364] on textarea "**********" at bounding box center [672, 447] width 976 height 197
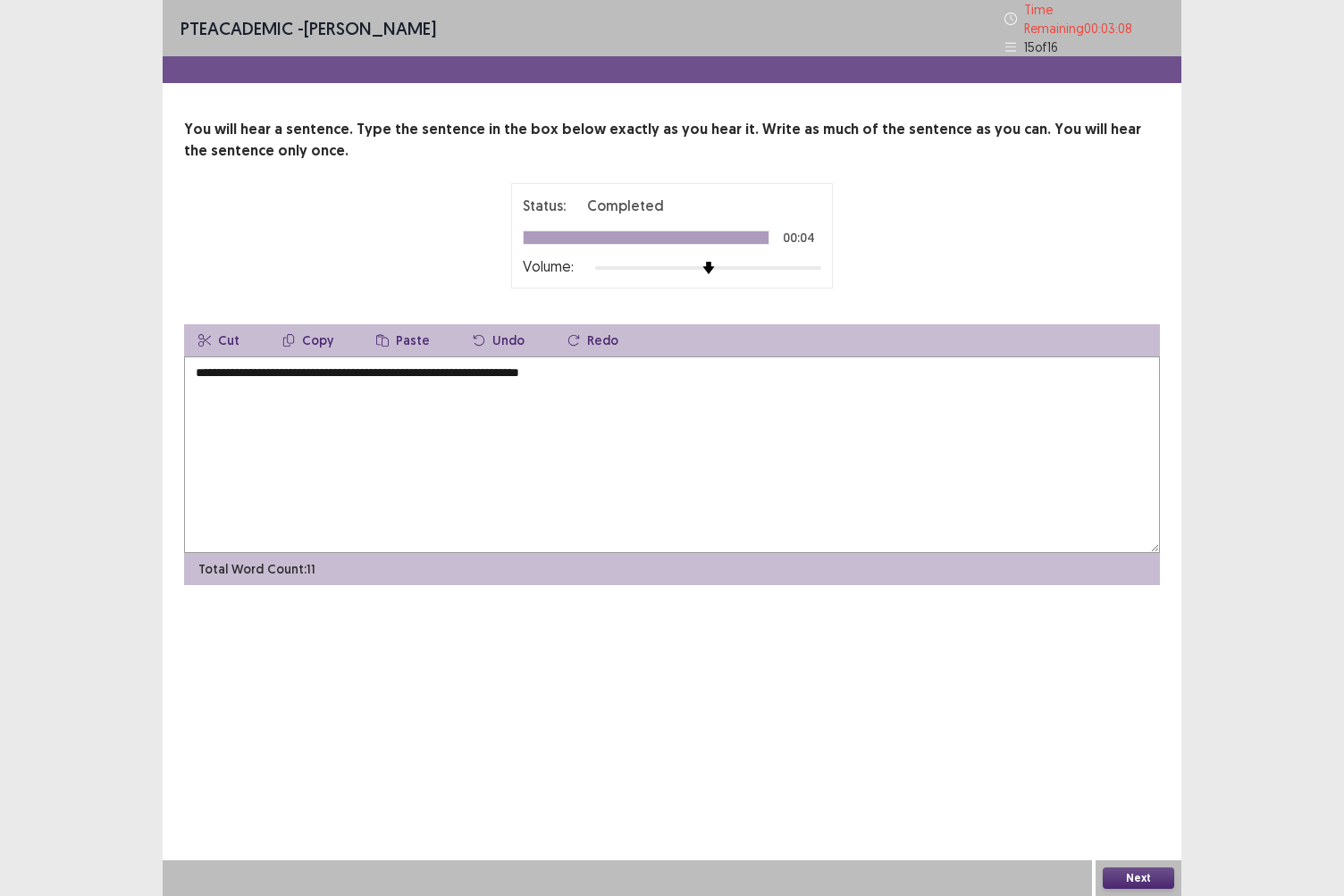
click at [518, 366] on textarea "**********" at bounding box center [672, 455] width 976 height 197
click at [540, 363] on textarea "**********" at bounding box center [672, 455] width 976 height 197
click at [602, 364] on textarea "**********" at bounding box center [672, 455] width 976 height 197
click at [546, 363] on textarea "**********" at bounding box center [672, 455] width 976 height 197
click at [529, 365] on textarea "**********" at bounding box center [672, 455] width 976 height 197
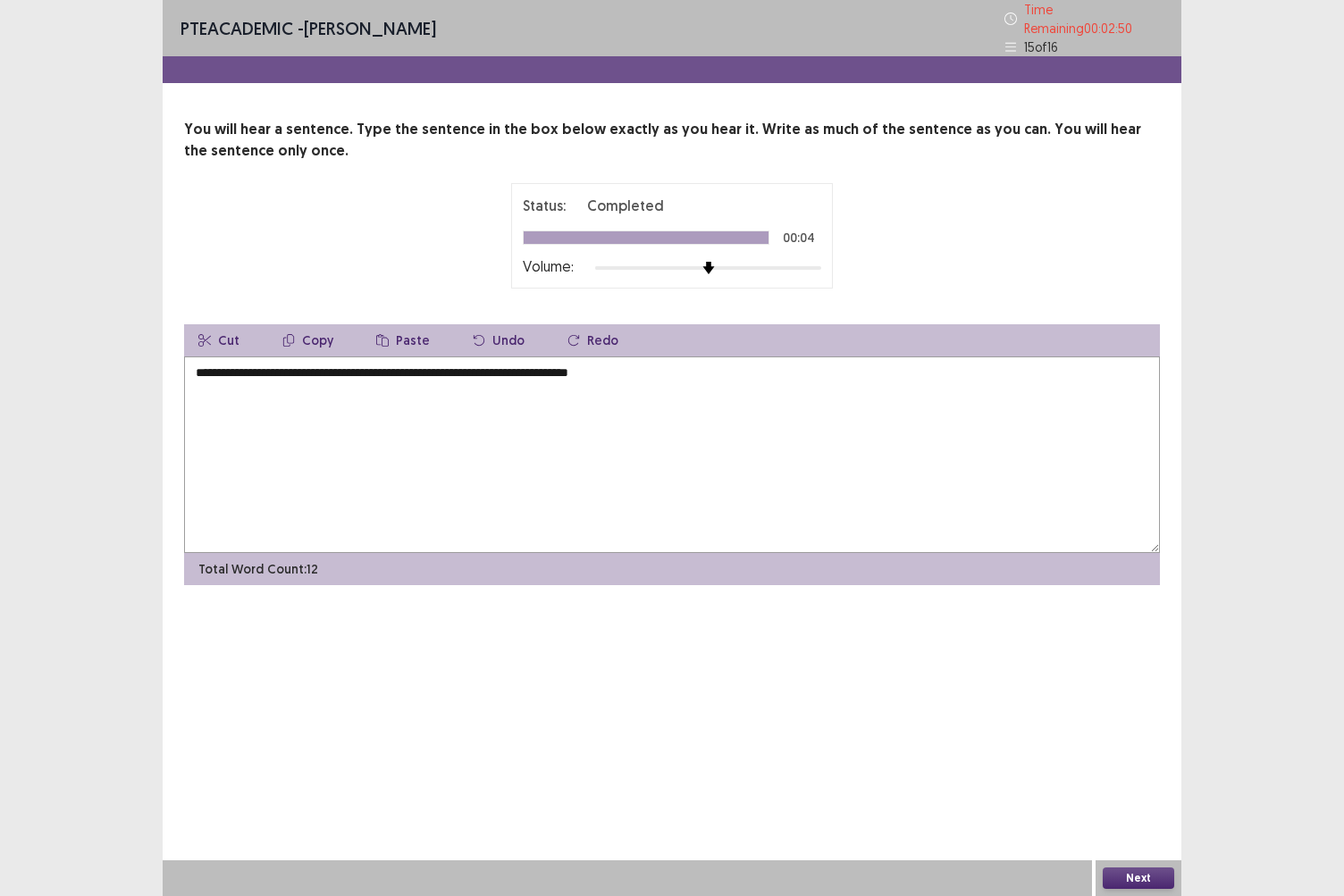
click at [647, 363] on textarea "**********" at bounding box center [672, 455] width 976 height 197
click at [438, 365] on textarea "**********" at bounding box center [672, 455] width 976 height 197
type textarea "**********"
click at [1169, 775] on button "Next" at bounding box center [1138, 879] width 72 height 22
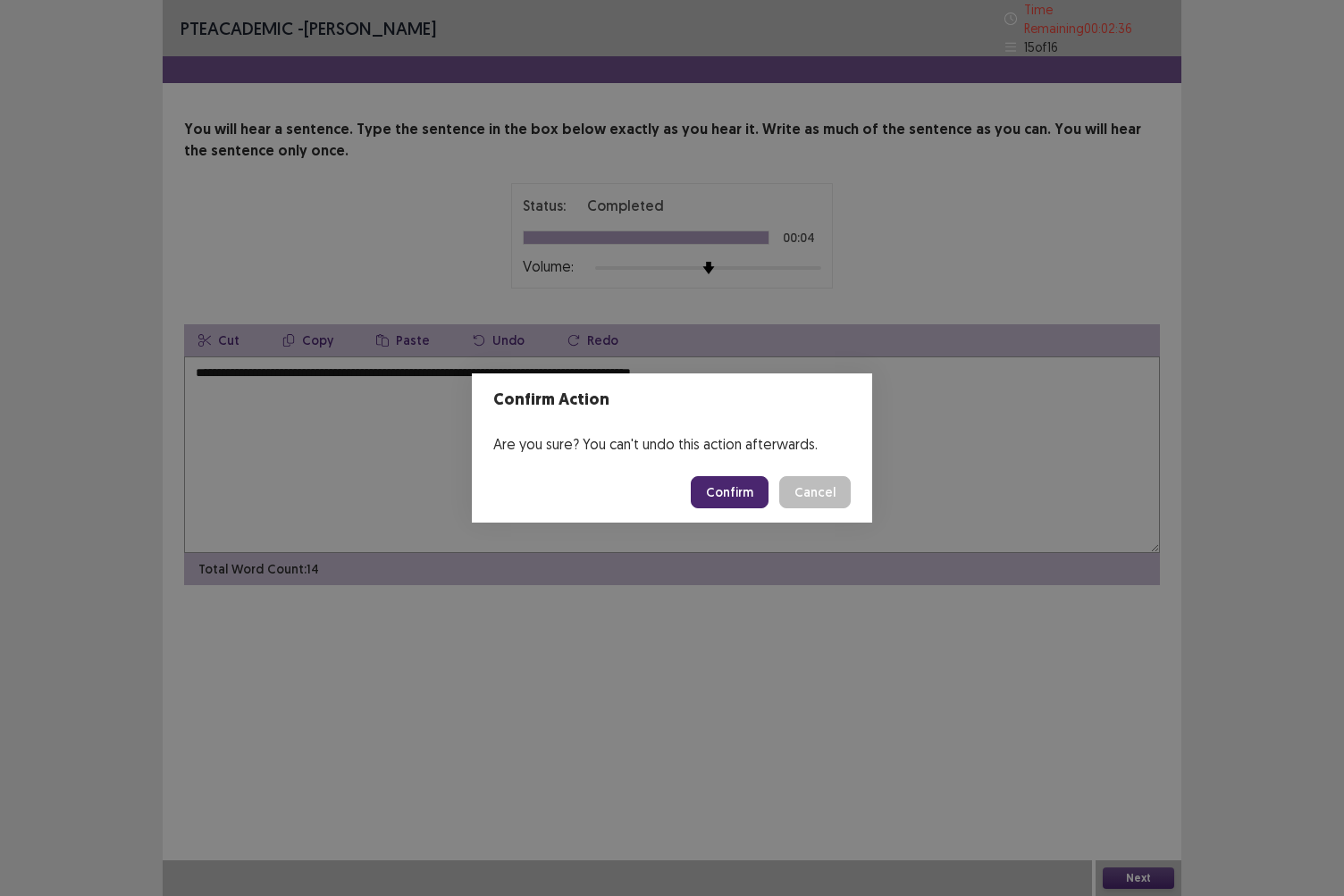
click at [741, 492] on button "Confirm" at bounding box center [729, 492] width 77 height 32
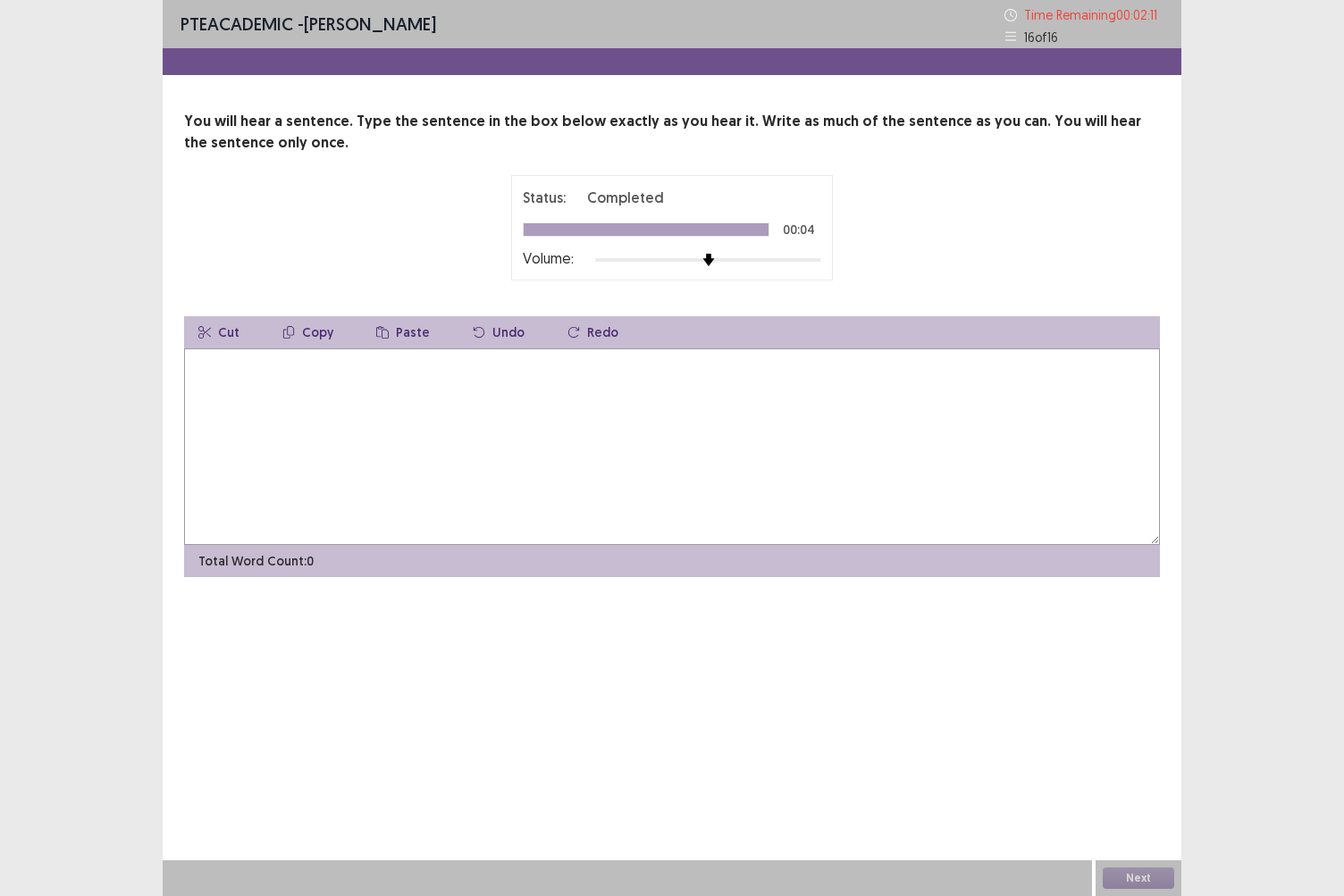
click at [695, 489] on textarea at bounding box center [672, 447] width 976 height 197
click at [202, 362] on textarea "**********" at bounding box center [672, 447] width 976 height 197
type textarea "**********"
click at [1133, 775] on button "Next" at bounding box center [1138, 879] width 72 height 22
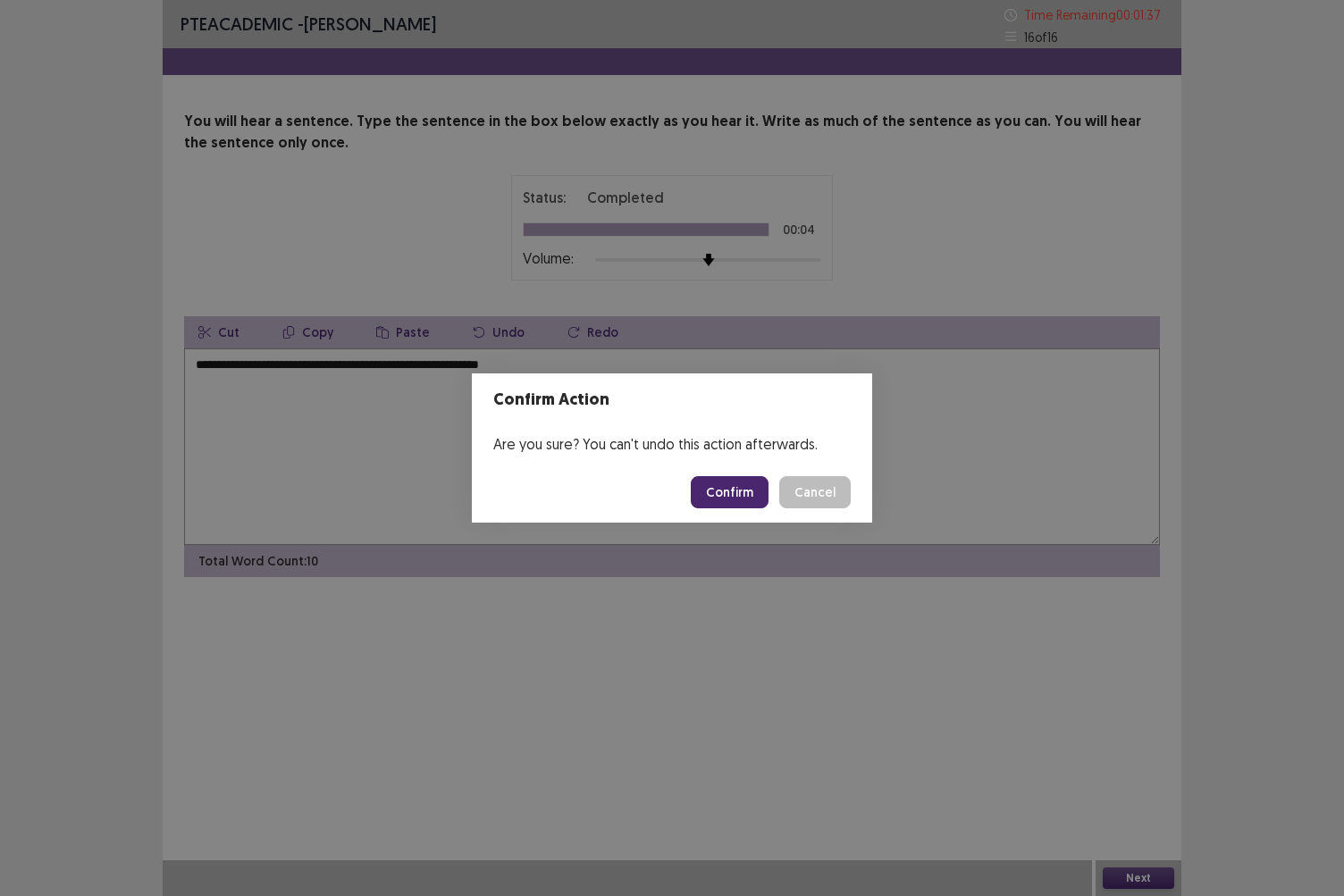
click at [745, 492] on button "Confirm" at bounding box center [729, 492] width 77 height 32
